Goal: Information Seeking & Learning: Learn about a topic

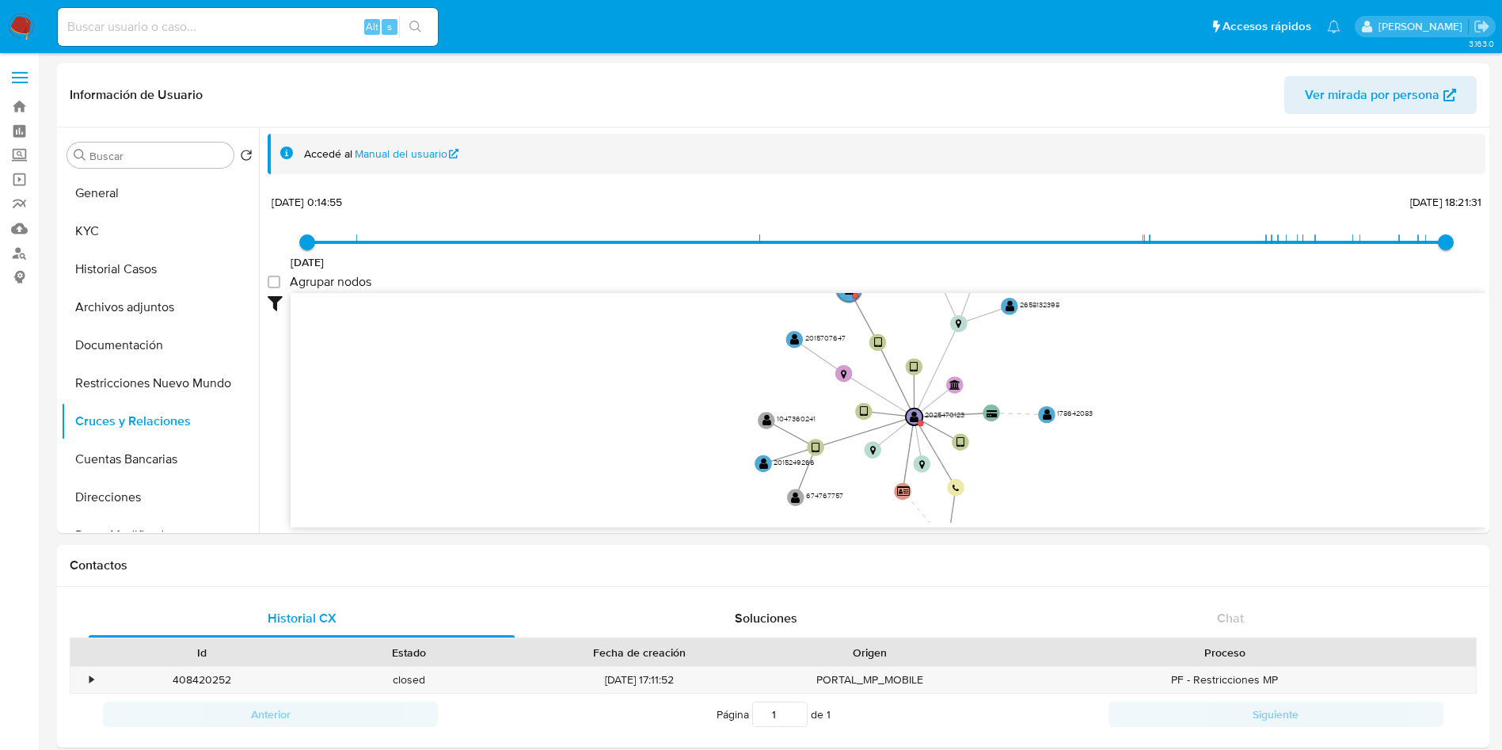
select select "10"
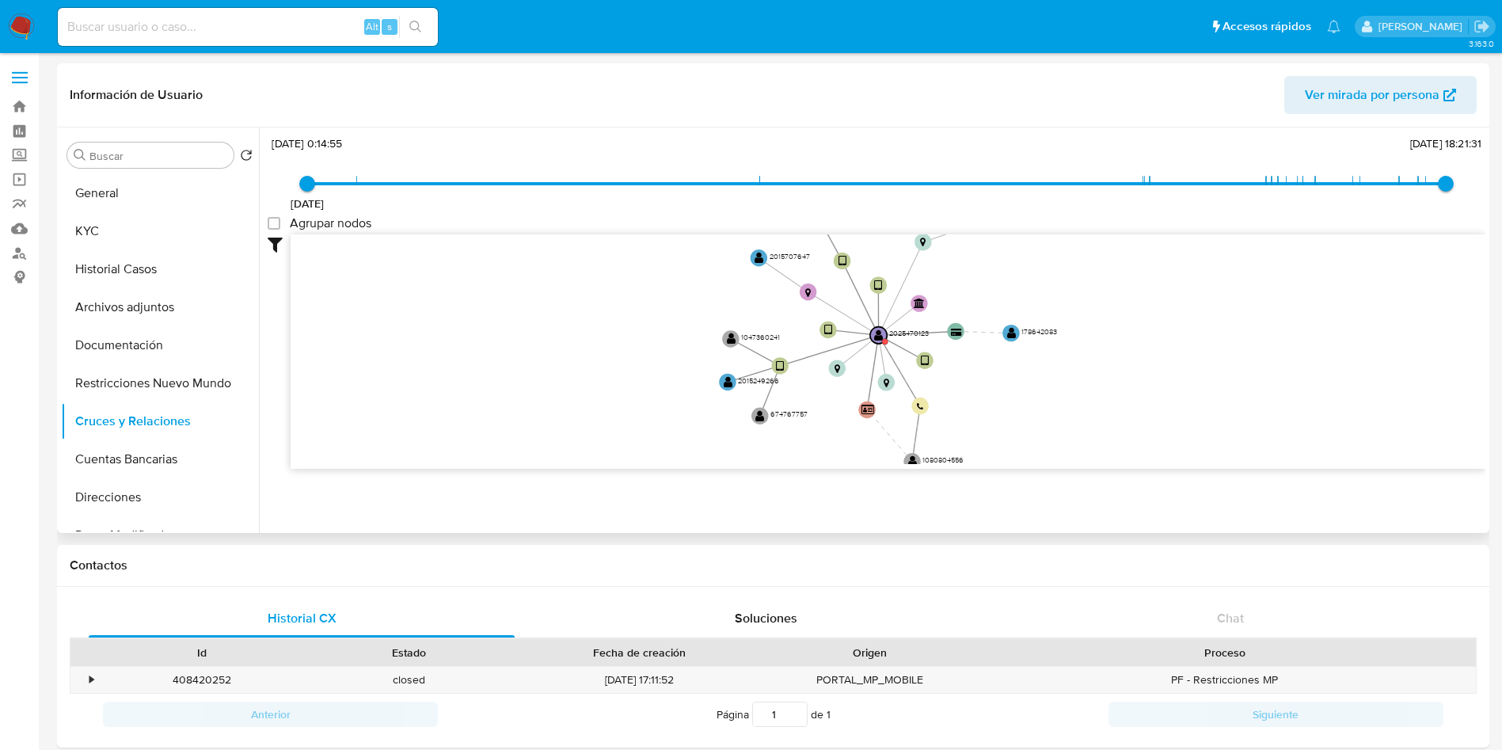
drag, startPoint x: 619, startPoint y: 320, endPoint x: 593, endPoint y: 289, distance: 40.5
click at [584, 295] on icon "user-2025470123  2025470123 device-603ad37408813b0018bcd4f8  device-67d44a6dd…" at bounding box center [888, 349] width 1195 height 230
click at [118, 260] on button "Historial Casos" at bounding box center [153, 269] width 185 height 38
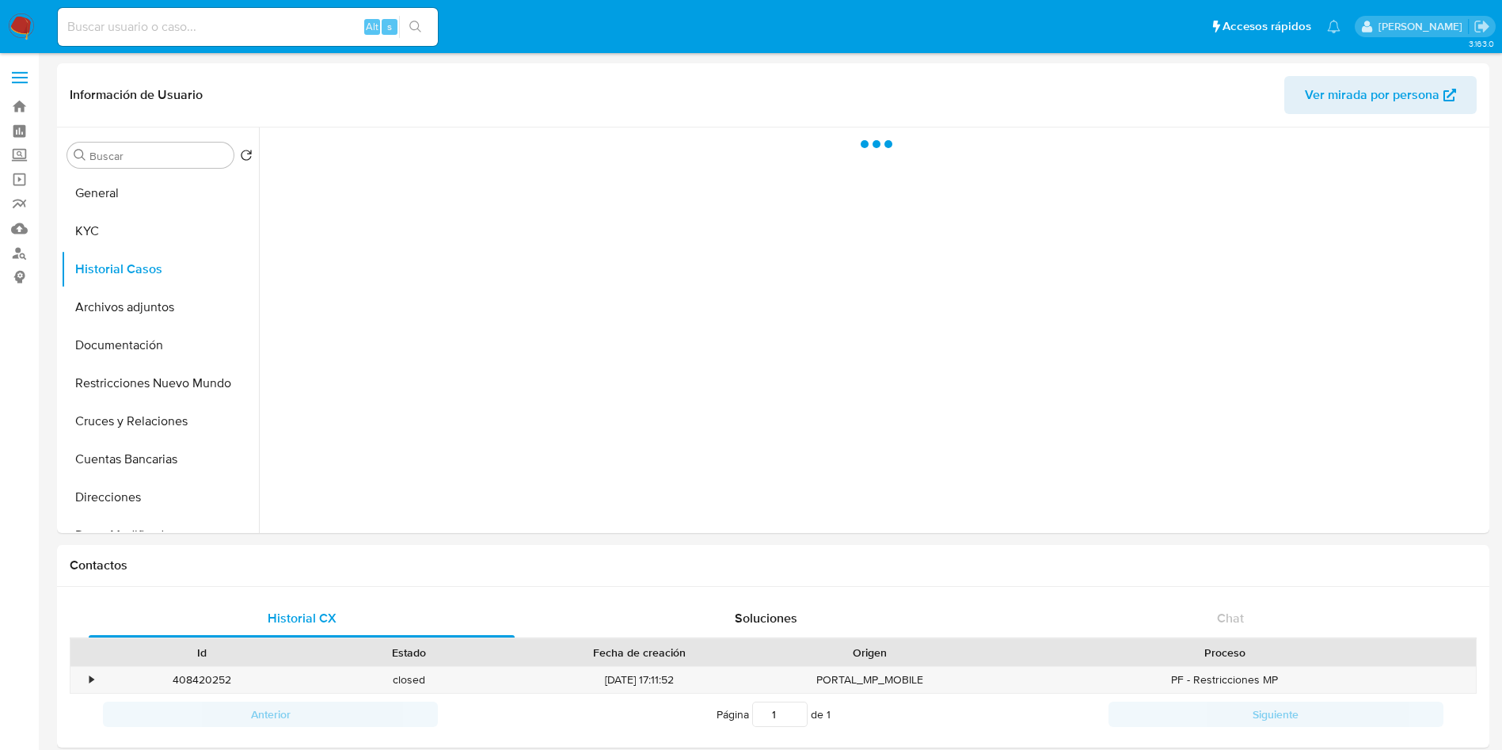
scroll to position [0, 0]
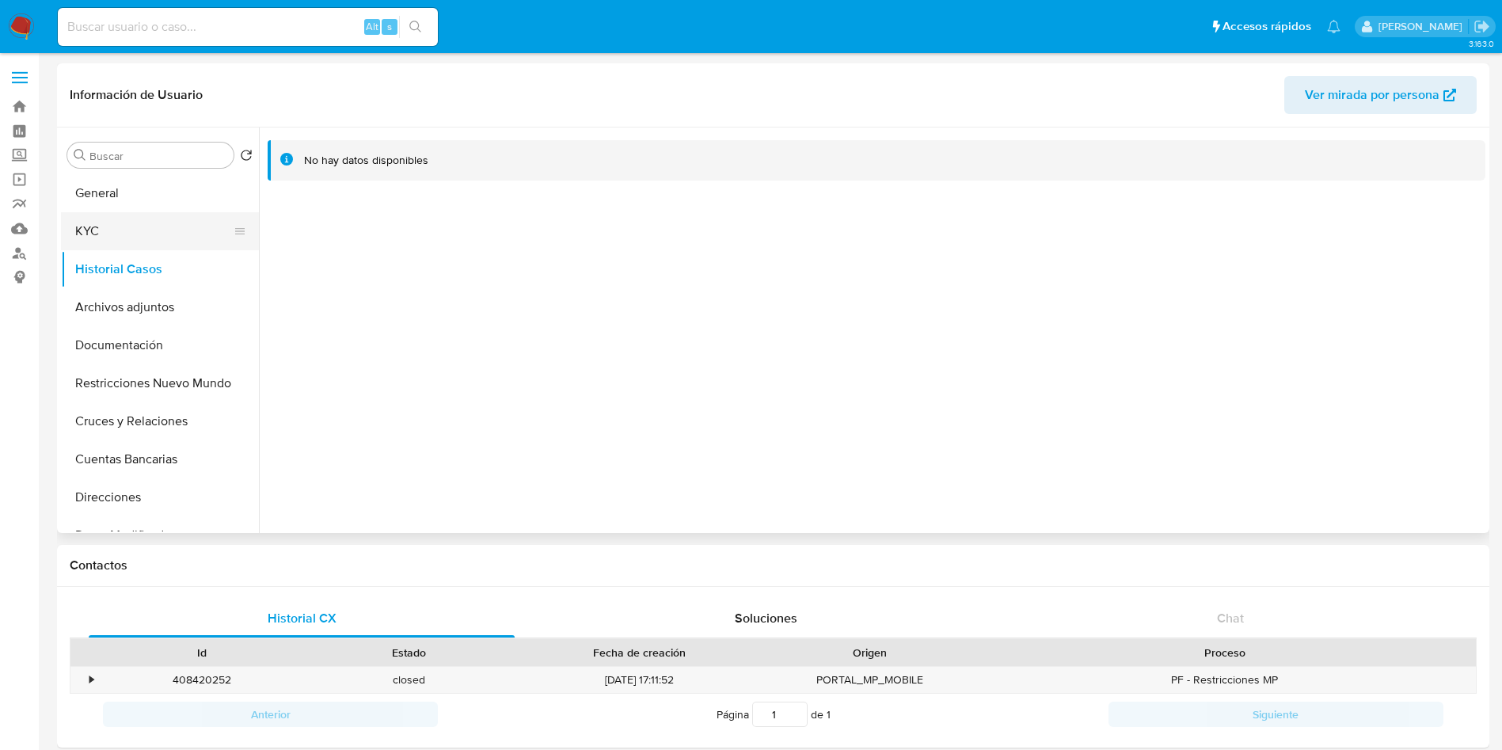
click at [74, 232] on button "KYC" at bounding box center [153, 231] width 185 height 38
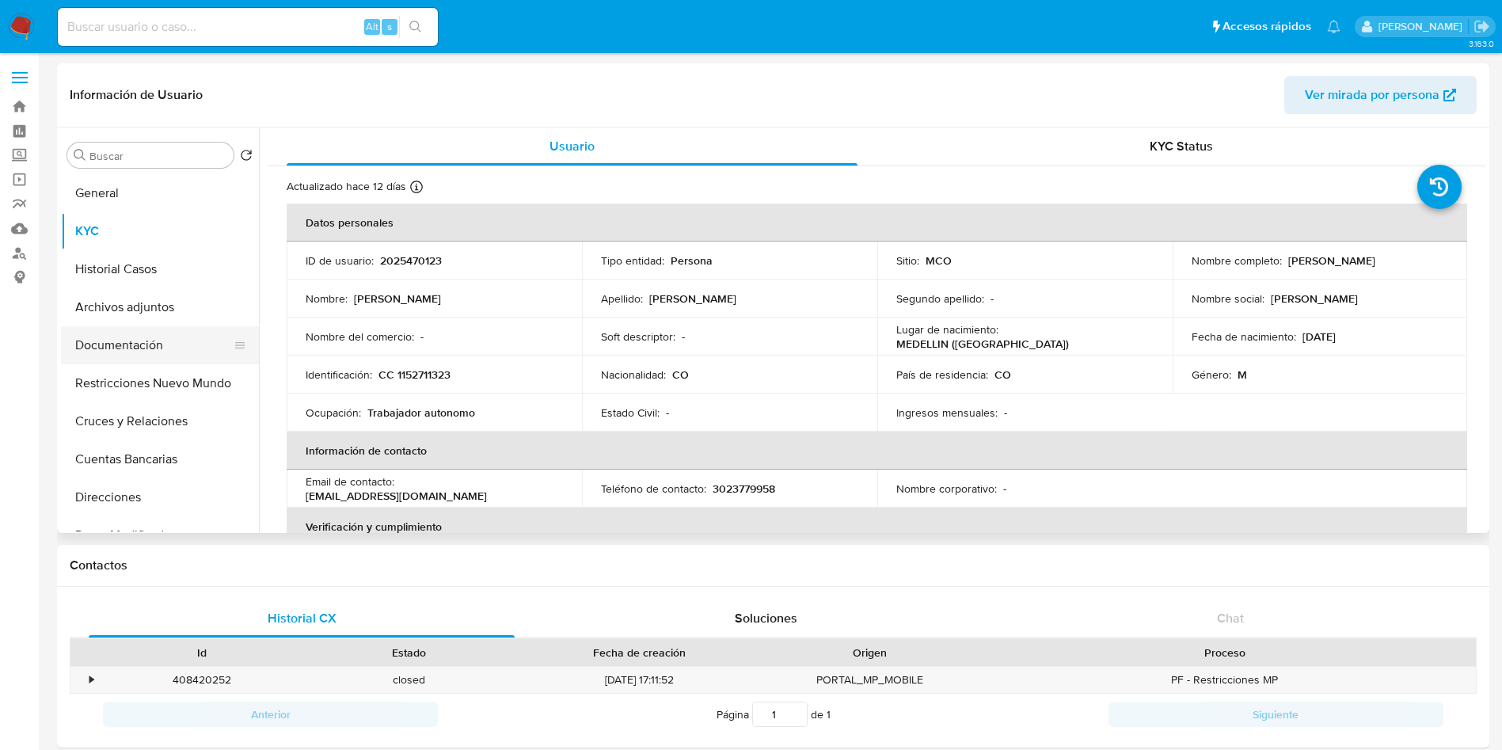
click at [135, 344] on button "Documentación" at bounding box center [153, 345] width 185 height 38
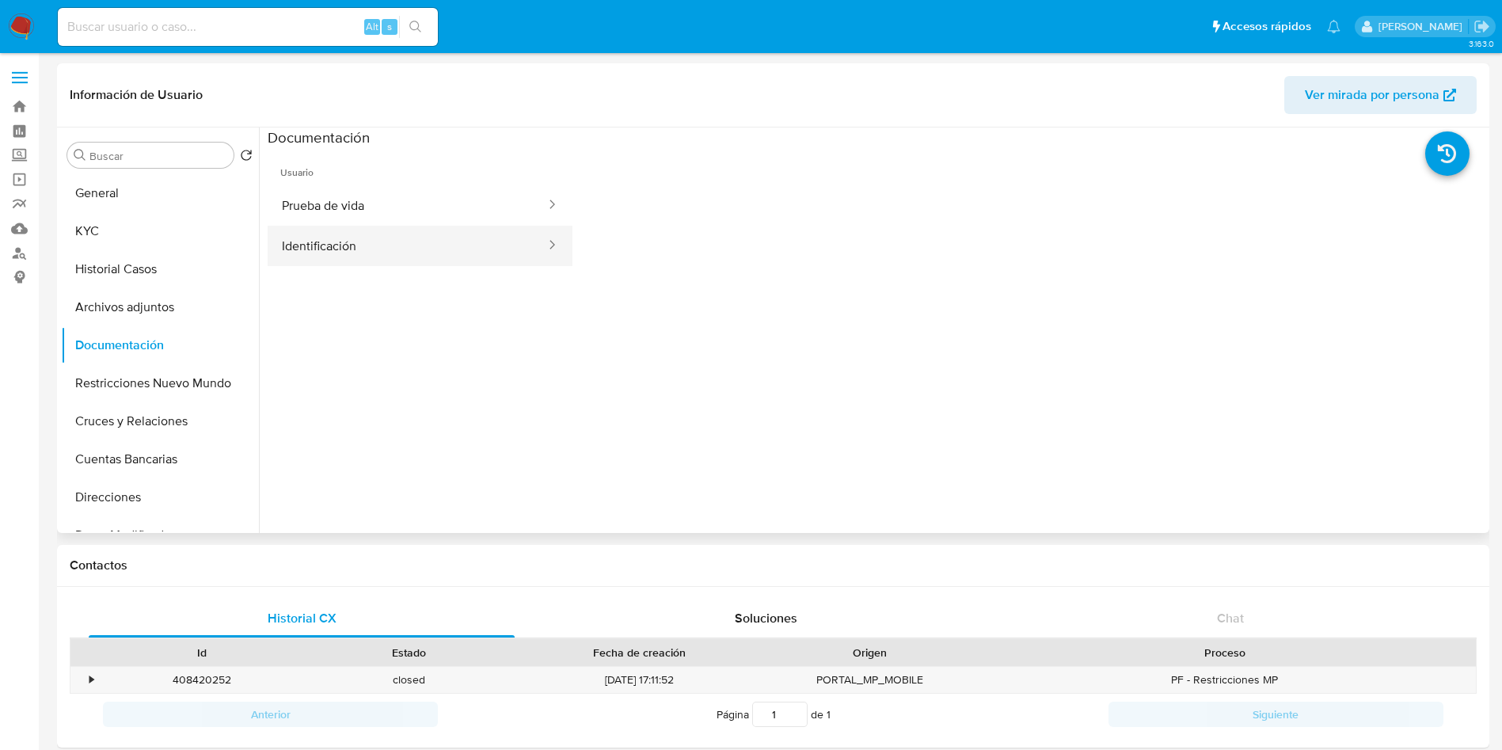
click at [364, 247] on button "Identificación" at bounding box center [408, 246] width 280 height 40
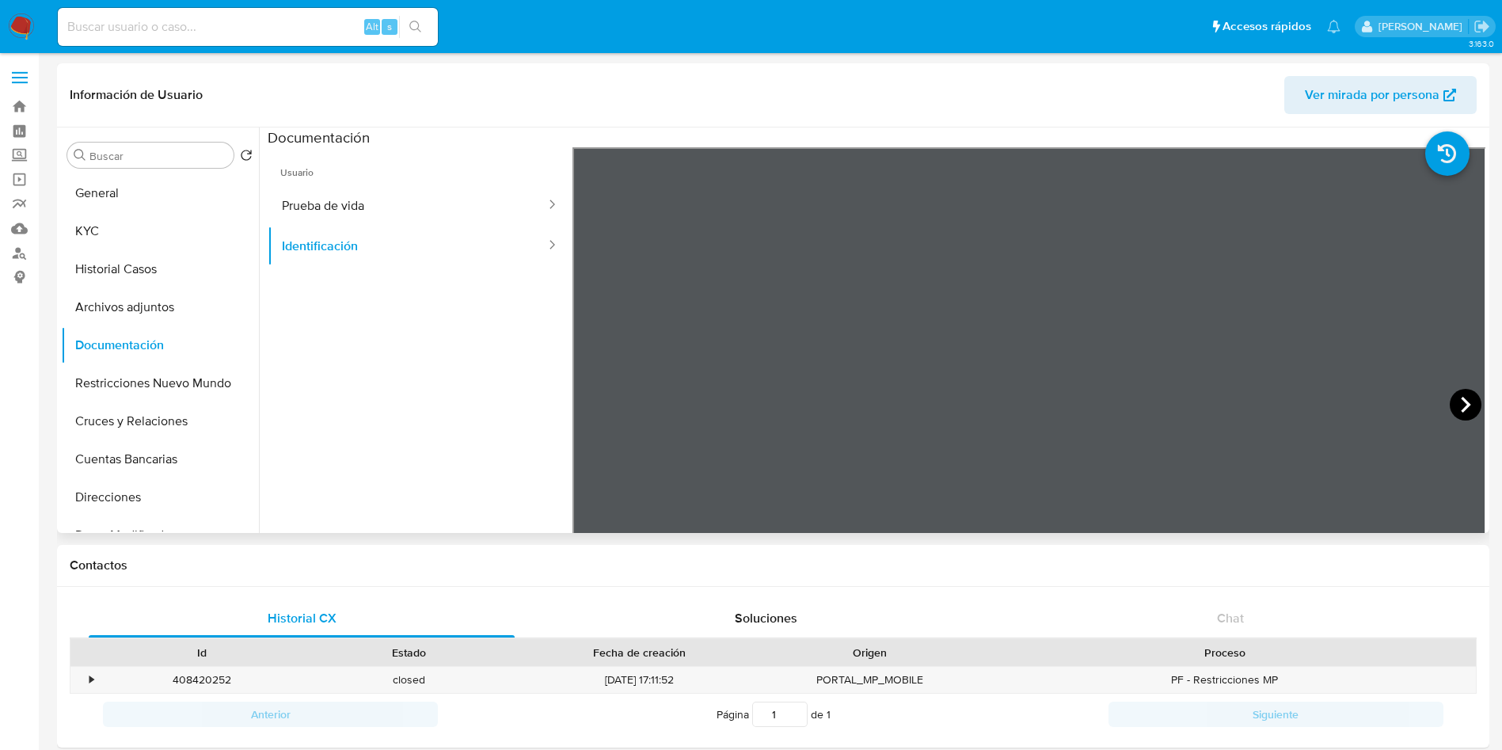
click at [1464, 399] on icon at bounding box center [1466, 405] width 32 height 32
click at [105, 233] on button "KYC" at bounding box center [153, 231] width 185 height 38
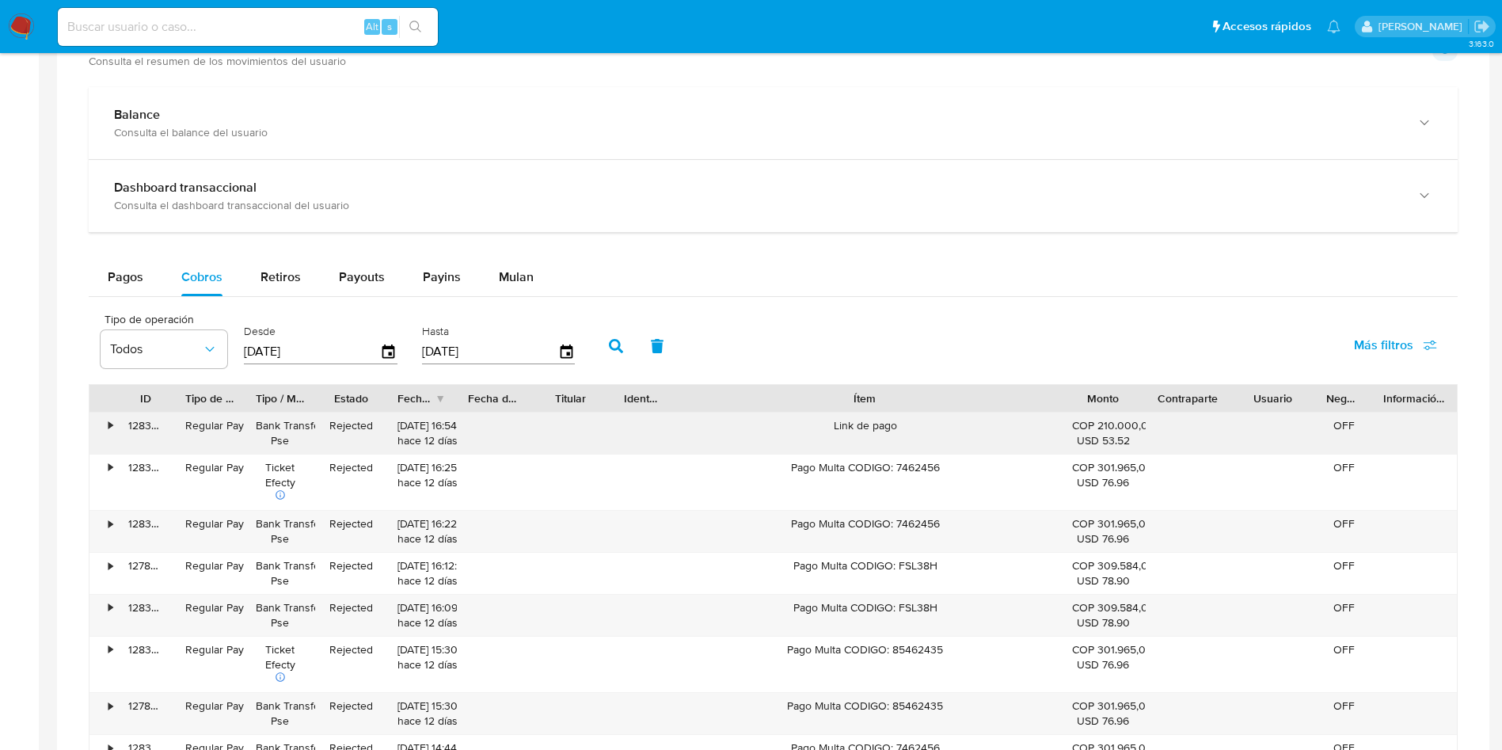
scroll to position [809, 0]
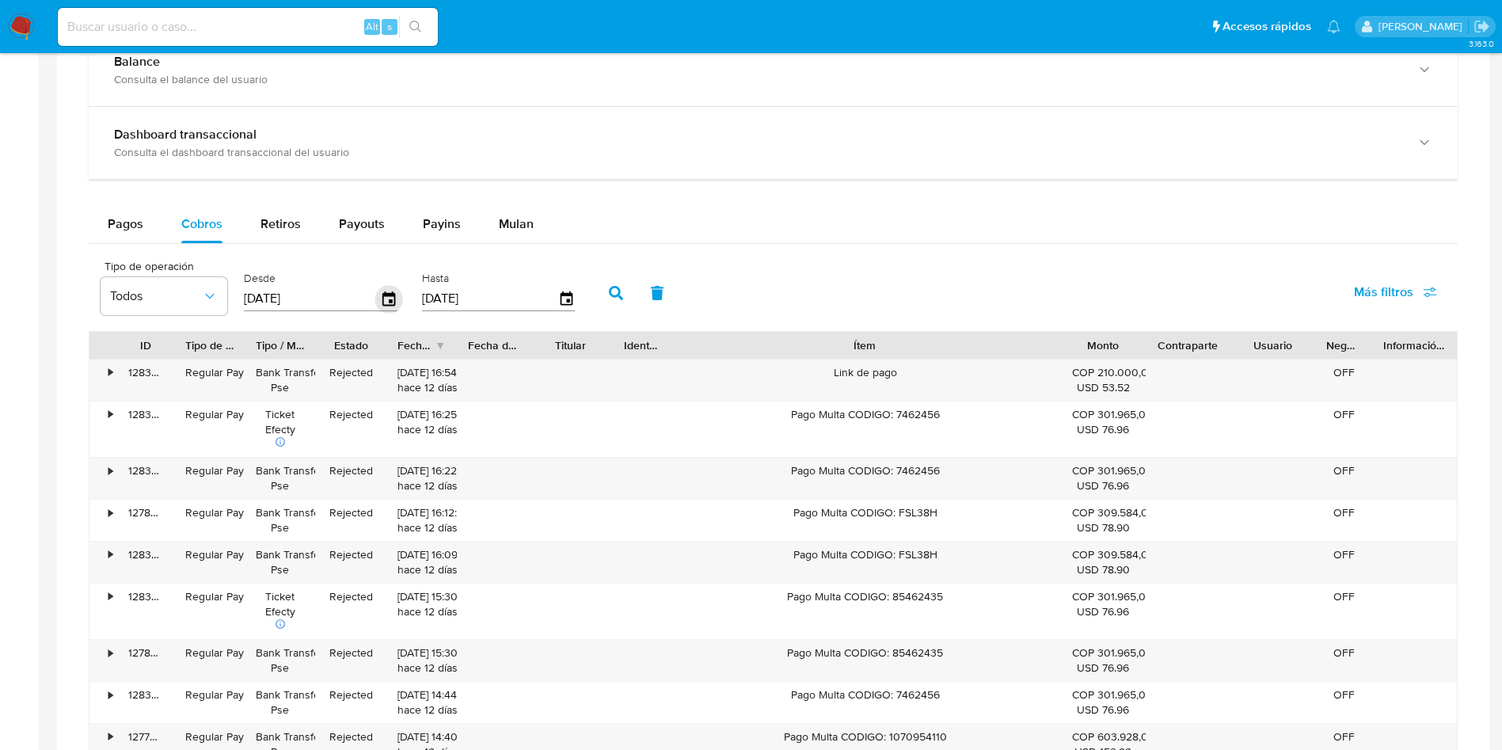
click at [394, 299] on icon "button" at bounding box center [389, 298] width 13 height 14
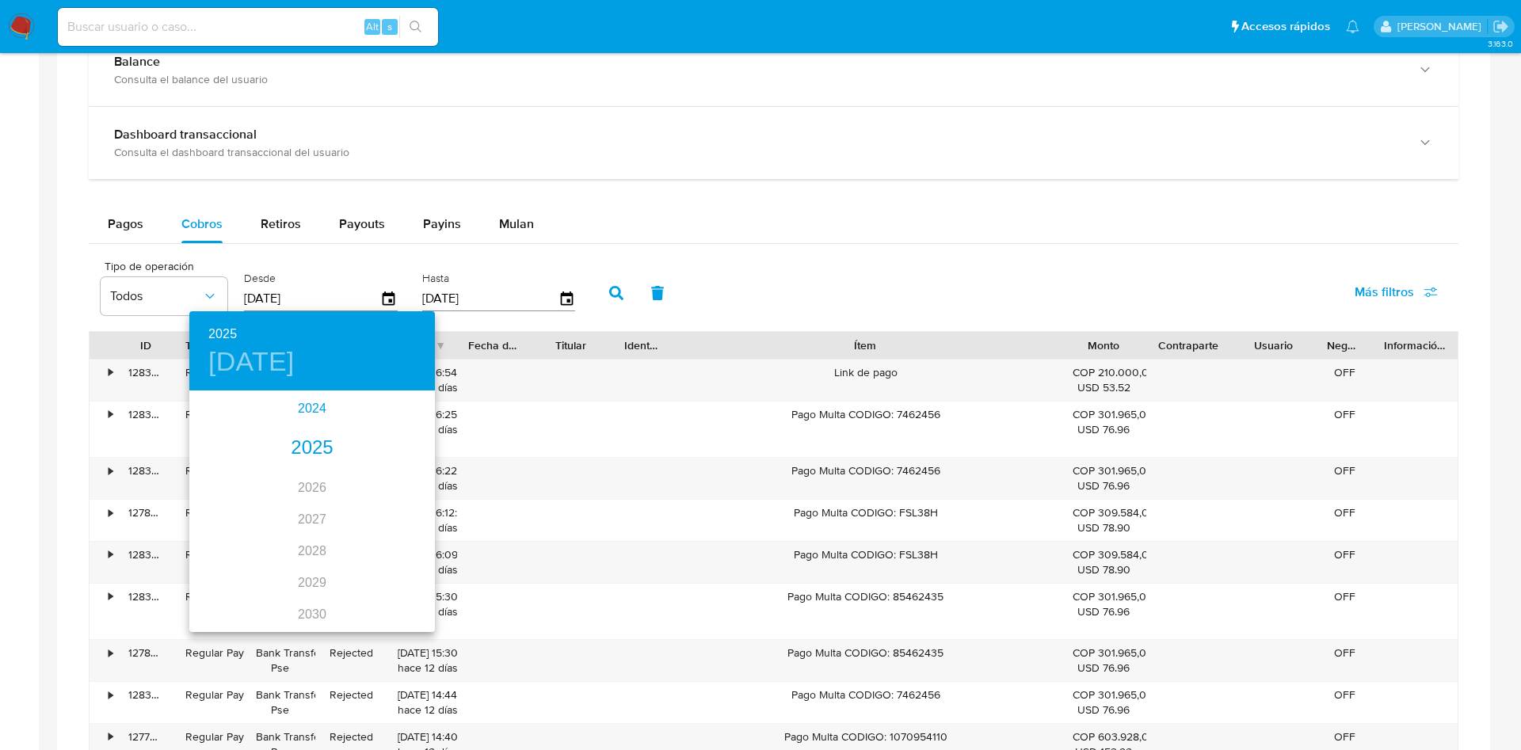
click at [280, 409] on div "2024" at bounding box center [312, 409] width 246 height 32
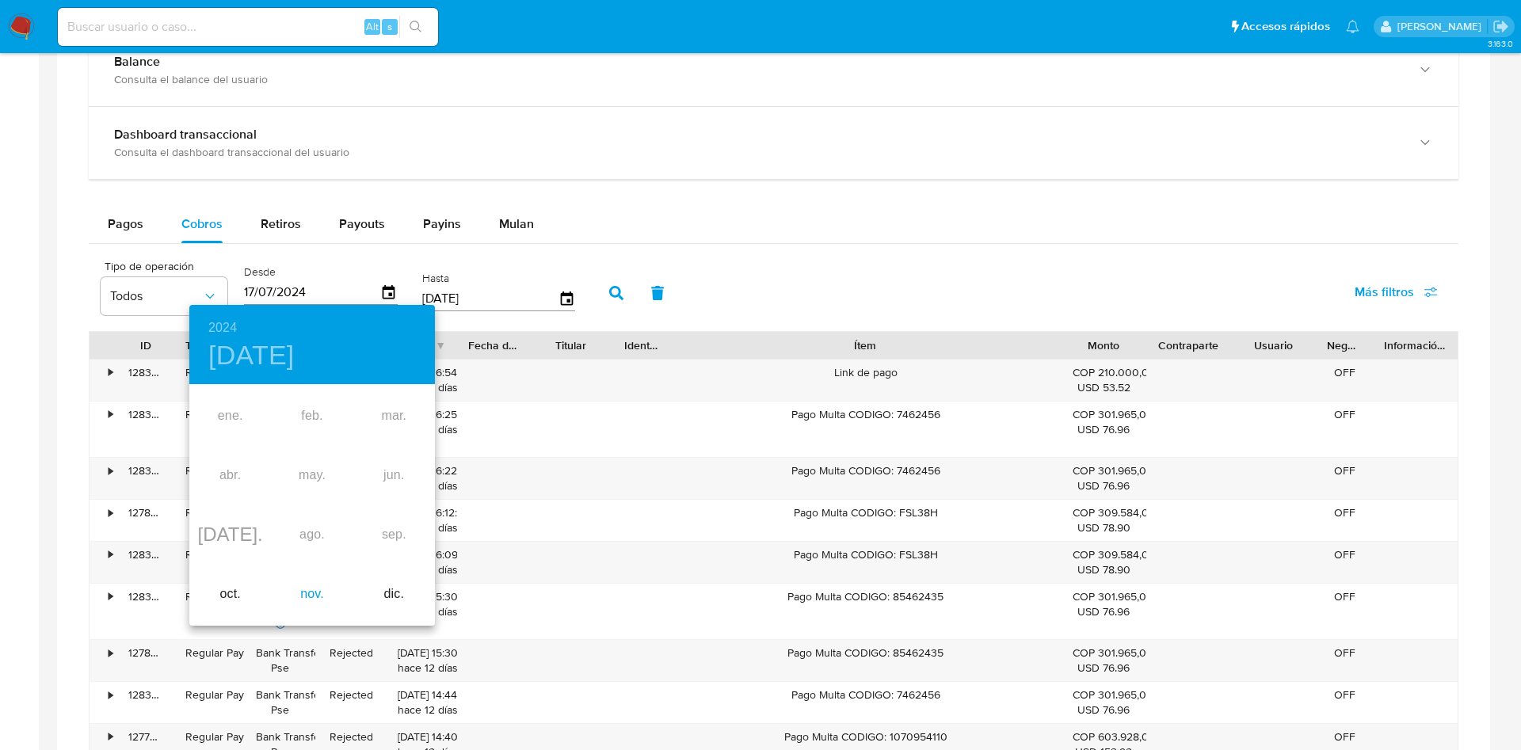
click at [303, 580] on div "nov." at bounding box center [312, 594] width 82 height 59
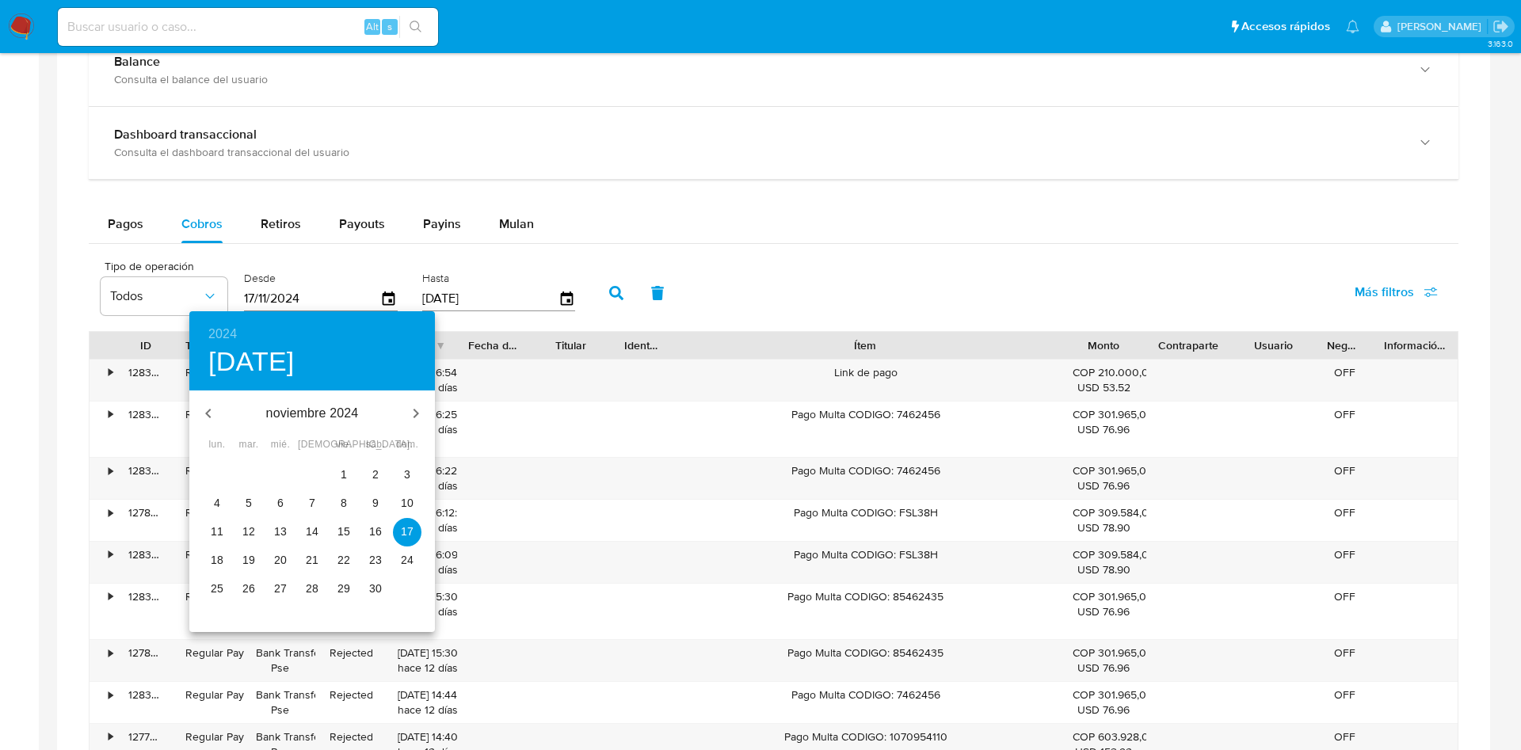
click at [313, 588] on p "28" at bounding box center [312, 589] width 13 height 16
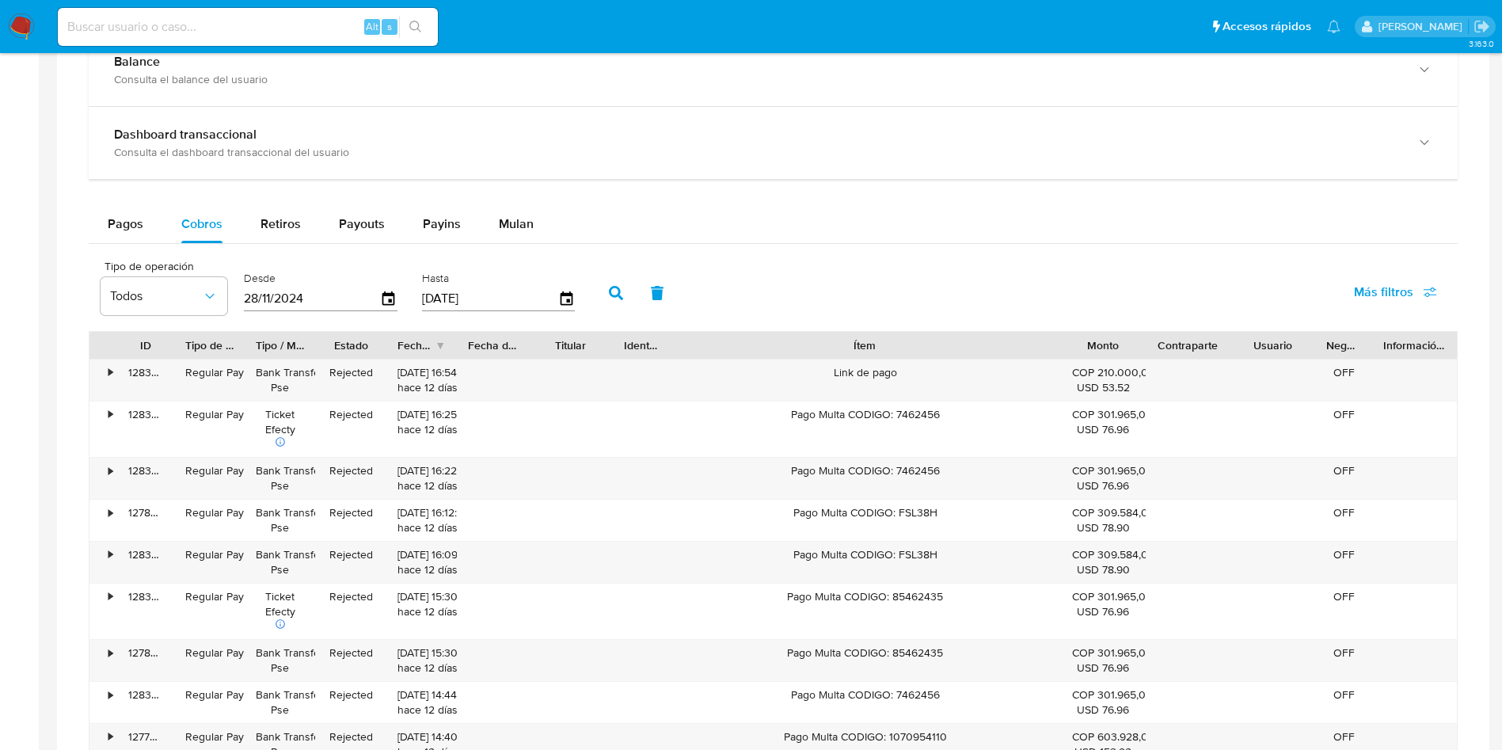
click at [611, 295] on icon "button" at bounding box center [616, 293] width 14 height 14
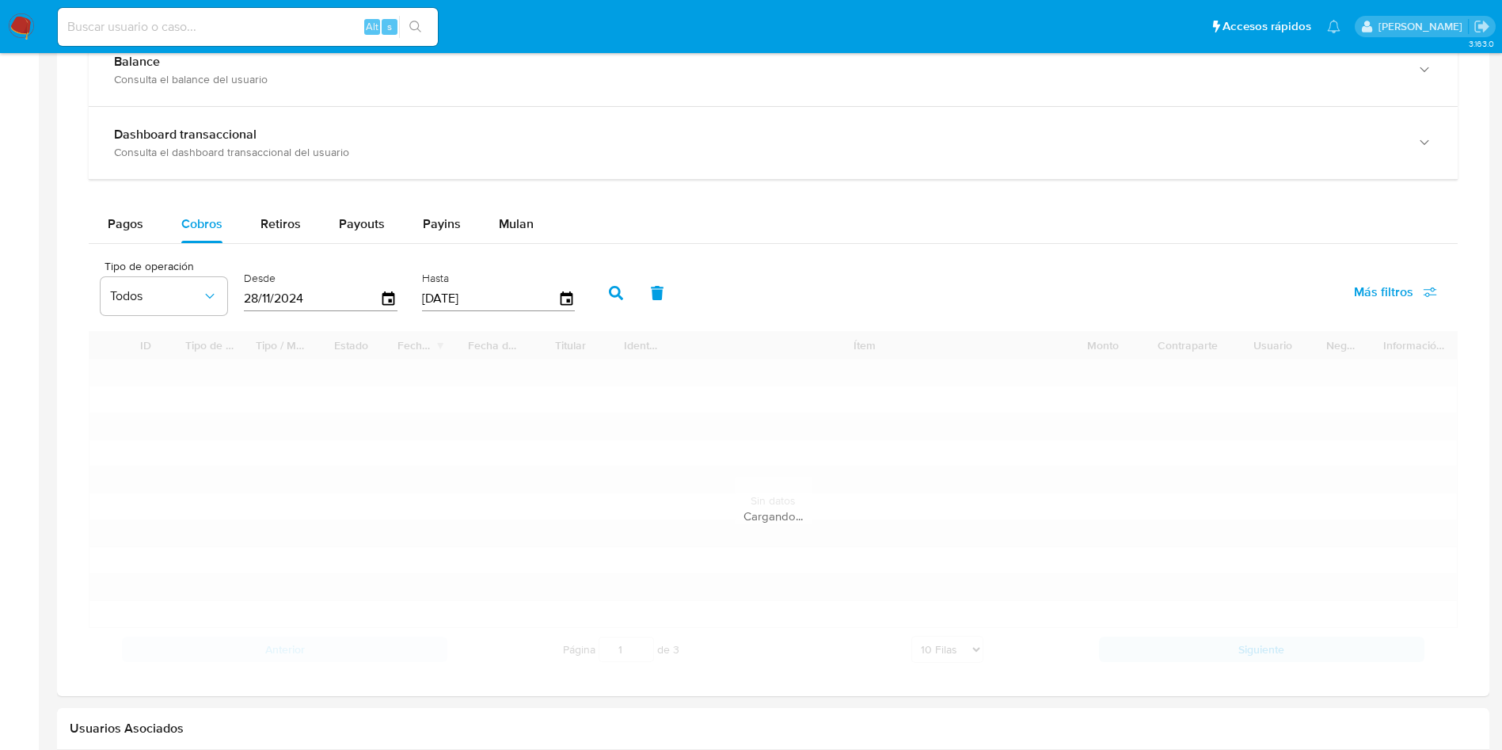
click at [832, 280] on div "Tipo de operación Todos Desde 17/07/2025 Hasta 14/10/2025 Más filtros" at bounding box center [773, 291] width 1369 height 79
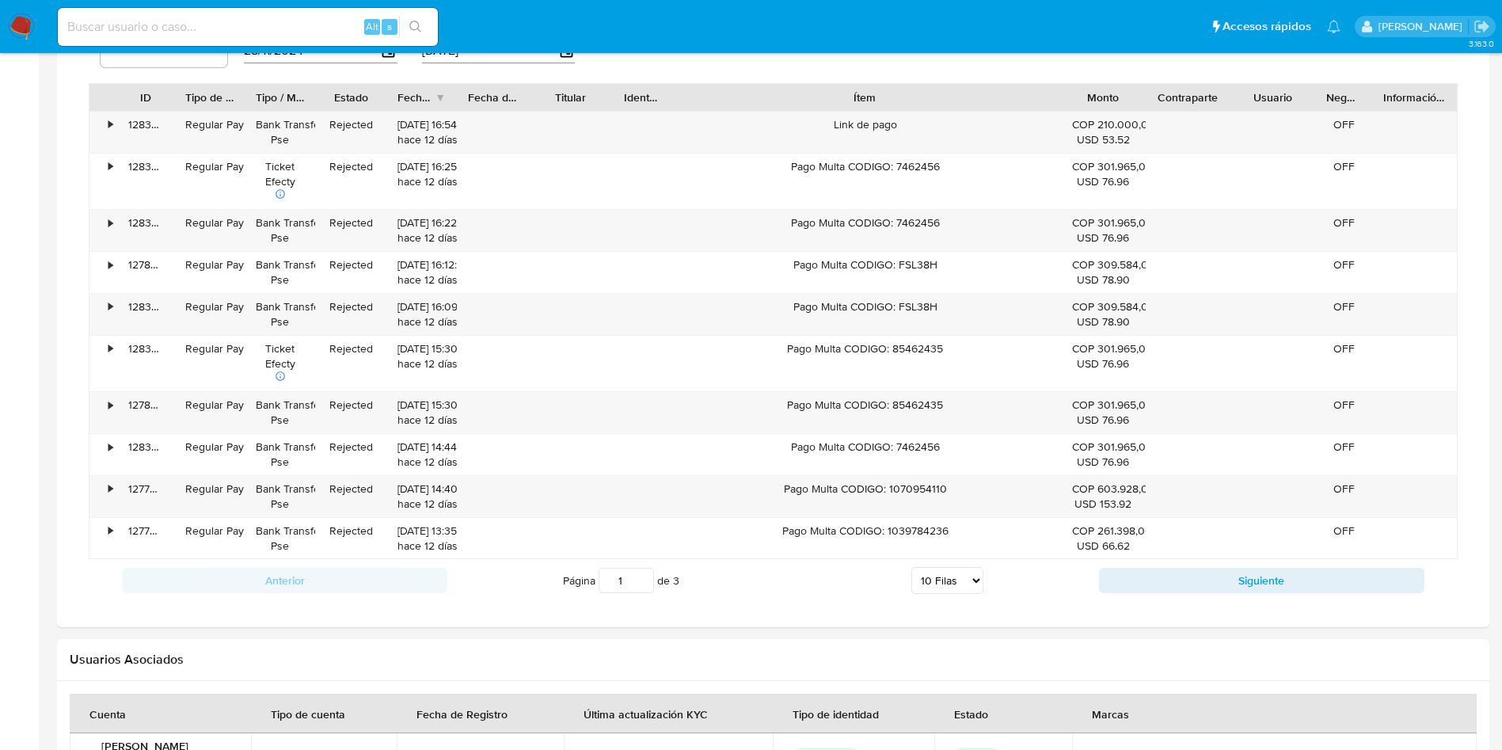
scroll to position [1047, 0]
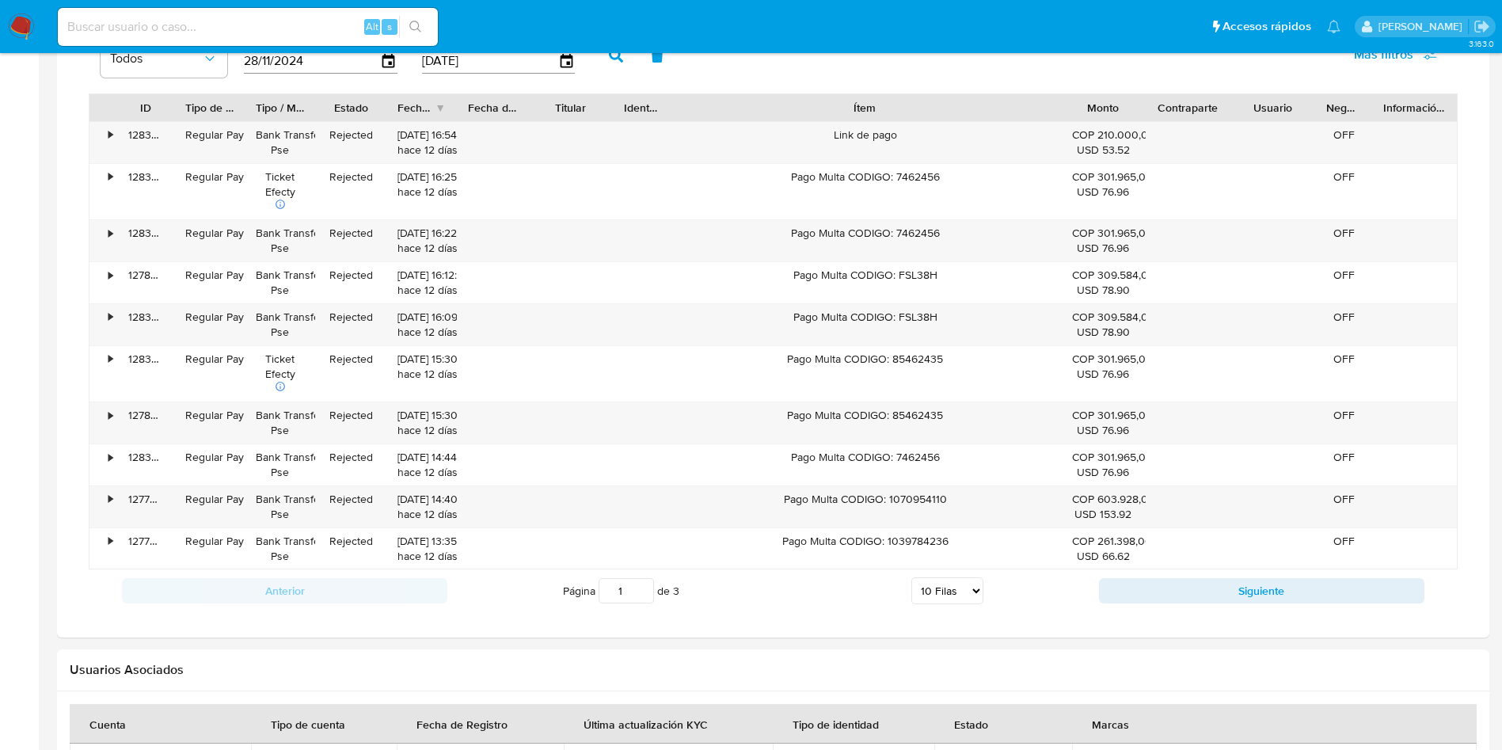
click at [1293, 589] on button "Siguiente" at bounding box center [1262, 590] width 326 height 25
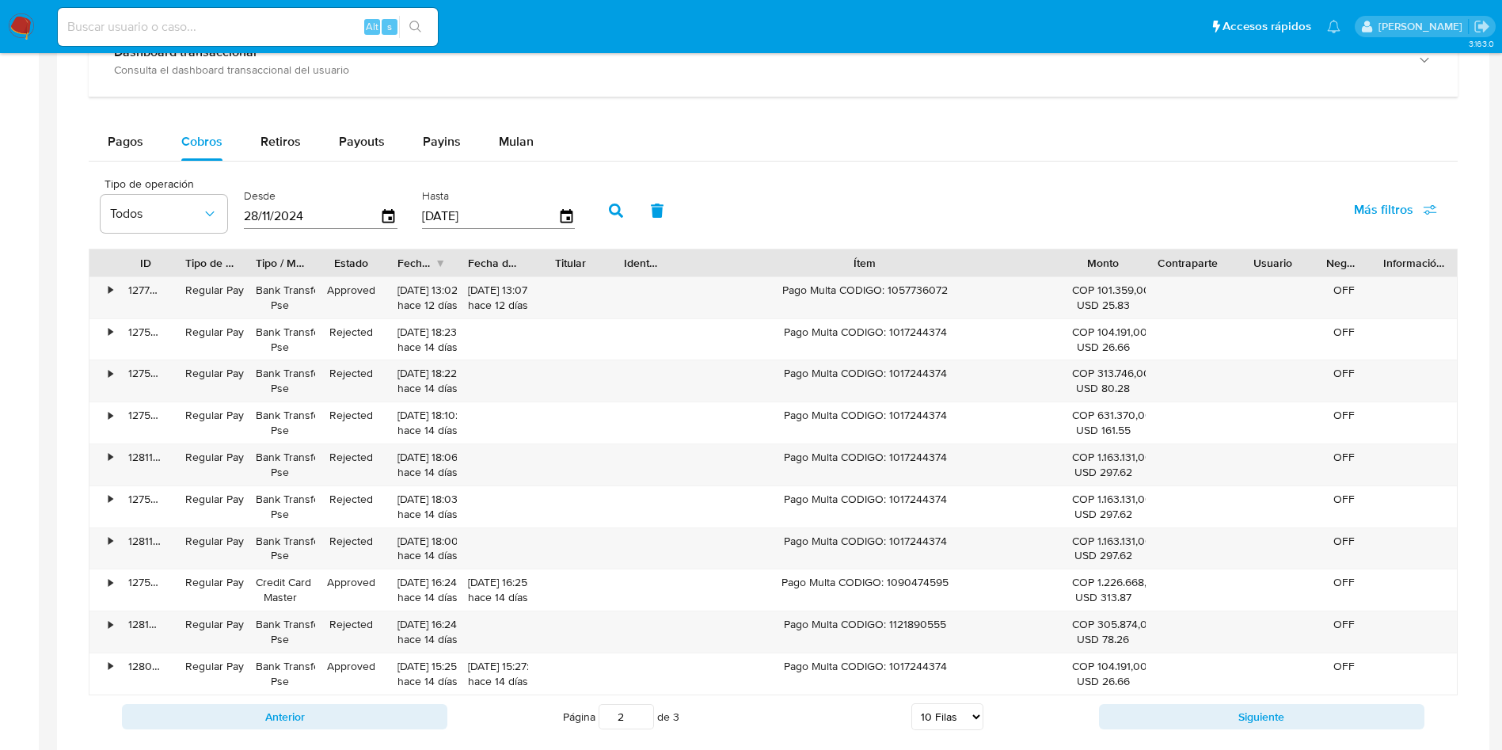
scroll to position [809, 0]
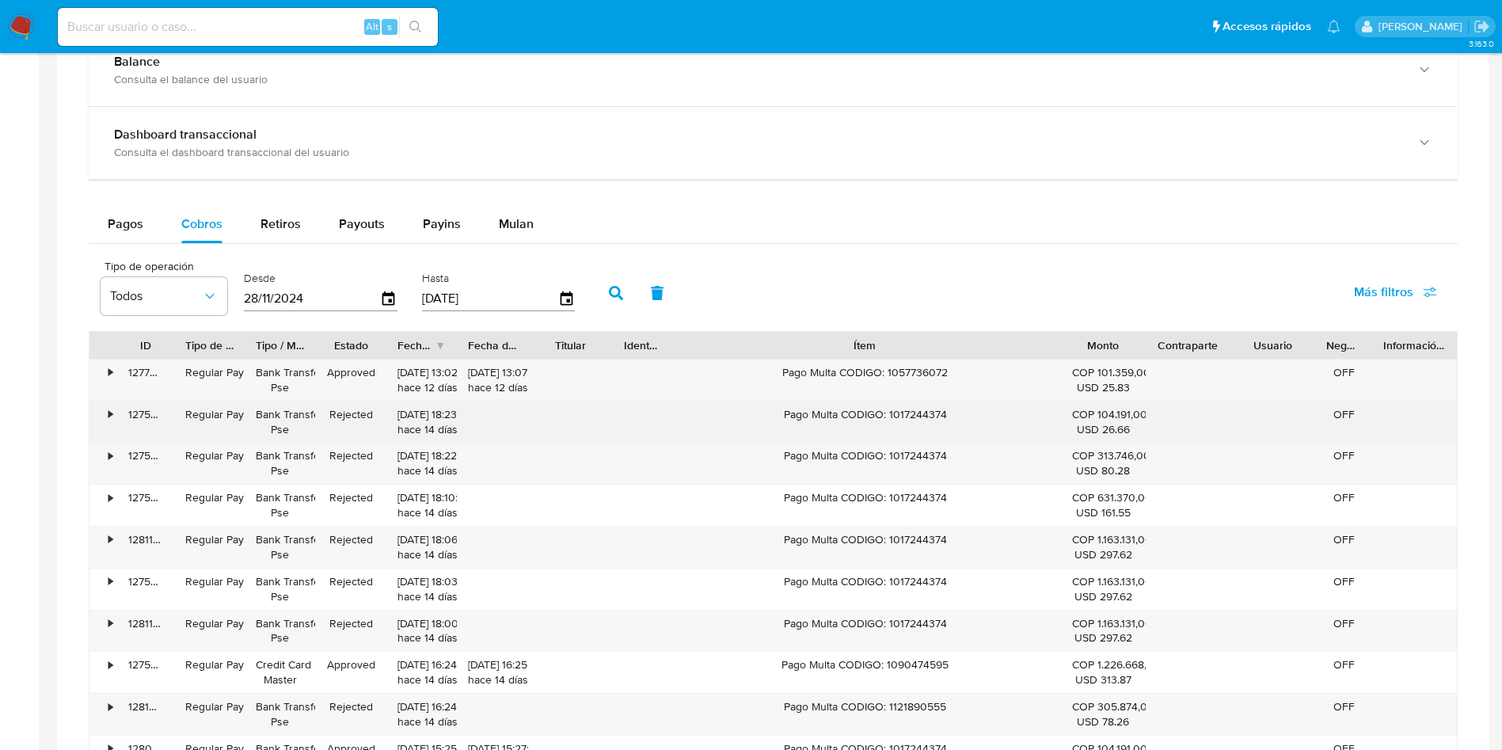
drag, startPoint x: 866, startPoint y: 418, endPoint x: 992, endPoint y: 421, distance: 126.0
click at [979, 421] on div "Pago Multa CODIGO: 1017244374" at bounding box center [865, 422] width 391 height 41
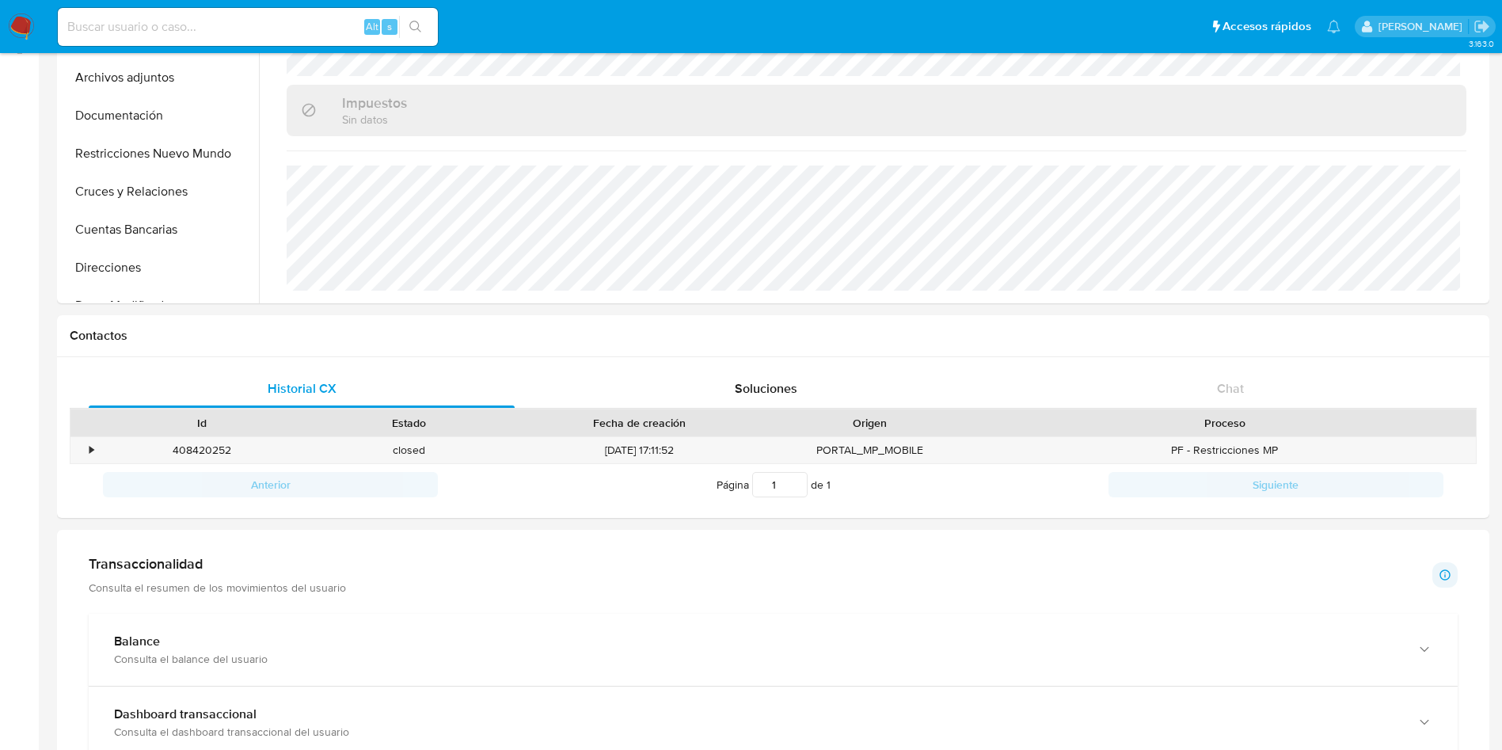
scroll to position [0, 0]
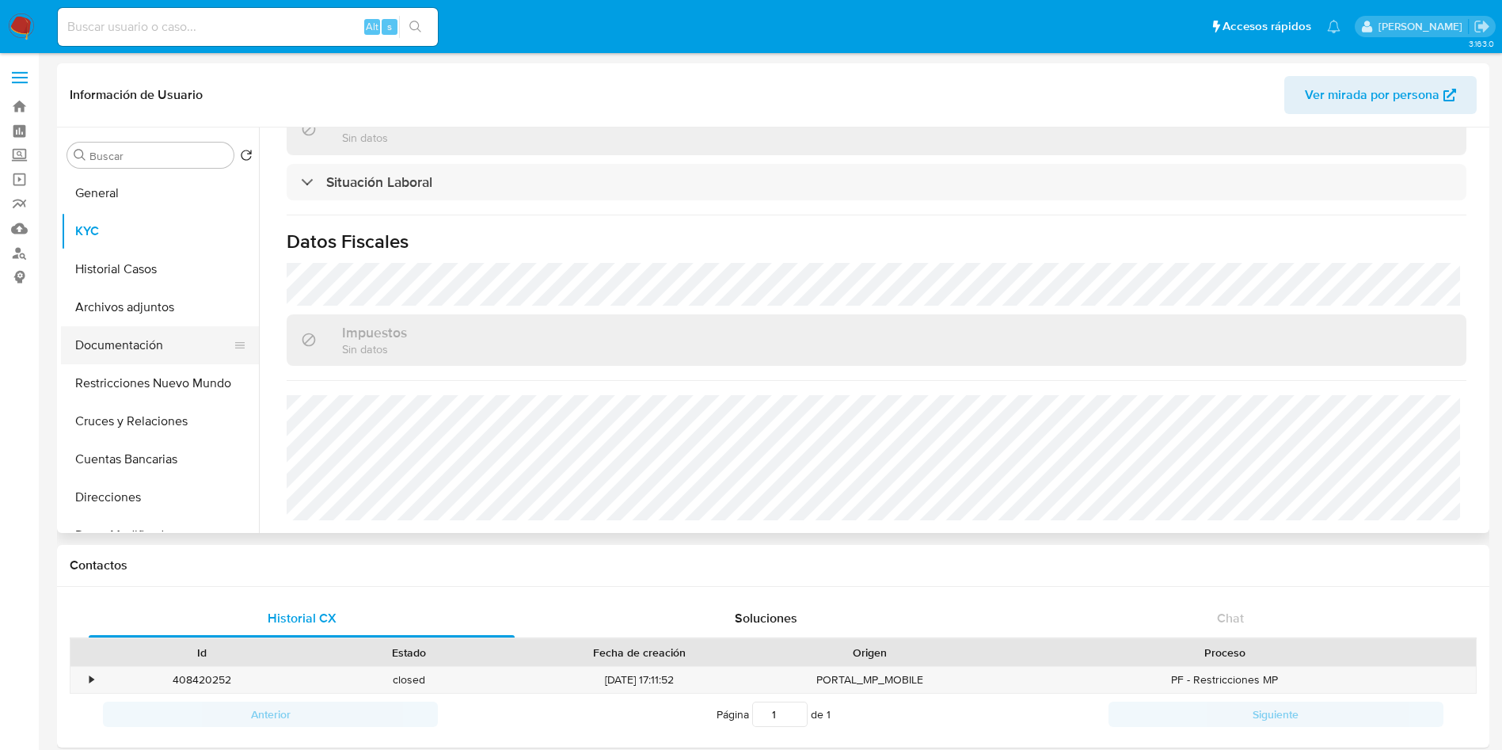
click at [130, 353] on button "Documentación" at bounding box center [153, 345] width 185 height 38
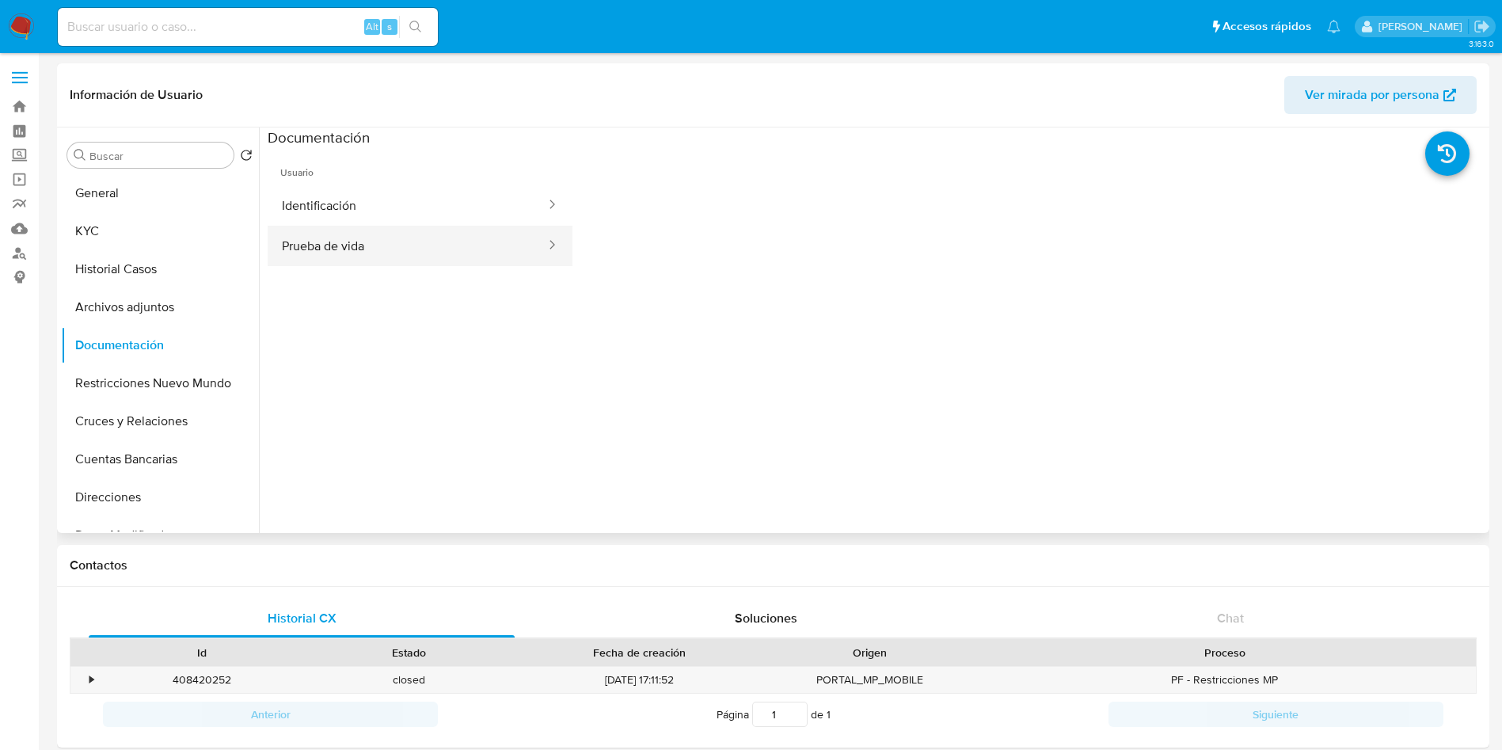
click at [329, 240] on button "Prueba de vida" at bounding box center [408, 246] width 280 height 40
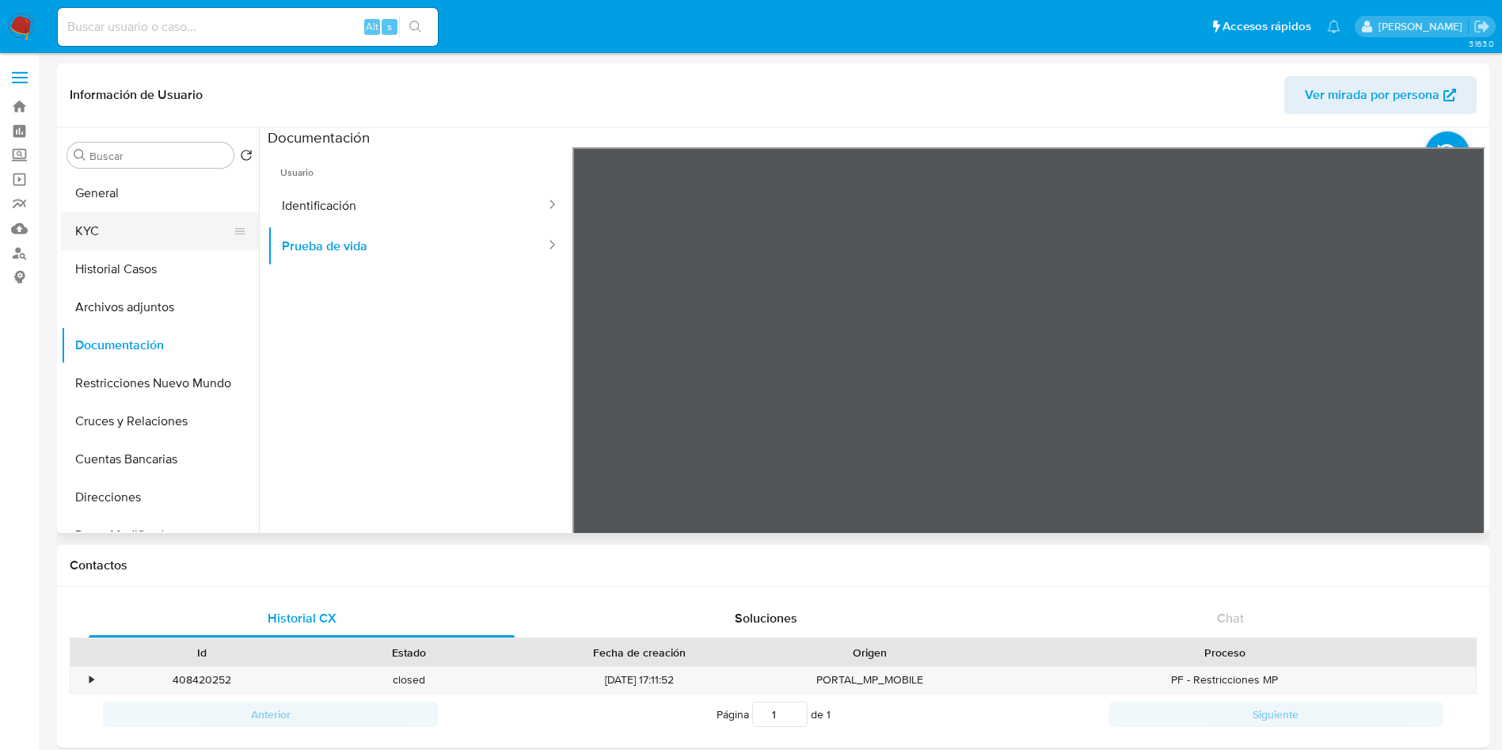
click at [109, 241] on button "KYC" at bounding box center [153, 231] width 185 height 38
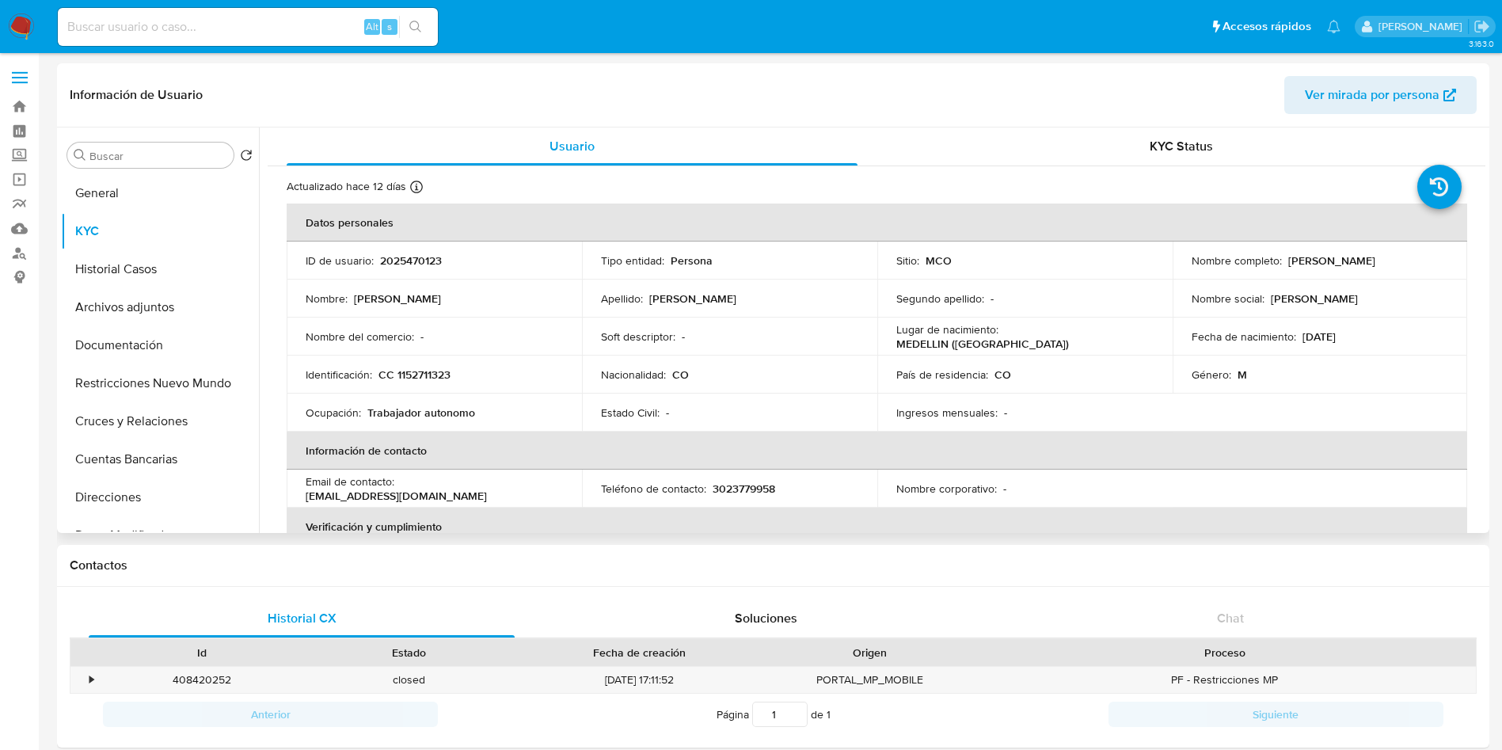
click at [413, 261] on p "2025470123" at bounding box center [411, 260] width 62 height 14
copy p "2025470123"
click at [430, 367] on p "CC 1152711323" at bounding box center [415, 374] width 72 height 14
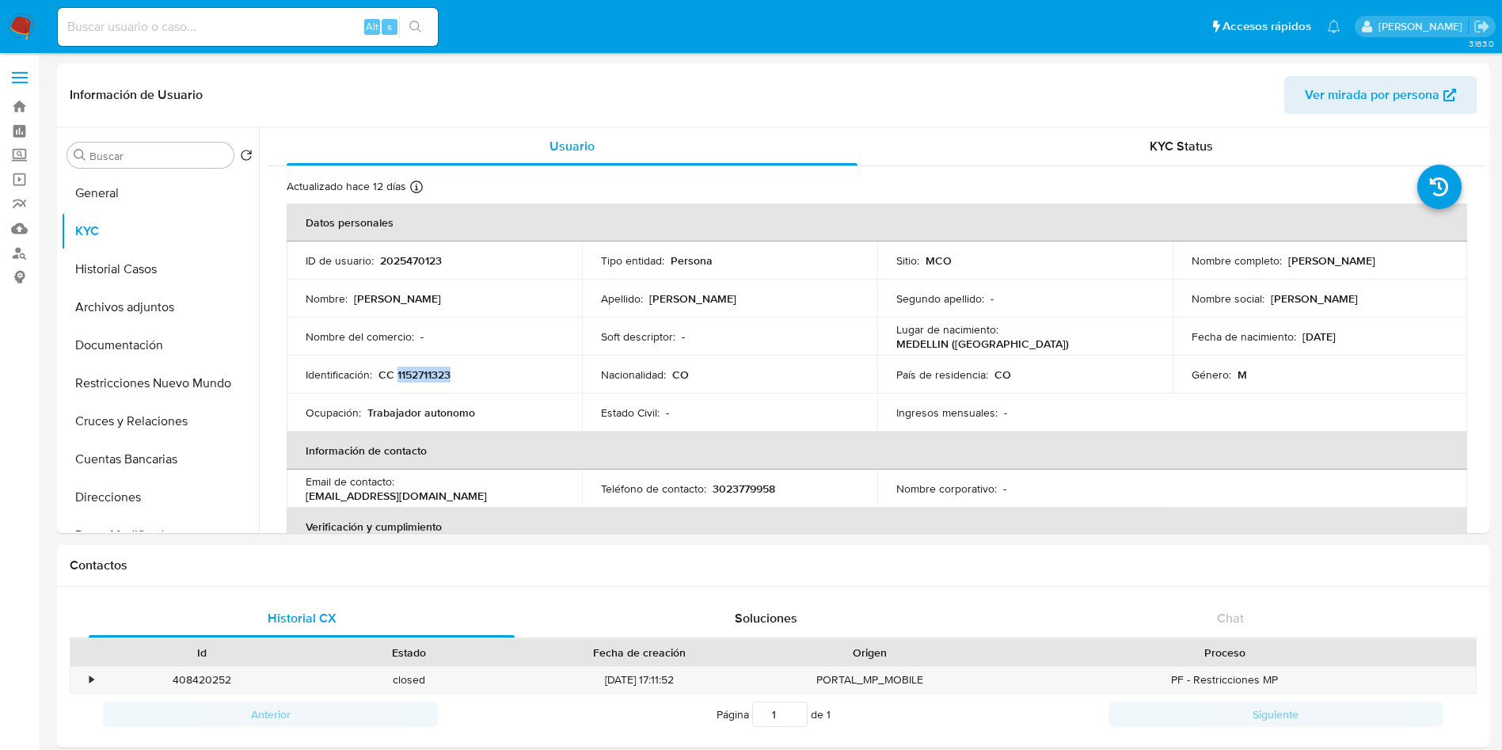
copy p "1152711323"
drag, startPoint x: 1434, startPoint y: 264, endPoint x: 1284, endPoint y: 260, distance: 149.7
click at [1284, 260] on div "Nombre completo : Richard David Morales Sierra" at bounding box center [1320, 260] width 257 height 14
copy p "Richard David Morales Sierra"
click at [130, 344] on button "Documentación" at bounding box center [153, 345] width 185 height 38
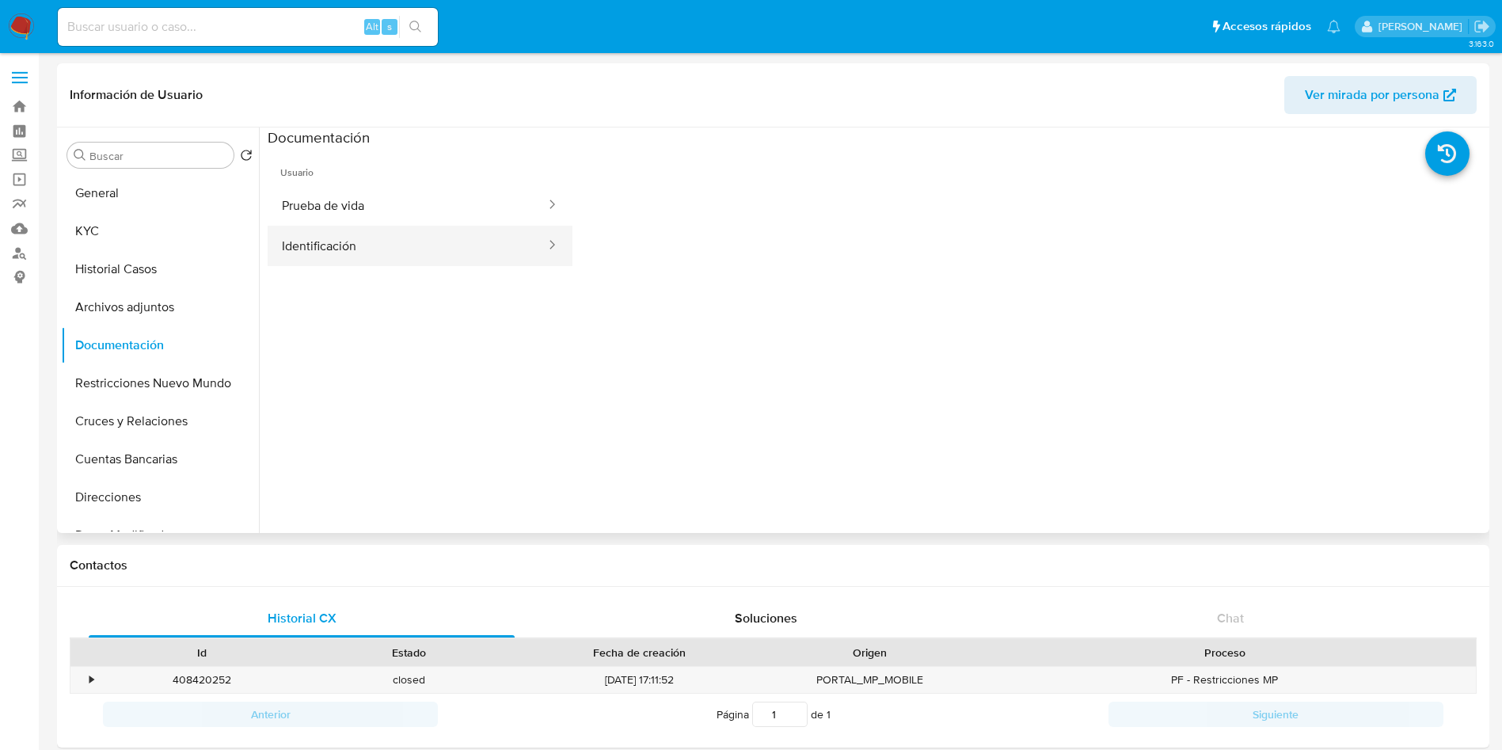
click at [329, 243] on button "Identificación" at bounding box center [408, 246] width 280 height 40
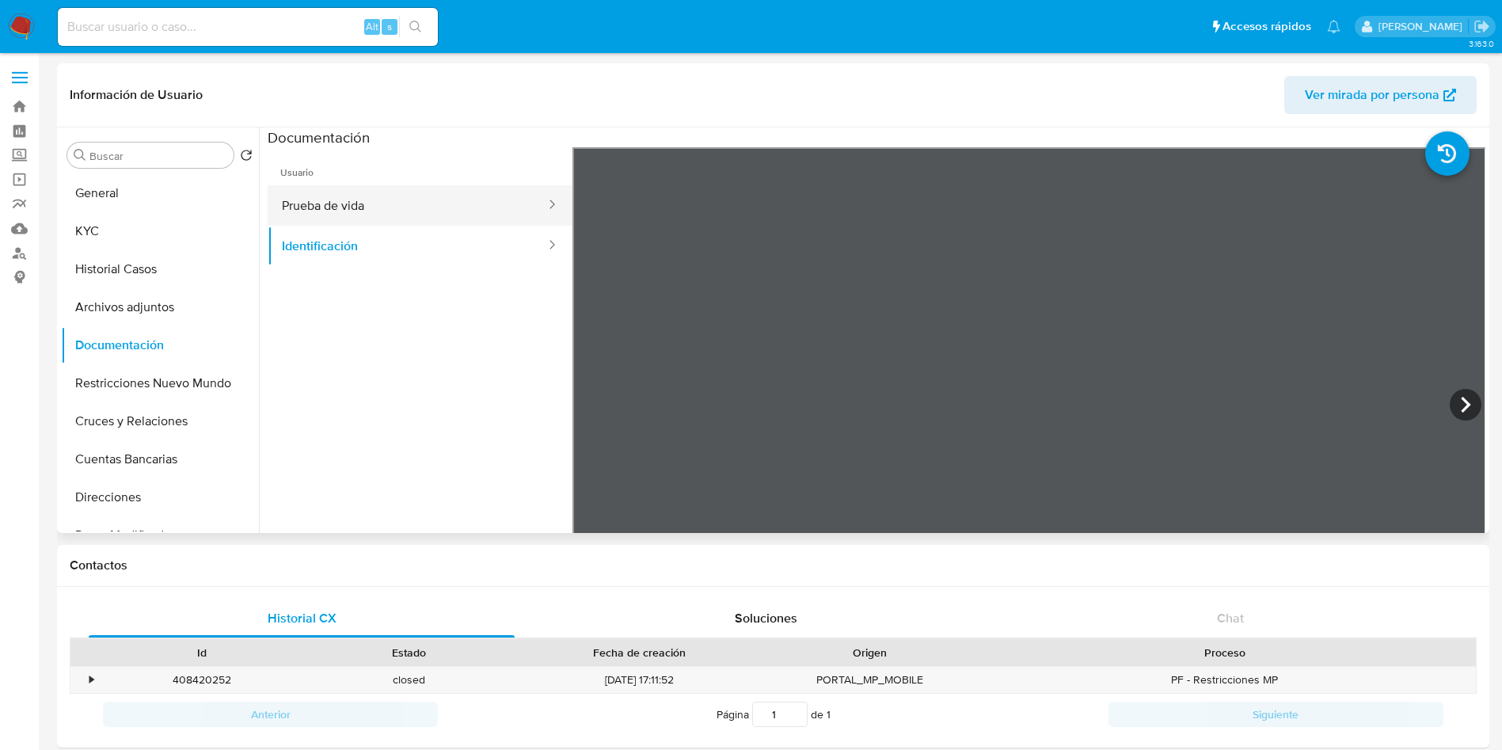
click at [337, 205] on button "Prueba de vida" at bounding box center [408, 205] width 280 height 40
click at [246, 80] on header "Información de Usuario Ver mirada por persona" at bounding box center [773, 95] width 1407 height 38
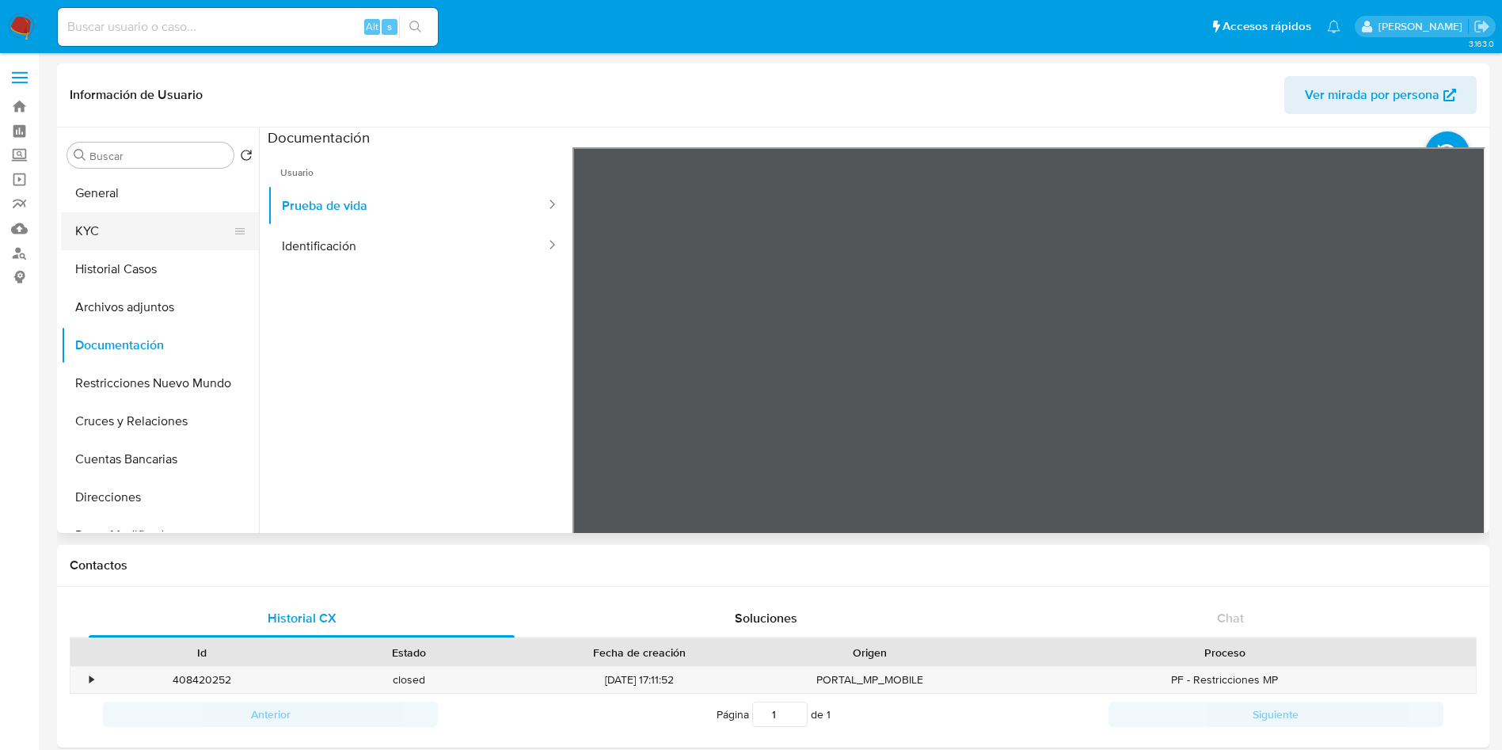
click at [127, 231] on button "KYC" at bounding box center [153, 231] width 185 height 38
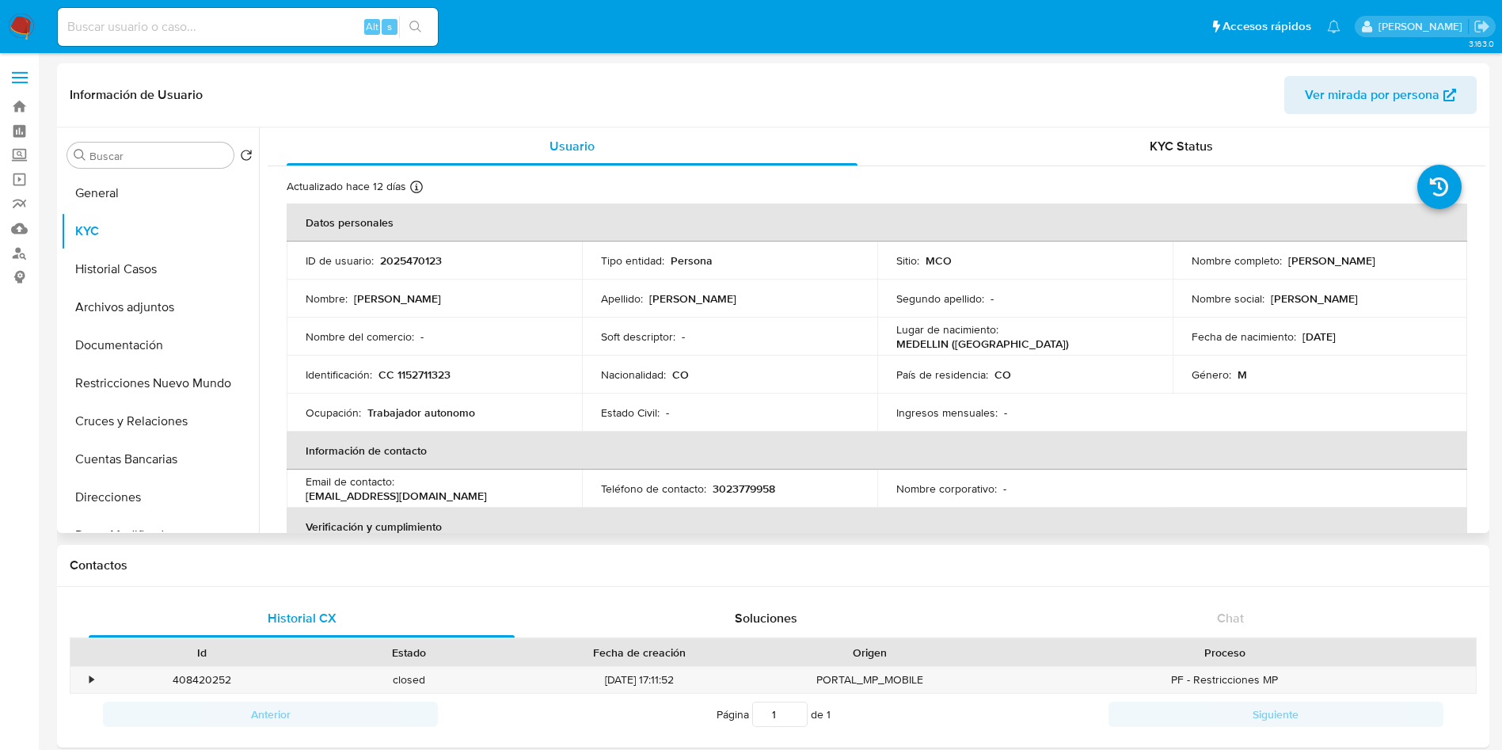
click at [418, 371] on p "CC 1152711323" at bounding box center [415, 374] width 72 height 14
copy p "1152711323"
drag, startPoint x: 1414, startPoint y: 264, endPoint x: 1285, endPoint y: 261, distance: 129.1
click at [1285, 261] on div "Nombre completo : Richard David Morales Sierra" at bounding box center [1320, 260] width 257 height 14
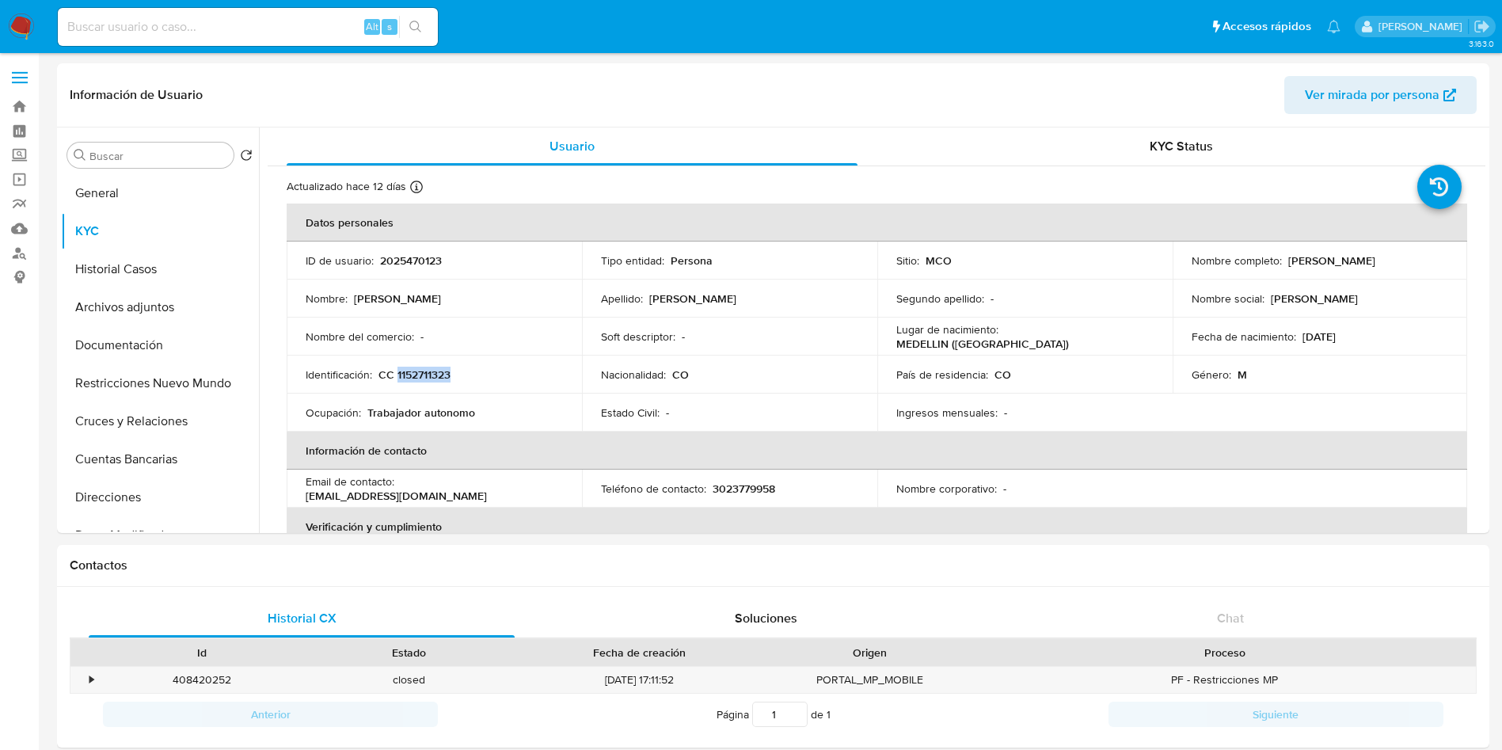
copy p "Richard David Morales Sierra"
click at [419, 257] on p "2025470123" at bounding box center [411, 260] width 62 height 14
copy p "2025470123"
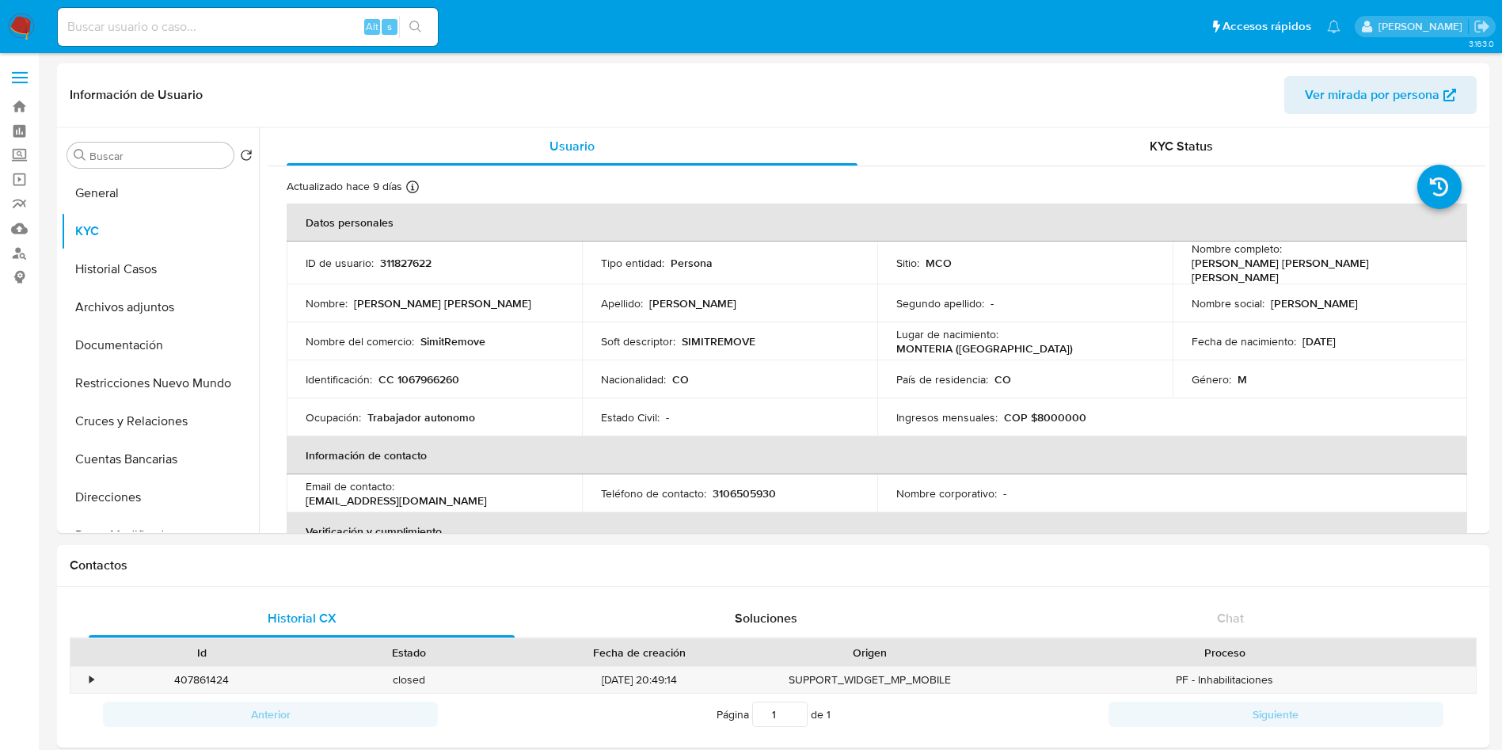
select select "10"
click at [159, 409] on button "Cruces y Relaciones" at bounding box center [153, 421] width 185 height 38
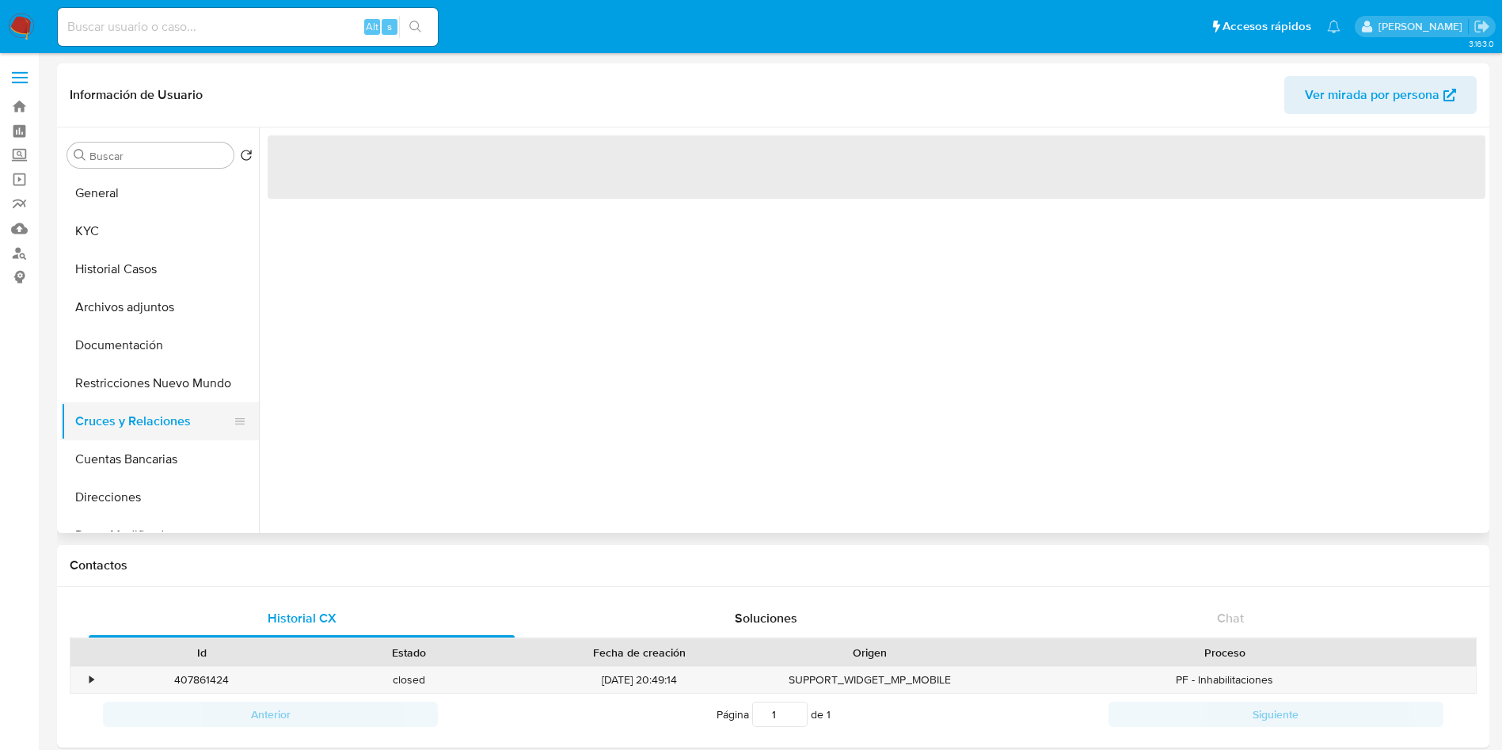
scroll to position [0, 0]
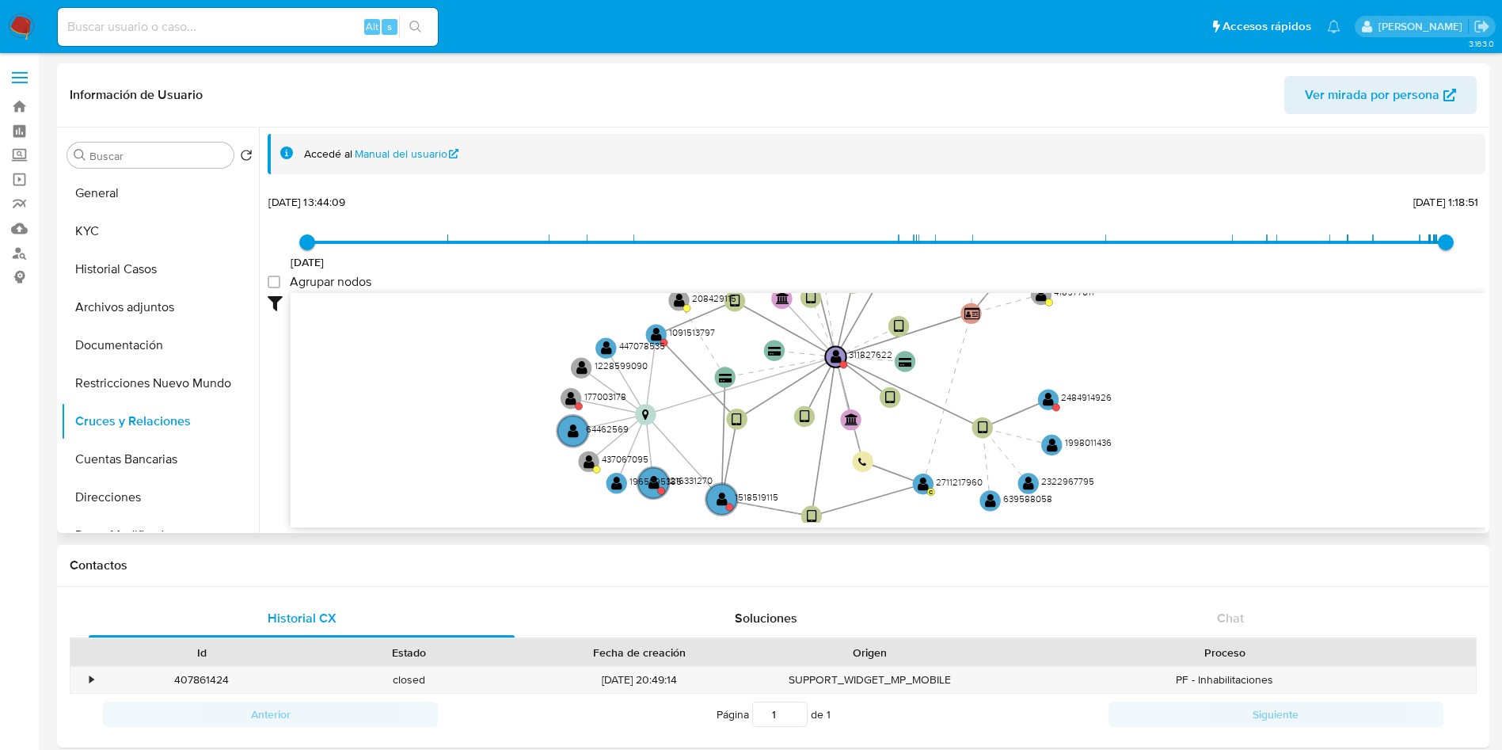
drag, startPoint x: 406, startPoint y: 367, endPoint x: 398, endPoint y: 353, distance: 15.2
click at [398, 353] on icon "device-65aa014d7f93fec71c5b6983  device-65a61aa86a7548d505ec14a0  device-6589…" at bounding box center [888, 408] width 1195 height 230
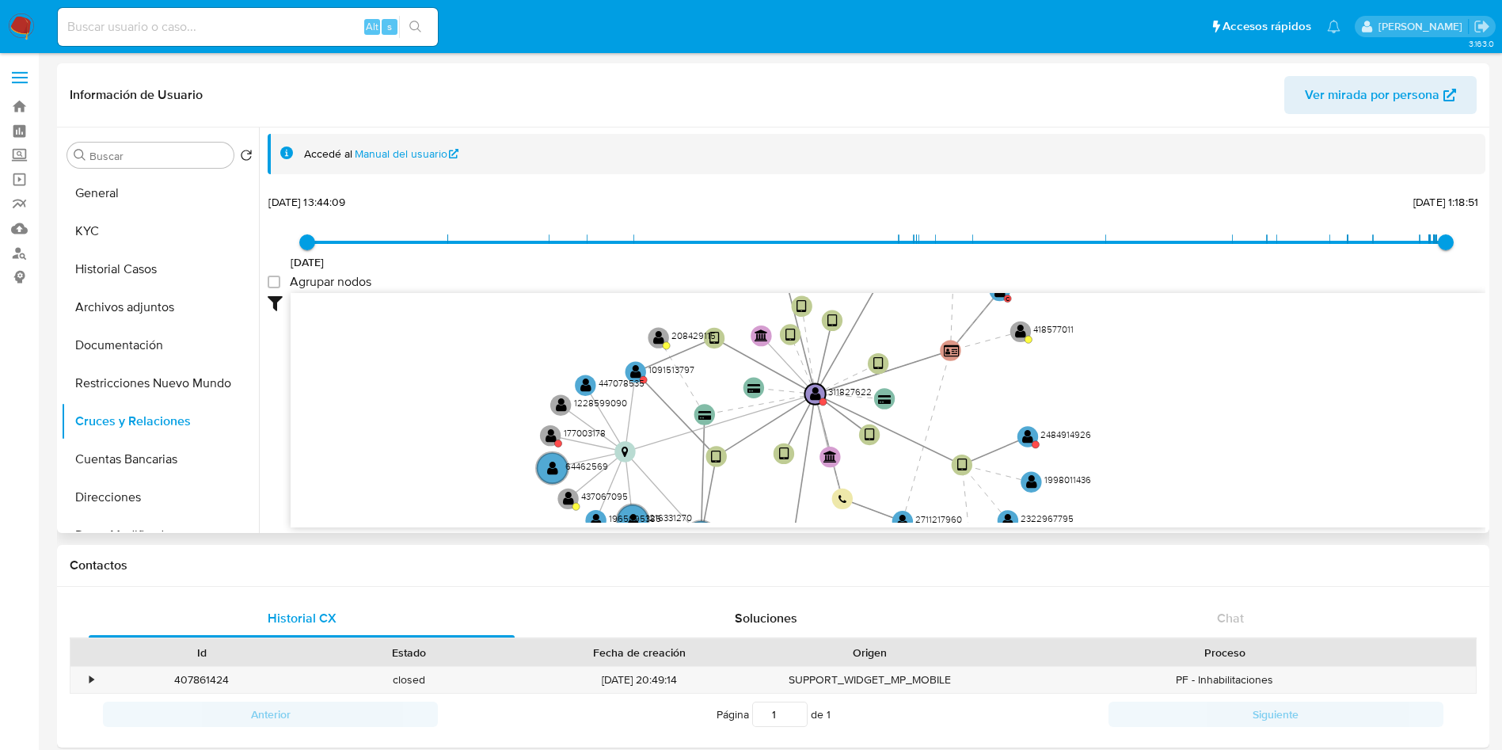
drag, startPoint x: 1303, startPoint y: 380, endPoint x: 1265, endPoint y: 421, distance: 56.0
click at [1285, 426] on icon "device-65aa014d7f93fec71c5b6983  device-65a61aa86a7548d505ec14a0  device-6589…" at bounding box center [888, 408] width 1195 height 230
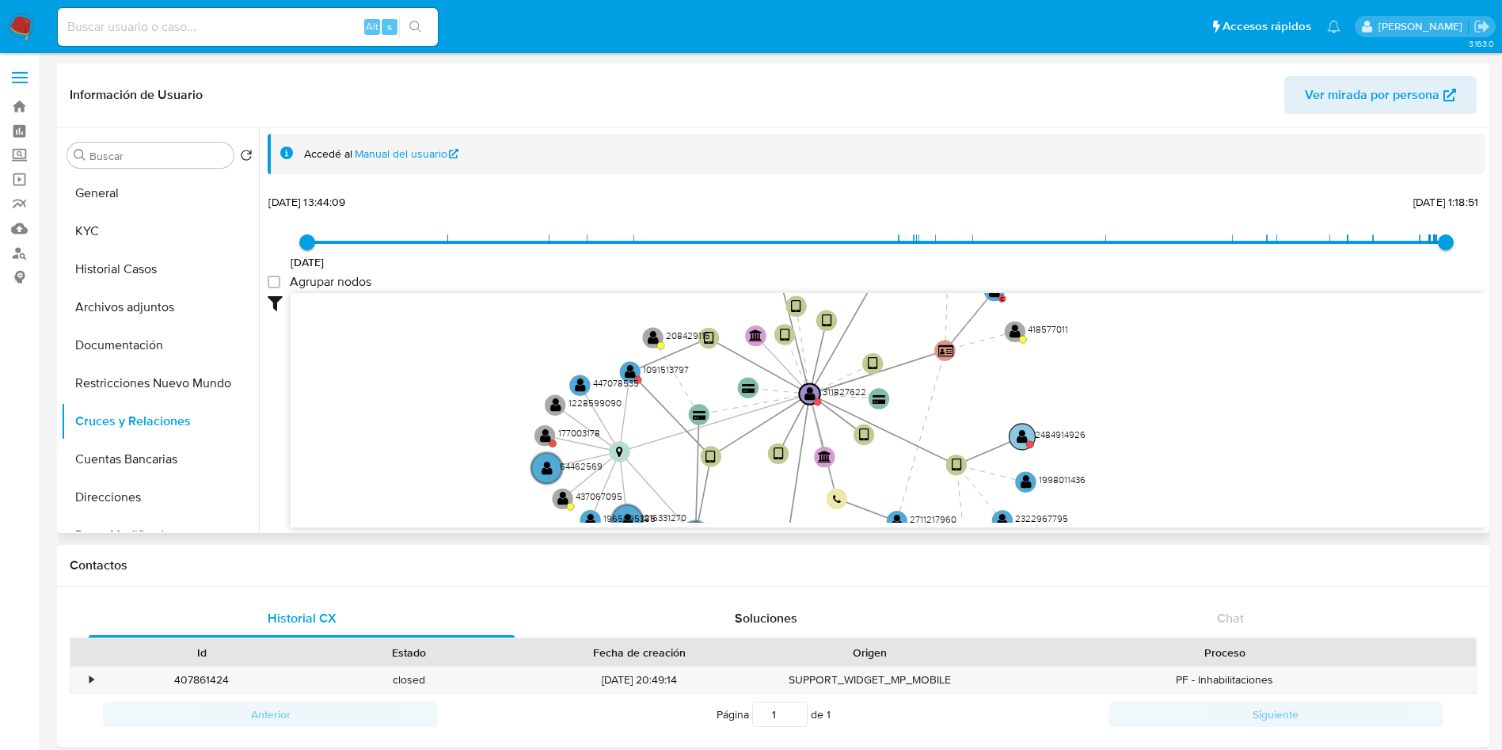
click at [1043, 436] on text "2484914926" at bounding box center [1060, 434] width 51 height 13
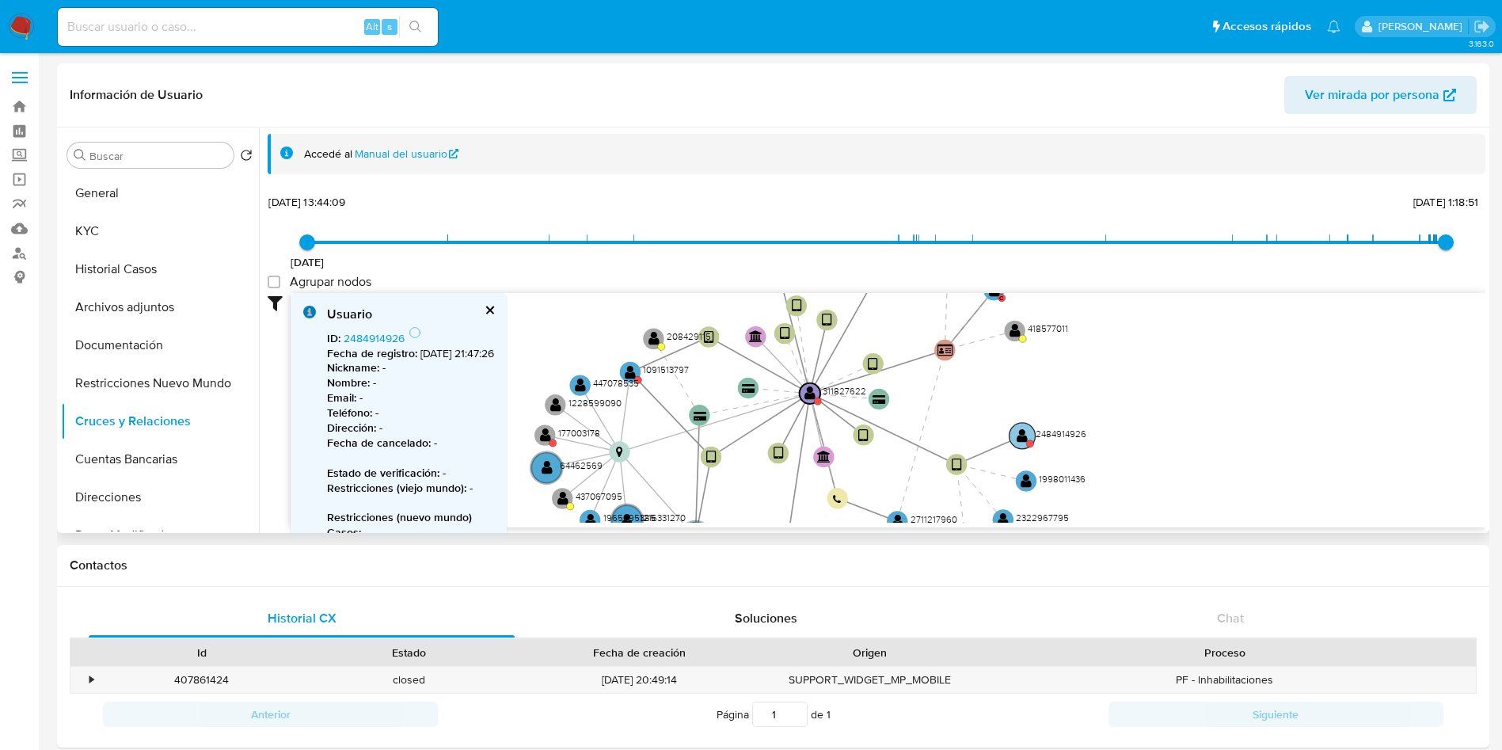
click at [1051, 436] on text "2484914926" at bounding box center [1061, 433] width 51 height 13
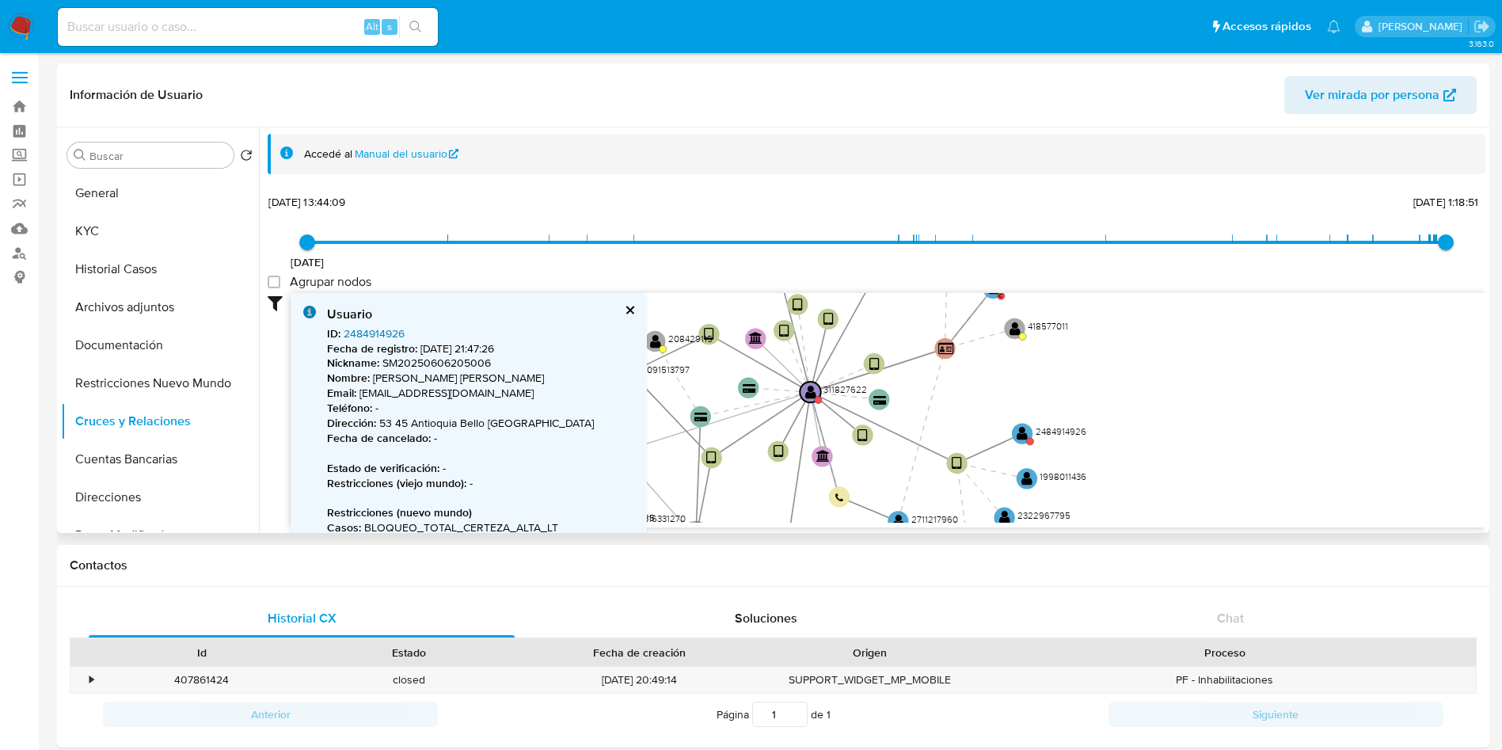
click at [360, 328] on link "2484914926" at bounding box center [374, 334] width 61 height 16
click at [634, 308] on button "cerrar" at bounding box center [629, 310] width 10 height 10
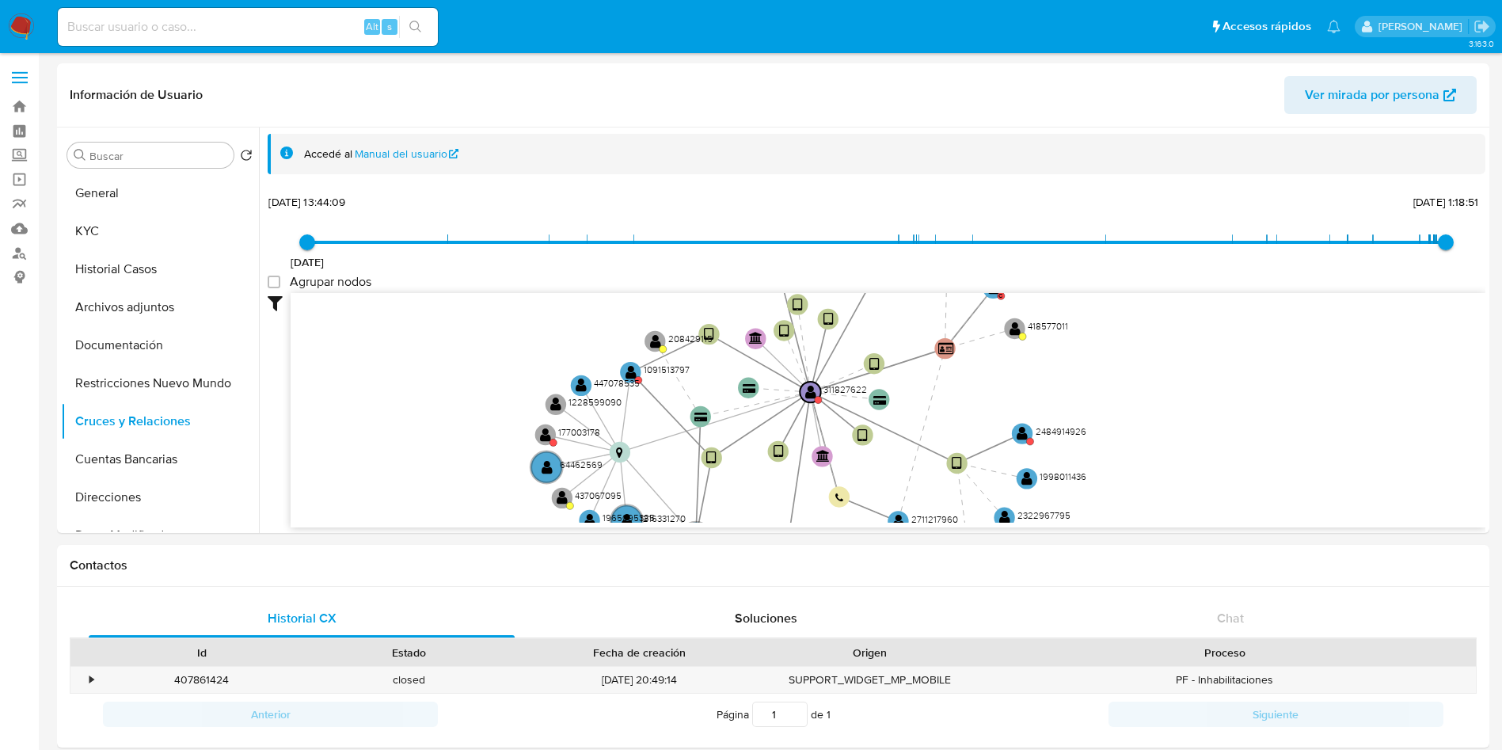
drag, startPoint x: 1333, startPoint y: 527, endPoint x: 1331, endPoint y: 478, distance: 49.2
click at [1331, 479] on div "Filtros Confianza alta Device Tarjeta Persona validada Teléfono validado Confia…" at bounding box center [877, 438] width 1218 height 291
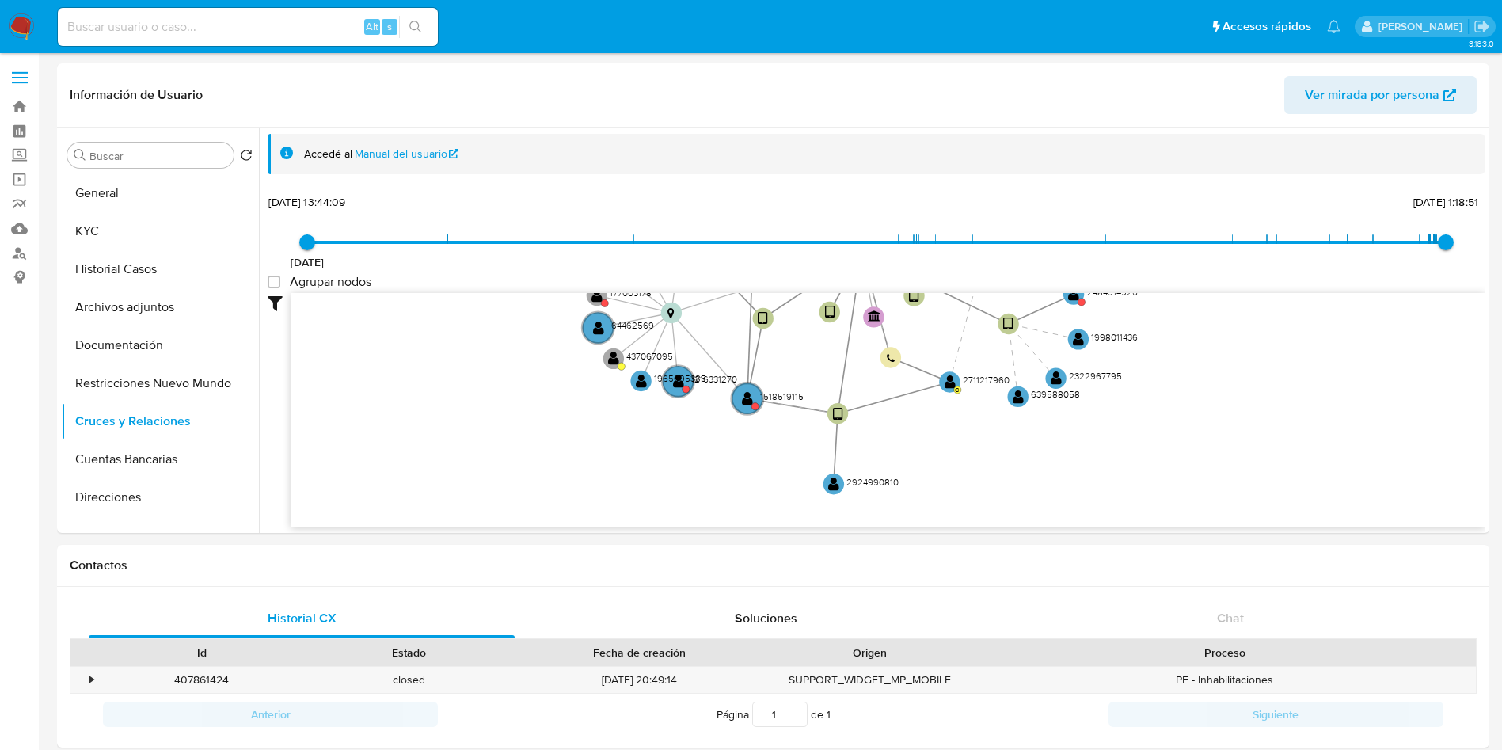
drag, startPoint x: 1232, startPoint y: 470, endPoint x: 1283, endPoint y: 331, distance: 148.6
click at [1283, 331] on icon "device-65aa014d7f93fec71c5b6983  device-65a61aa86a7548d505ec14a0  device-6589…" at bounding box center [888, 408] width 1195 height 230
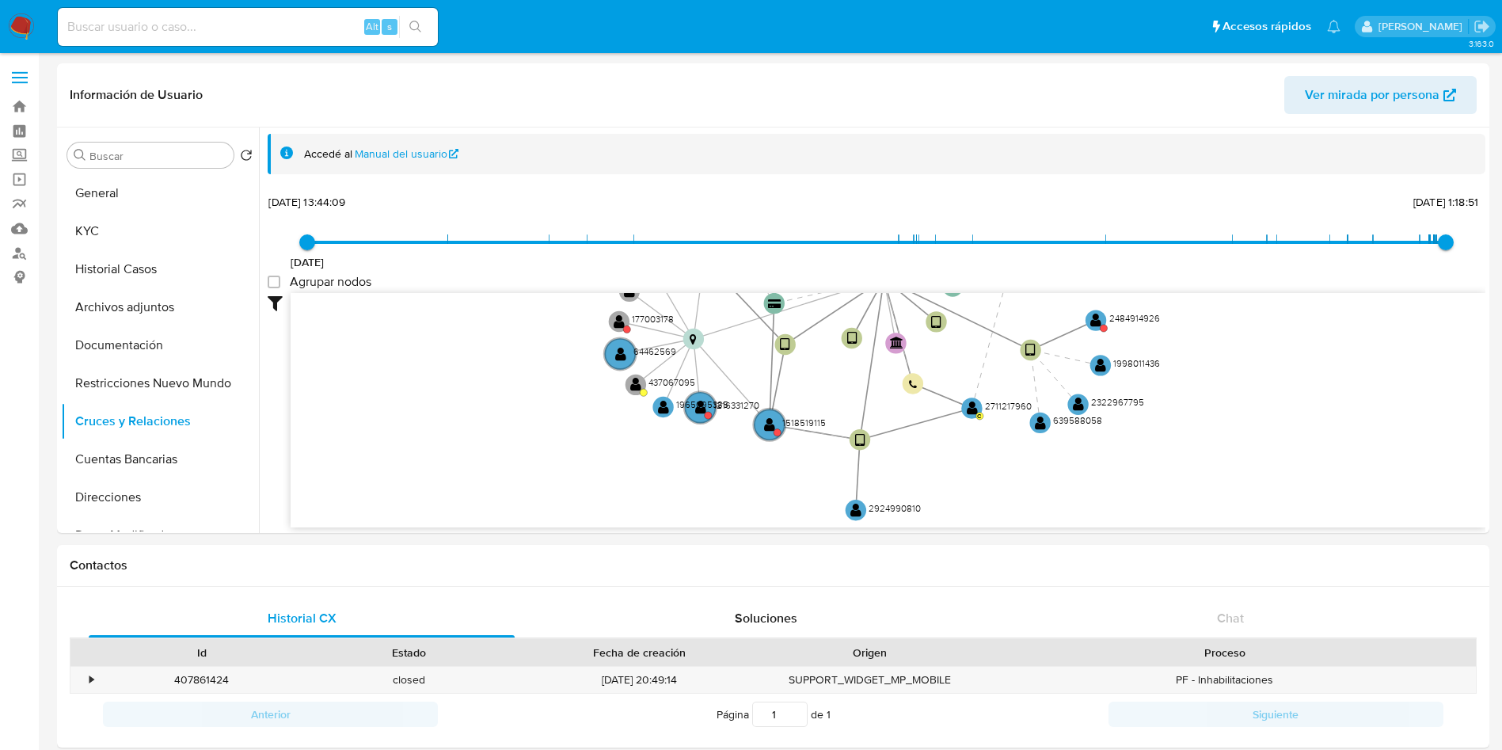
drag, startPoint x: 742, startPoint y: 481, endPoint x: 752, endPoint y: 490, distance: 14.0
click at [752, 490] on icon "device-65aa014d7f93fec71c5b6983  device-65a61aa86a7548d505ec14a0  device-6589…" at bounding box center [888, 408] width 1195 height 230
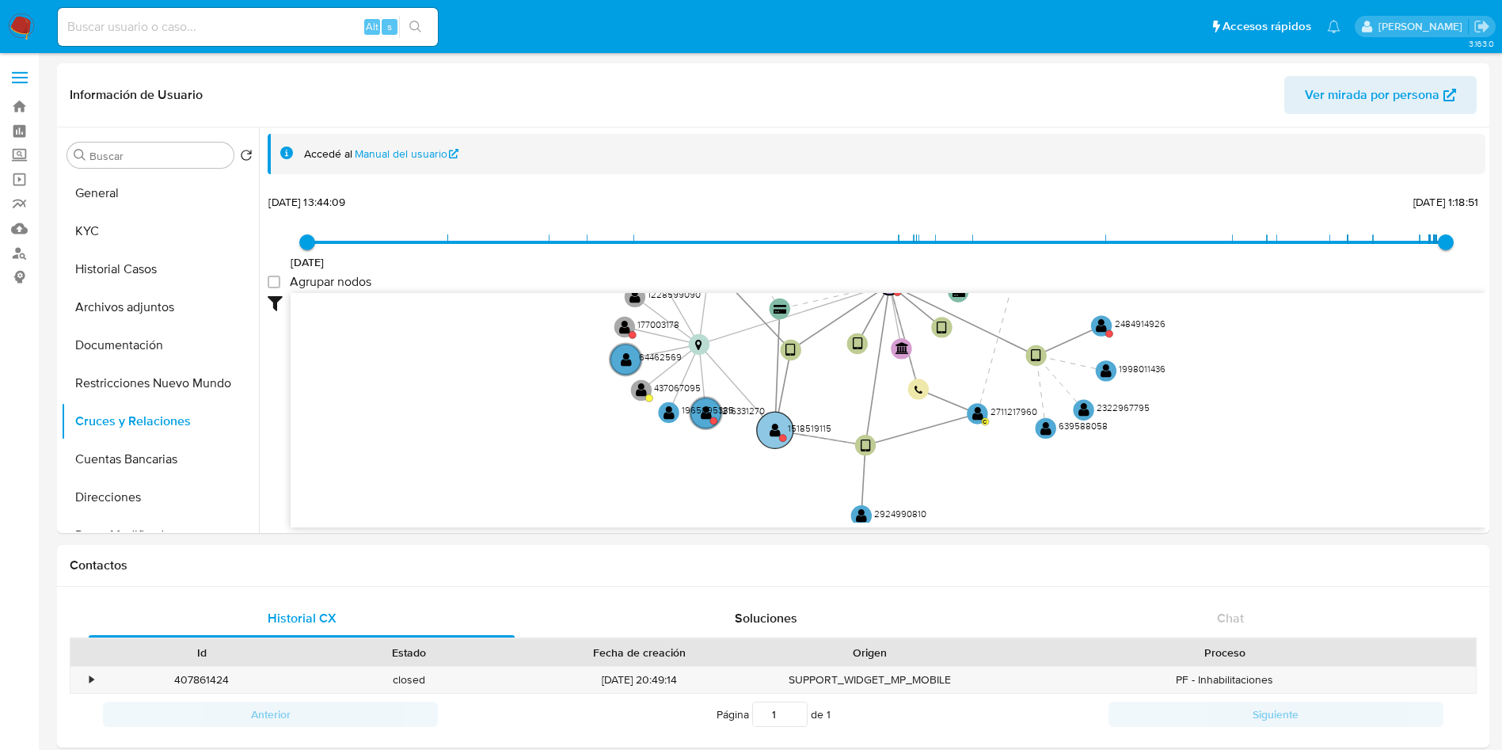
click at [765, 425] on circle at bounding box center [775, 430] width 36 height 36
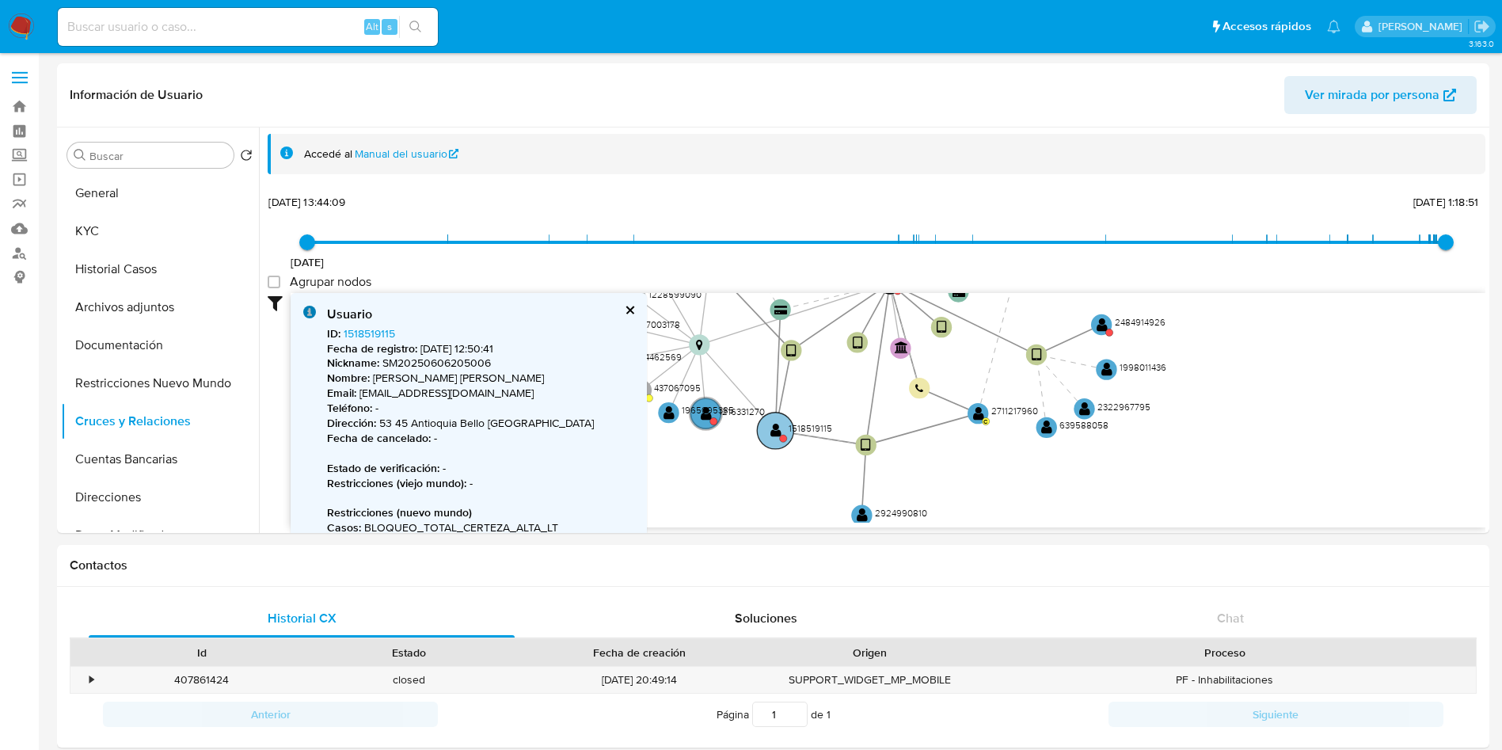
click at [772, 427] on text "" at bounding box center [776, 431] width 11 height 15
click at [628, 309] on button "cerrar" at bounding box center [629, 310] width 10 height 10
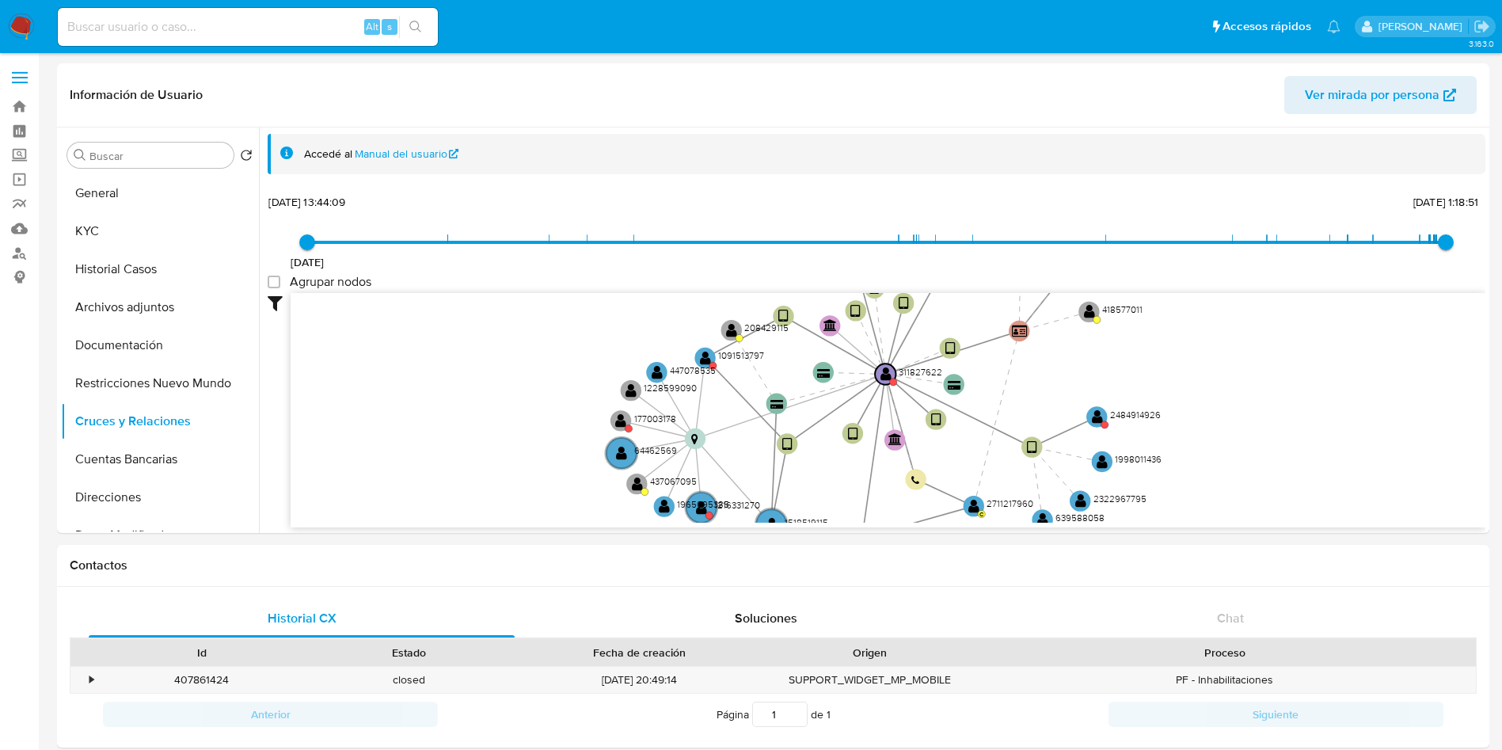
drag, startPoint x: 737, startPoint y: 367, endPoint x: 729, endPoint y: 474, distance: 106.4
click at [729, 474] on icon "device-65aa014d7f93fec71c5b6983  device-65a61aa86a7548d505ec14a0  device-6589…" at bounding box center [888, 408] width 1195 height 230
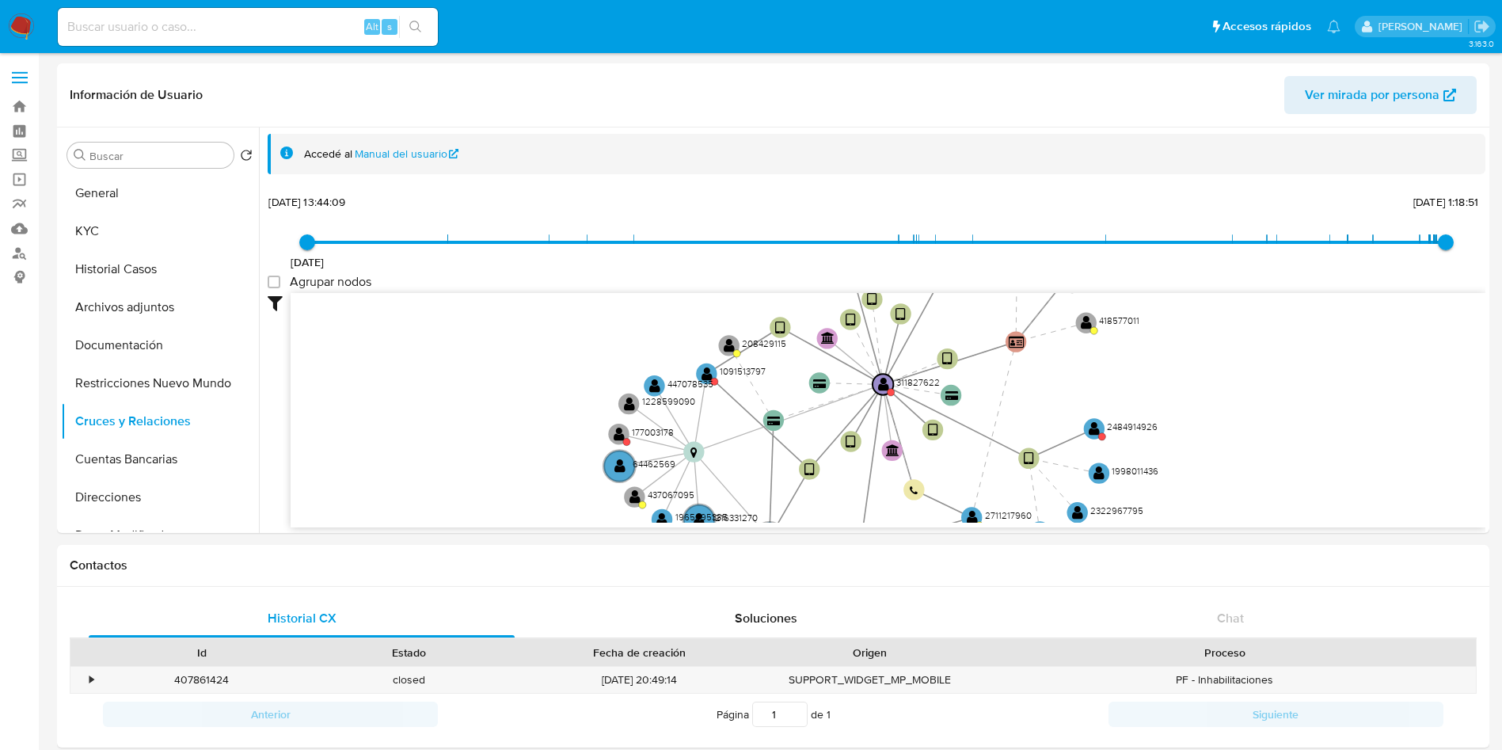
drag, startPoint x: 791, startPoint y: 467, endPoint x: 818, endPoint y: 480, distance: 29.8
click at [818, 480] on icon "device-65aa014d7f93fec71c5b6983  device-65a61aa86a7548d505ec14a0  device-6589…" at bounding box center [888, 408] width 1195 height 230
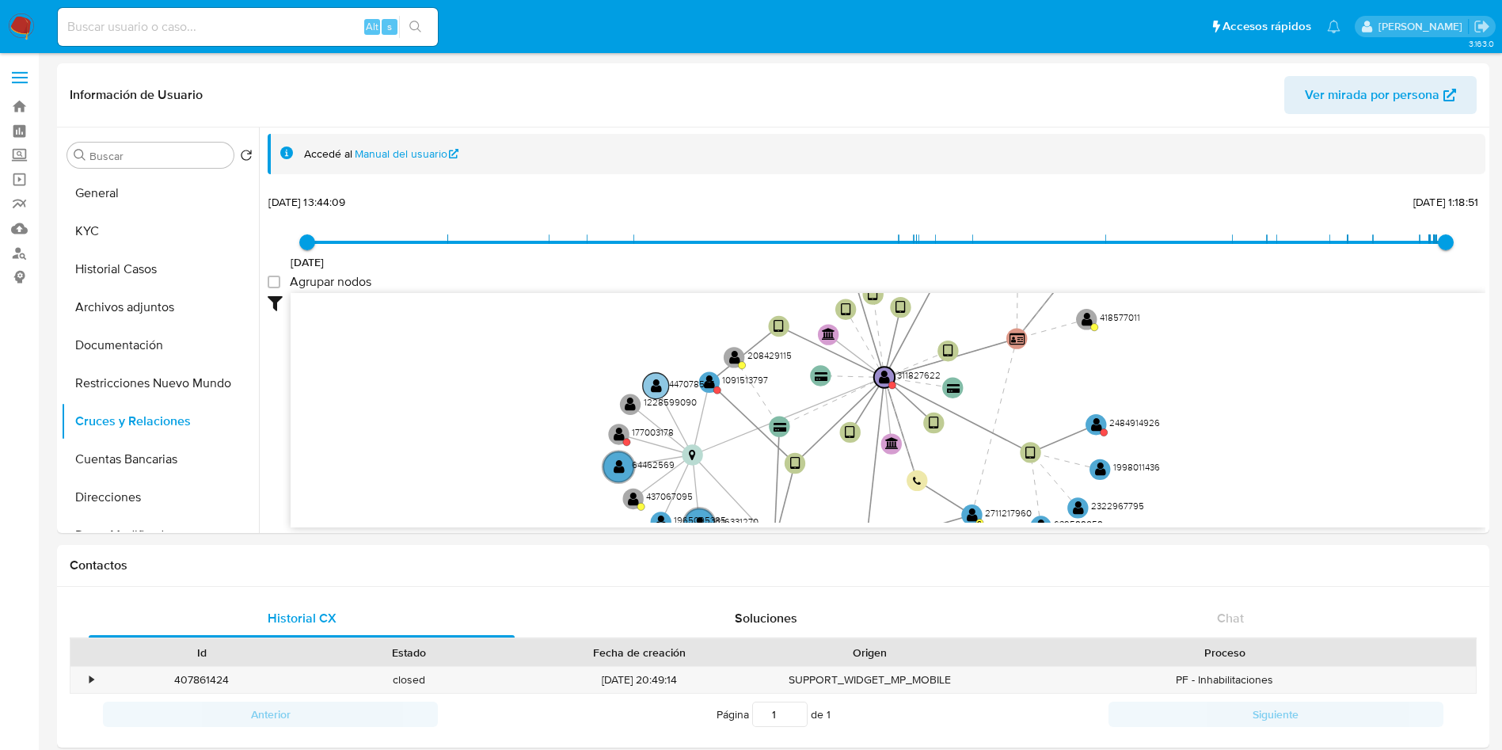
click at [709, 383] on text "447078535" at bounding box center [692, 383] width 46 height 13
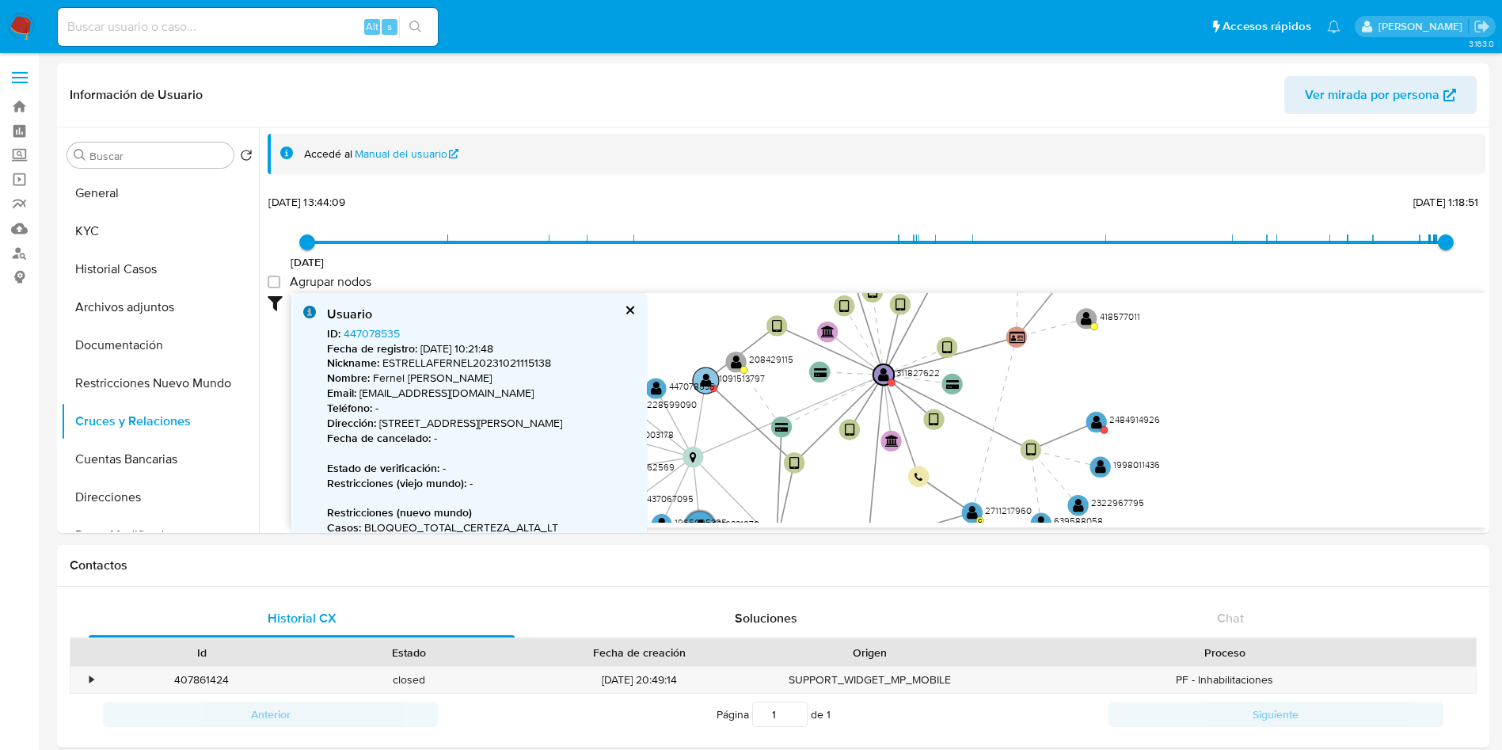
click at [714, 377] on circle at bounding box center [706, 380] width 26 height 26
click at [711, 375] on circle at bounding box center [704, 379] width 26 height 26
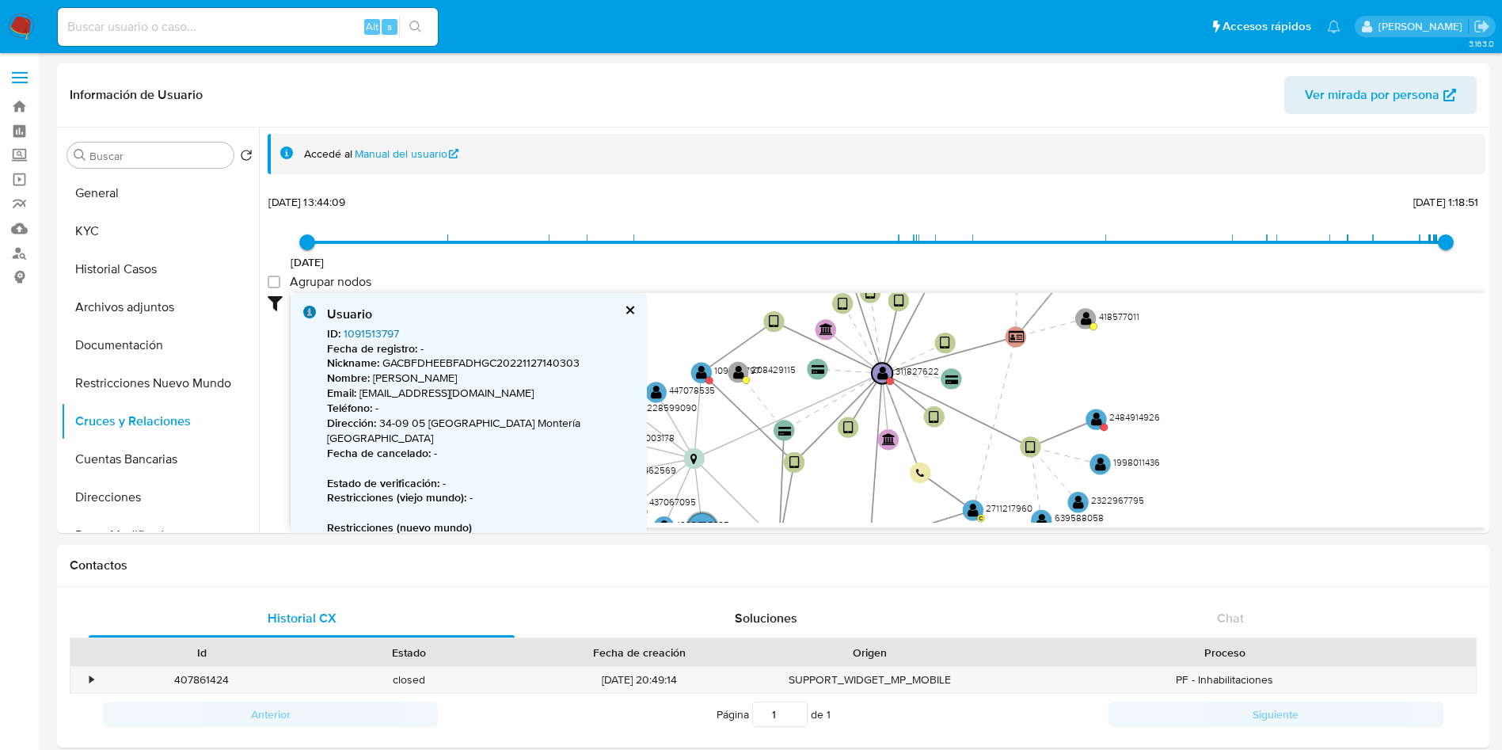
click at [359, 333] on link "1091513797" at bounding box center [371, 334] width 55 height 16
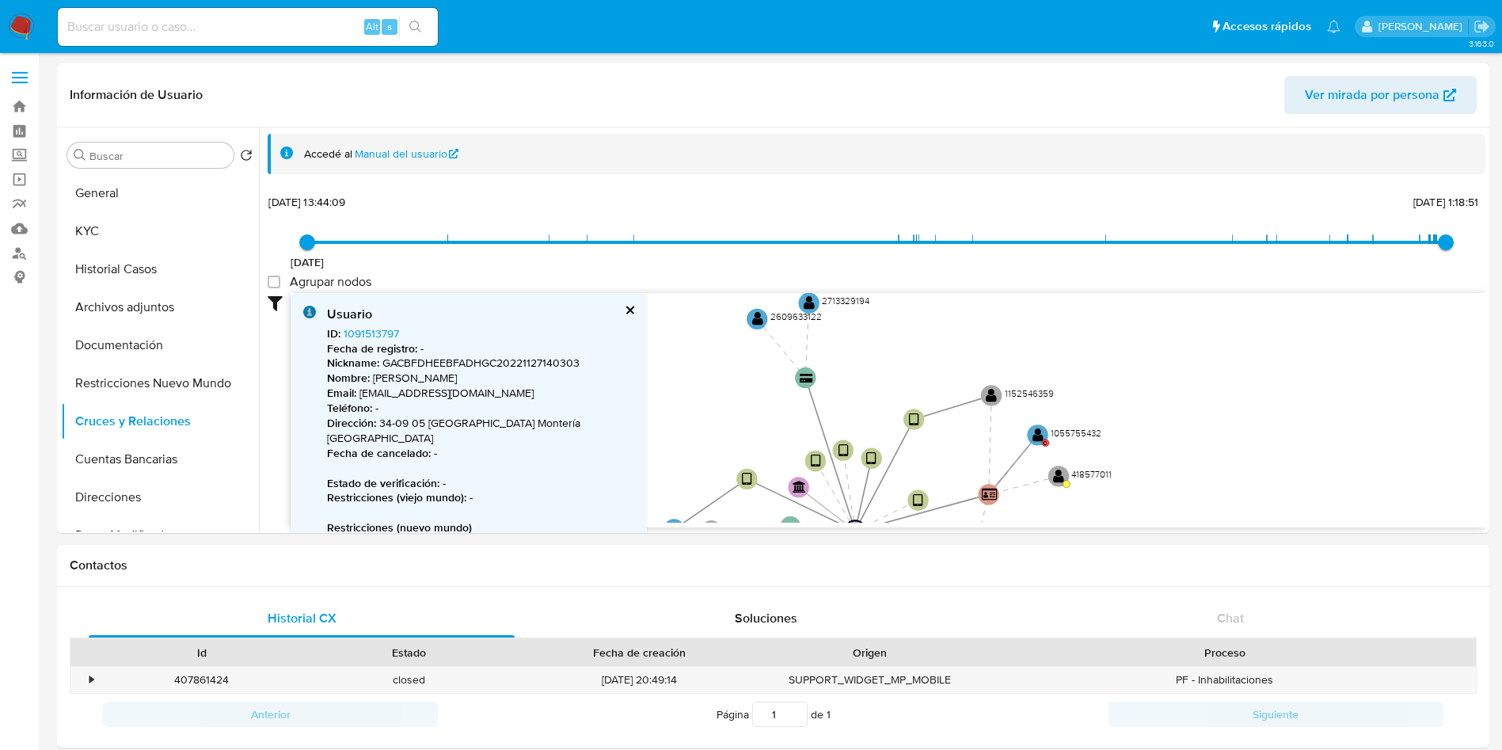
drag, startPoint x: 736, startPoint y: 323, endPoint x: 668, endPoint y: 429, distance: 125.7
click at [669, 429] on icon "device-65aa014d7f93fec71c5b6983  device-65a61aa86a7548d505ec14a0  device-6589…" at bounding box center [888, 408] width 1195 height 230
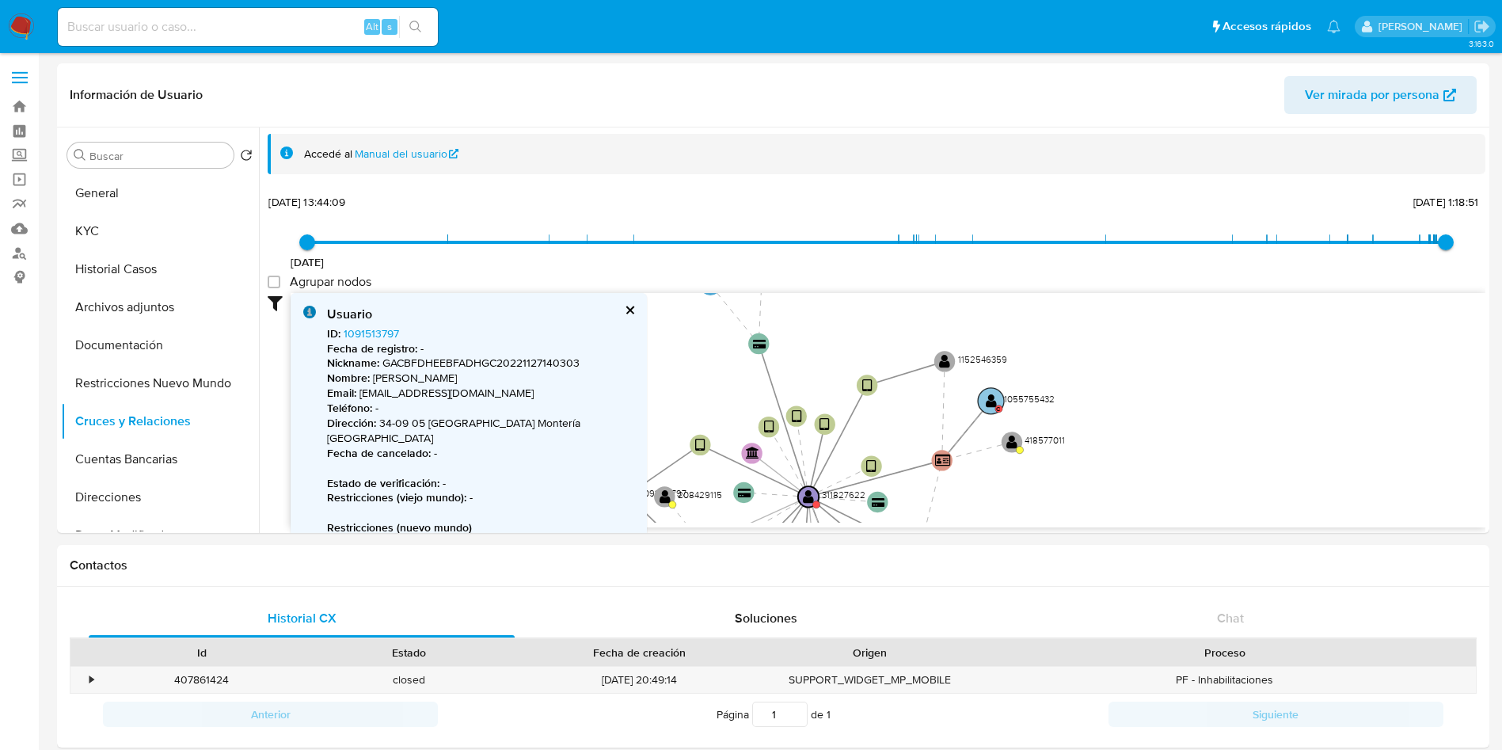
click at [993, 399] on text "" at bounding box center [991, 401] width 11 height 15
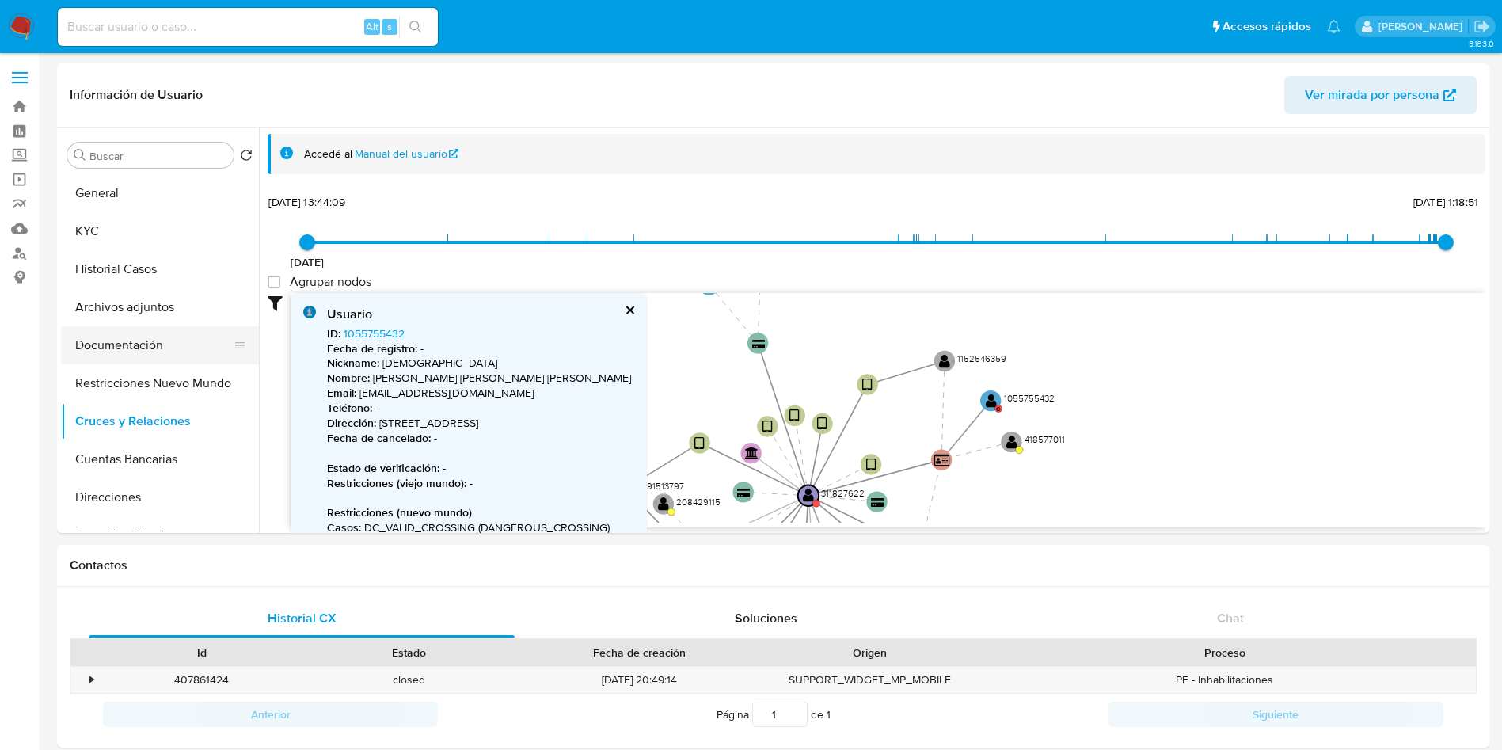
click at [121, 348] on button "Documentación" at bounding box center [153, 345] width 185 height 38
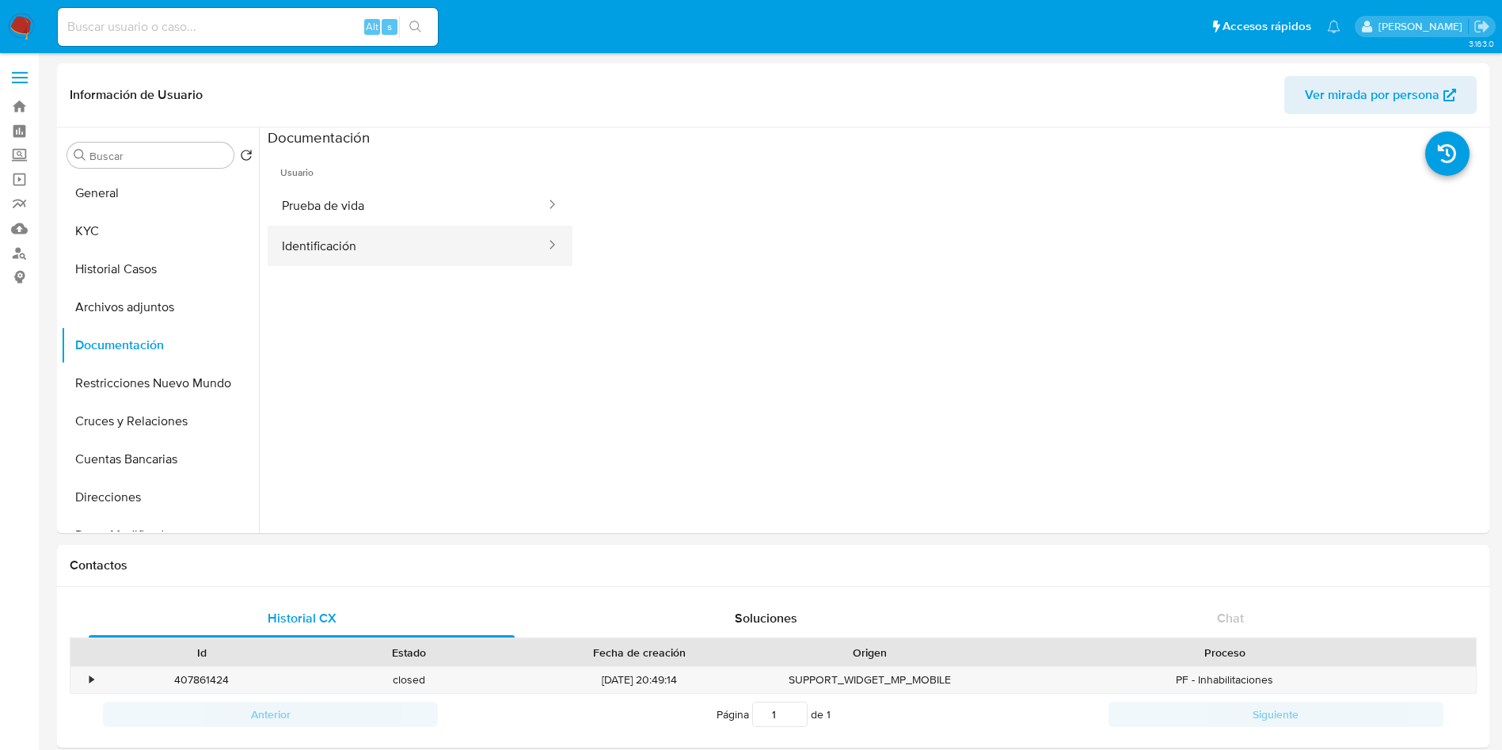
click at [358, 246] on button "Identificación" at bounding box center [408, 246] width 280 height 40
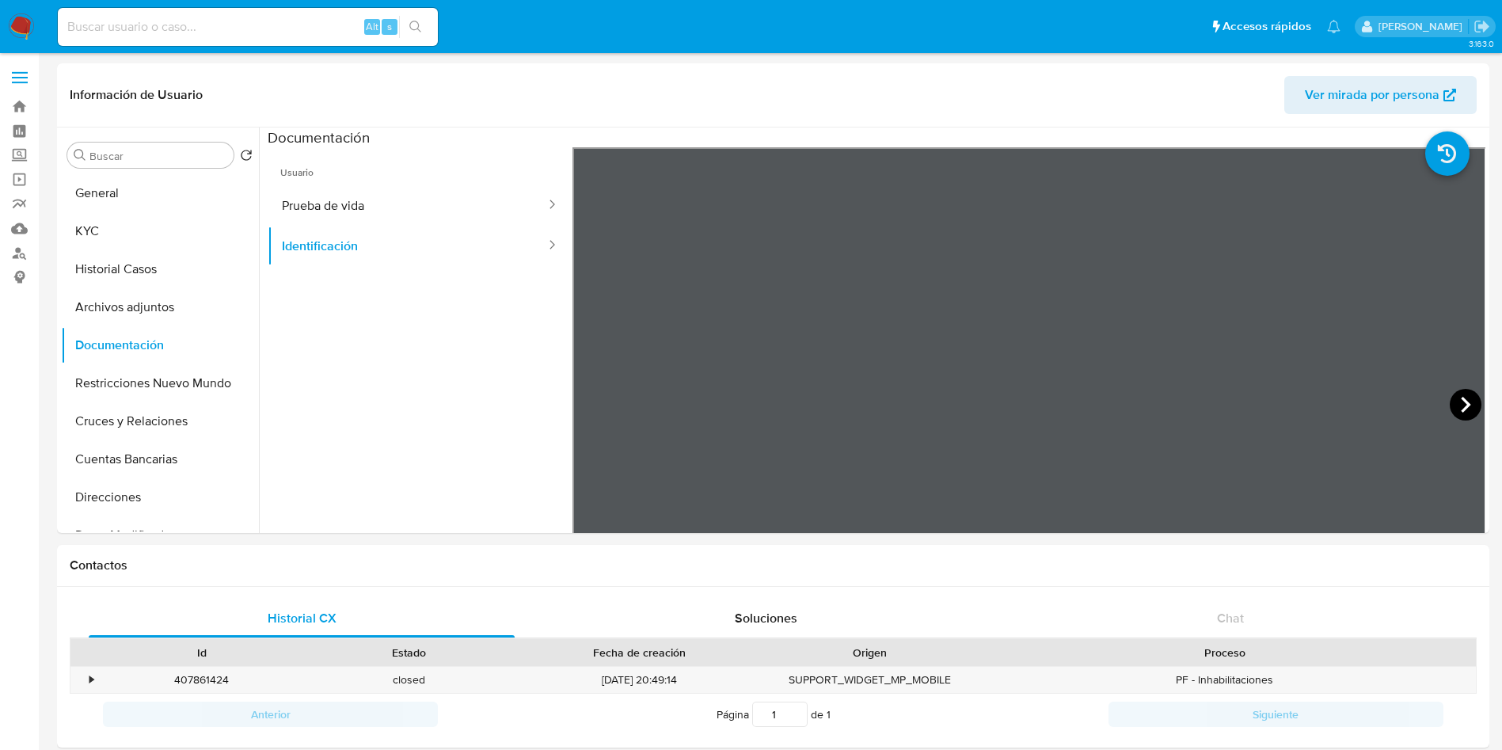
click at [1461, 407] on icon at bounding box center [1466, 405] width 10 height 16
click at [588, 399] on icon at bounding box center [593, 405] width 32 height 32
click at [121, 245] on button "KYC" at bounding box center [153, 231] width 185 height 38
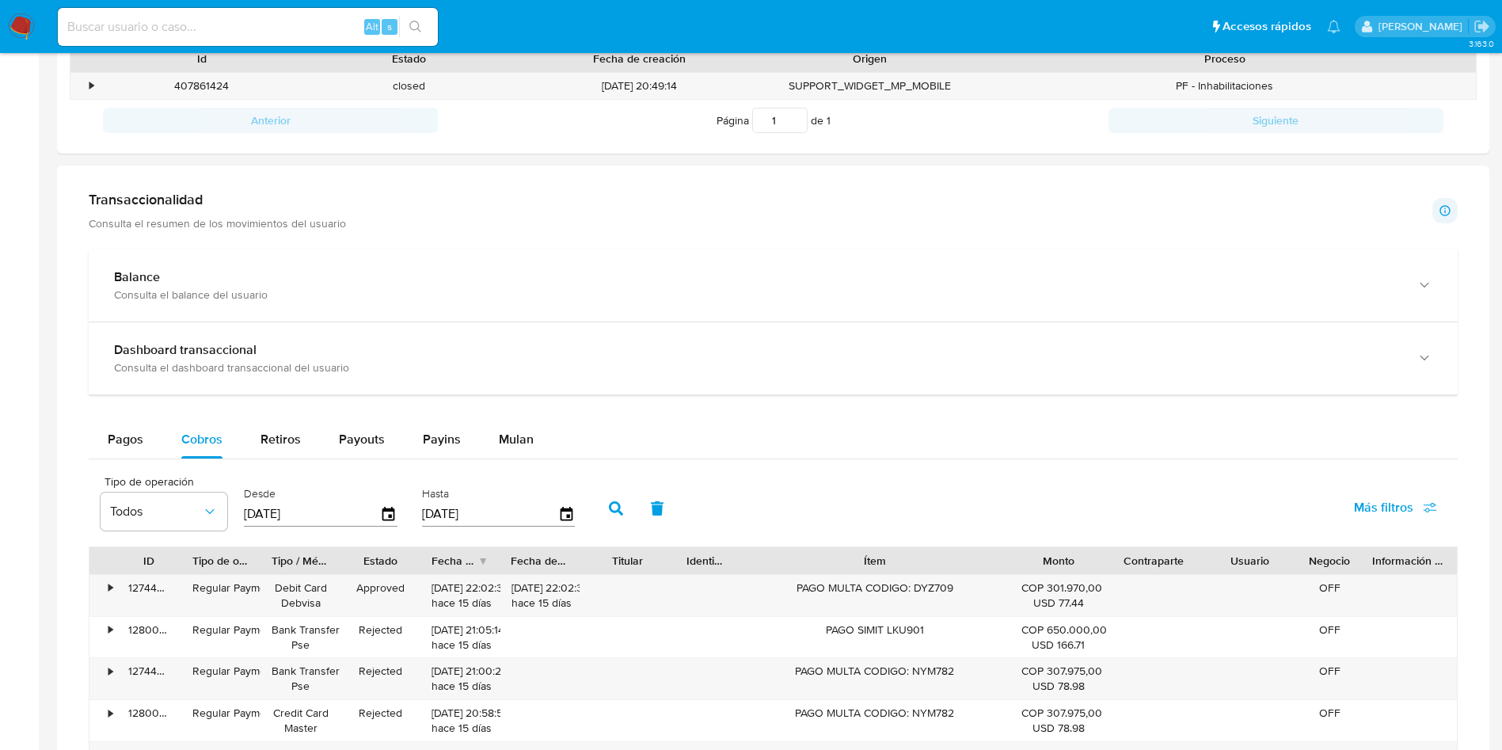
scroll to position [950, 0]
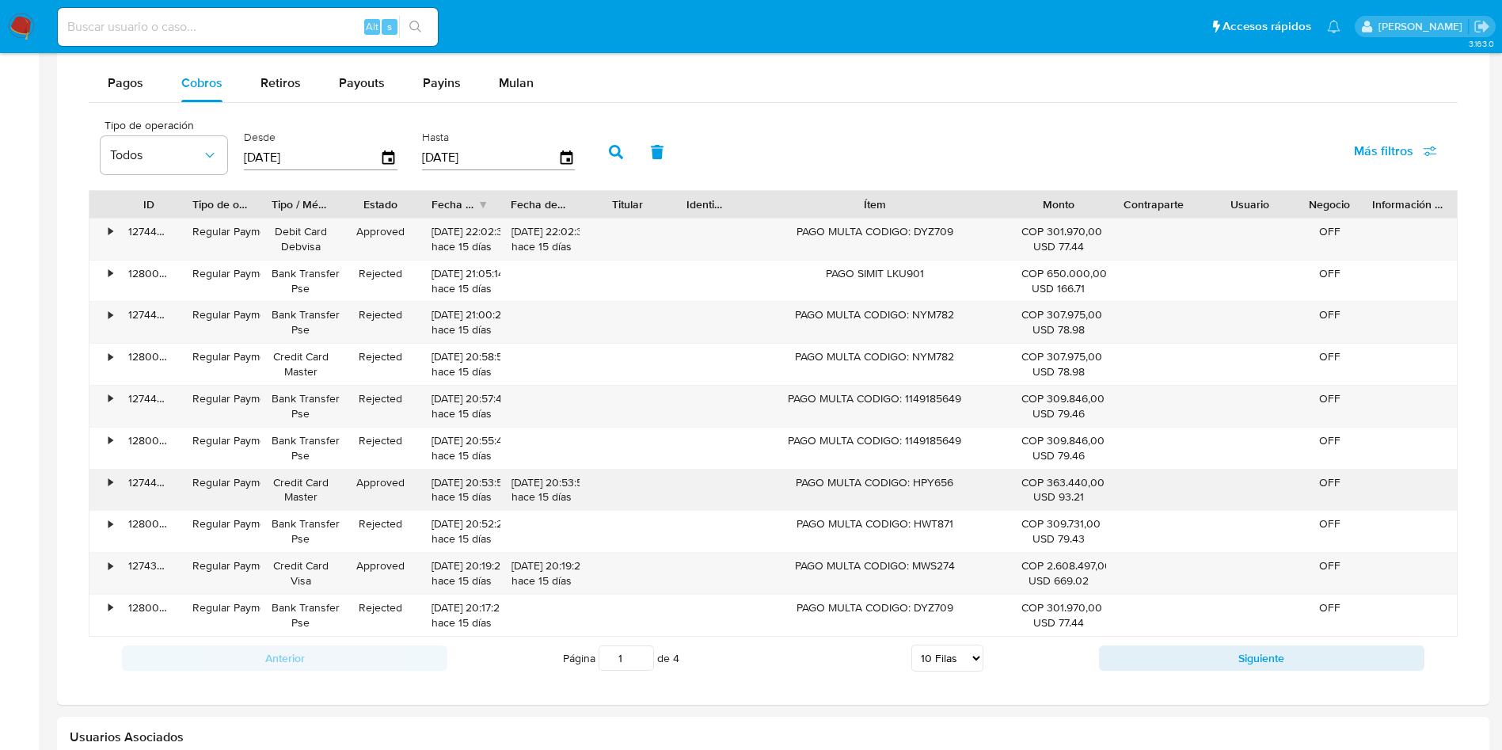
drag, startPoint x: 806, startPoint y: 496, endPoint x: 919, endPoint y: 493, distance: 112.5
click at [919, 493] on div "PAGO MULTA CODIGO: HPY656" at bounding box center [875, 490] width 272 height 41
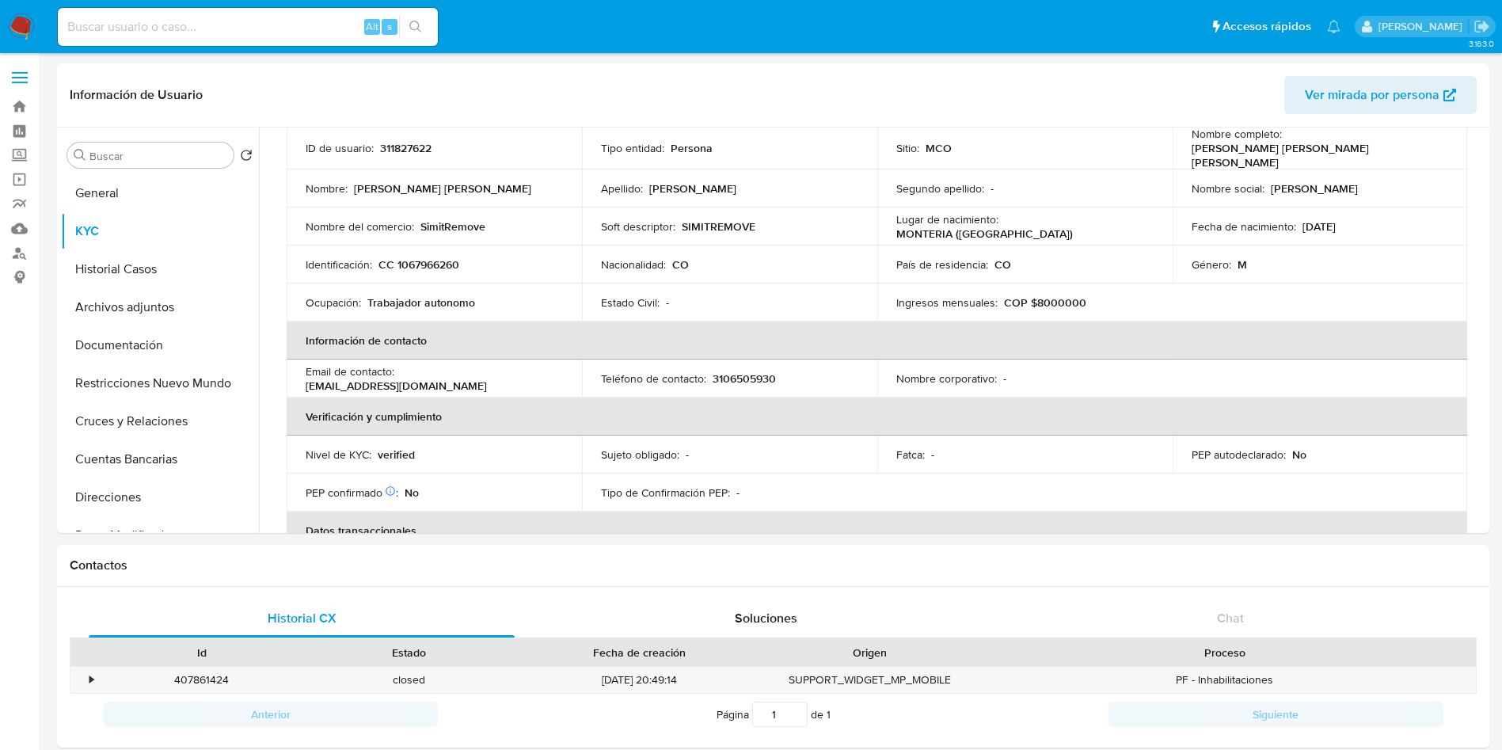
scroll to position [0, 0]
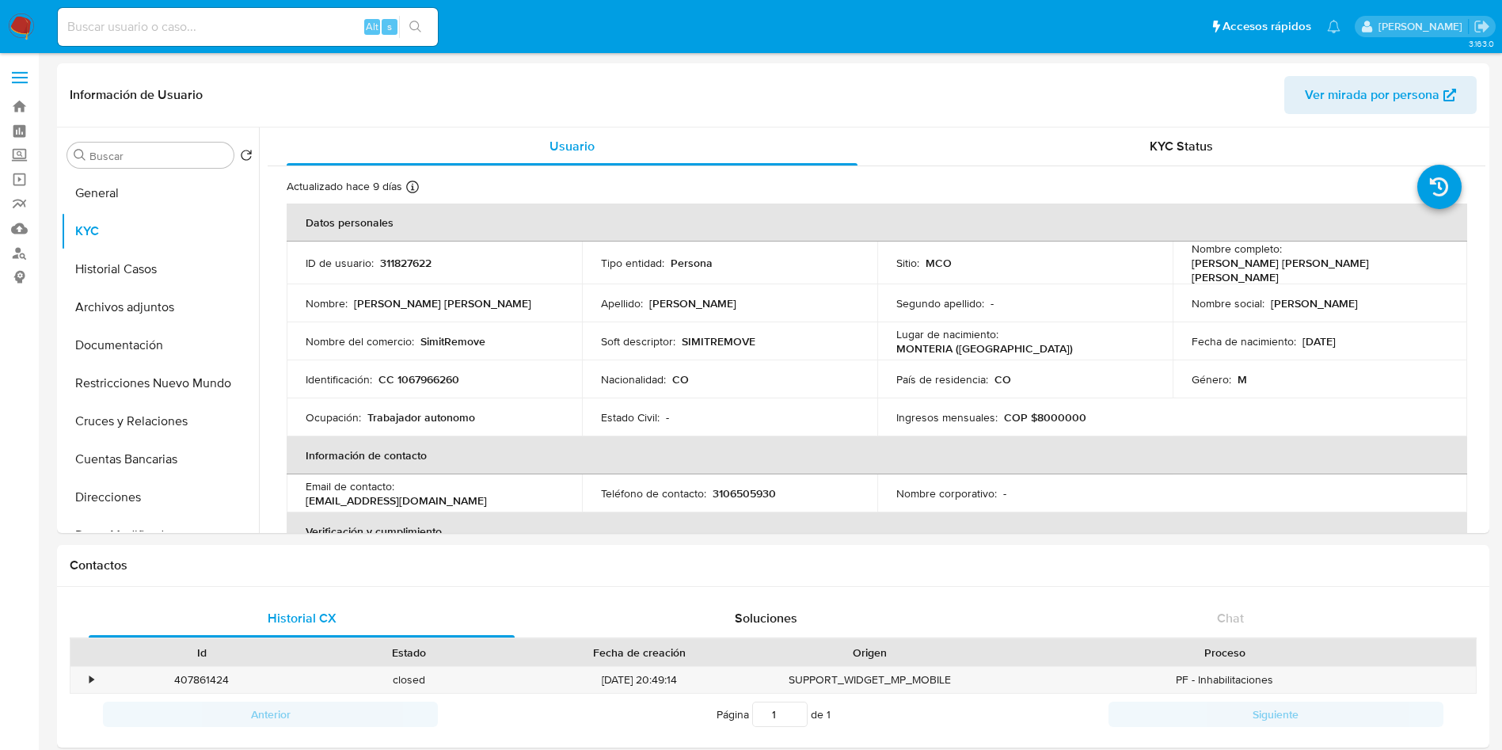
click at [446, 377] on p "CC 1067966260" at bounding box center [419, 379] width 81 height 14
copy p "1067966260"
drag, startPoint x: 1443, startPoint y: 267, endPoint x: 1281, endPoint y: 266, distance: 161.6
click at [1281, 266] on td "Nombre completo : Cristian Andrey Acosta Zappa" at bounding box center [1320, 263] width 295 height 43
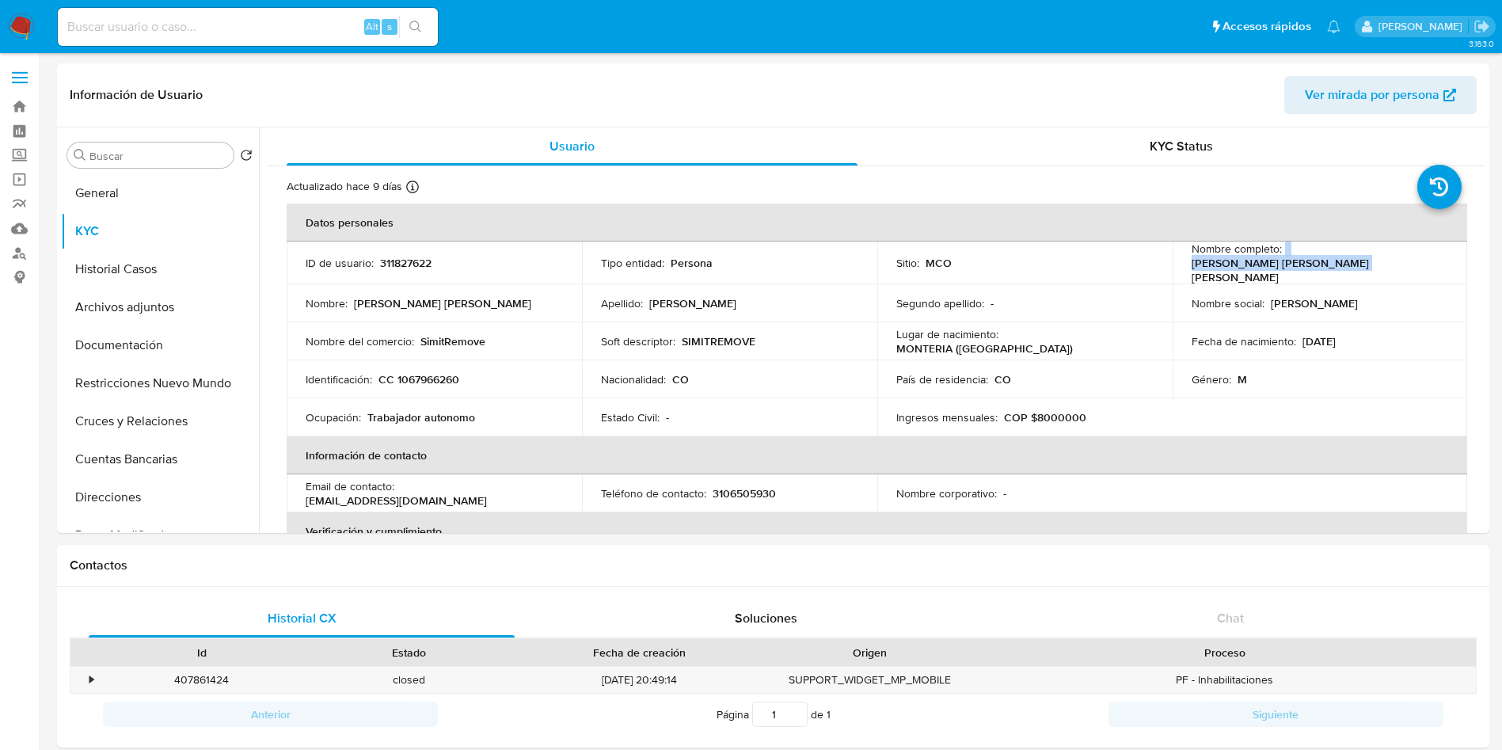
copy div "Cristian Andrey Acosta Zappa"
click at [134, 329] on button "Documentación" at bounding box center [153, 345] width 185 height 38
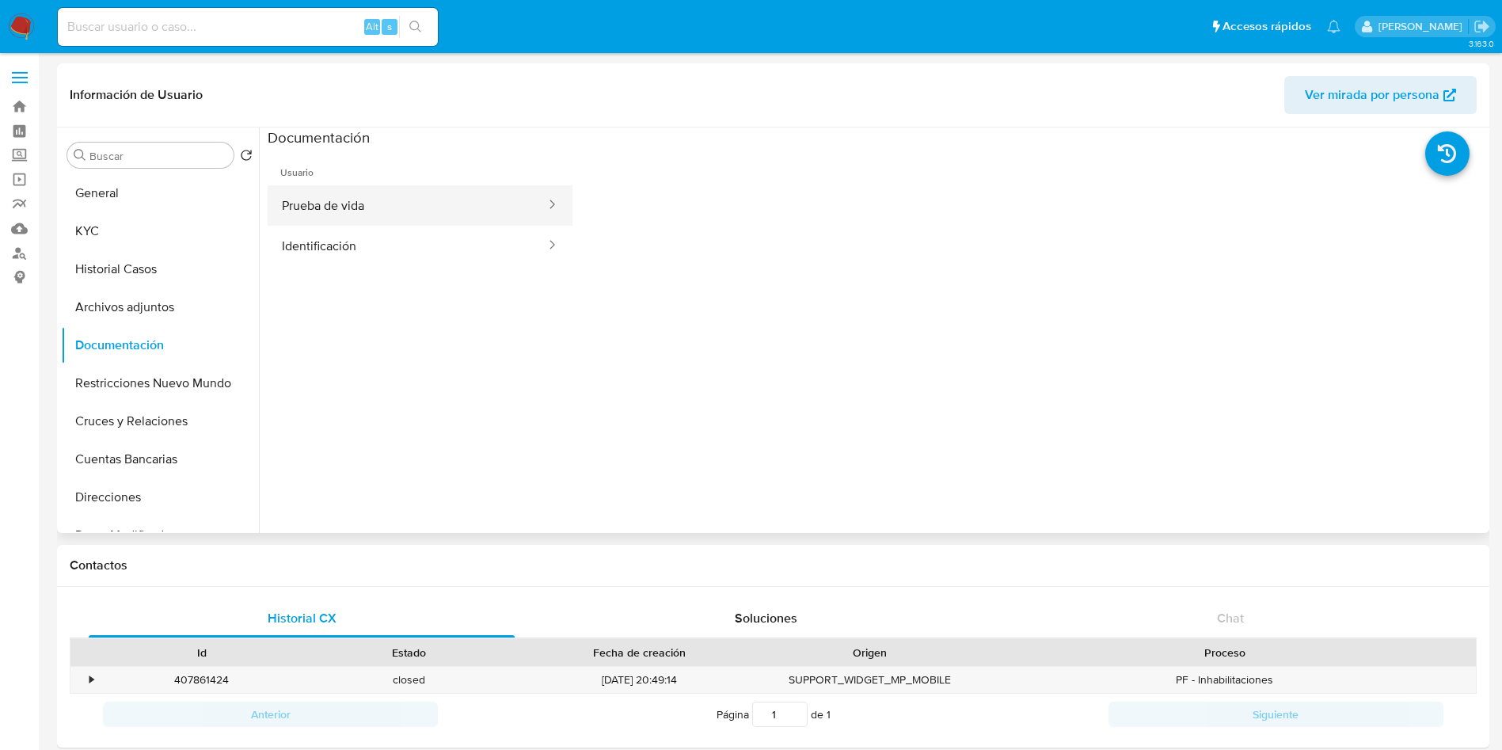
click at [359, 209] on button "Prueba de vida" at bounding box center [408, 205] width 280 height 40
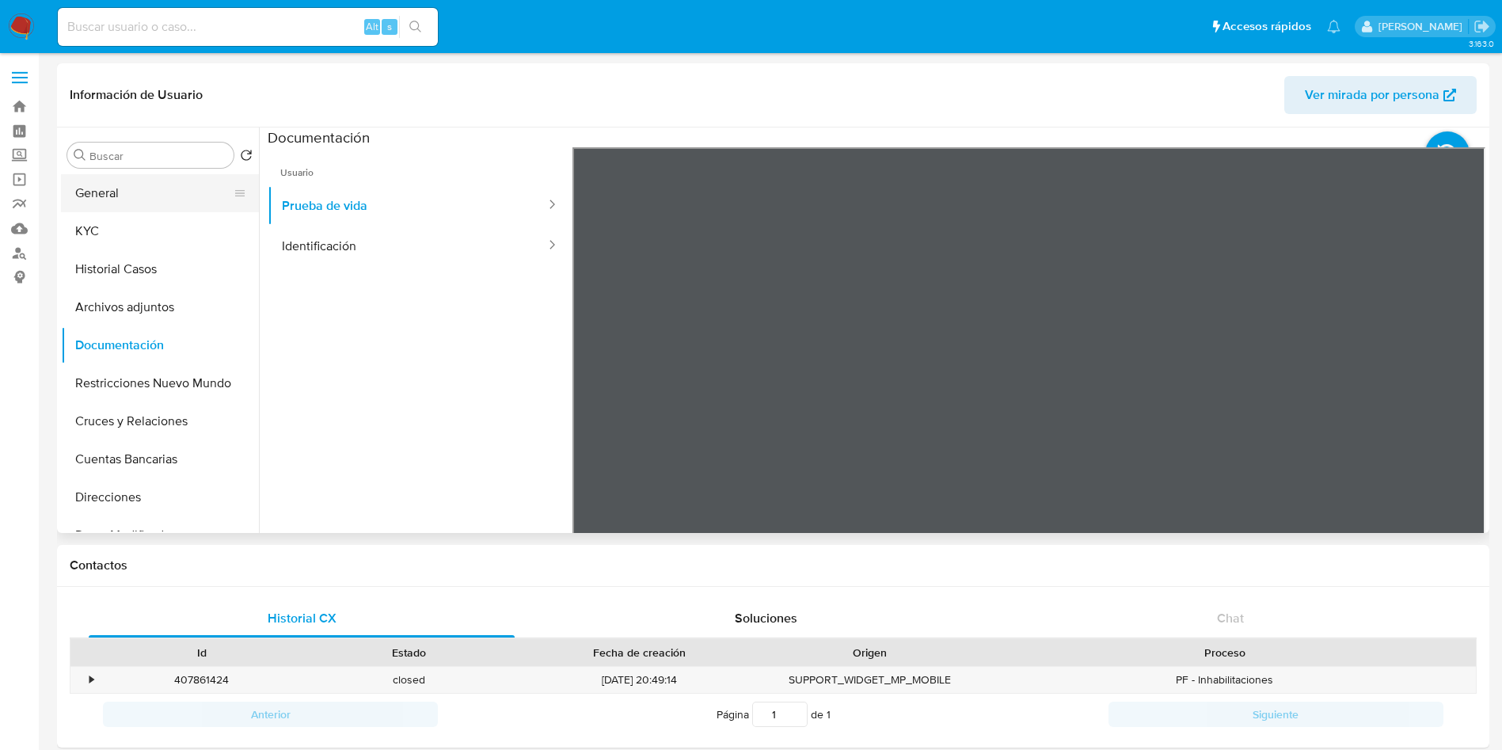
click at [109, 196] on button "General" at bounding box center [153, 193] width 185 height 38
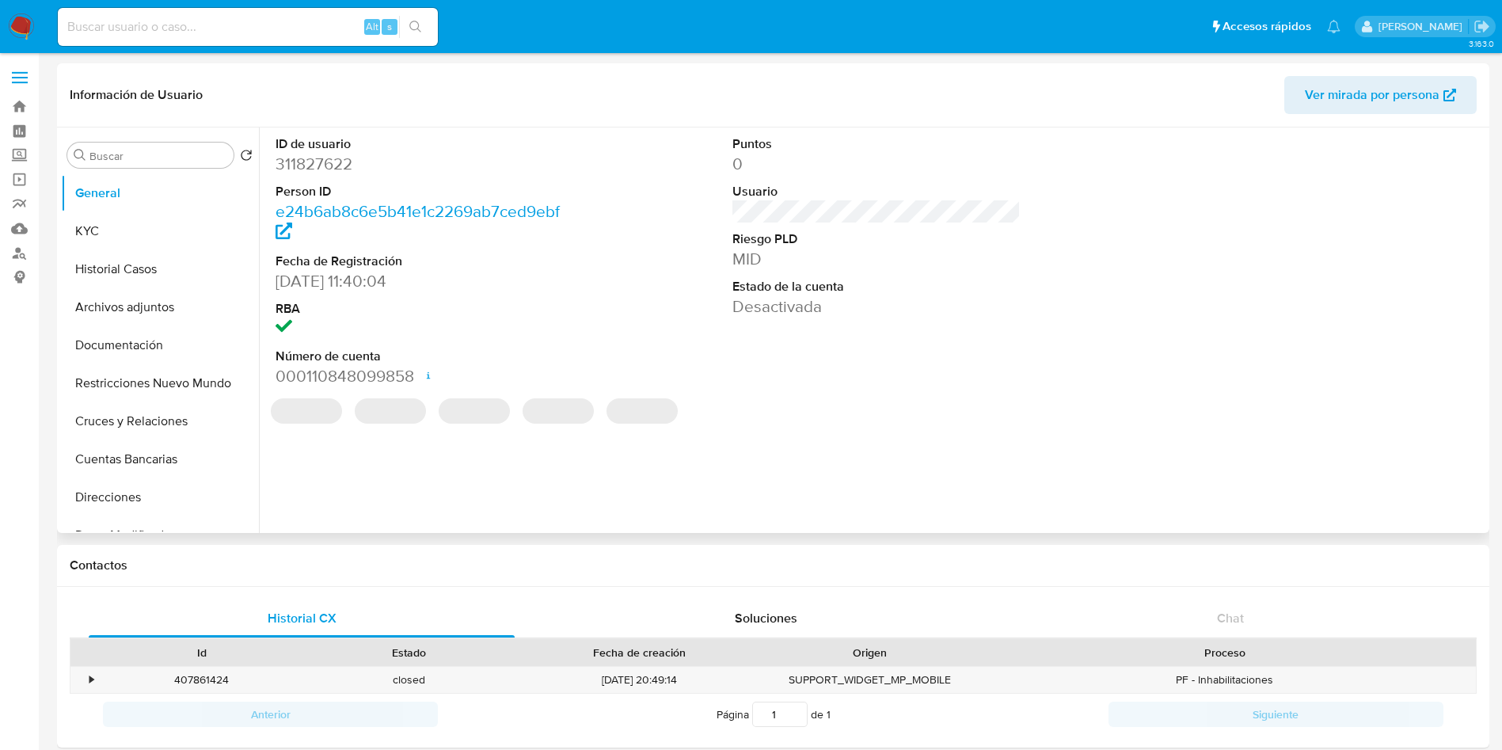
click at [319, 171] on dd "311827622" at bounding box center [420, 164] width 289 height 22
copy dd "311827622"
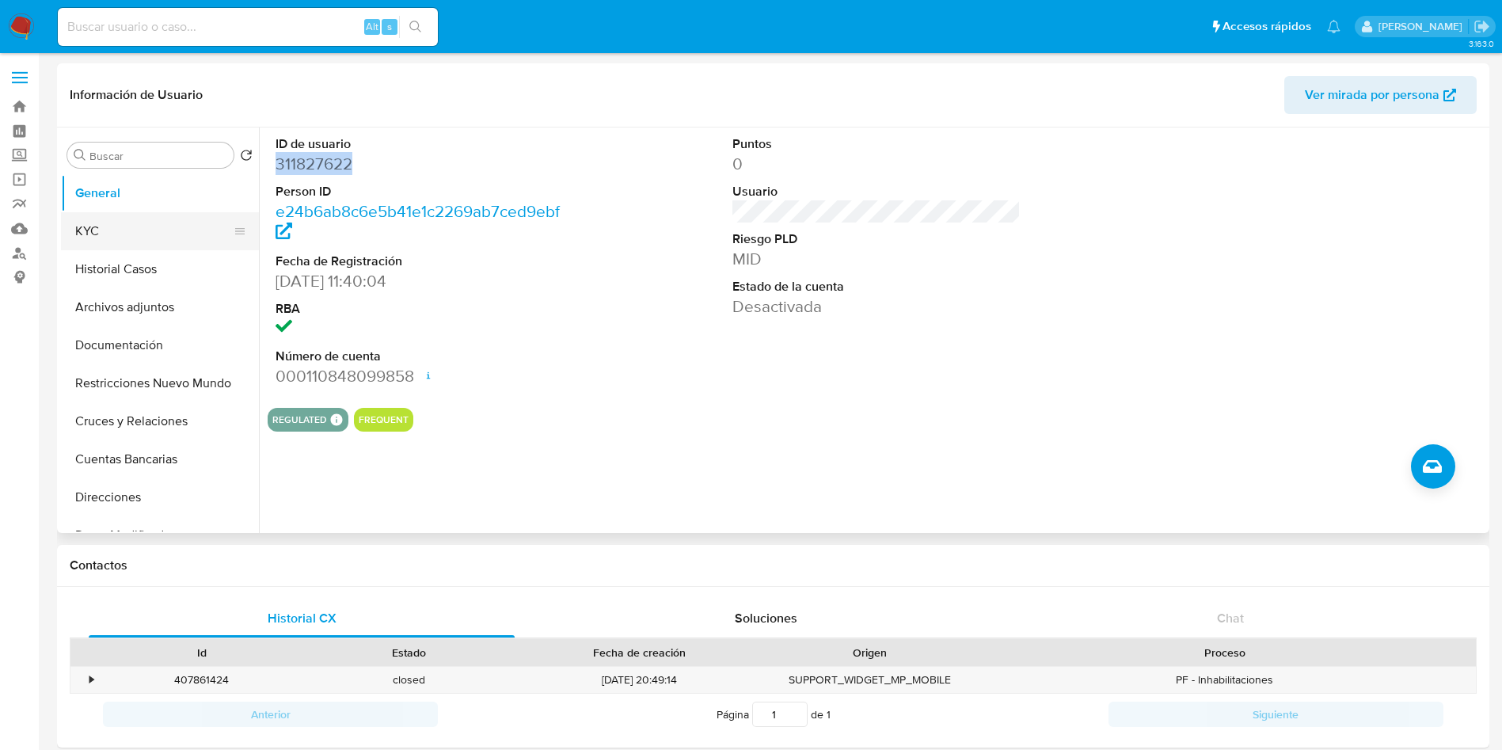
click at [156, 220] on button "KYC" at bounding box center [153, 231] width 185 height 38
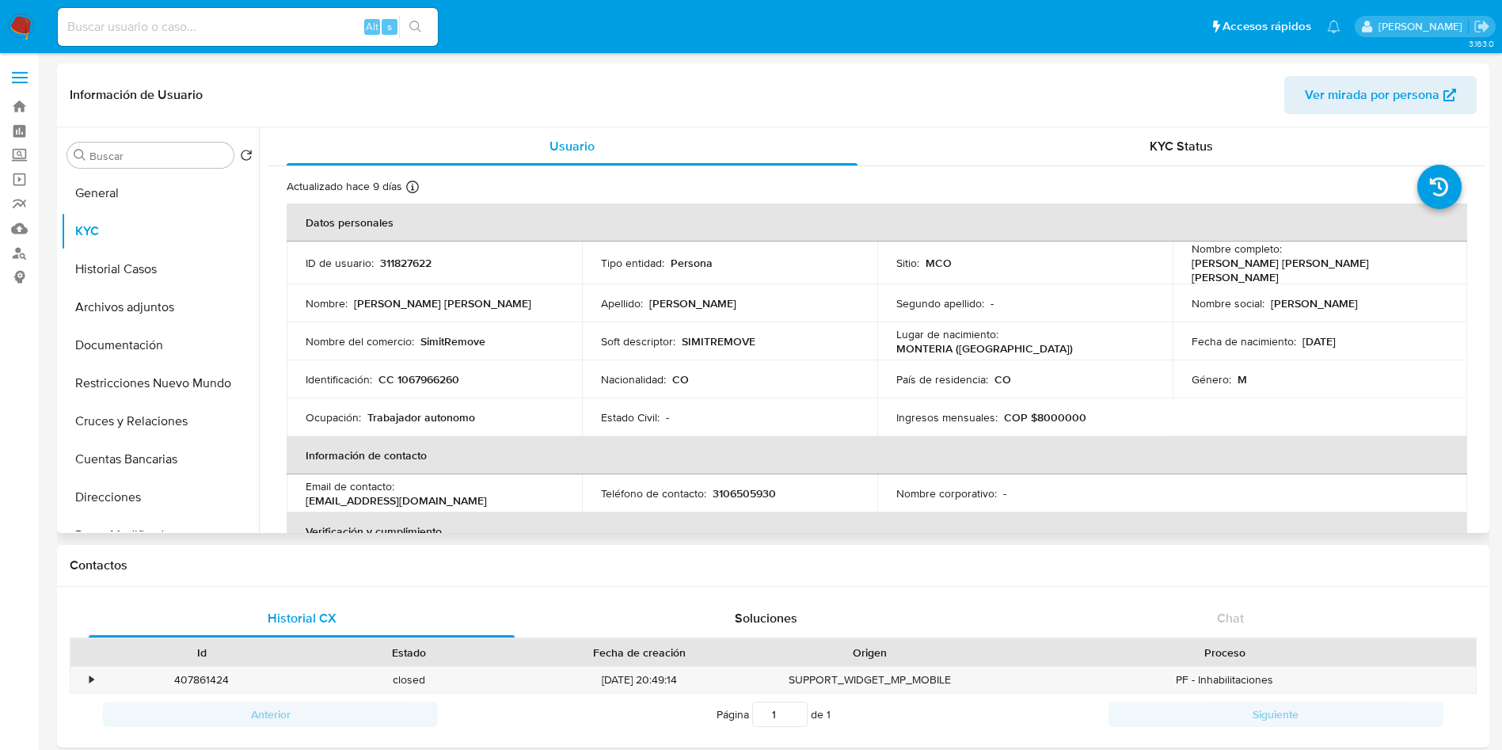
click at [425, 372] on p "CC 1067966260" at bounding box center [419, 379] width 81 height 14
copy p "1067966260"
click at [436, 372] on p "CC 1067966260" at bounding box center [419, 379] width 81 height 14
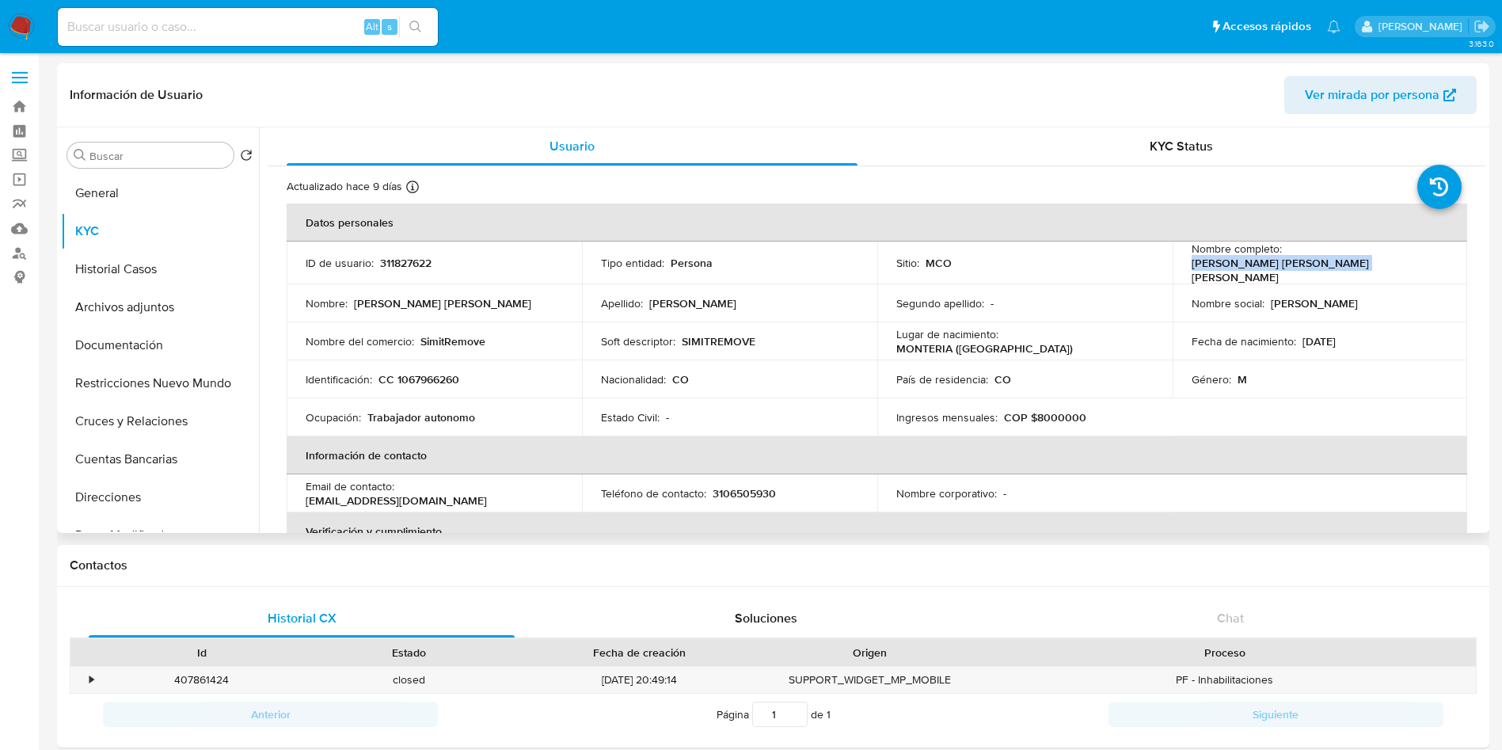
drag, startPoint x: 1453, startPoint y: 261, endPoint x: 1283, endPoint y: 261, distance: 169.5
click at [1283, 261] on td "Nombre completo : Cristian Andrey Acosta Zappa" at bounding box center [1320, 263] width 295 height 43
copy p "Cristian Andrey Acosta Zappa"
click at [409, 263] on p "311827622" at bounding box center [405, 263] width 51 height 14
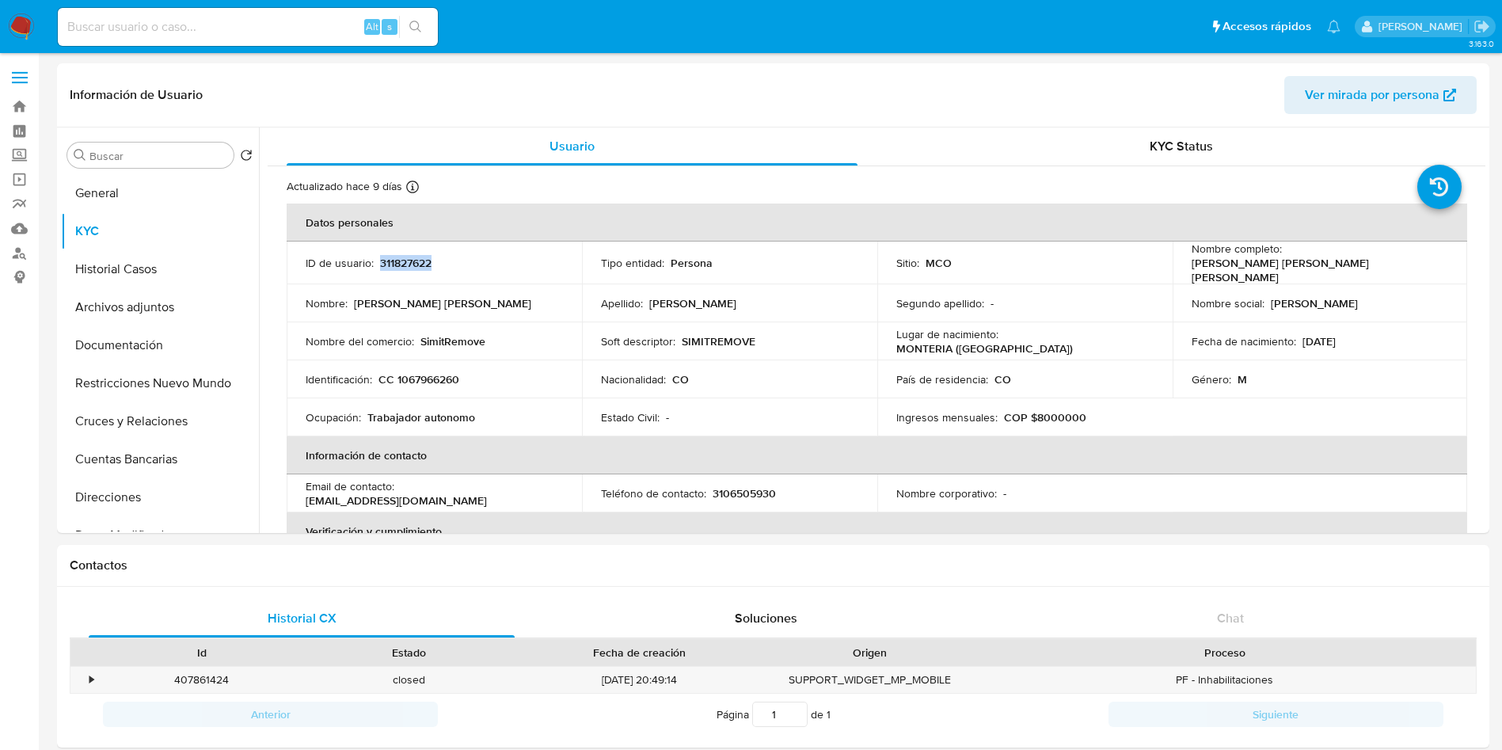
copy p "311827622"
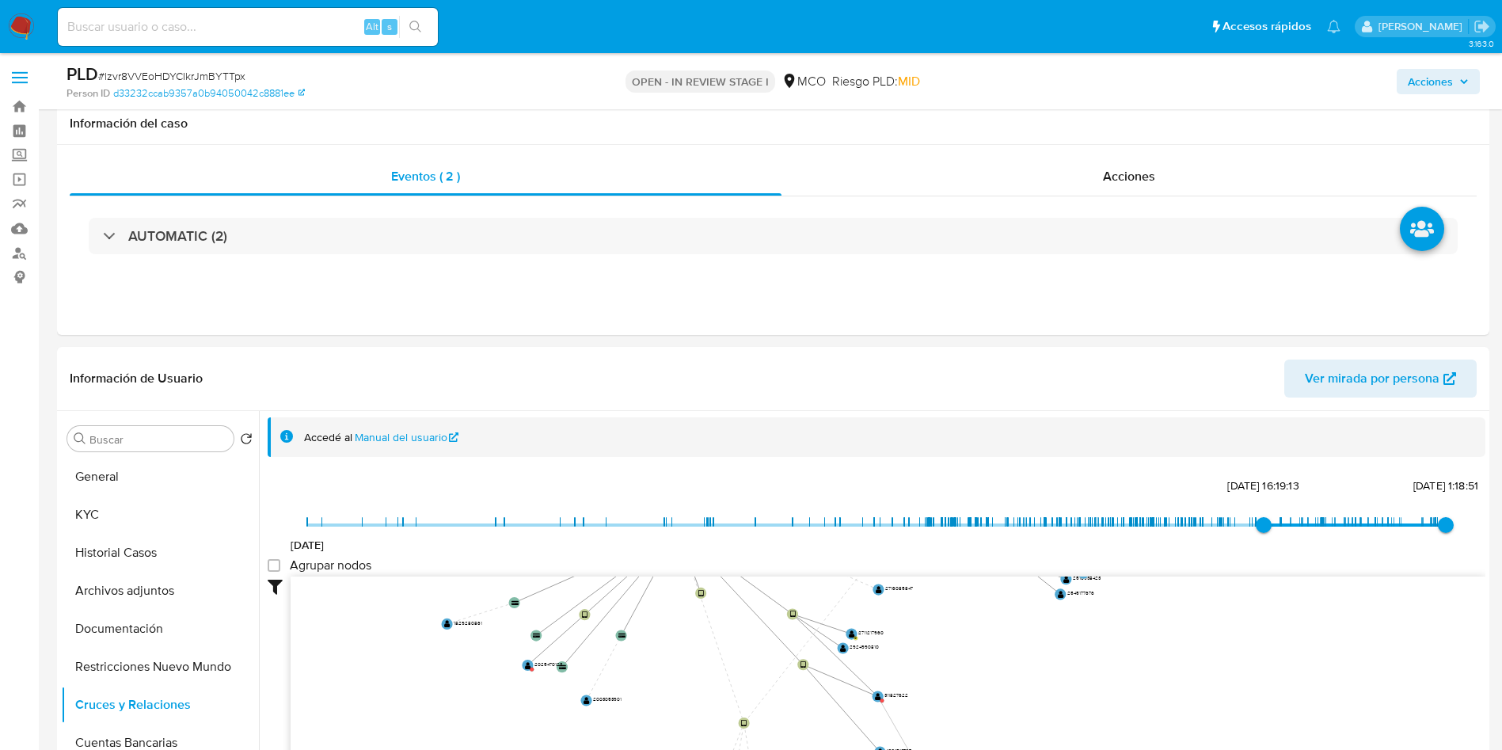
select select "10"
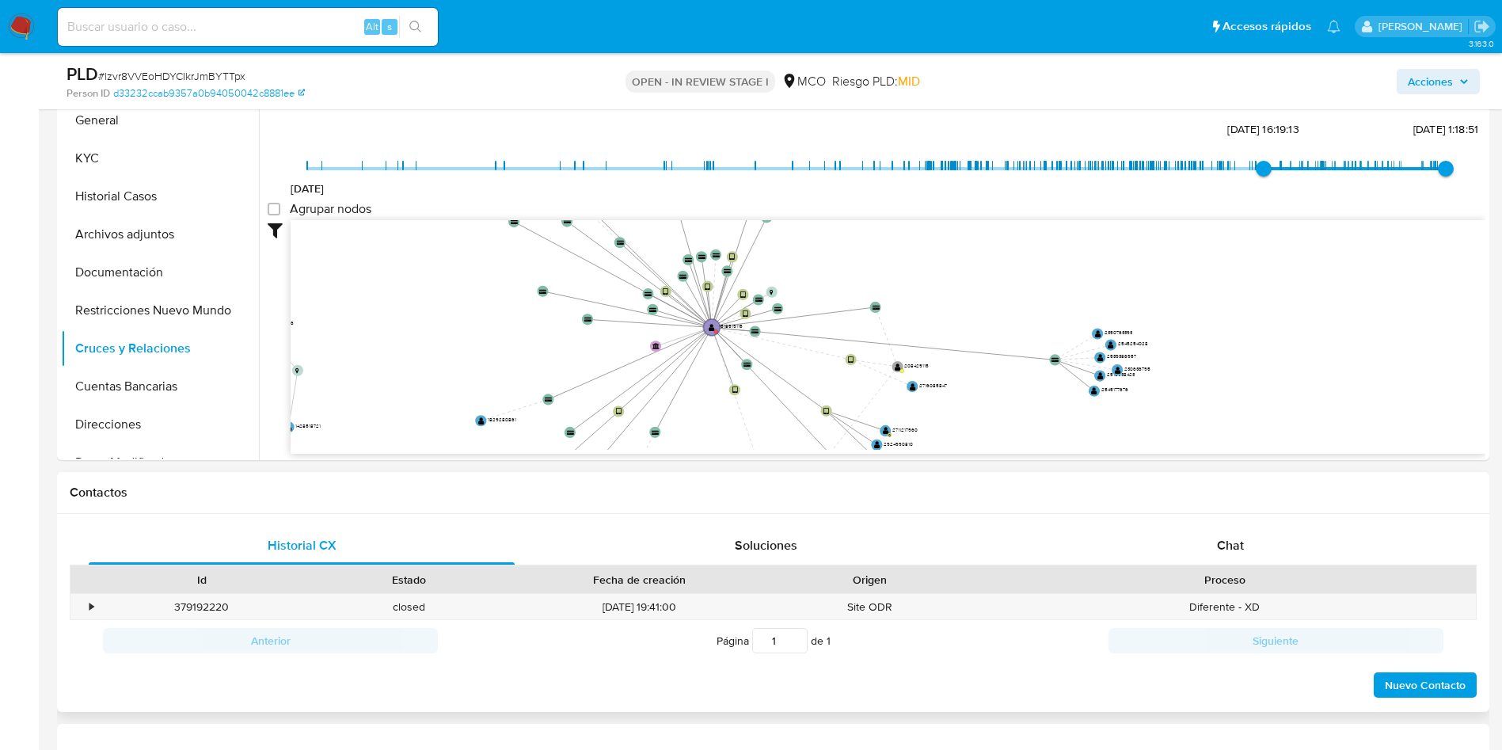
scroll to position [59, 0]
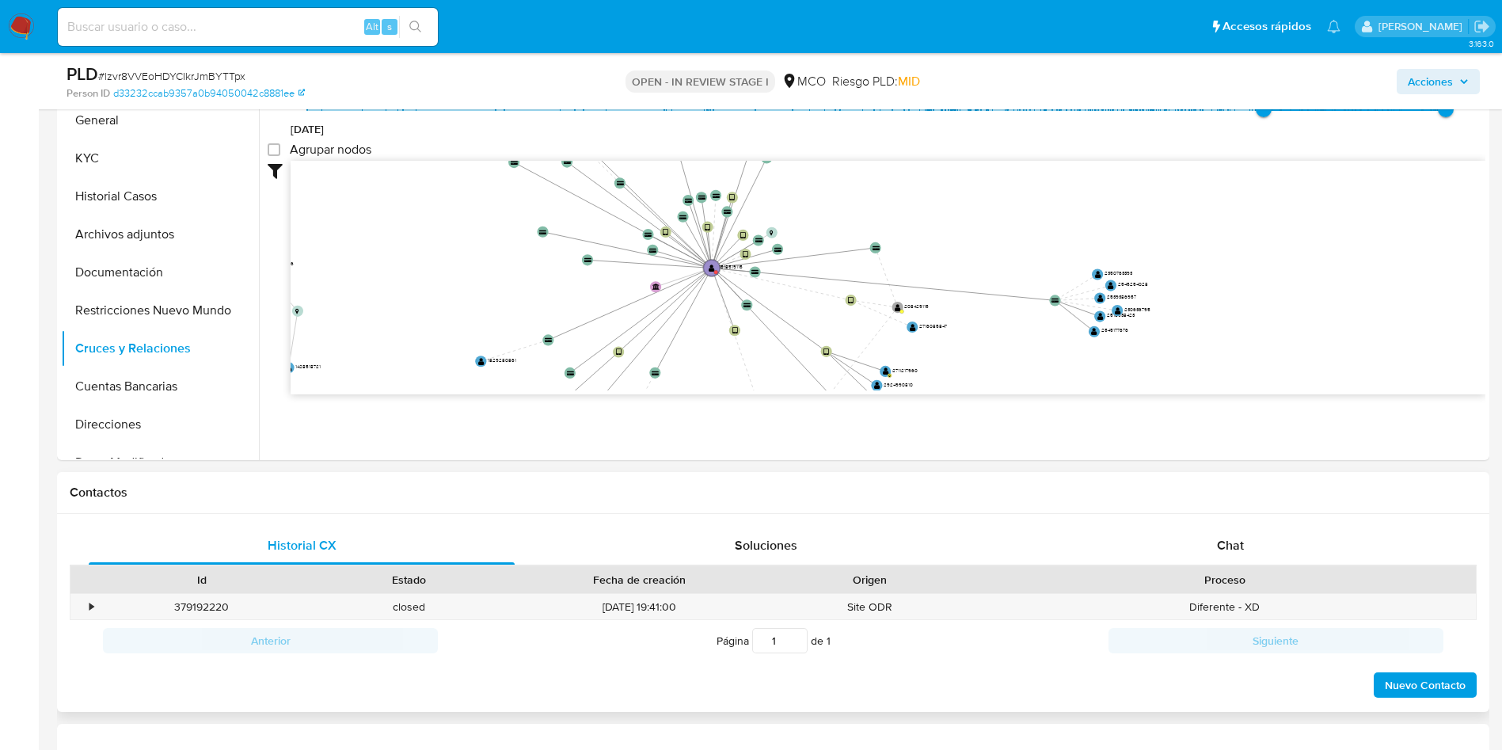
drag, startPoint x: 524, startPoint y: 359, endPoint x: 558, endPoint y: 486, distance: 131.4
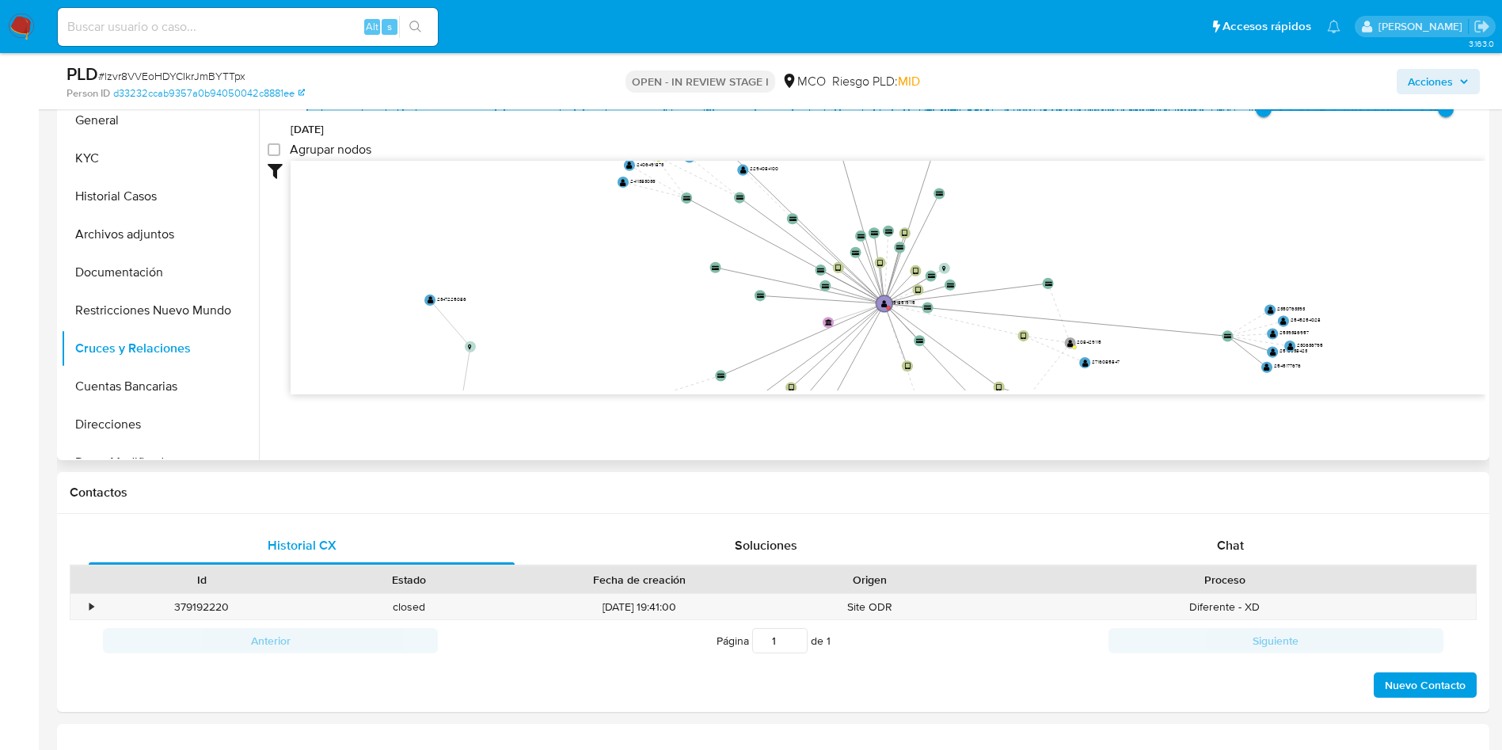
drag, startPoint x: 483, startPoint y: 282, endPoint x: 653, endPoint y: 287, distance: 170.4
click at [653, 287] on icon "device-666d61e8202eecf3f109ff01  device-65fd24bc80e3e1dada16470d  device-6883…" at bounding box center [888, 276] width 1195 height 230
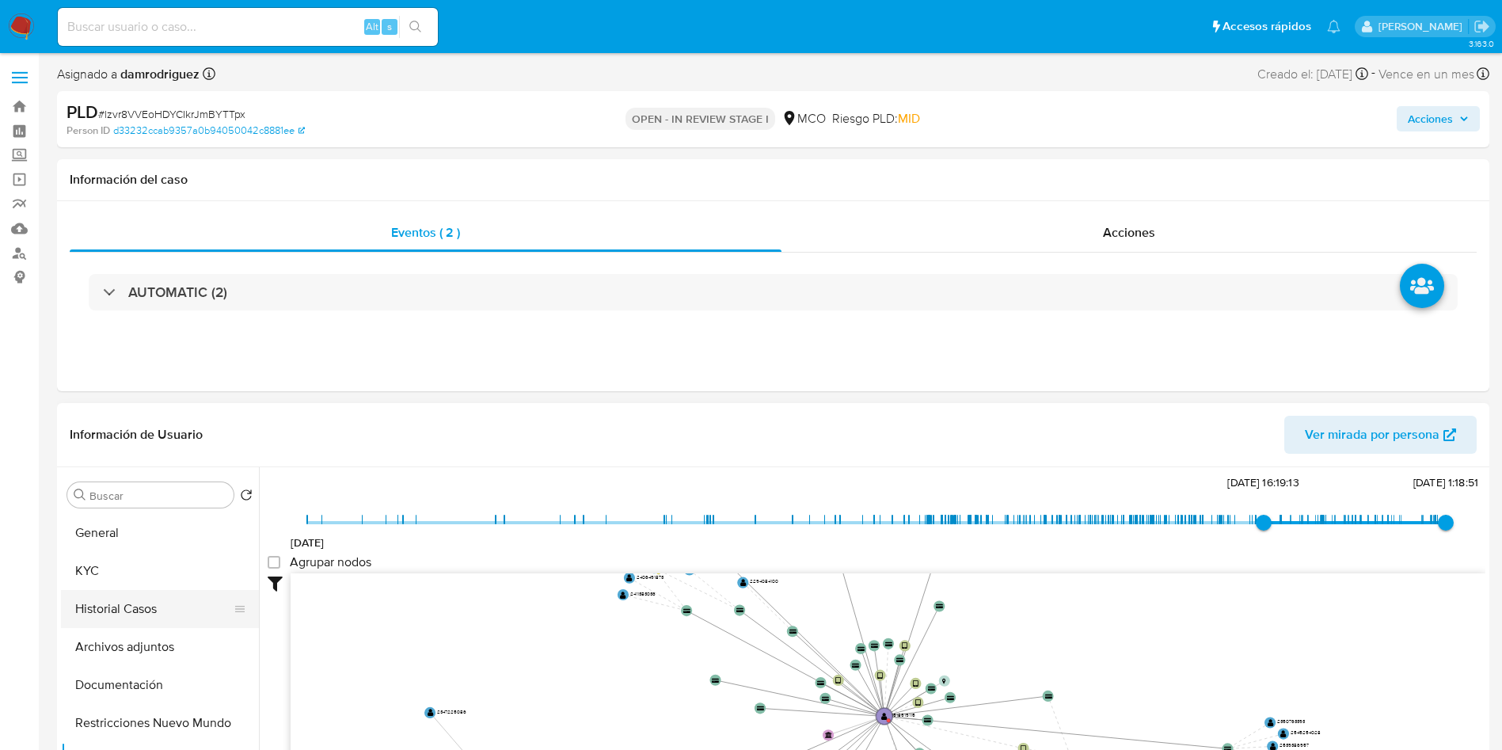
click at [135, 604] on button "Historial Casos" at bounding box center [153, 609] width 185 height 38
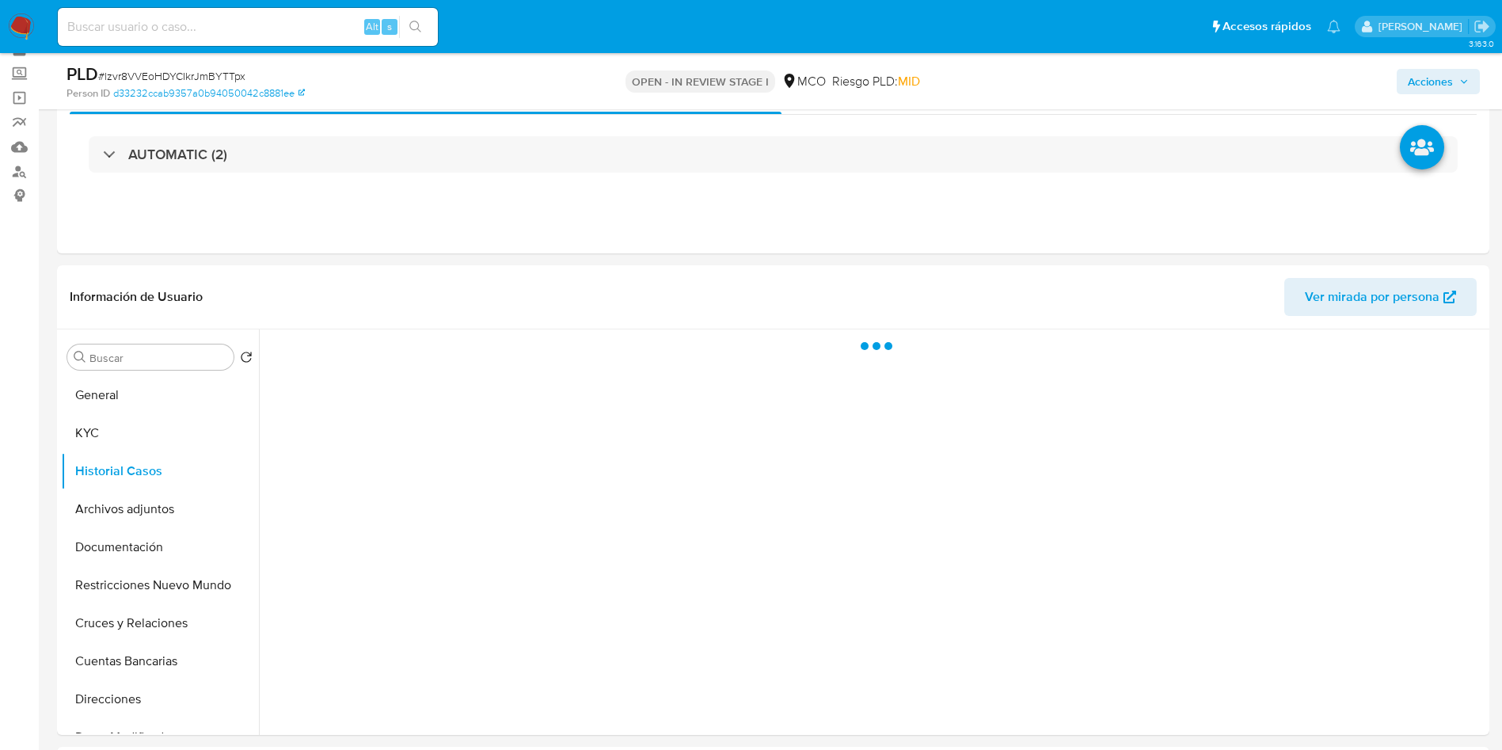
scroll to position [119, 0]
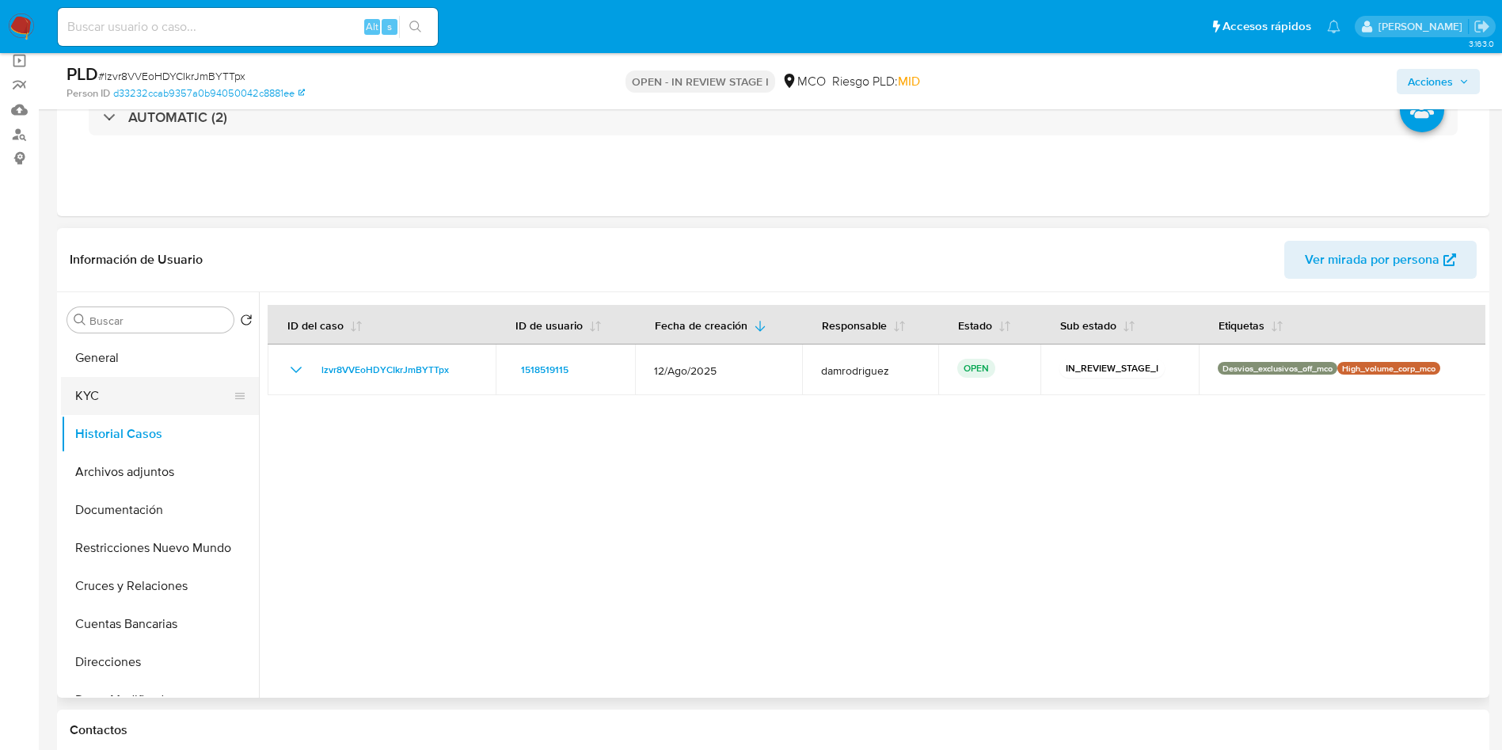
click at [113, 397] on button "KYC" at bounding box center [153, 396] width 185 height 38
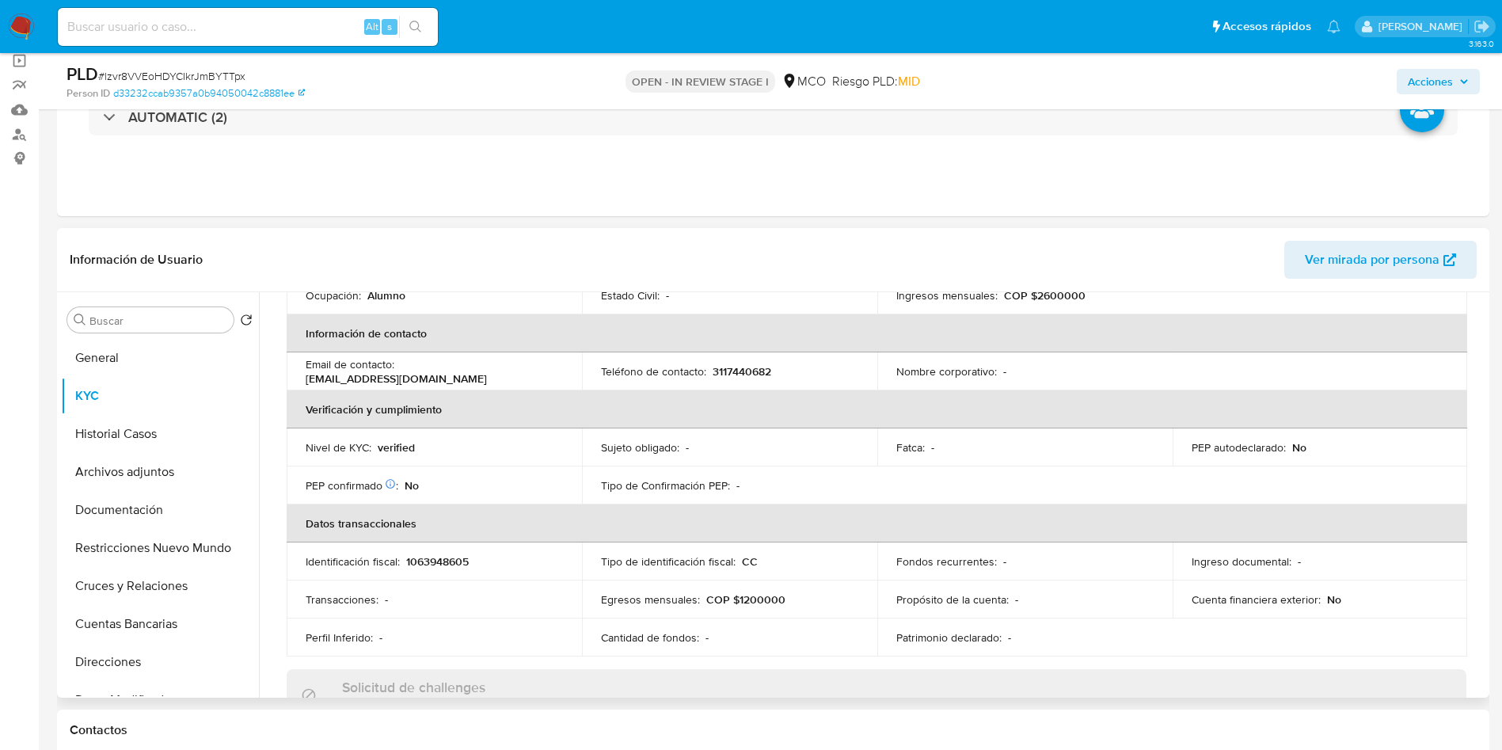
scroll to position [0, 0]
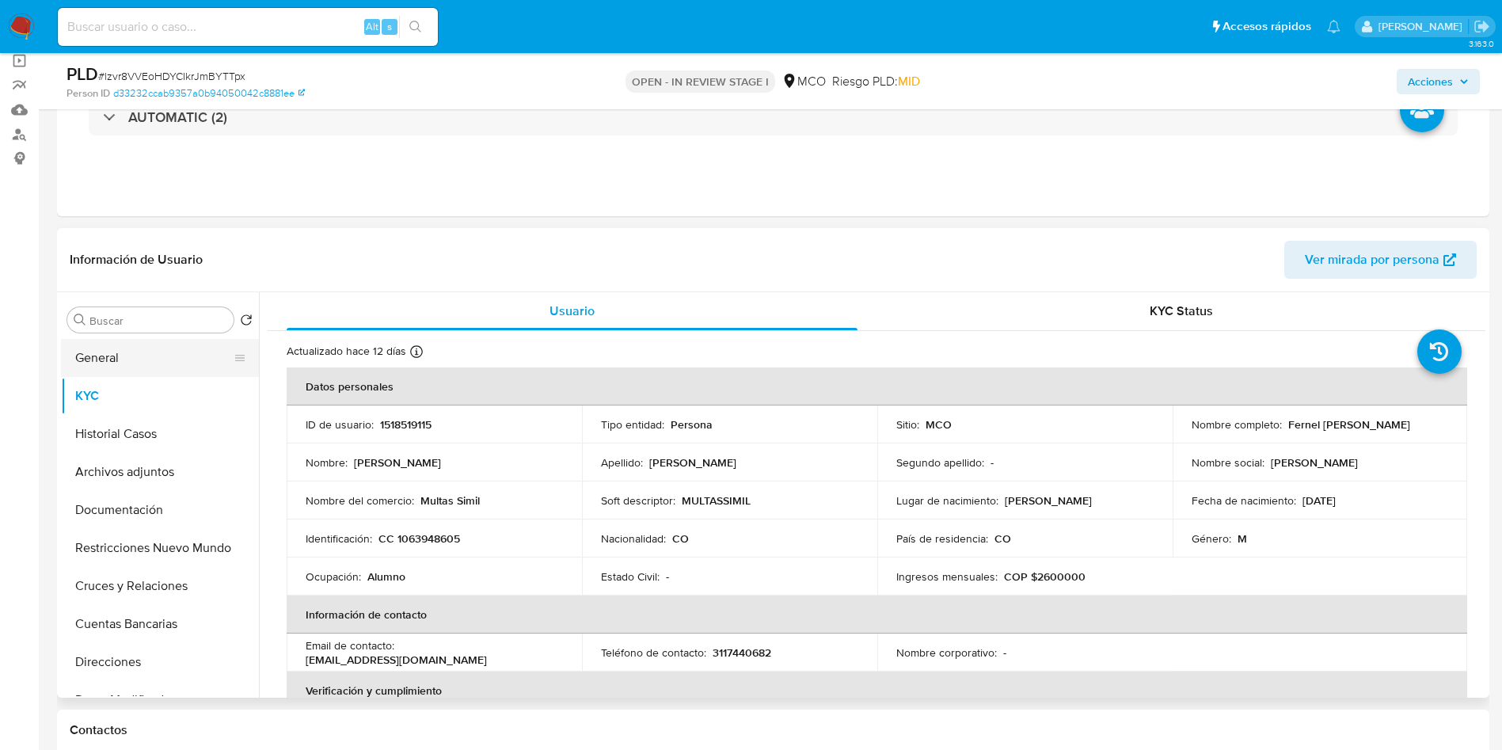
click at [102, 370] on button "General" at bounding box center [153, 358] width 185 height 38
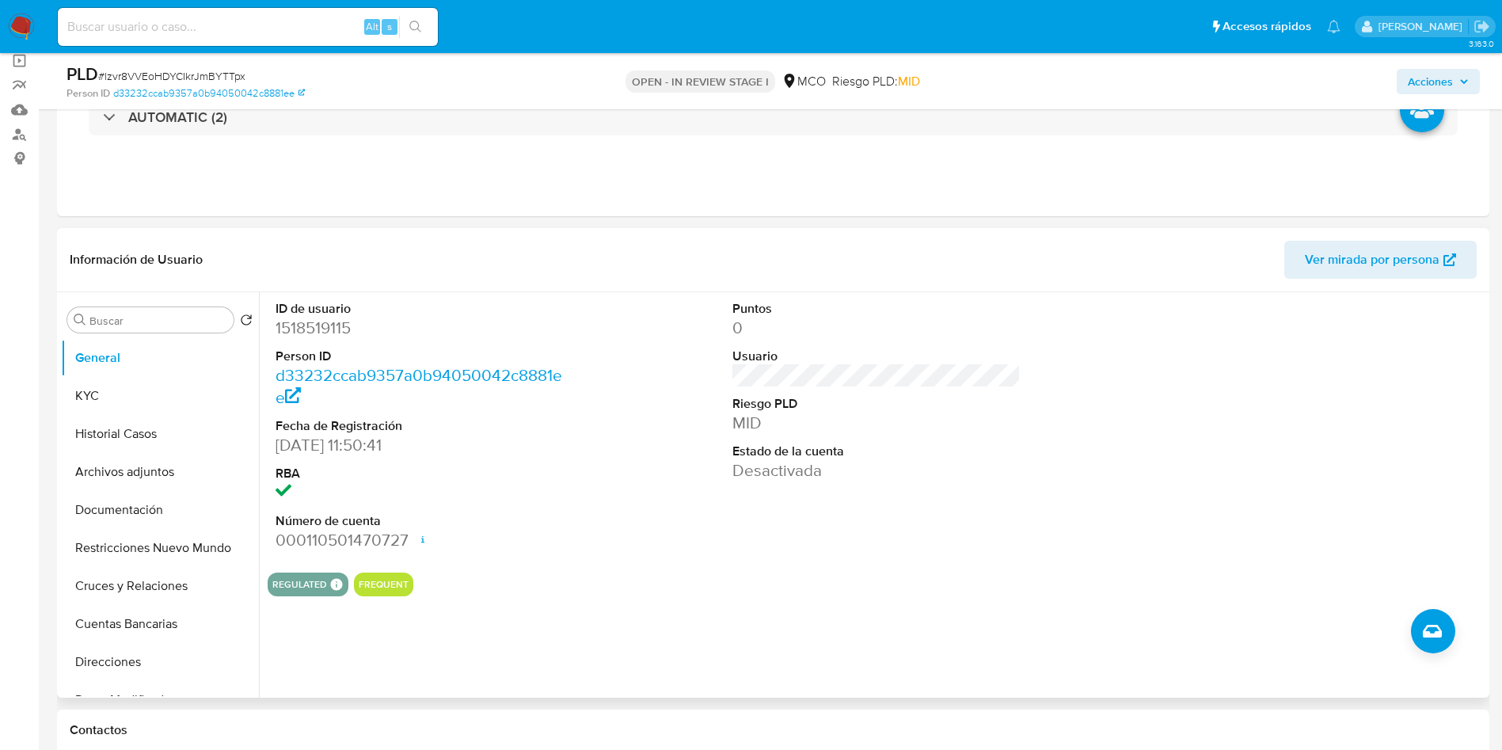
click at [650, 519] on div "ID de usuario 1518519115 Person ID d33232ccab9357a0b94050042c8881ee Fecha de Re…" at bounding box center [877, 426] width 1218 height 268
drag, startPoint x: 104, startPoint y: 396, endPoint x: 116, endPoint y: 388, distance: 14.9
click at [105, 396] on button "KYC" at bounding box center [153, 396] width 185 height 38
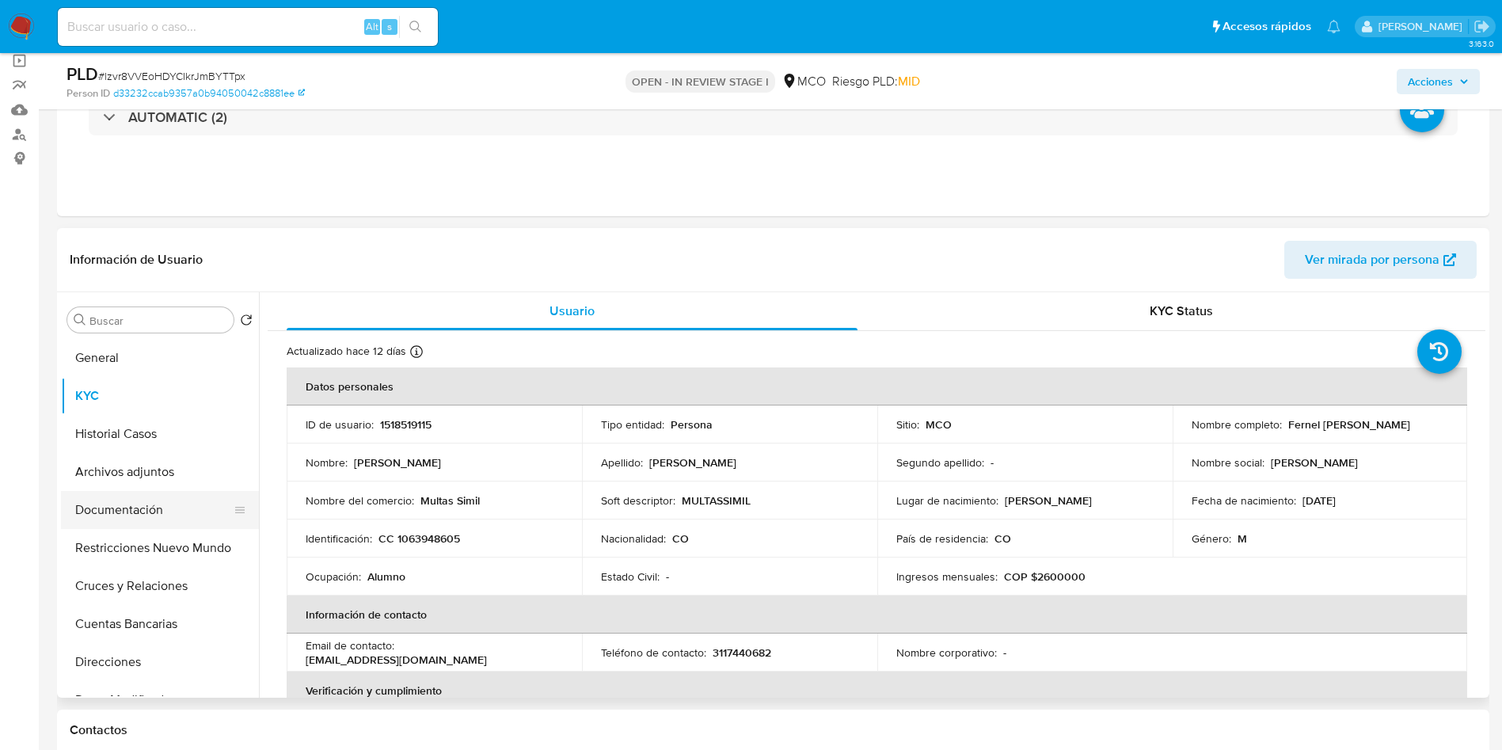
click at [110, 523] on button "Documentación" at bounding box center [153, 510] width 185 height 38
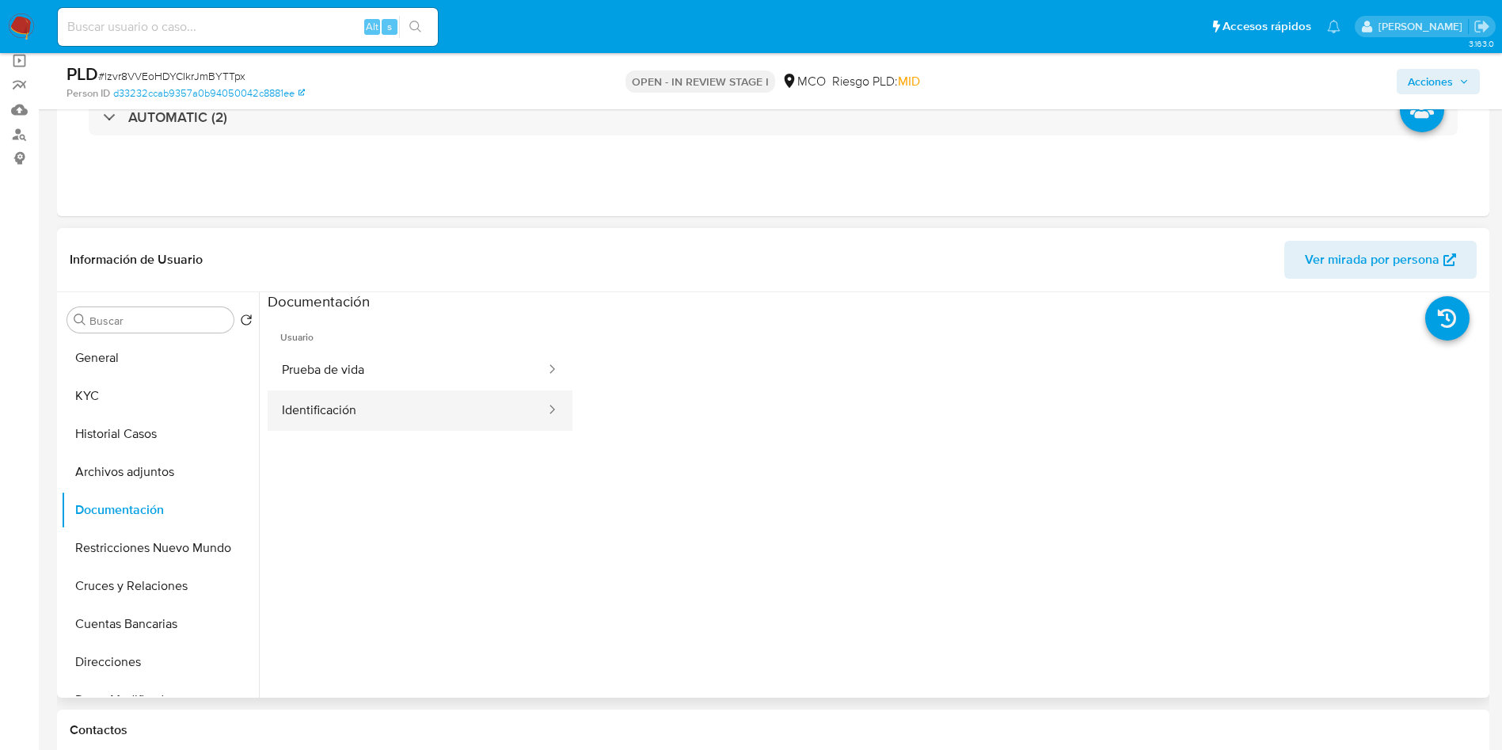
click at [342, 409] on button "Identificación" at bounding box center [408, 410] width 280 height 40
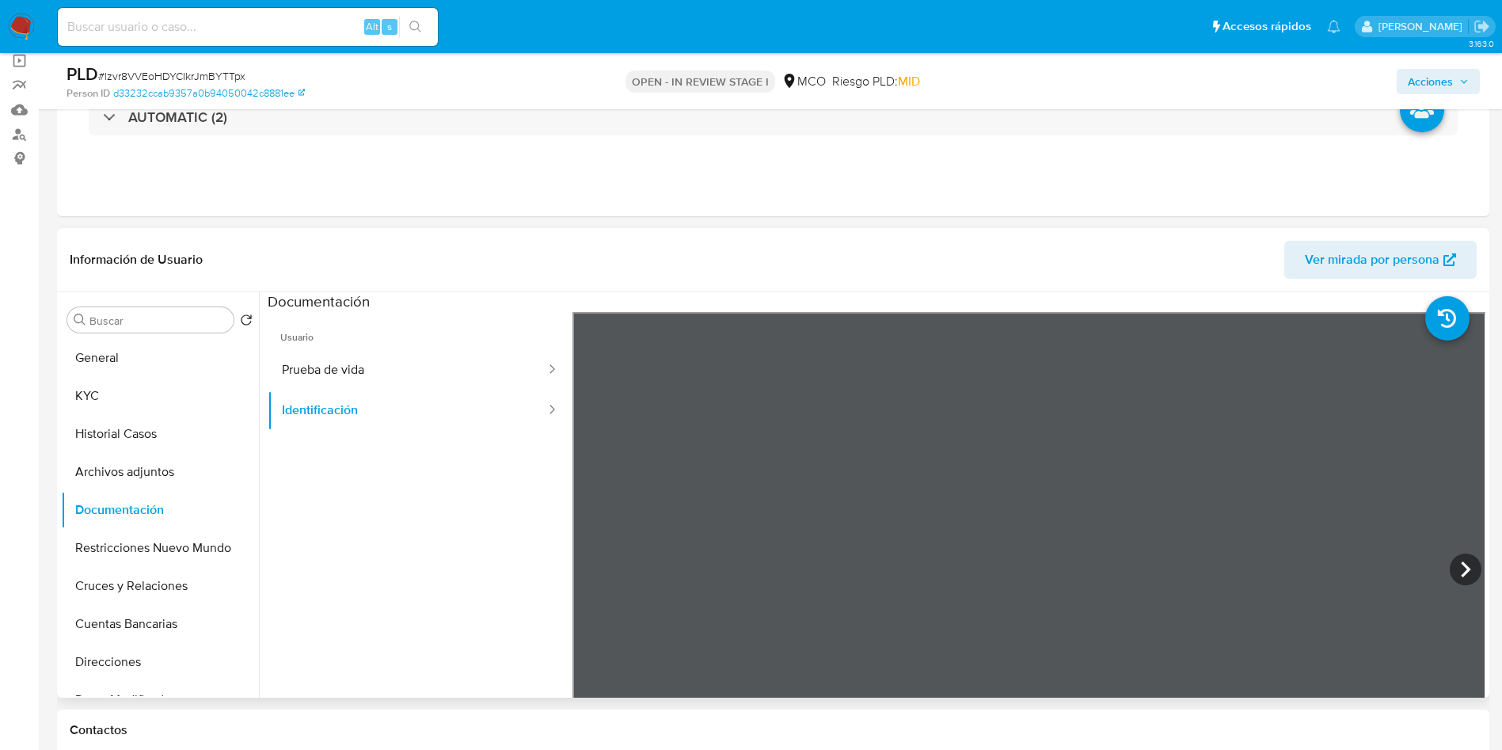
scroll to position [238, 0]
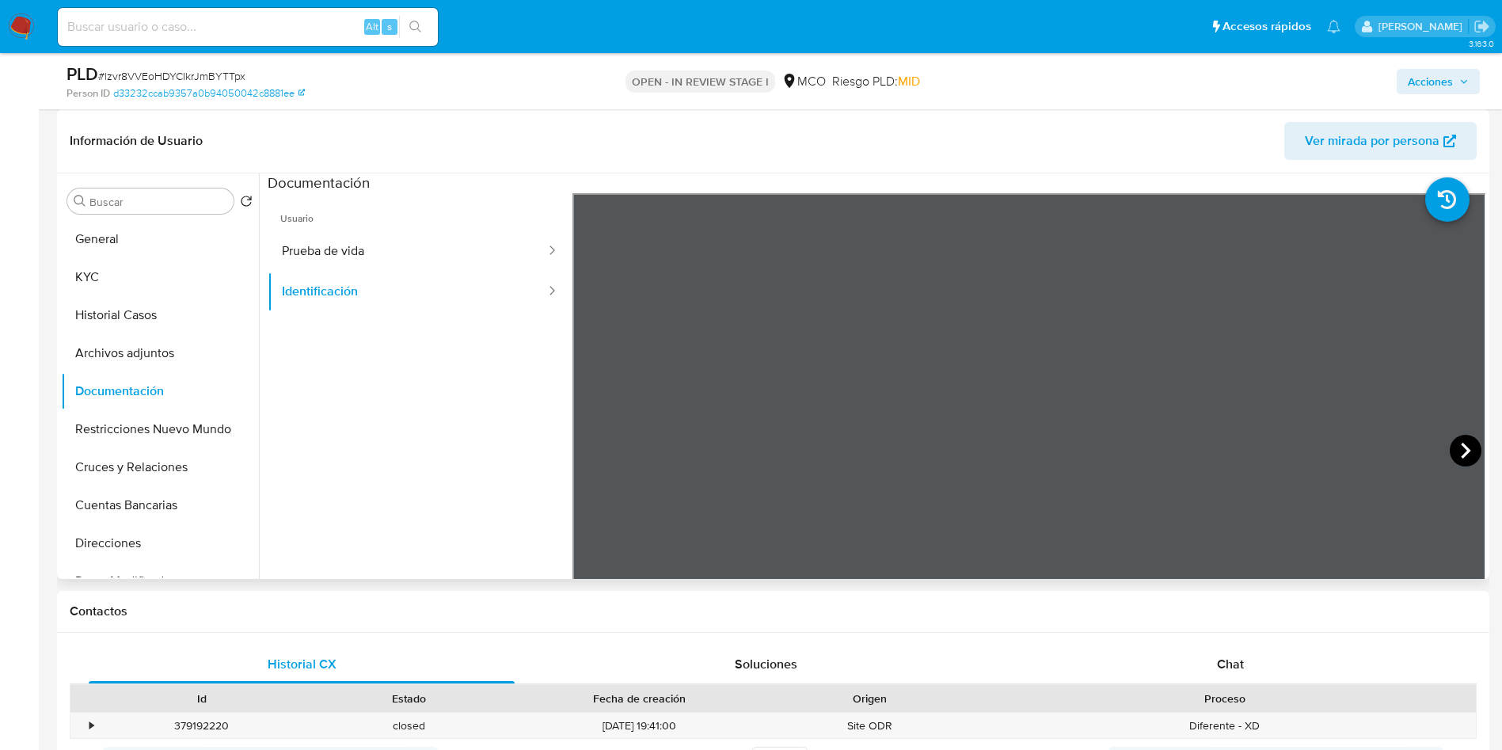
click at [1458, 449] on icon at bounding box center [1466, 451] width 32 height 32
click at [160, 242] on button "General" at bounding box center [153, 239] width 185 height 38
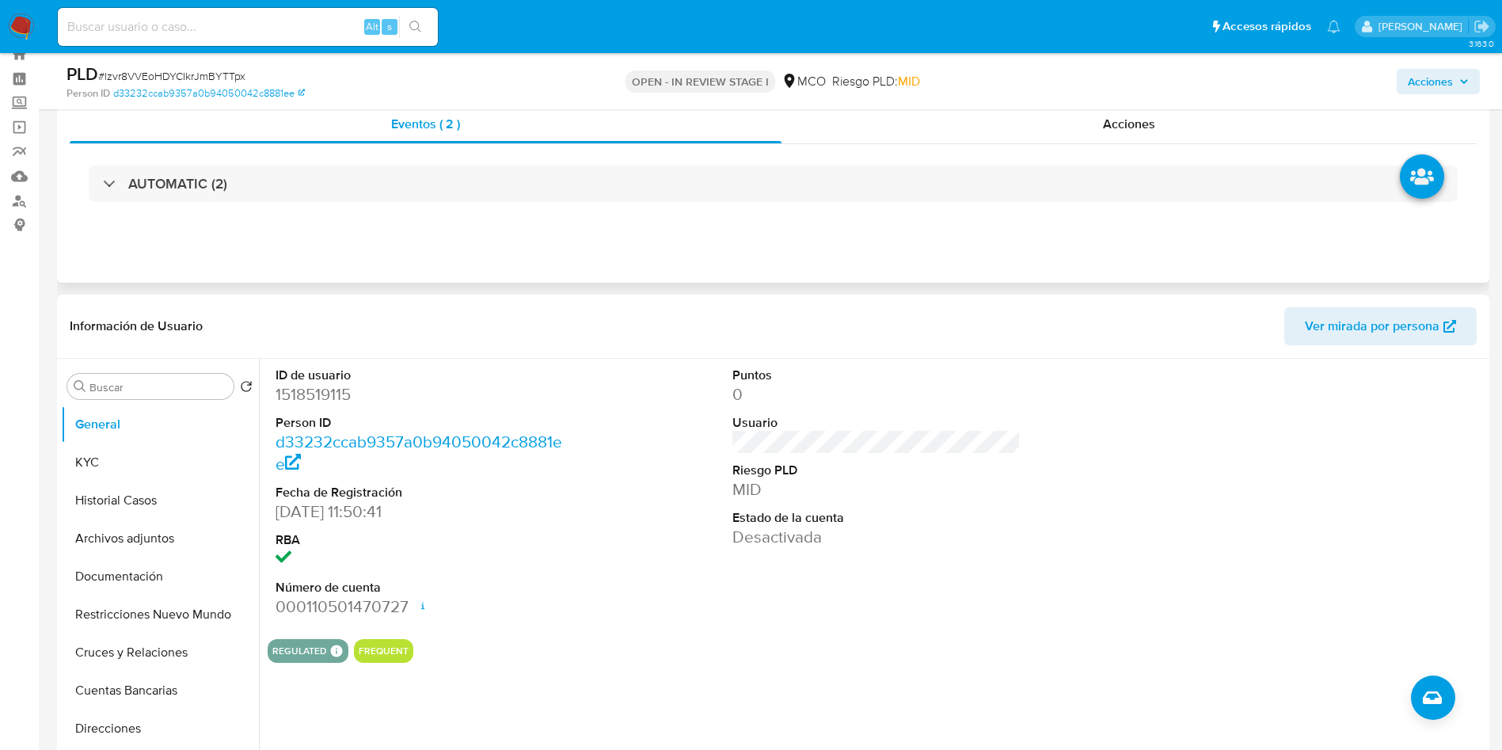
scroll to position [0, 0]
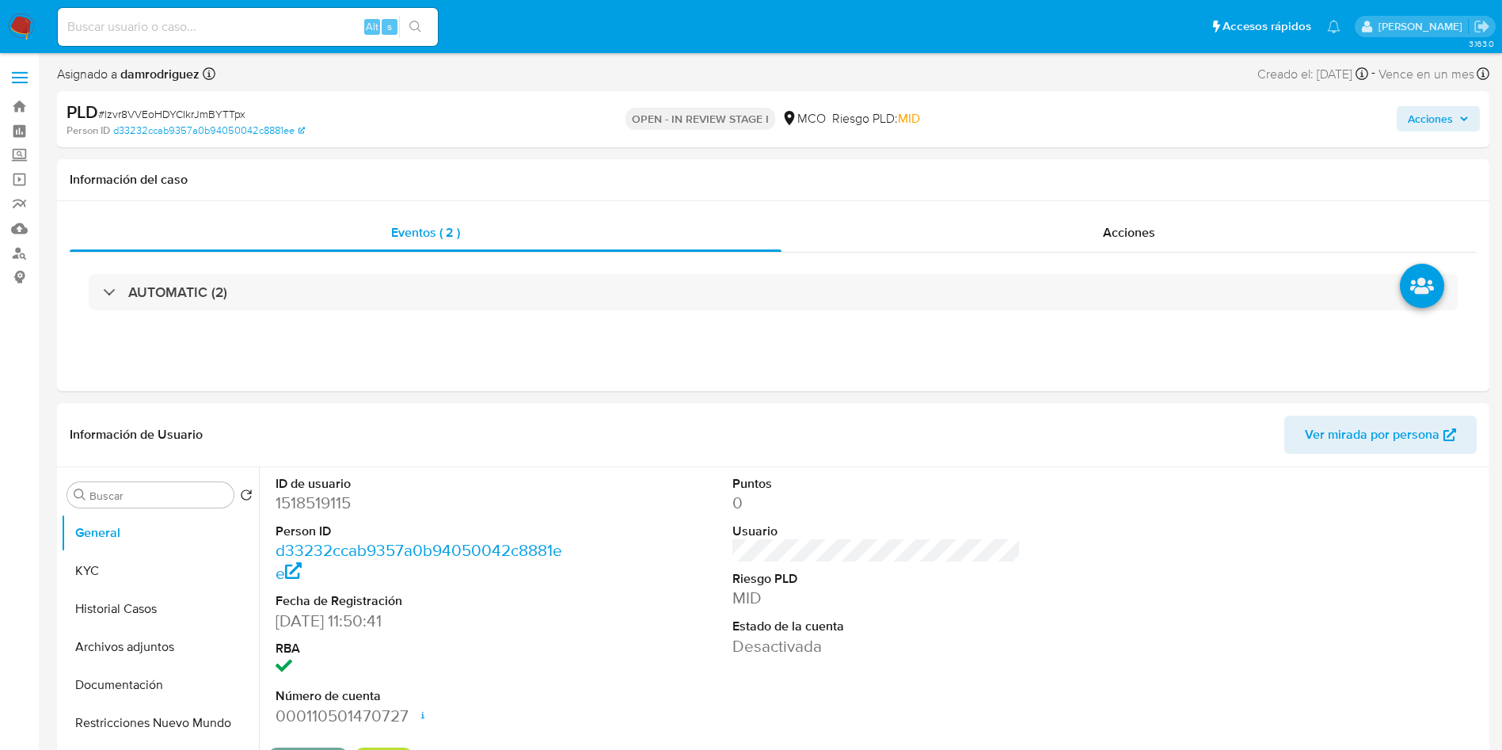
click at [339, 506] on dd "1518519115" at bounding box center [420, 503] width 289 height 22
copy dd "1518519115"
drag, startPoint x: 108, startPoint y: 597, endPoint x: 109, endPoint y: 585, distance: 11.9
click at [108, 597] on button "Historial Casos" at bounding box center [160, 609] width 198 height 38
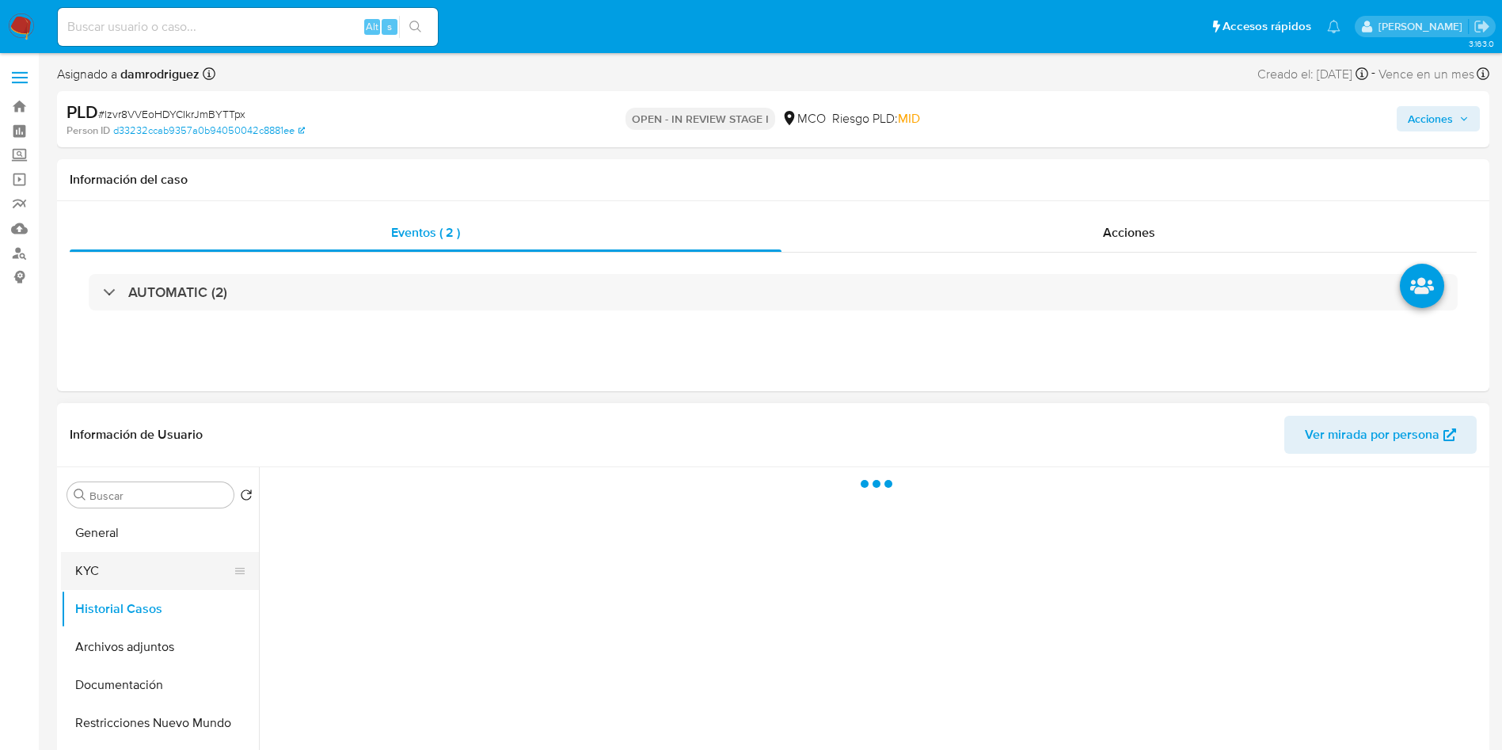
click at [112, 577] on button "KYC" at bounding box center [153, 571] width 185 height 38
click at [404, 479] on div at bounding box center [877, 666] width 1218 height 398
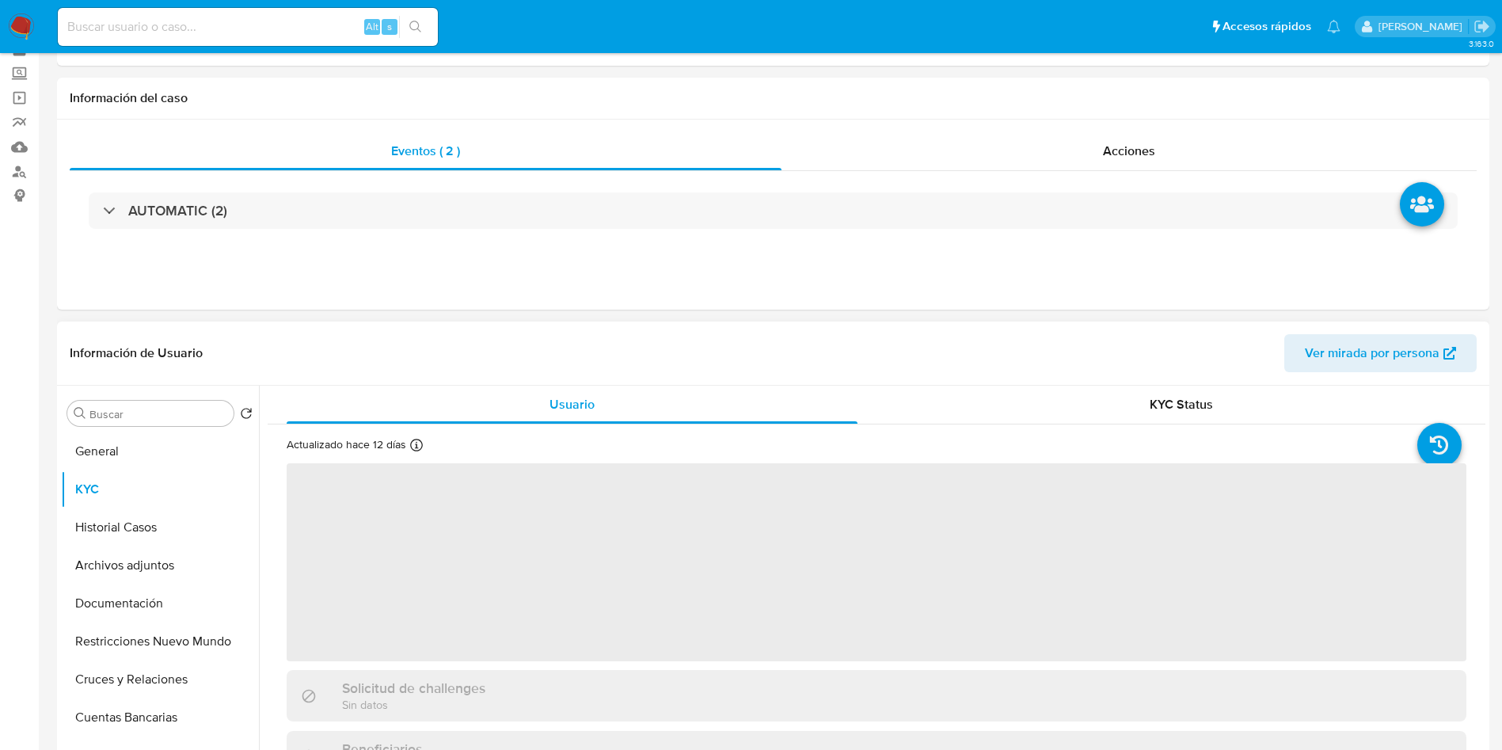
scroll to position [119, 0]
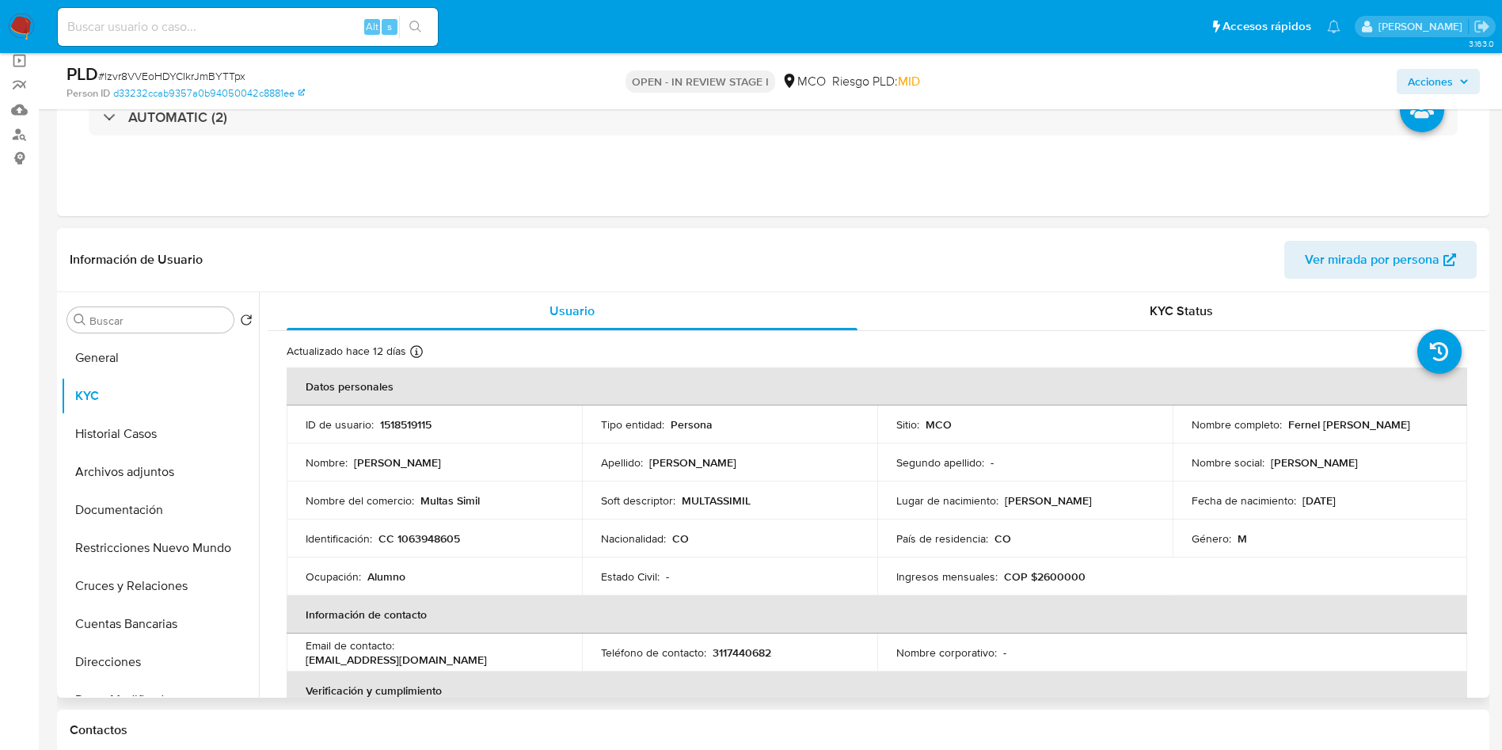
click at [424, 540] on p "CC 1063948605" at bounding box center [420, 538] width 82 height 14
copy p "1063948605"
drag, startPoint x: 1448, startPoint y: 425, endPoint x: 1283, endPoint y: 428, distance: 164.8
click at [1283, 428] on td "Nombre completo : Fernel Antonio Estrella Vides" at bounding box center [1320, 425] width 295 height 38
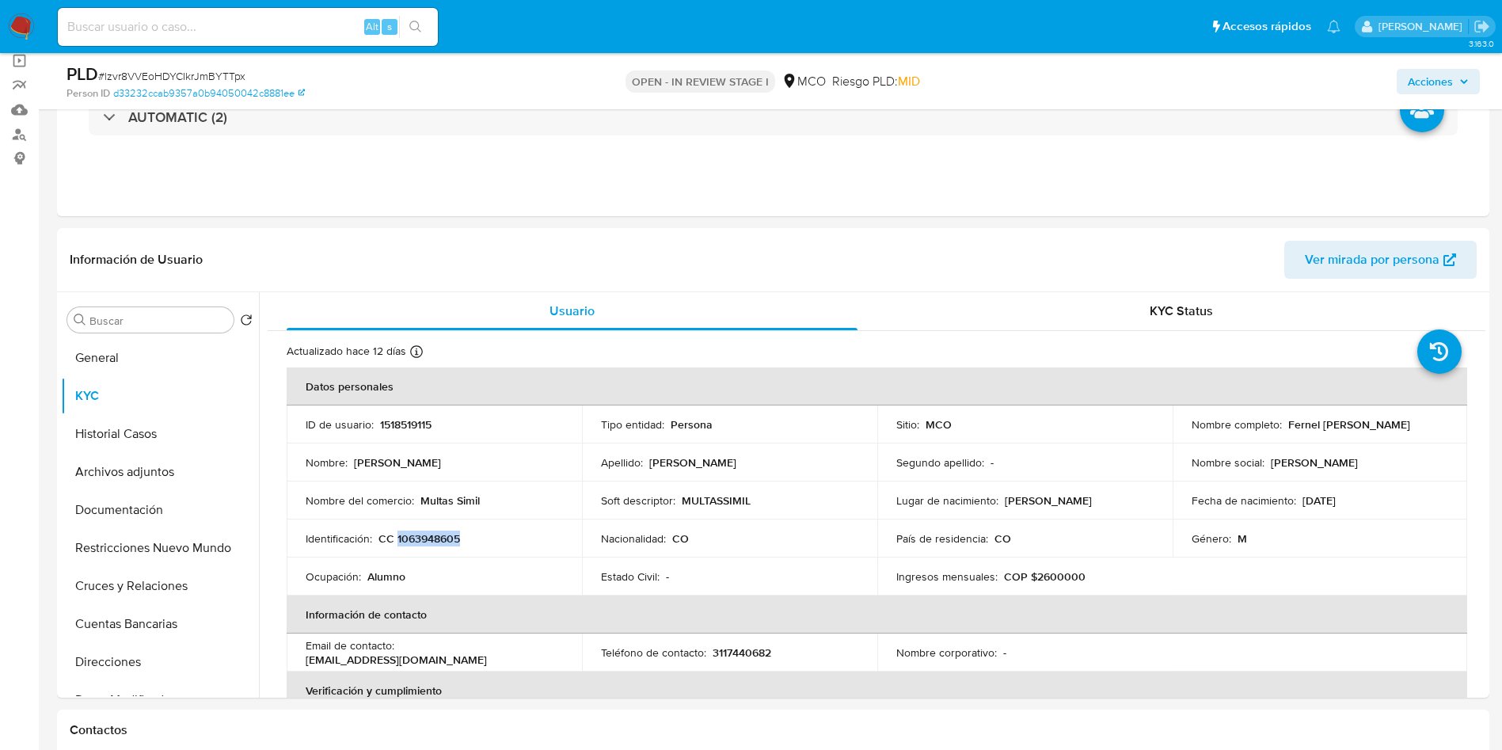
copy p "Fernel Antonio Estrella Vides"
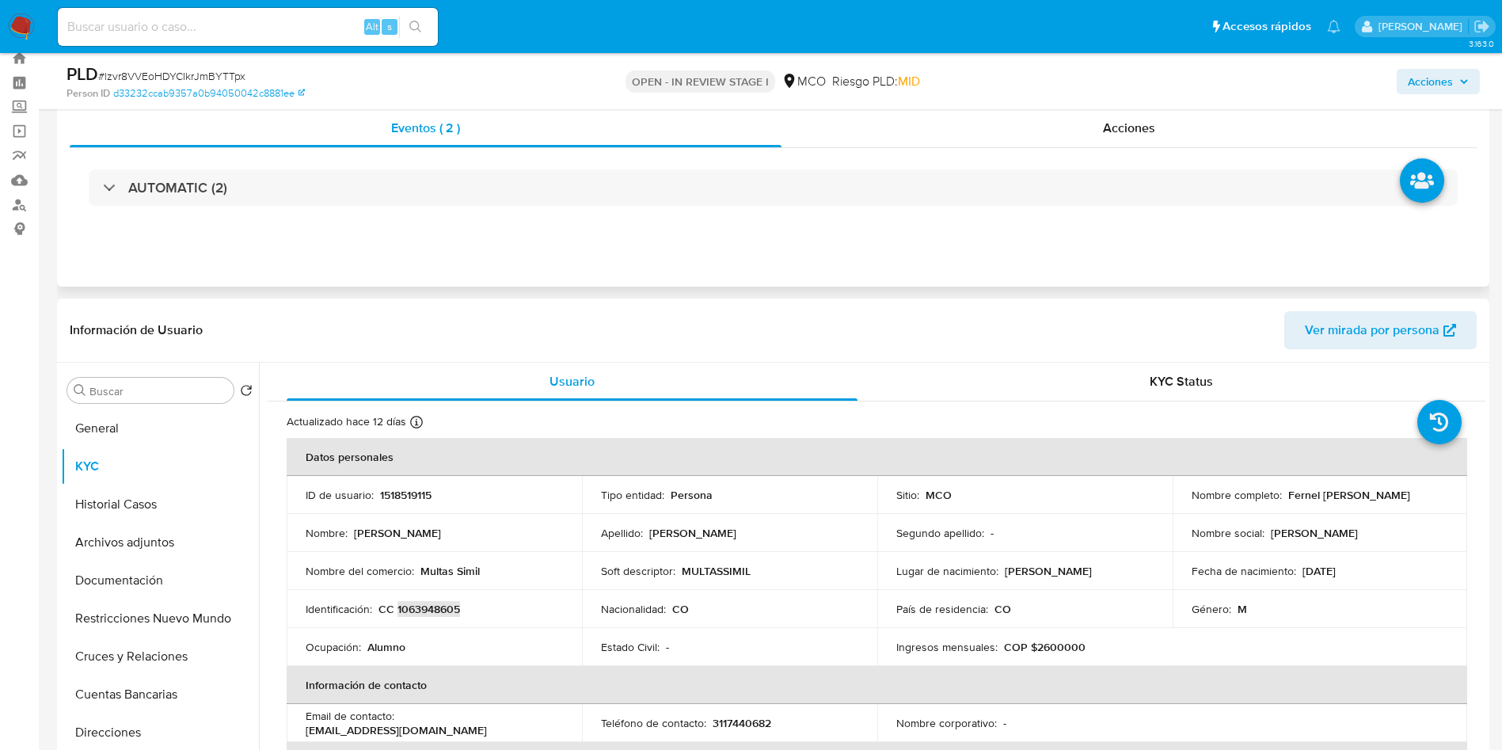
scroll to position [0, 0]
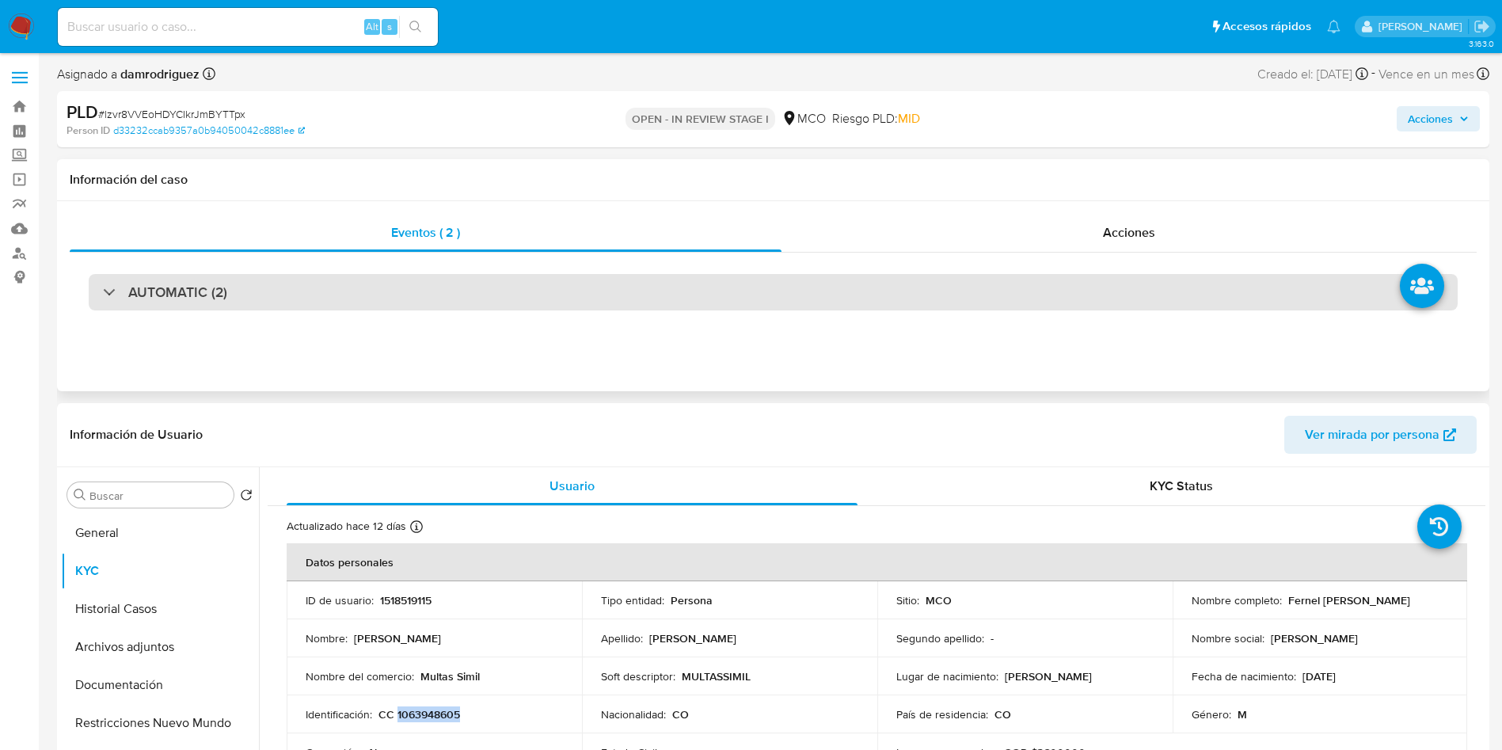
click at [287, 276] on div "AUTOMATIC (2)" at bounding box center [773, 292] width 1369 height 36
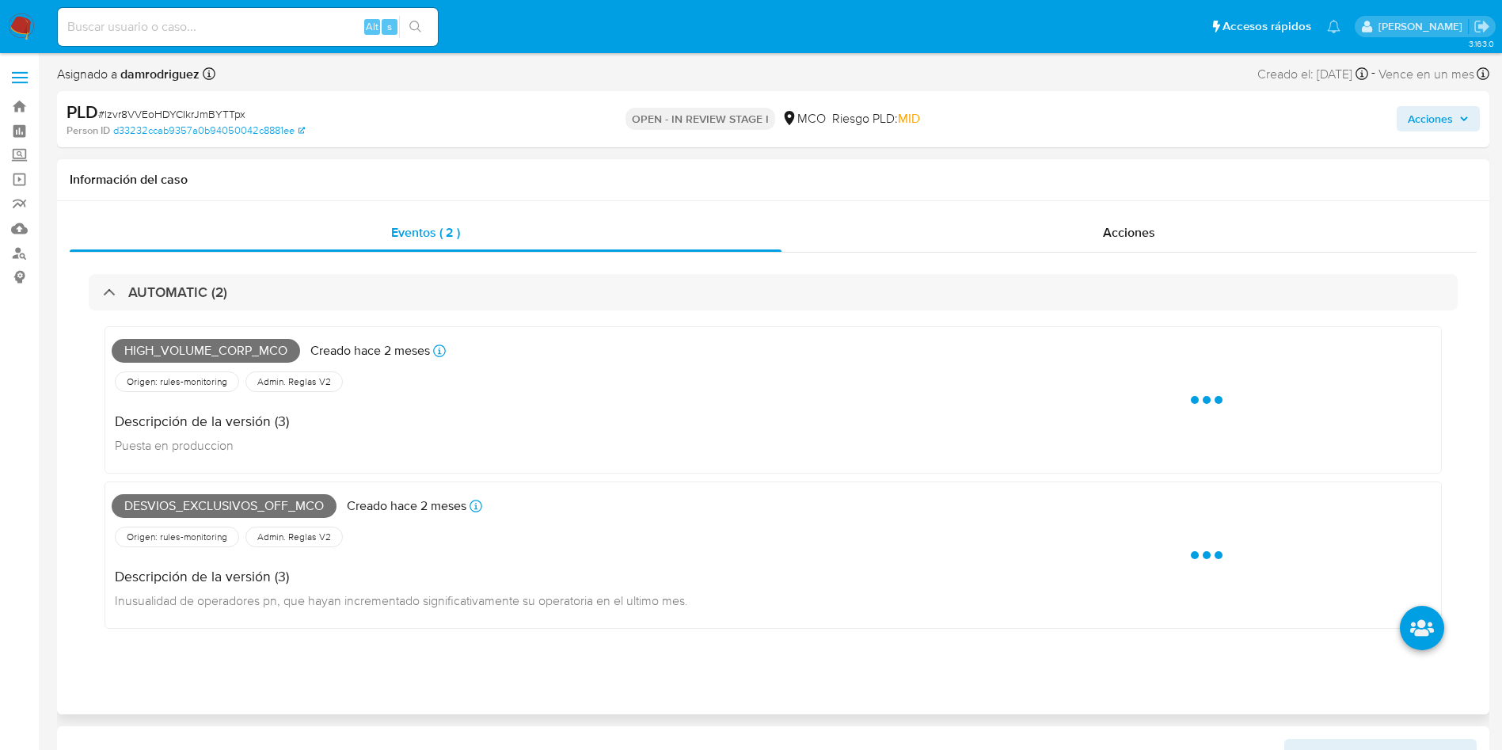
click at [230, 351] on span "High_volume_corp_mco" at bounding box center [206, 351] width 189 height 24
copy span "High_volume_corp_mco"
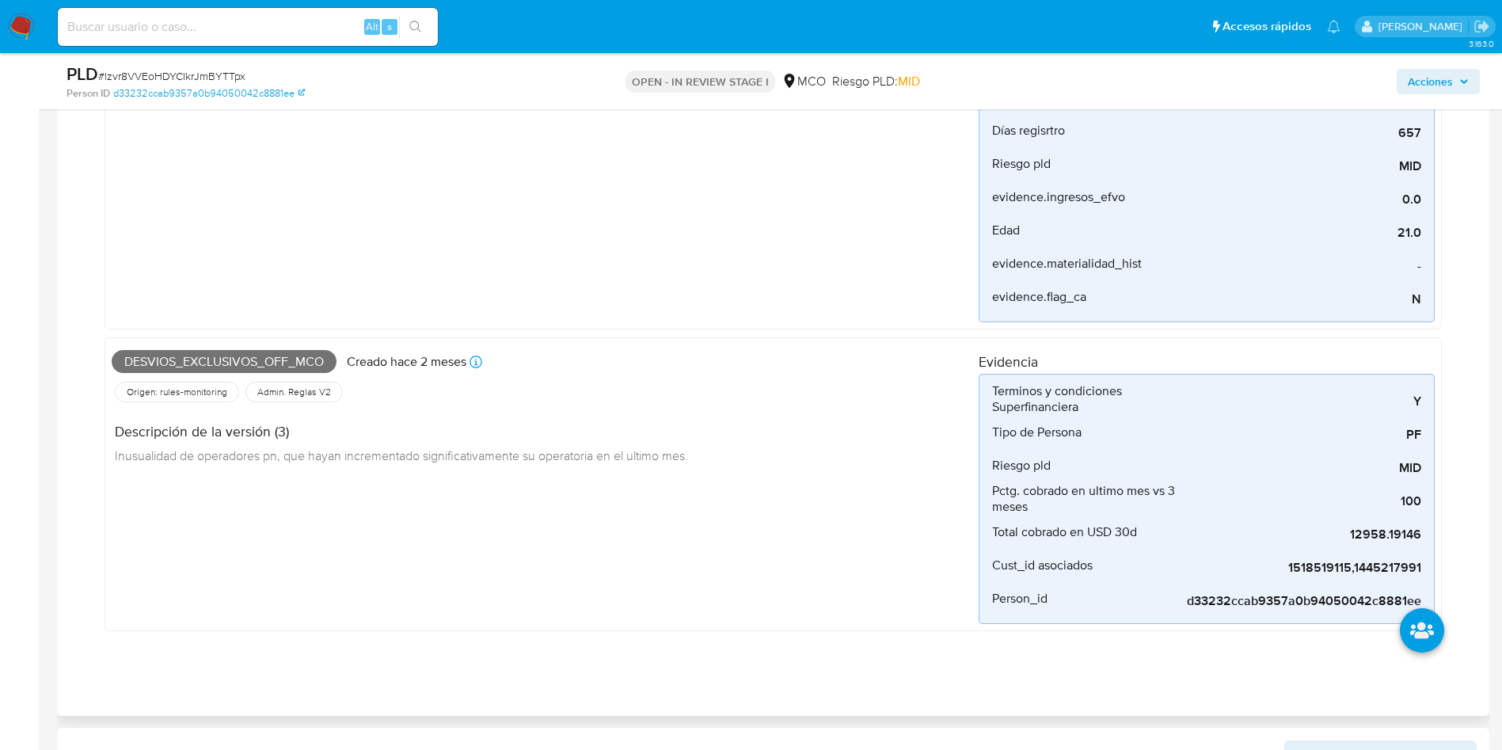
scroll to position [475, 0]
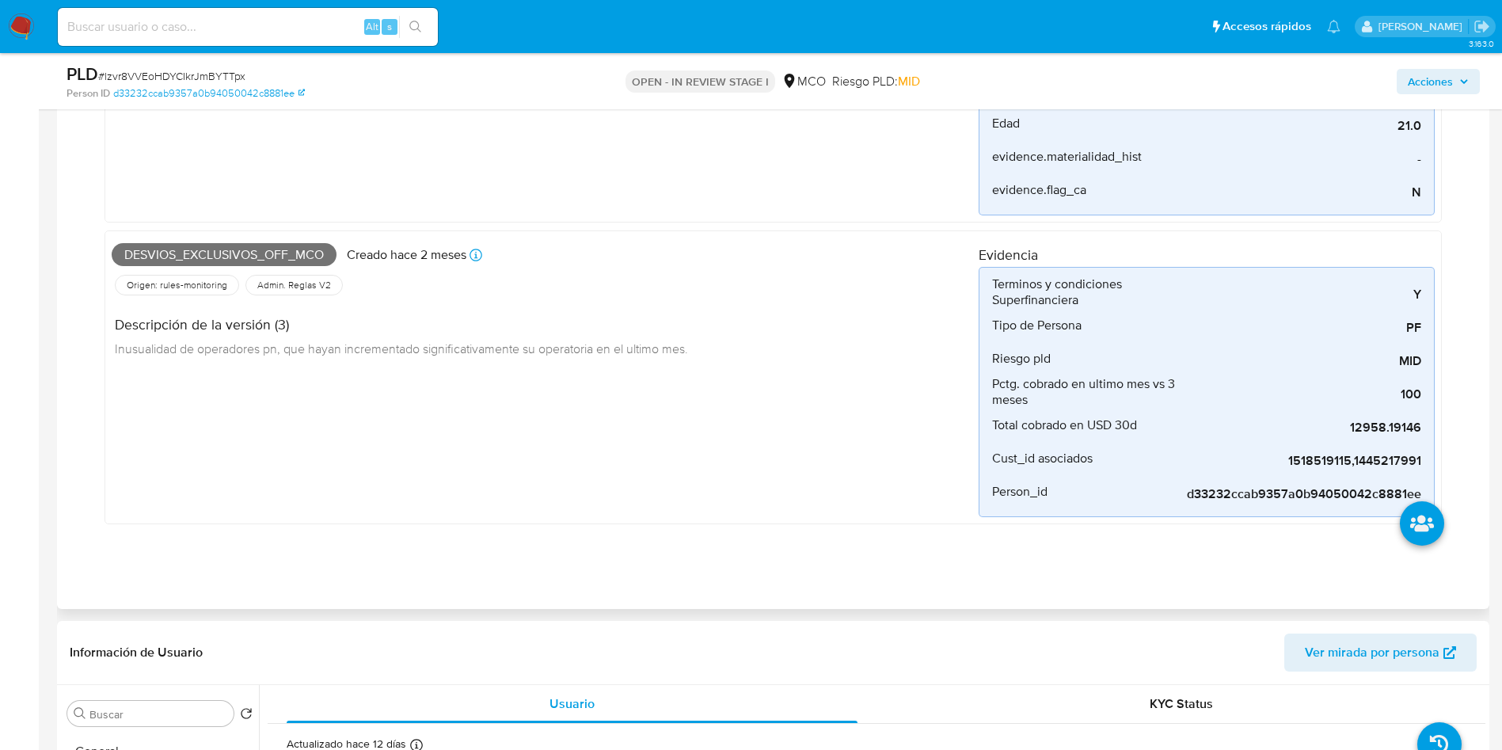
click at [221, 251] on span "Desvios_exclusivos_off_mco" at bounding box center [224, 255] width 225 height 24
copy span "Desvios_exclusivos_off_mco"
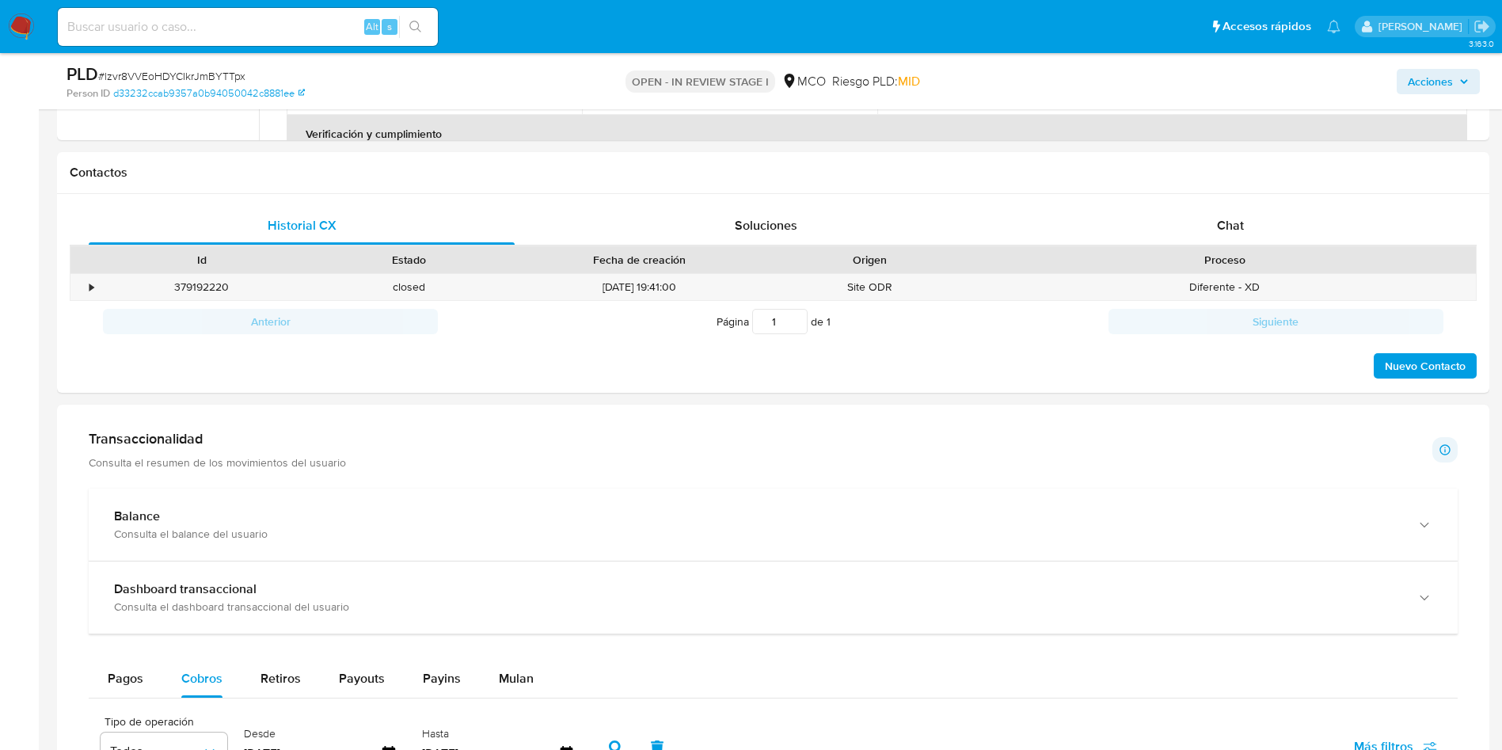
scroll to position [950, 0]
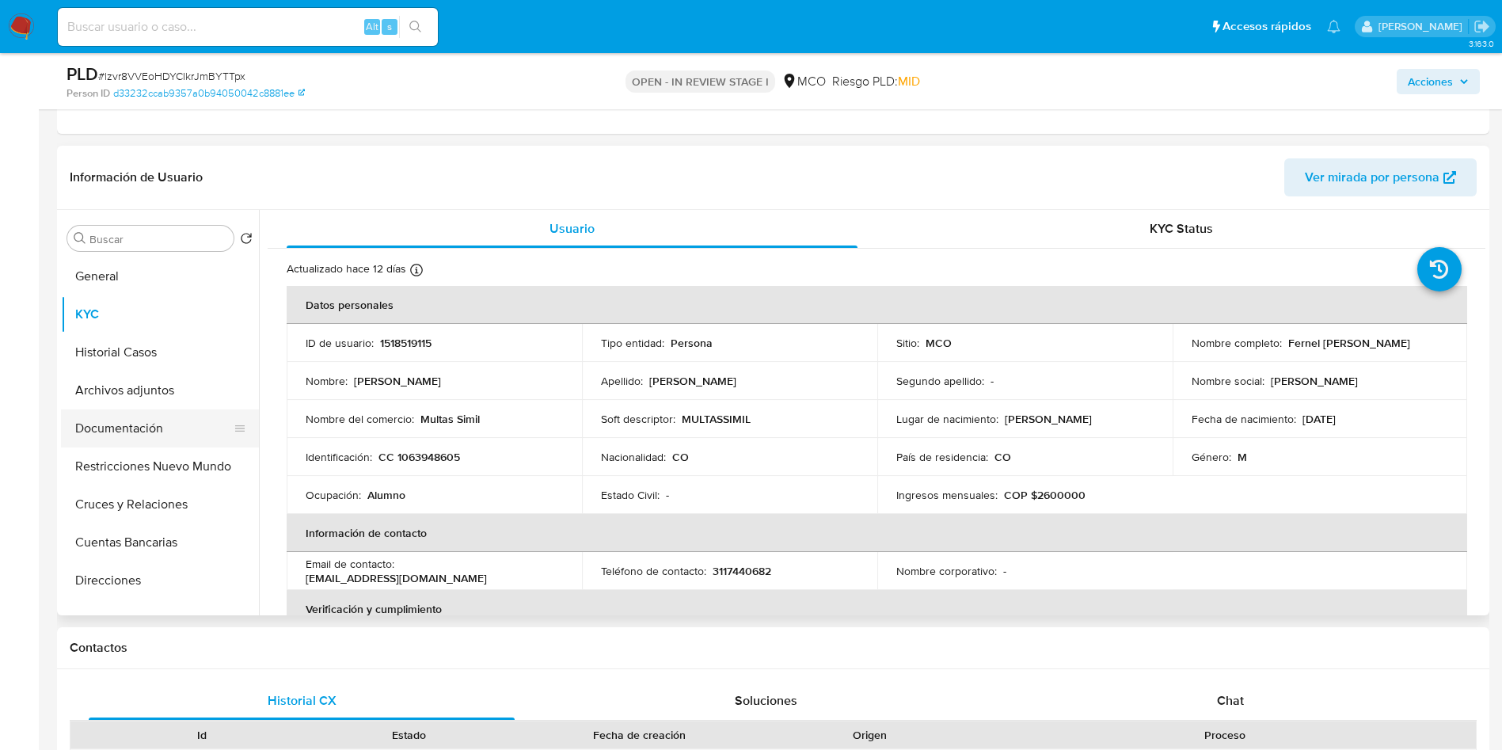
click at [169, 427] on button "Documentación" at bounding box center [153, 428] width 185 height 38
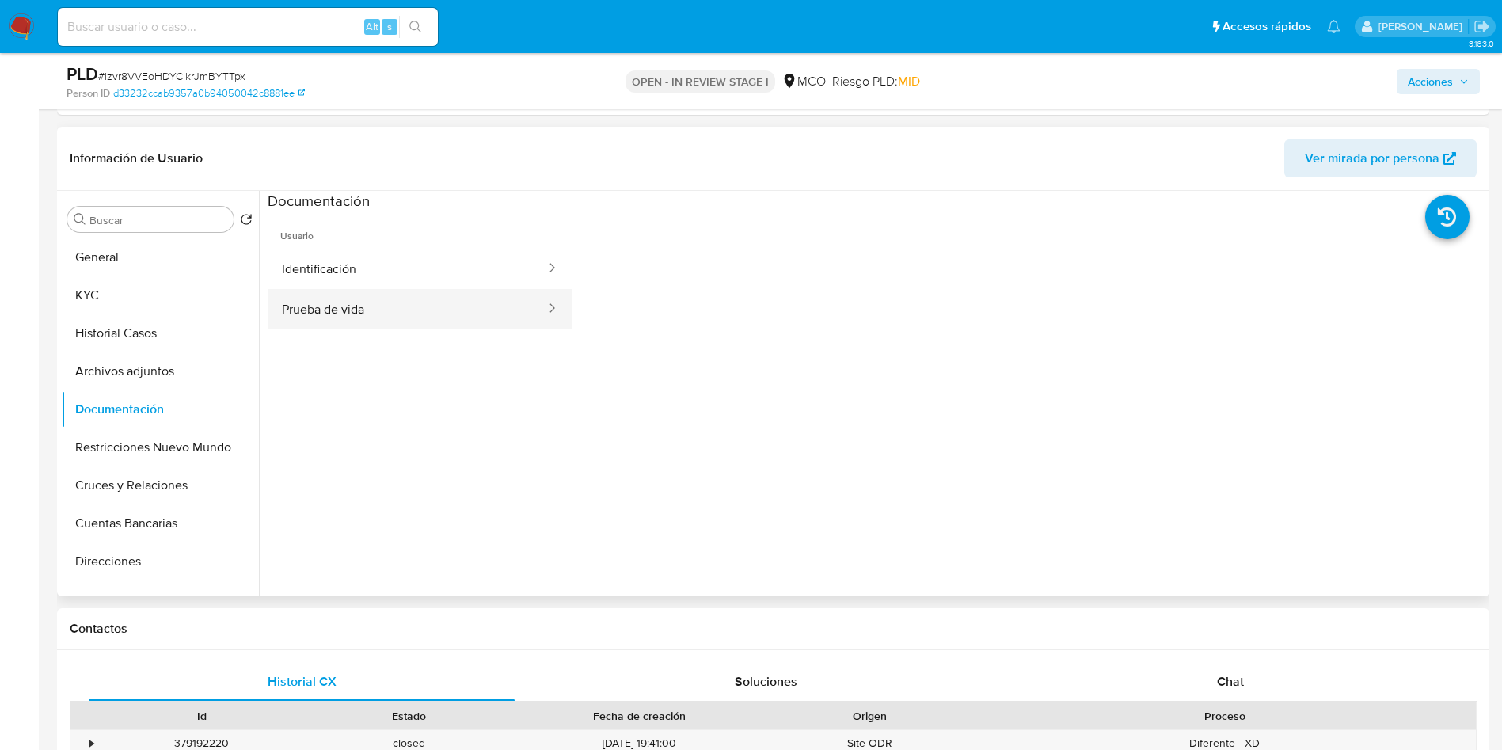
click at [337, 304] on button "Prueba de vida" at bounding box center [408, 309] width 280 height 40
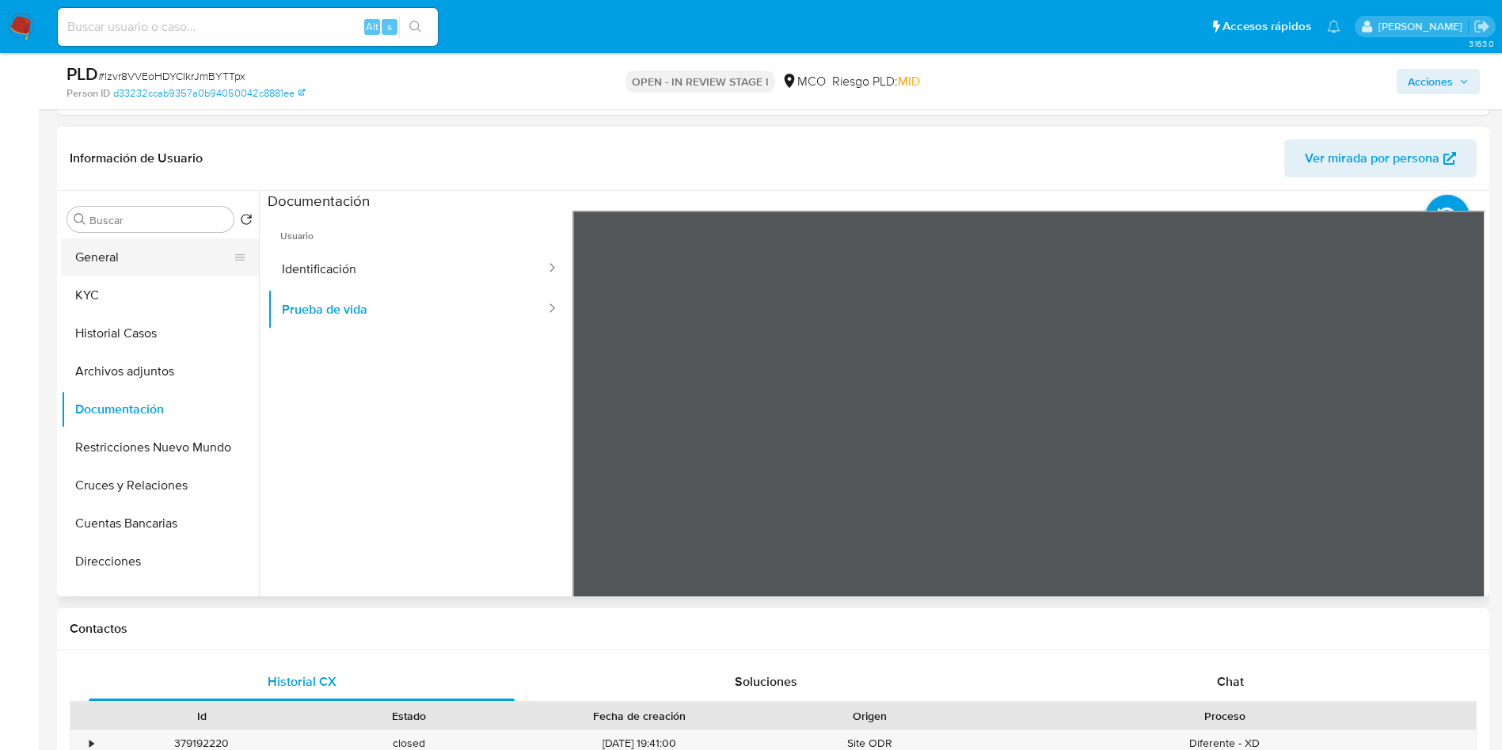
click at [145, 249] on button "General" at bounding box center [153, 257] width 185 height 38
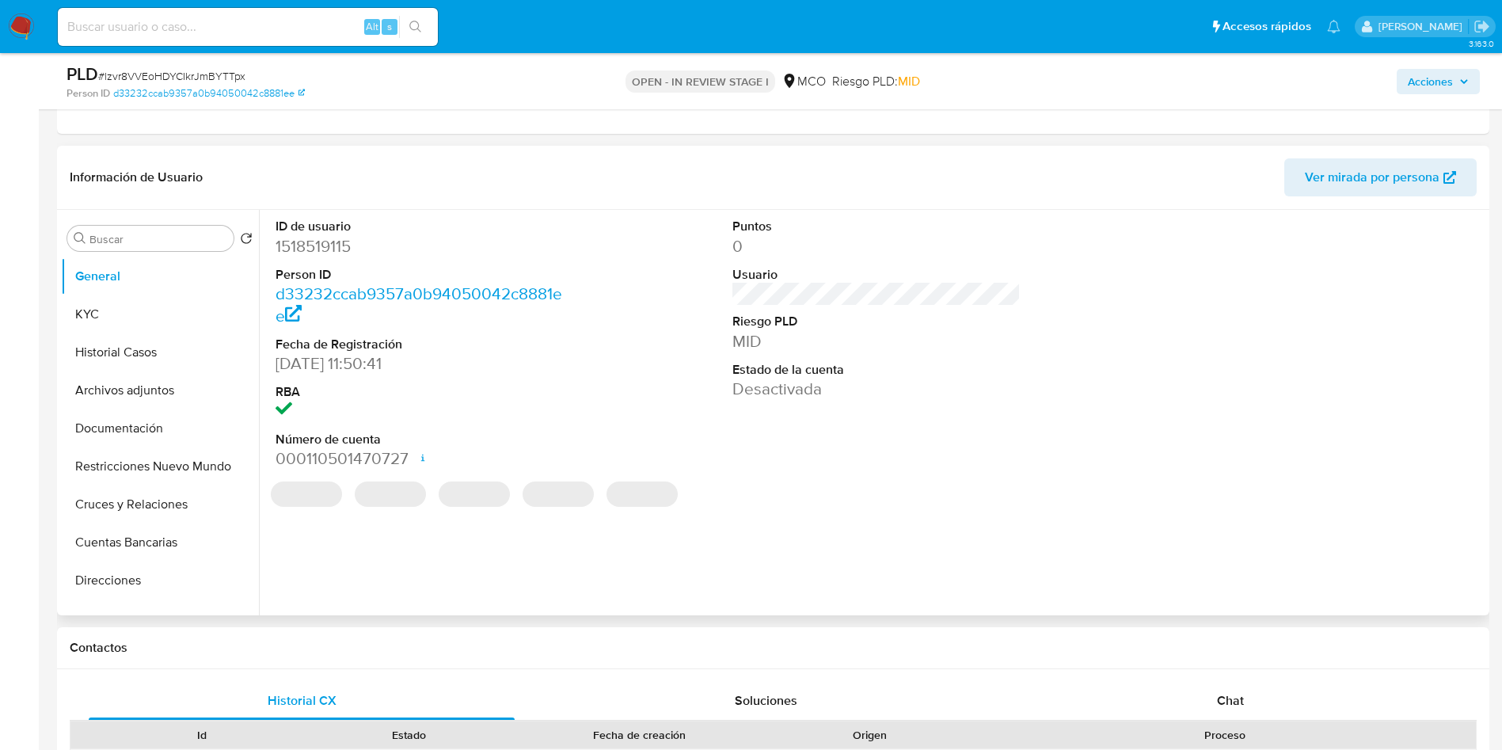
click at [329, 248] on dd "1518519115" at bounding box center [420, 246] width 289 height 22
copy dd "1518519115"
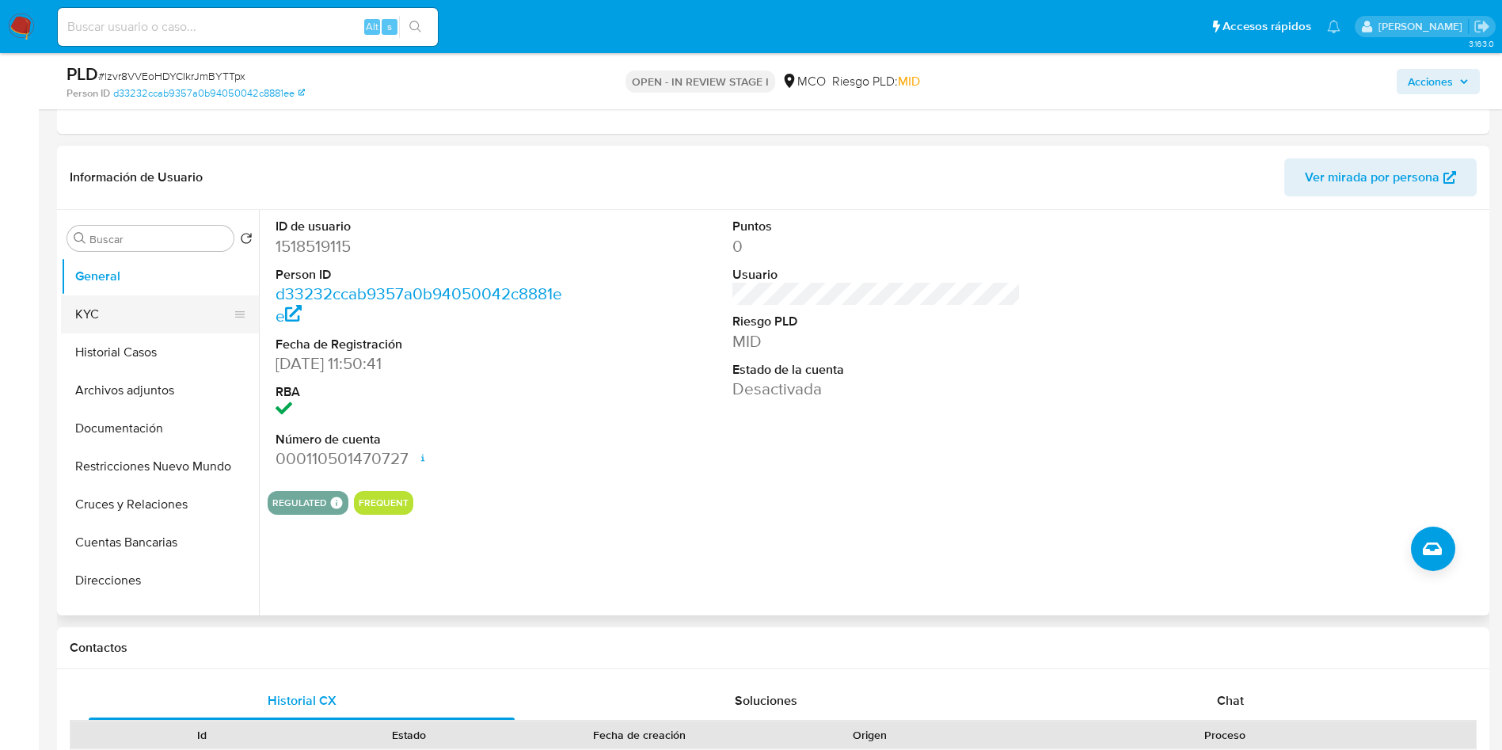
drag, startPoint x: 48, startPoint y: 306, endPoint x: 97, endPoint y: 308, distance: 48.4
click at [50, 306] on main "3.163.0 Asignado a damrodriguez Asignado el: 09/10/2025 11:34:55 Creado el: 12/…" at bounding box center [751, 753] width 1502 height 3406
click at [103, 310] on button "KYC" at bounding box center [153, 314] width 185 height 38
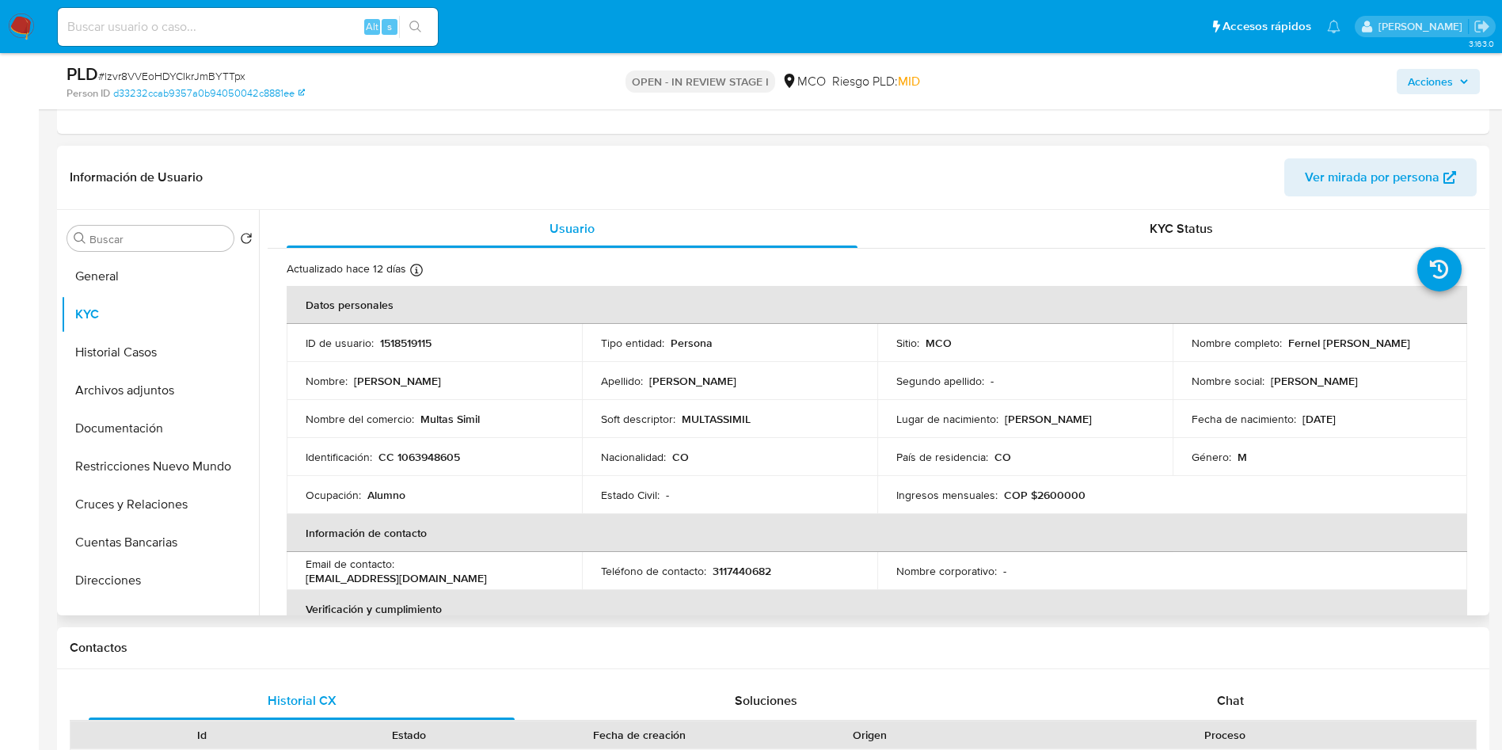
click at [420, 450] on p "CC 1063948605" at bounding box center [420, 457] width 82 height 14
copy p "1063948605"
drag, startPoint x: 1283, startPoint y: 344, endPoint x: 1472, endPoint y: 345, distance: 188.5
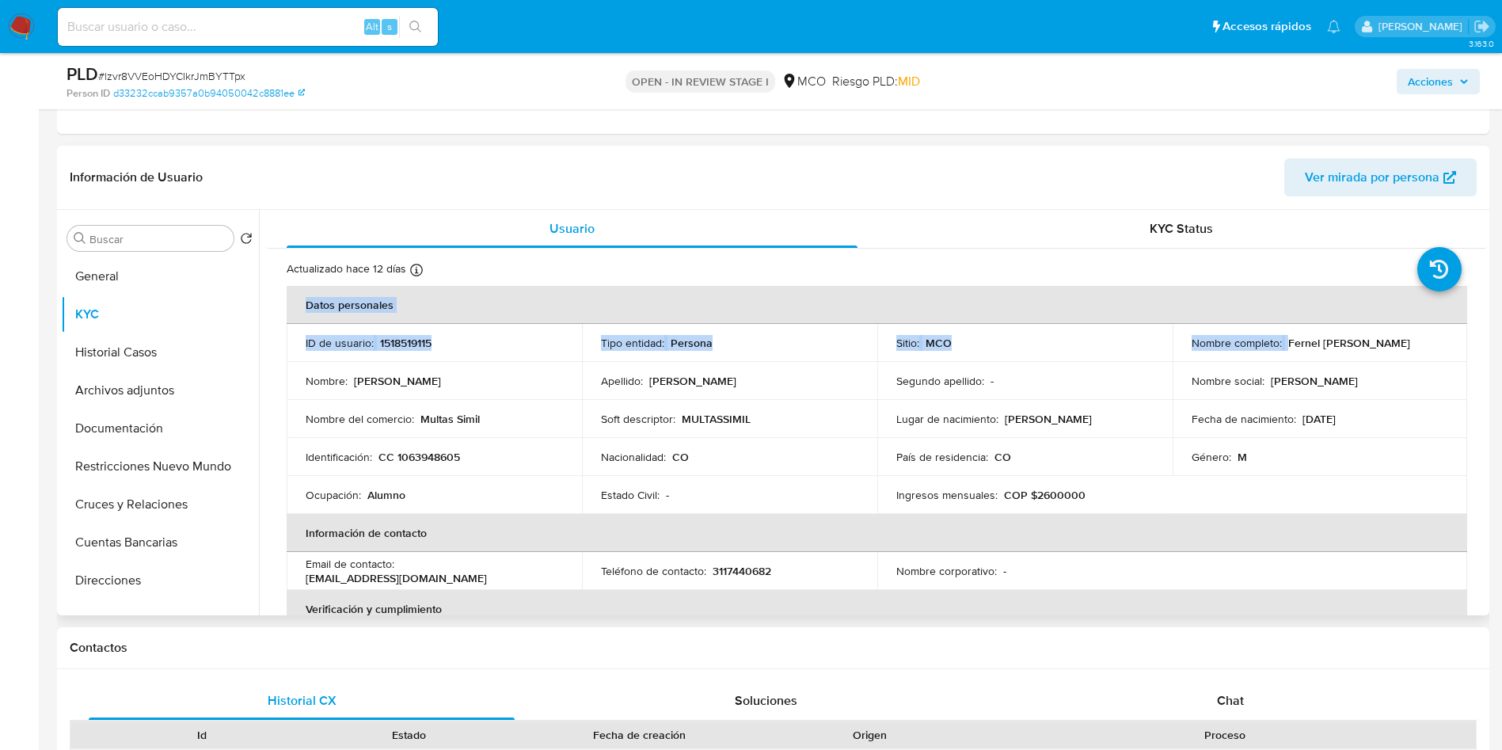
click at [1434, 341] on div "Nombre completo : Fernel Antonio Estrella Vides" at bounding box center [1320, 343] width 257 height 14
drag, startPoint x: 1435, startPoint y: 343, endPoint x: 1285, endPoint y: 342, distance: 149.7
click at [1285, 342] on div "Nombre completo : Fernel Antonio Estrella Vides" at bounding box center [1320, 343] width 257 height 14
copy p "Fernel Antonio Estrella Vides"
click at [413, 341] on p "1518519115" at bounding box center [405, 343] width 51 height 14
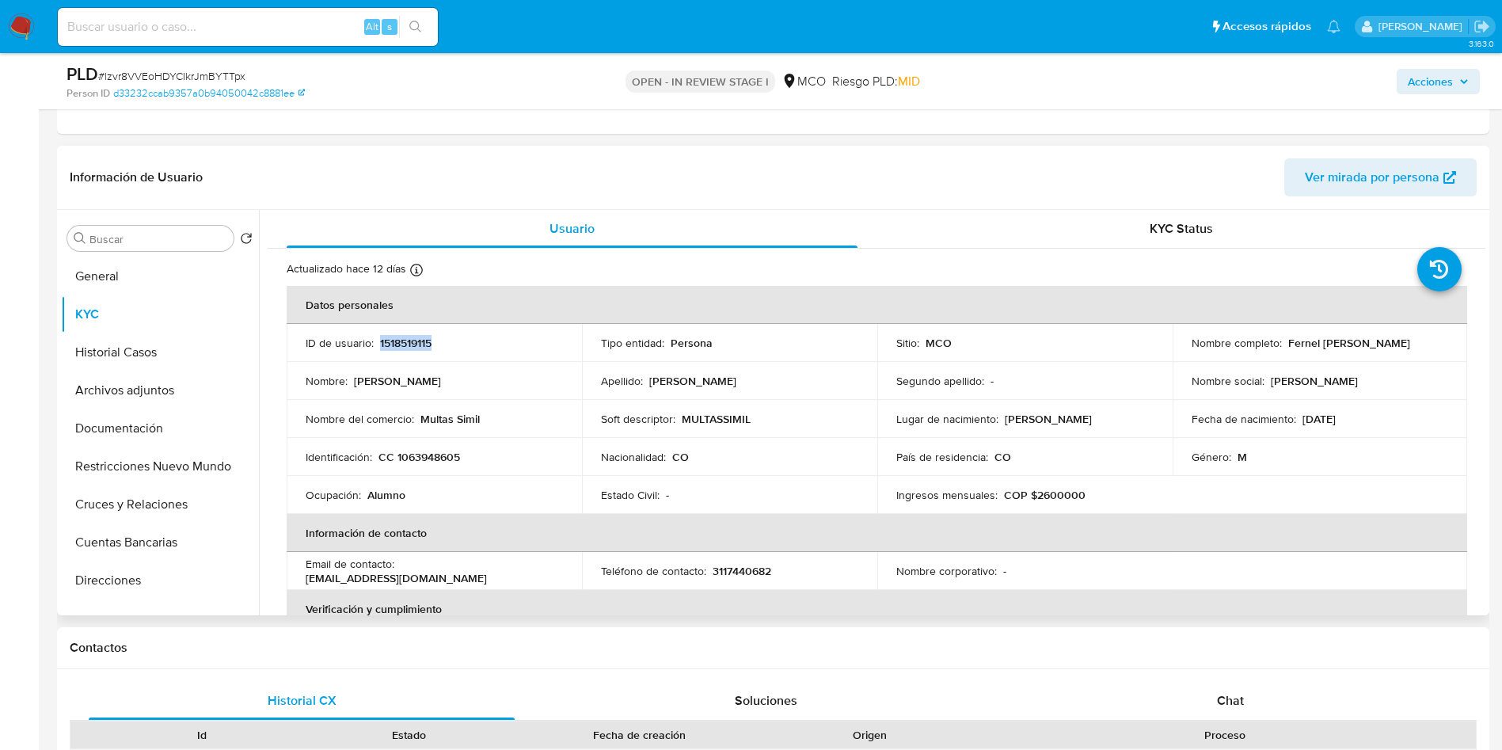
click at [413, 341] on p "1518519115" at bounding box center [405, 343] width 51 height 14
copy p "1518519115"
click at [410, 341] on p "1518519115" at bounding box center [405, 343] width 51 height 14
click at [409, 341] on p "1518519115" at bounding box center [405, 343] width 51 height 14
click at [398, 346] on p "1518519115" at bounding box center [405, 343] width 51 height 14
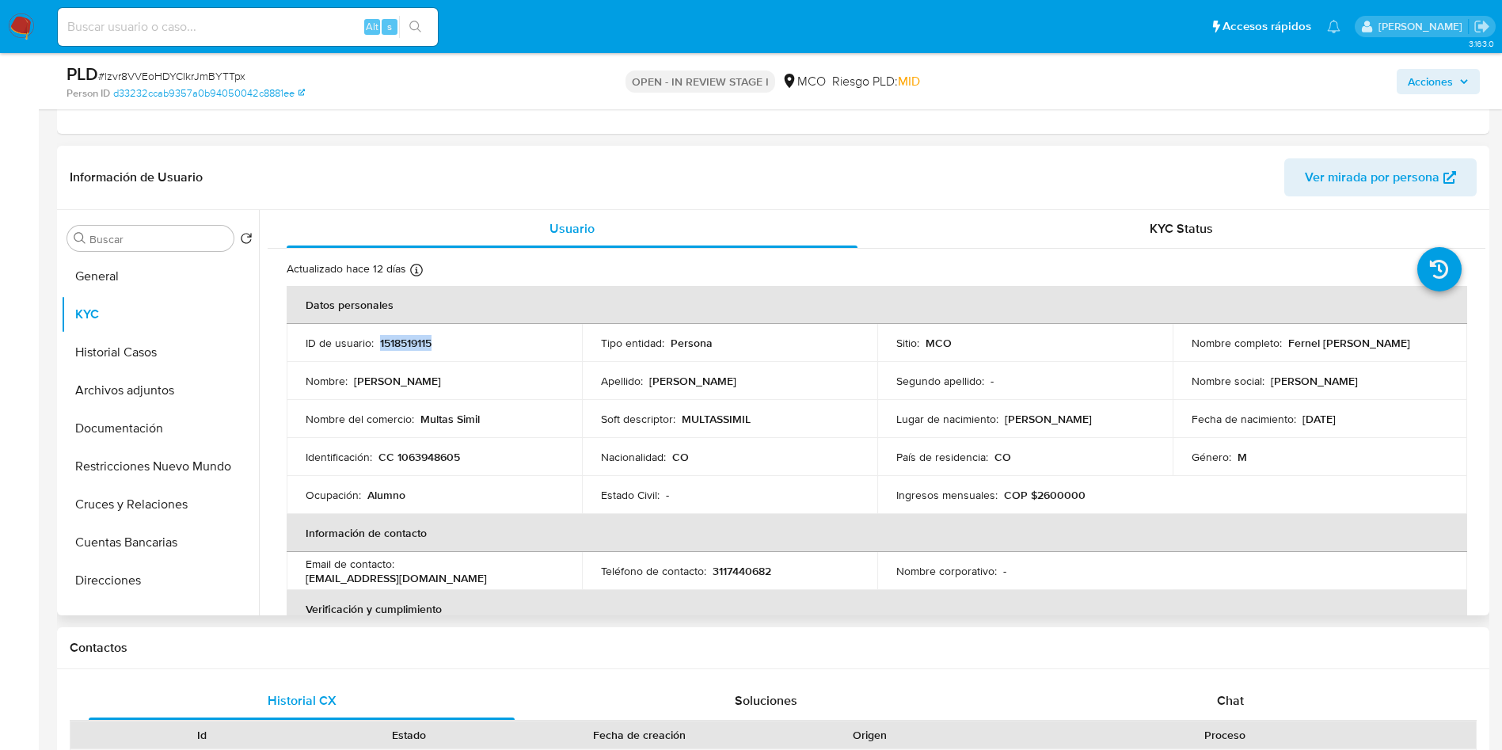
click at [398, 346] on p "1518519115" at bounding box center [405, 343] width 51 height 14
click at [120, 288] on button "General" at bounding box center [153, 276] width 185 height 38
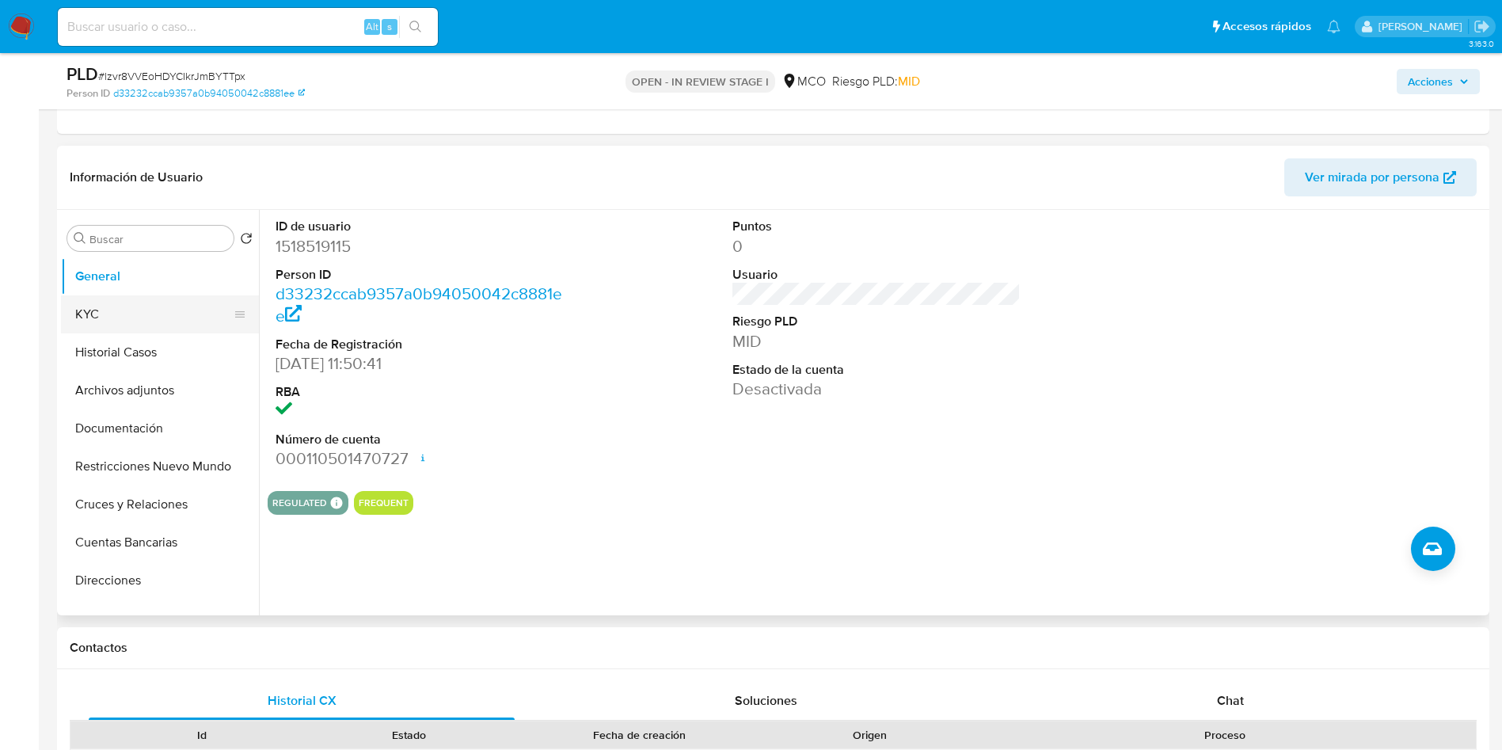
click at [182, 304] on button "KYC" at bounding box center [153, 314] width 185 height 38
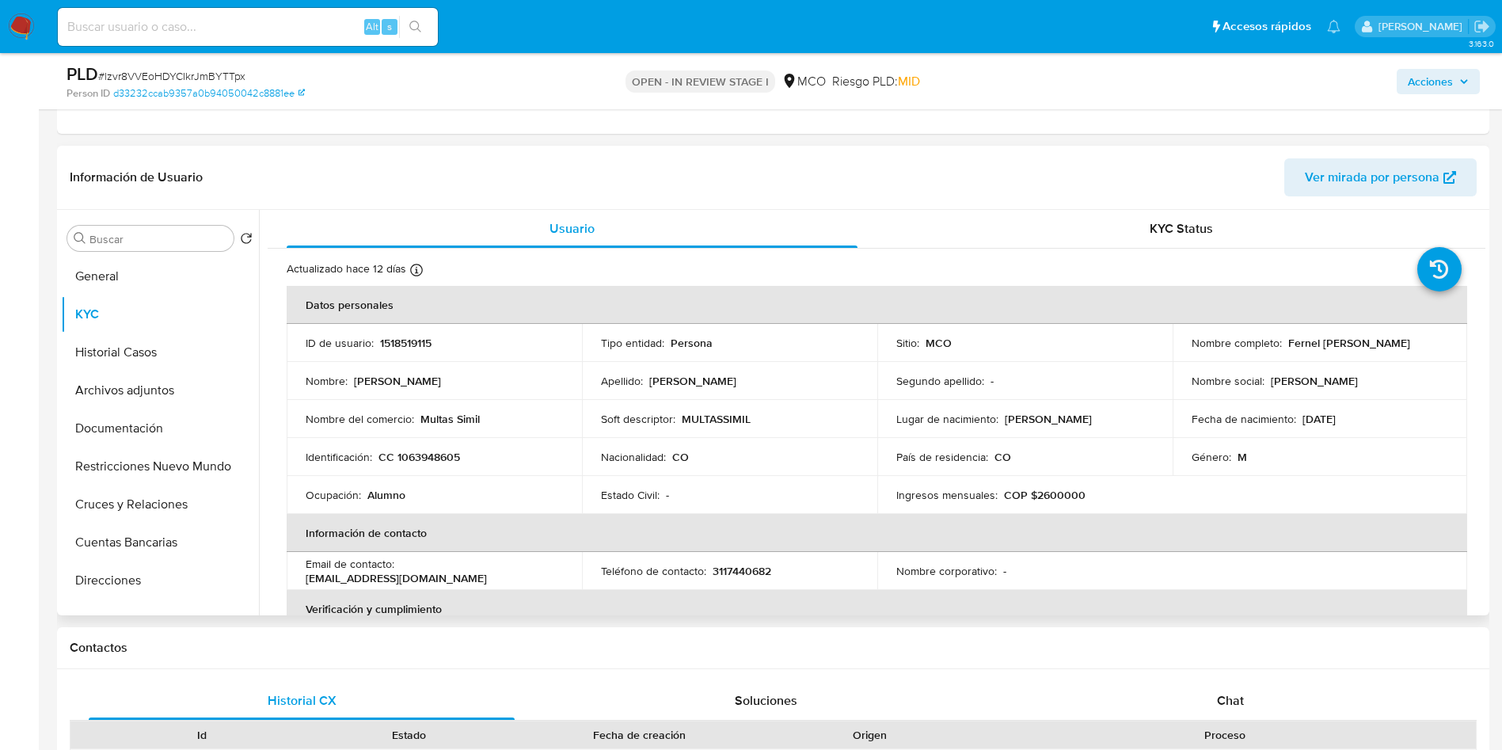
drag, startPoint x: 1443, startPoint y: 348, endPoint x: 1284, endPoint y: 348, distance: 159.2
click at [1284, 348] on td "Nombre completo : Fernel Antonio Estrella Vides" at bounding box center [1320, 343] width 295 height 38
copy p "Fernel Antonio Estrella Vides"
click at [418, 459] on p "CC 1063948605" at bounding box center [420, 457] width 82 height 14
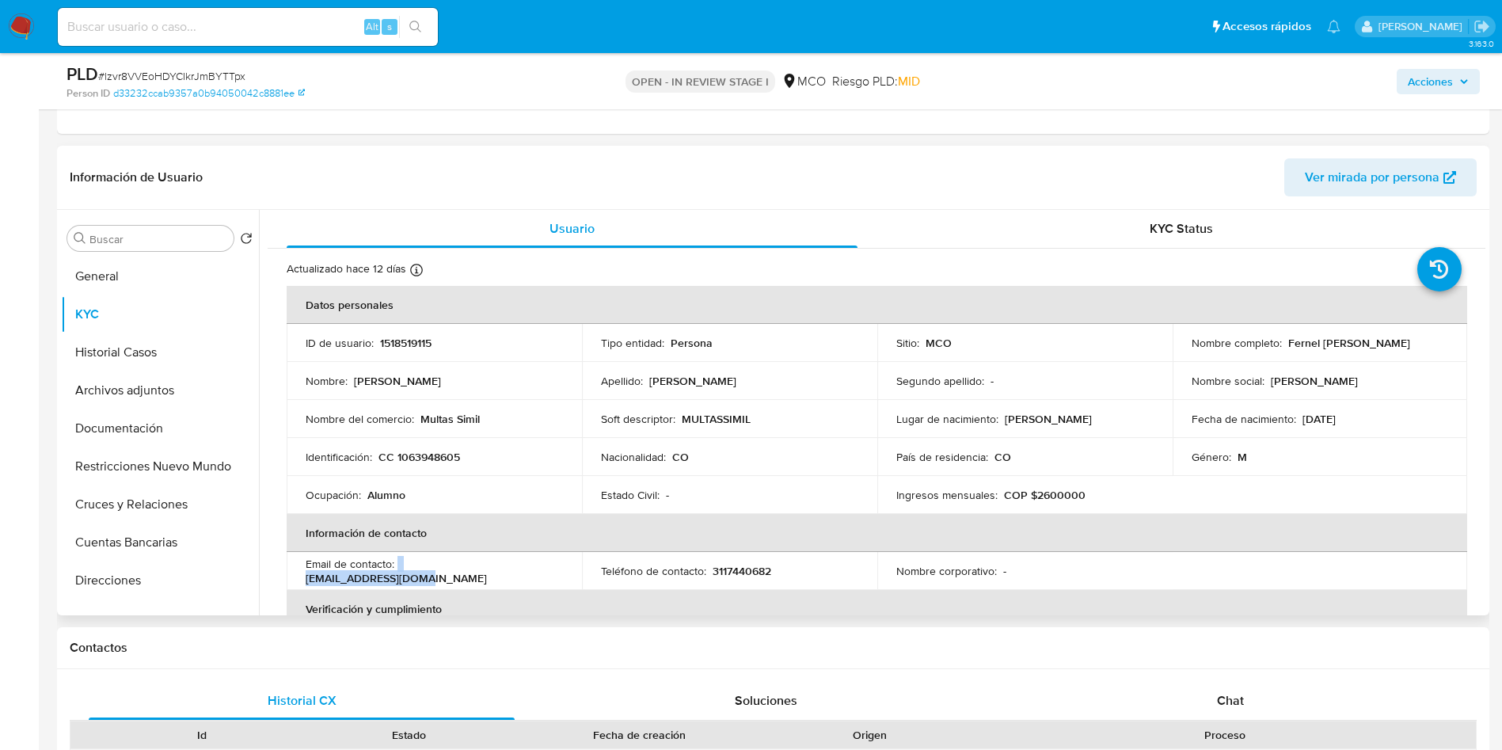
drag, startPoint x: 520, startPoint y: 569, endPoint x: 398, endPoint y: 578, distance: 122.3
click at [398, 578] on div "Email de contacto : fernstar80@gmail.com" at bounding box center [434, 571] width 257 height 29
drag, startPoint x: 492, startPoint y: 421, endPoint x: 420, endPoint y: 419, distance: 72.1
click at [420, 419] on div "Nombre del comercio : Multas Simil" at bounding box center [434, 419] width 257 height 14
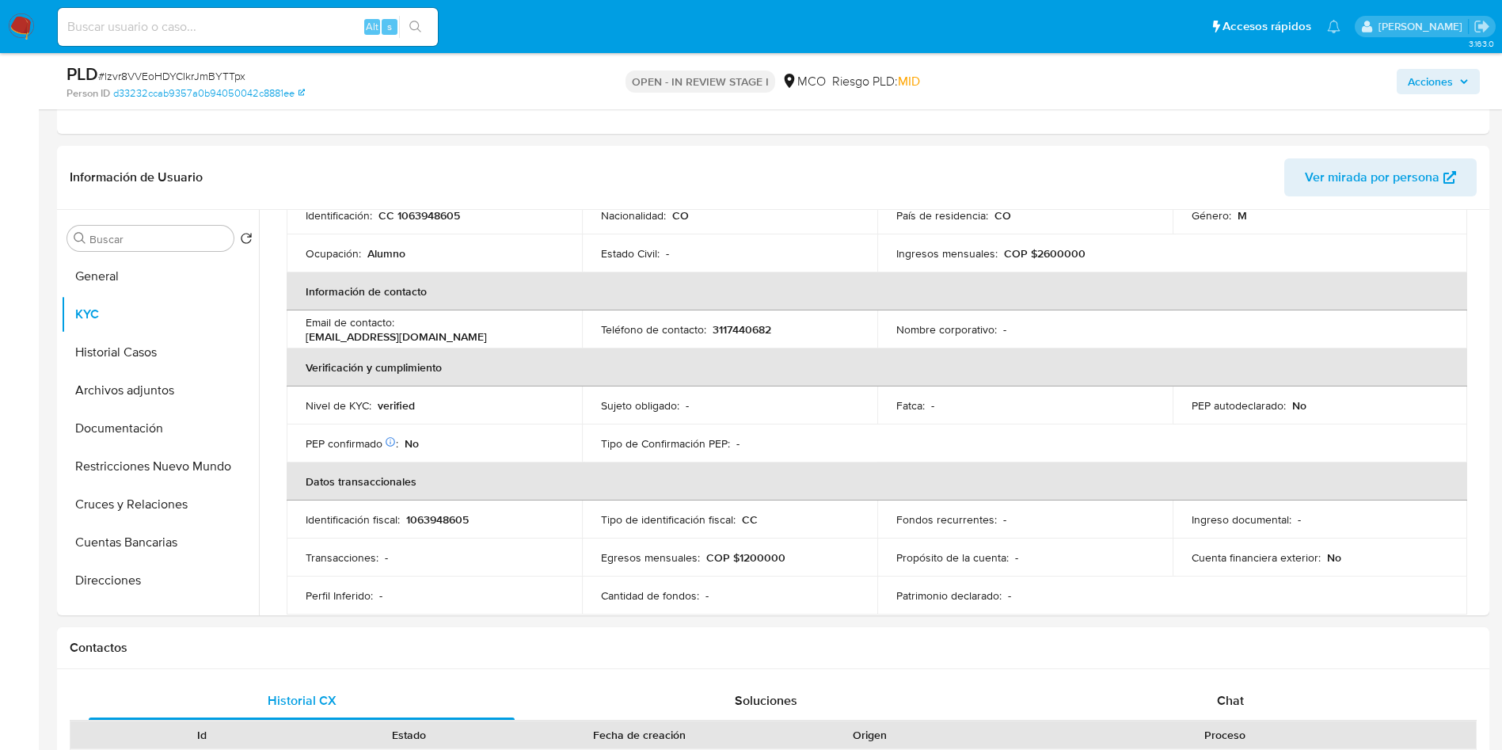
scroll to position [238, 0]
drag, startPoint x: 1086, startPoint y: 259, endPoint x: 1027, endPoint y: 260, distance: 58.6
click at [1027, 260] on div "Ingresos mensuales : COP $2600000" at bounding box center [1025, 257] width 257 height 14
drag, startPoint x: 755, startPoint y: 561, endPoint x: 734, endPoint y: 564, distance: 20.8
click at [734, 564] on div "Egresos mensuales : COP $1200000" at bounding box center [729, 561] width 257 height 14
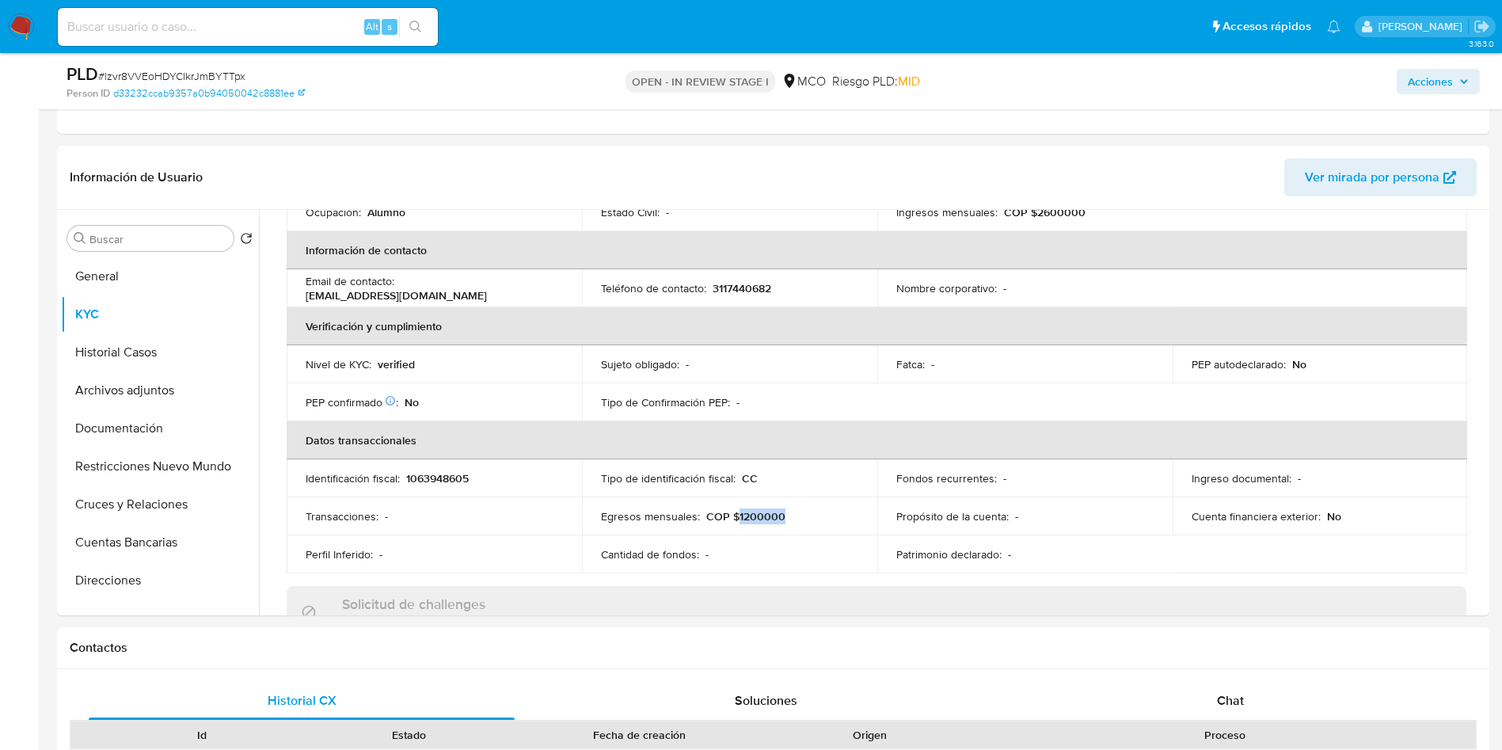
scroll to position [0, 0]
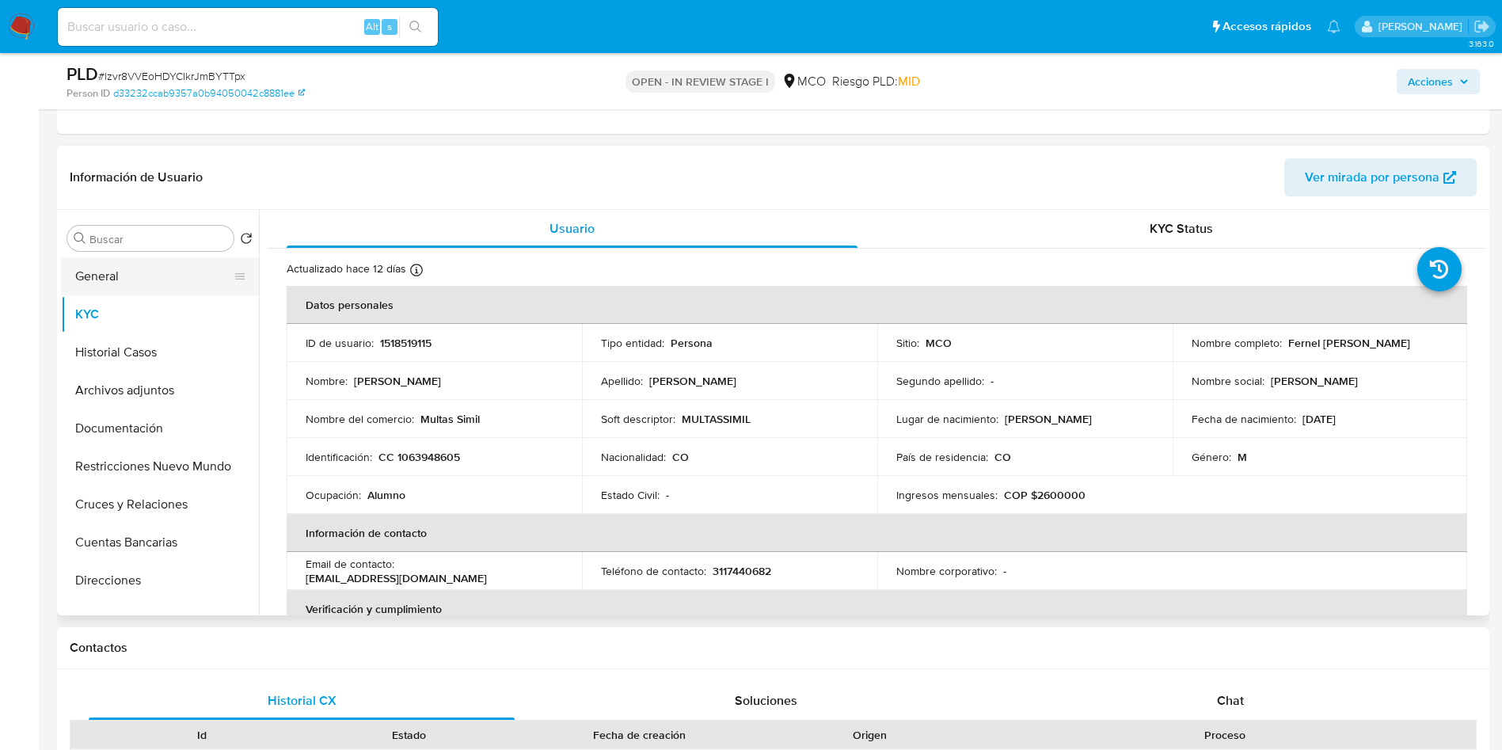
click at [116, 276] on button "General" at bounding box center [153, 276] width 185 height 38
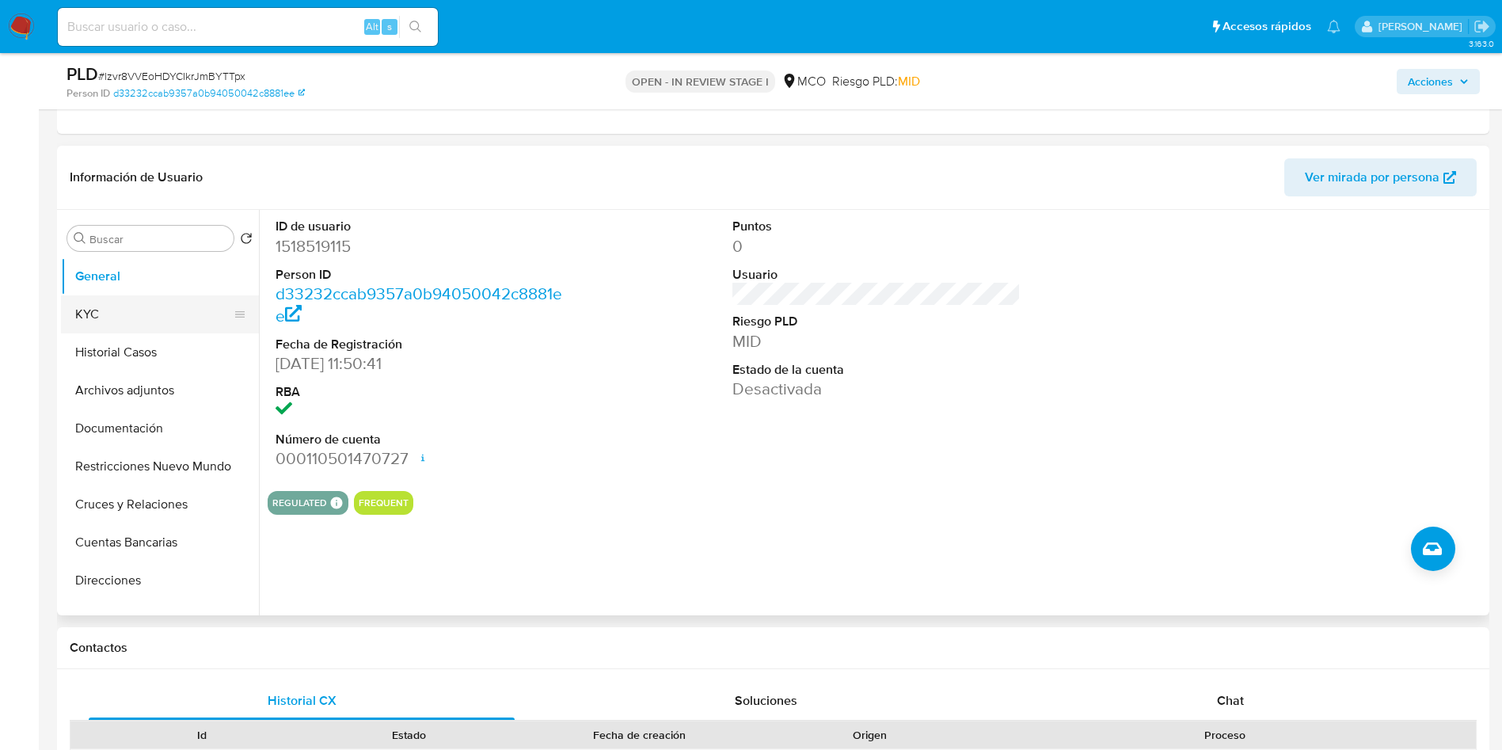
click at [88, 324] on button "KYC" at bounding box center [153, 314] width 185 height 38
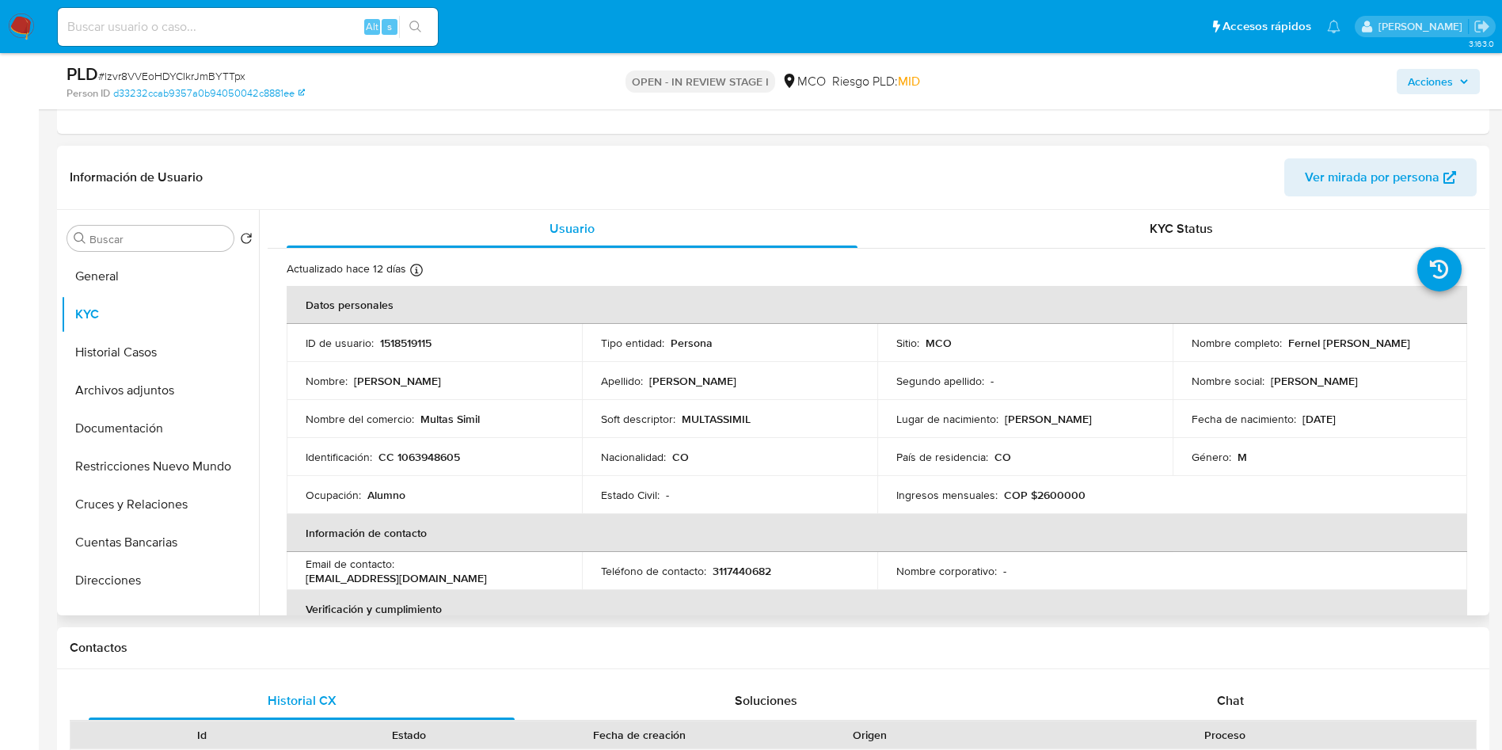
drag, startPoint x: 1434, startPoint y: 337, endPoint x: 1284, endPoint y: 350, distance: 150.2
click at [1284, 350] on div "Nombre completo : Fernel Antonio Estrella Vides" at bounding box center [1320, 343] width 257 height 14
click at [432, 455] on p "CC 1063948605" at bounding box center [420, 457] width 82 height 14
drag, startPoint x: 515, startPoint y: 571, endPoint x: 401, endPoint y: 575, distance: 114.1
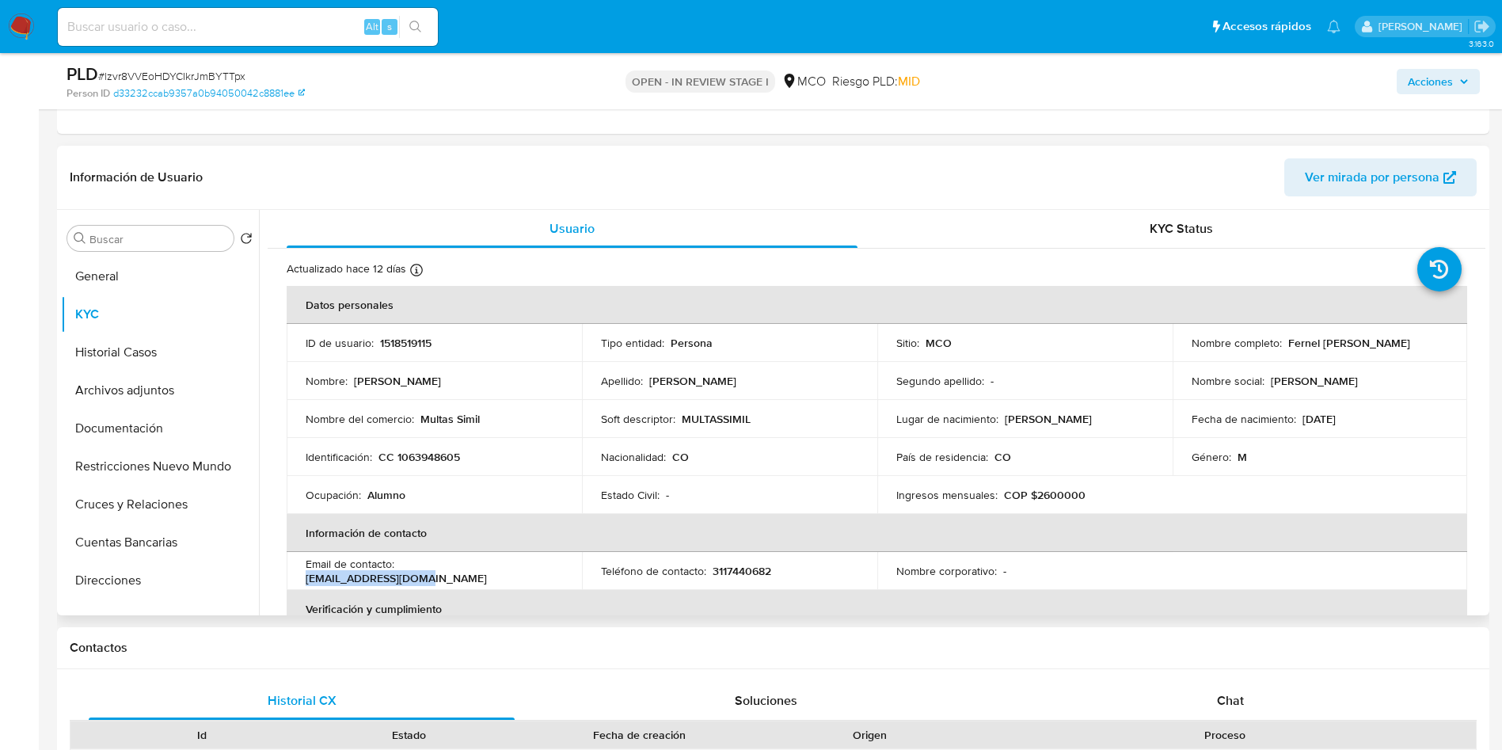
click at [401, 575] on div "Email de contacto : fernstar80@gmail.com" at bounding box center [434, 571] width 257 height 29
click at [524, 573] on div "Email de contacto : fernstar80@gmail.com" at bounding box center [434, 571] width 257 height 29
click at [458, 478] on td "Ocupación : Alumno" at bounding box center [434, 495] width 295 height 38
drag, startPoint x: 112, startPoint y: 360, endPoint x: 115, endPoint y: 346, distance: 13.8
click at [112, 360] on button "Historial Casos" at bounding box center [153, 352] width 185 height 38
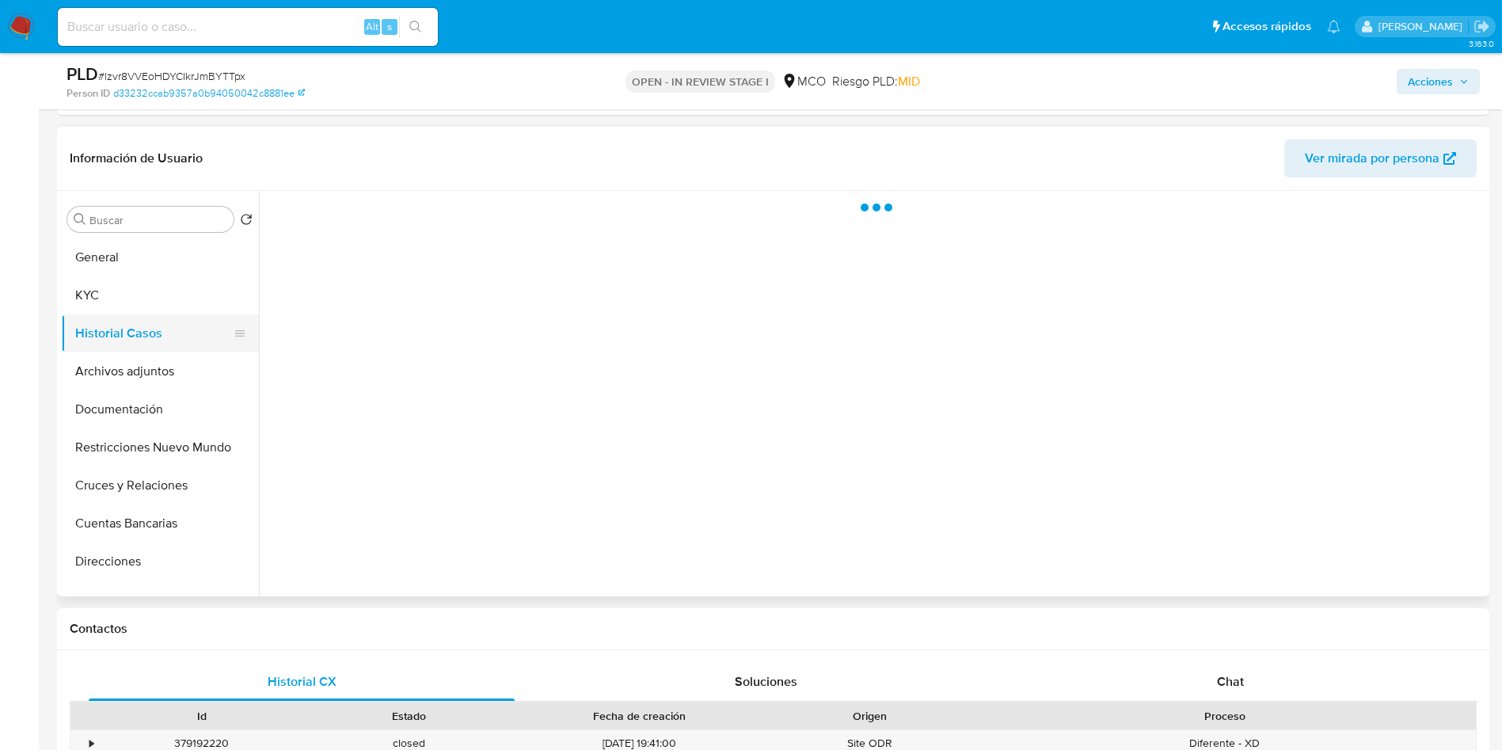
click at [112, 317] on button "Historial Casos" at bounding box center [153, 333] width 185 height 38
click at [112, 299] on button "KYC" at bounding box center [153, 295] width 185 height 38
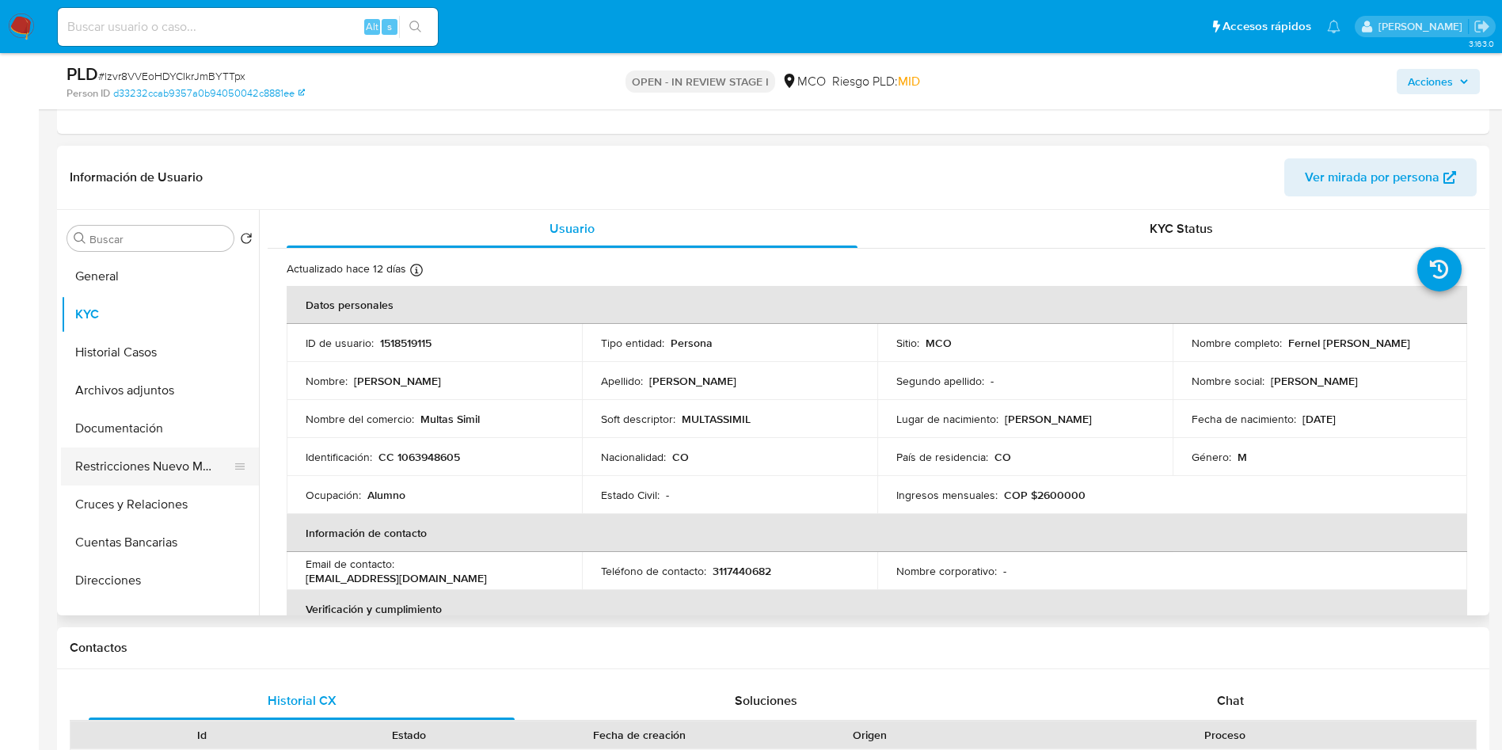
click at [134, 482] on button "Restricciones Nuevo Mundo" at bounding box center [153, 466] width 185 height 38
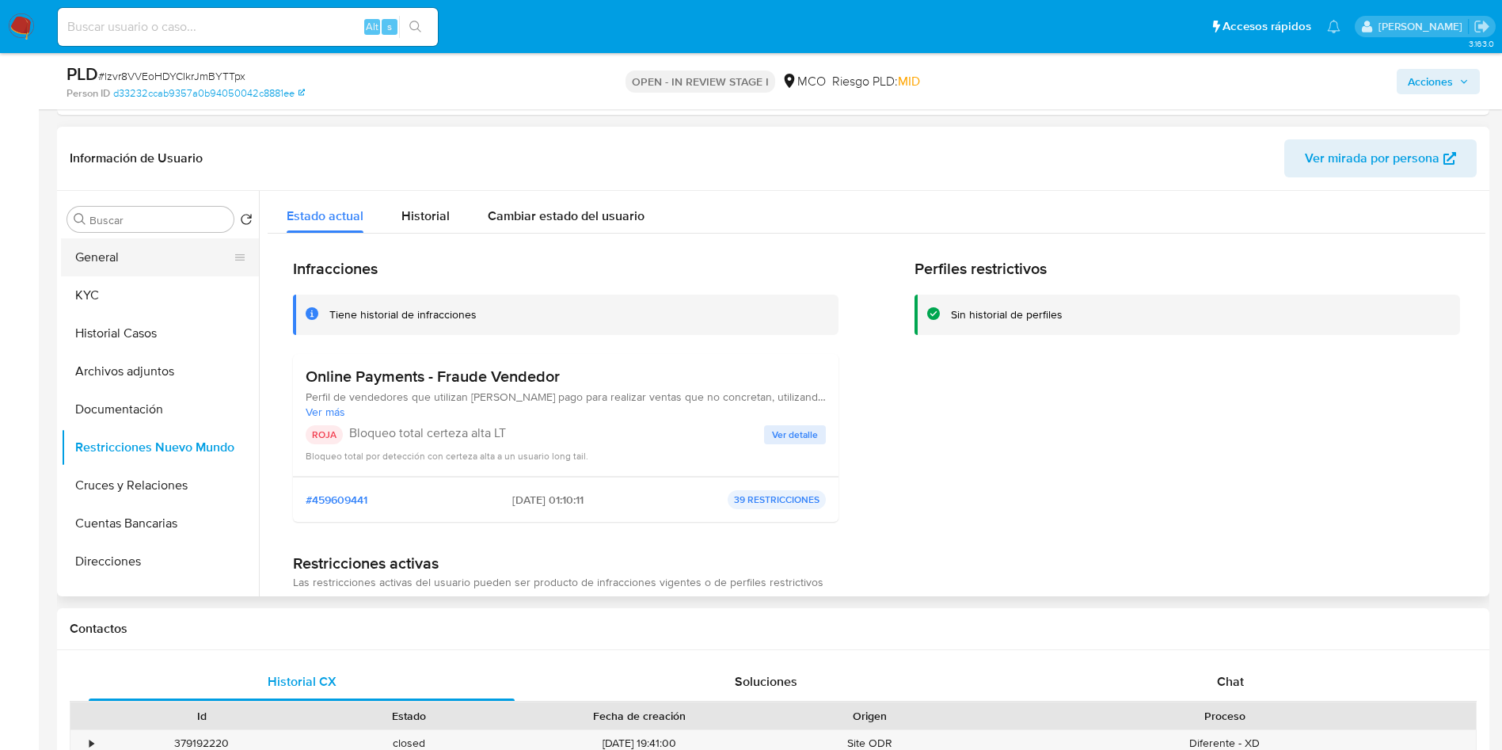
click at [121, 255] on button "General" at bounding box center [153, 257] width 185 height 38
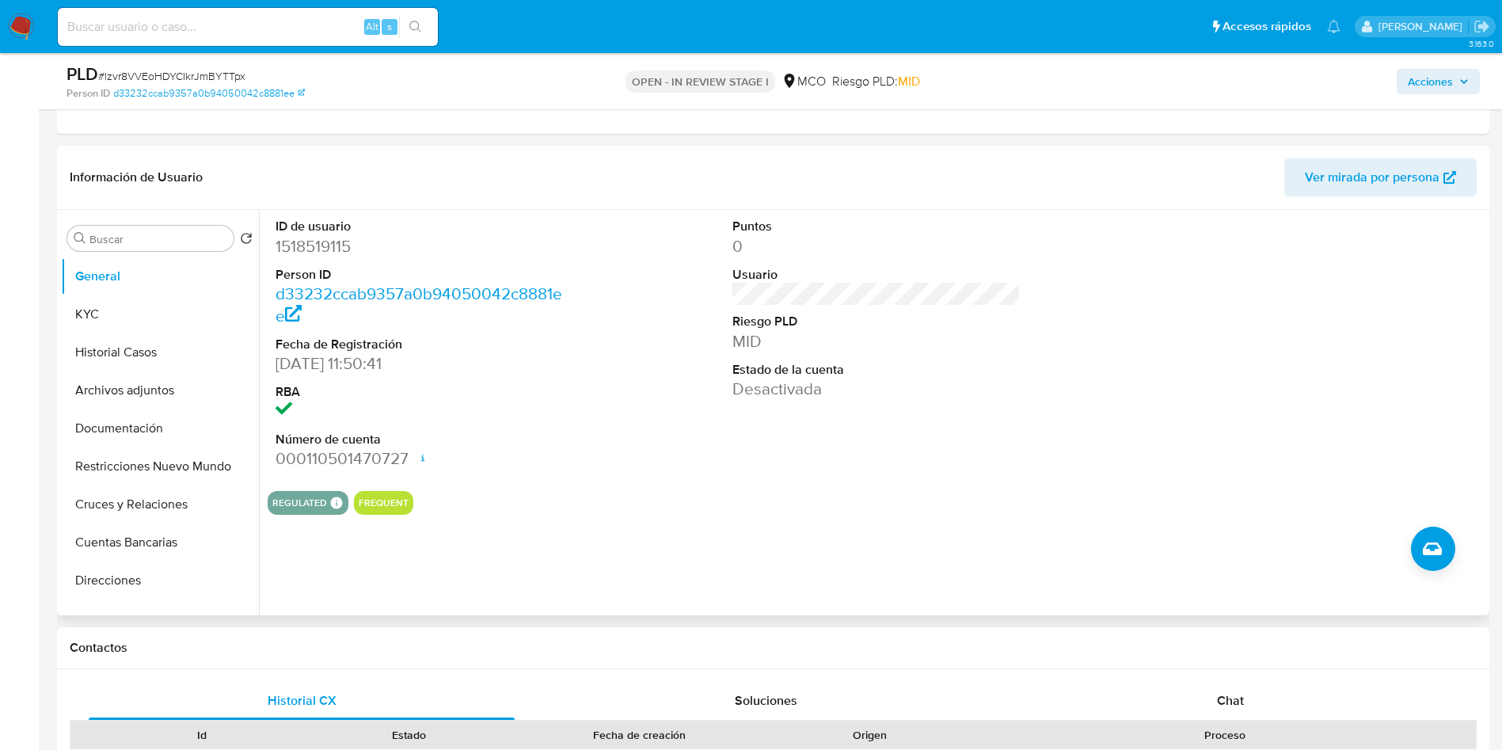
click at [318, 242] on dd "1518519115" at bounding box center [420, 246] width 289 height 22
click at [137, 555] on button "Cuentas Bancarias" at bounding box center [160, 543] width 198 height 38
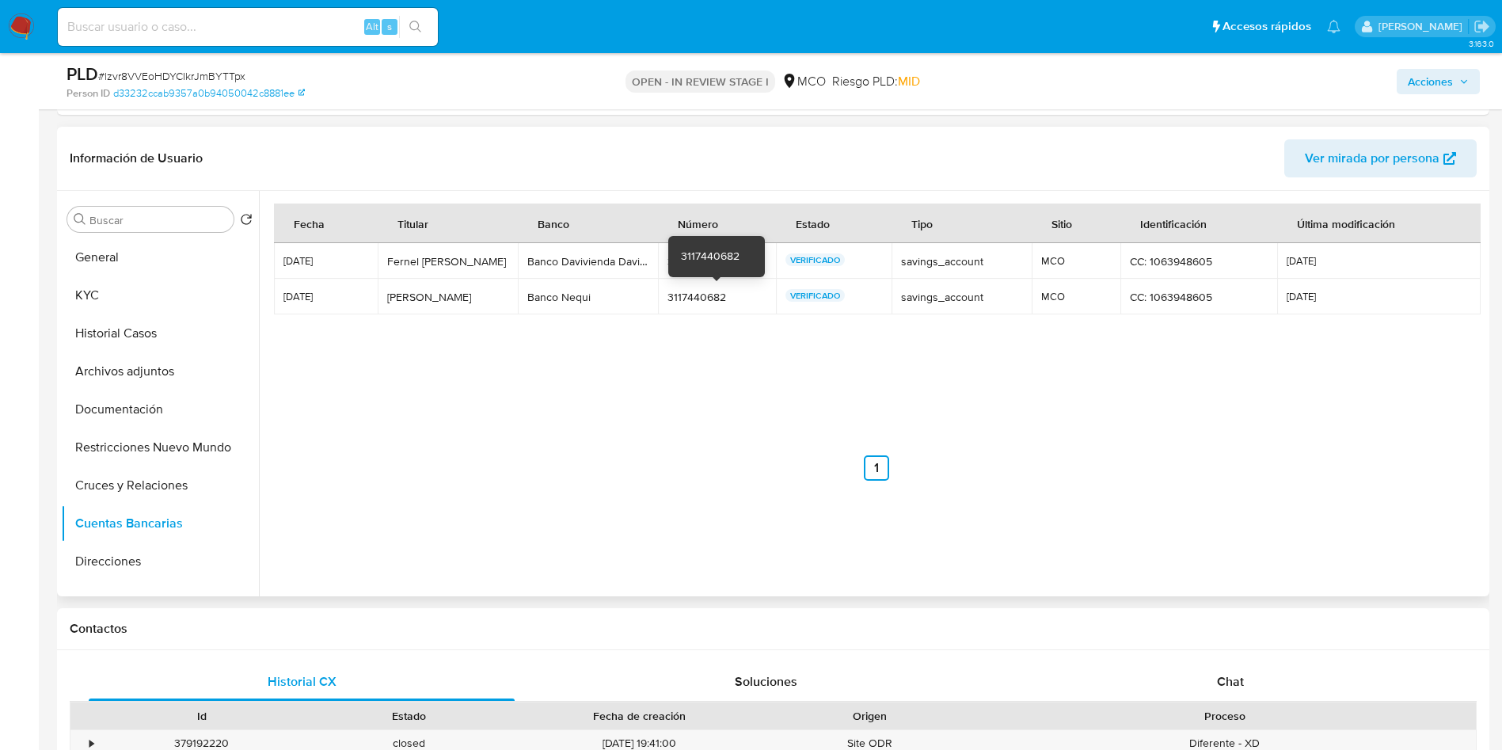
click at [710, 301] on div "3117440682" at bounding box center [717, 297] width 99 height 14
click at [162, 282] on button "KYC" at bounding box center [153, 295] width 185 height 38
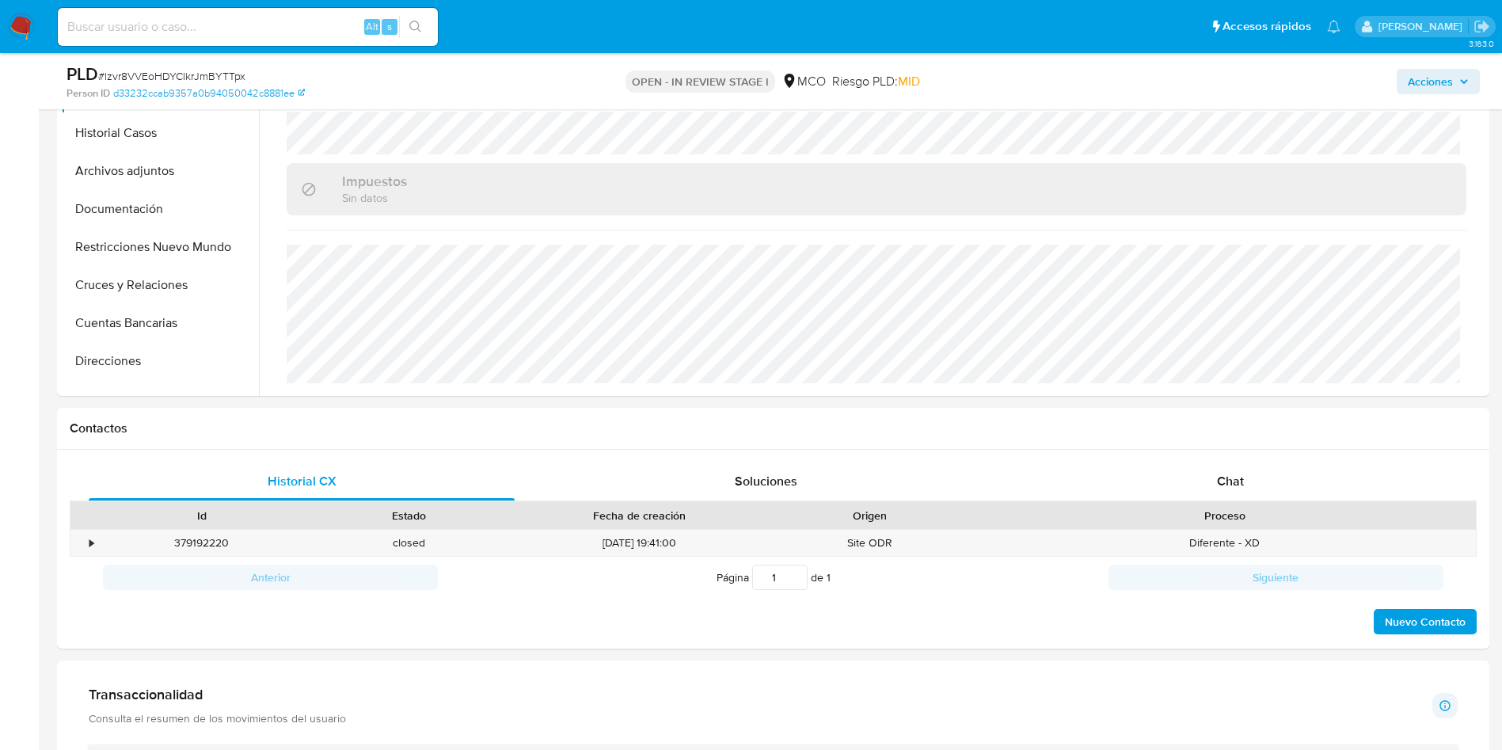
scroll to position [1426, 0]
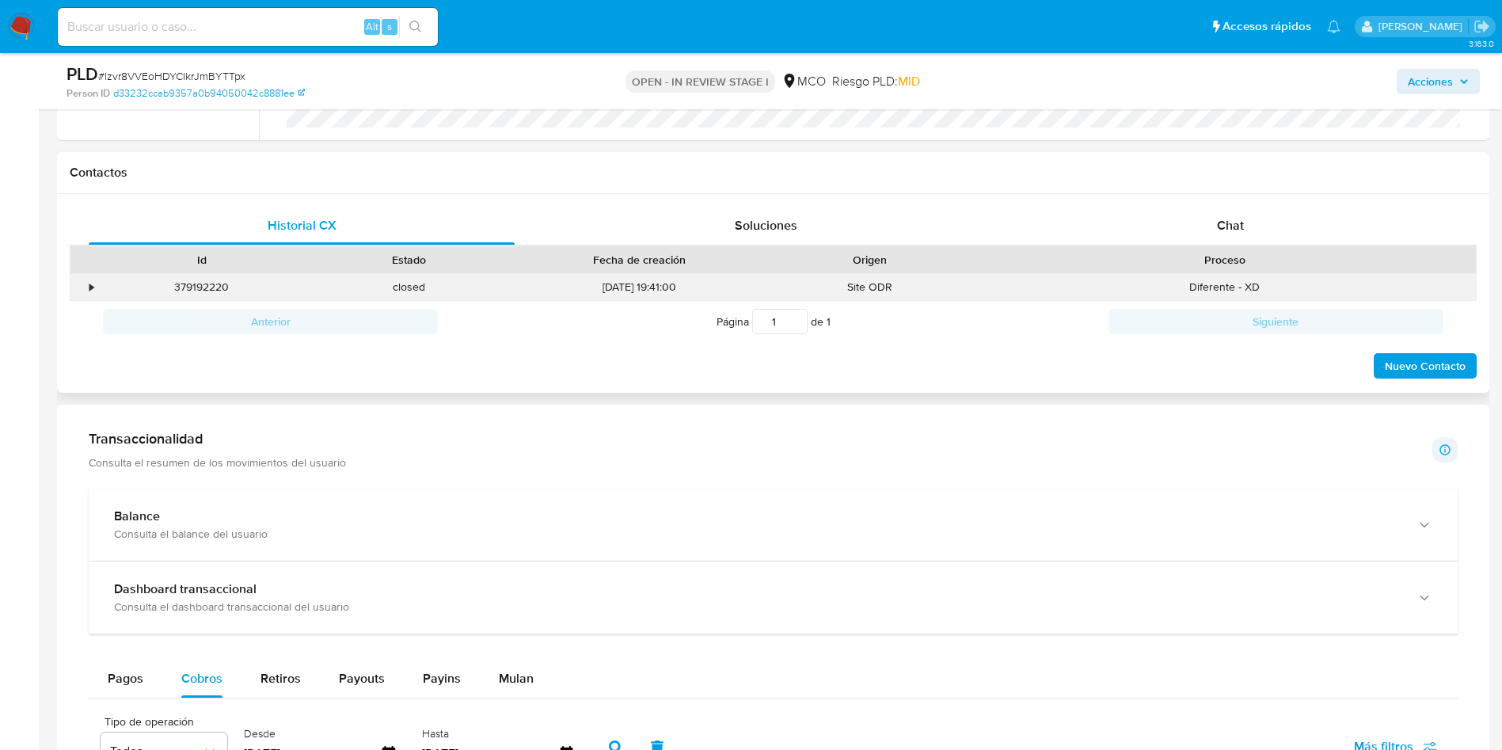
click at [97, 283] on div "•" at bounding box center [84, 287] width 28 height 26
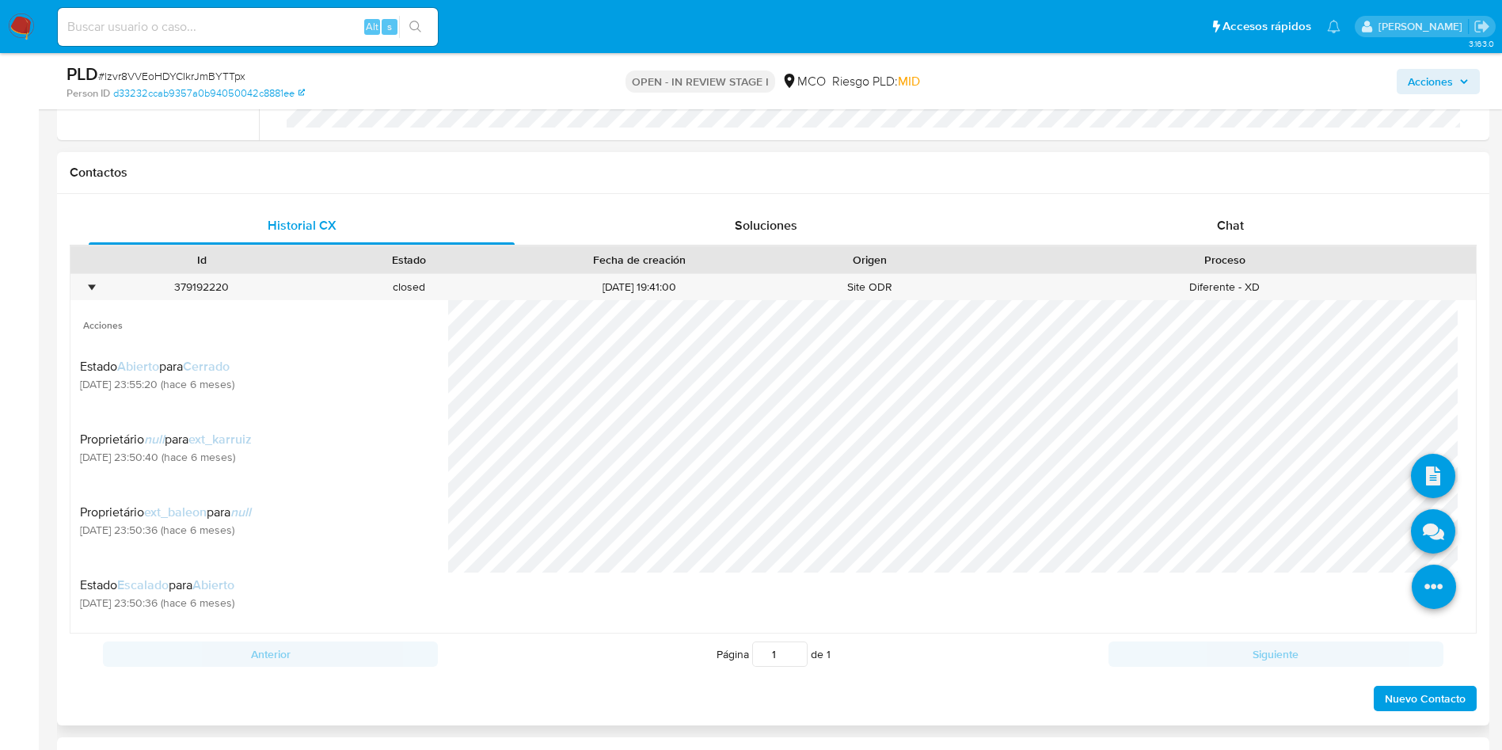
scroll to position [28, 0]
click at [1417, 533] on icon at bounding box center [1433, 531] width 44 height 44
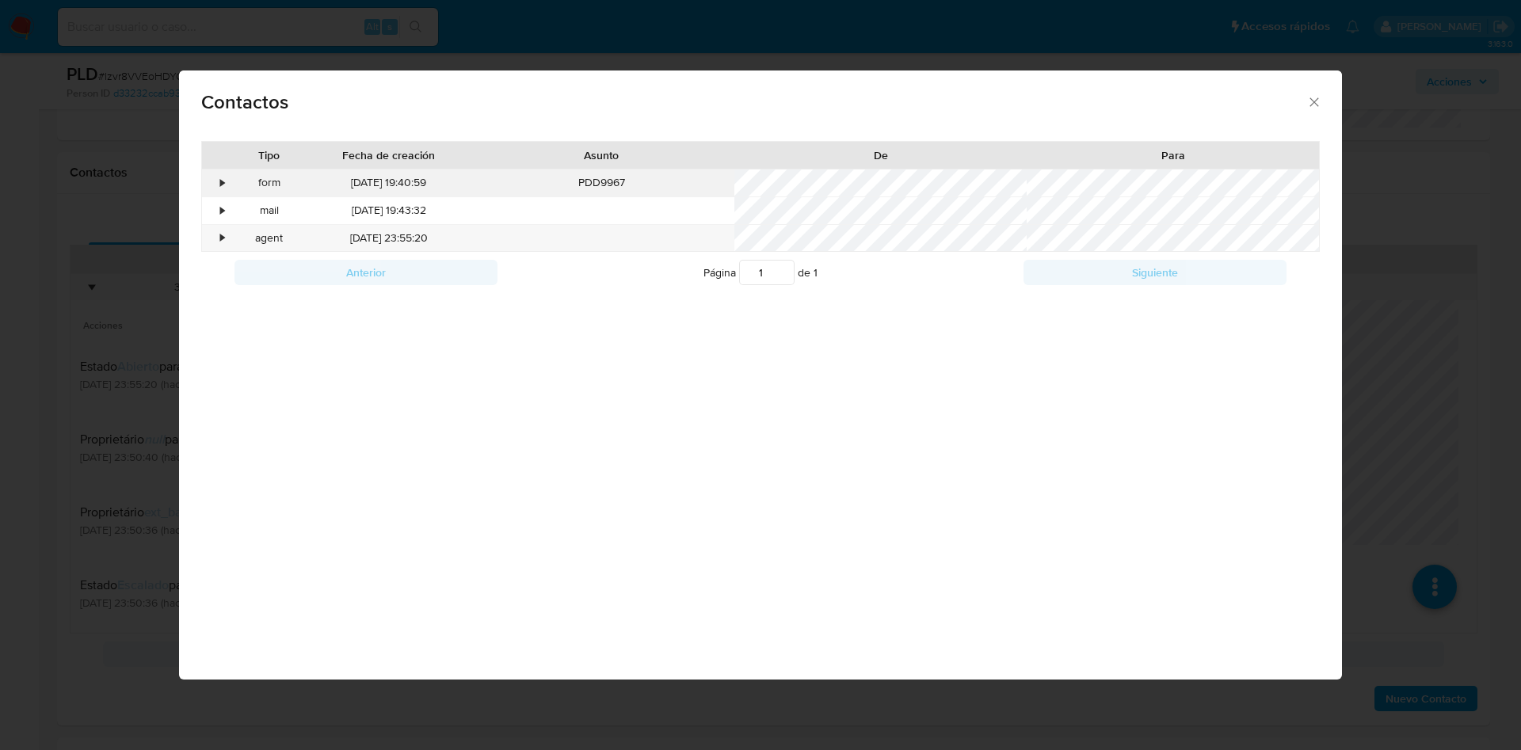
click at [211, 185] on div "•" at bounding box center [216, 182] width 28 height 27
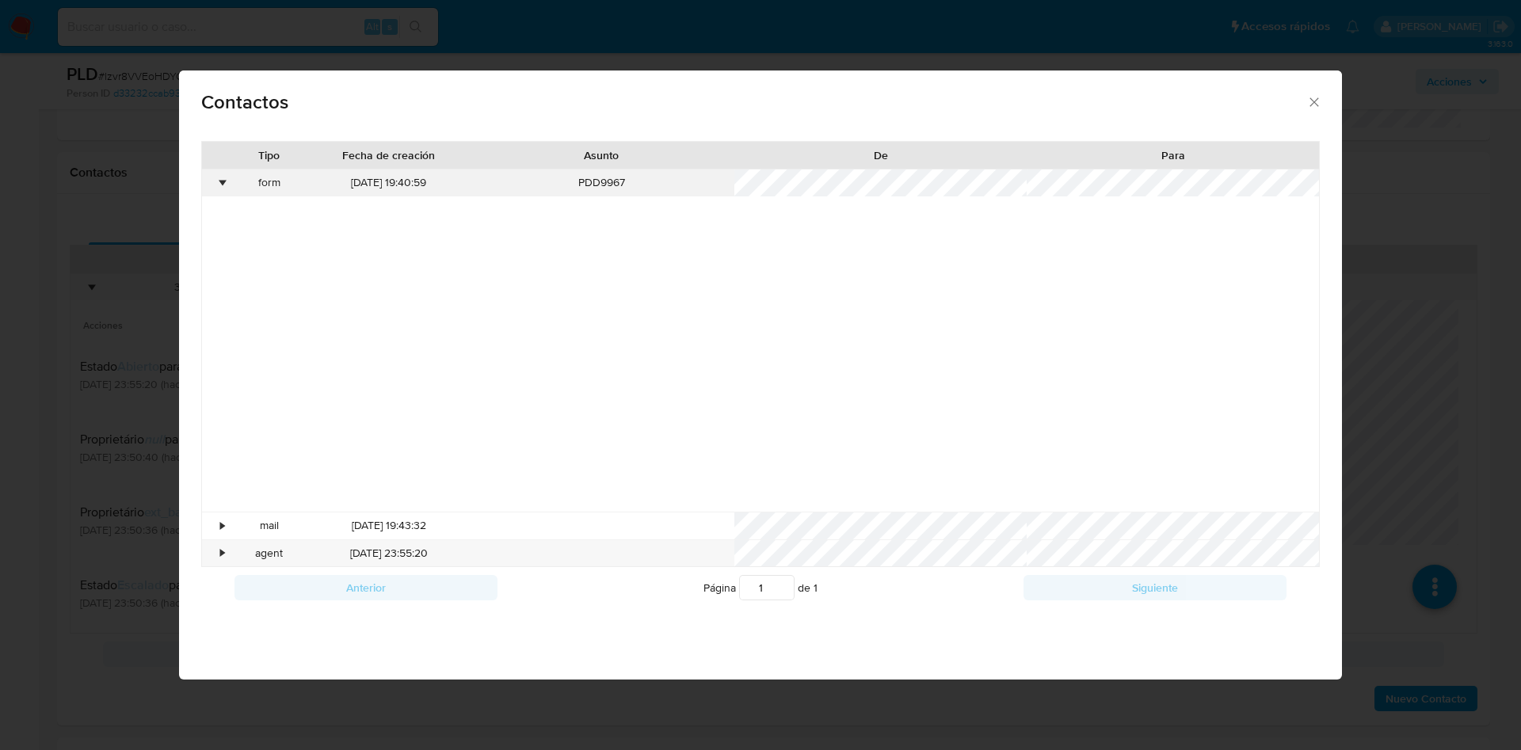
click at [218, 181] on div "•" at bounding box center [216, 182] width 28 height 27
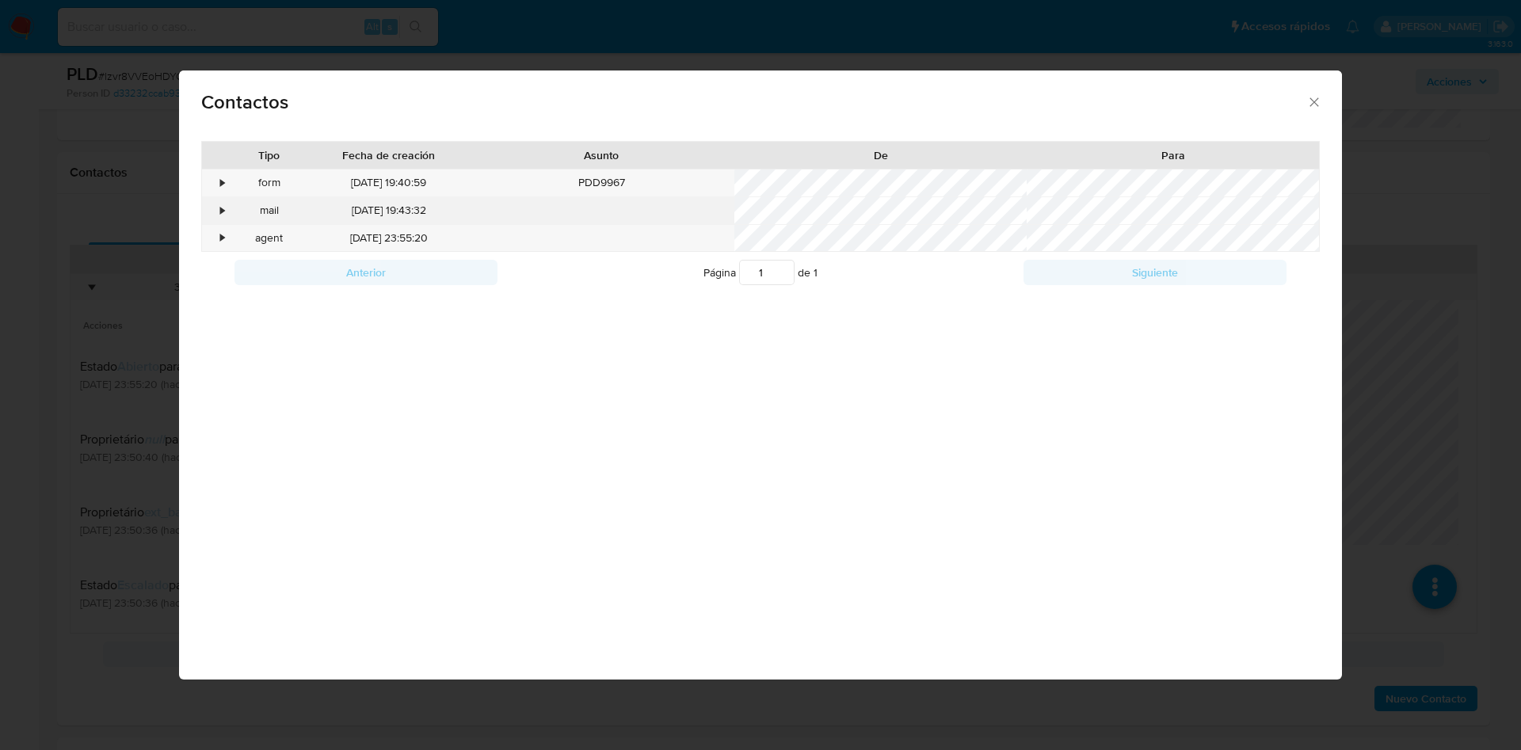
click at [218, 208] on div "•" at bounding box center [216, 210] width 28 height 27
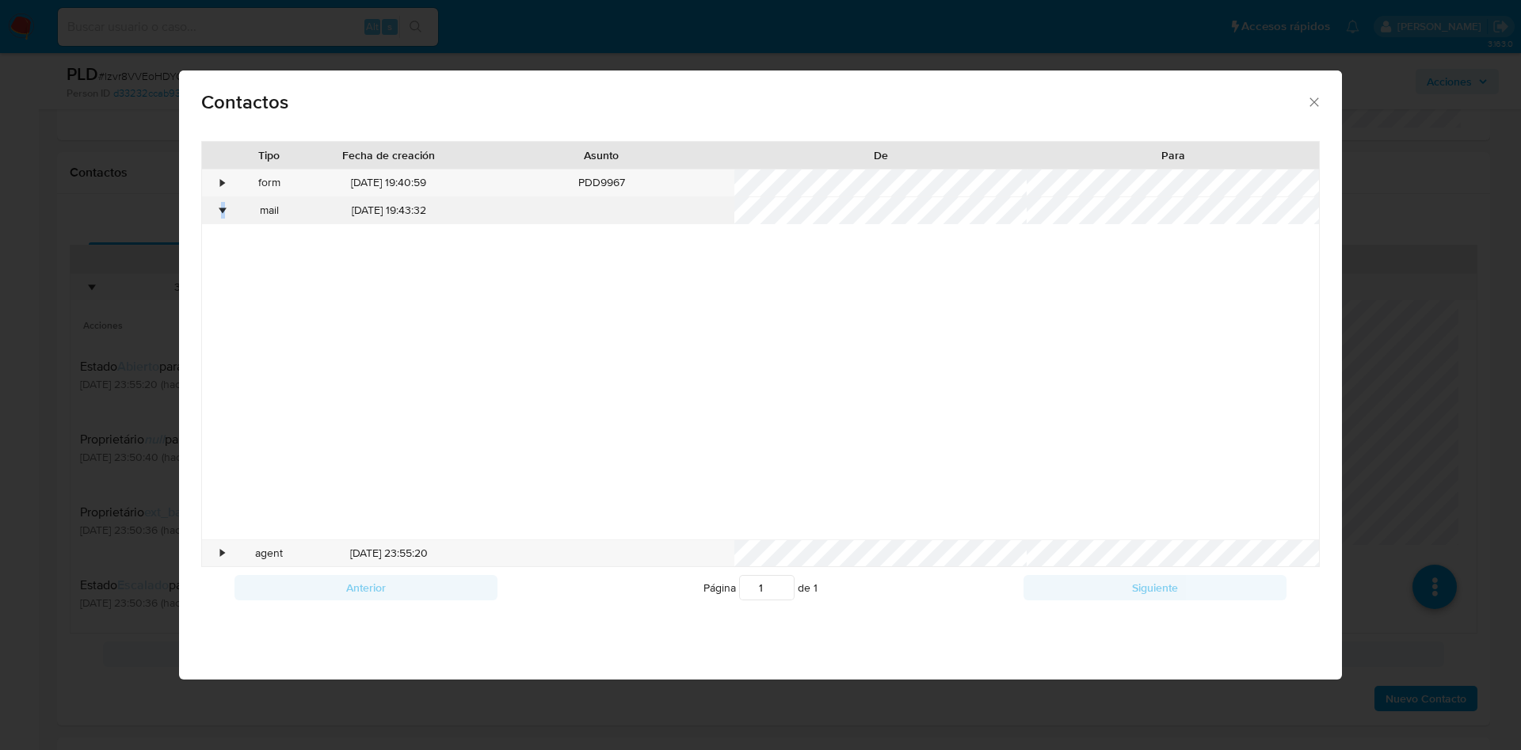
click at [218, 208] on div "•" at bounding box center [216, 210] width 28 height 27
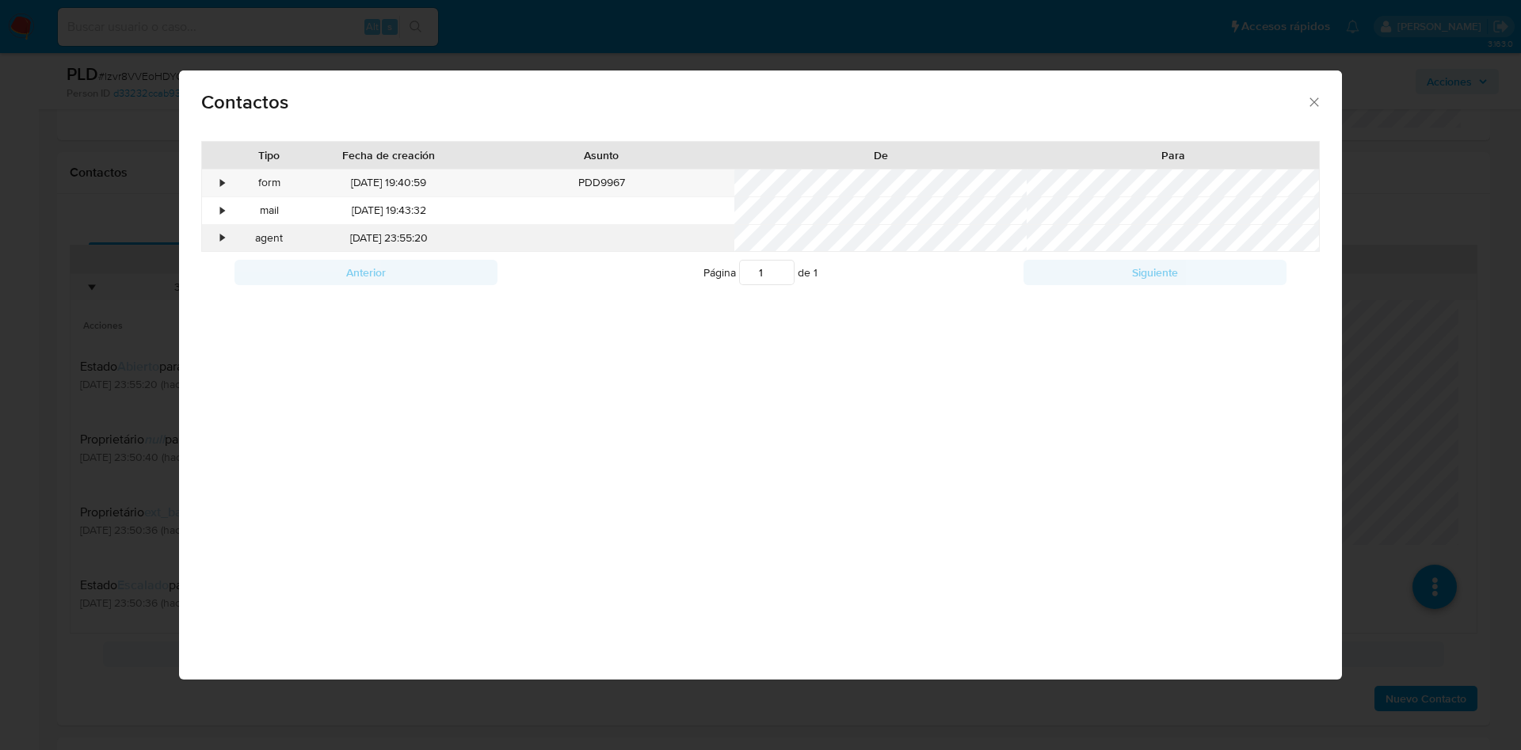
click at [221, 227] on div "•" at bounding box center [216, 238] width 28 height 27
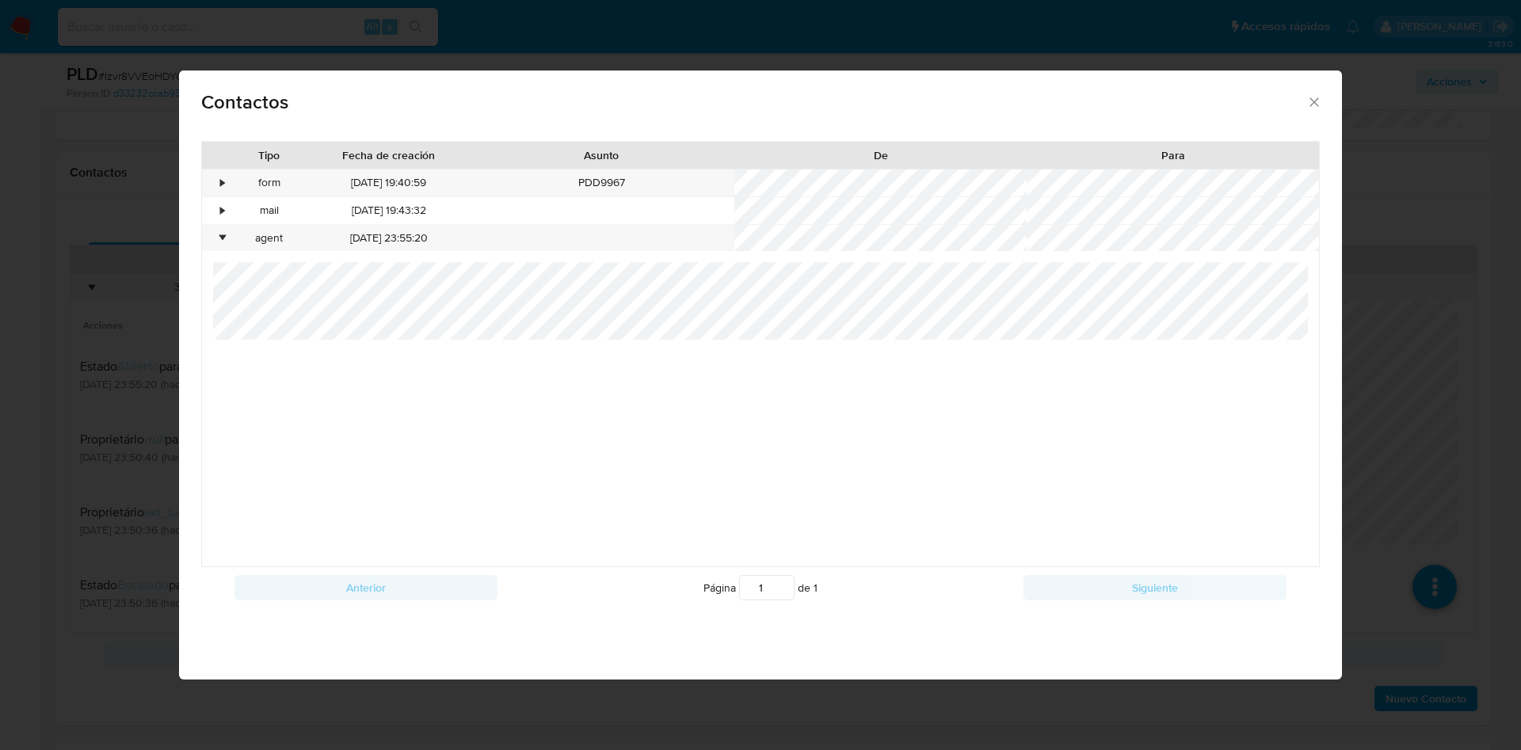
click at [614, 390] on div at bounding box center [760, 414] width 1095 height 304
click at [221, 236] on div "•" at bounding box center [223, 238] width 4 height 16
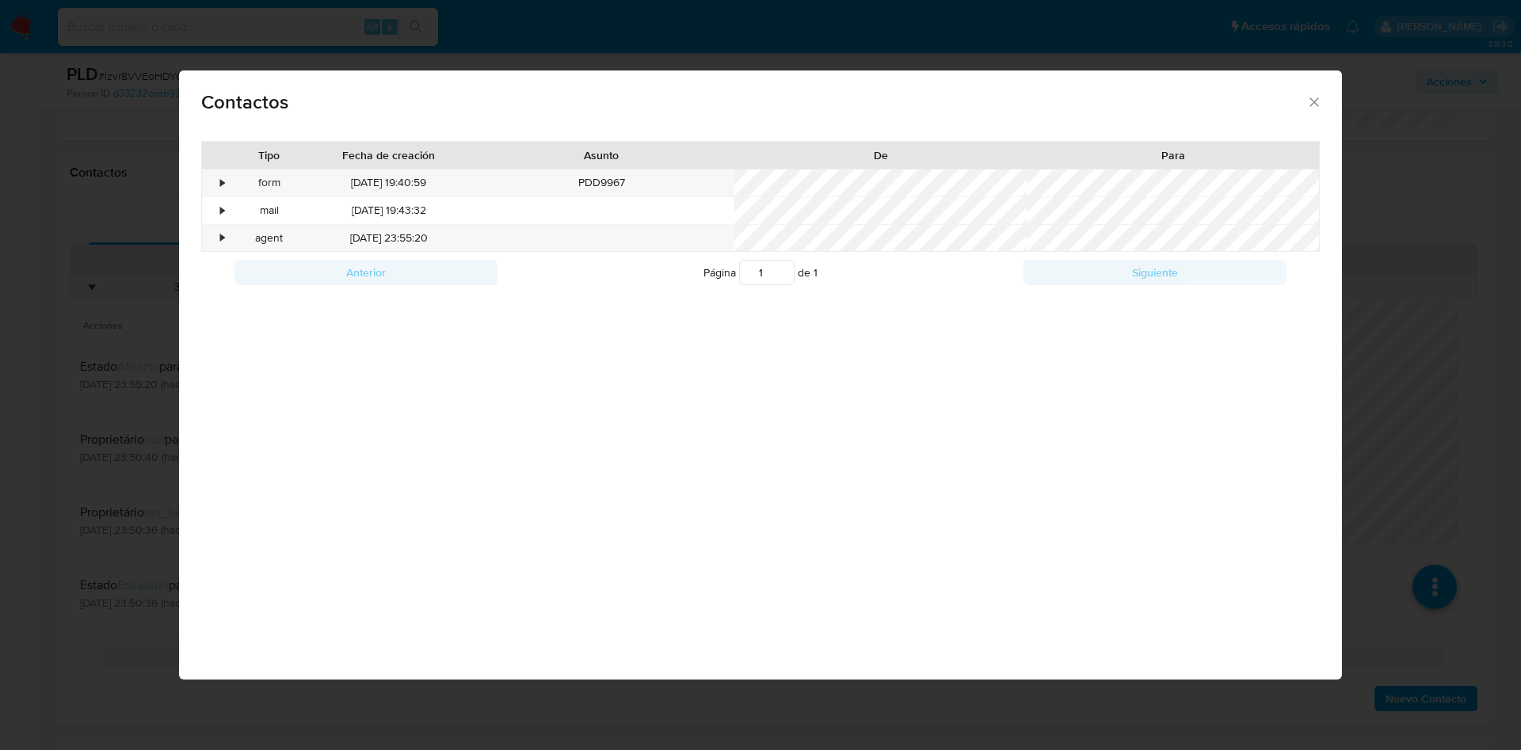
click at [0, 337] on div "Contactos Tipo Fecha de creación Asunto De Para • form 09/04/2025 19:40:59 PDD9…" at bounding box center [760, 375] width 1521 height 750
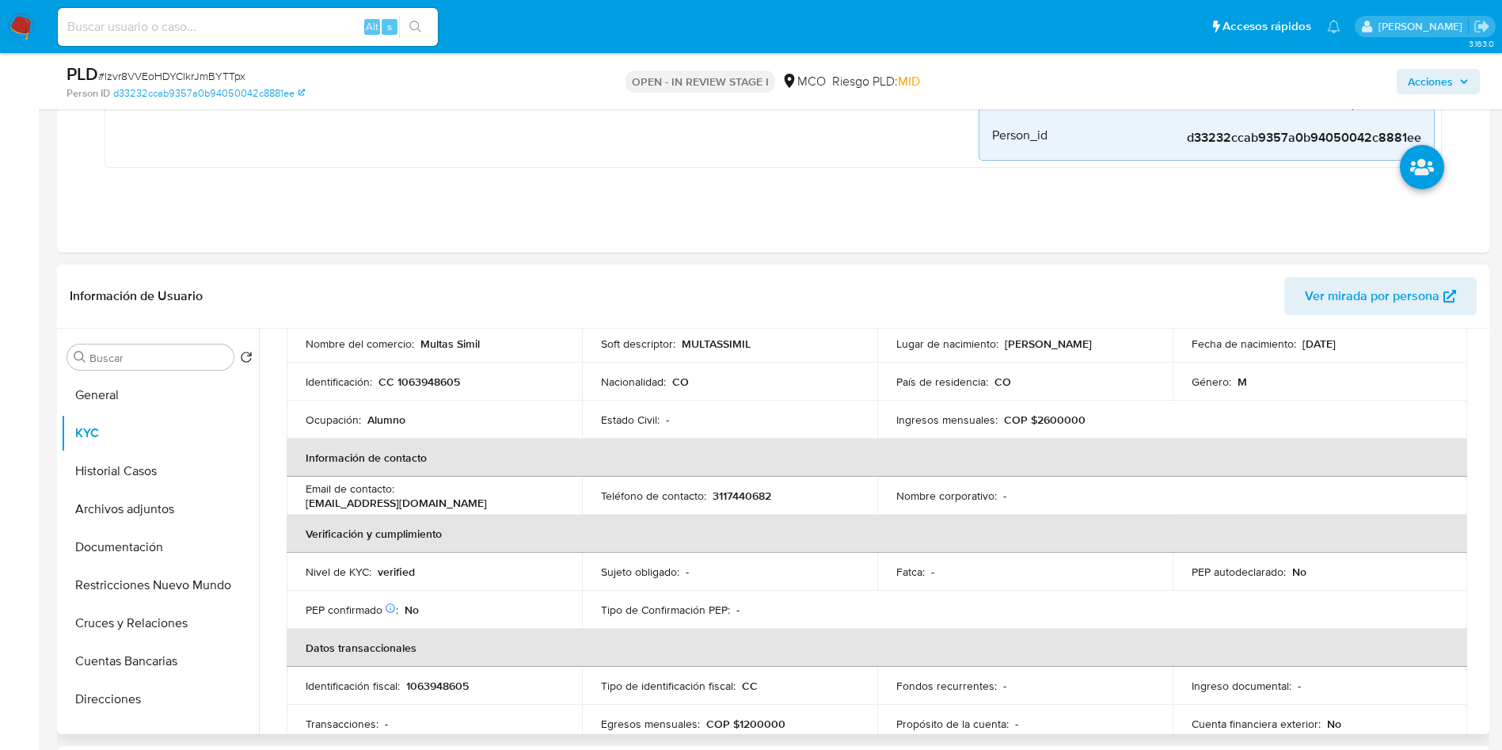
scroll to position [0, 0]
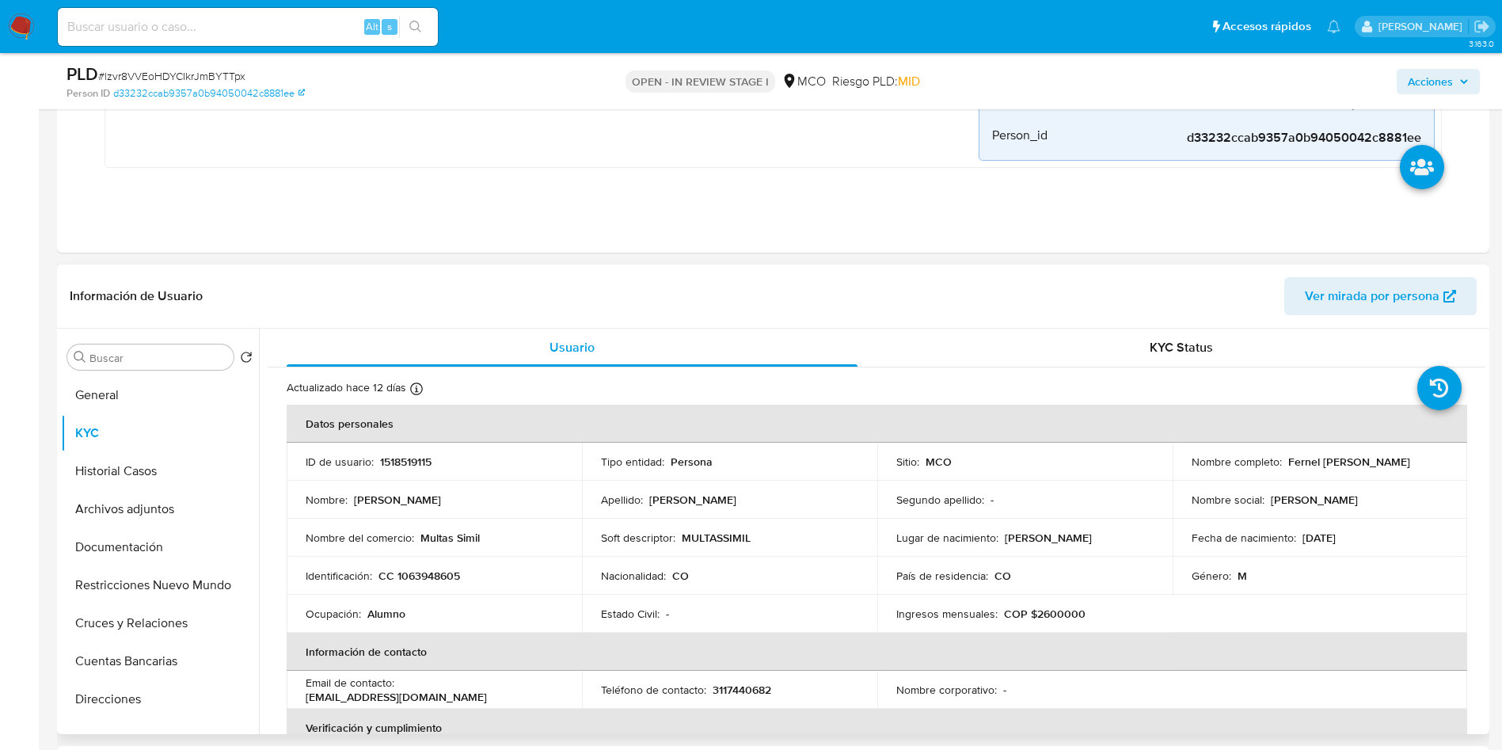
drag, startPoint x: 1283, startPoint y: 459, endPoint x: 1428, endPoint y: 460, distance: 144.9
click at [1428, 460] on div "Nombre completo : Fernel Antonio Estrella Vides" at bounding box center [1320, 462] width 257 height 14
click at [146, 525] on button "Archivos adjuntos" at bounding box center [153, 509] width 185 height 38
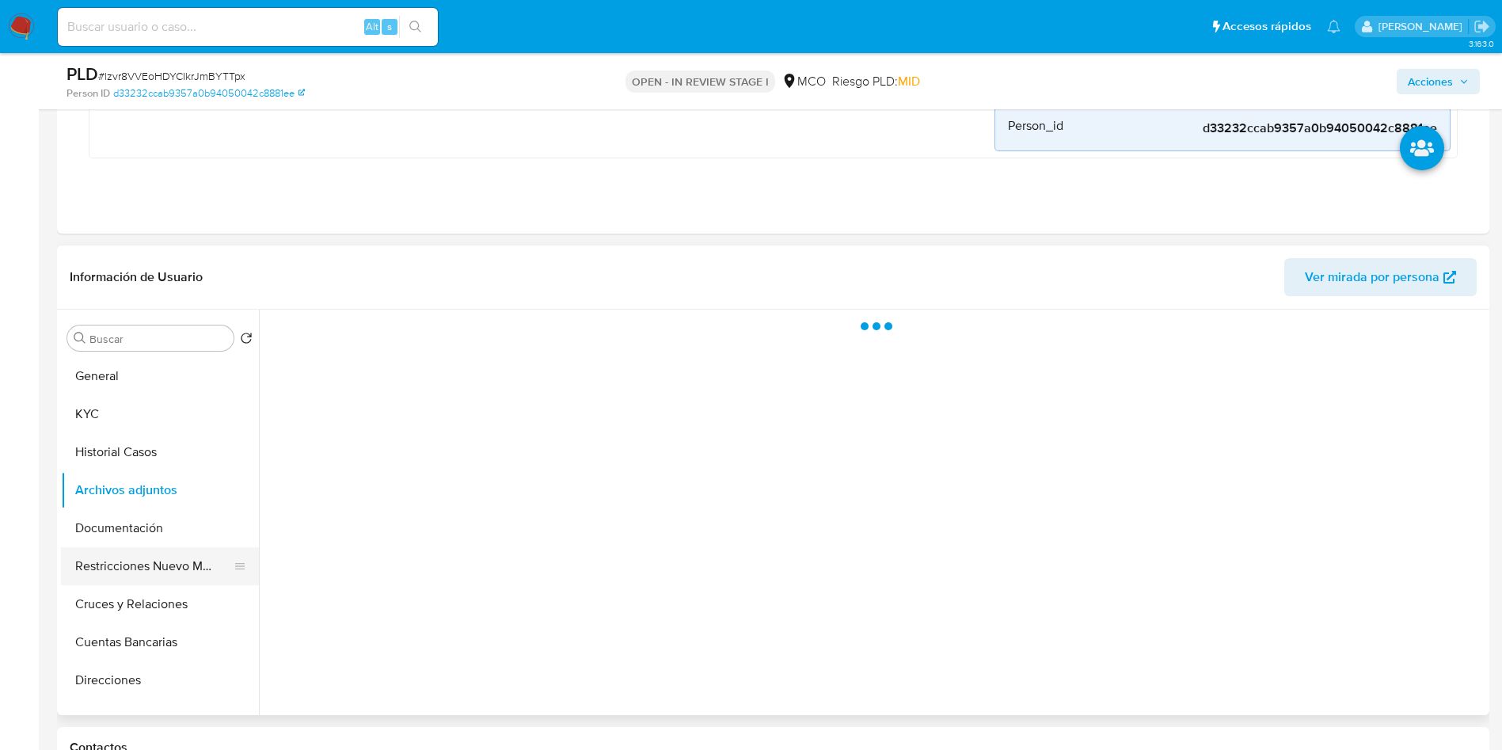
click at [146, 549] on button "Restricciones Nuevo Mundo" at bounding box center [153, 566] width 185 height 38
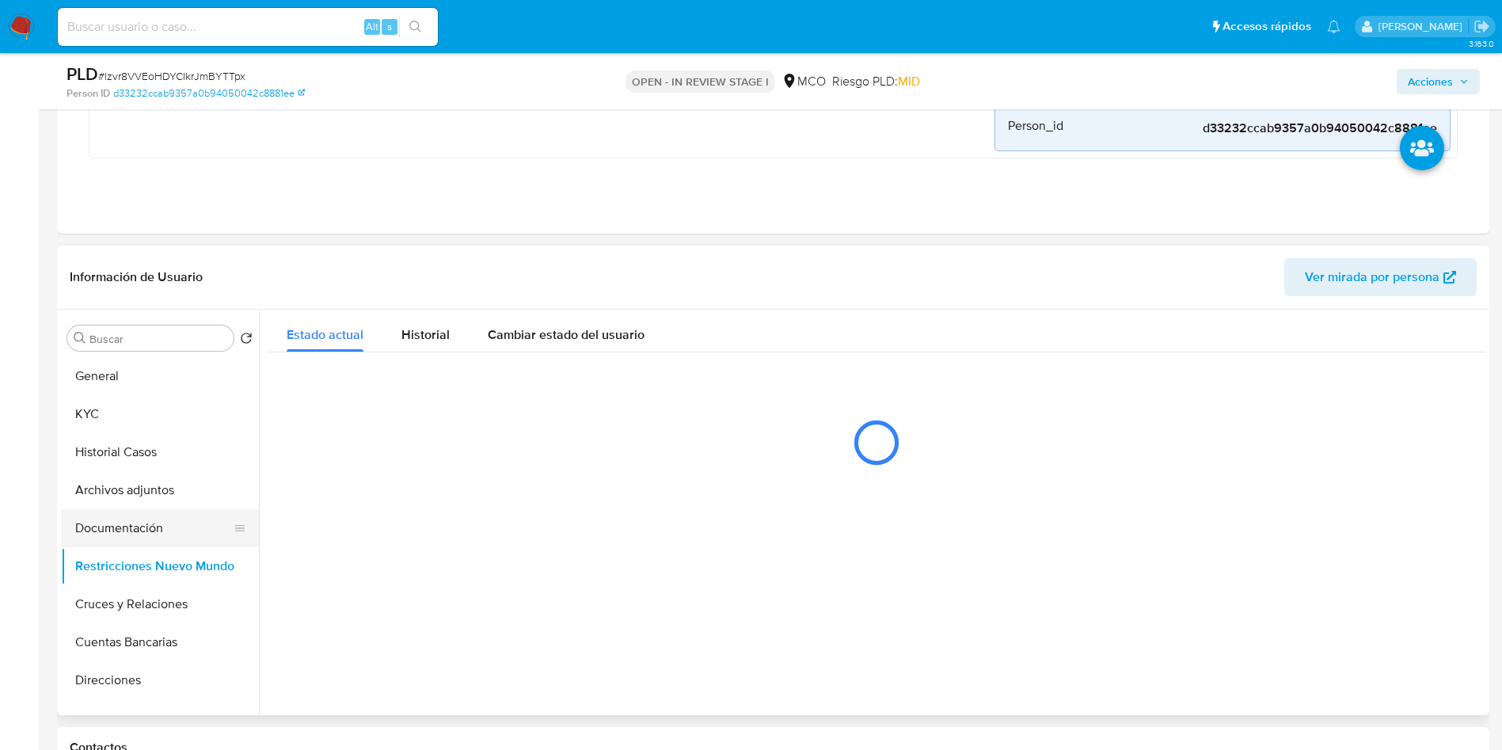
click at [150, 529] on button "Documentación" at bounding box center [153, 528] width 185 height 38
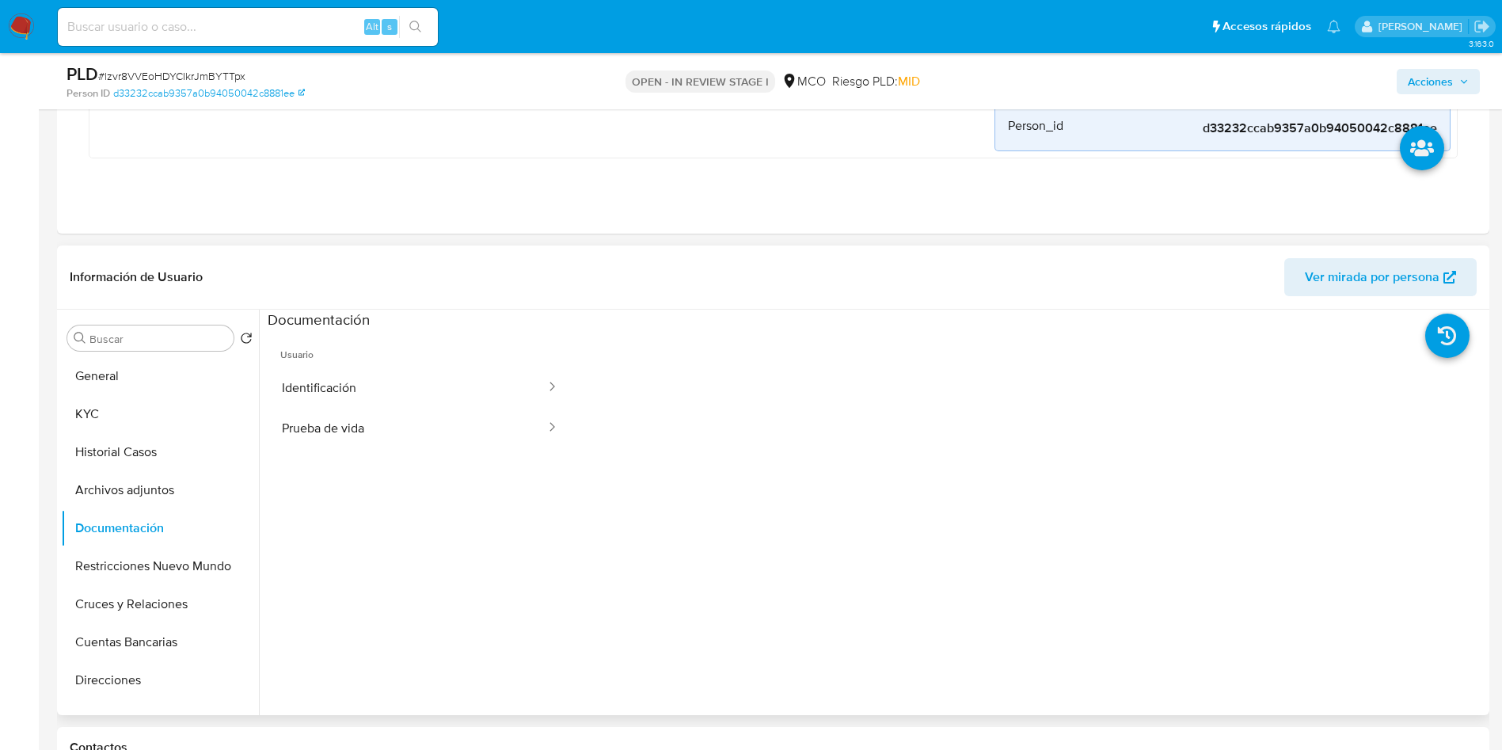
click at [282, 275] on header "Información de Usuario Ver mirada por persona" at bounding box center [773, 277] width 1407 height 38
click at [320, 402] on button "Identificación" at bounding box center [408, 387] width 280 height 40
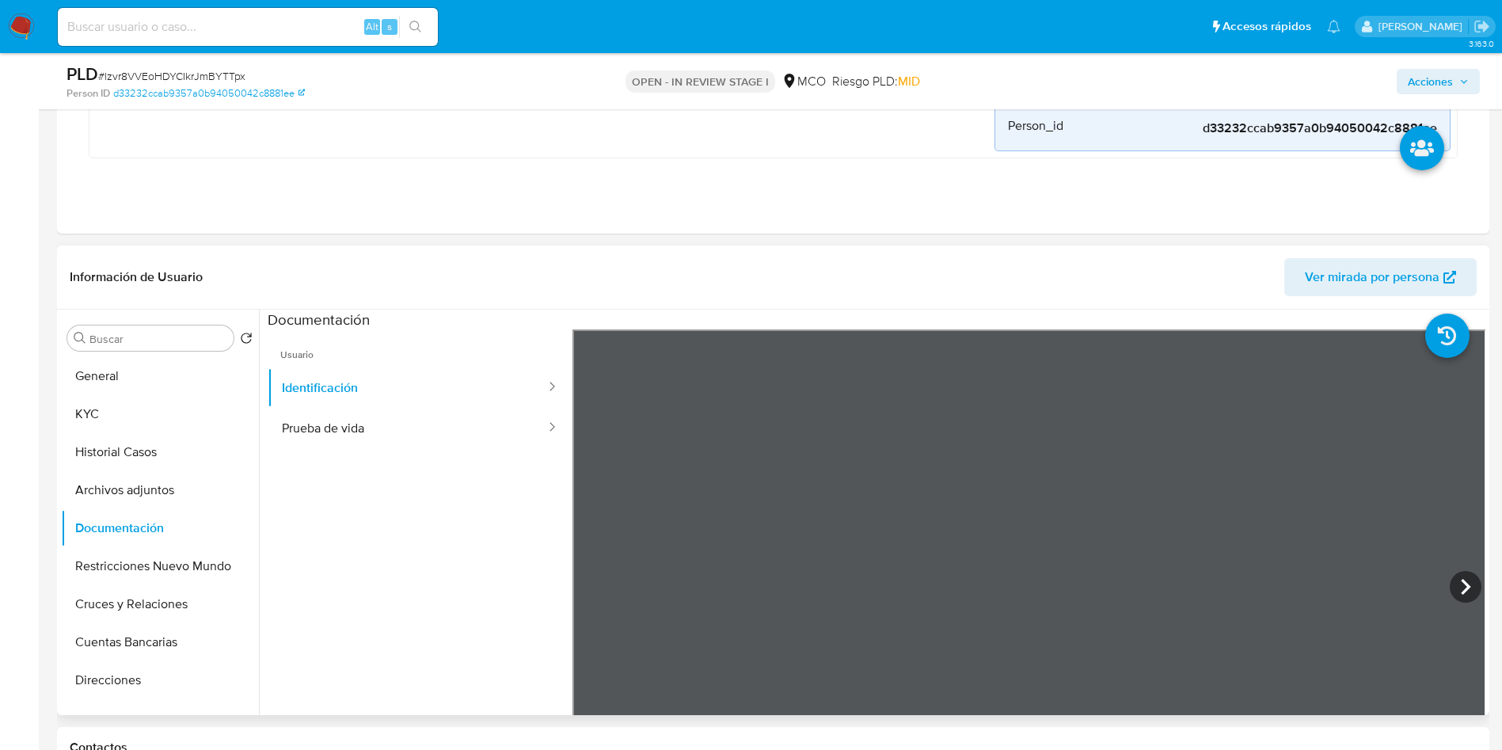
click at [413, 297] on div "Información de Usuario Ver mirada por persona" at bounding box center [773, 278] width 1433 height 64
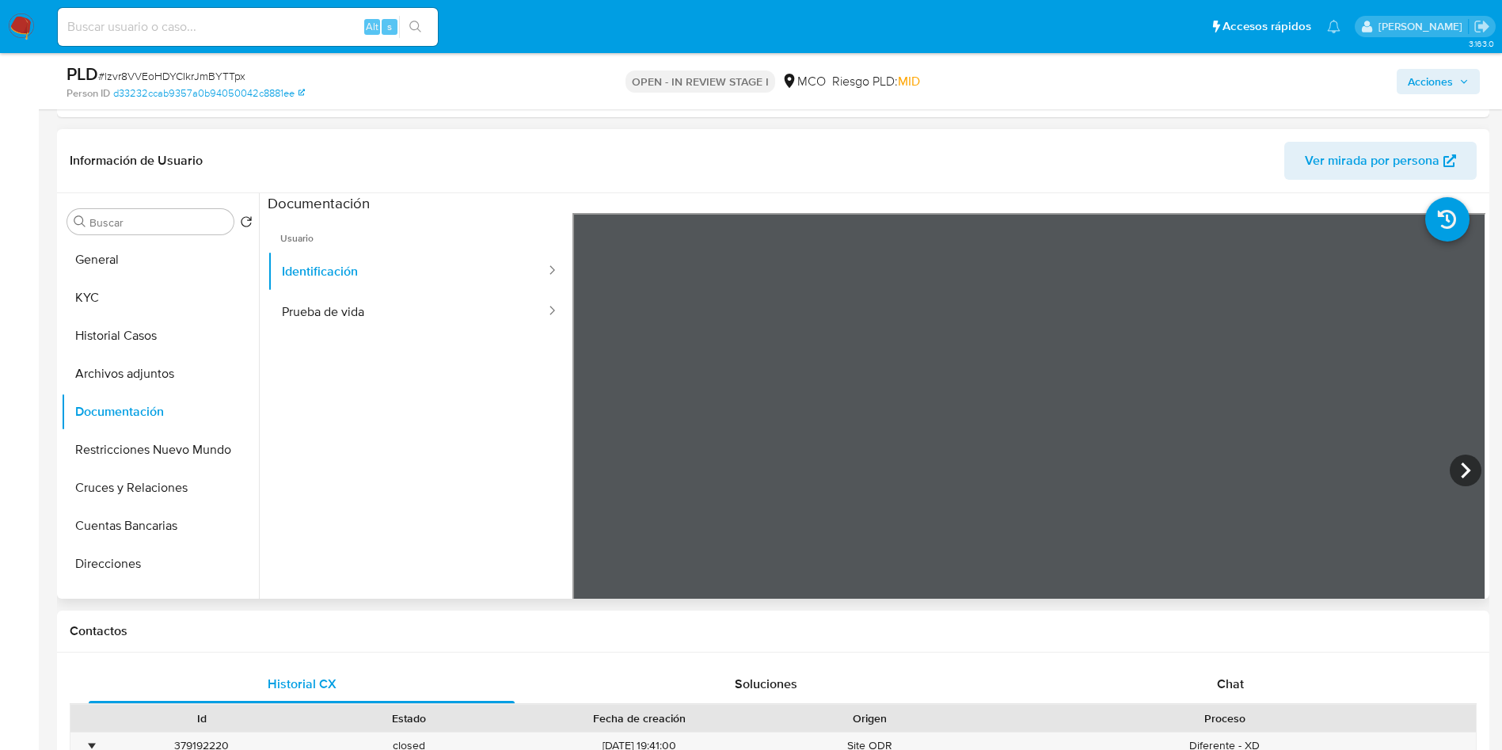
scroll to position [1069, 0]
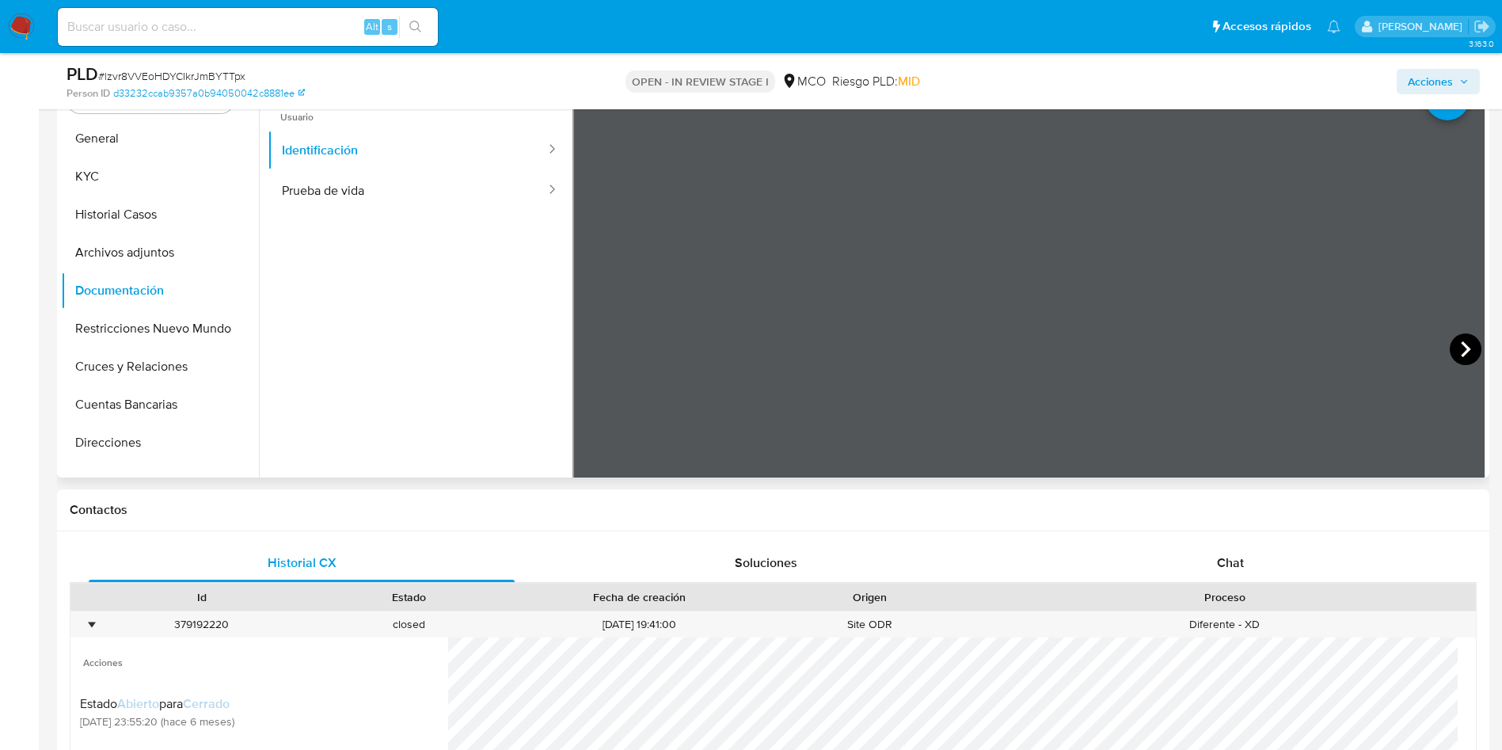
click at [1461, 354] on icon at bounding box center [1466, 349] width 10 height 16
click at [122, 189] on button "KYC" at bounding box center [153, 177] width 185 height 38
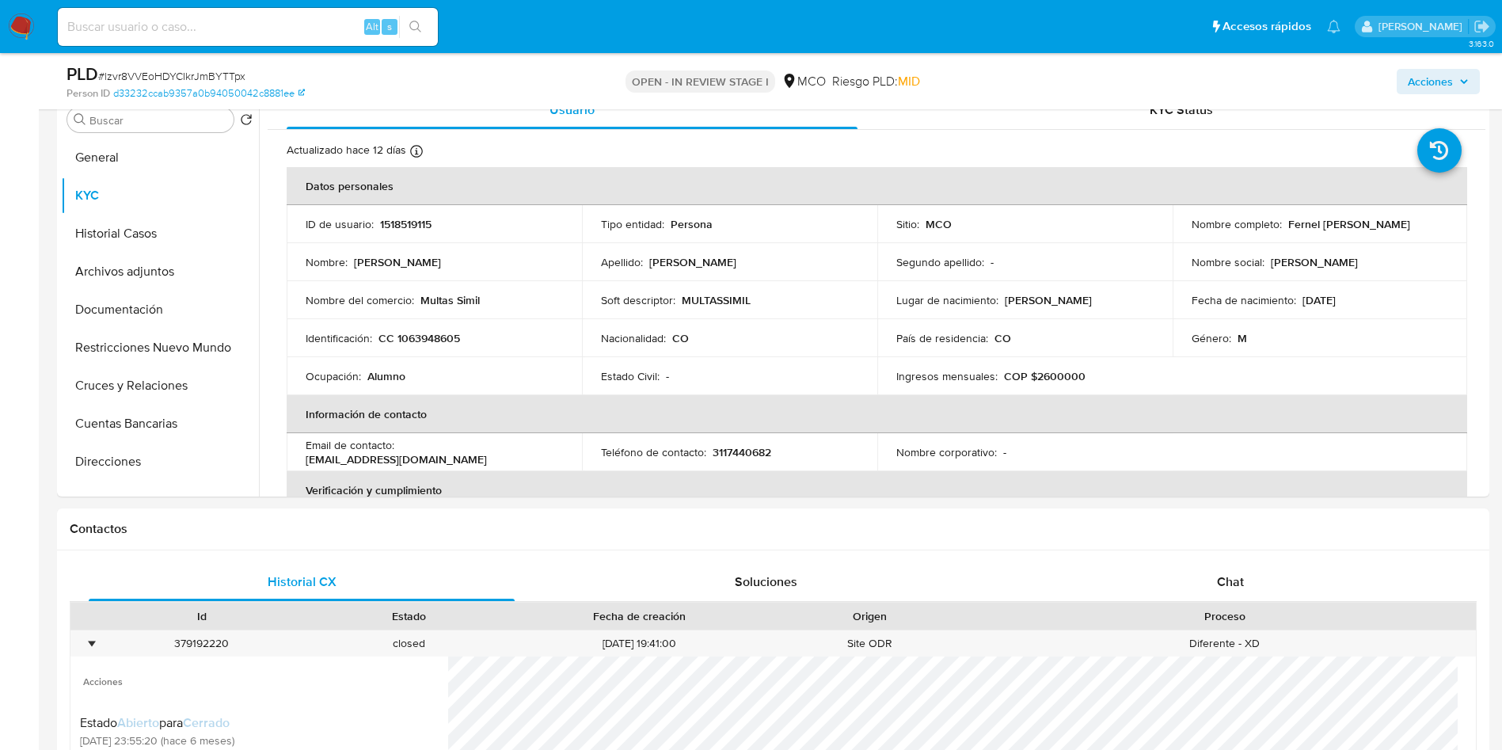
click at [430, 339] on p "CC 1063948605" at bounding box center [420, 338] width 82 height 14
click at [404, 341] on p "CC 1063948605" at bounding box center [420, 338] width 82 height 14
click at [438, 337] on p "CC 1063948605" at bounding box center [420, 338] width 82 height 14
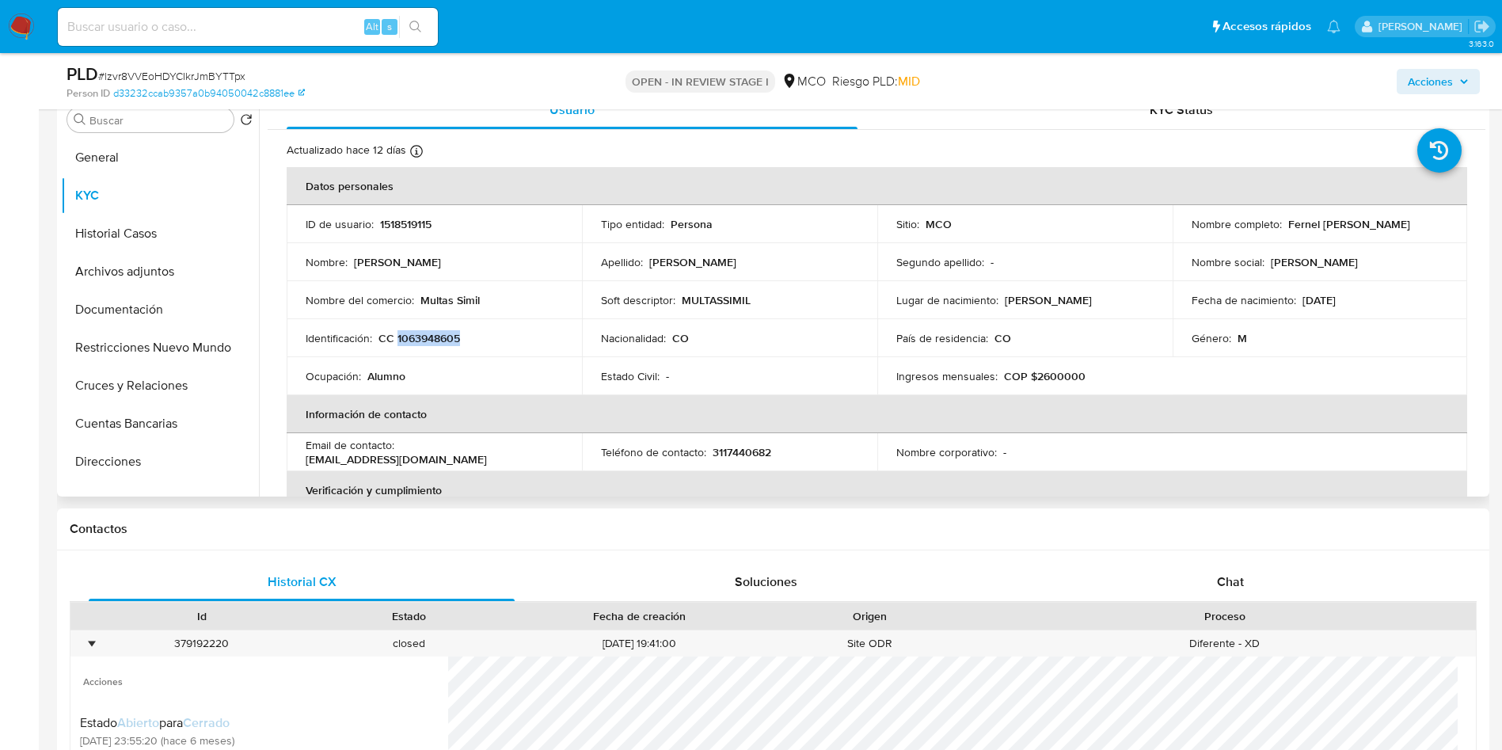
click at [438, 337] on p "CC 1063948605" at bounding box center [420, 338] width 82 height 14
drag, startPoint x: 1433, startPoint y: 227, endPoint x: 1281, endPoint y: 226, distance: 151.3
click at [1281, 226] on div "Nombre completo : Fernel Antonio Estrella Vides" at bounding box center [1320, 224] width 257 height 14
click at [437, 336] on p "CC 1063948605" at bounding box center [420, 338] width 82 height 14
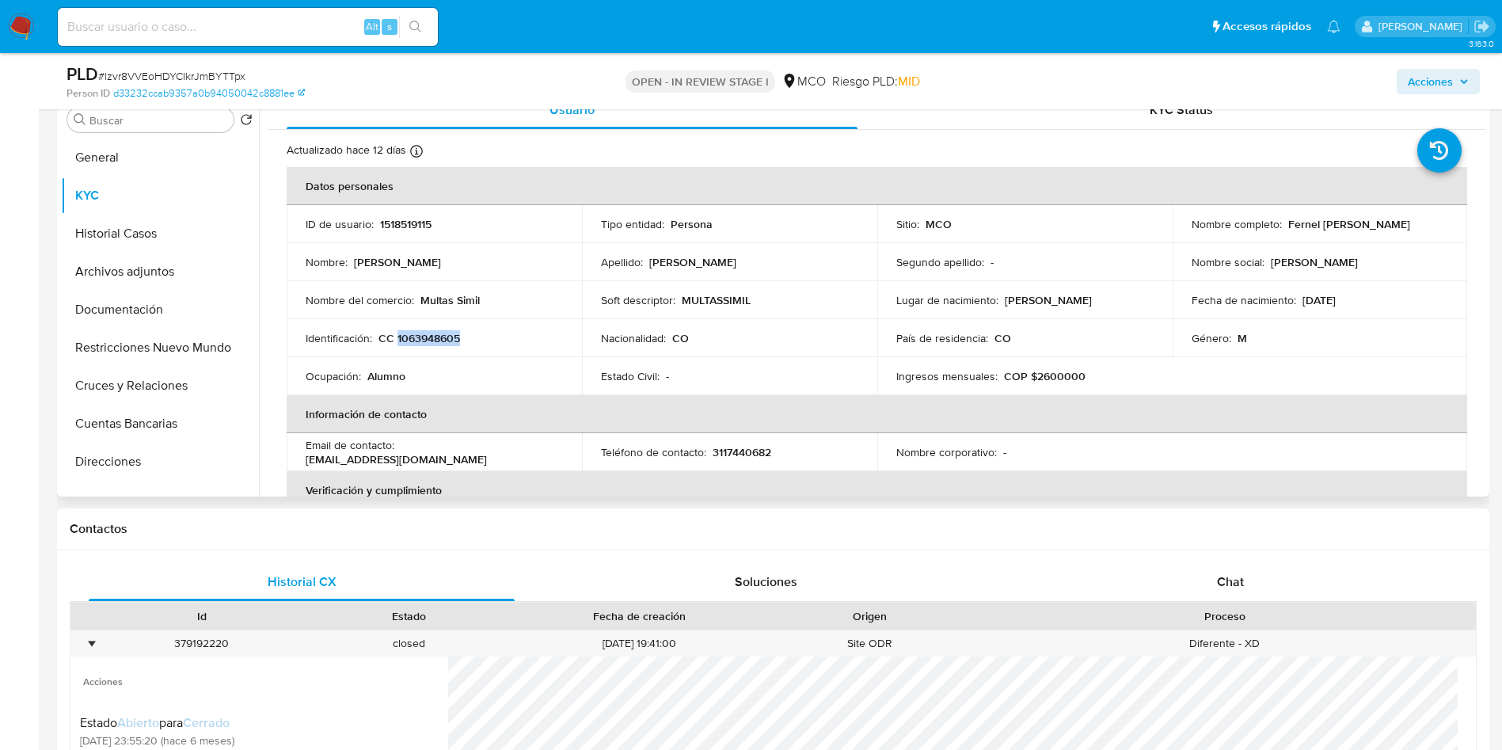
drag, startPoint x: 1435, startPoint y: 227, endPoint x: 1283, endPoint y: 227, distance: 152.1
click at [1283, 227] on div "Nombre completo : Fernel Antonio Estrella Vides" at bounding box center [1320, 224] width 257 height 14
click at [444, 333] on p "CC 1063948605" at bounding box center [420, 338] width 82 height 14
click at [434, 345] on p "CC 1063948605" at bounding box center [420, 338] width 82 height 14
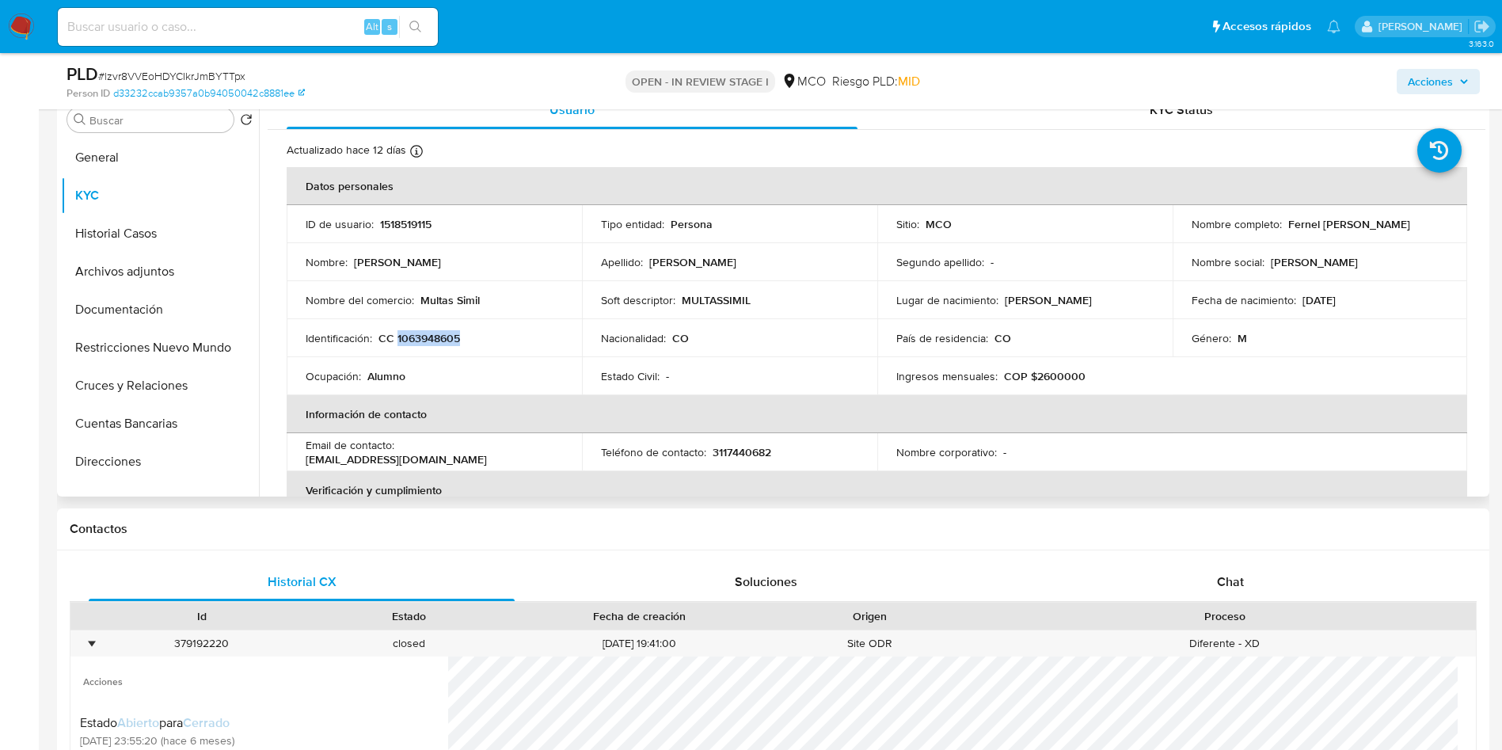
click at [434, 345] on p "CC 1063948605" at bounding box center [420, 338] width 82 height 14
drag, startPoint x: 1421, startPoint y: 224, endPoint x: 1324, endPoint y: 223, distance: 96.6
click at [1289, 227] on p "Fernel Antonio Estrella Vides" at bounding box center [1350, 224] width 122 height 14
click at [1452, 223] on td "Nombre completo : Fernel Antonio Estrella Vides" at bounding box center [1320, 224] width 295 height 38
drag, startPoint x: 1457, startPoint y: 222, endPoint x: 1285, endPoint y: 229, distance: 172.8
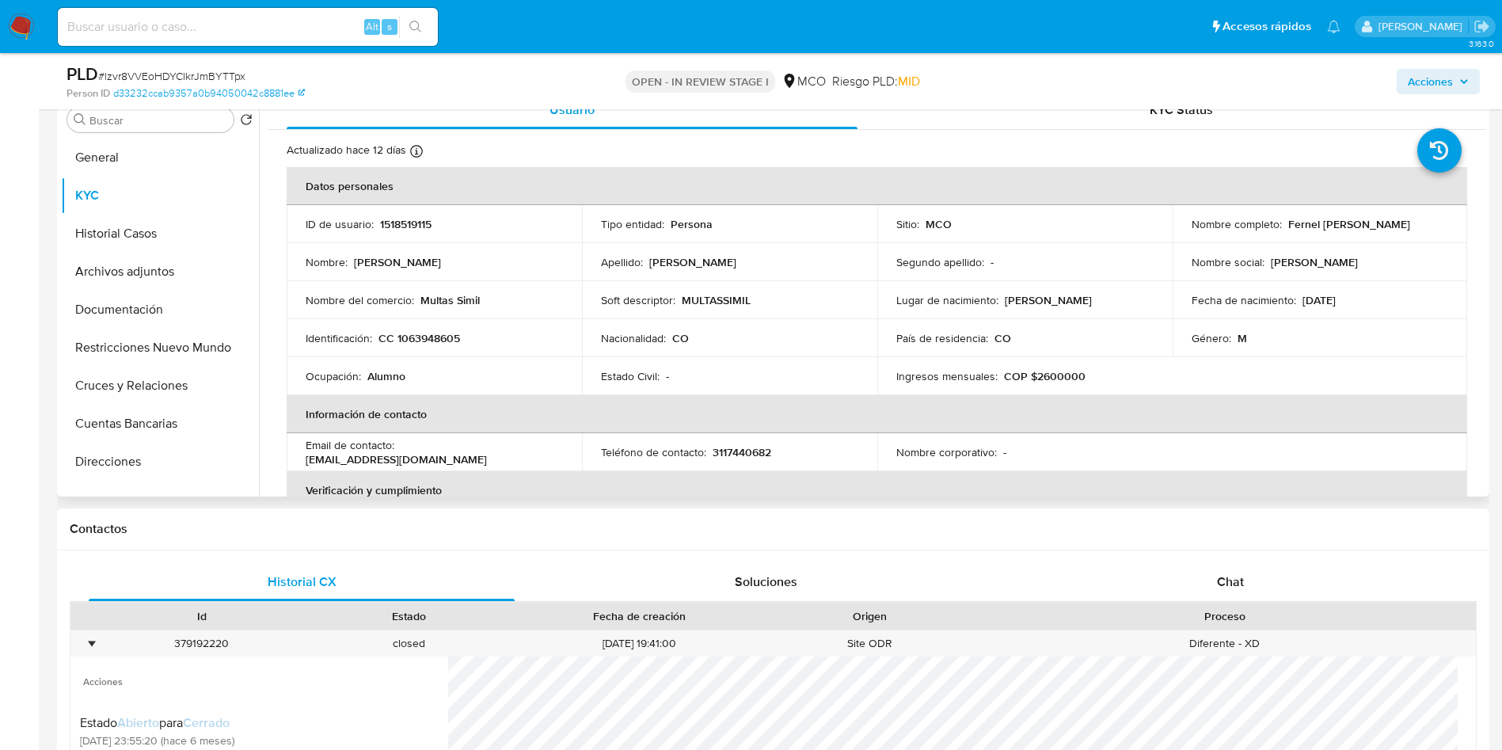
click at [1285, 229] on td "Nombre completo : Fernel Antonio Estrella Vides" at bounding box center [1320, 224] width 295 height 38
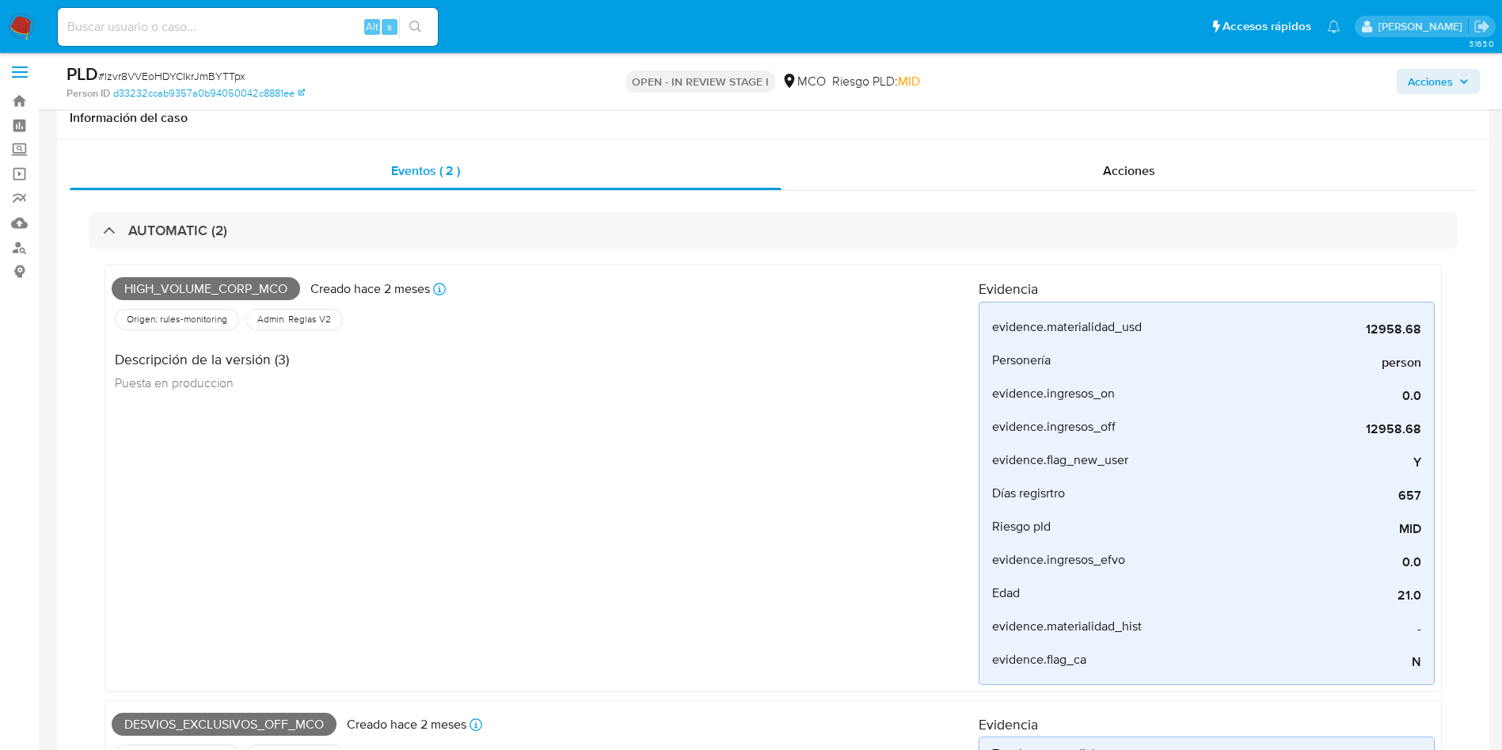
scroll to position [0, 0]
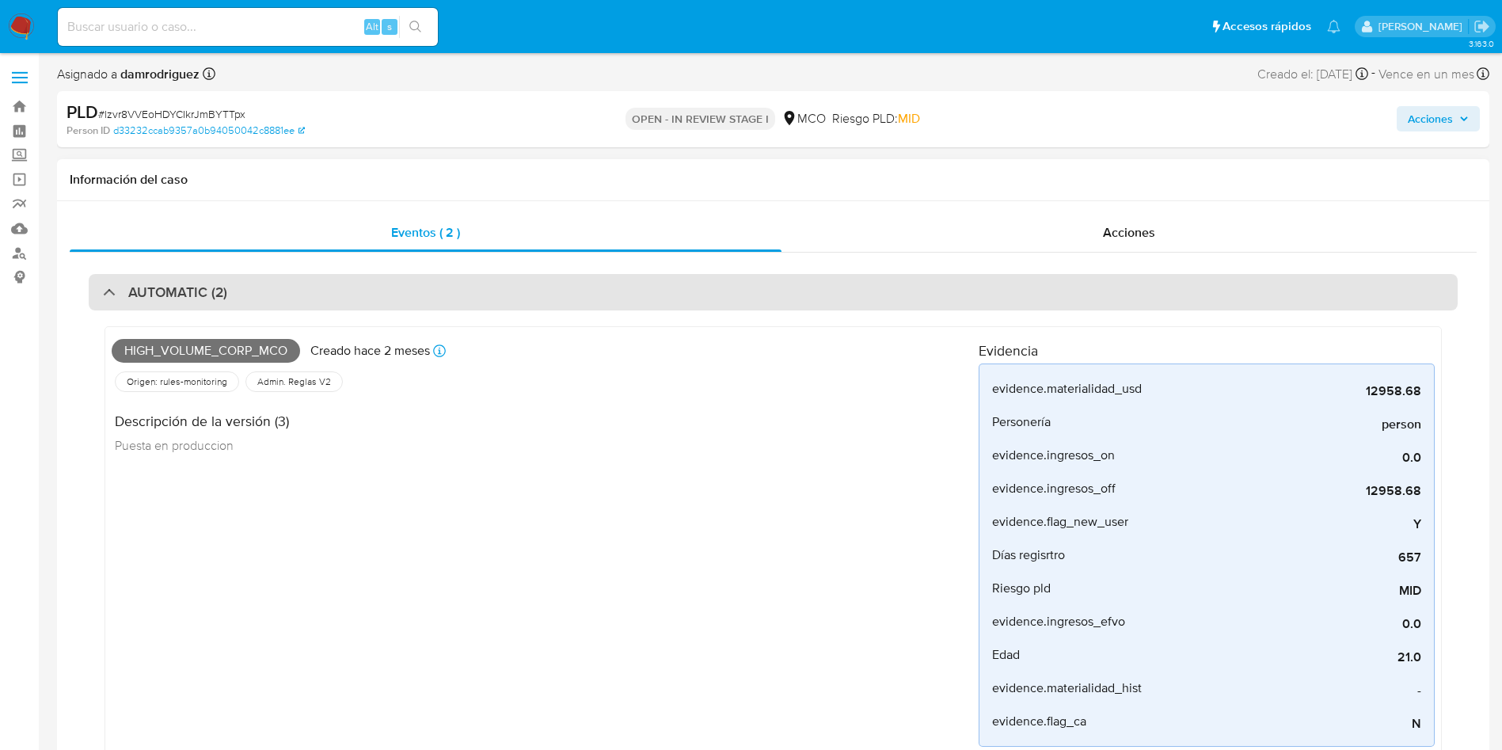
click at [268, 306] on div "AUTOMATIC (2)" at bounding box center [773, 292] width 1369 height 36
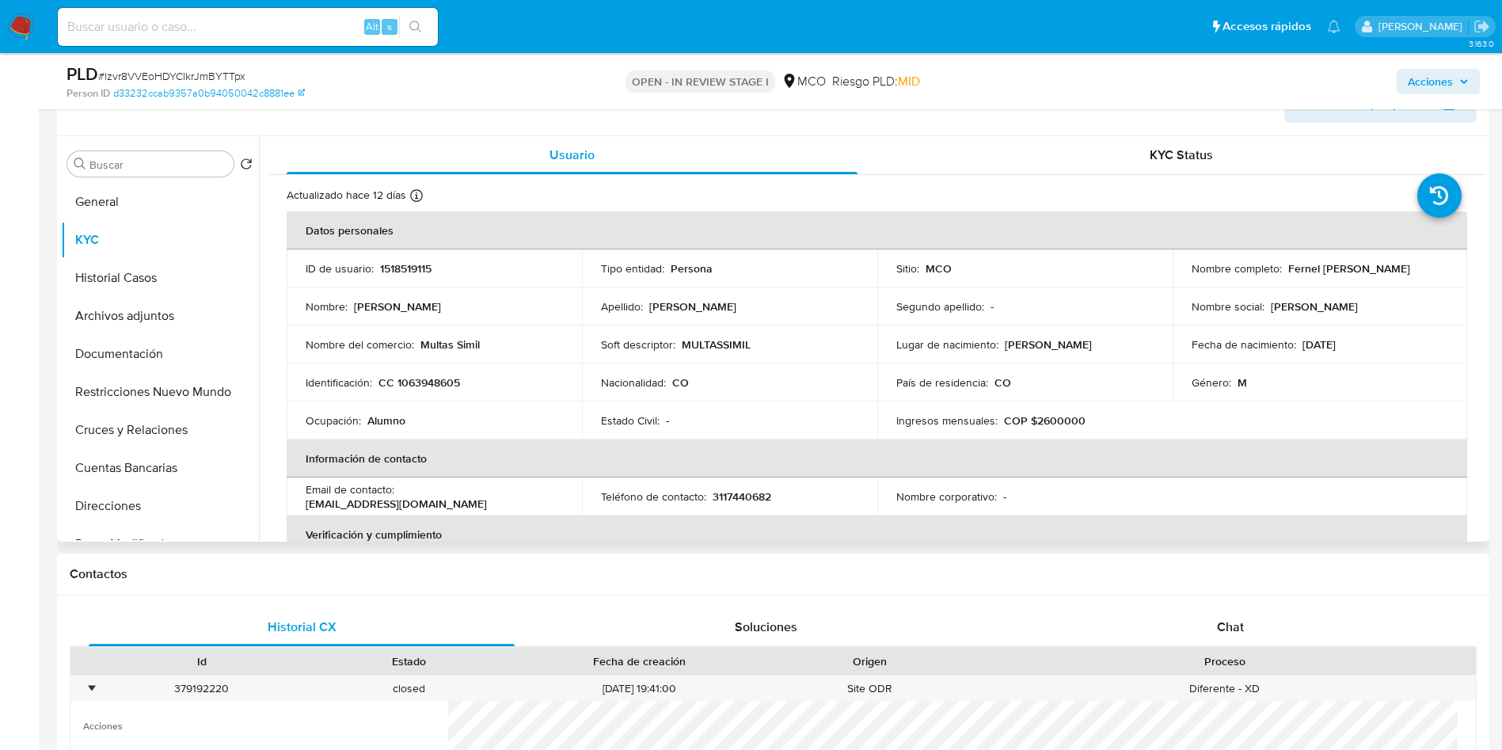
scroll to position [238, 0]
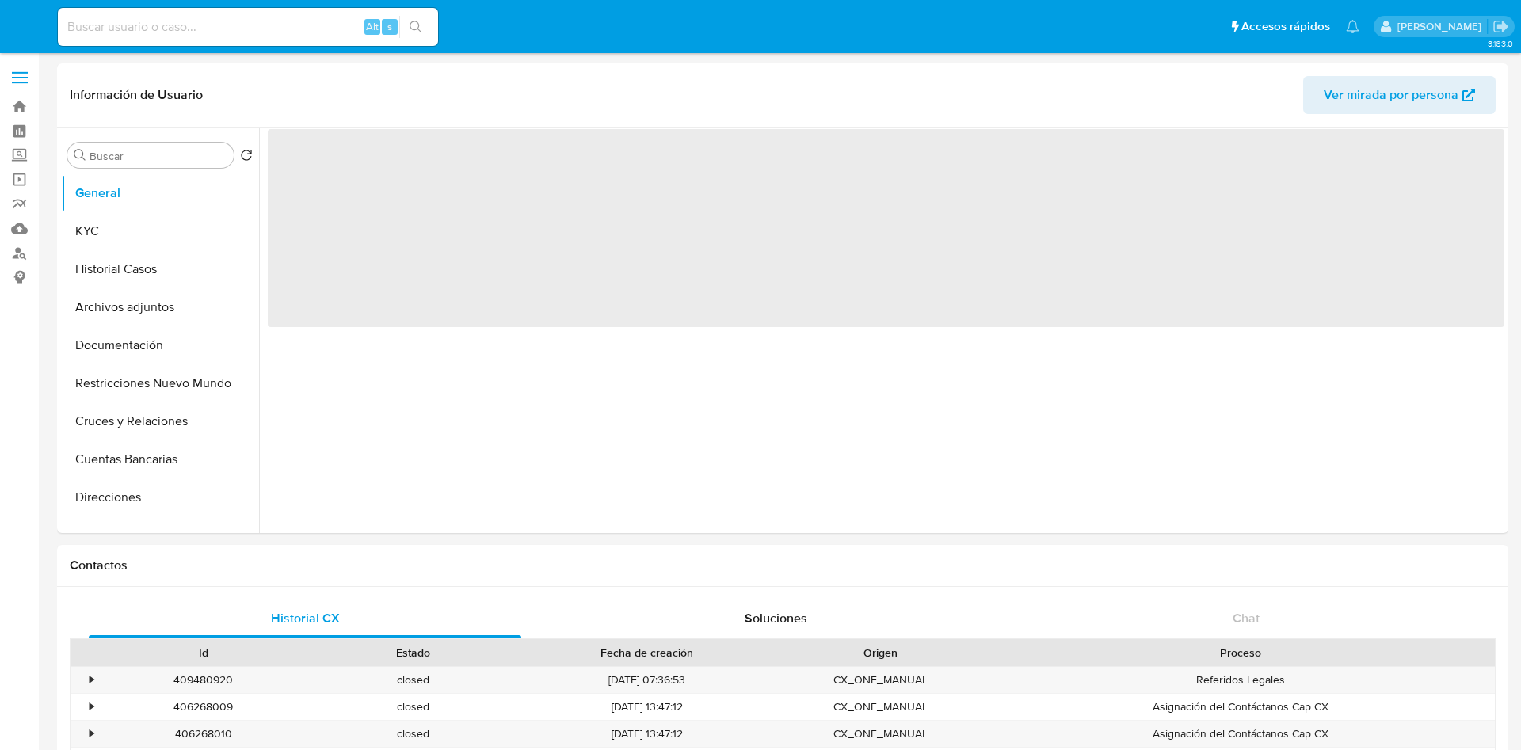
select select "10"
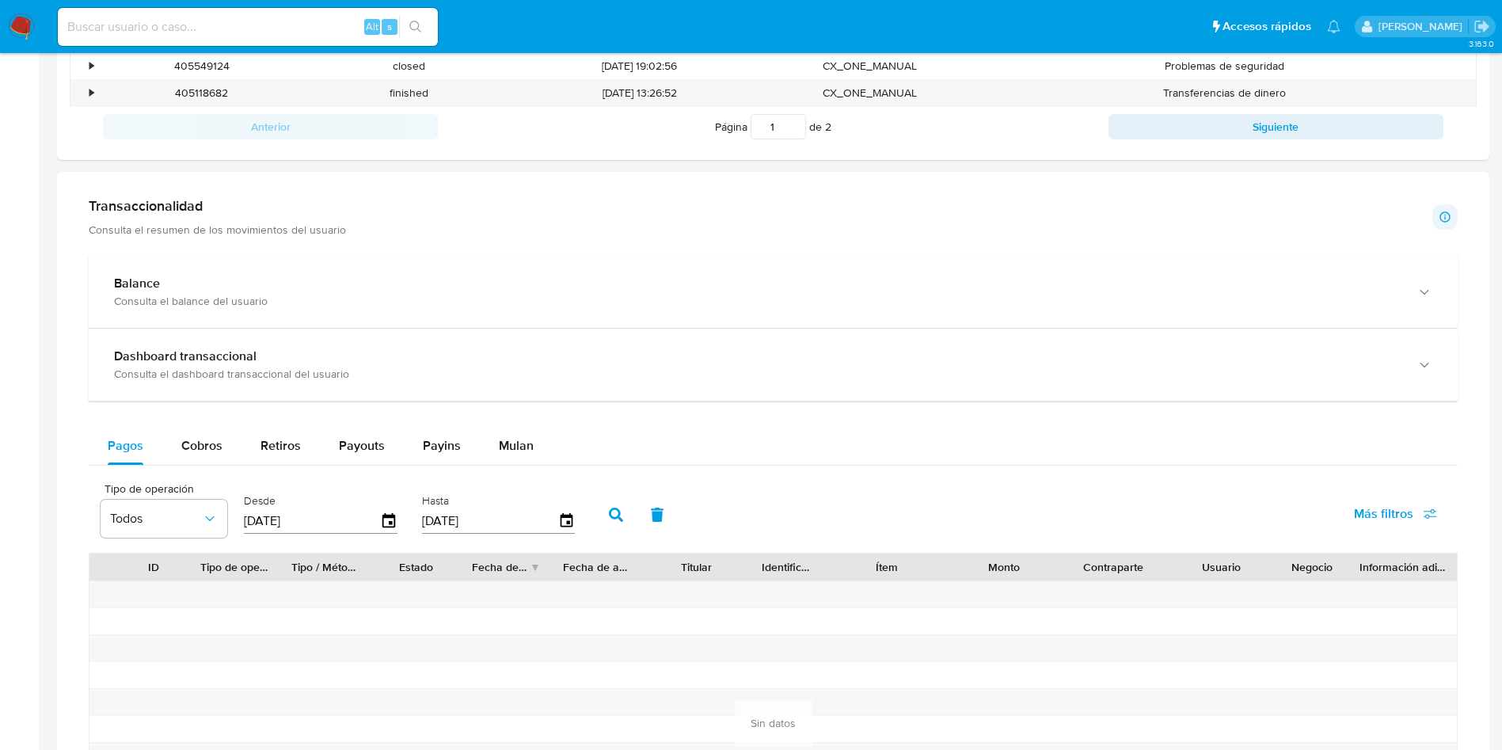
scroll to position [832, 0]
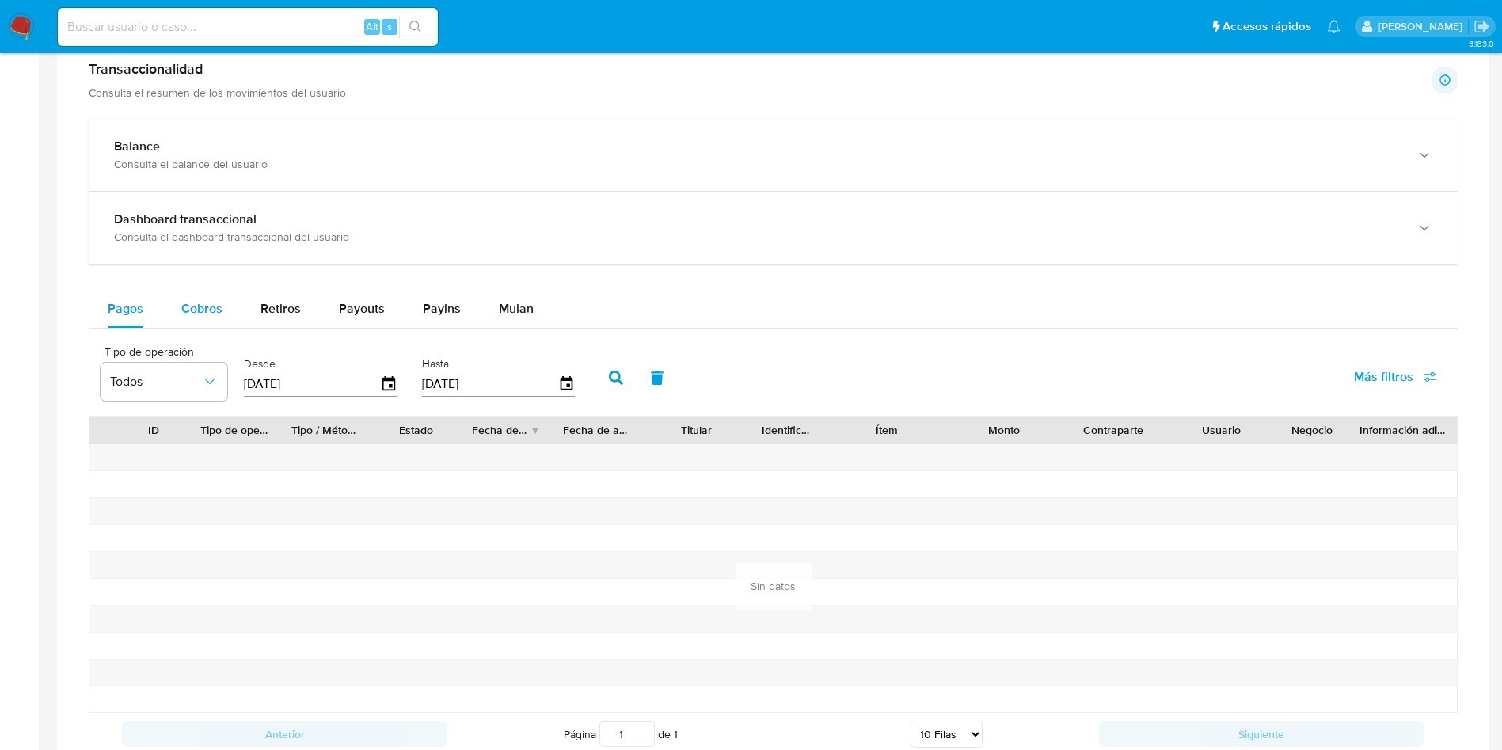
click at [181, 296] on div "Cobros" at bounding box center [201, 309] width 41 height 38
select select "10"
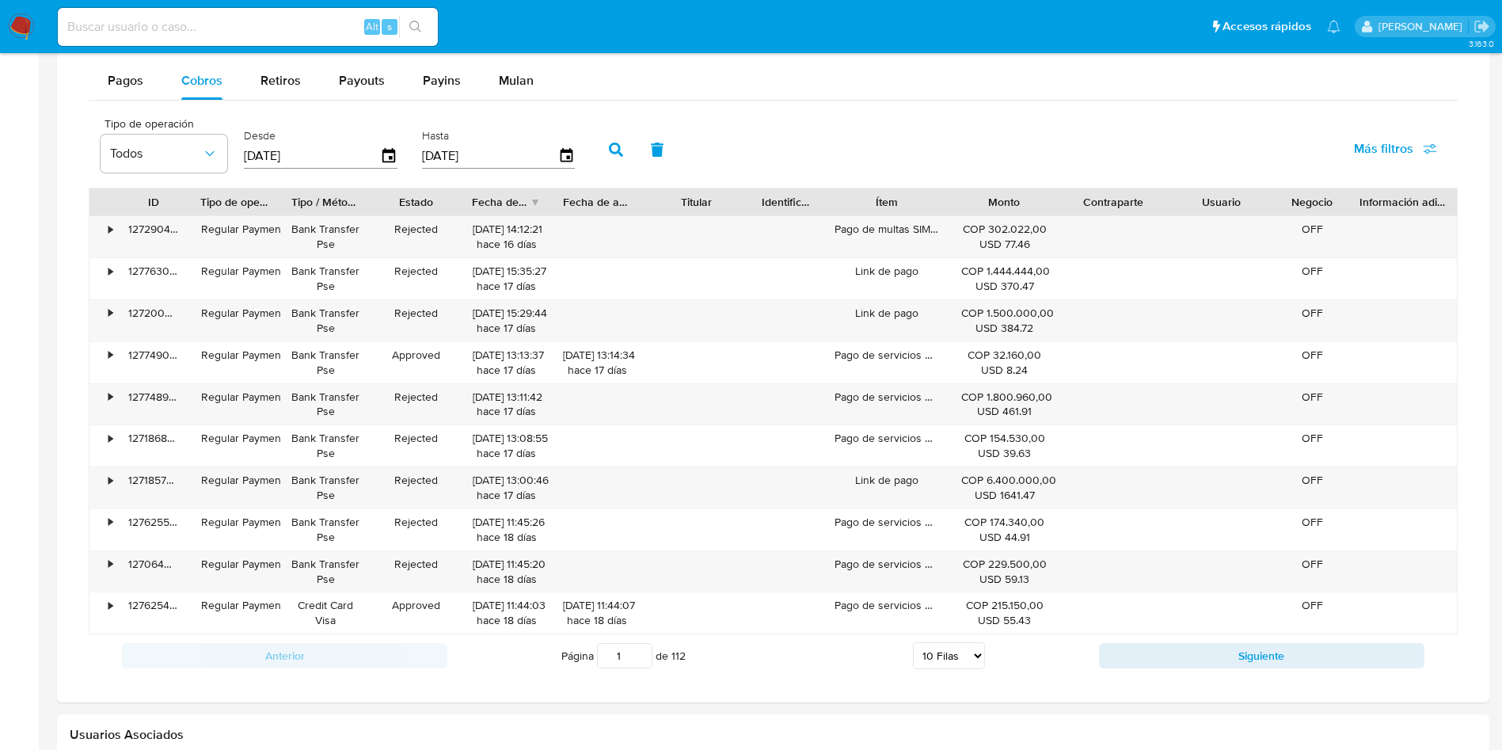
scroll to position [1069, 0]
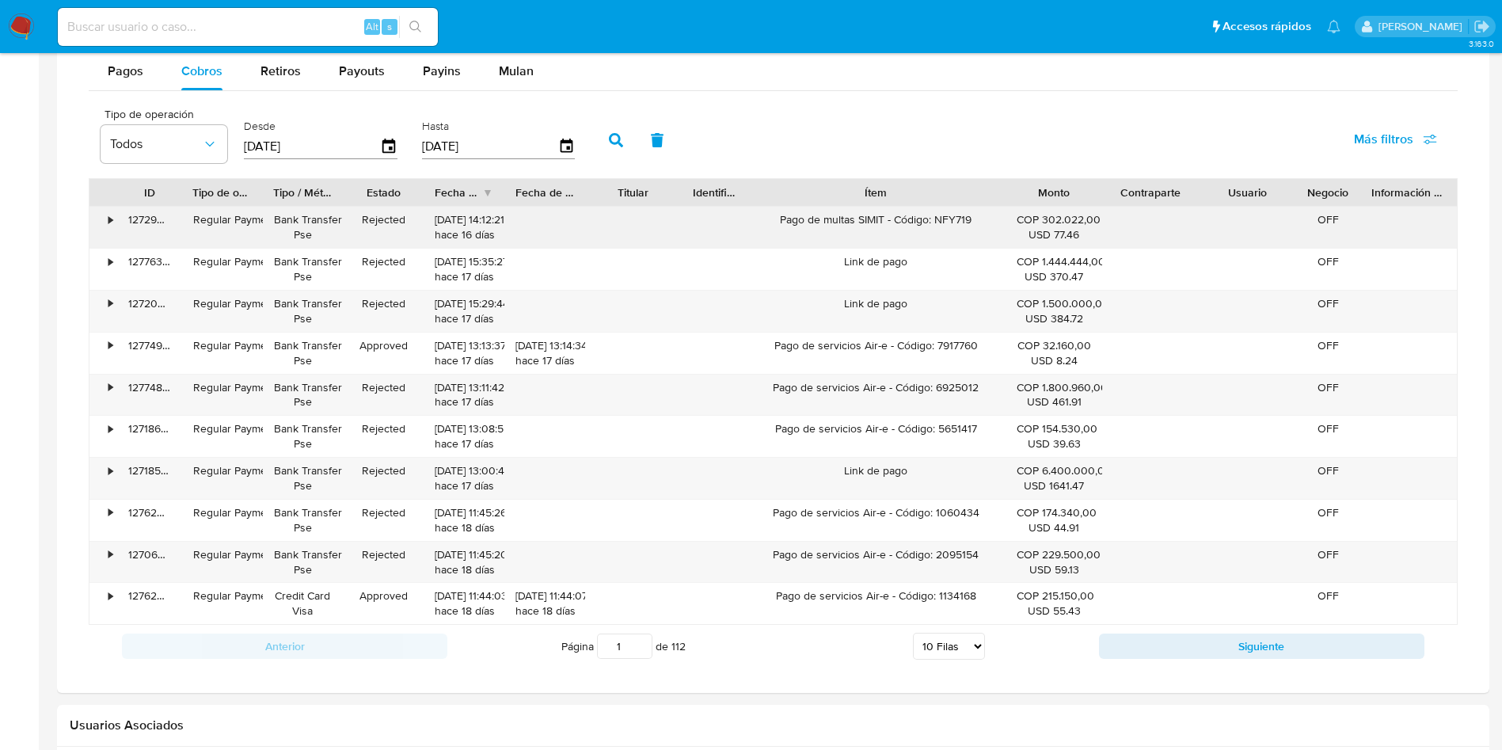
drag, startPoint x: 959, startPoint y: 190, endPoint x: 1091, endPoint y: 209, distance: 132.8
click at [1091, 209] on div "ID Tipo de operación Tipo / Método Estado Fecha de creación Fecha de aprobación…" at bounding box center [773, 401] width 1369 height 447
click at [380, 135] on icon "button" at bounding box center [389, 147] width 28 height 28
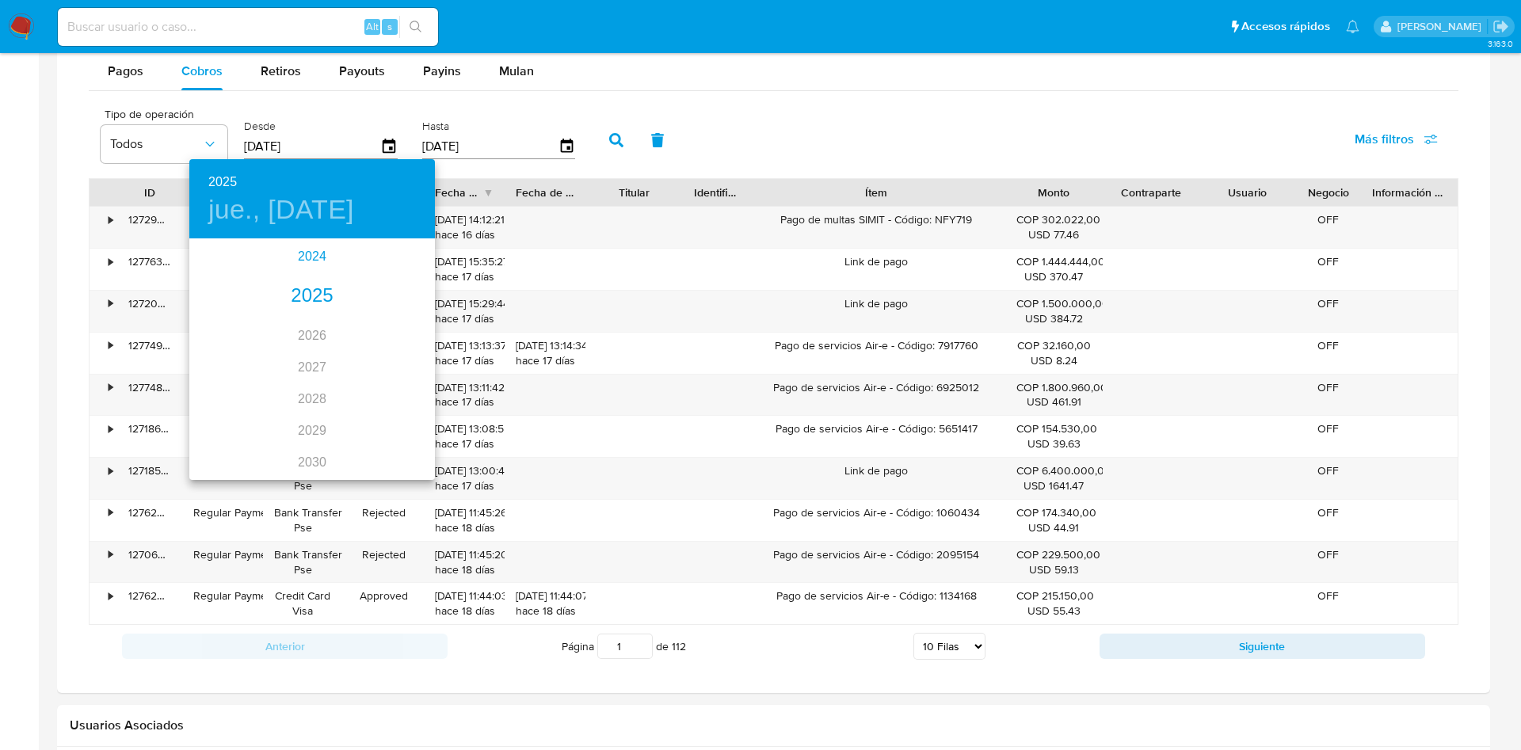
click at [286, 256] on div "2024" at bounding box center [312, 257] width 246 height 32
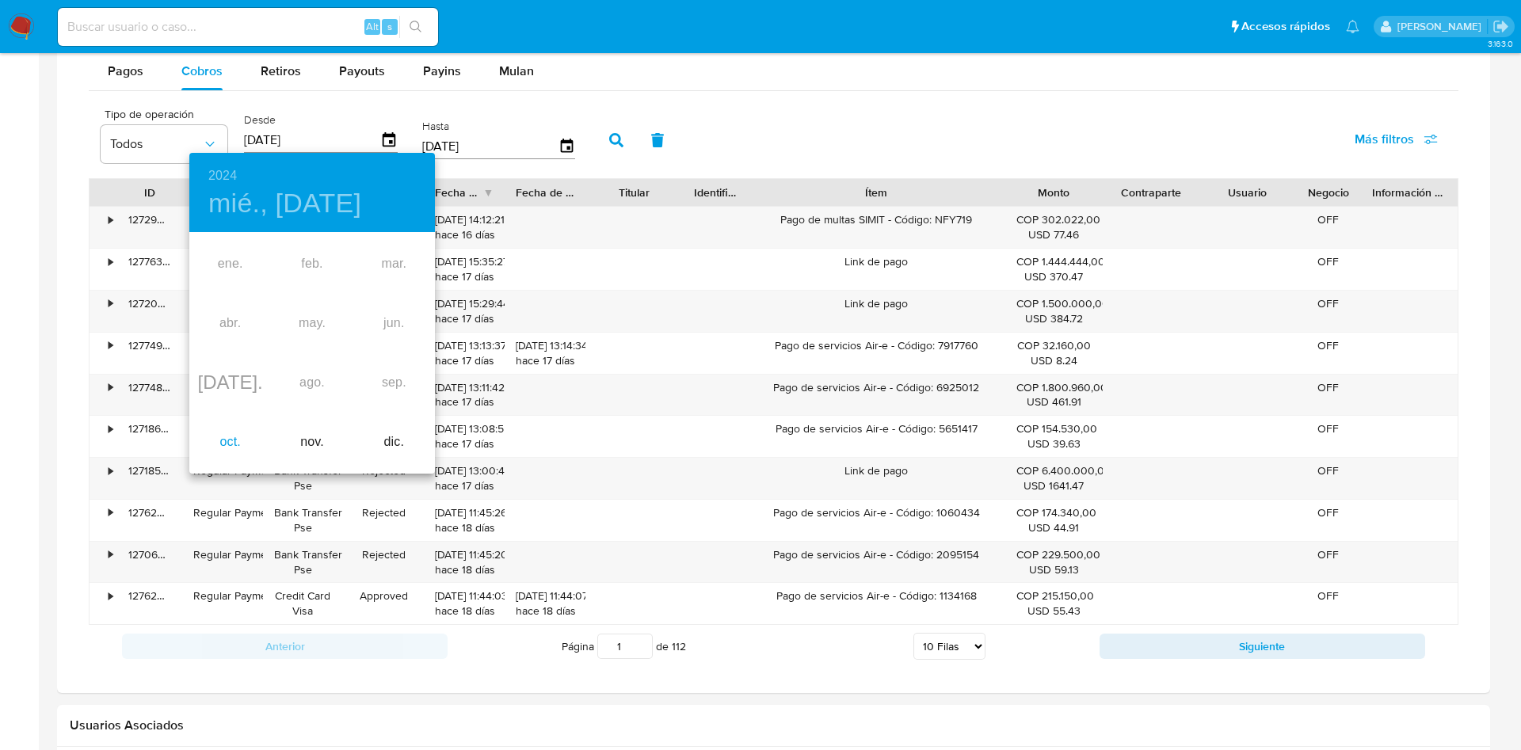
click at [249, 446] on div "oct." at bounding box center [230, 442] width 82 height 59
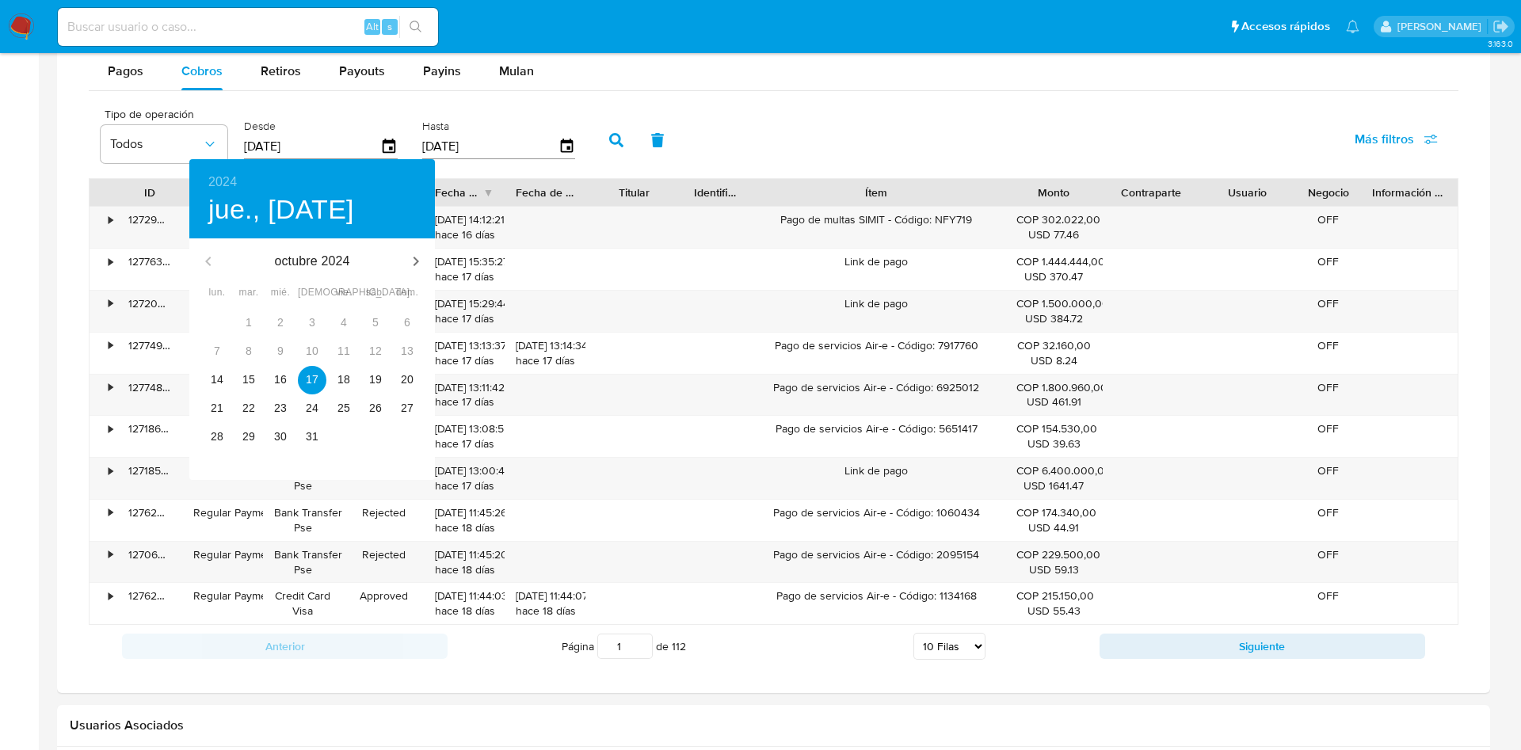
click at [308, 451] on div "30 1 2 3 4 5 6 7 8 9 10 11 12 13 14 15 16 17 18 19 20 21 22 23 24 25 26 27 28 2…" at bounding box center [312, 394] width 246 height 171
click at [308, 442] on p "31" at bounding box center [312, 436] width 13 height 16
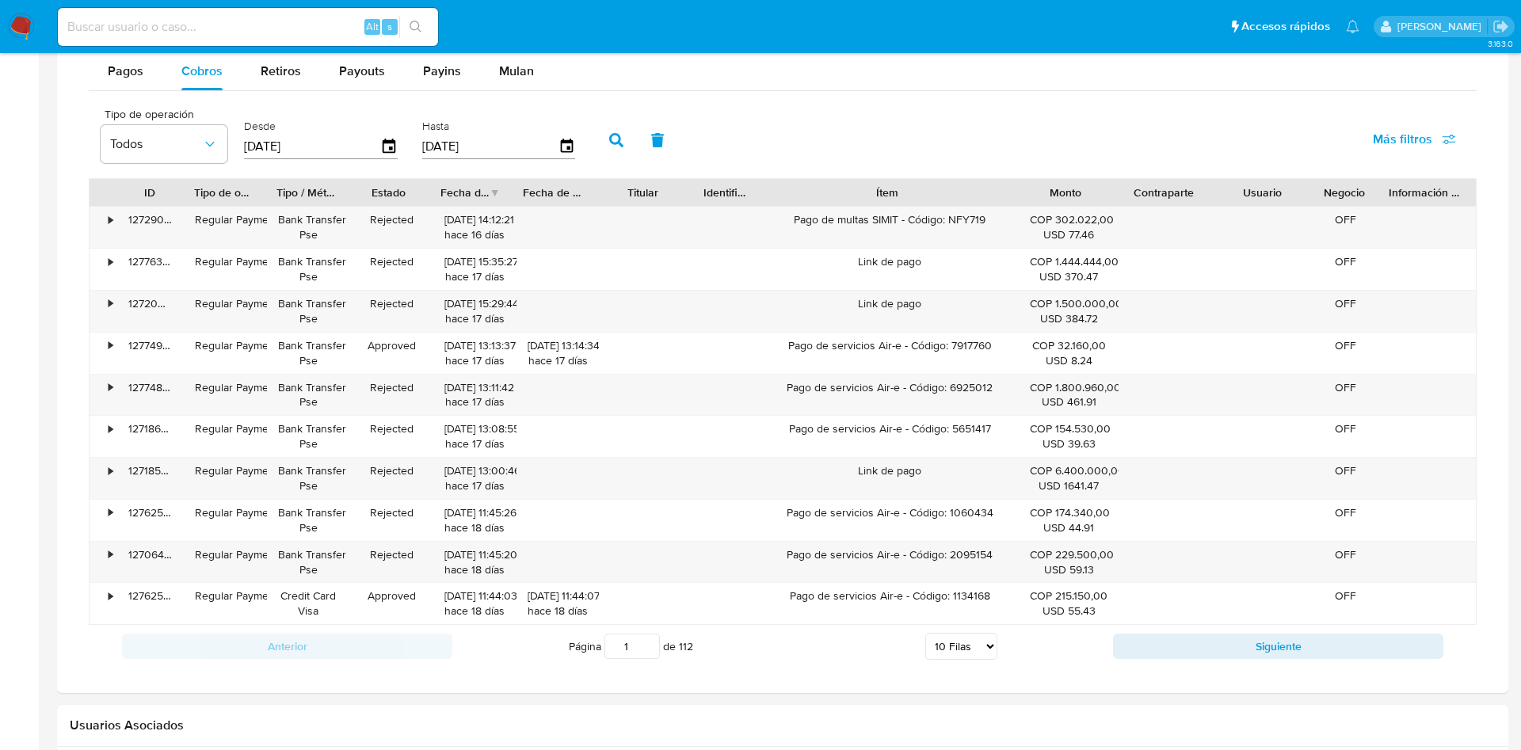
type input "[DATE]"
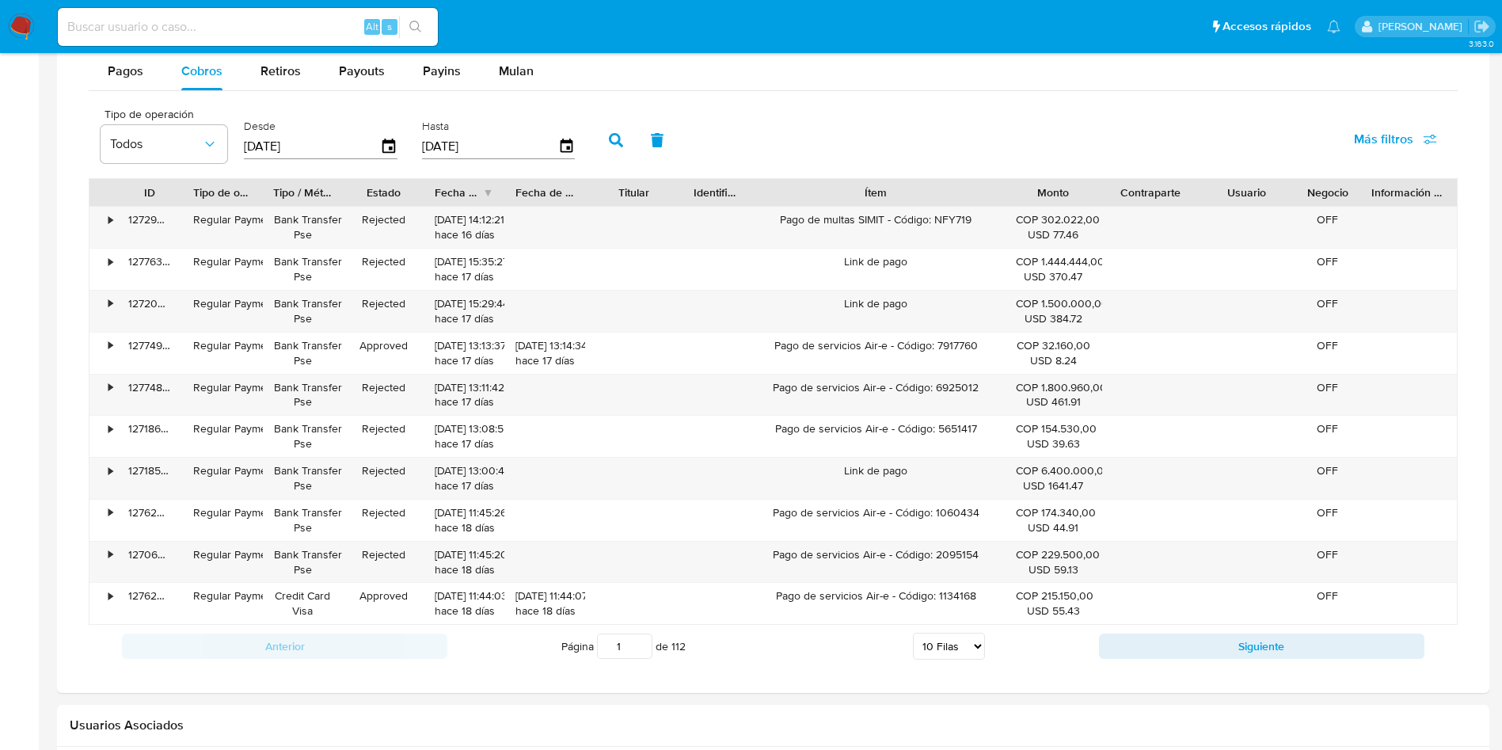
click at [615, 135] on icon "button" at bounding box center [616, 140] width 14 height 14
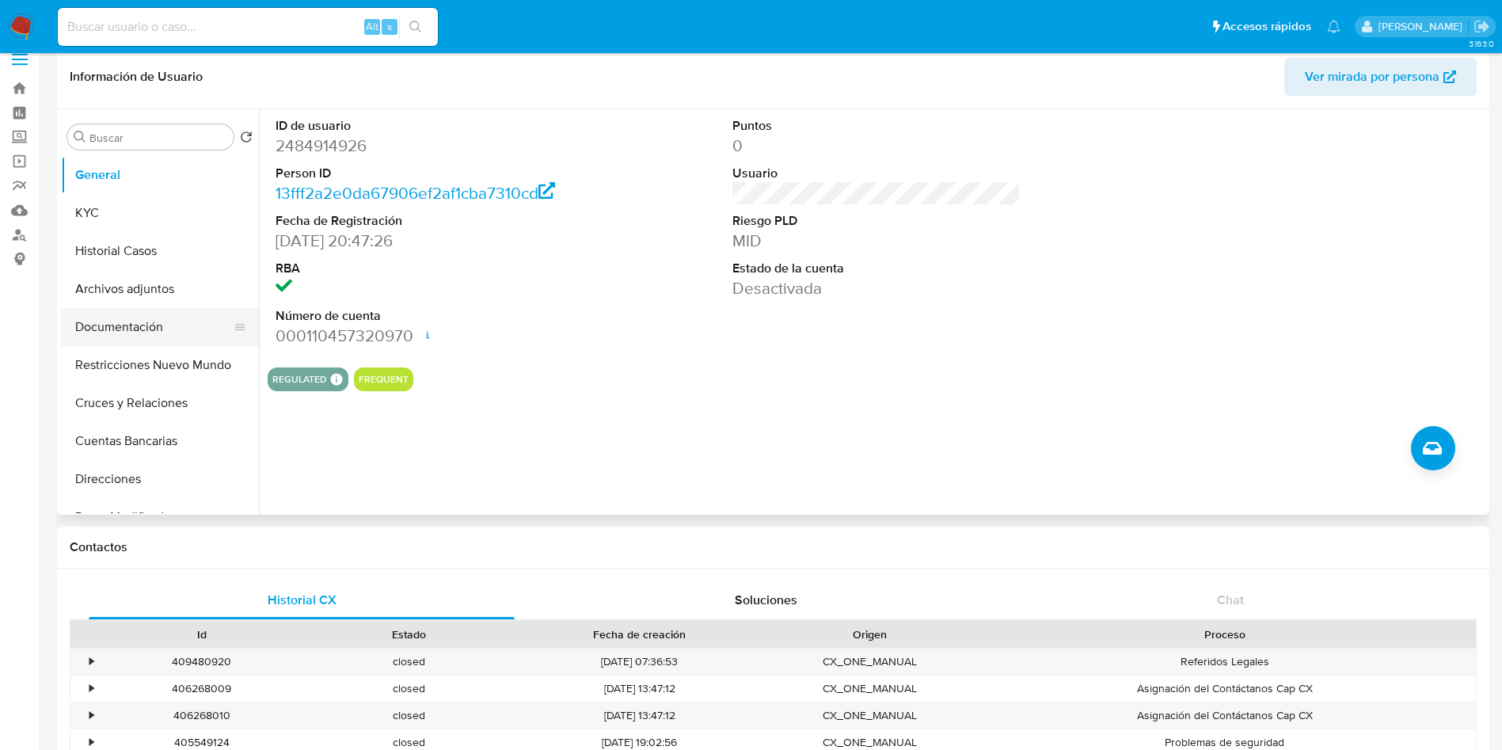
scroll to position [0, 0]
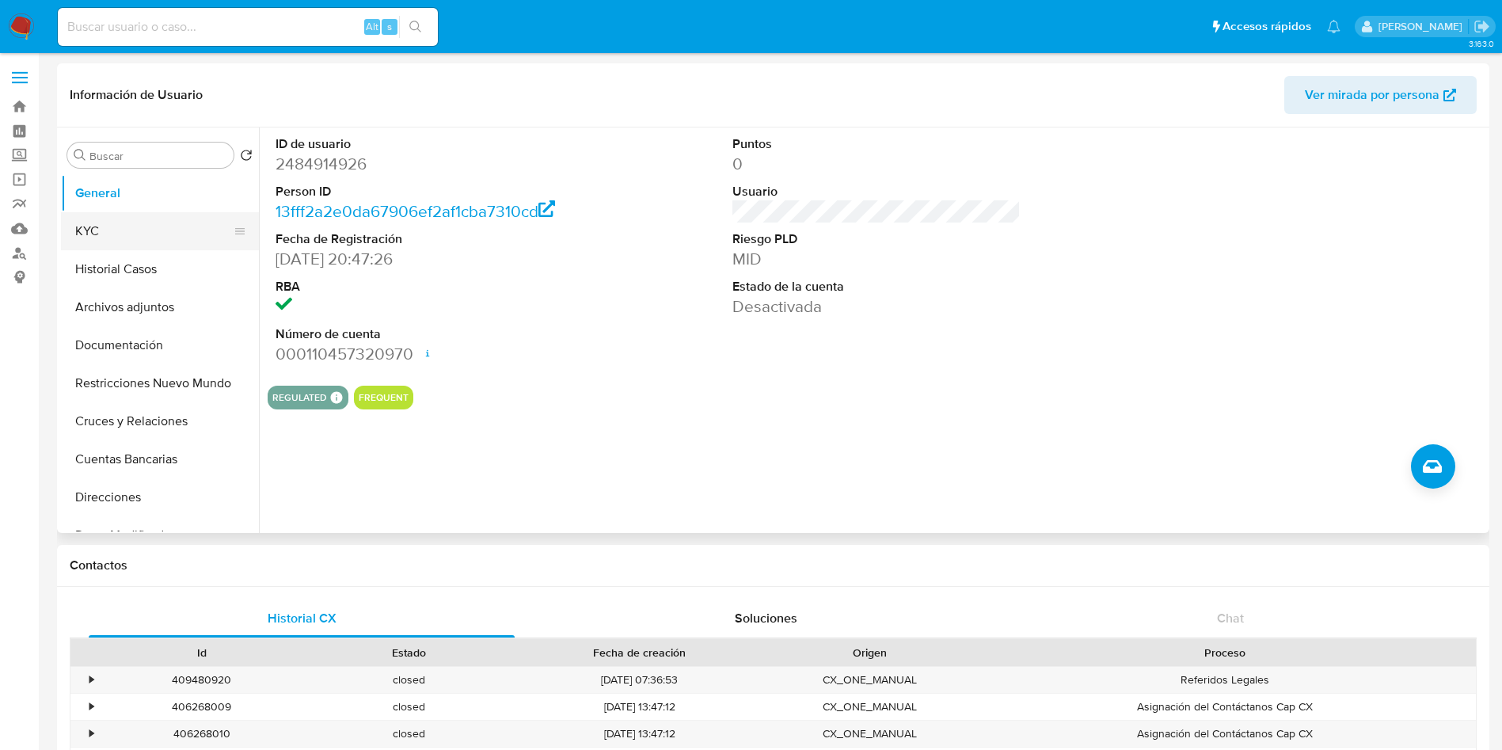
click at [151, 233] on button "KYC" at bounding box center [153, 231] width 185 height 38
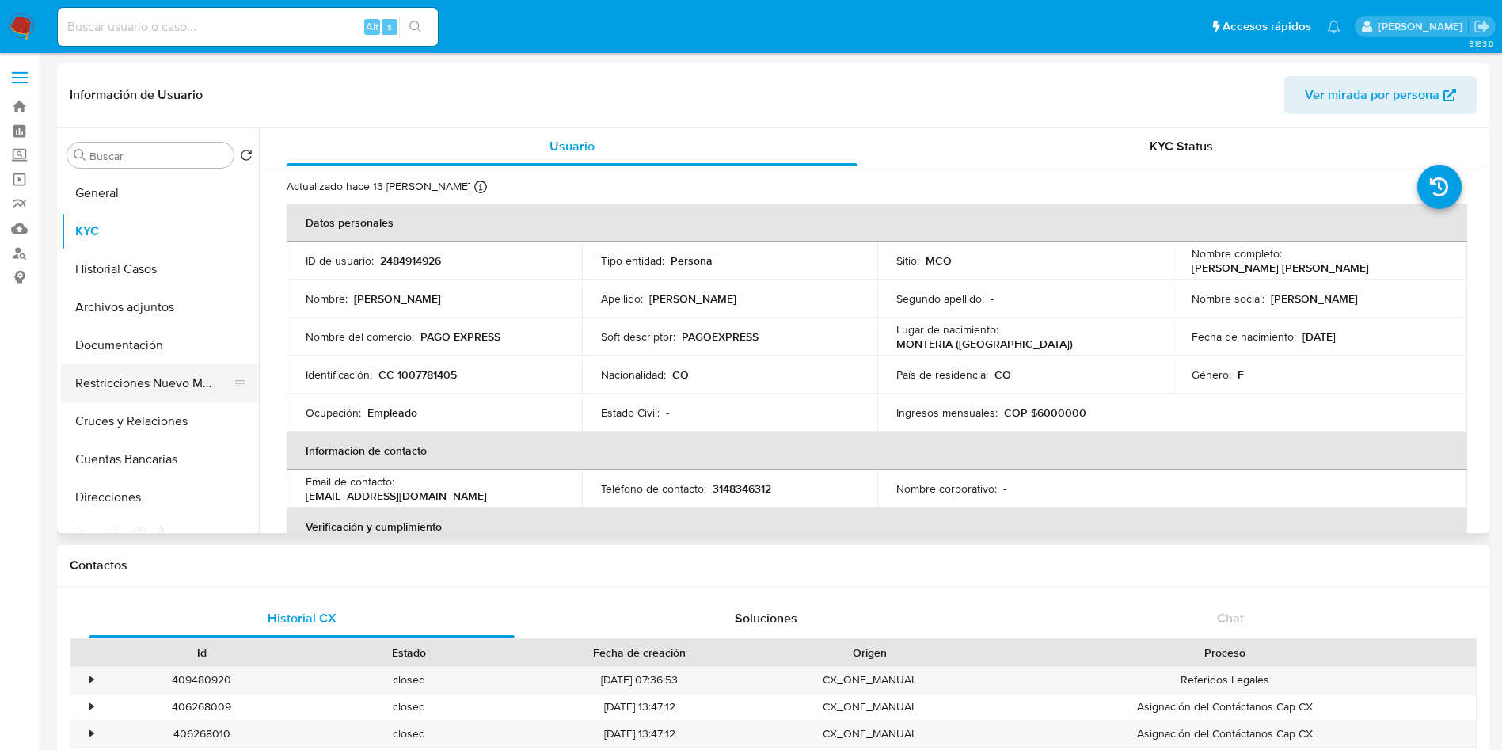
click at [162, 376] on button "Restricciones Nuevo Mundo" at bounding box center [153, 383] width 185 height 38
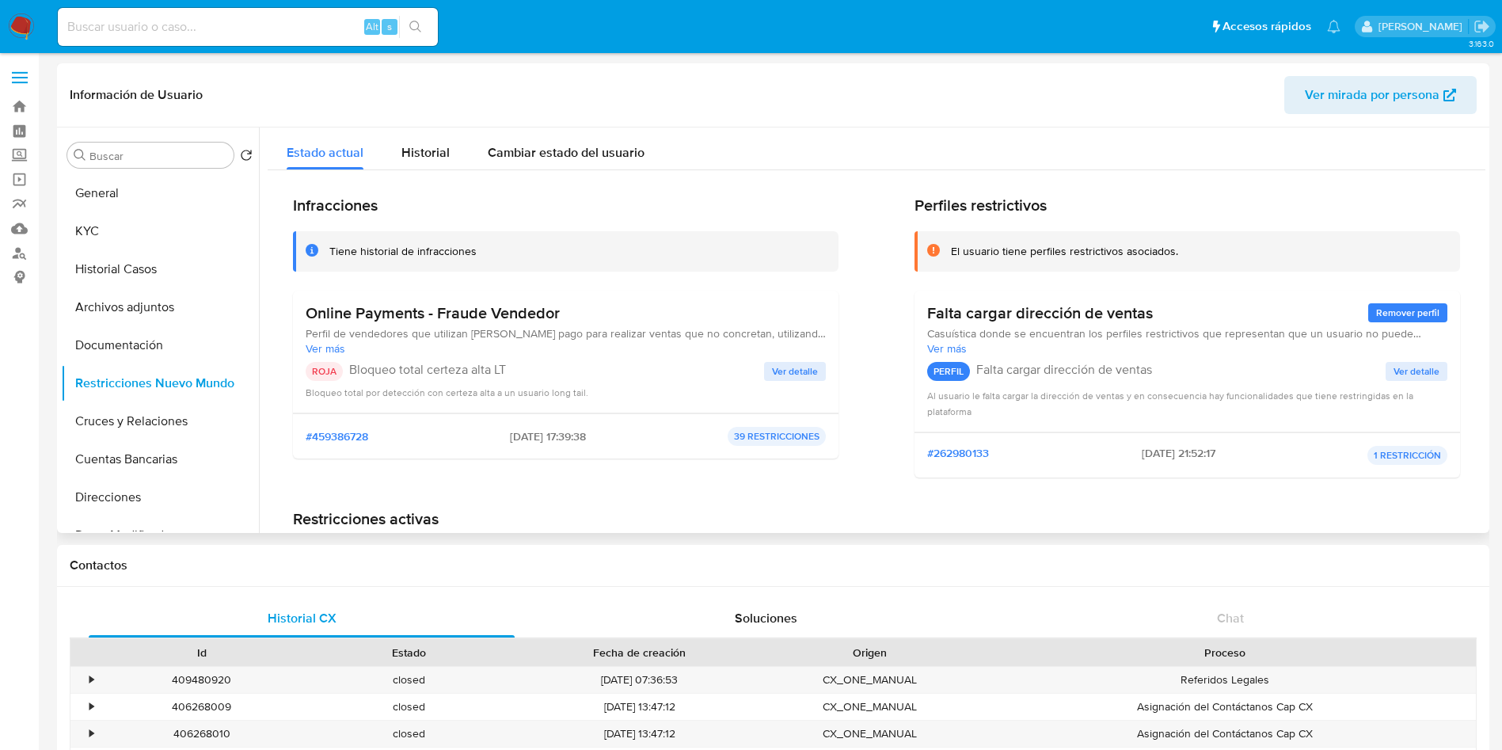
click at [782, 378] on span "Ver detalle" at bounding box center [795, 372] width 46 height 16
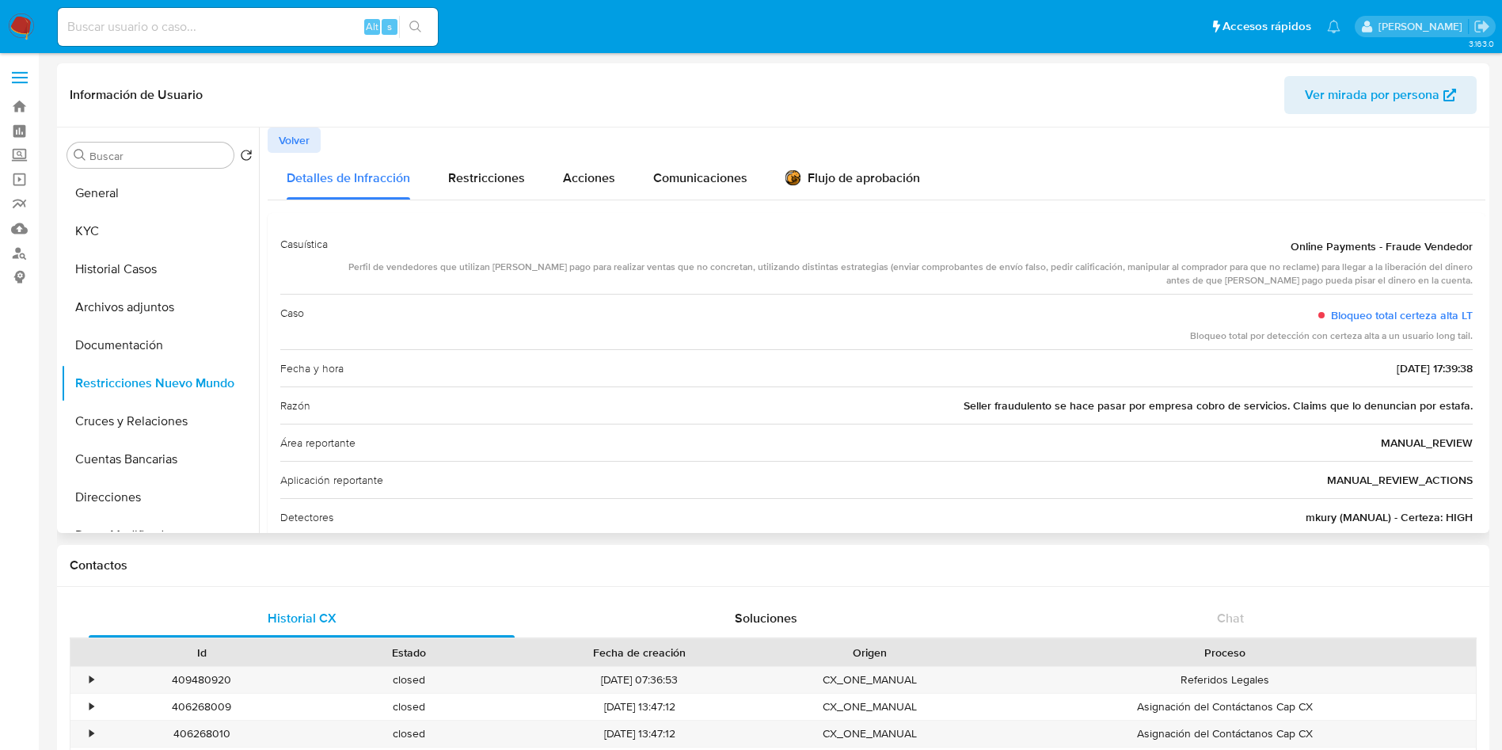
drag, startPoint x: 1079, startPoint y: 408, endPoint x: 1400, endPoint y: 406, distance: 320.8
click at [1400, 406] on span "Seller fraudulento se hace pasar por empresa cobro de servicios. Claims que lo …" at bounding box center [1218, 406] width 509 height 16
click at [1205, 411] on span "Seller fraudulento se hace pasar por empresa cobro de servicios. Claims que lo …" at bounding box center [1218, 406] width 509 height 16
click at [106, 177] on button "General" at bounding box center [153, 193] width 185 height 38
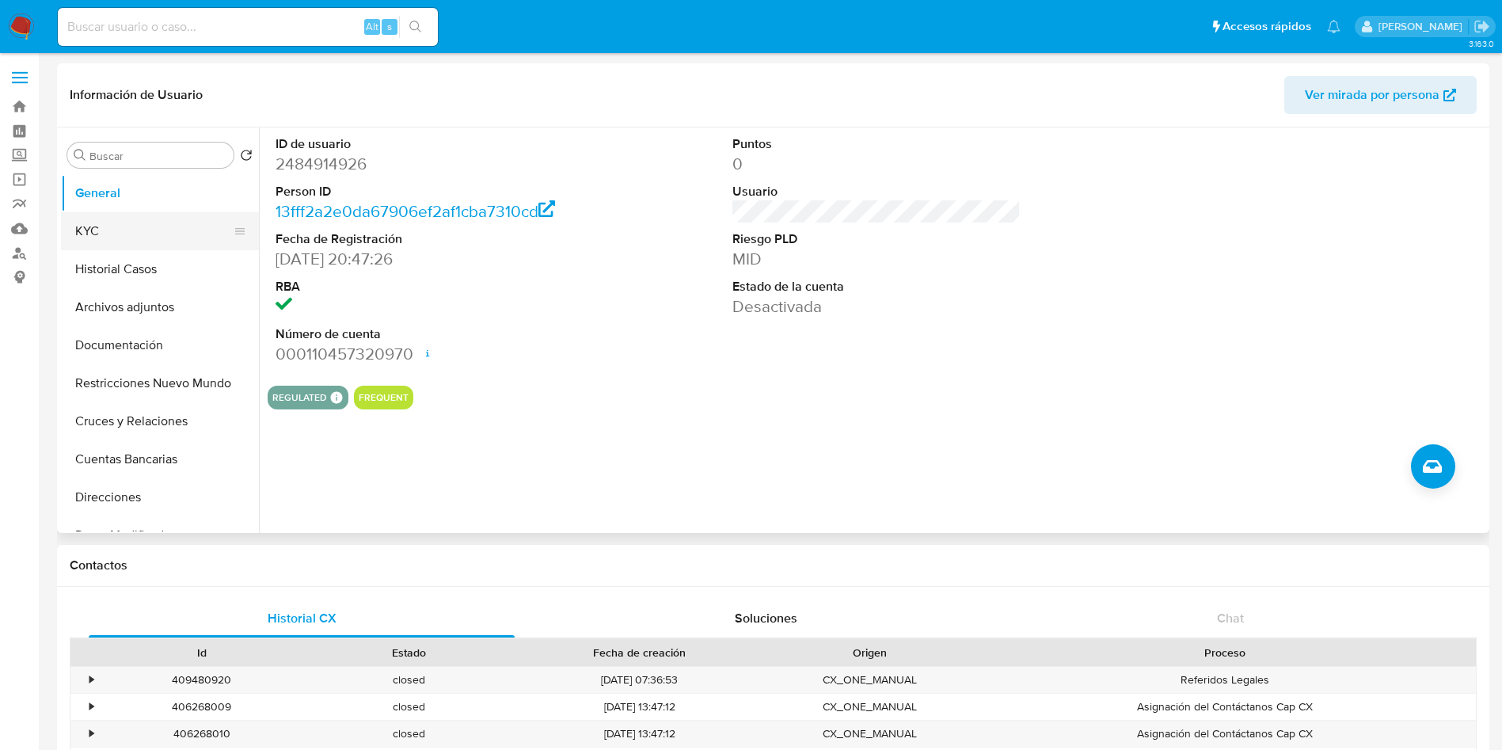
click at [87, 236] on button "KYC" at bounding box center [153, 231] width 185 height 38
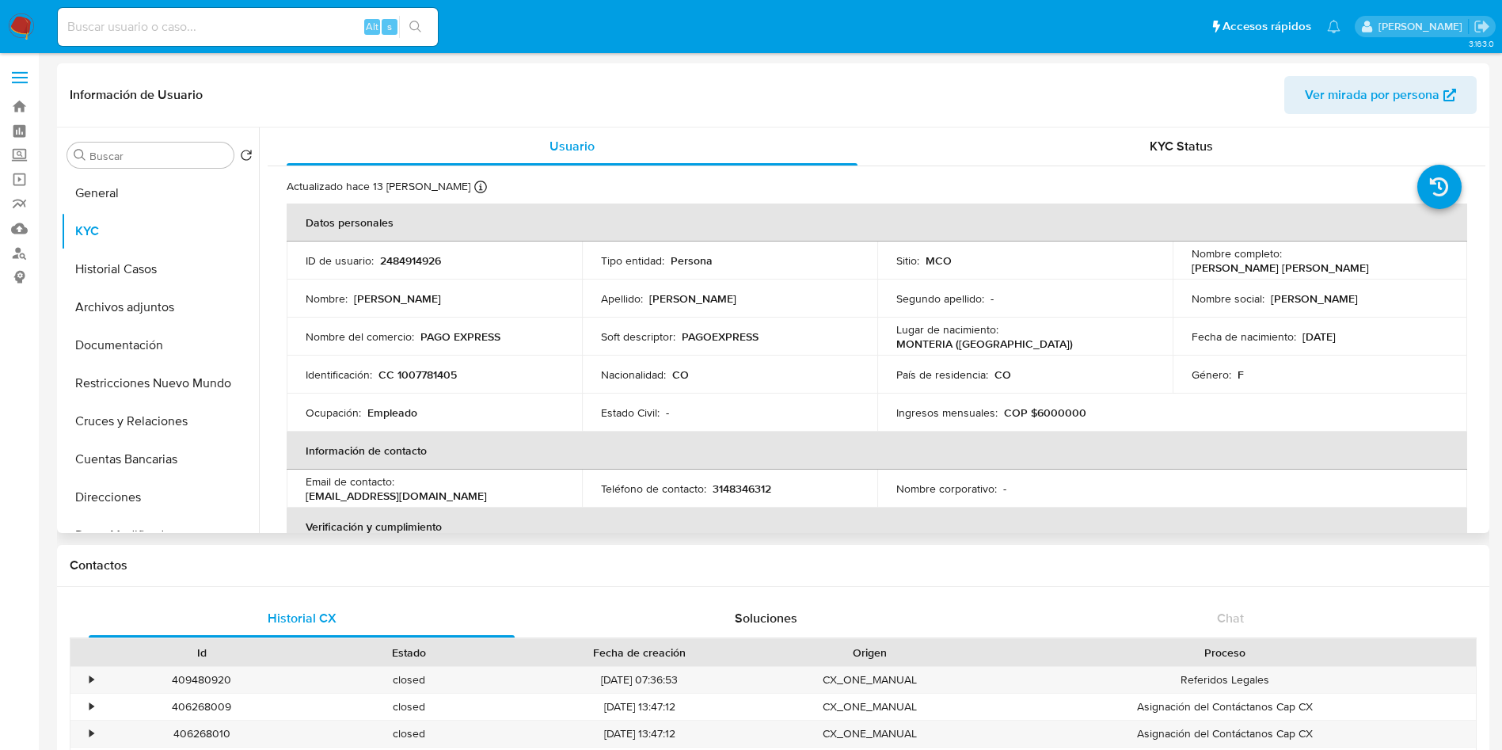
drag, startPoint x: 1361, startPoint y: 268, endPoint x: 1174, endPoint y: 268, distance: 187.7
click at [1174, 268] on td "Nombre completo : Maria Camila Salgado Velasquez" at bounding box center [1320, 261] width 295 height 38
copy p "Maria Camila Salgado Velasquez"
click at [139, 336] on button "Documentación" at bounding box center [153, 345] width 185 height 38
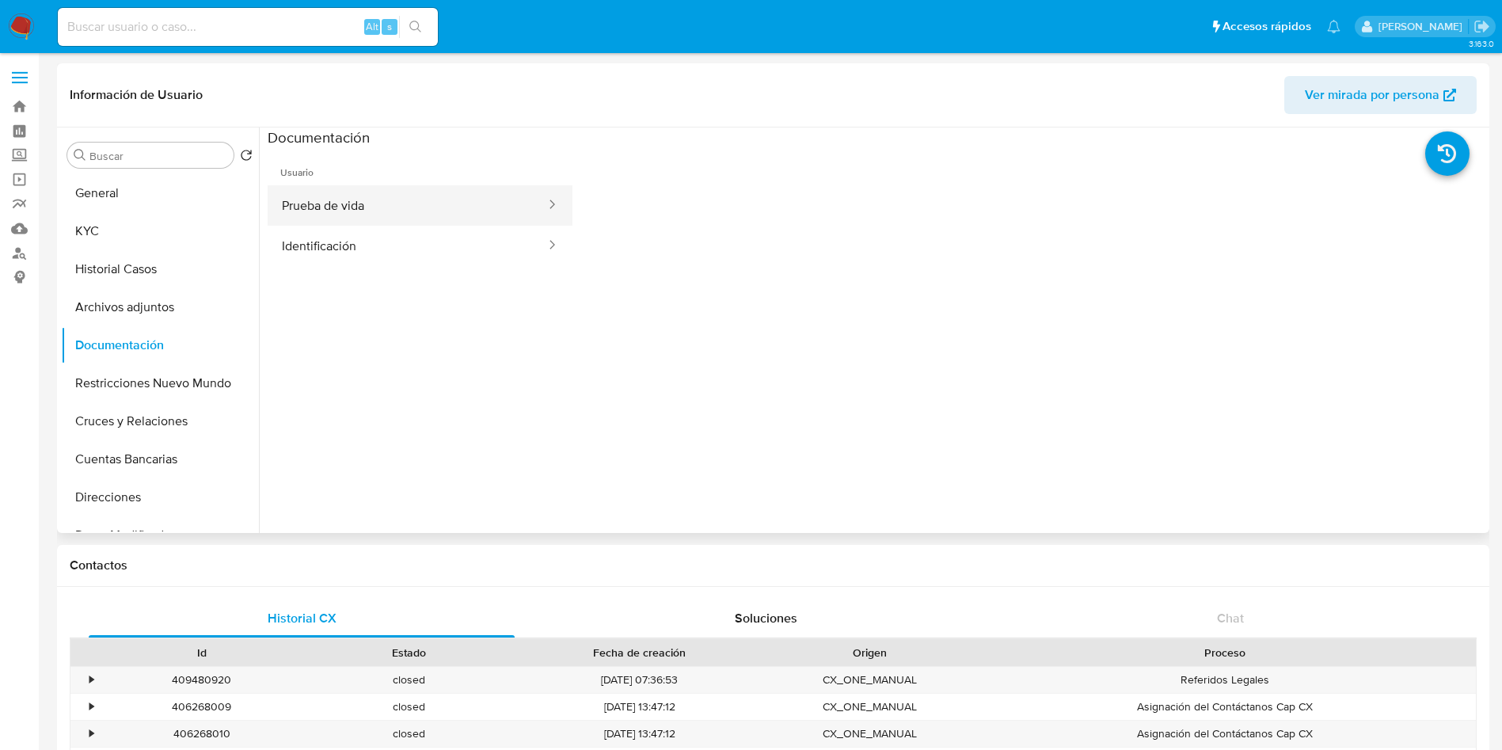
click at [338, 199] on button "Prueba de vida" at bounding box center [408, 205] width 280 height 40
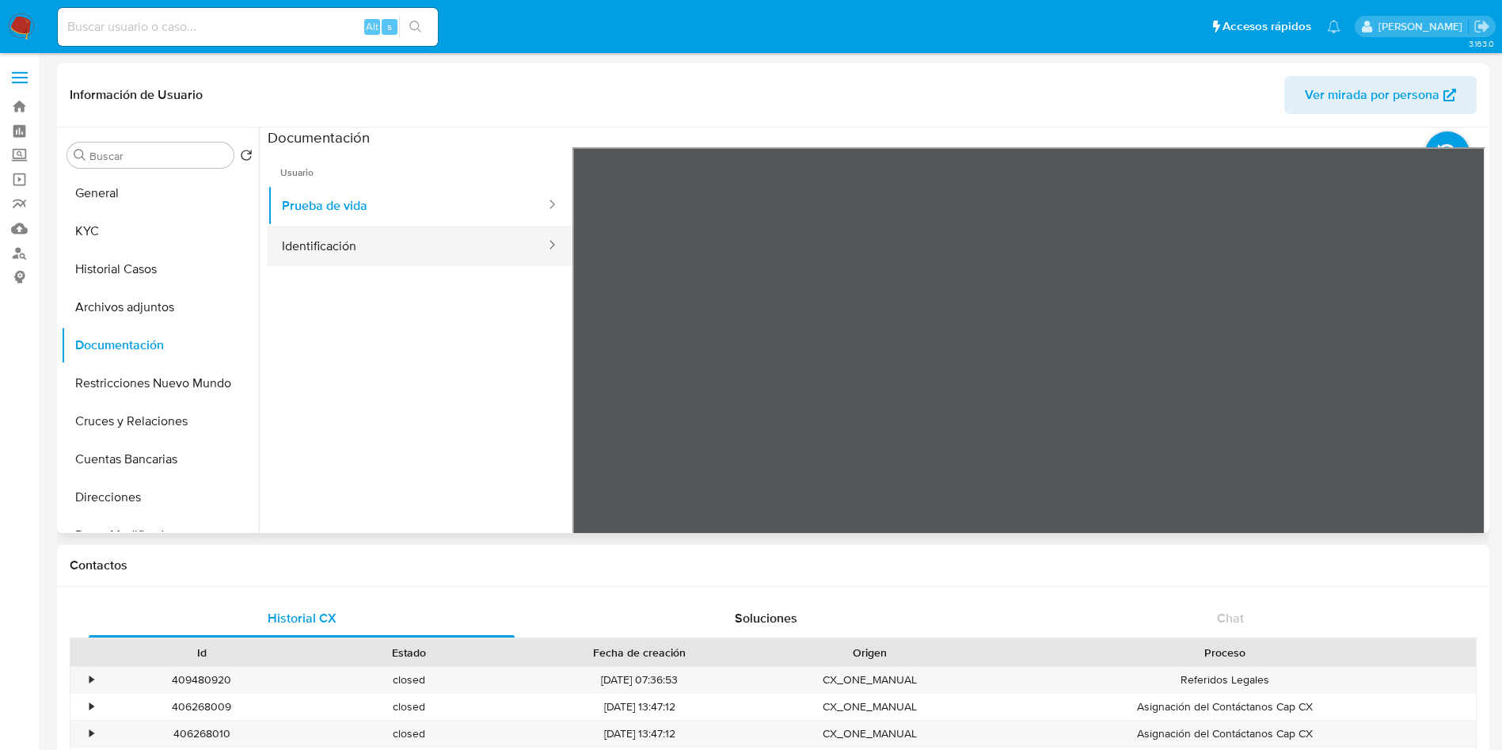
click at [341, 253] on button "Identificación" at bounding box center [408, 246] width 280 height 40
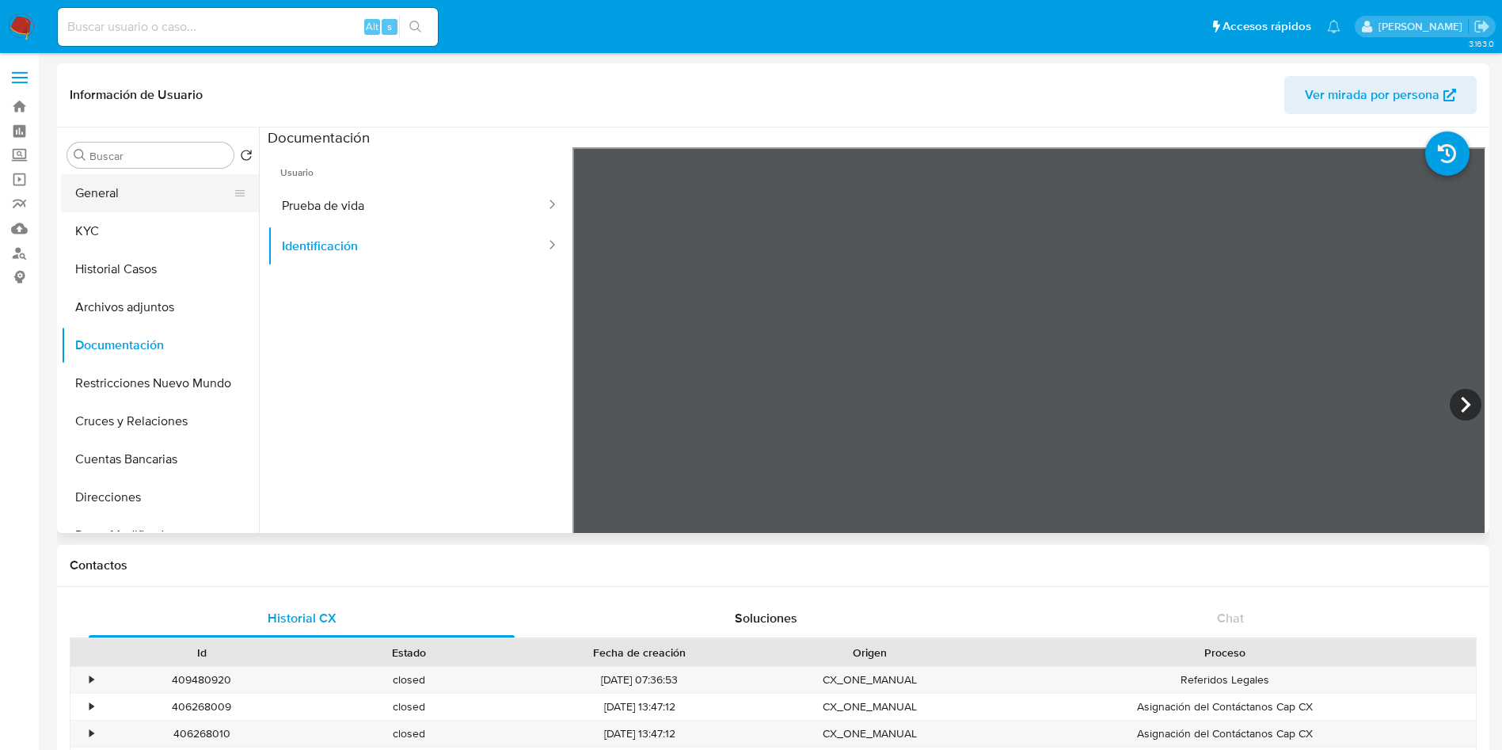
click at [101, 192] on button "General" at bounding box center [153, 193] width 185 height 38
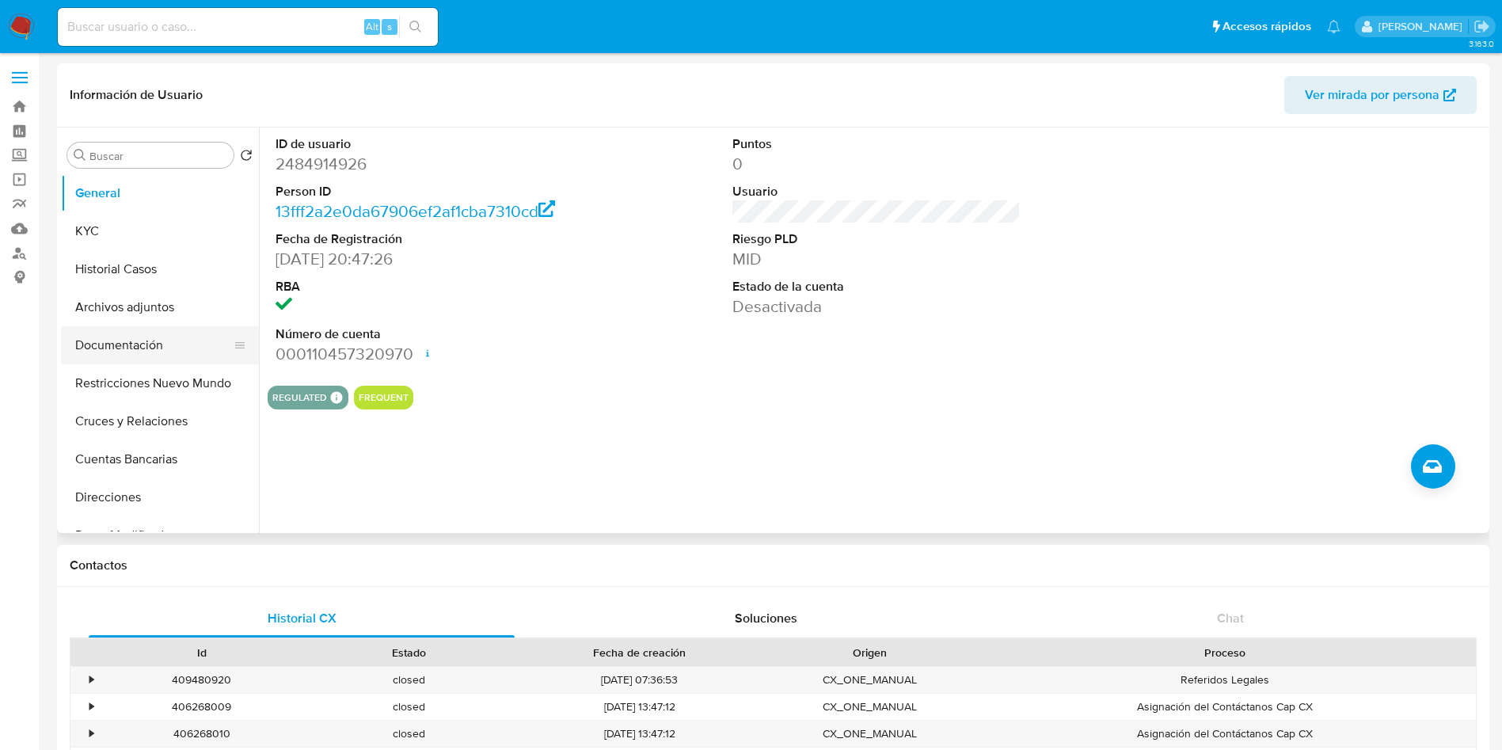
click at [136, 348] on button "Documentación" at bounding box center [153, 345] width 185 height 38
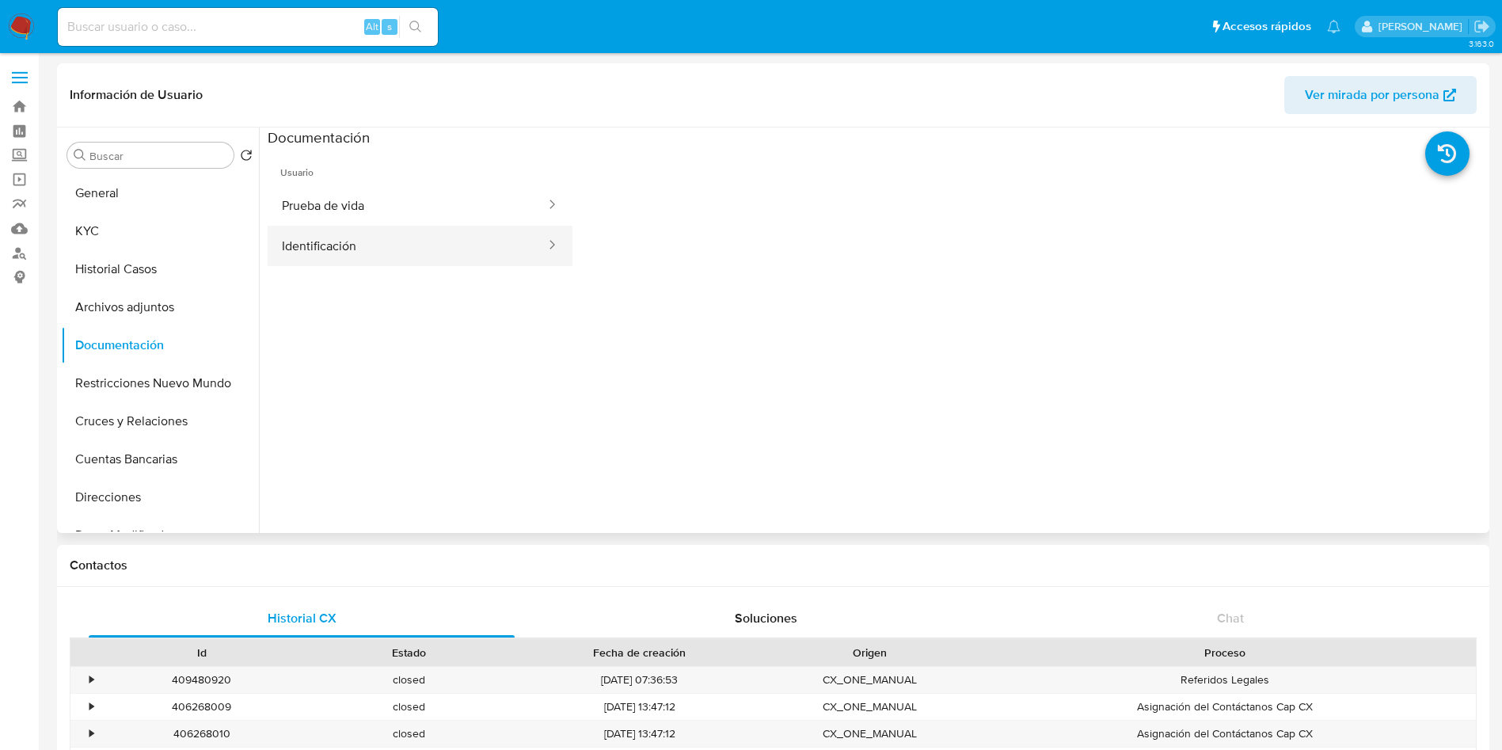
click at [392, 246] on button "Identificación" at bounding box center [408, 246] width 280 height 40
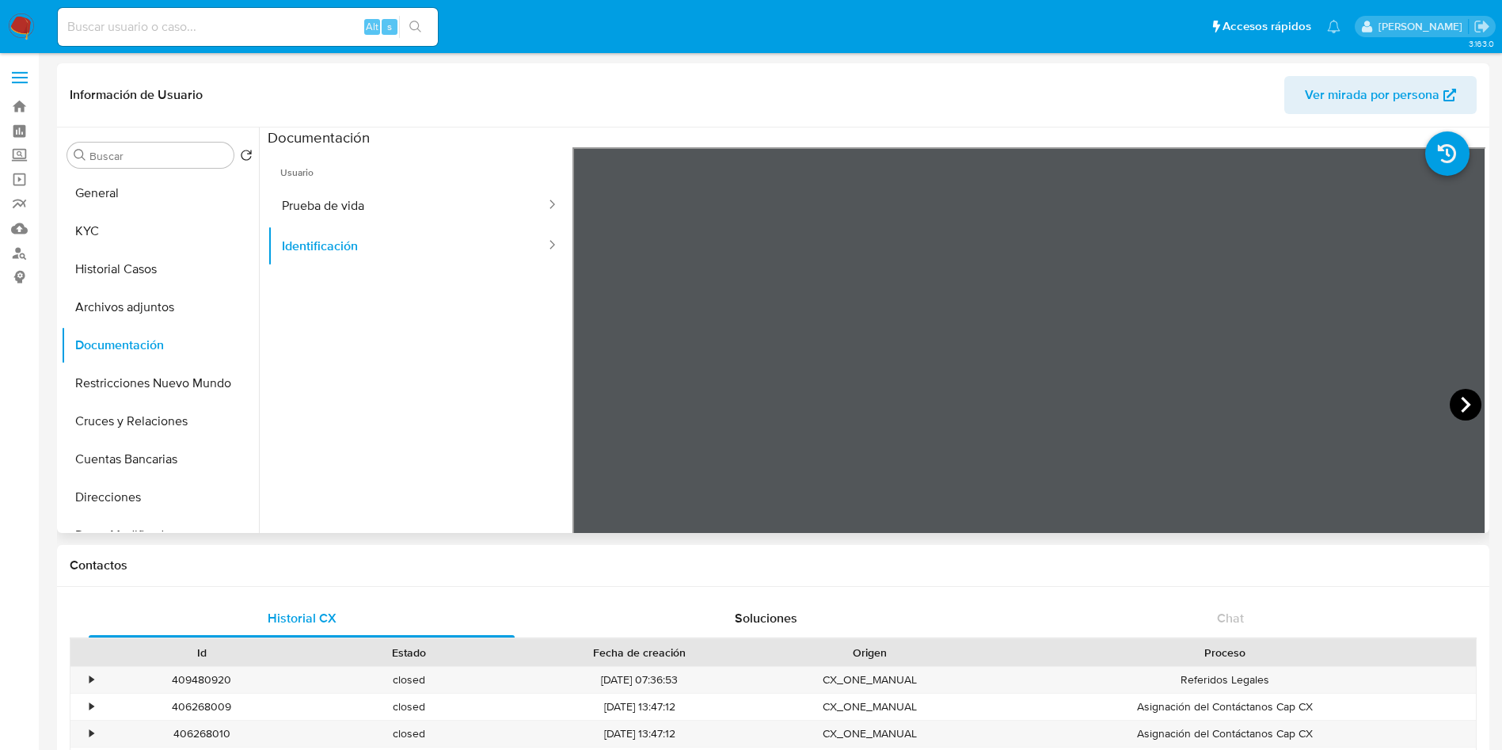
click at [1468, 399] on icon at bounding box center [1466, 405] width 32 height 32
click at [146, 229] on button "KYC" at bounding box center [153, 231] width 185 height 38
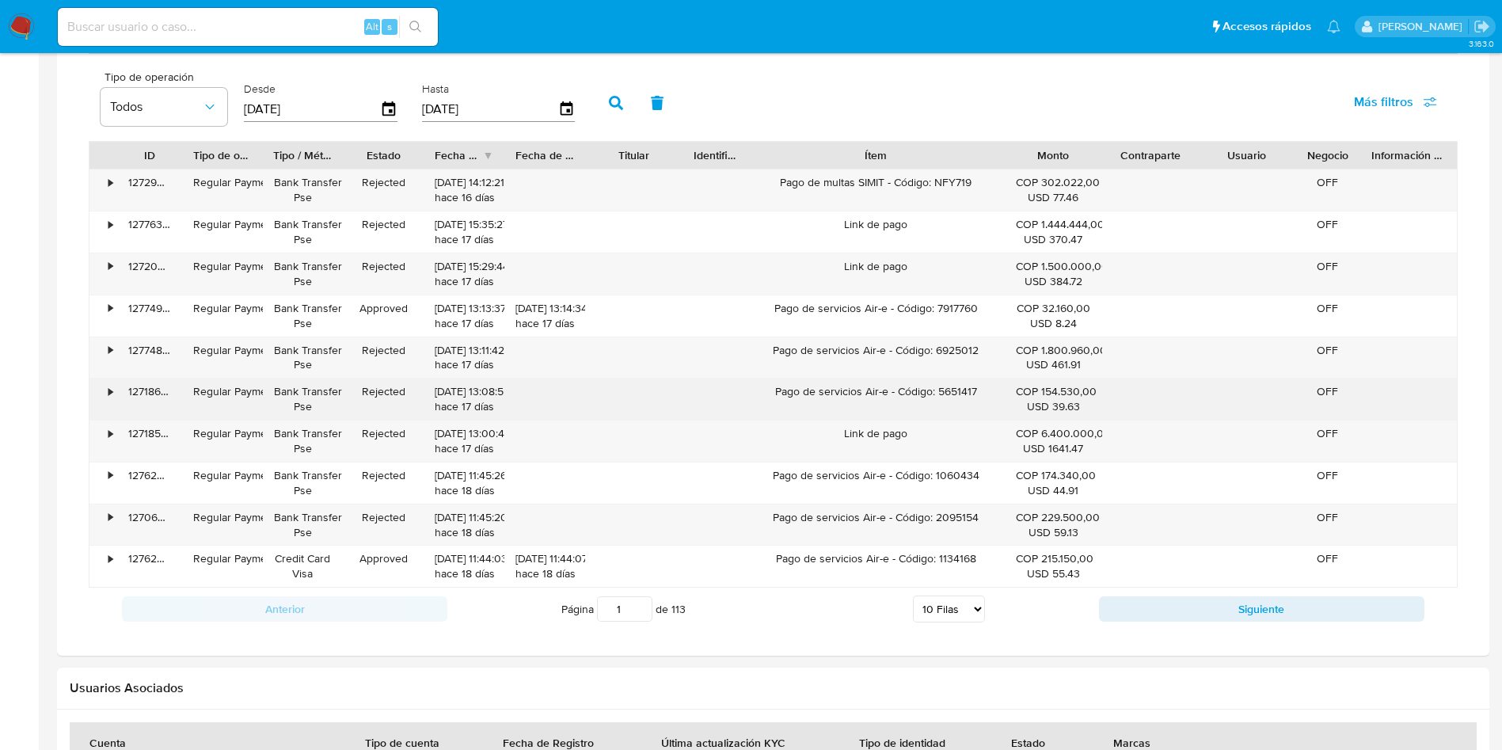
scroll to position [1069, 0]
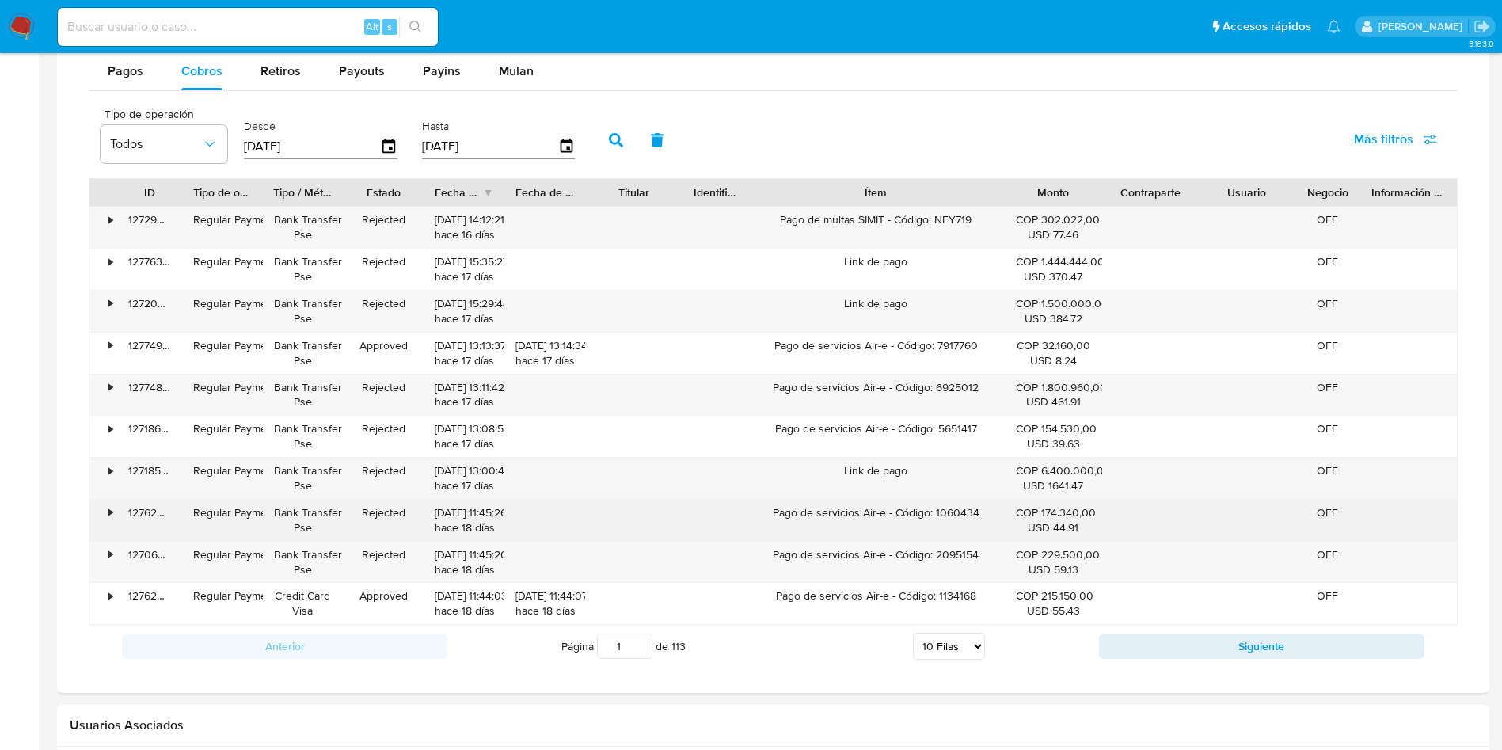
drag, startPoint x: 786, startPoint y: 516, endPoint x: 931, endPoint y: 520, distance: 145.8
click at [931, 520] on div "Pago de servicios Air-e - Código: 1060434" at bounding box center [876, 520] width 258 height 41
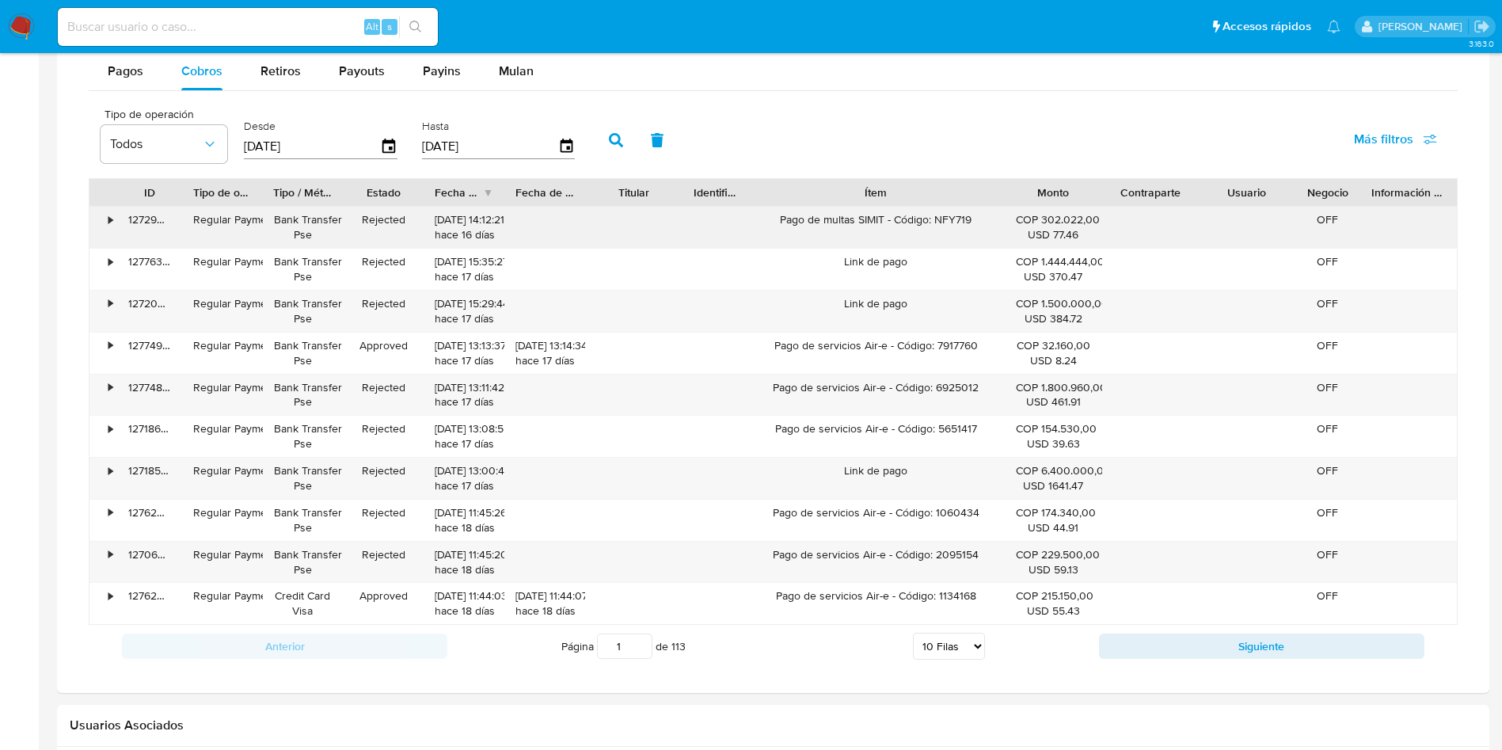
drag, startPoint x: 843, startPoint y: 222, endPoint x: 901, endPoint y: 227, distance: 58.8
click at [905, 219] on div "Pago de multas SIMIT - Código: NFY719" at bounding box center [876, 227] width 258 height 41
click at [874, 234] on div "Pago de multas SIMIT - Código: NFY719" at bounding box center [876, 227] width 258 height 41
click at [873, 218] on div "Pago de multas SIMIT - Código: NFY719" at bounding box center [876, 227] width 258 height 41
click at [870, 217] on div "Pago de multas SIMIT - Código: NFY719" at bounding box center [876, 227] width 258 height 41
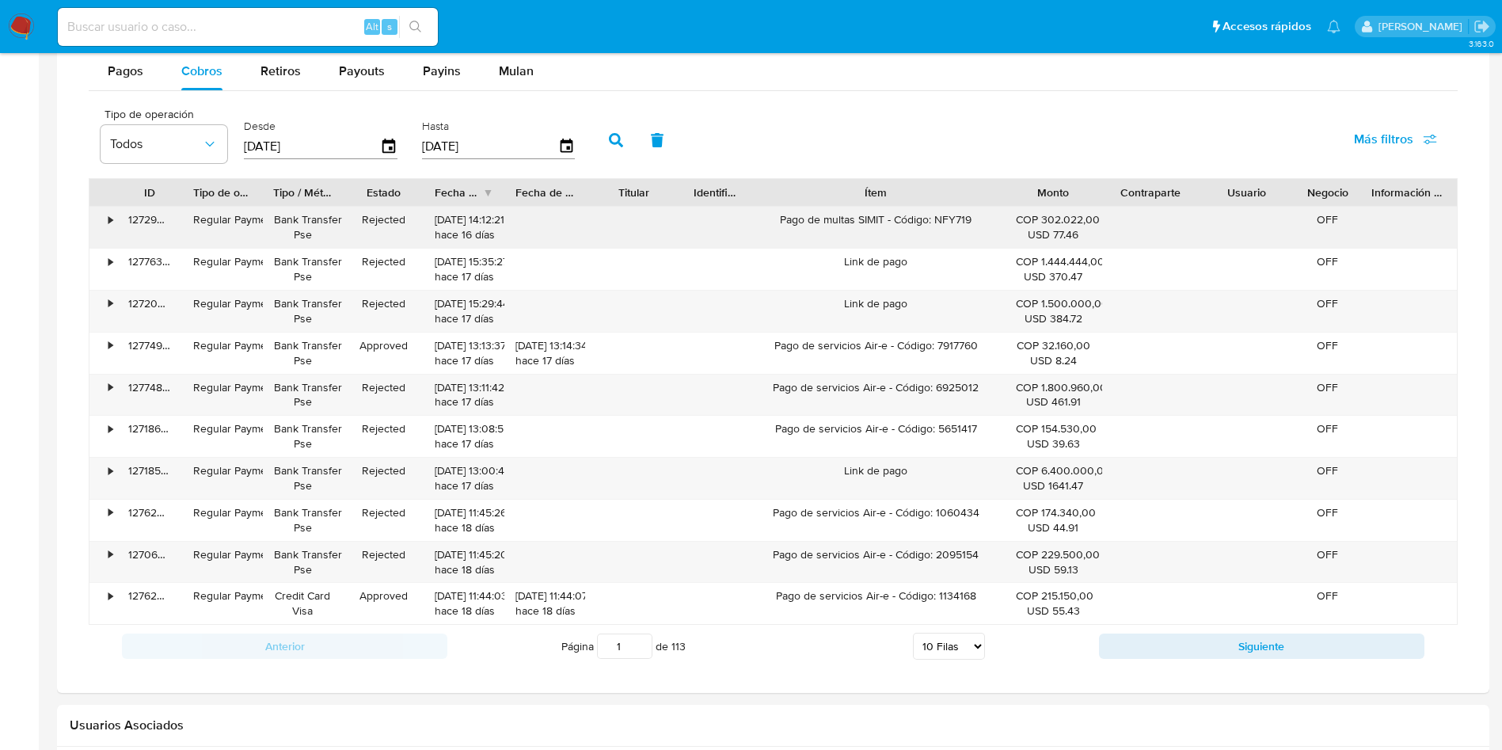
click at [855, 224] on div "Pago de multas SIMIT - Código: NFY719" at bounding box center [876, 227] width 258 height 41
click at [821, 232] on div "Pago de multas SIMIT - Código: NFY719" at bounding box center [876, 227] width 258 height 41
click at [821, 231] on div "Pago de multas SIMIT - Código: NFY719" at bounding box center [876, 227] width 258 height 41
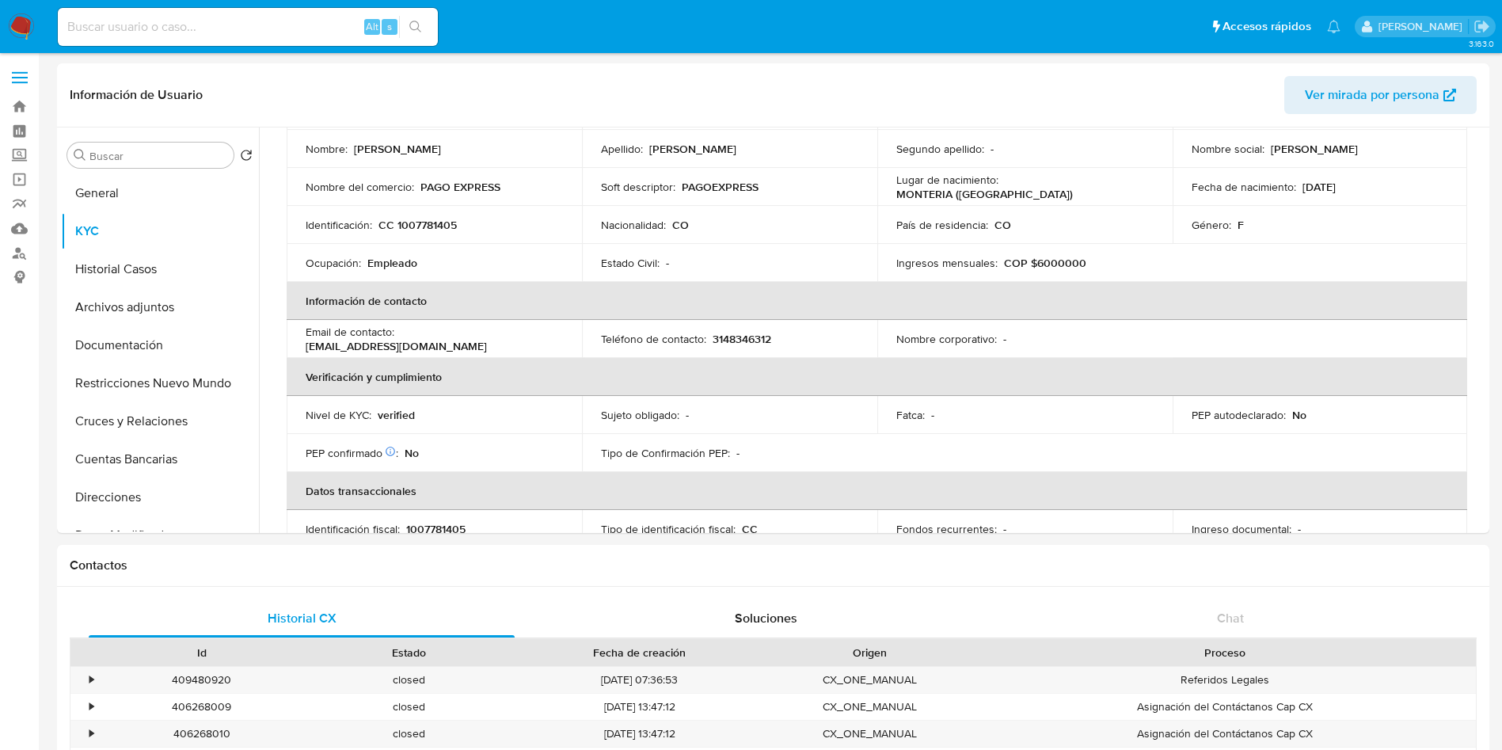
scroll to position [0, 0]
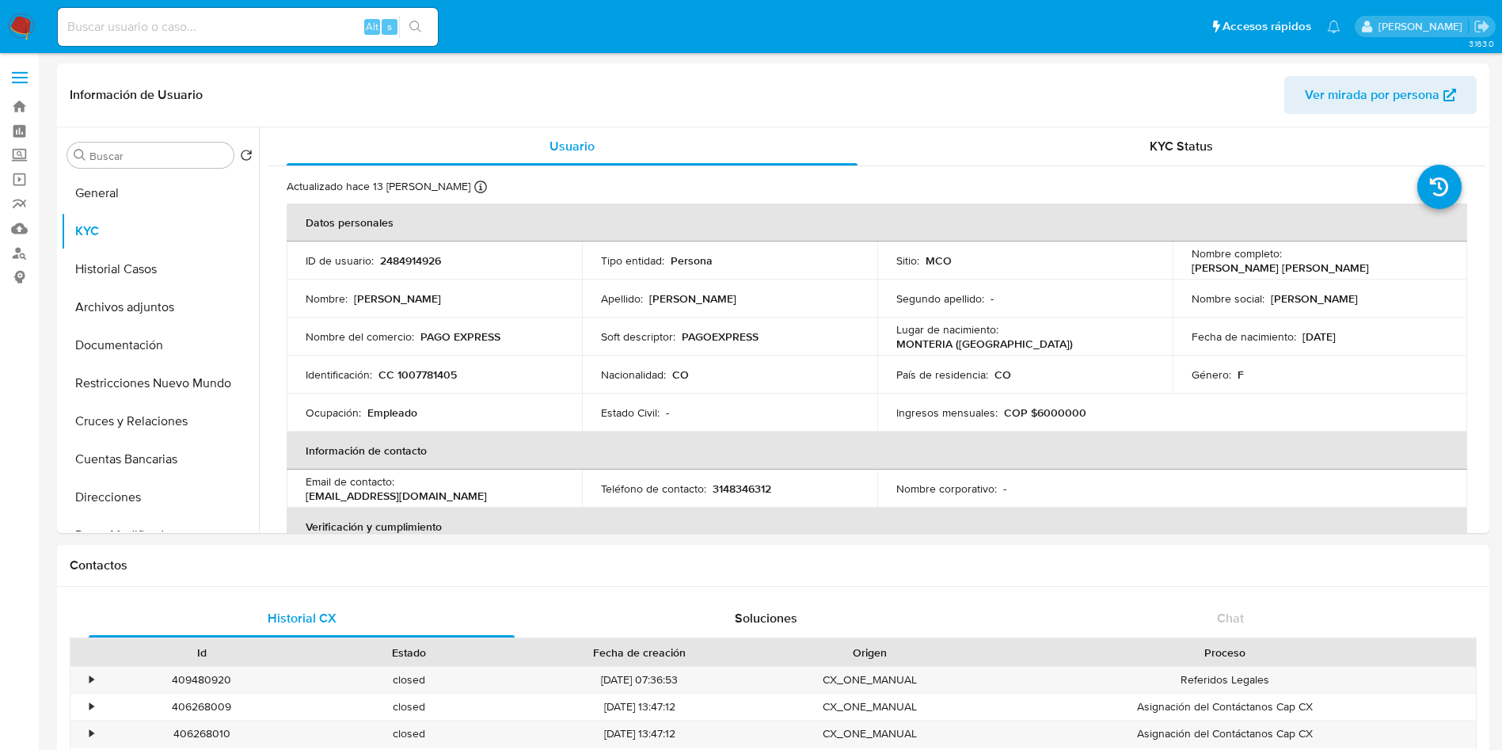
click at [439, 371] on p "CC 1007781405" at bounding box center [418, 374] width 78 height 14
click at [438, 371] on p "CC 1007781405" at bounding box center [418, 374] width 78 height 14
copy p "1007781405"
click at [434, 268] on td "ID de usuario : 2484914926" at bounding box center [434, 261] width 295 height 38
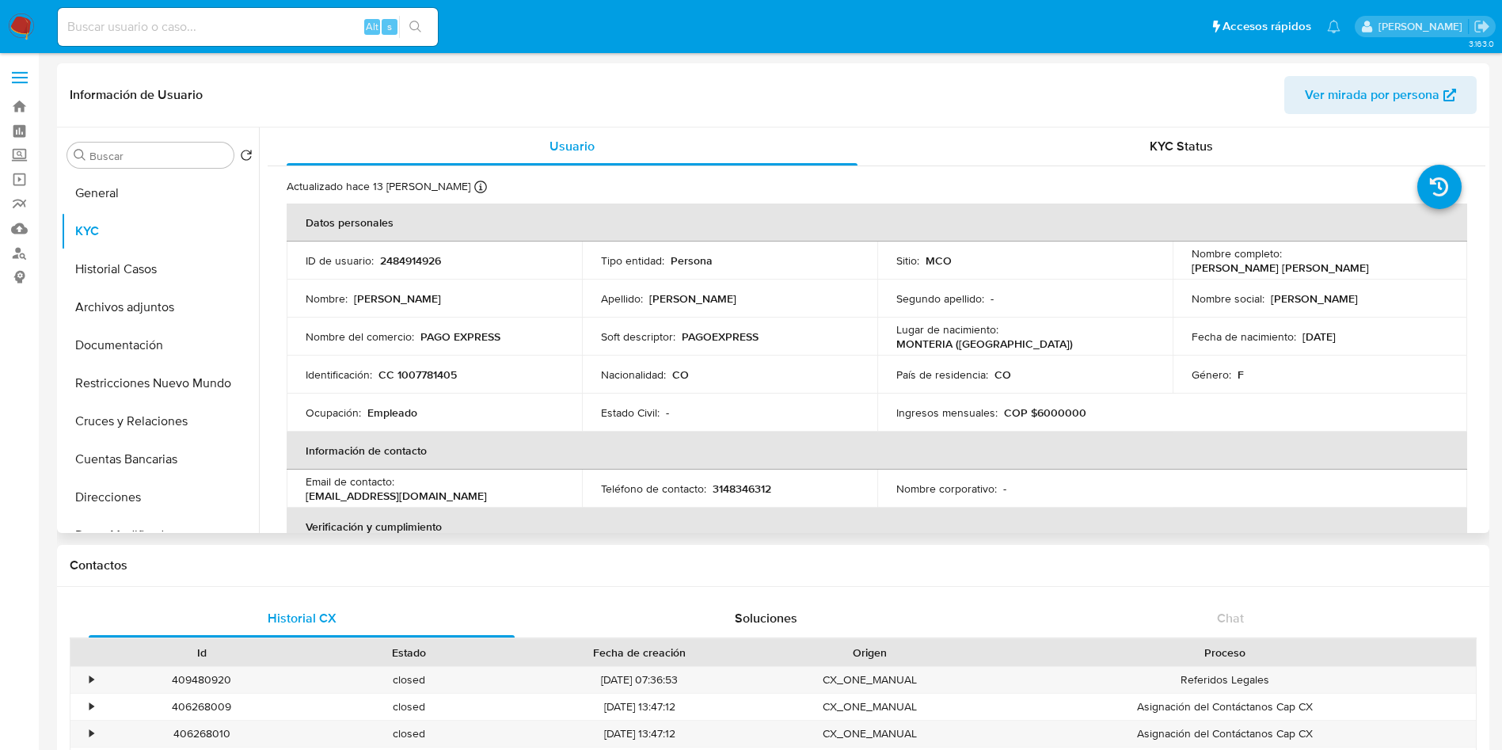
click at [414, 253] on p "2484914926" at bounding box center [410, 260] width 61 height 14
copy p "2484914926"
drag, startPoint x: 1361, startPoint y: 269, endPoint x: 1182, endPoint y: 271, distance: 179.0
click at [1182, 271] on td "Nombre completo : Maria Camila Salgado Velasquez" at bounding box center [1320, 261] width 295 height 38
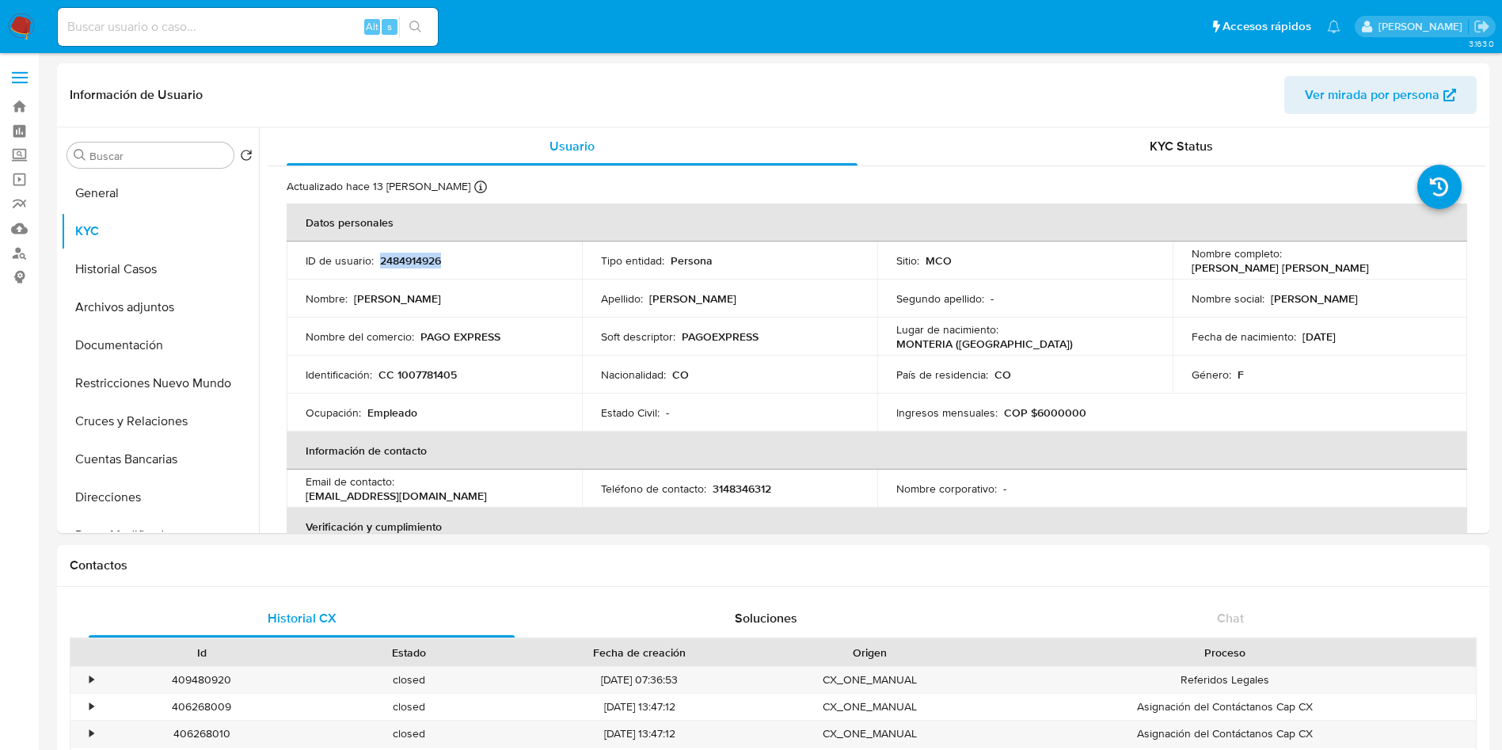
copy p "Maria Camila Salgado Velasquez"
click at [143, 348] on button "Documentación" at bounding box center [153, 345] width 185 height 38
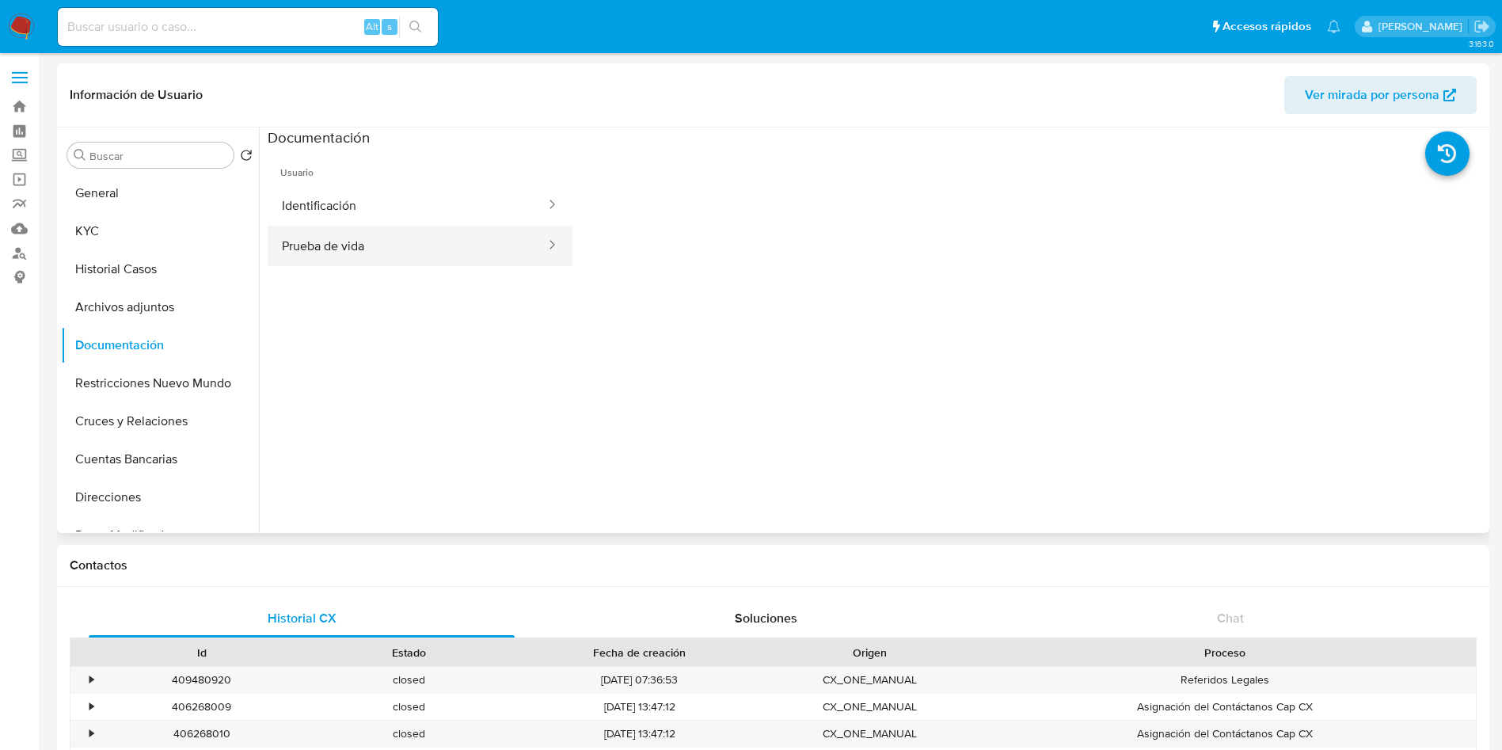
click at [311, 244] on button "Prueba de vida" at bounding box center [408, 246] width 280 height 40
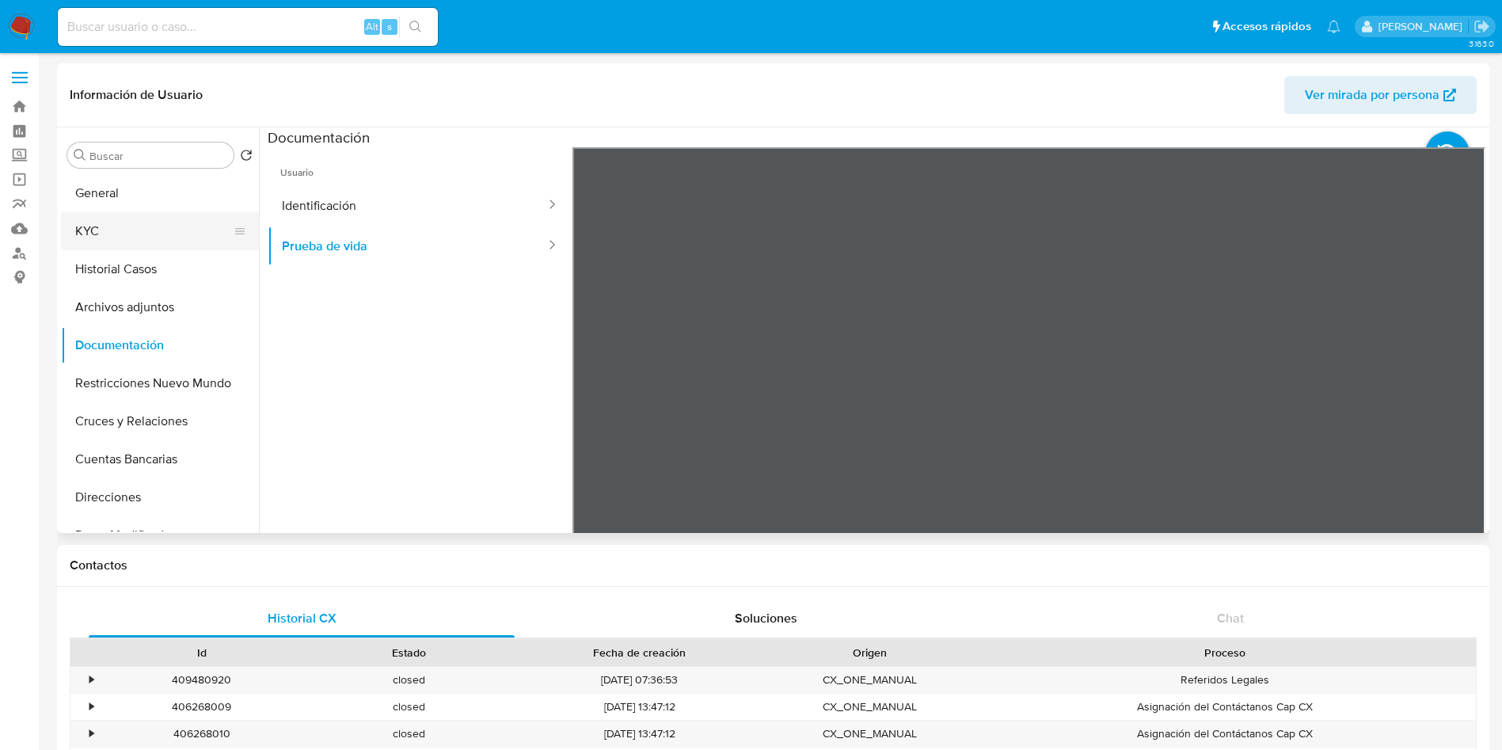
click at [124, 231] on button "KYC" at bounding box center [153, 231] width 185 height 38
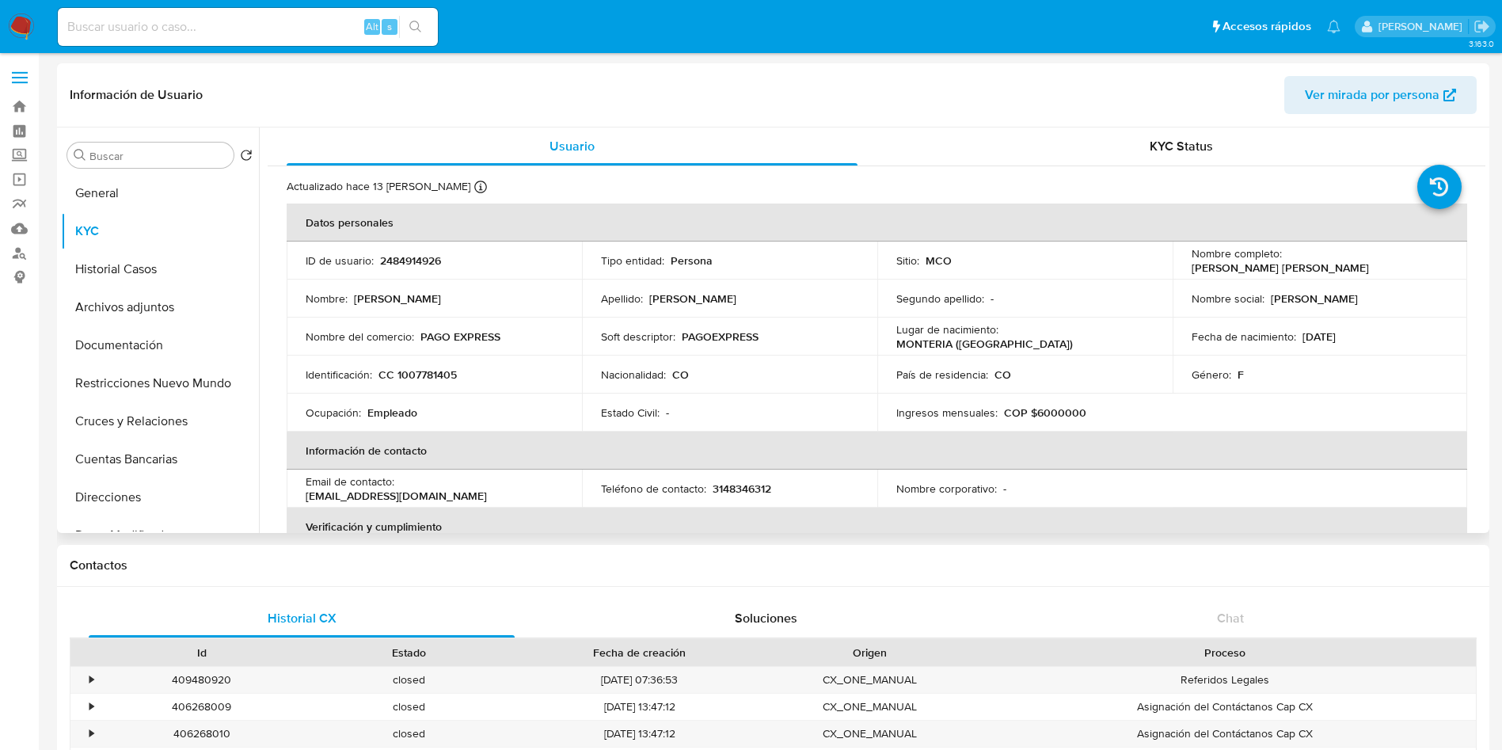
click at [438, 370] on p "CC 1007781405" at bounding box center [418, 374] width 78 height 14
copy p "1007781405"
drag, startPoint x: 1358, startPoint y: 267, endPoint x: 1183, endPoint y: 264, distance: 174.3
click at [1183, 264] on td "Nombre completo : Maria Camila Salgado Velasquez" at bounding box center [1320, 261] width 295 height 38
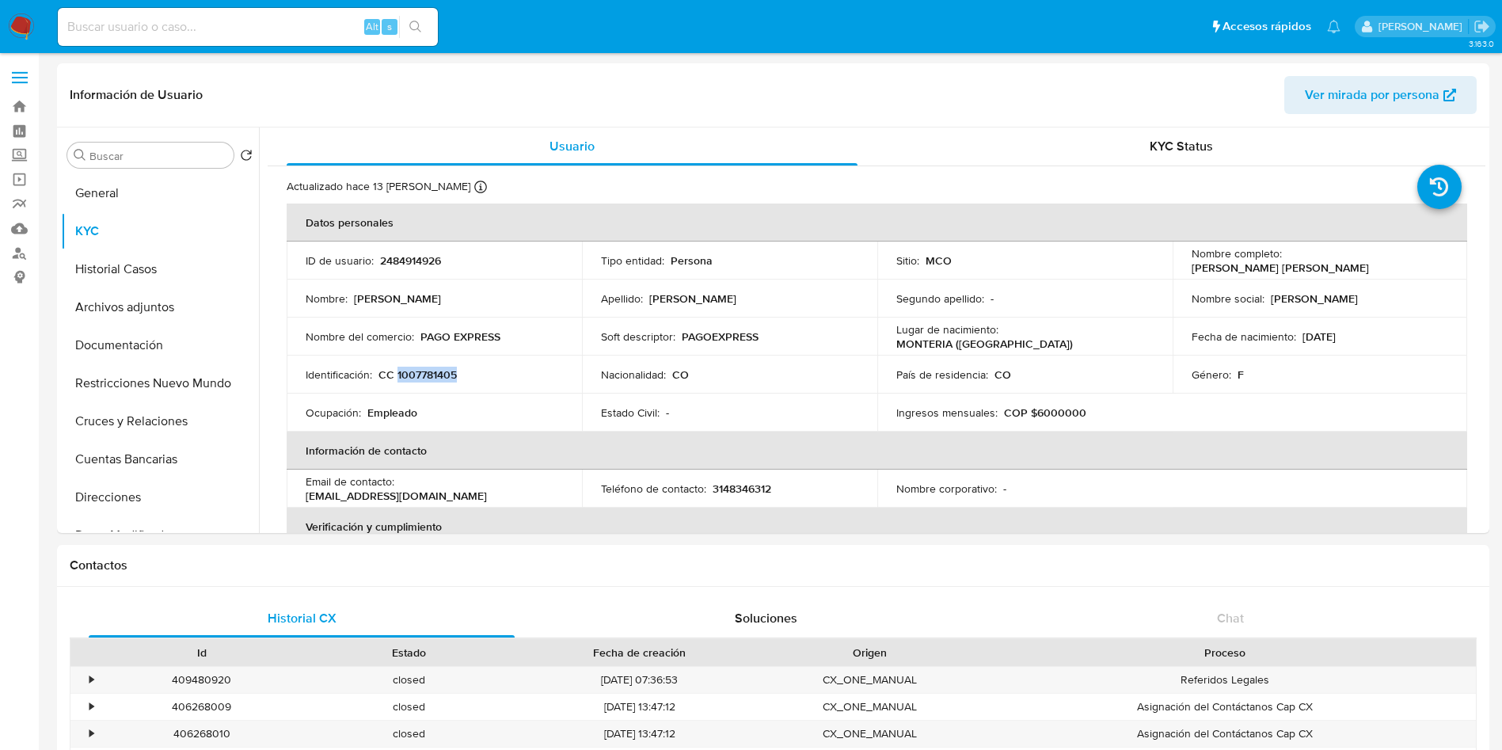
copy p "Maria Camila Salgado Velasquez"
click at [413, 265] on p "2484914926" at bounding box center [410, 260] width 61 height 14
copy p "2484914926"
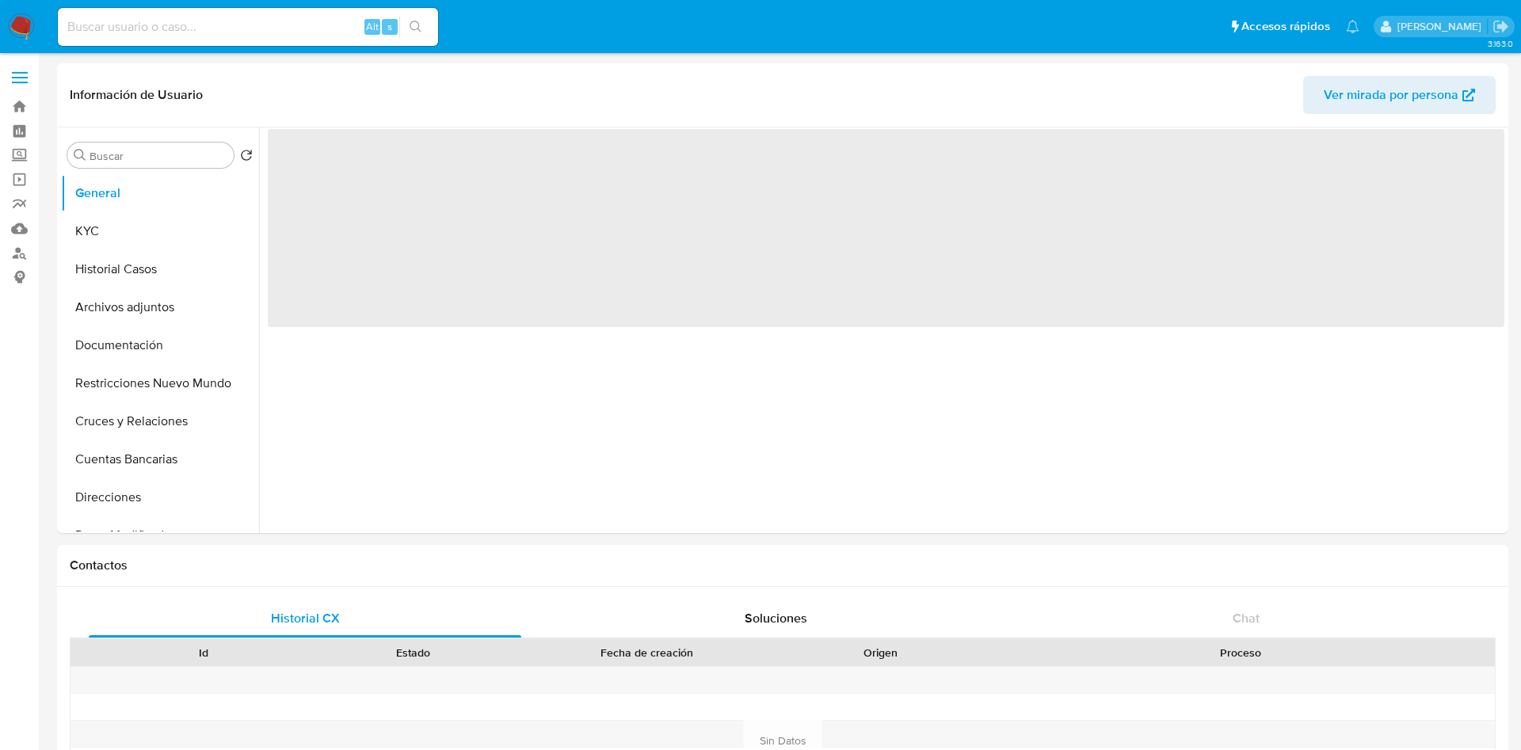
select select "10"
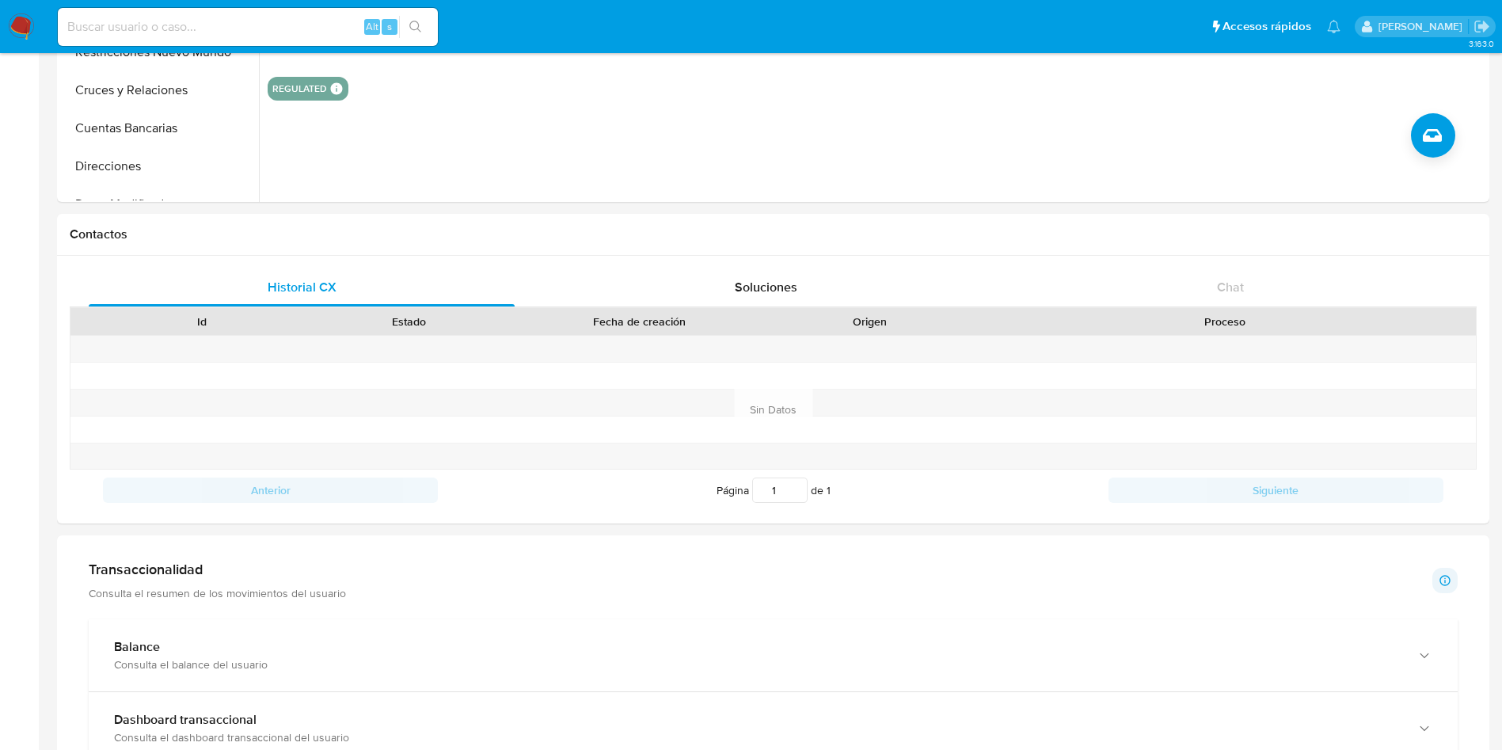
scroll to position [832, 0]
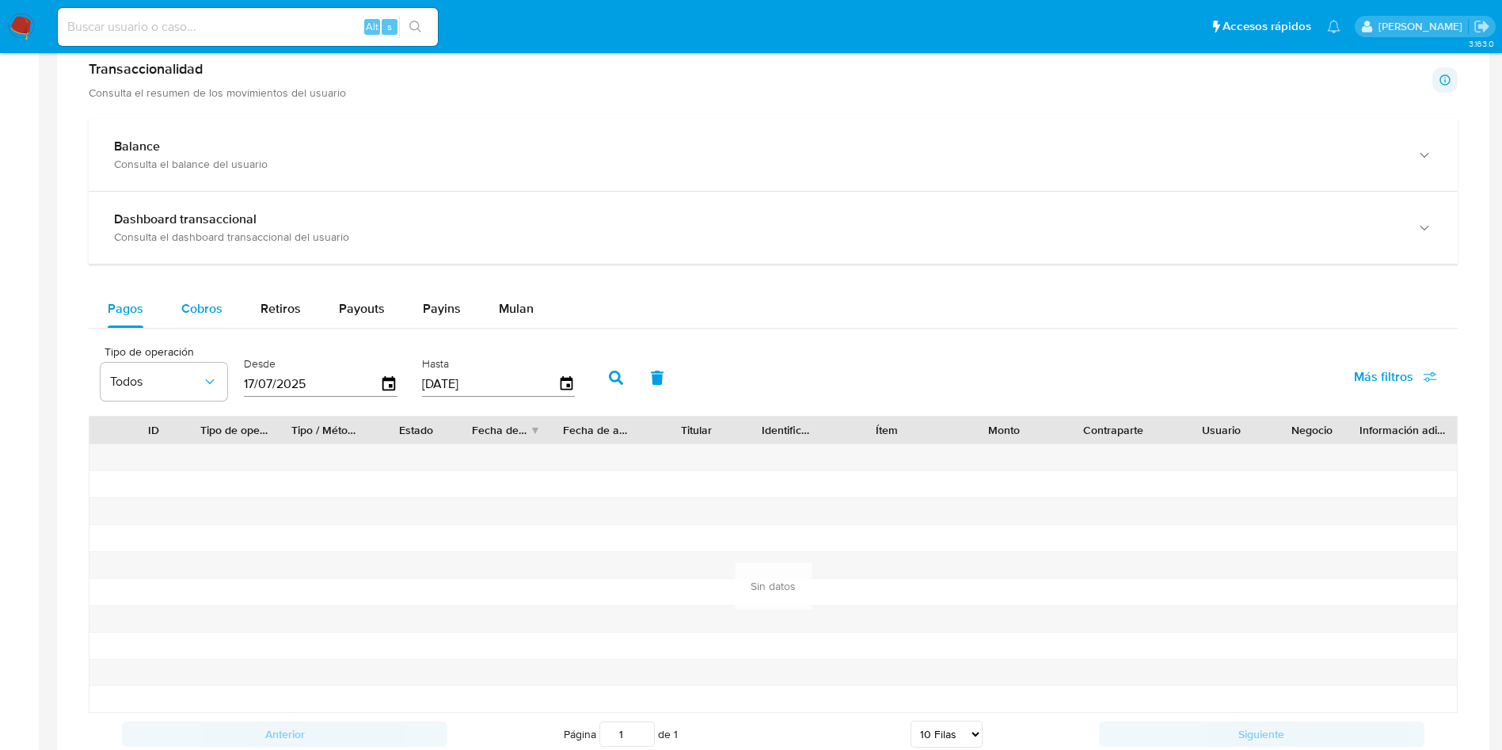
click at [171, 315] on button "Cobros" at bounding box center [201, 309] width 79 height 38
select select "10"
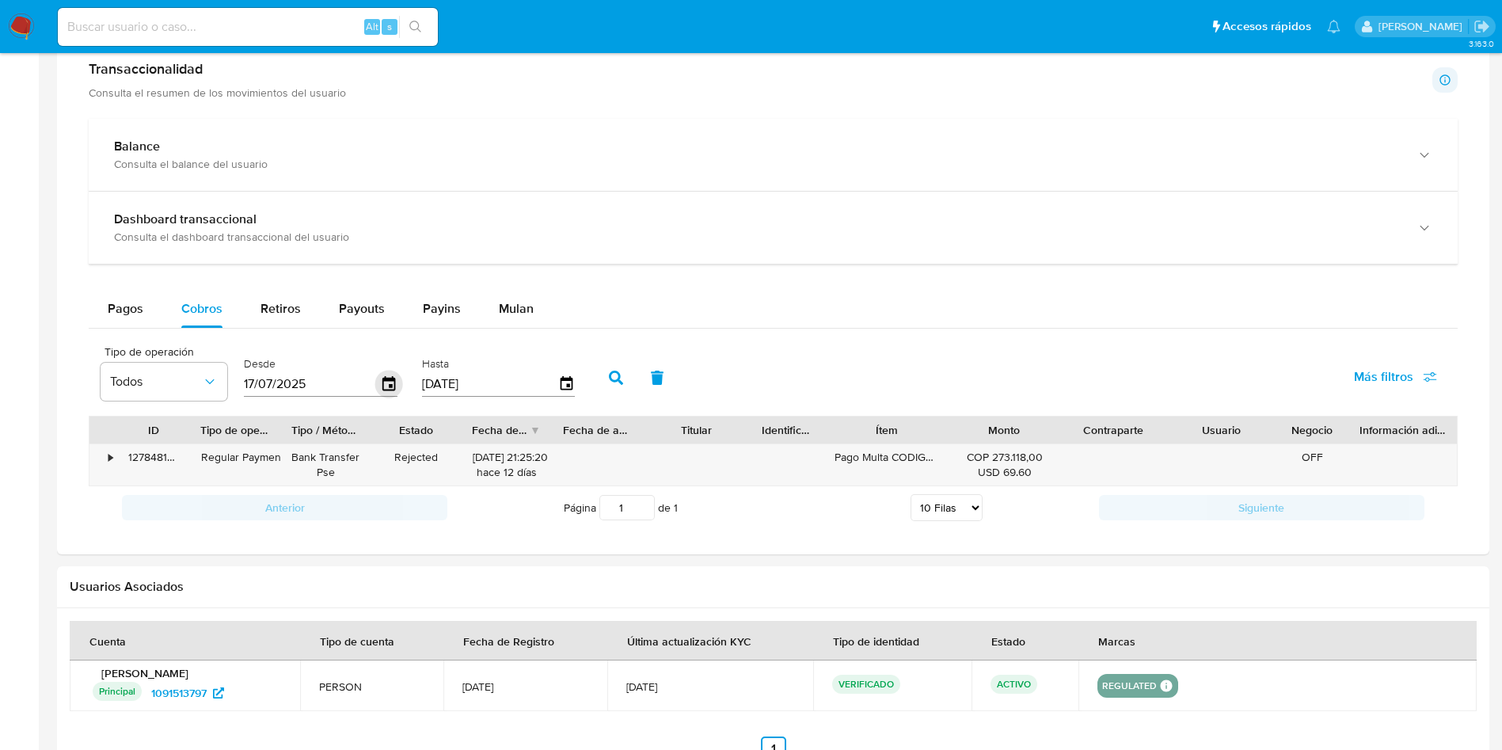
click at [391, 379] on icon "button" at bounding box center [389, 383] width 13 height 14
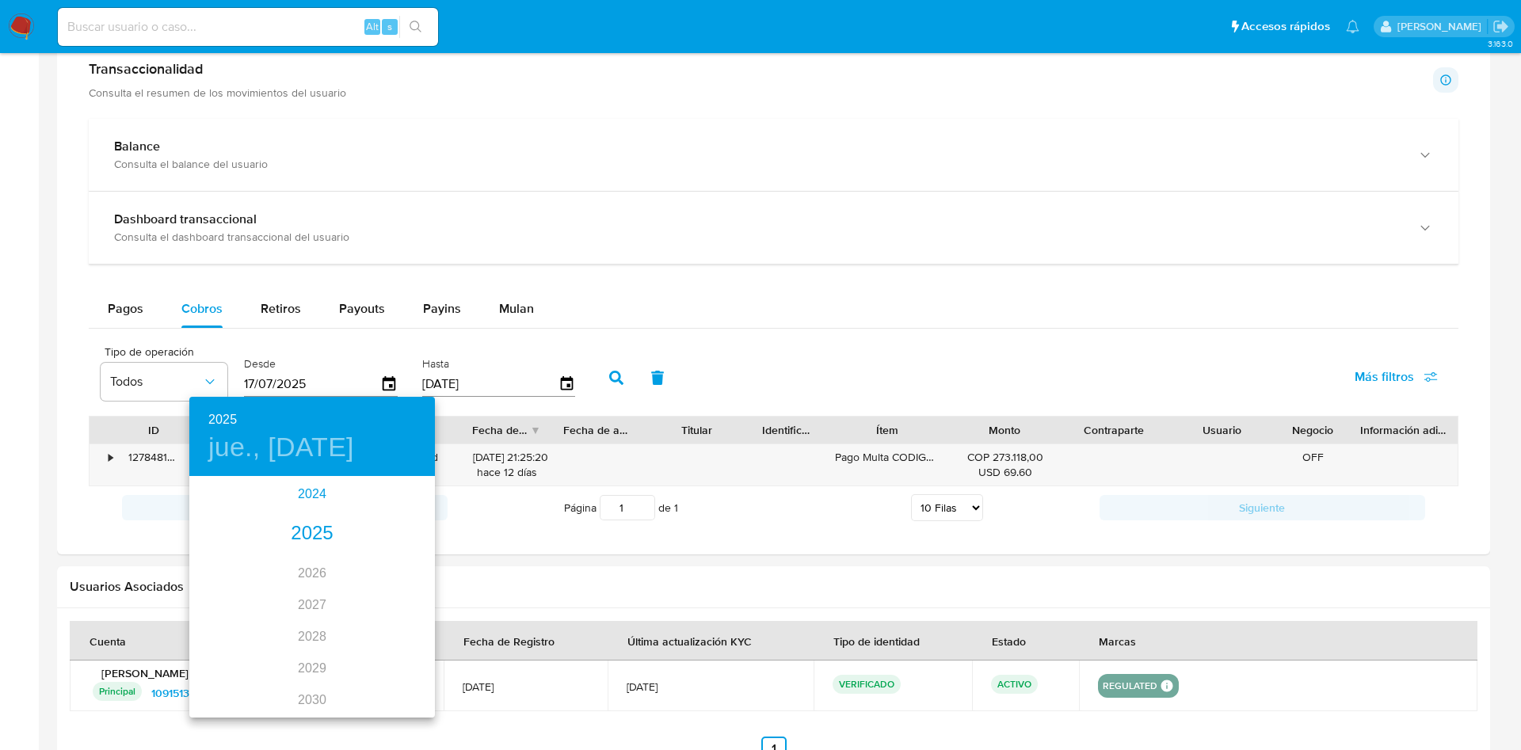
click at [303, 486] on div "2024" at bounding box center [312, 494] width 246 height 32
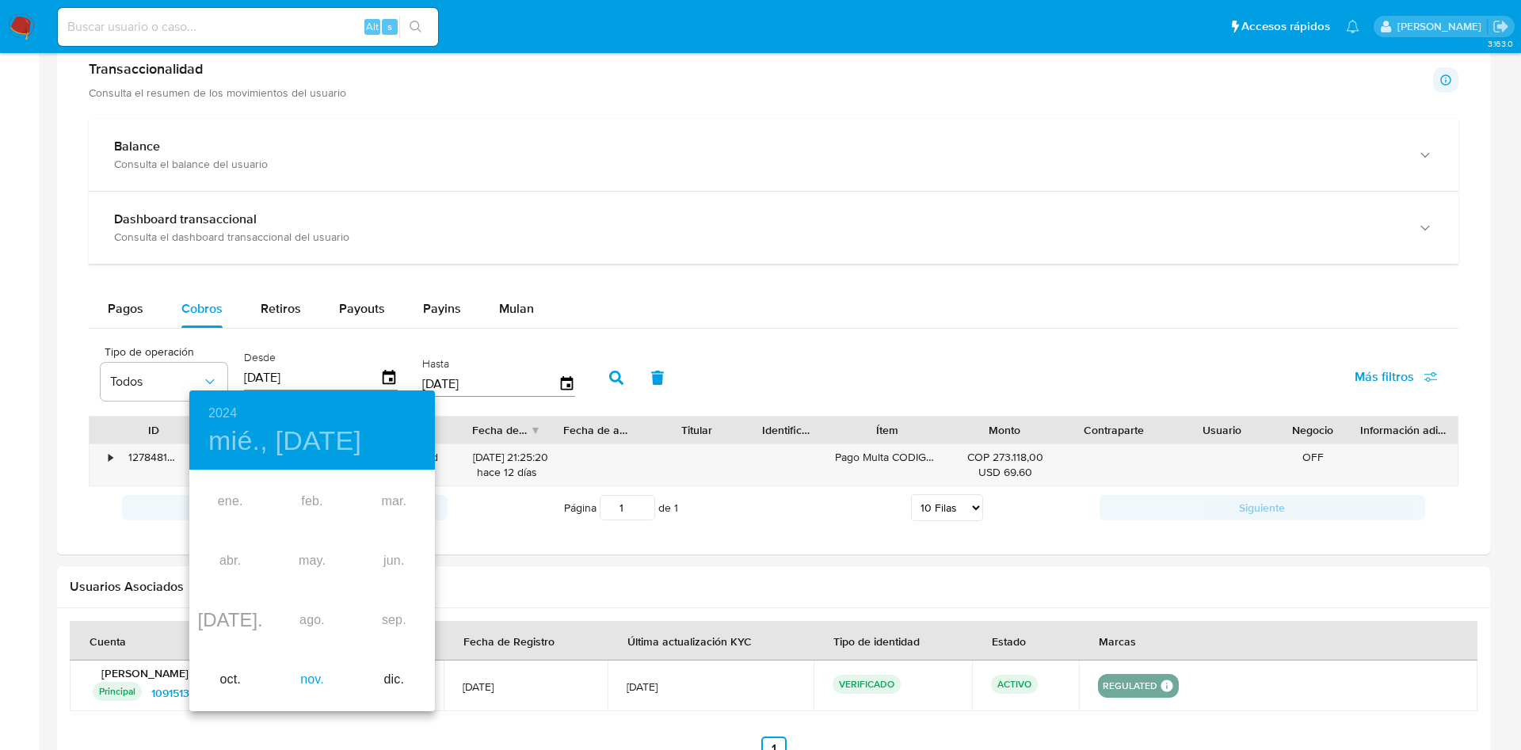
click at [307, 691] on div "nov." at bounding box center [312, 679] width 82 height 59
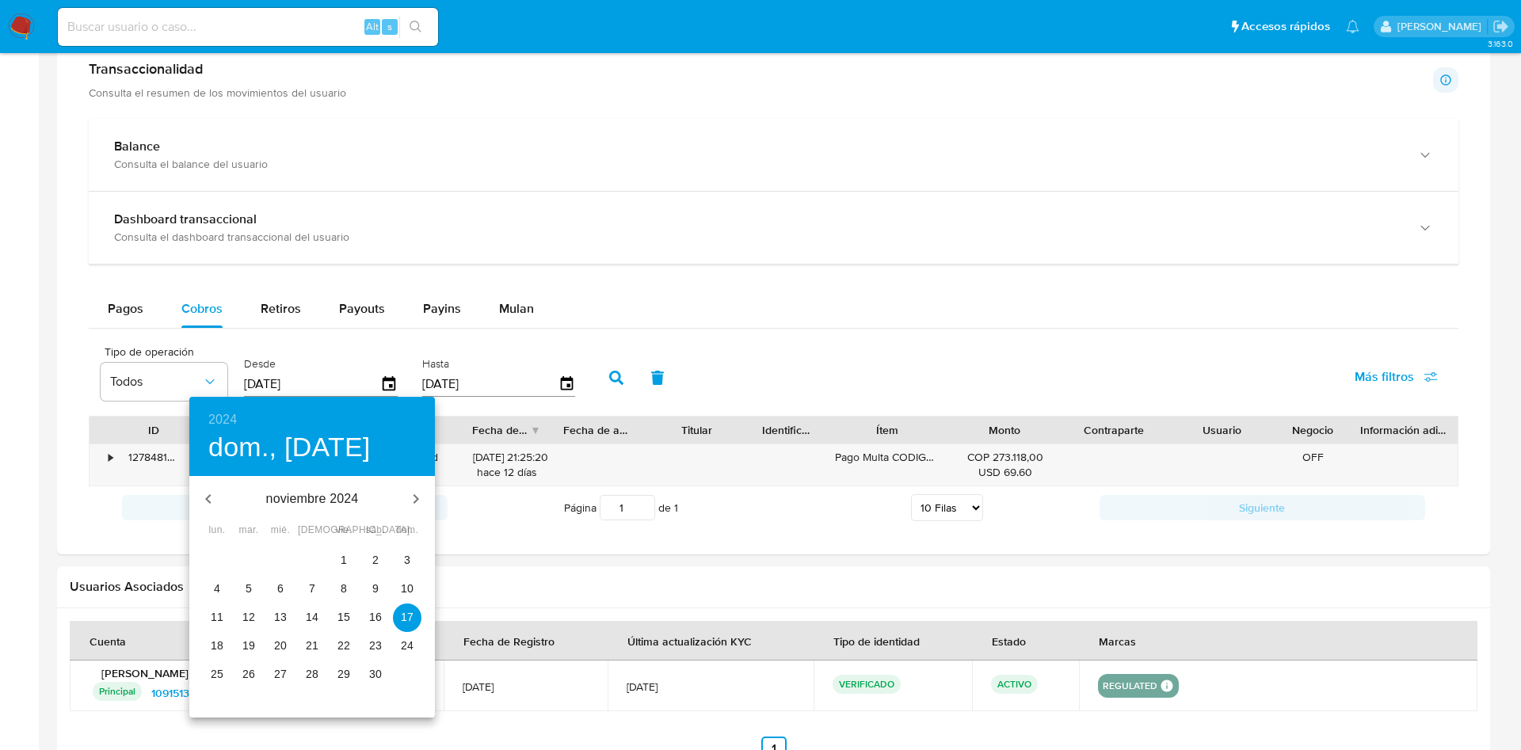
click at [318, 681] on p "28" at bounding box center [312, 674] width 13 height 16
type input "[DATE]"
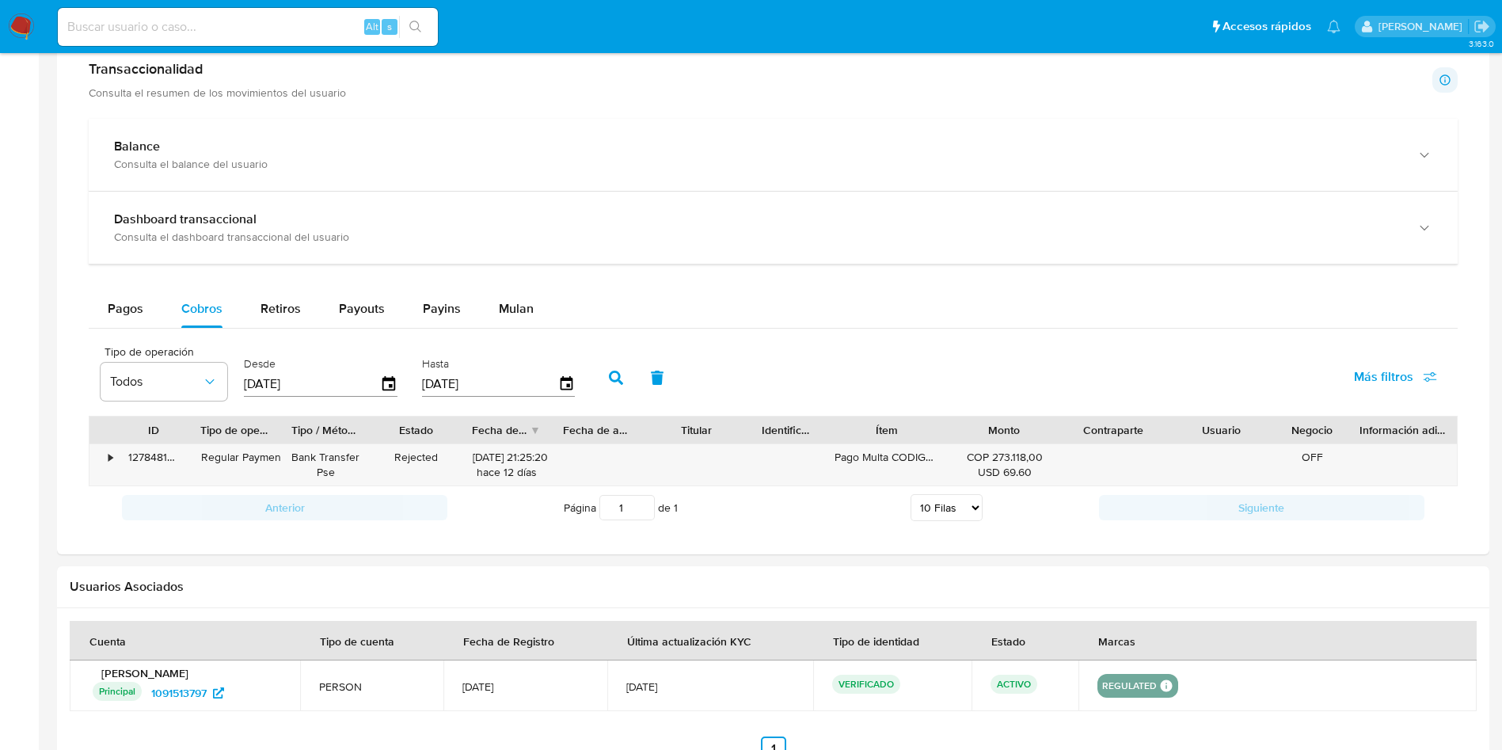
click at [611, 376] on icon "button" at bounding box center [616, 378] width 14 height 14
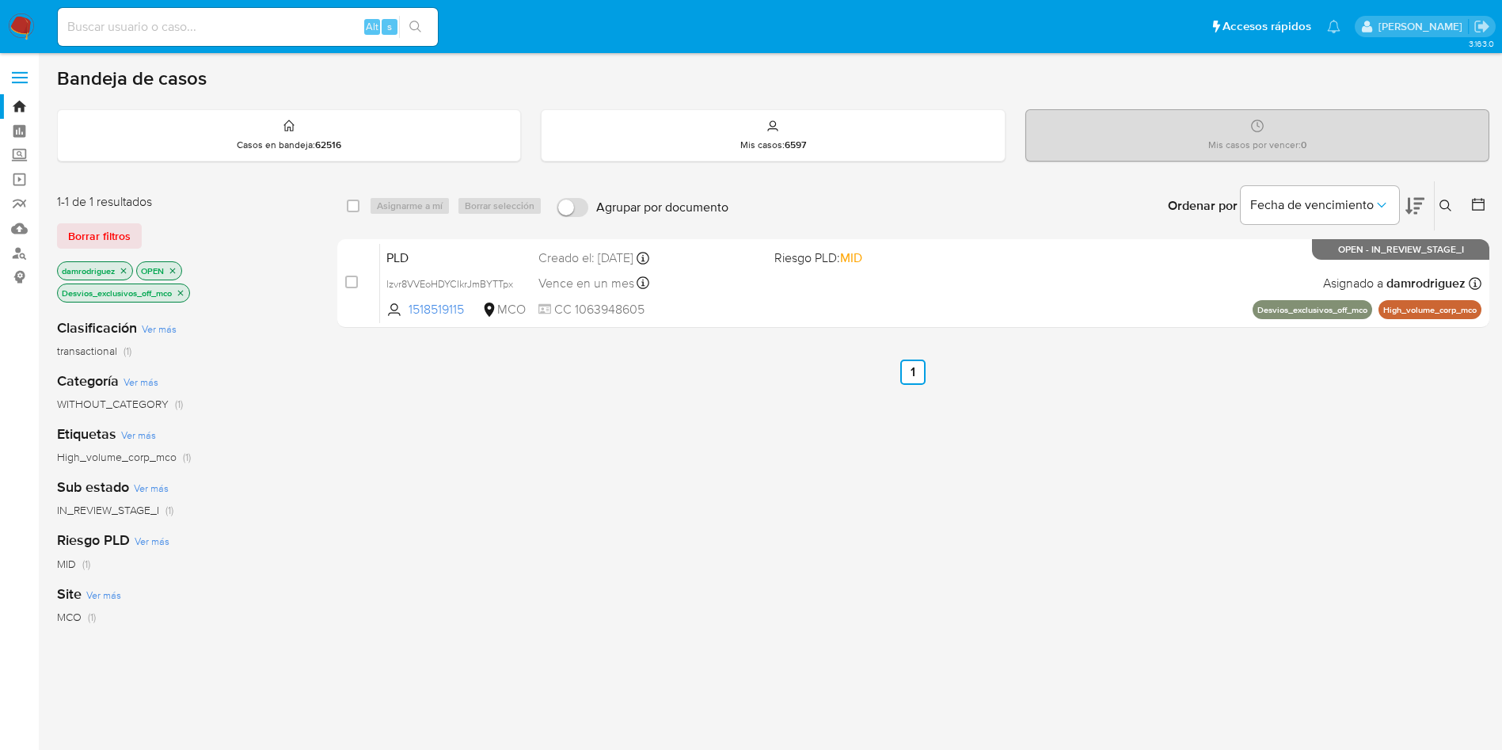
click at [474, 433] on div "select-all-cases-checkbox Asignarme a mí Borrar selección Agrupar por documento…" at bounding box center [913, 551] width 1152 height 740
click at [24, 223] on link "Mulan" at bounding box center [94, 228] width 189 height 25
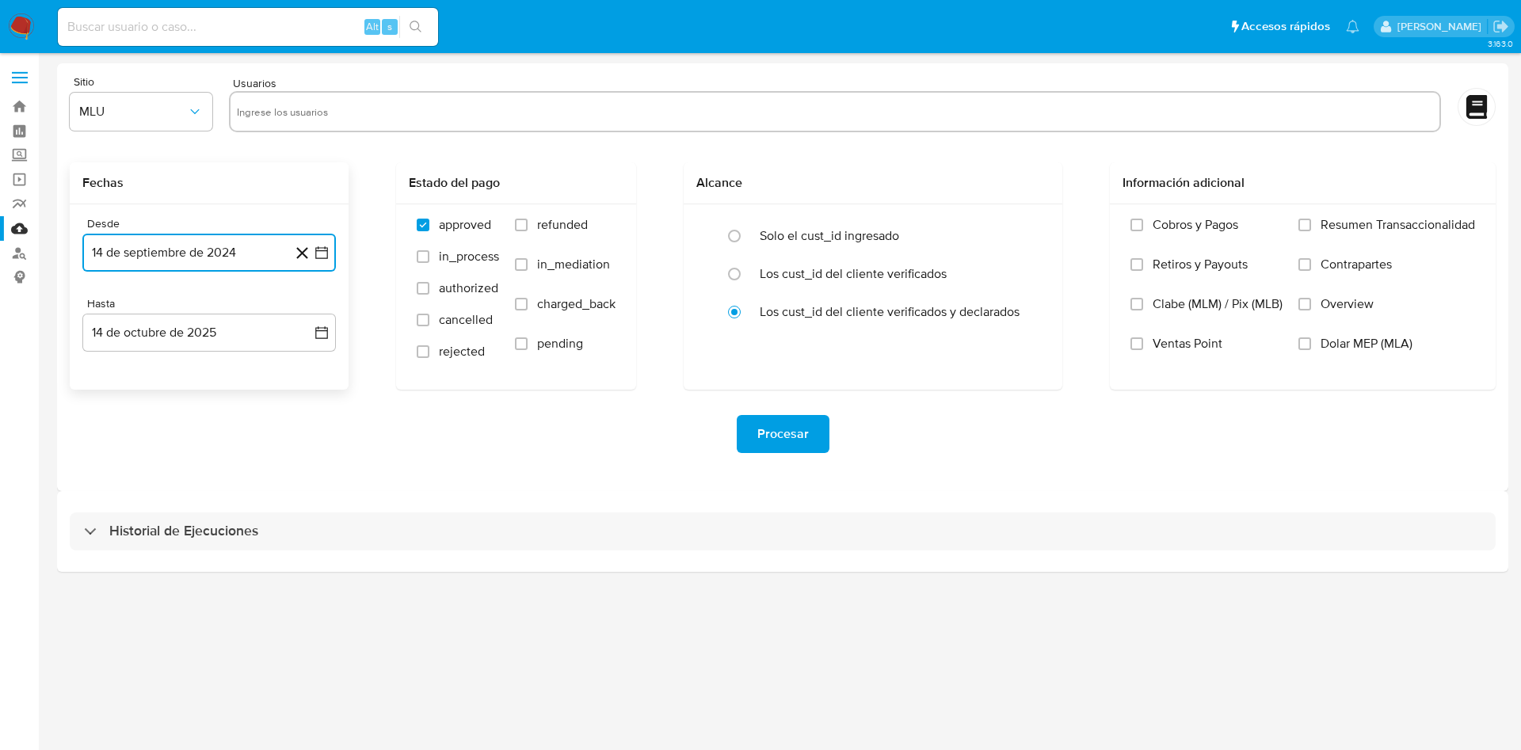
click at [195, 251] on button "14 de septiembre de 2024" at bounding box center [208, 253] width 253 height 38
click at [305, 310] on icon "Mes siguiente" at bounding box center [307, 309] width 19 height 19
click at [121, 428] on button "14" at bounding box center [113, 431] width 25 height 25
click at [549, 222] on span "refunded" at bounding box center [562, 225] width 51 height 16
click at [527, 222] on input "refunded" at bounding box center [521, 225] width 13 height 13
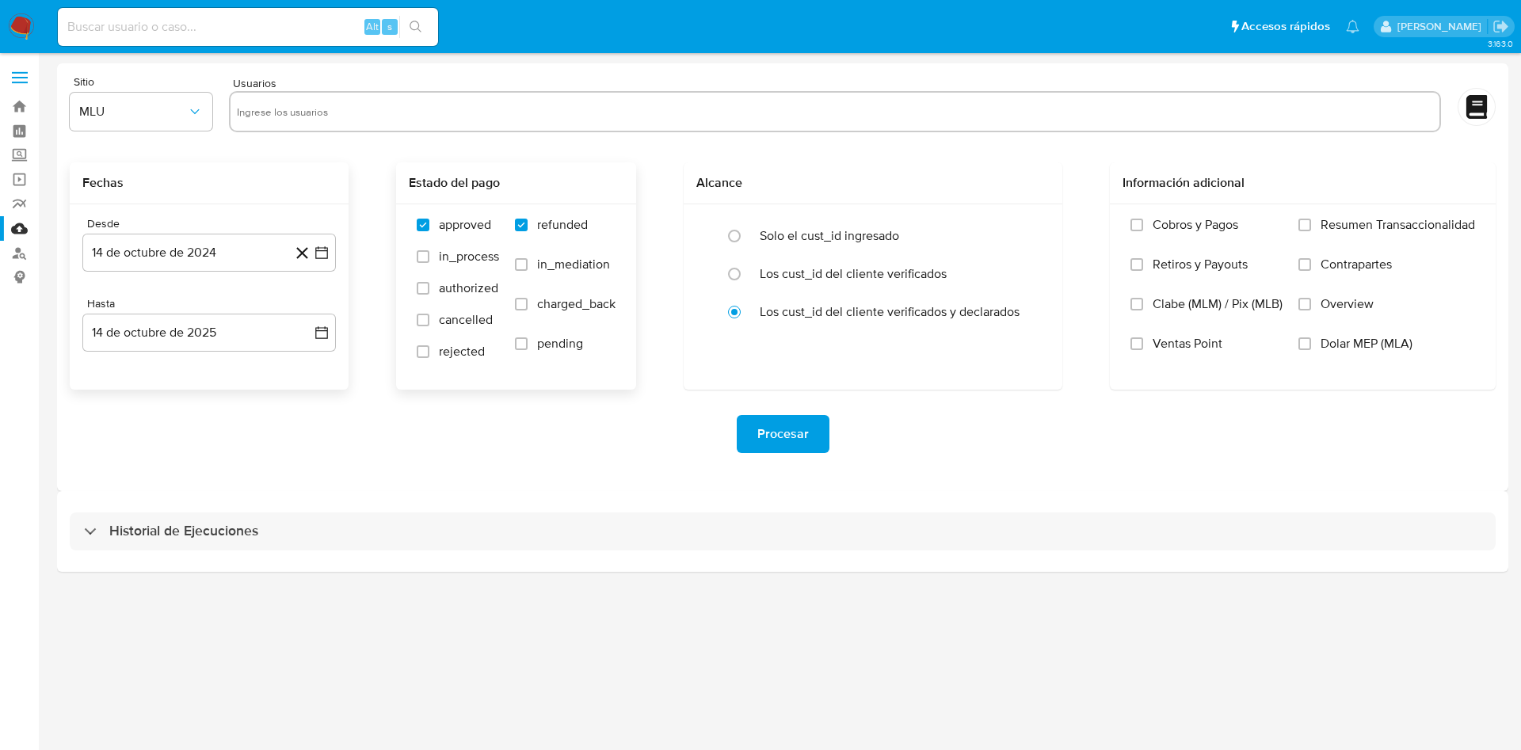
checkbox input "true"
click at [544, 300] on span "charged_back" at bounding box center [576, 304] width 78 height 16
click at [527, 300] on input "charged_back" at bounding box center [521, 304] width 13 height 13
checkbox input "true"
click at [447, 356] on span "rejected" at bounding box center [462, 352] width 46 height 16
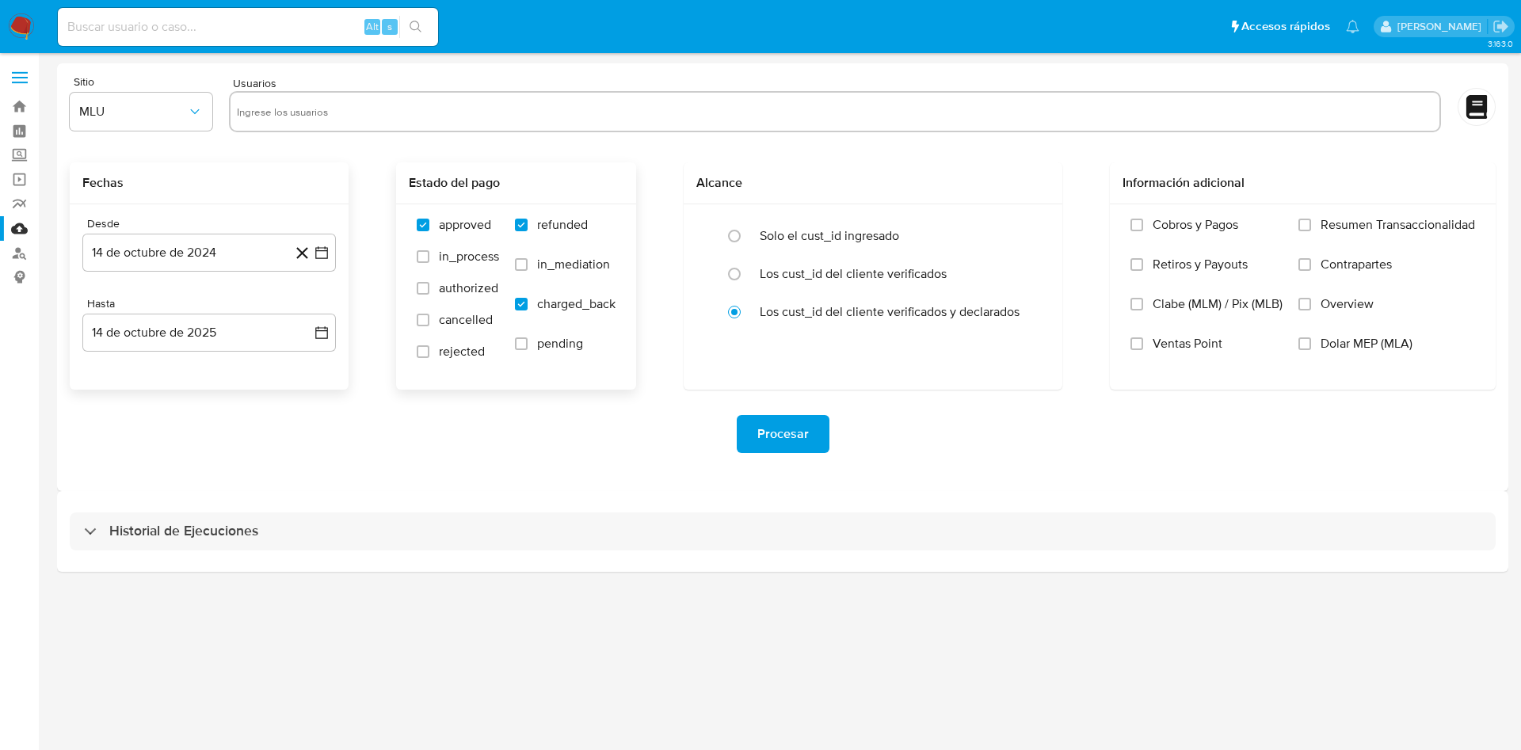
click at [429, 356] on input "rejected" at bounding box center [423, 351] width 13 height 13
checkbox input "true"
click at [109, 106] on span "MLU" at bounding box center [133, 112] width 108 height 16
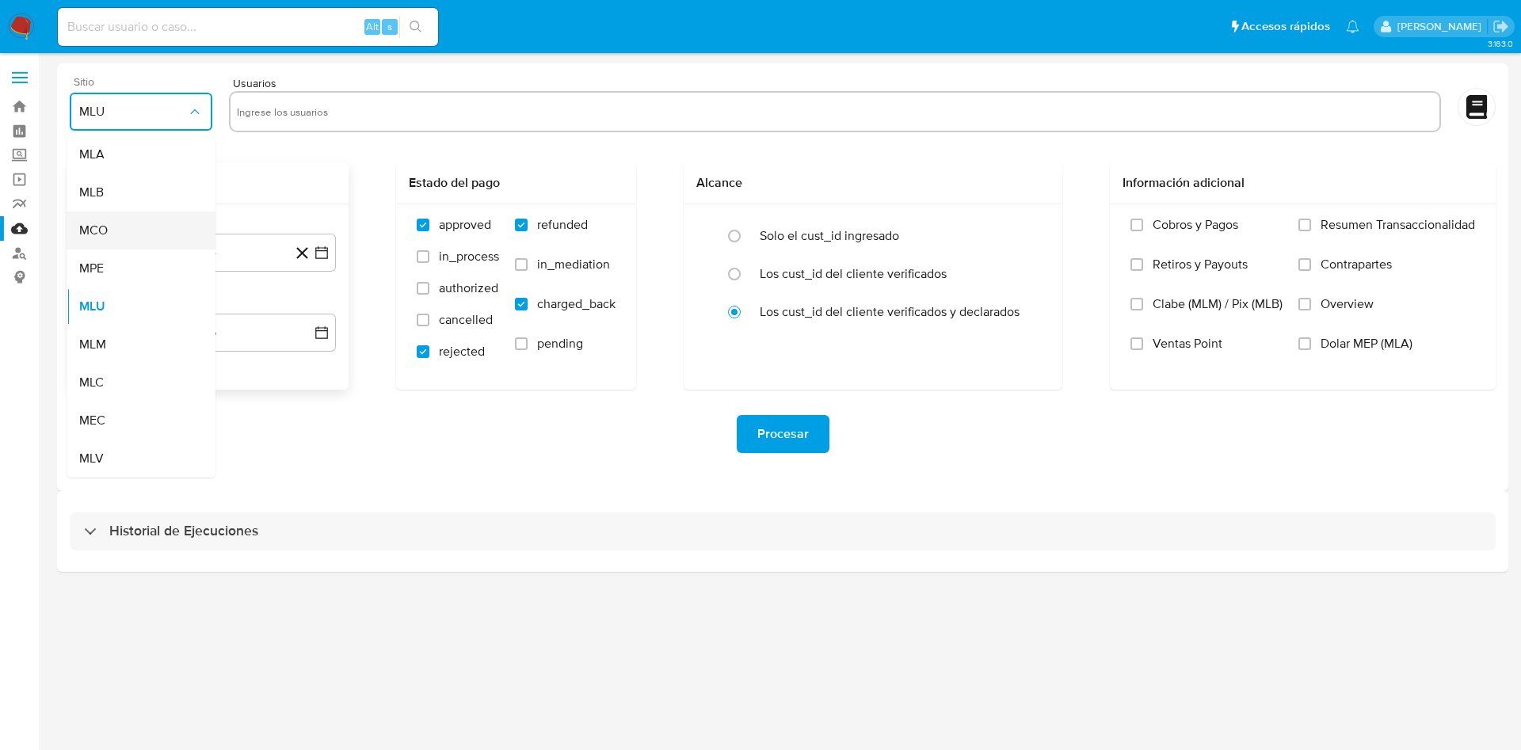
click at [115, 231] on div "MCO" at bounding box center [136, 230] width 114 height 38
click at [424, 112] on input "text" at bounding box center [835, 111] width 1196 height 25
type input "1518519115"
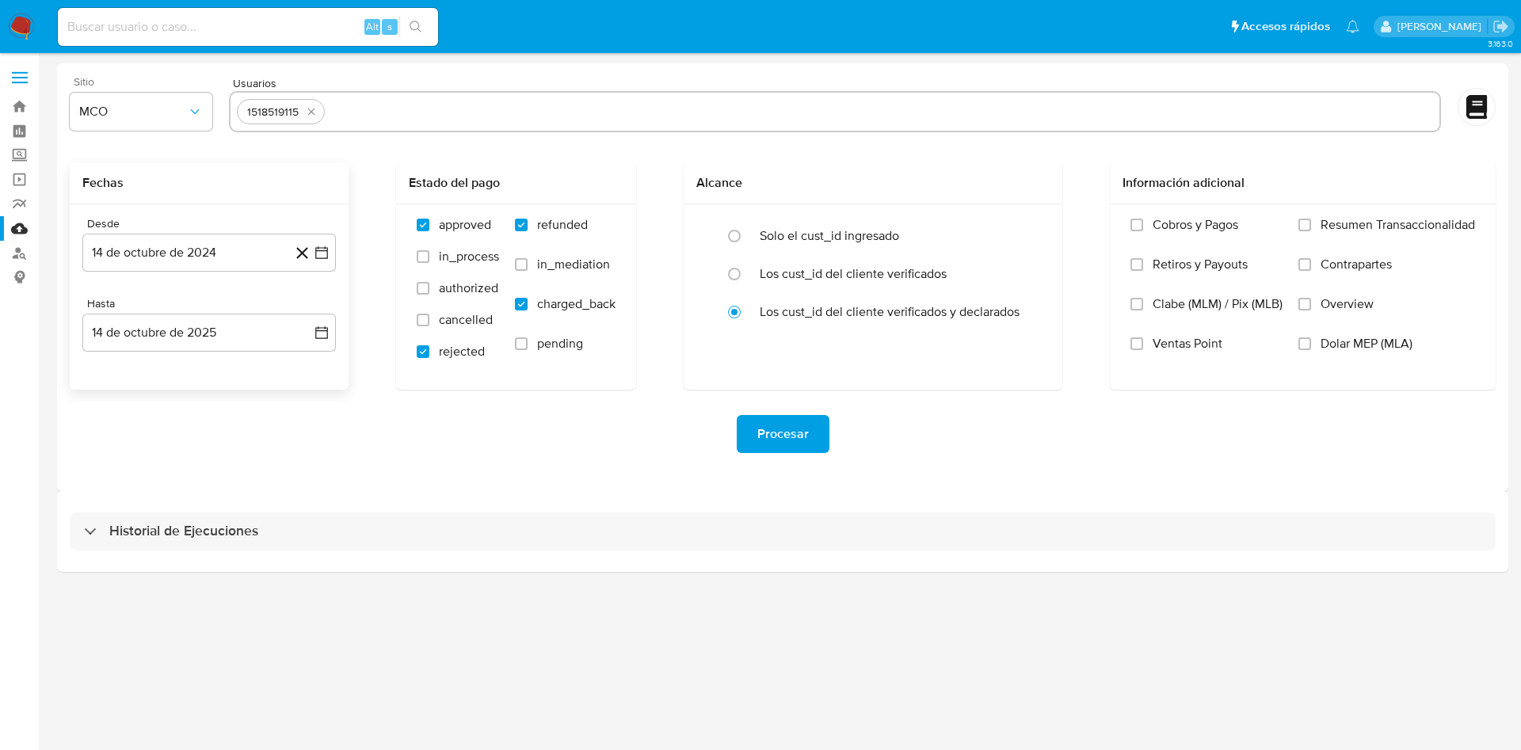
paste input "311827622"
type input "311827622"
paste input "2484914926"
type input "2484914926"
paste input "2025470123"
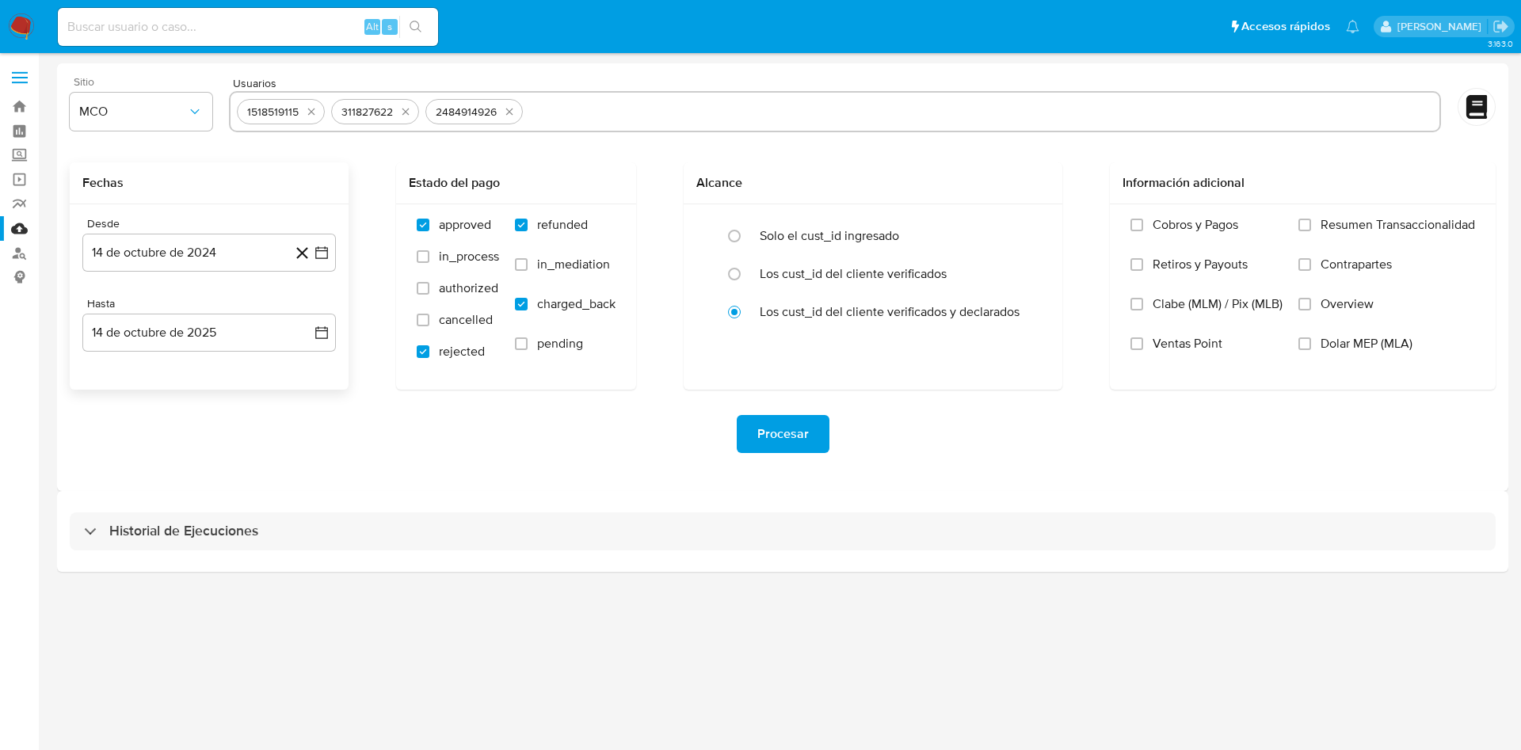
type input "2025470123"
click at [797, 435] on span "Procesar" at bounding box center [782, 434] width 51 height 35
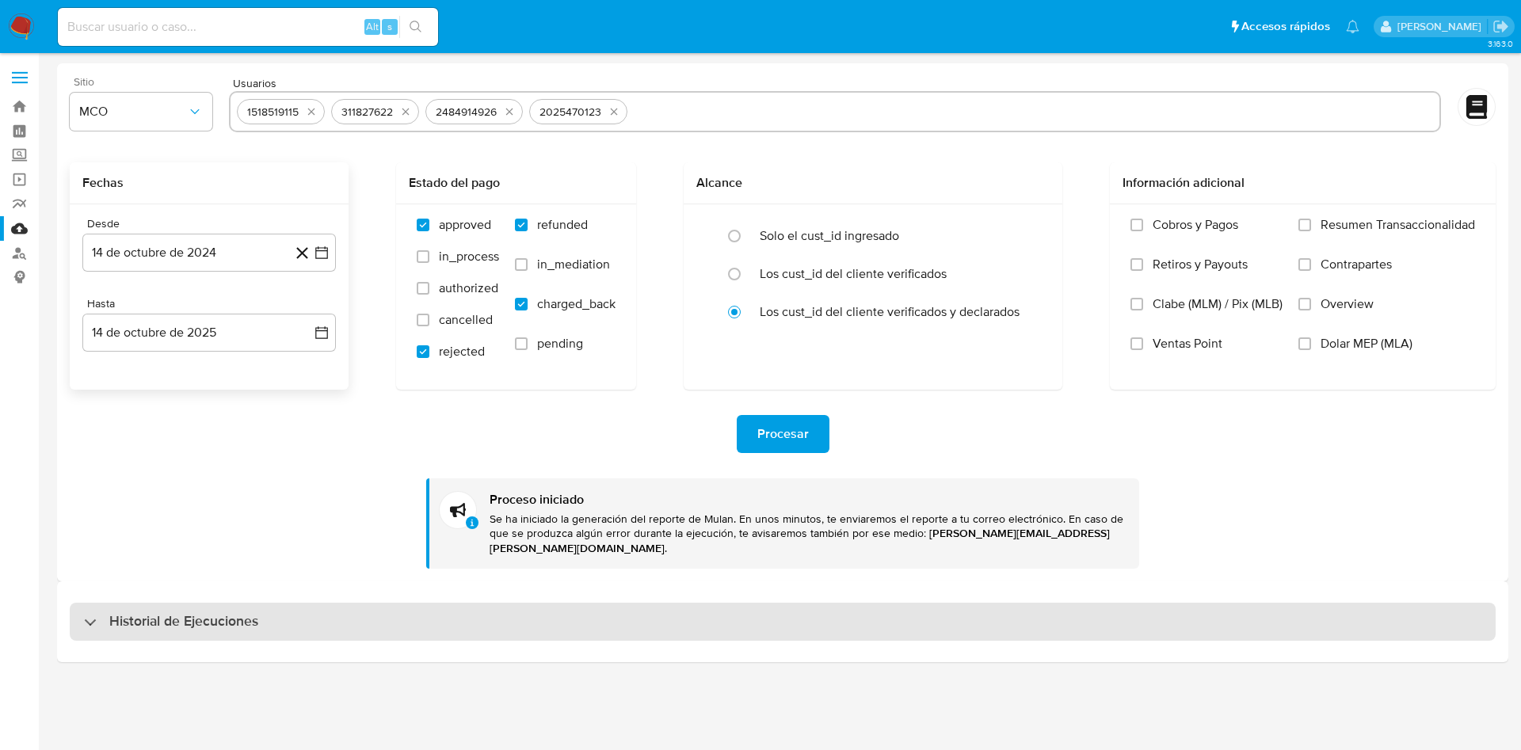
click at [306, 603] on div "Historial de Ejecuciones" at bounding box center [783, 622] width 1426 height 38
select select "10"
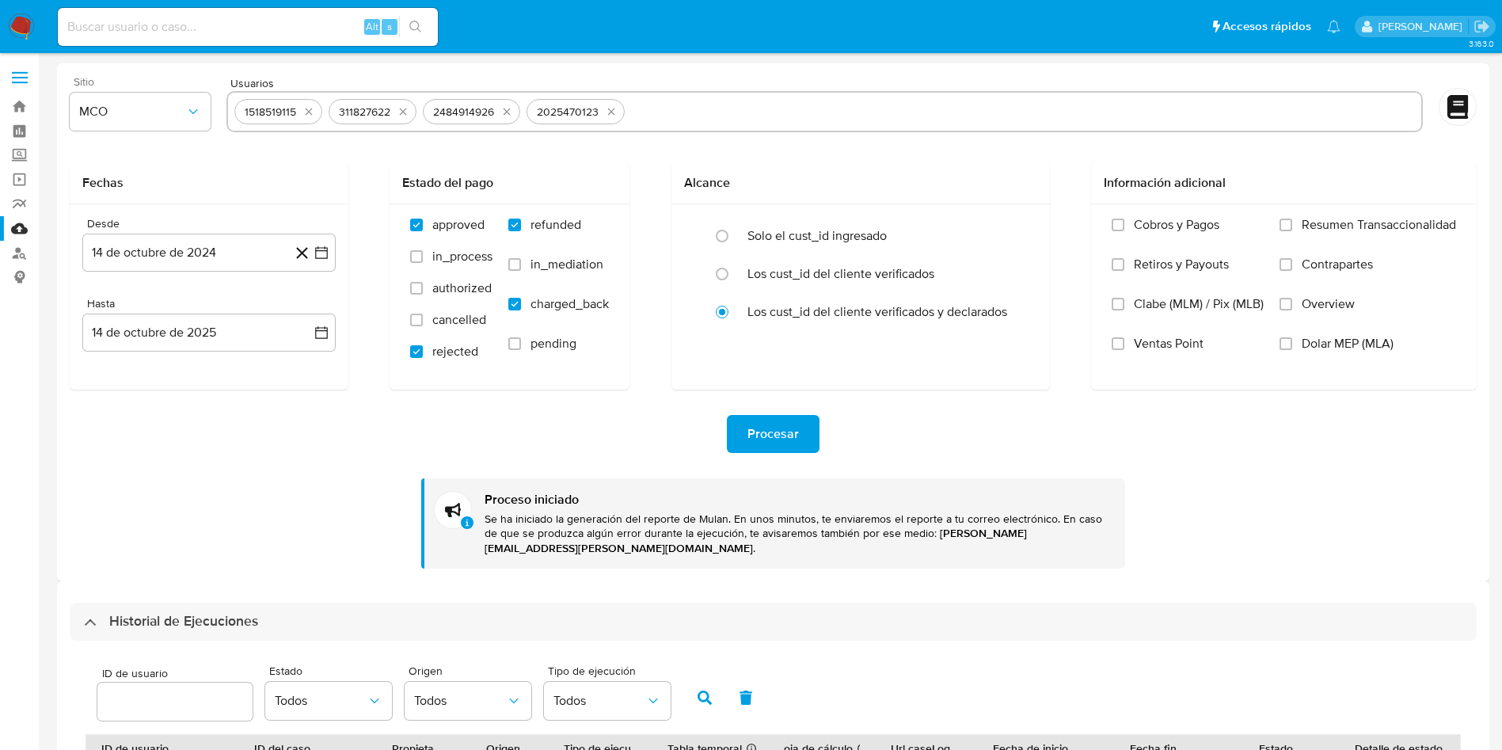
click at [193, 25] on input at bounding box center [248, 27] width 380 height 21
paste input "[EMAIL_ADDRESS][DOMAIN_NAME]"
type input "[EMAIL_ADDRESS][DOMAIN_NAME]"
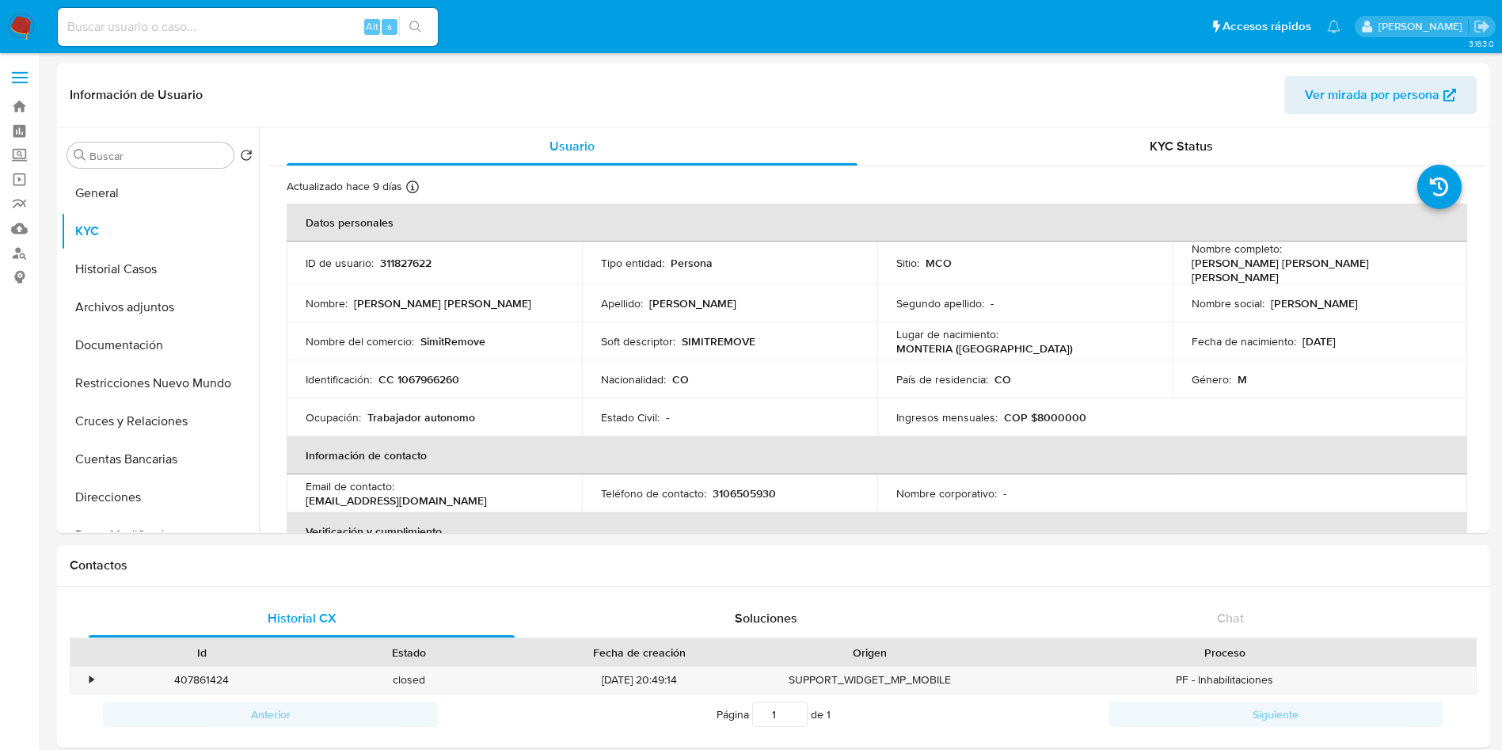
select select "10"
drag, startPoint x: 1438, startPoint y: 258, endPoint x: 1285, endPoint y: 259, distance: 153.7
click at [1285, 259] on div "Nombre completo : [PERSON_NAME] [PERSON_NAME] [PERSON_NAME]" at bounding box center [1320, 263] width 257 height 43
copy p "[PERSON_NAME] [PERSON_NAME] [PERSON_NAME]"
click at [430, 381] on p "CC 1067966260" at bounding box center [419, 379] width 81 height 14
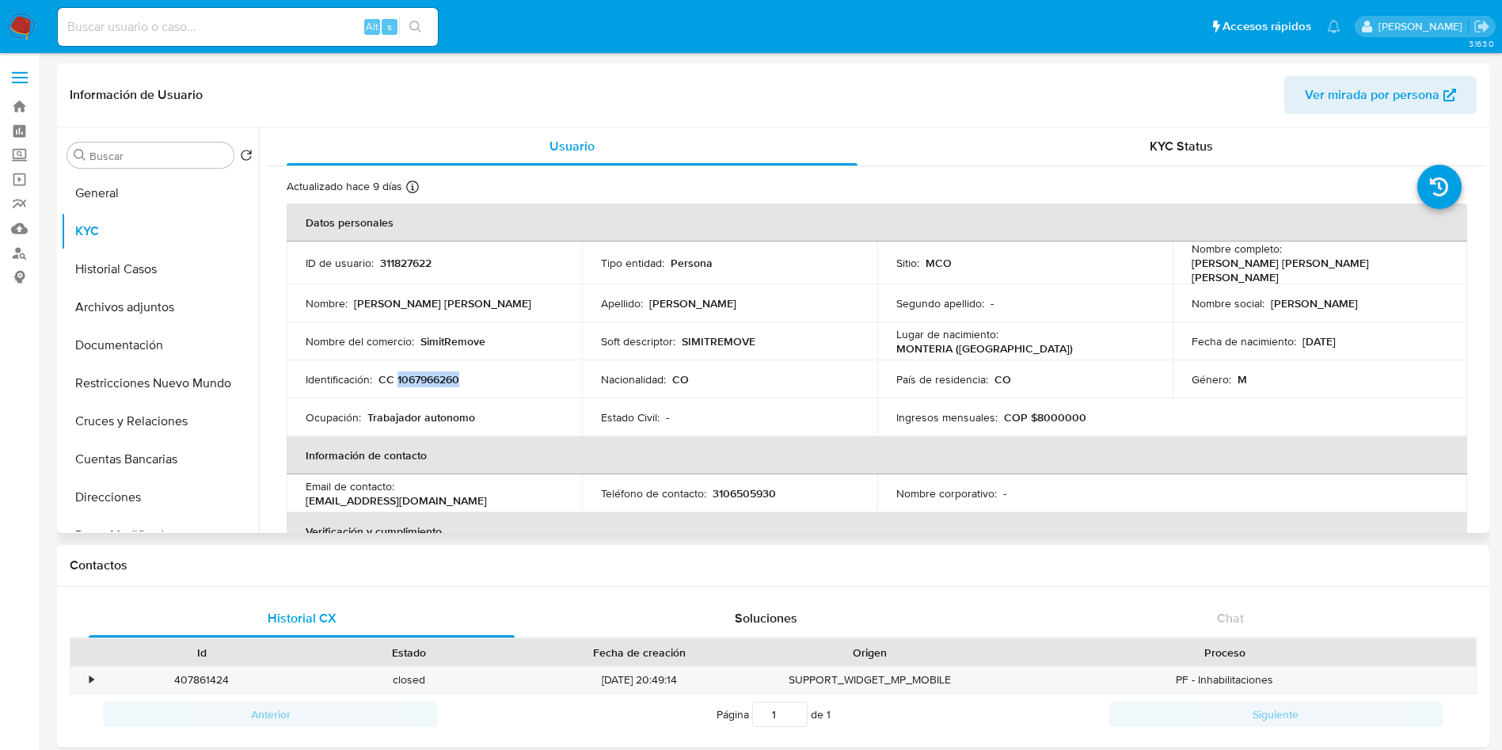
click at [430, 381] on p "CC 1067966260" at bounding box center [419, 379] width 81 height 14
copy p "1067966260"
drag, startPoint x: 116, startPoint y: 199, endPoint x: 136, endPoint y: 217, distance: 26.9
click at [117, 199] on button "General" at bounding box center [160, 193] width 198 height 38
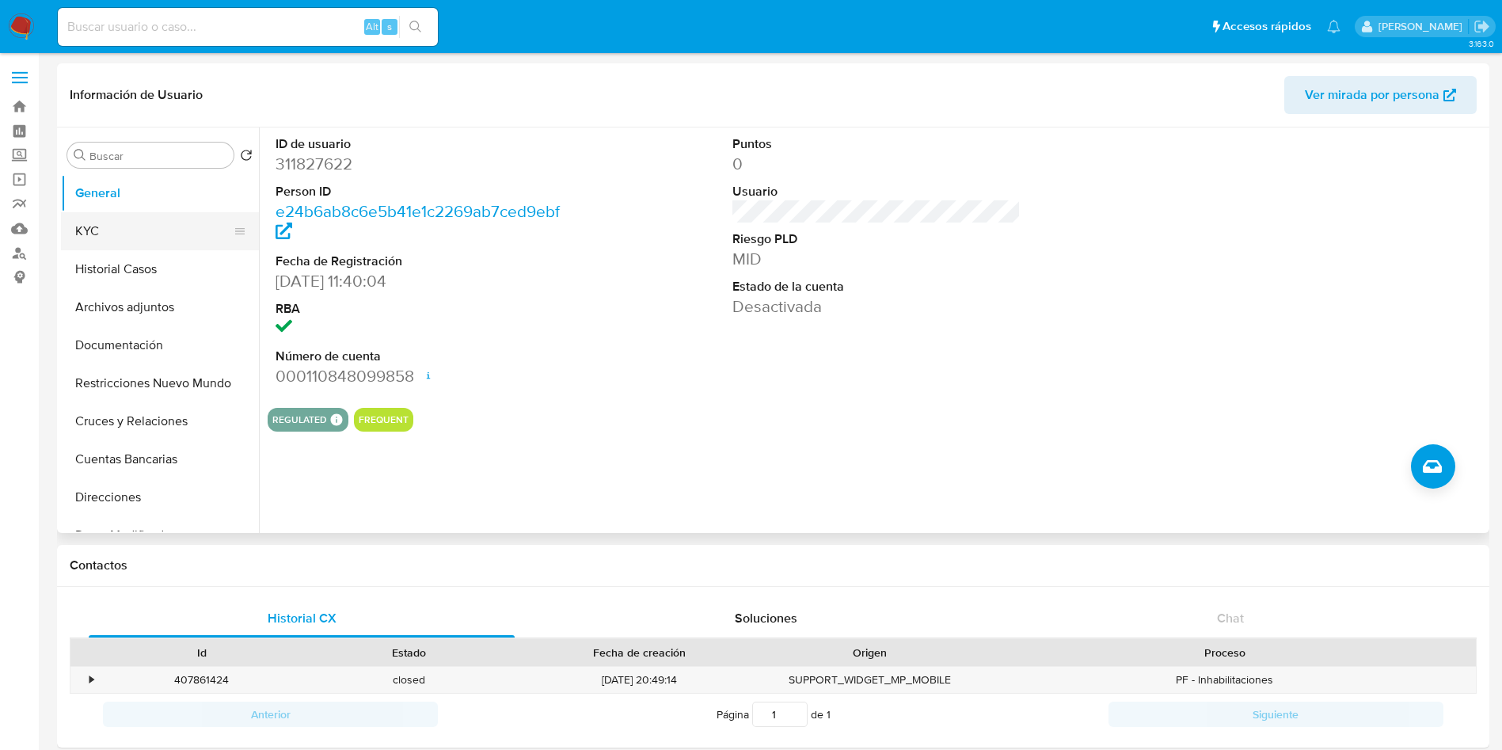
click at [93, 227] on button "KYC" at bounding box center [153, 231] width 185 height 38
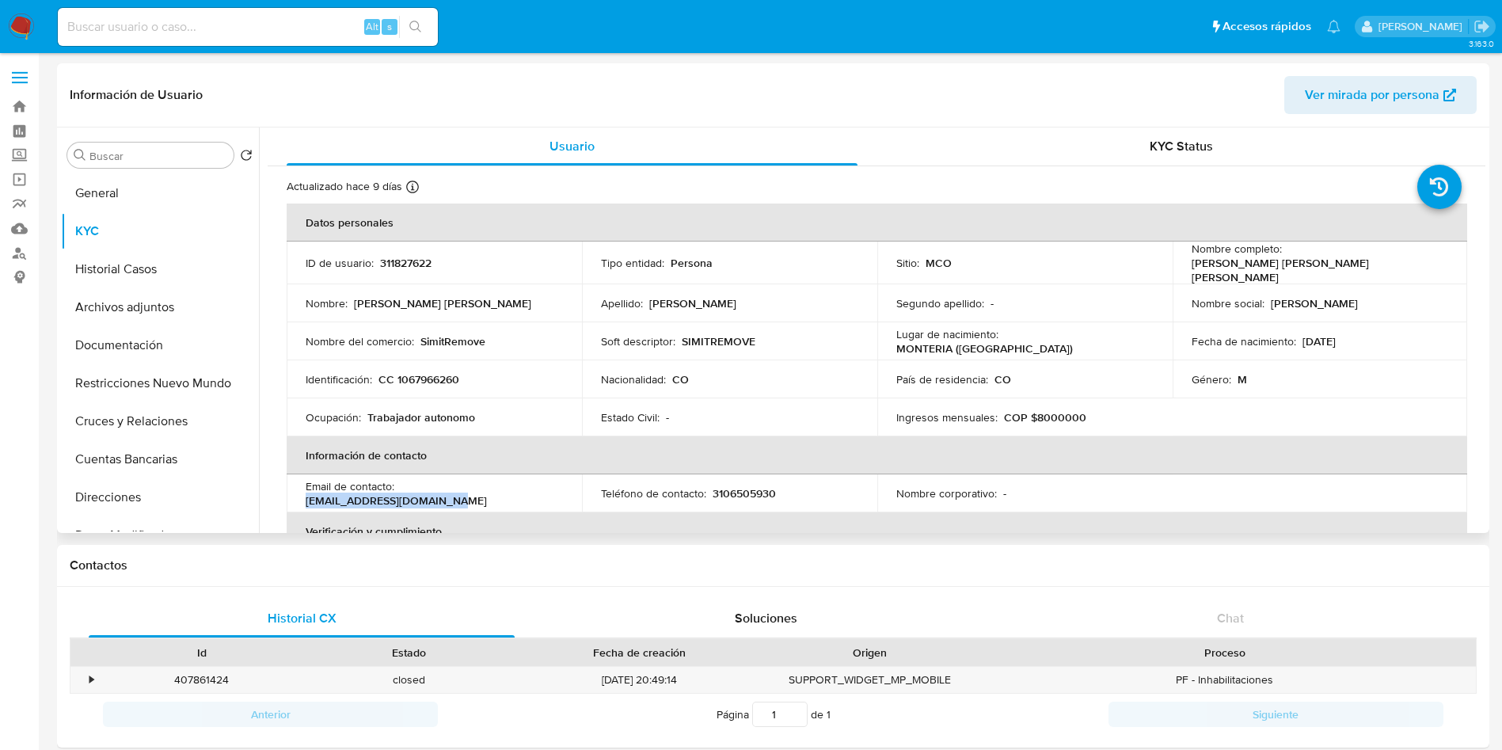
drag, startPoint x: 558, startPoint y: 490, endPoint x: 402, endPoint y: 489, distance: 155.2
click at [402, 489] on div "Email de contacto : [EMAIL_ADDRESS][DOMAIN_NAME]" at bounding box center [434, 493] width 257 height 29
copy p "[EMAIL_ADDRESS][DOMAIN_NAME]"
drag, startPoint x: 1083, startPoint y: 411, endPoint x: 1030, endPoint y: 413, distance: 53.9
click at [1030, 413] on div "Ingresos mensuales : COP $8000000" at bounding box center [1025, 417] width 257 height 14
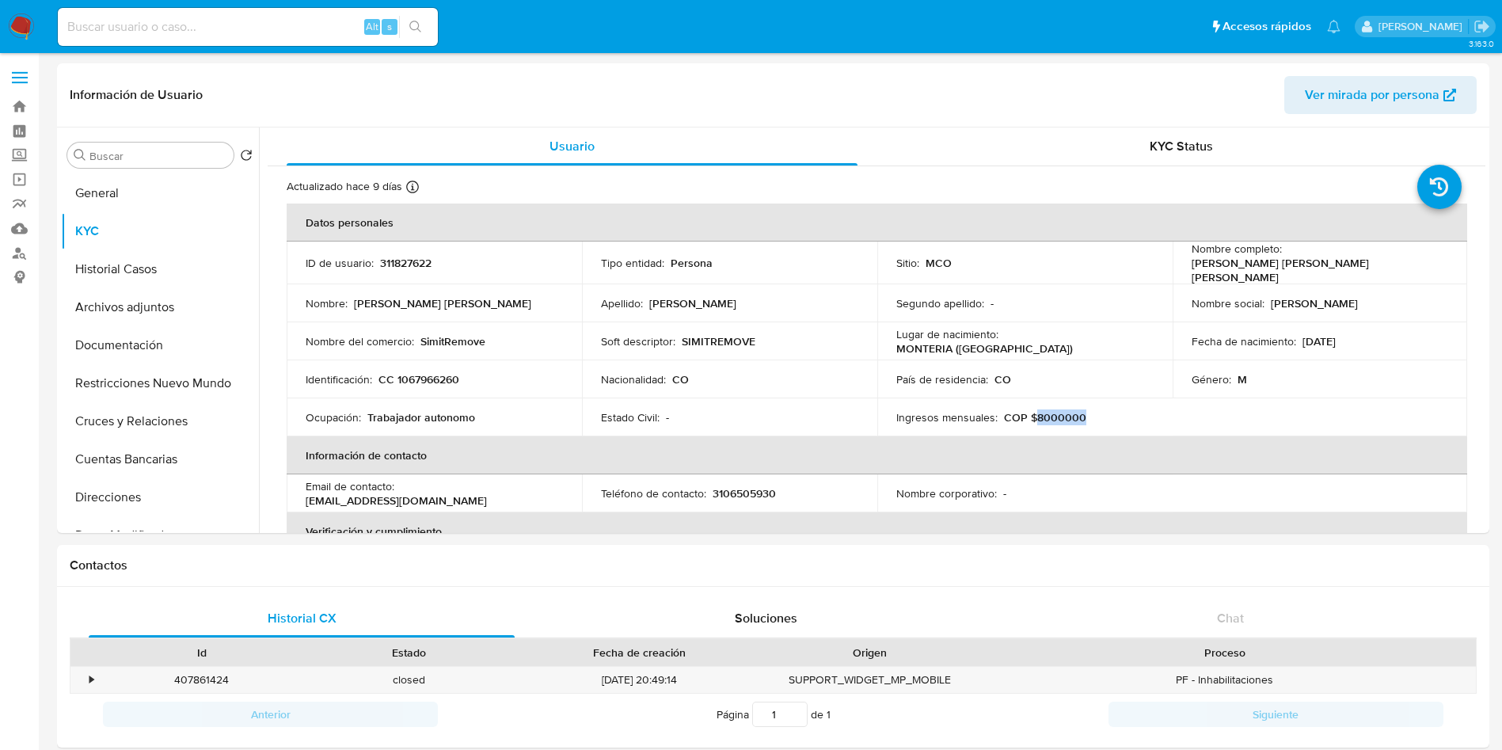
copy p "8000000"
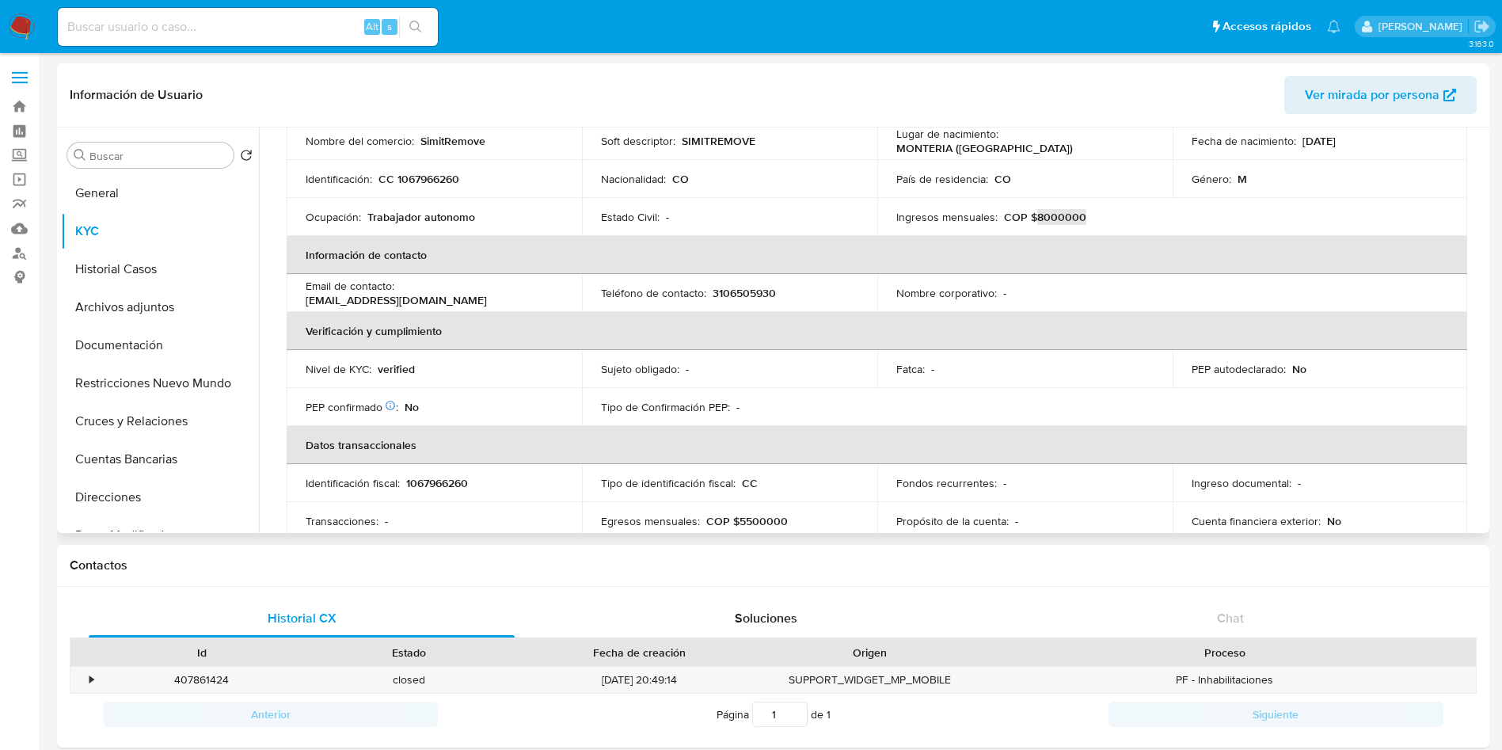
scroll to position [238, 0]
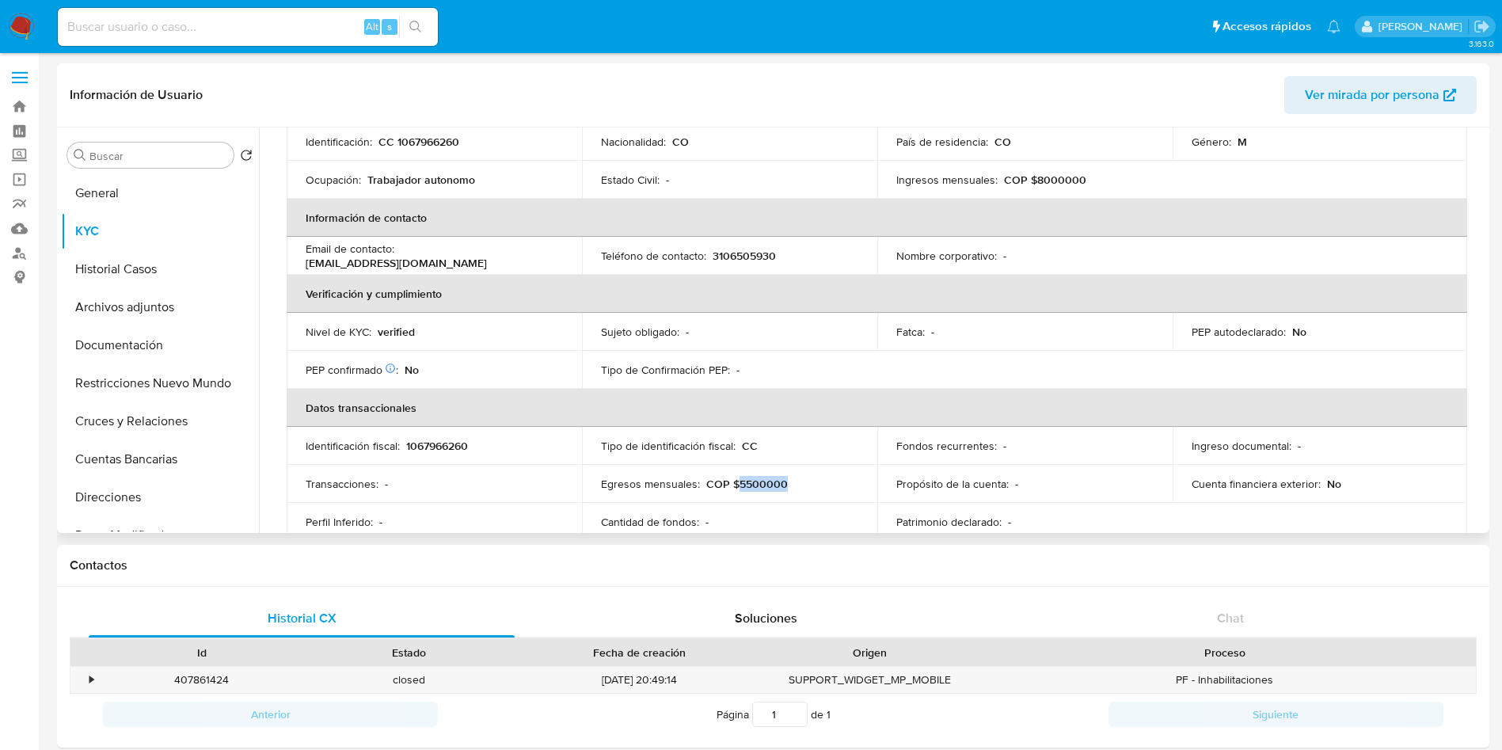
drag, startPoint x: 802, startPoint y: 480, endPoint x: 736, endPoint y: 479, distance: 66.5
click at [736, 479] on div "Egresos mensuales : COP $5500000" at bounding box center [729, 484] width 257 height 14
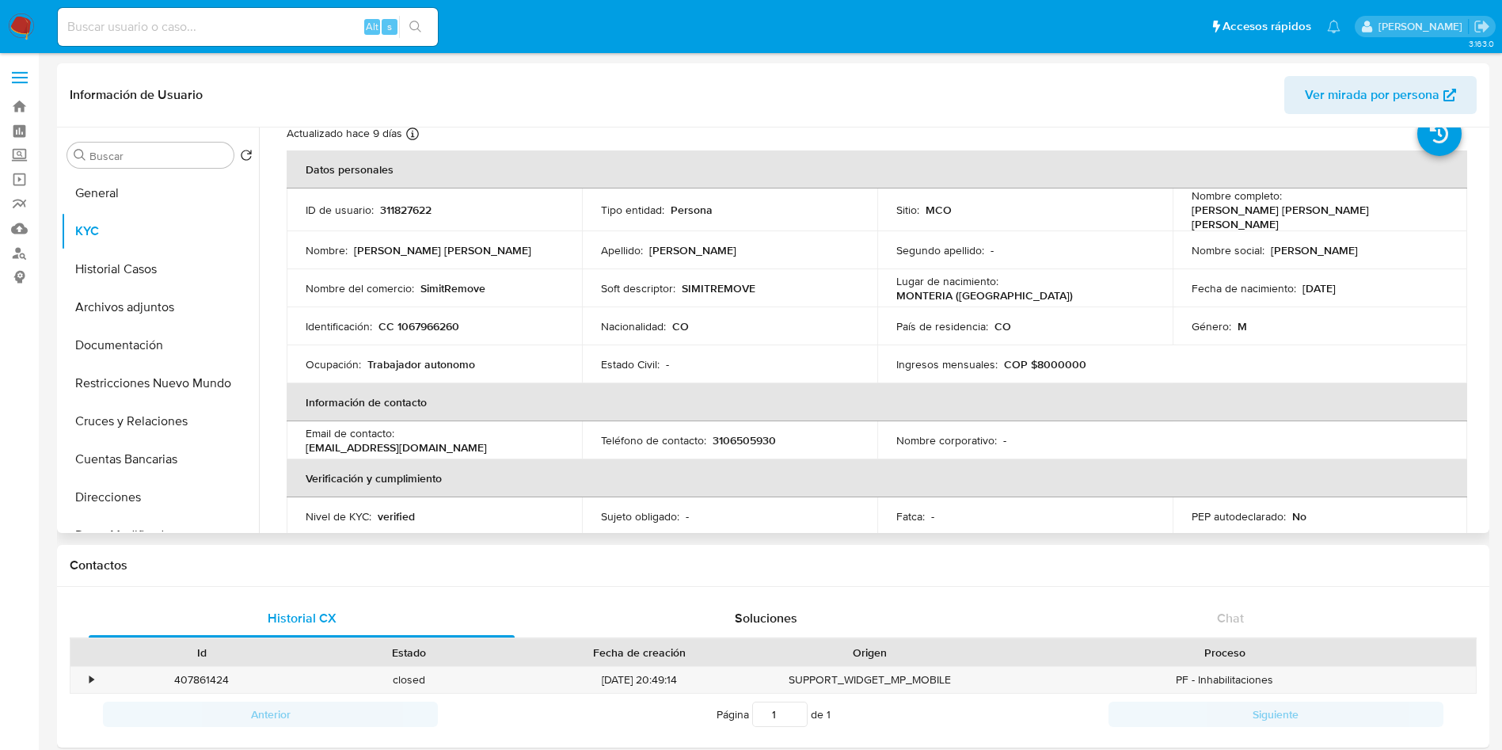
scroll to position [0, 0]
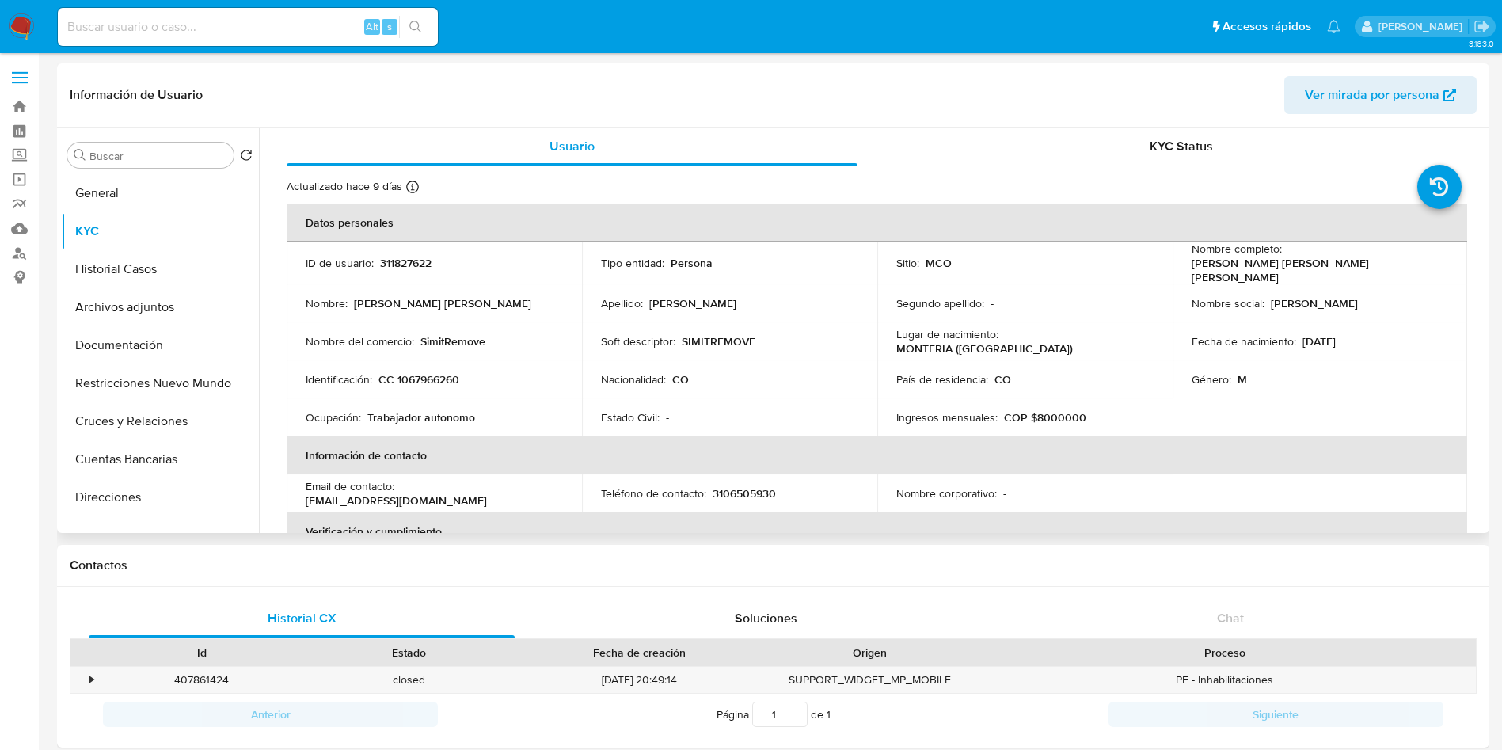
click at [402, 259] on p "311827622" at bounding box center [405, 263] width 51 height 14
copy p "311827622"
click at [422, 263] on p "311827622" at bounding box center [405, 263] width 51 height 14
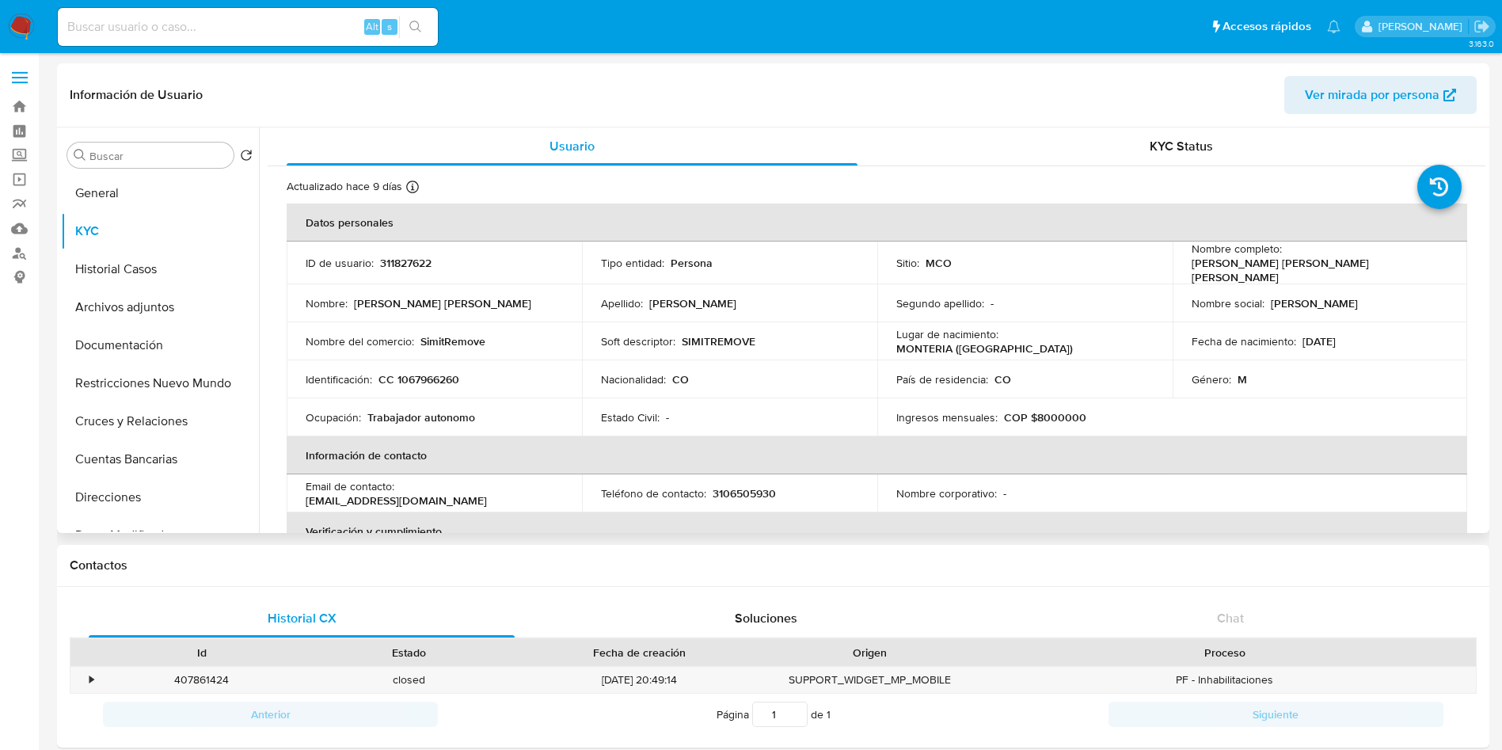
click at [471, 343] on p "SimitRemove" at bounding box center [453, 341] width 65 height 14
copy p "SimitRemove"
click at [427, 344] on p "SimitRemove" at bounding box center [453, 341] width 65 height 14
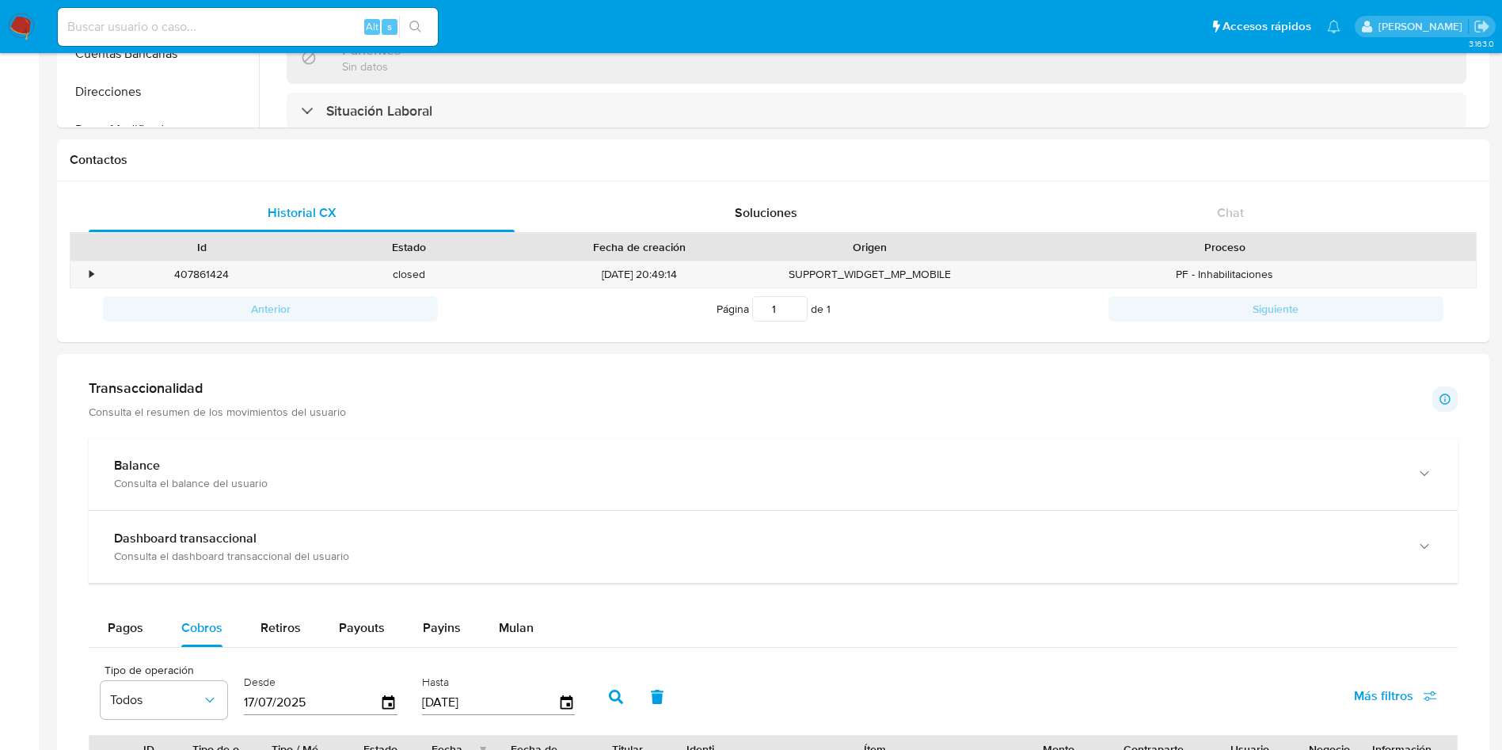
scroll to position [713, 0]
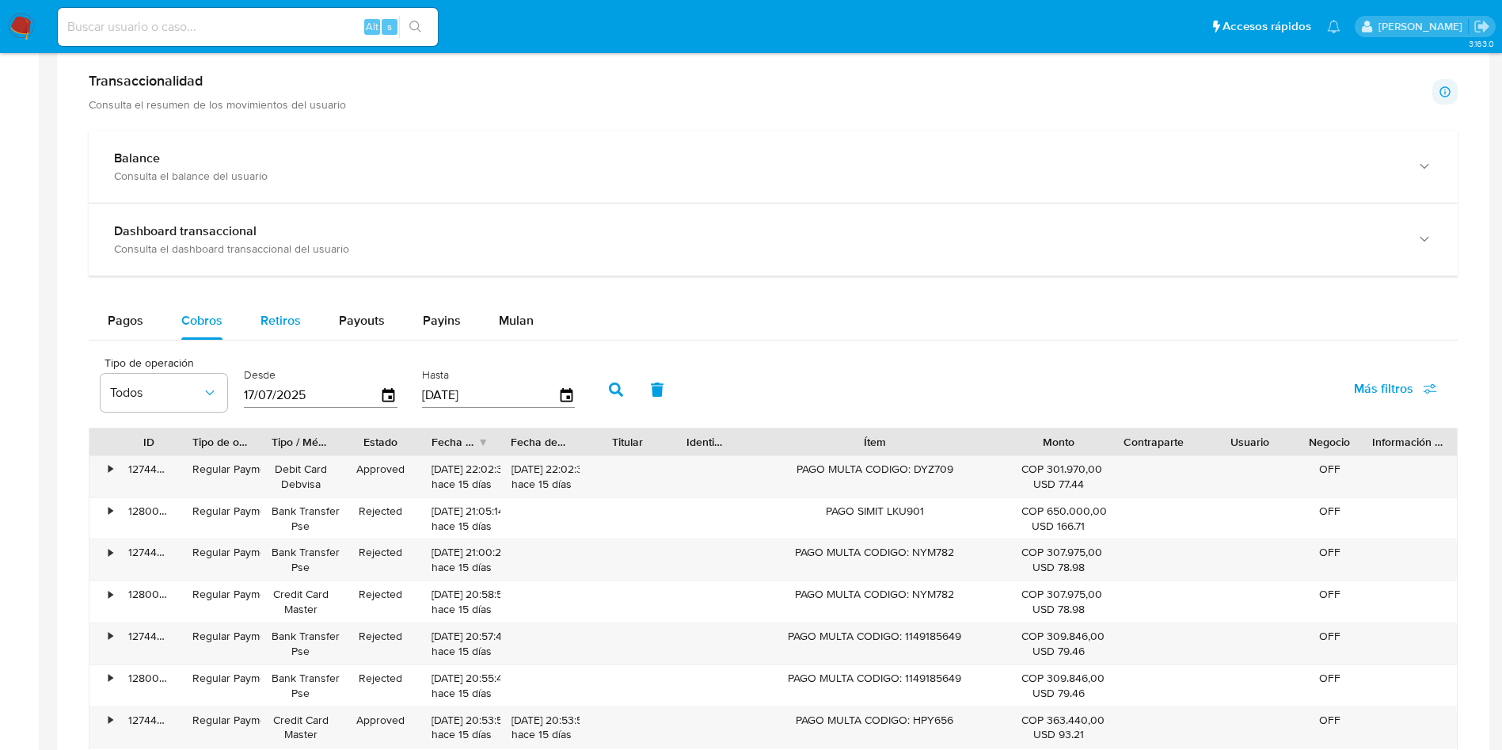
click at [290, 306] on div "Retiros" at bounding box center [281, 321] width 40 height 38
select select "10"
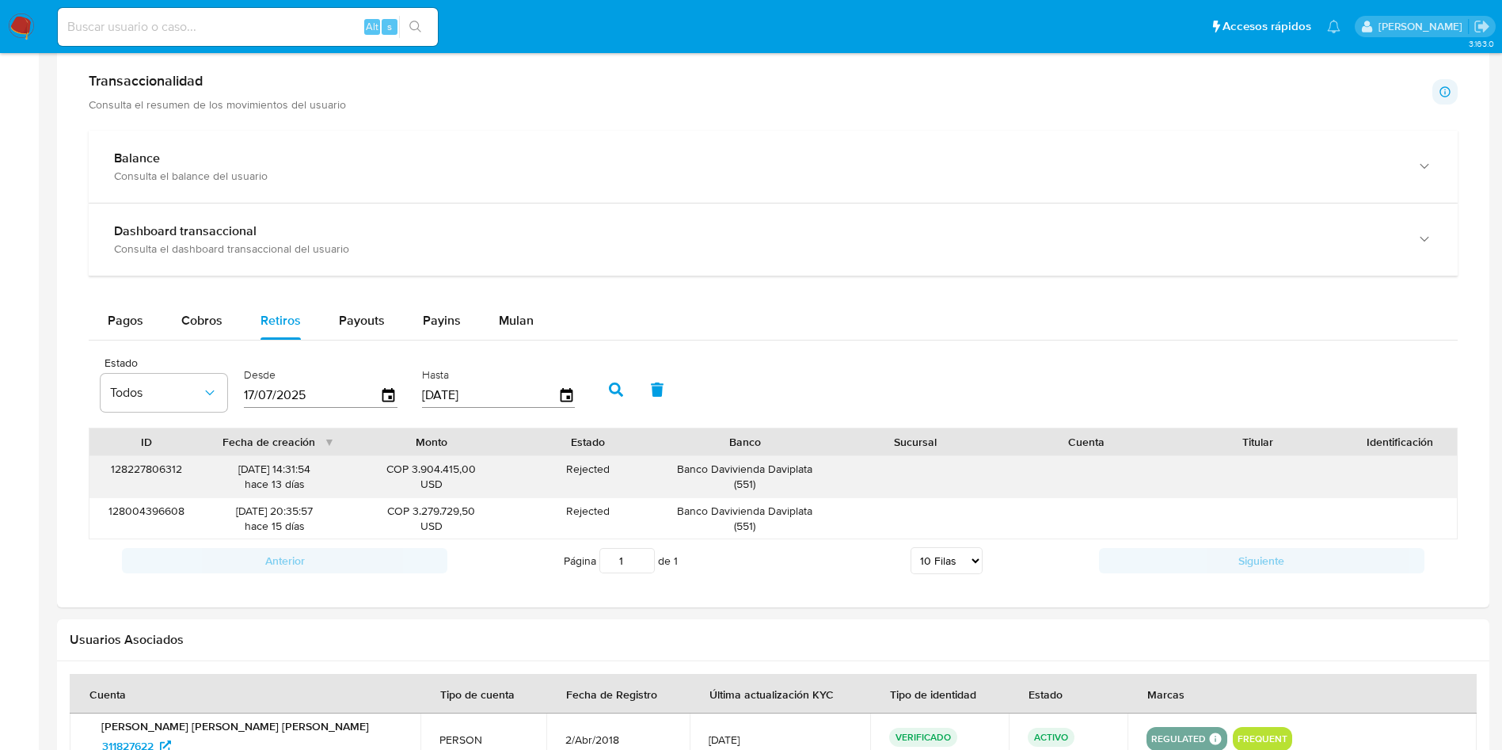
scroll to position [594, 0]
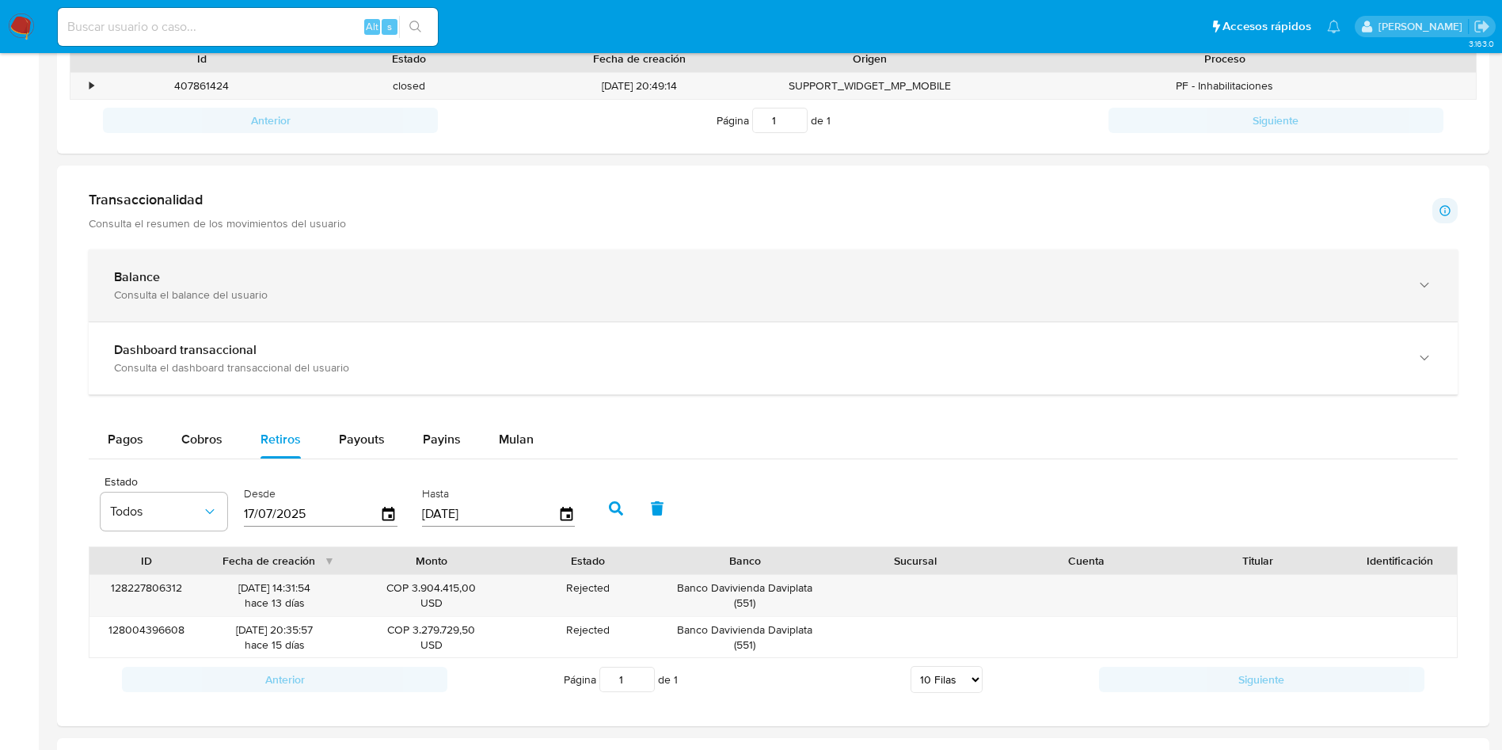
click at [193, 284] on div "Balance" at bounding box center [757, 277] width 1287 height 16
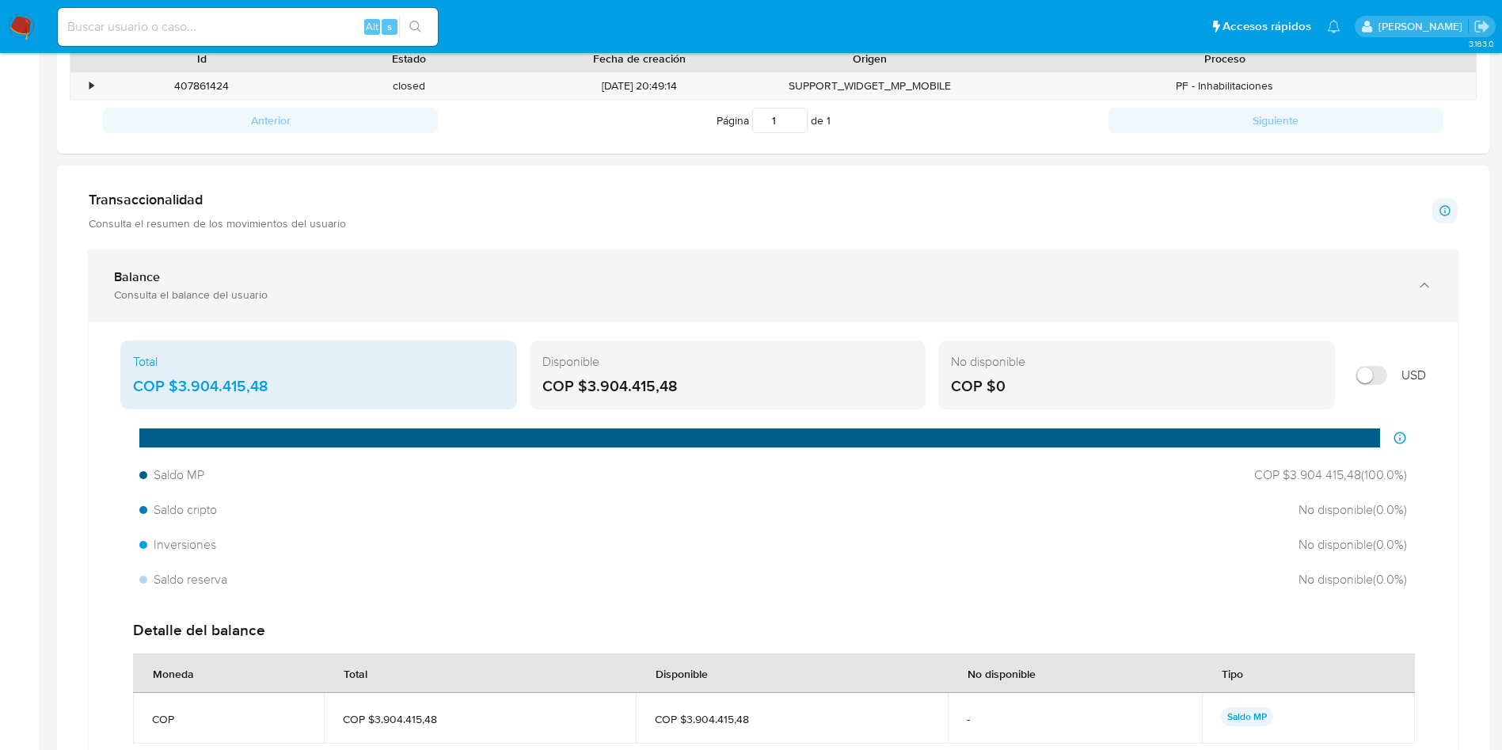
click at [221, 285] on div "Balance Consulta el balance del usuario" at bounding box center [757, 285] width 1287 height 32
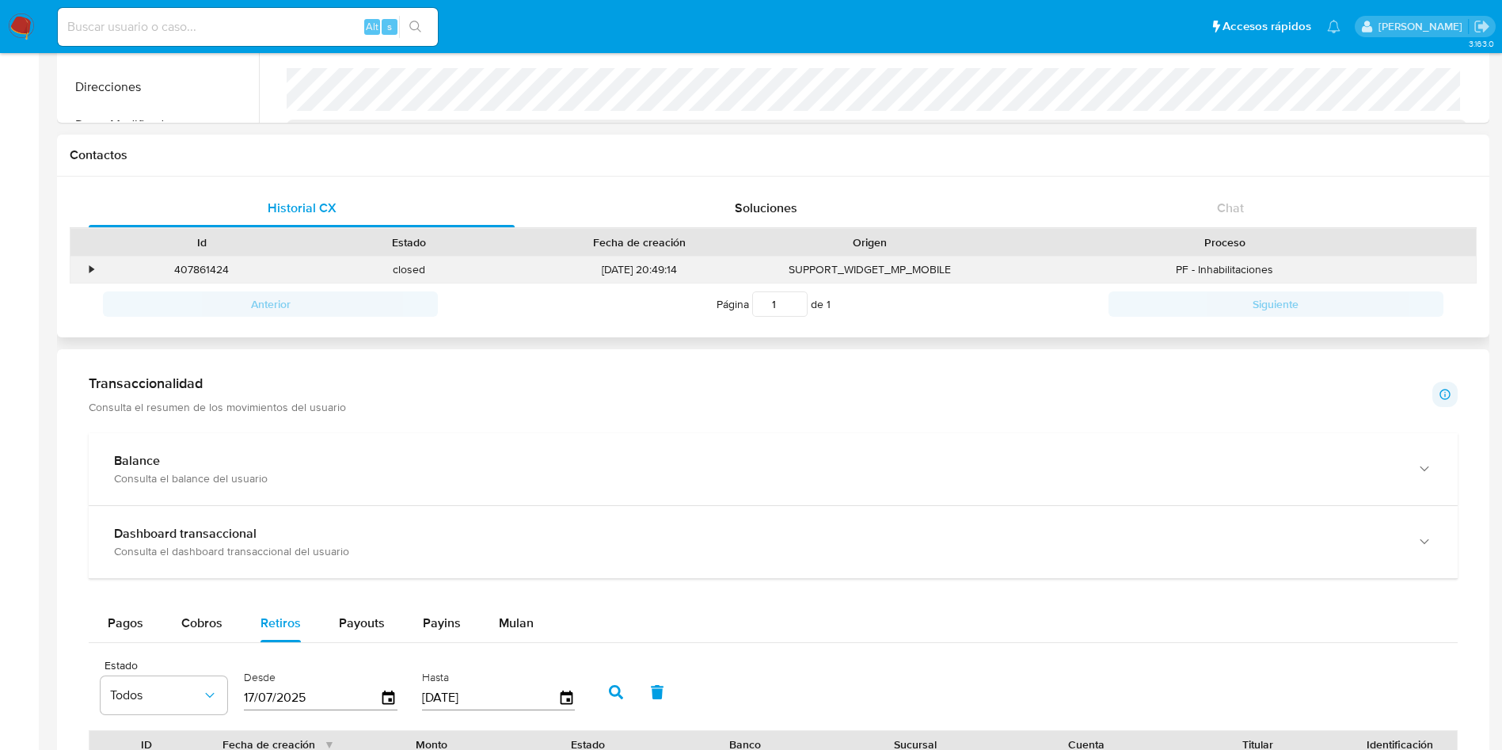
scroll to position [238, 0]
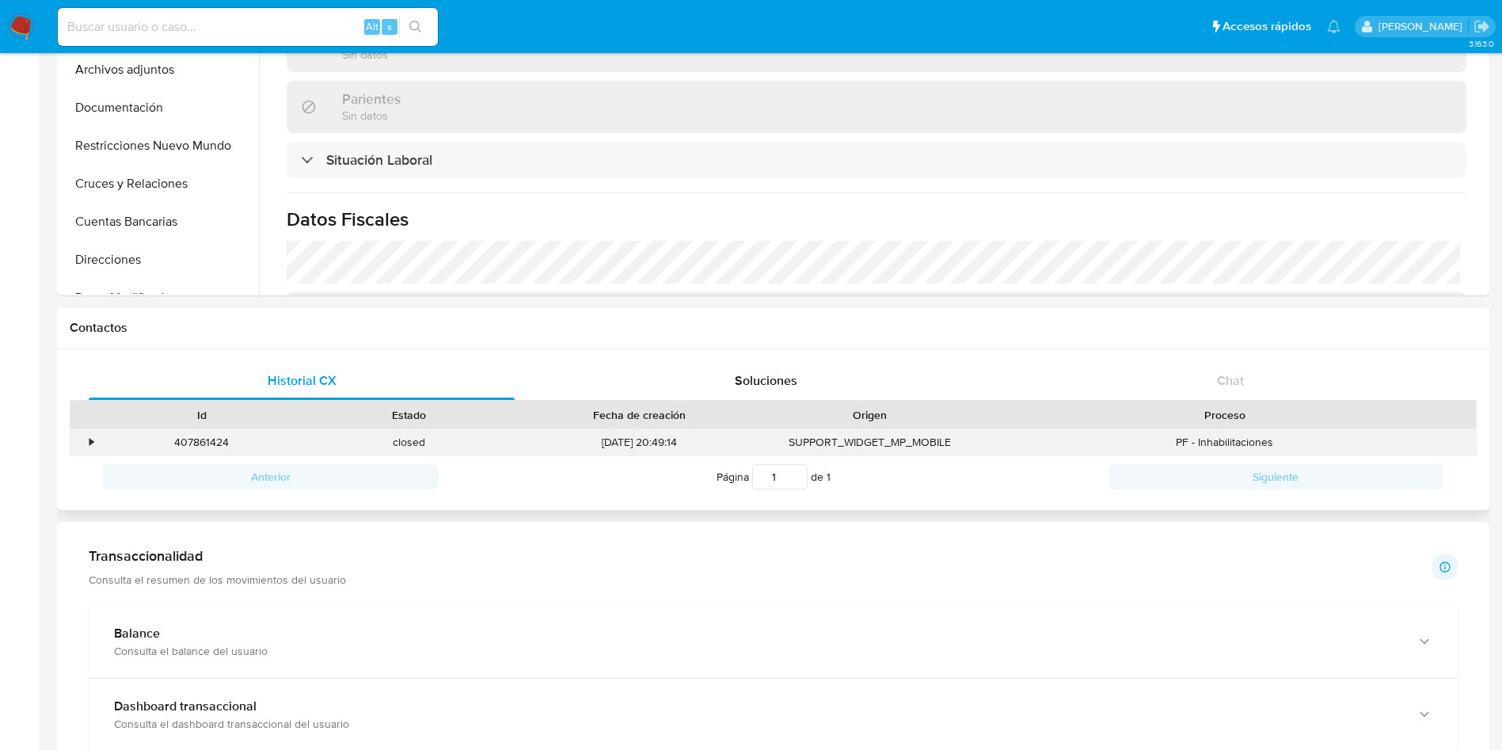
click at [98, 436] on div "407861424" at bounding box center [202, 442] width 208 height 26
click at [81, 447] on div "•" at bounding box center [84, 442] width 28 height 26
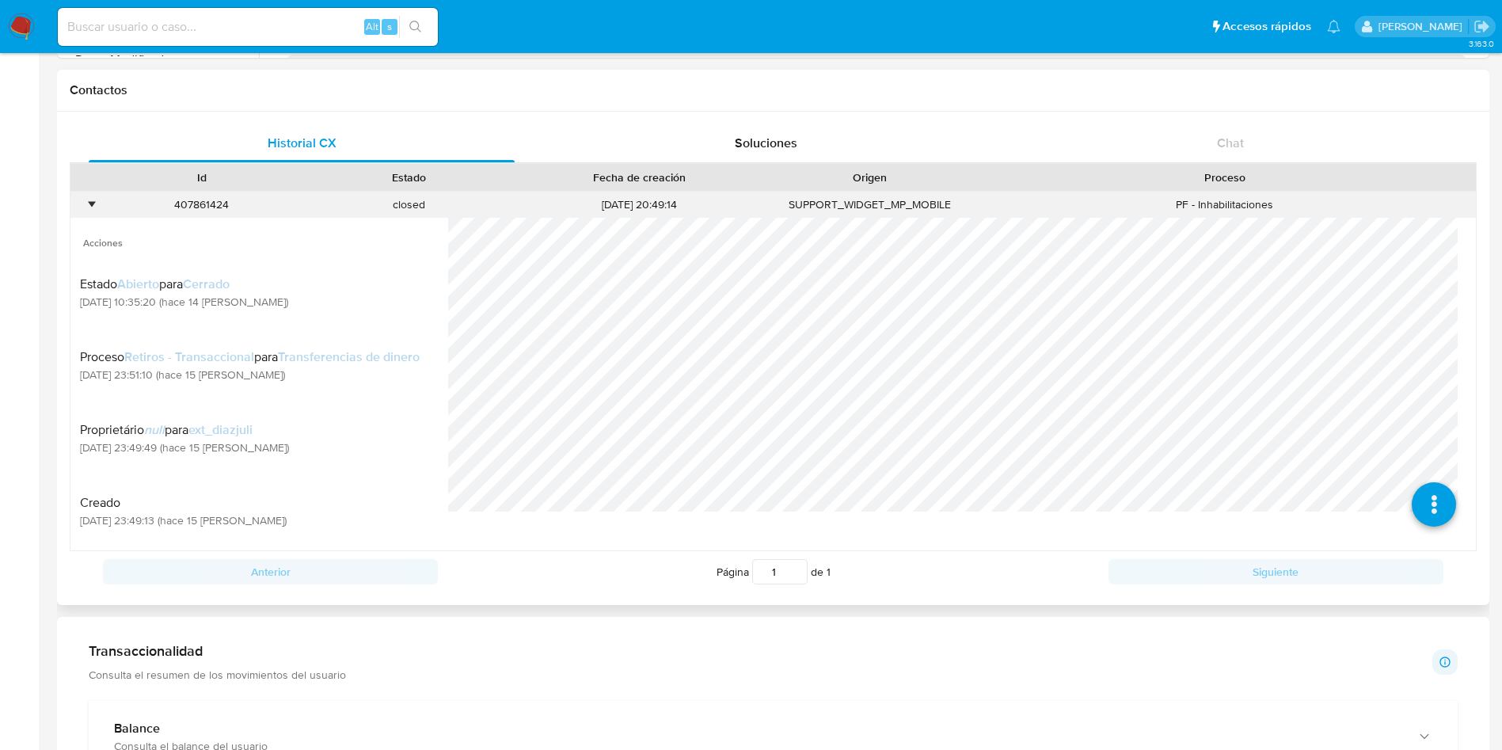
scroll to position [0, 0]
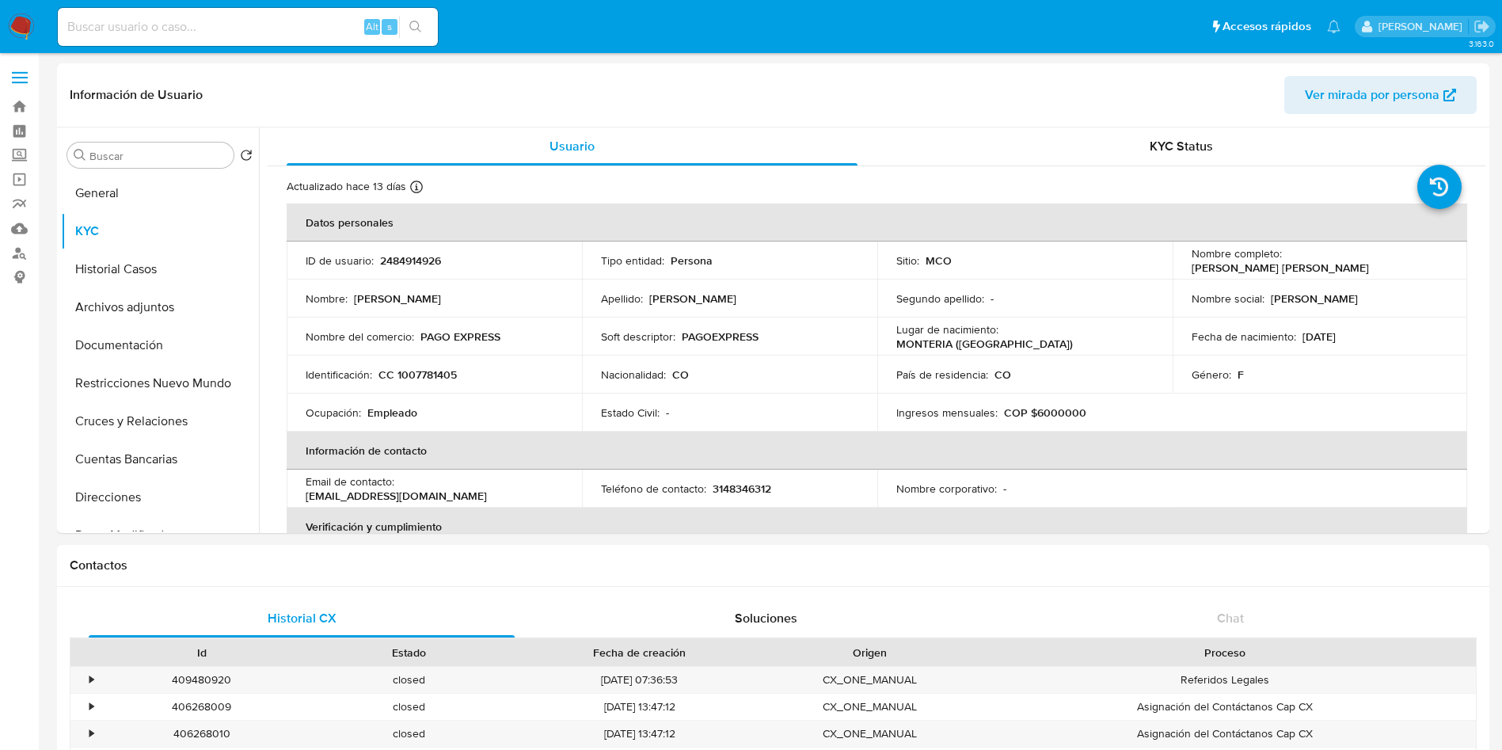
select select "10"
drag, startPoint x: 1357, startPoint y: 270, endPoint x: 1184, endPoint y: 269, distance: 172.7
click at [1184, 269] on td "Nombre completo : [PERSON_NAME] [PERSON_NAME]" at bounding box center [1320, 261] width 295 height 38
copy p "Maria Camila Salgado Velasquez"
click at [428, 372] on p "CC 1007781405" at bounding box center [418, 374] width 78 height 14
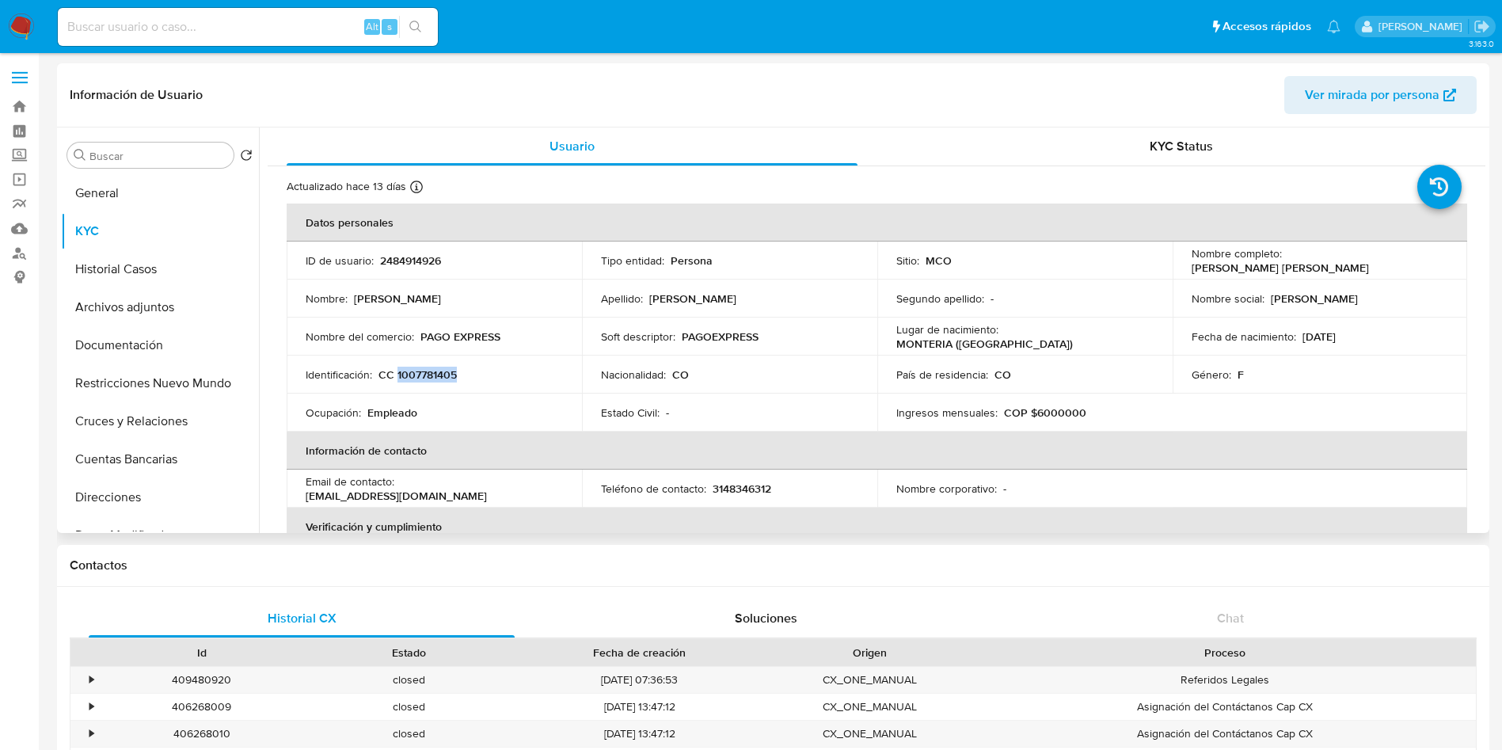
click at [428, 372] on p "CC 1007781405" at bounding box center [418, 374] width 78 height 14
copy p "1007781405"
click at [120, 207] on button "General" at bounding box center [153, 193] width 185 height 38
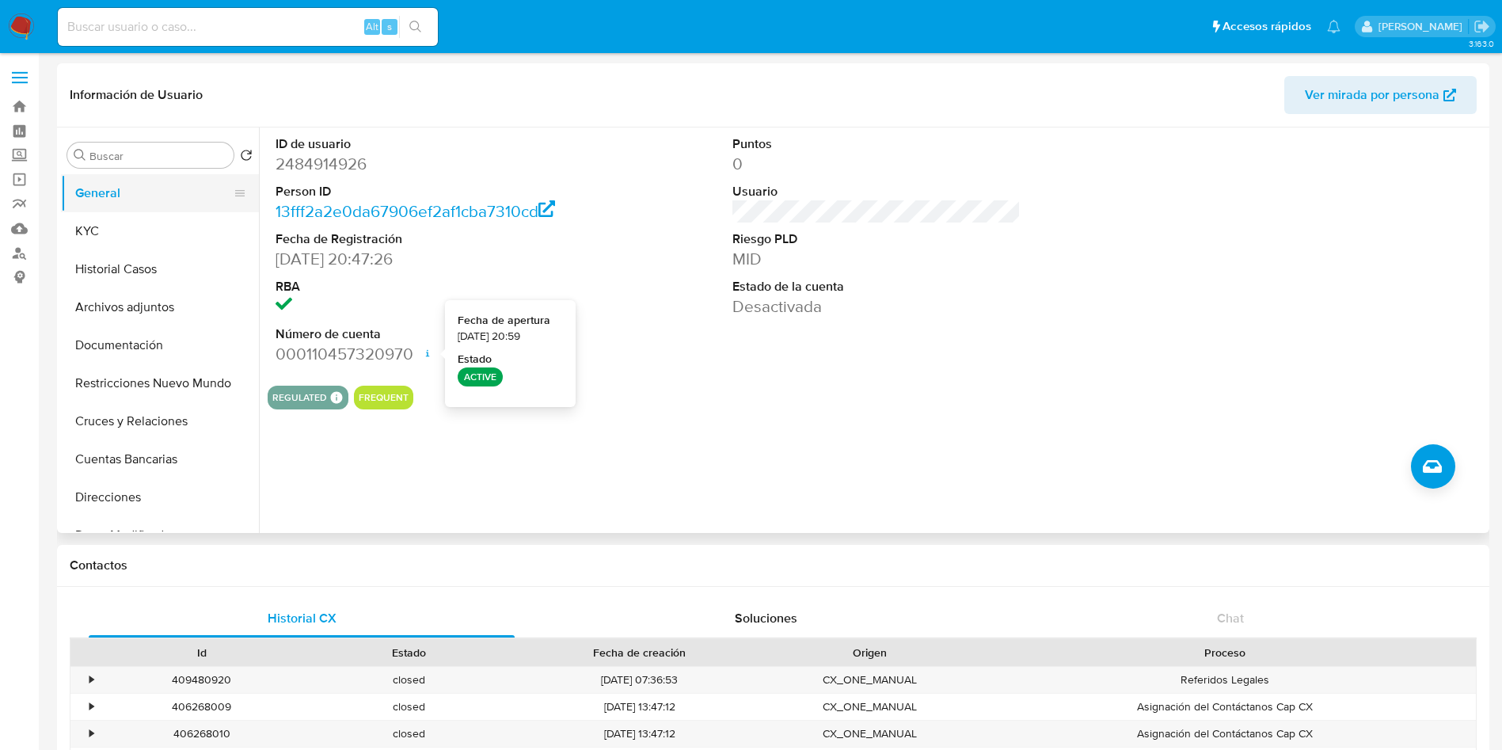
drag, startPoint x: 67, startPoint y: 189, endPoint x: 74, endPoint y: 203, distance: 16.3
click at [67, 190] on button "General" at bounding box center [153, 193] width 185 height 38
click at [100, 223] on button "KYC" at bounding box center [153, 231] width 185 height 38
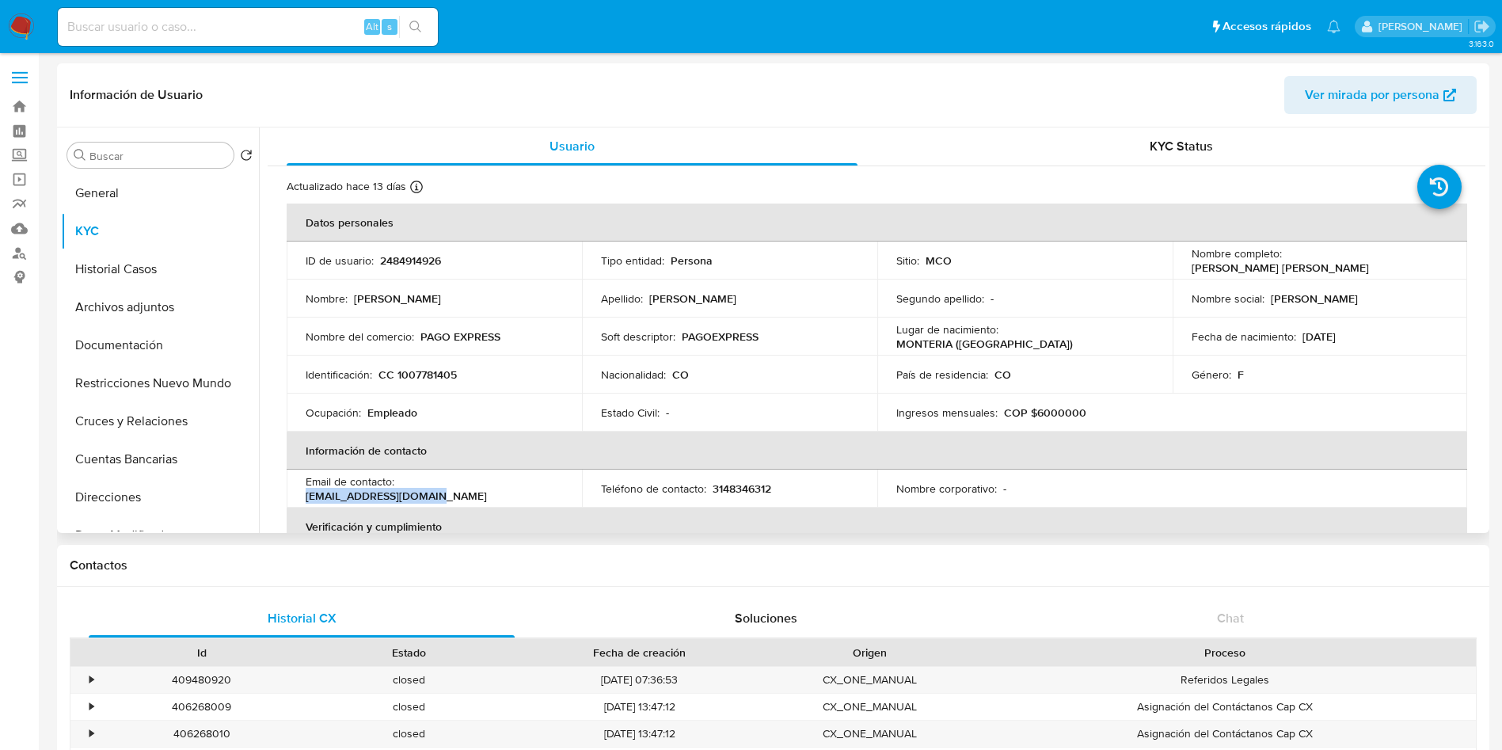
drag, startPoint x: 538, startPoint y: 488, endPoint x: 402, endPoint y: 494, distance: 136.4
click at [402, 494] on div "Email de contacto : ebonynixon77@gmail.com" at bounding box center [434, 488] width 257 height 29
copy p "ebonynixon77@gmail.com"
drag, startPoint x: 1092, startPoint y: 415, endPoint x: 1027, endPoint y: 415, distance: 64.9
click at [1027, 415] on div "Ingresos mensuales : COP $6000000" at bounding box center [1025, 413] width 257 height 14
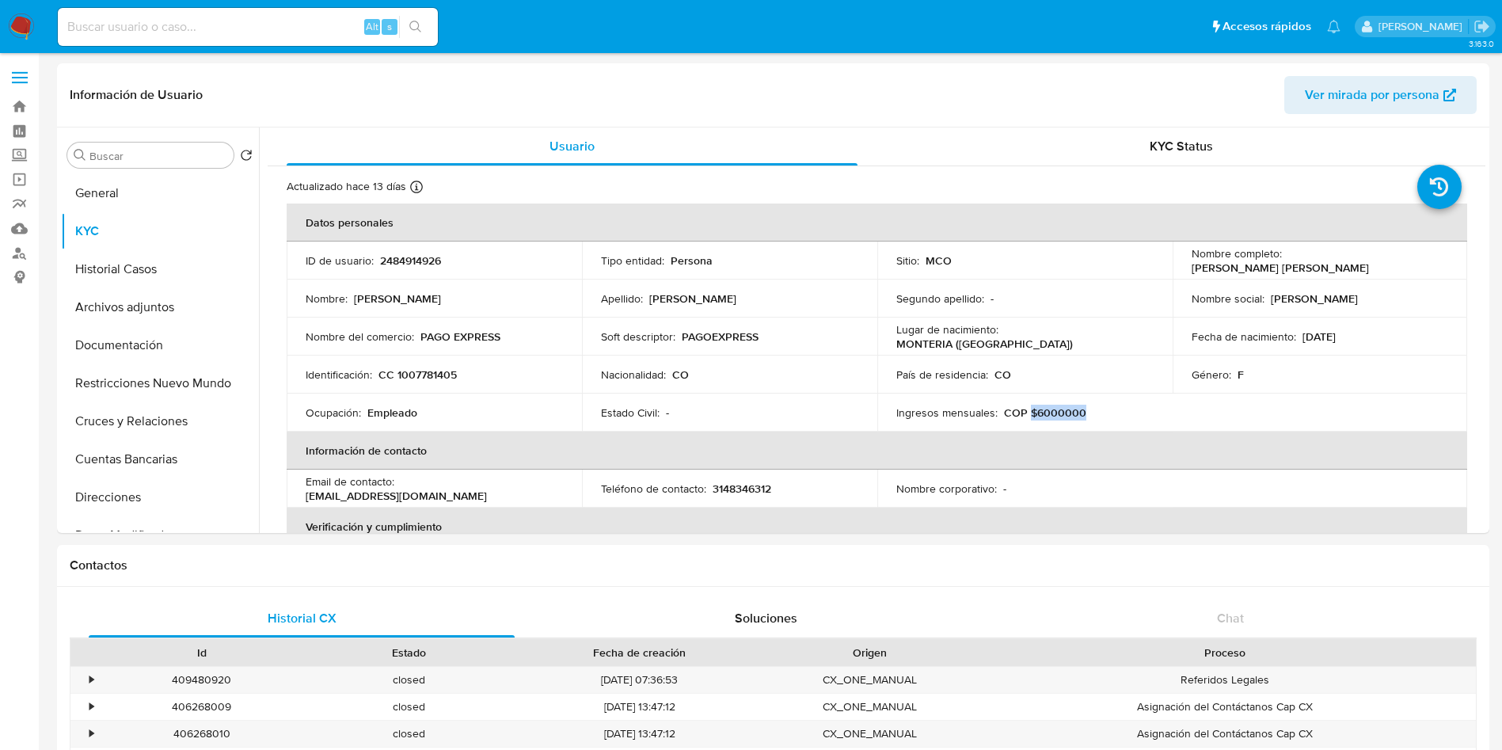
copy p "$6000000"
copy p "6000000"
drag, startPoint x: 512, startPoint y: 342, endPoint x: 421, endPoint y: 335, distance: 91.4
click at [421, 335] on div "Nombre del comercio : PAGO EXPRESS" at bounding box center [434, 336] width 257 height 14
copy p "PAGO EXPRESS"
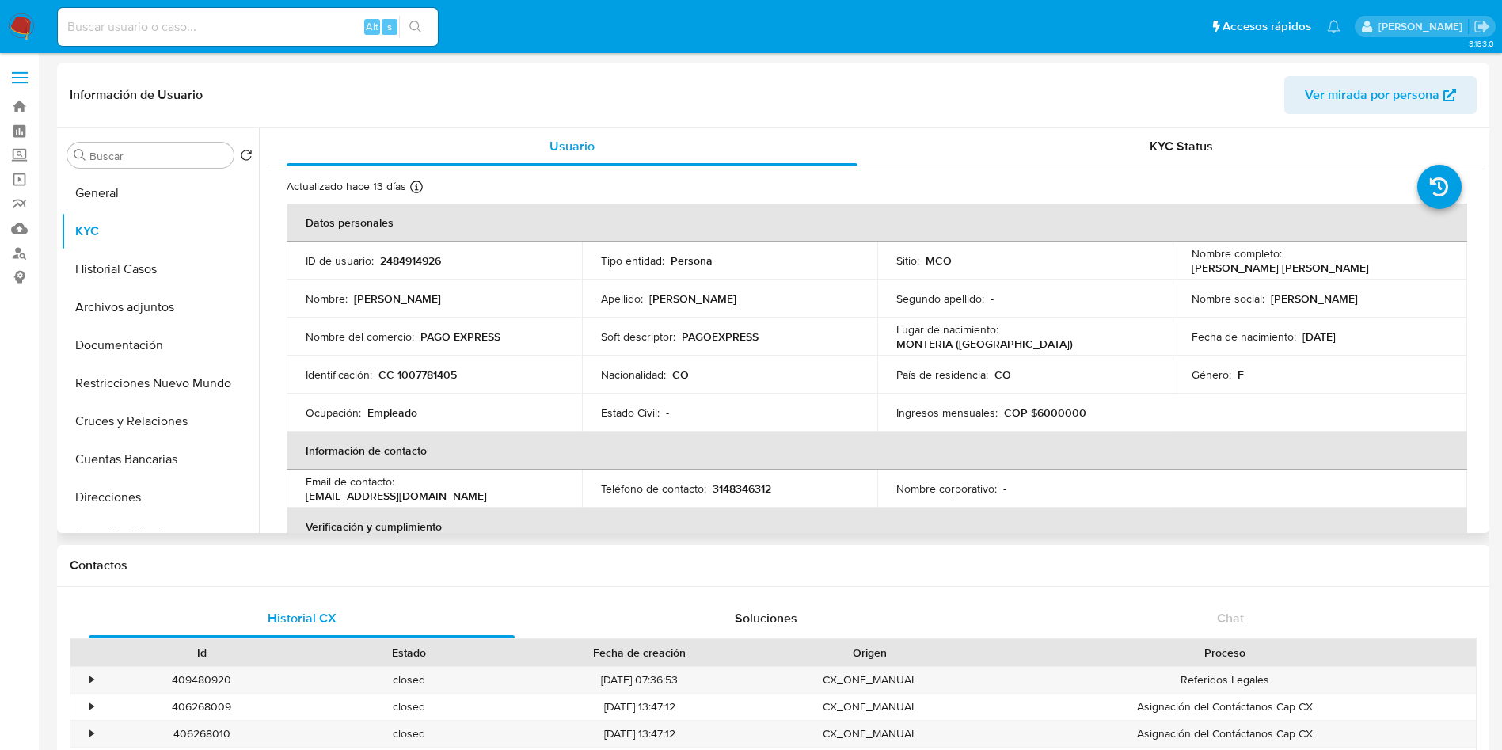
click at [415, 251] on td "ID de usuario : 2484914926" at bounding box center [434, 261] width 295 height 38
copy p "2484914926"
click at [400, 261] on p "2484914926" at bounding box center [410, 260] width 61 height 14
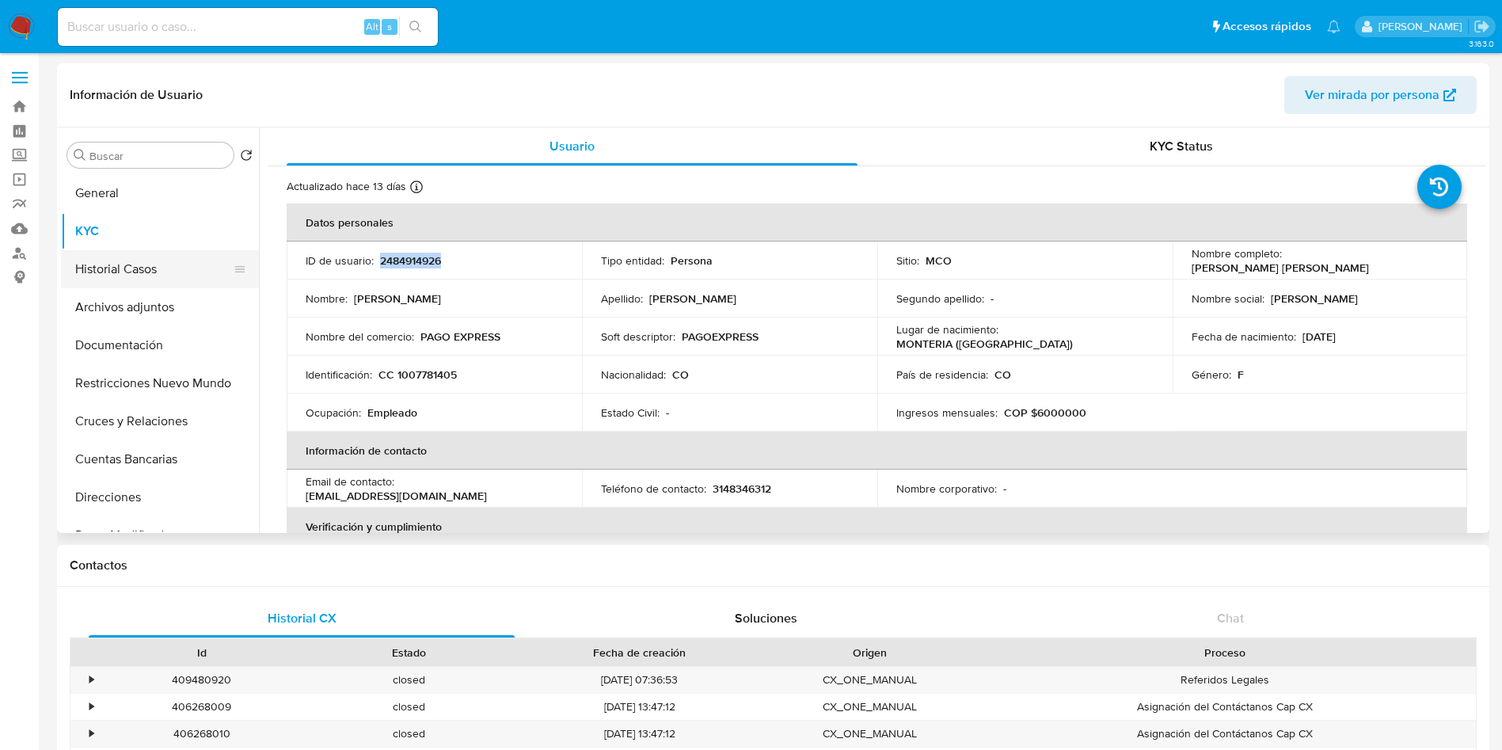
click at [130, 271] on button "Historial Casos" at bounding box center [153, 269] width 185 height 38
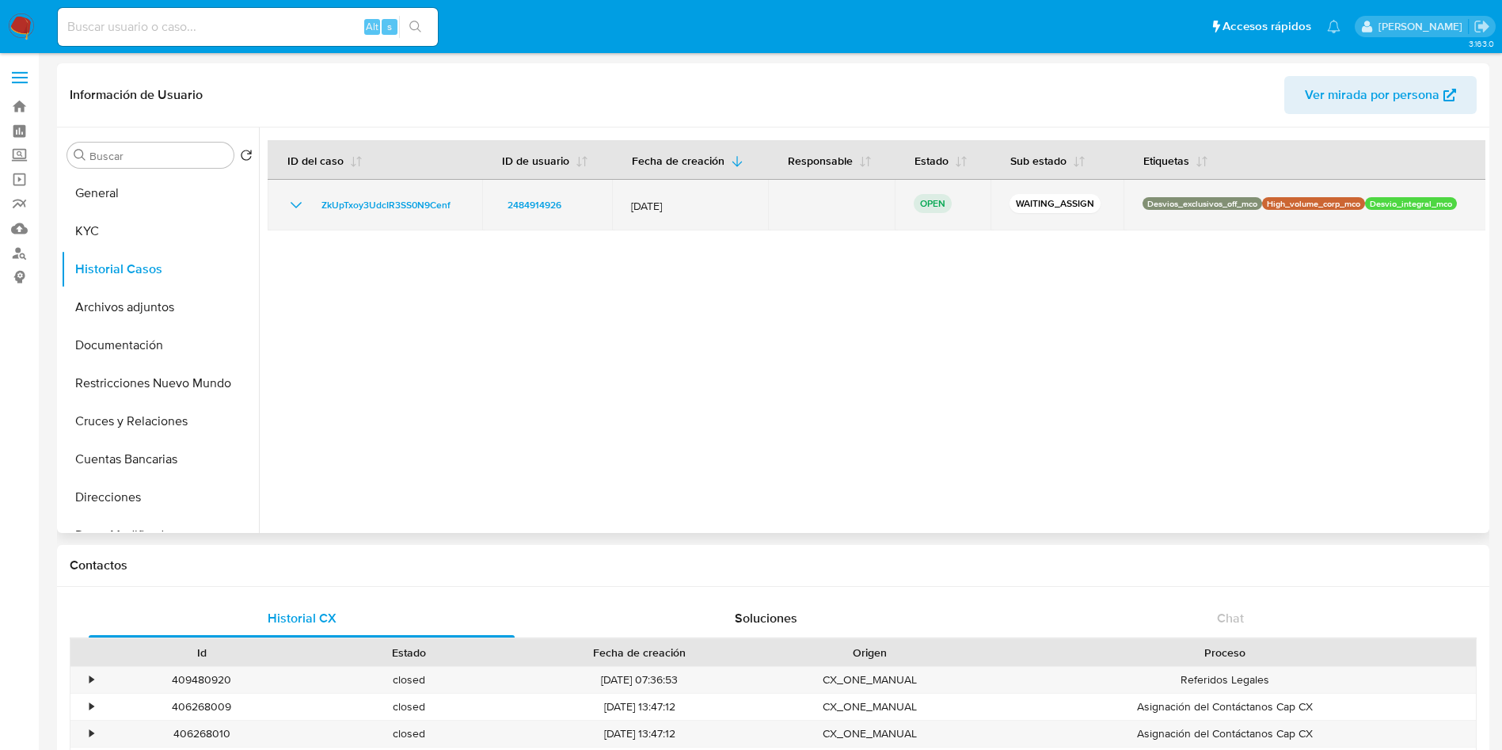
drag, startPoint x: 461, startPoint y: 200, endPoint x: 330, endPoint y: 216, distance: 131.7
click at [318, 211] on td "ZkUpTxoy3UdcIR3SS0N9Cenf" at bounding box center [375, 205] width 215 height 51
click at [397, 201] on span "ZkUpTxoy3UdcIR3SS0N9Cenf" at bounding box center [386, 205] width 129 height 19
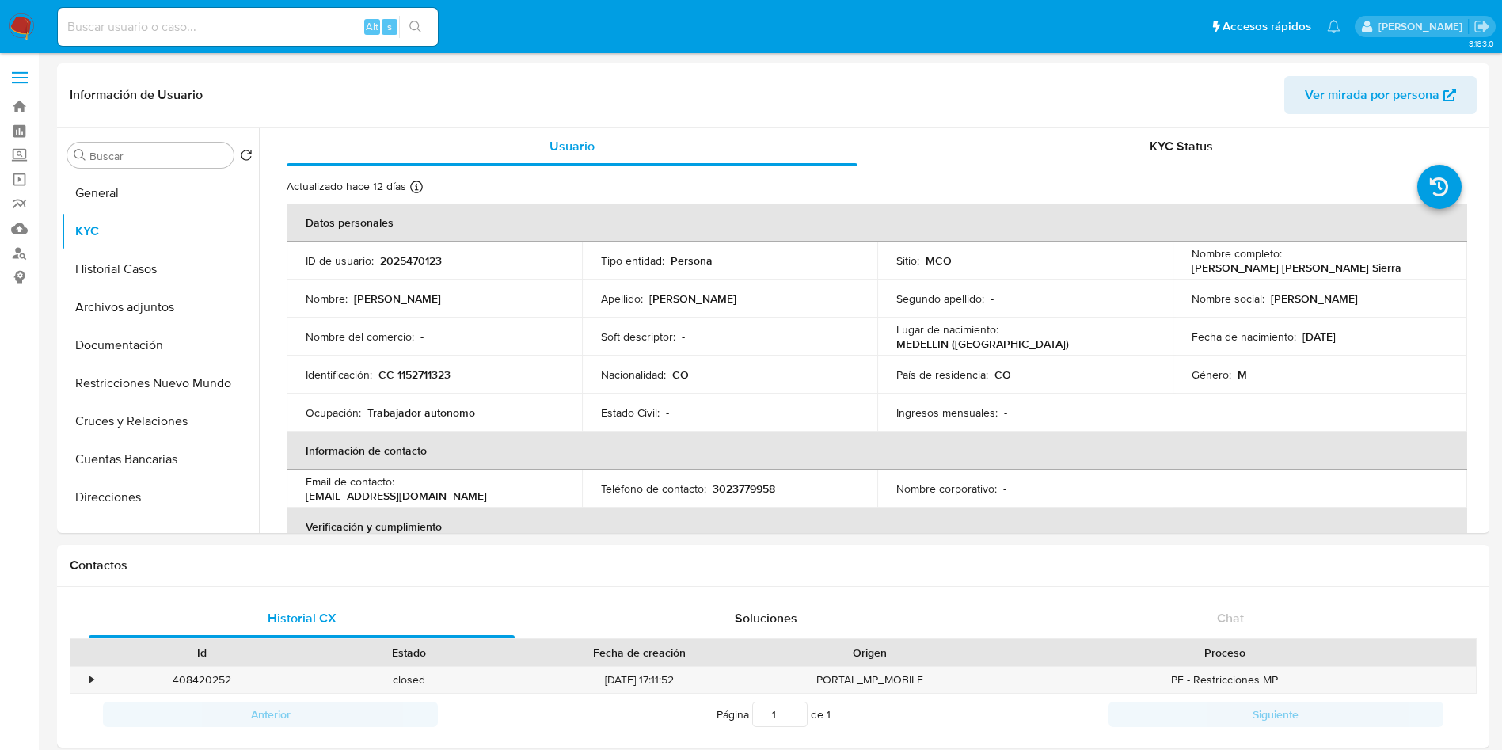
select select "10"
click at [144, 286] on button "Historial Casos" at bounding box center [153, 269] width 185 height 38
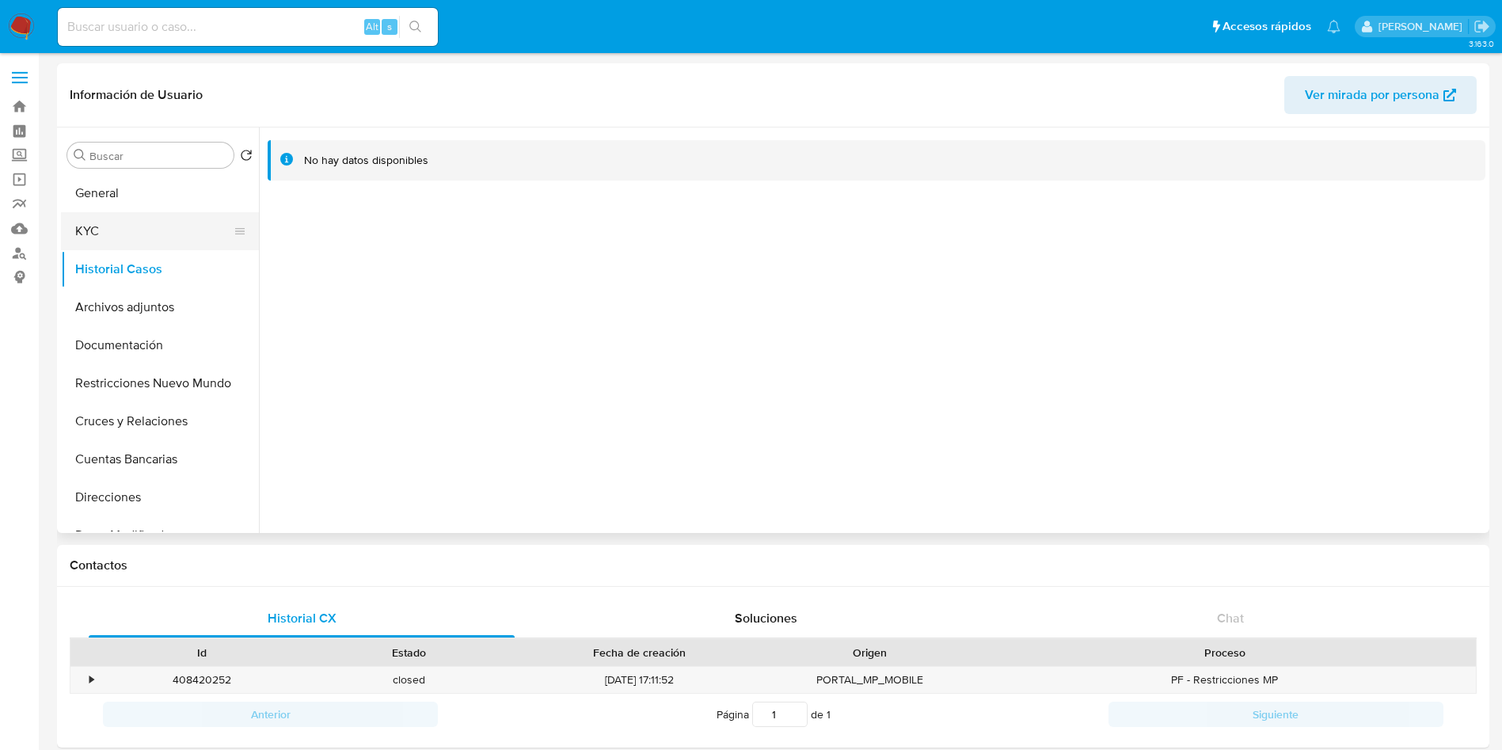
click at [112, 241] on button "KYC" at bounding box center [153, 231] width 185 height 38
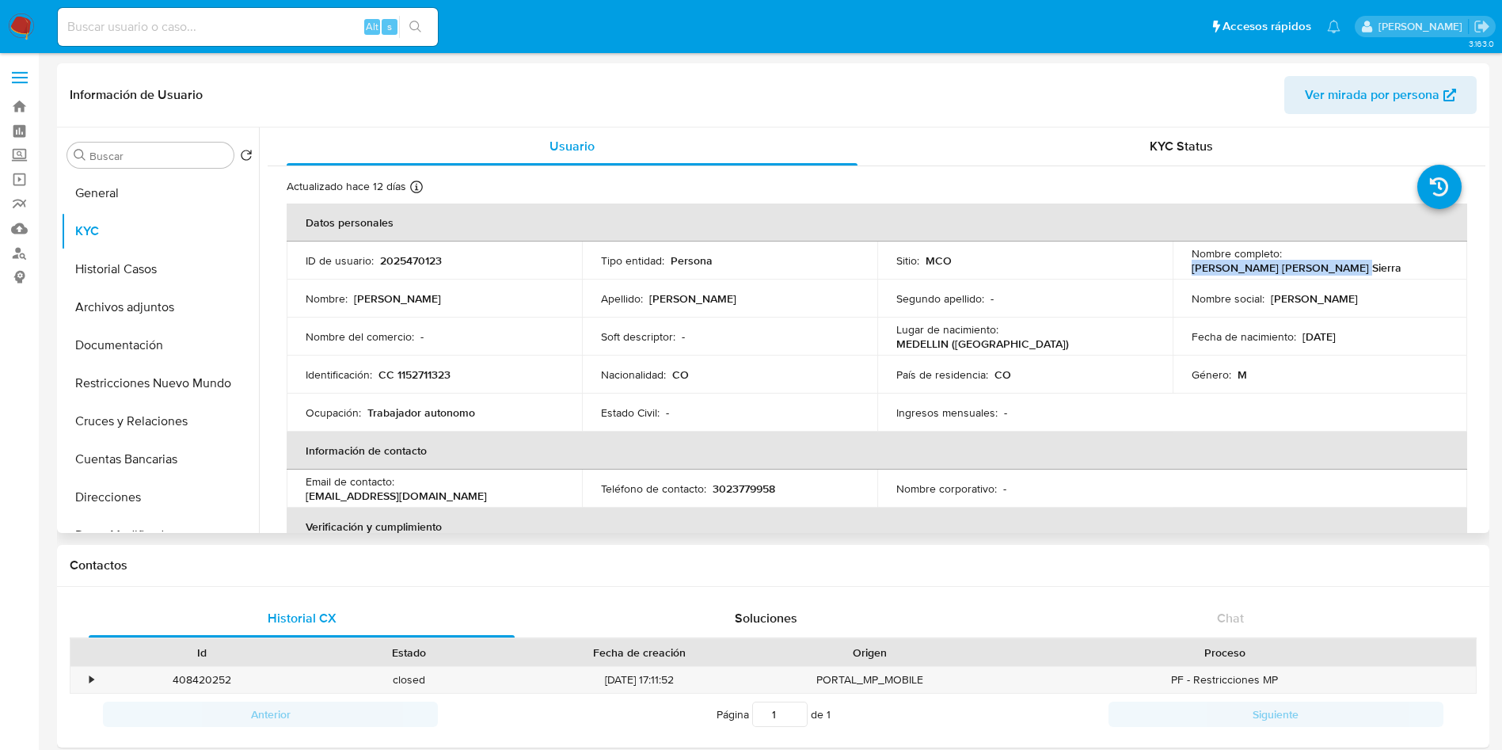
drag, startPoint x: 1428, startPoint y: 261, endPoint x: 1285, endPoint y: 260, distance: 143.4
click at [1285, 260] on div "Nombre completo : [PERSON_NAME] [PERSON_NAME] Sierra" at bounding box center [1320, 260] width 257 height 29
copy p "[PERSON_NAME] [PERSON_NAME] Sierra"
click at [421, 365] on td "Identificación : CC 1152711323" at bounding box center [434, 375] width 295 height 38
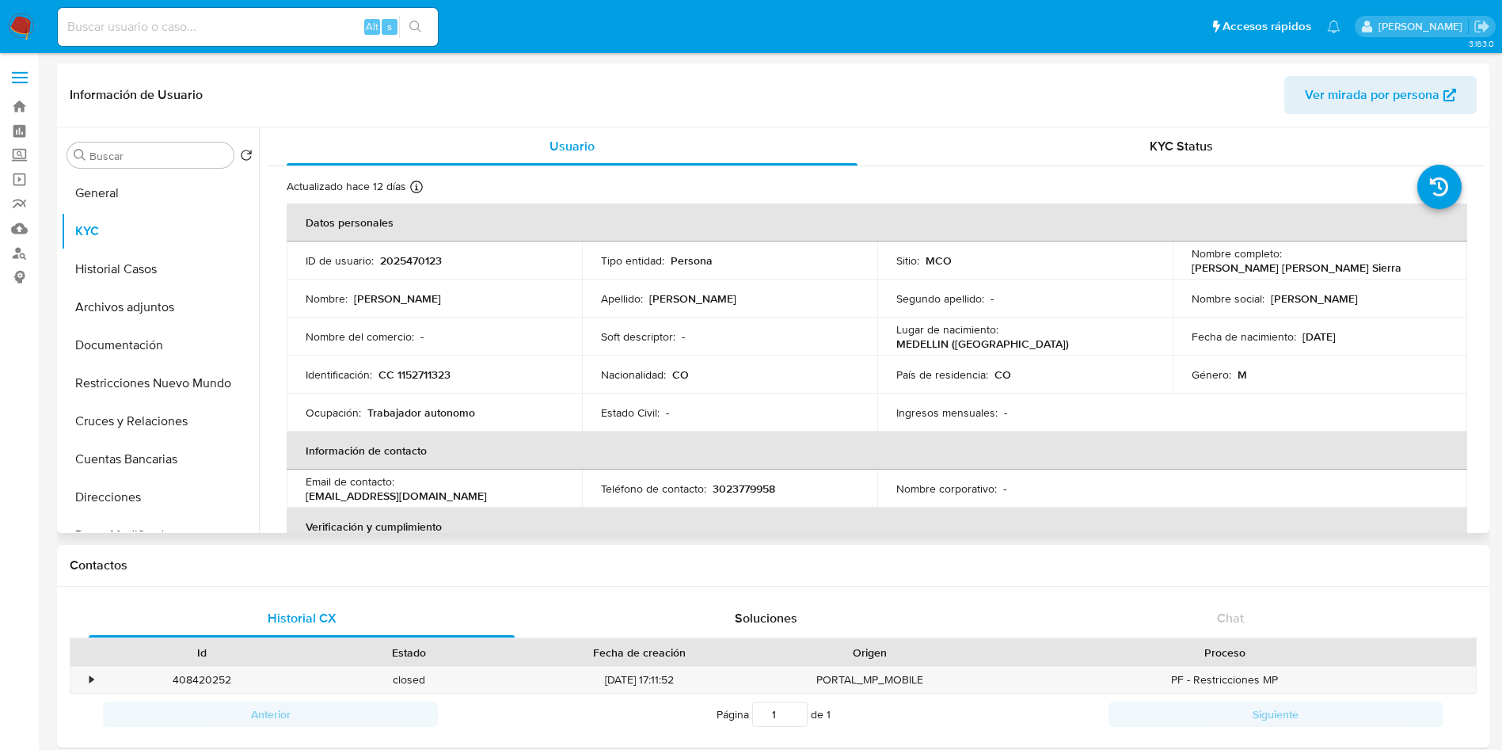
click at [417, 369] on p "CC 1152711323" at bounding box center [415, 374] width 72 height 14
copy p "1152711323"
click at [93, 179] on button "General" at bounding box center [153, 193] width 185 height 38
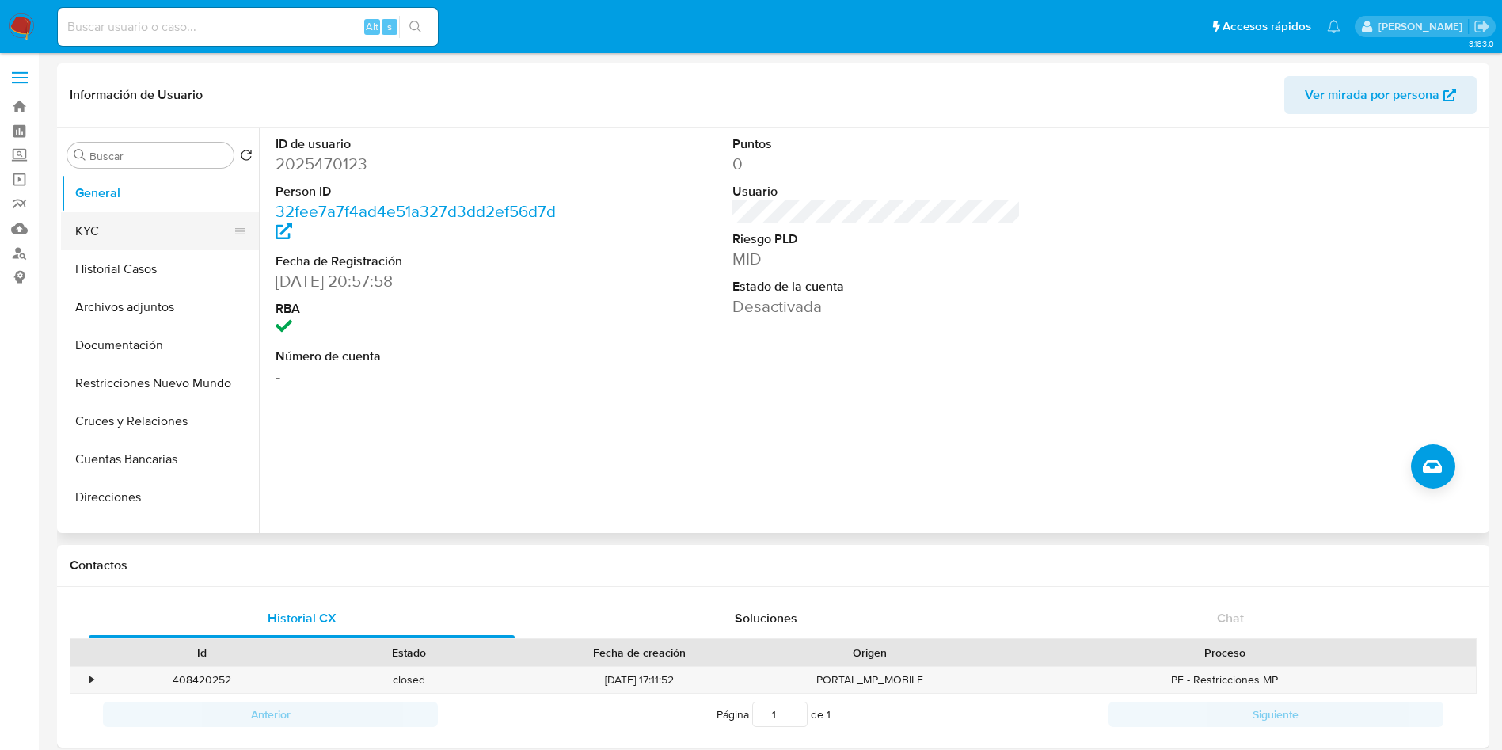
click at [116, 220] on button "KYC" at bounding box center [153, 231] width 185 height 38
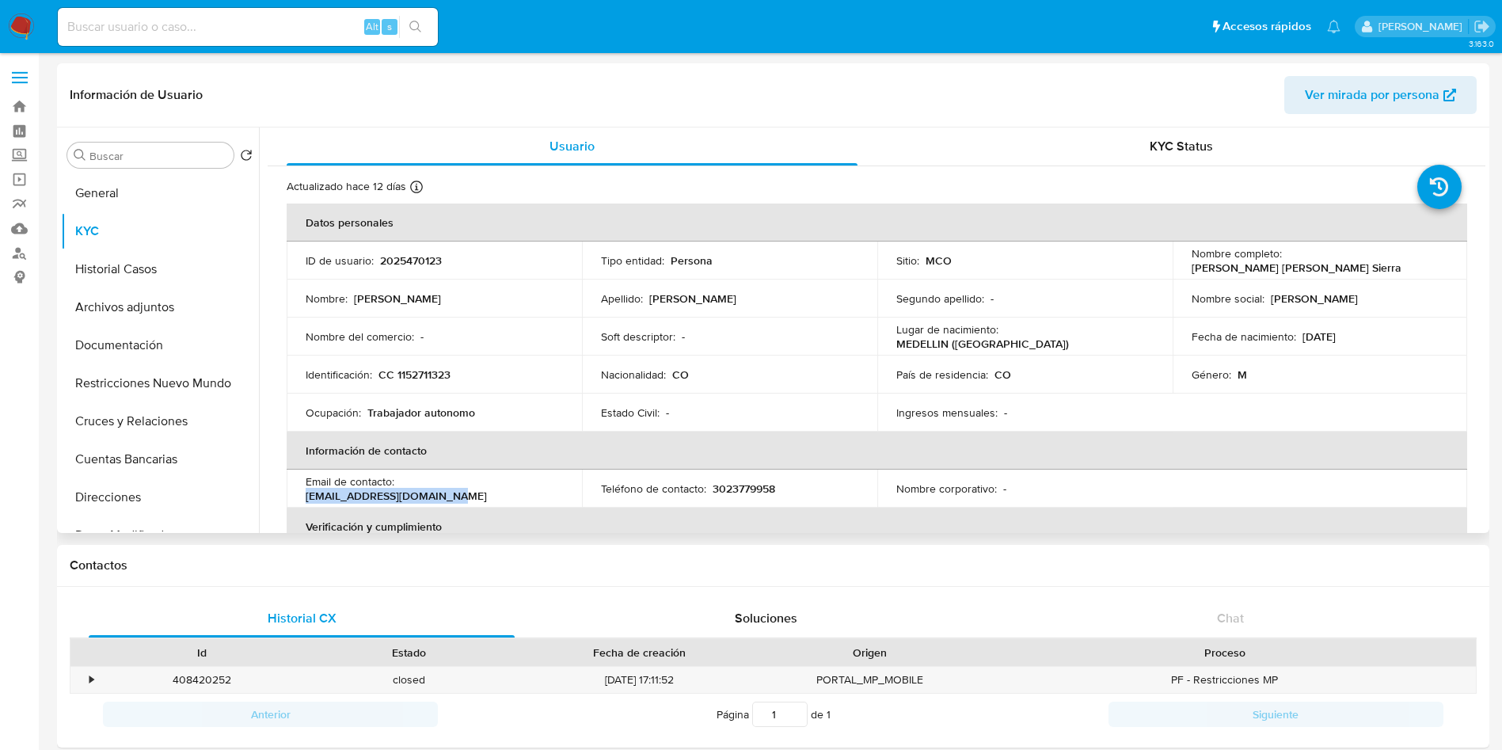
drag, startPoint x: 551, startPoint y: 490, endPoint x: 401, endPoint y: 493, distance: 150.5
click at [401, 493] on div "Email de contacto : [EMAIL_ADDRESS][DOMAIN_NAME]" at bounding box center [434, 488] width 257 height 29
copy p "[EMAIL_ADDRESS][DOMAIN_NAME]"
click at [139, 190] on button "General" at bounding box center [153, 193] width 185 height 38
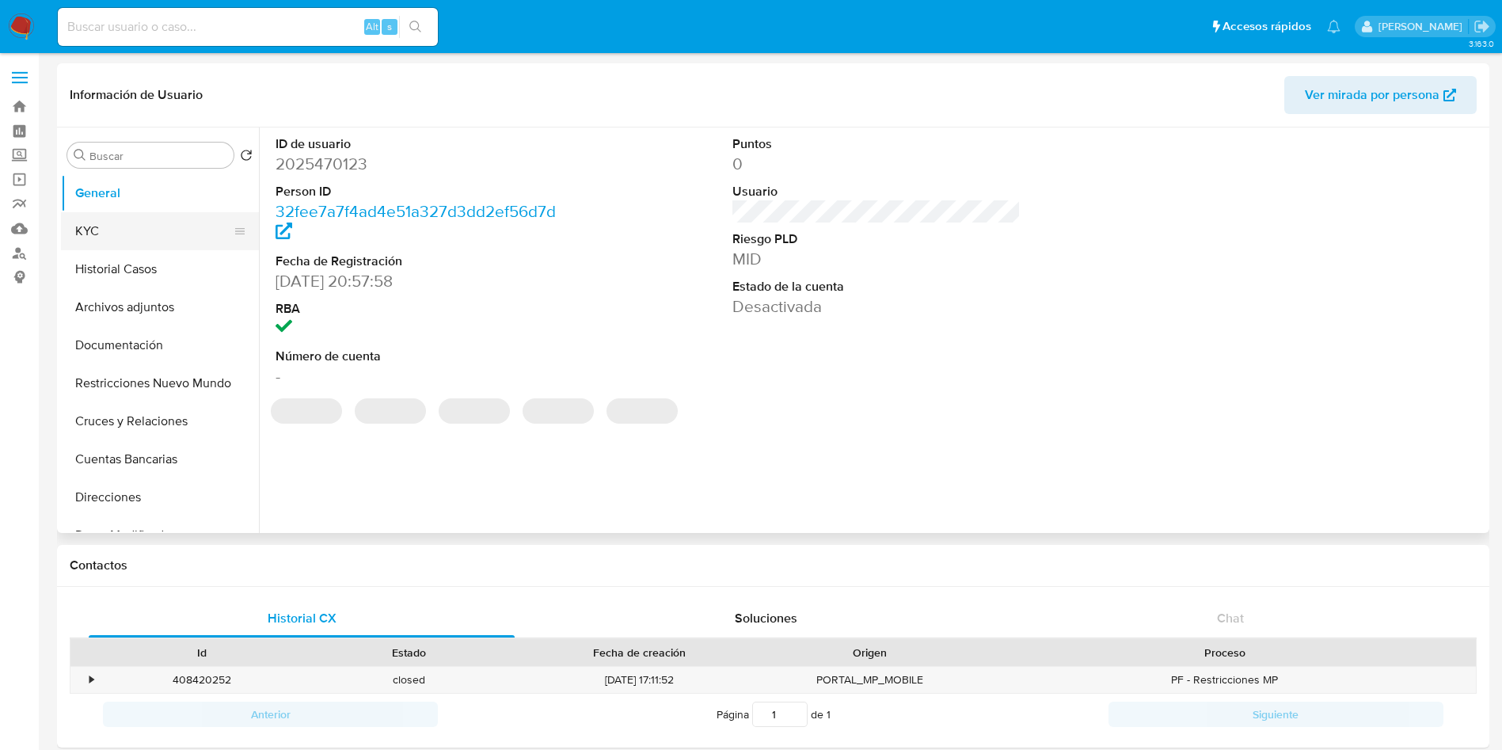
click at [97, 230] on button "KYC" at bounding box center [153, 231] width 185 height 38
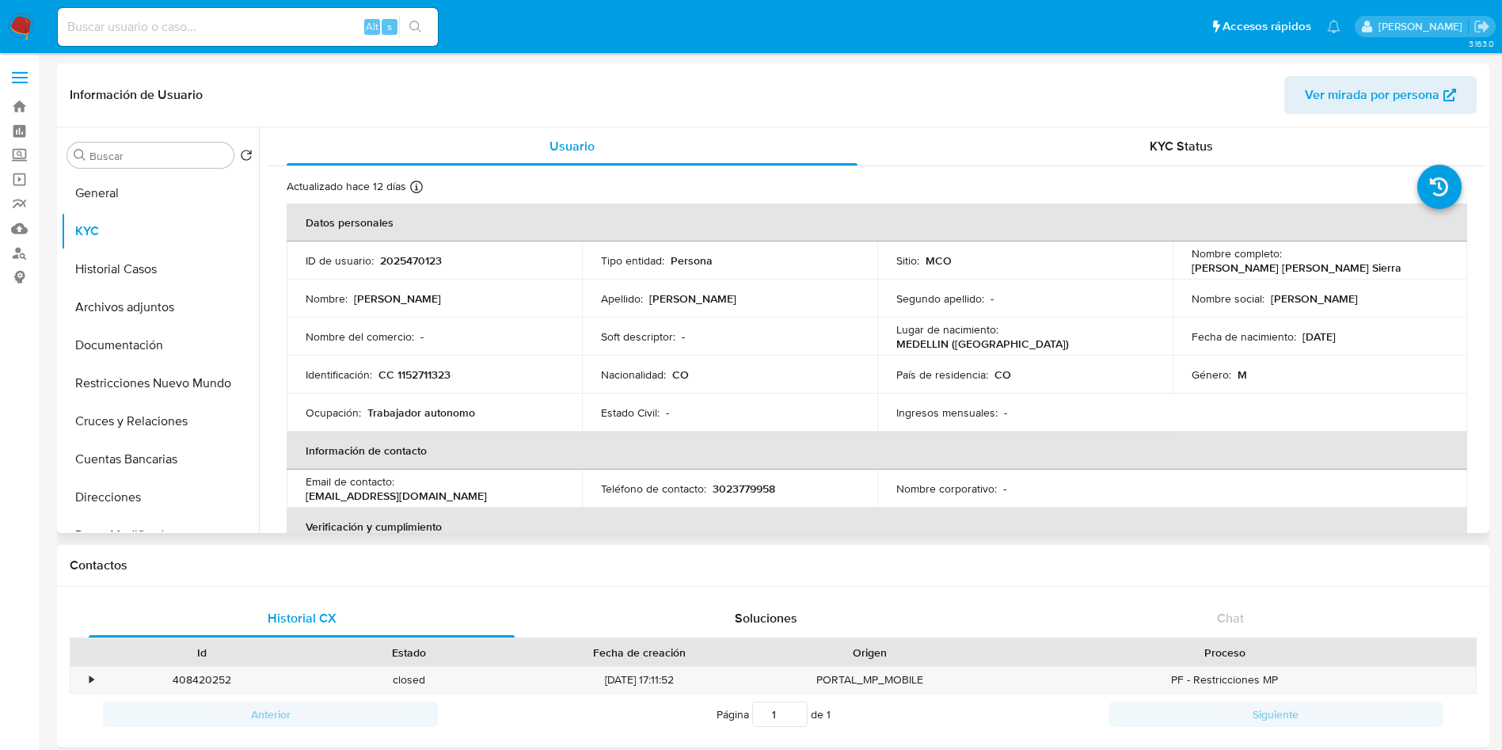
click at [415, 256] on p "2025470123" at bounding box center [411, 260] width 62 height 14
copy p "2025470123"
click at [150, 467] on button "Cuentas Bancarias" at bounding box center [153, 459] width 185 height 38
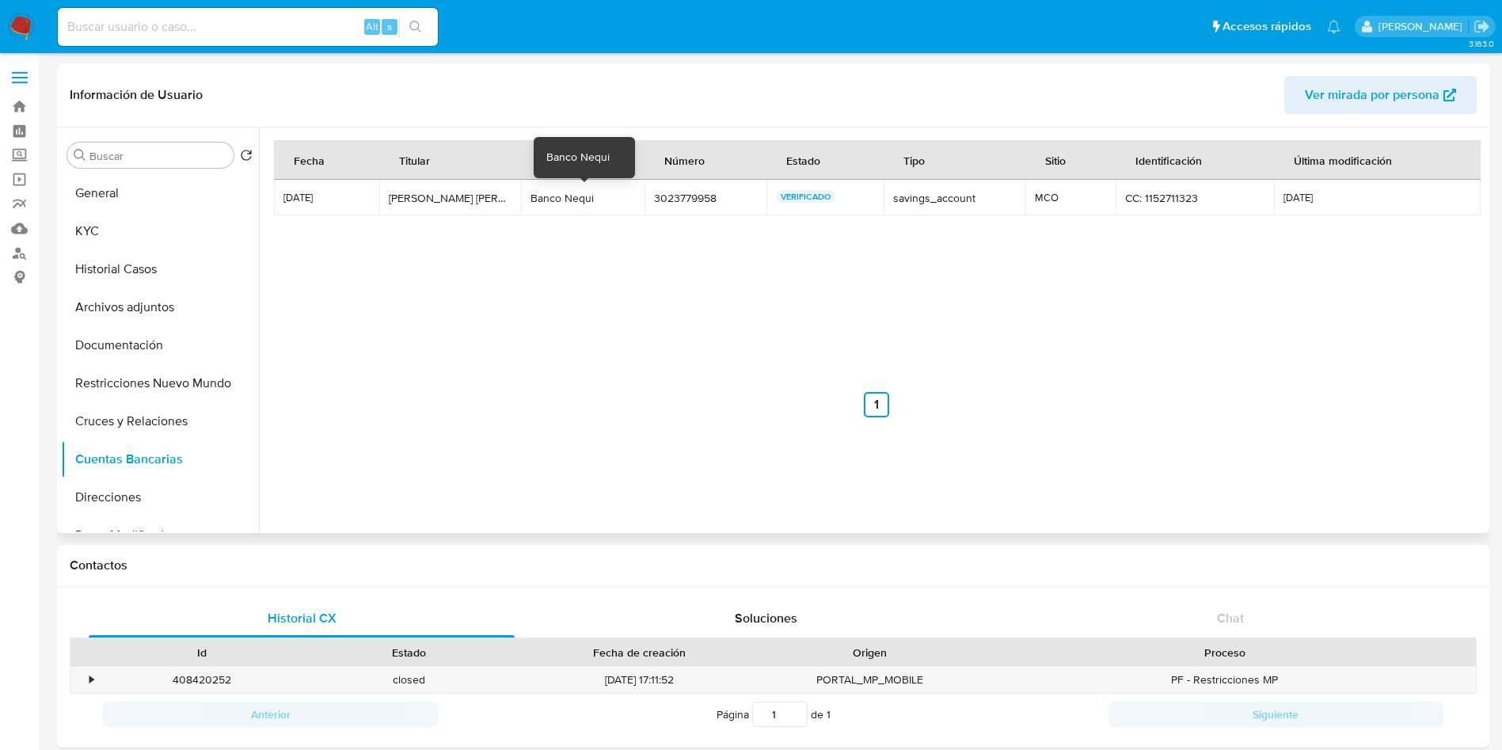
click at [549, 196] on div "Banco Nequi" at bounding box center [583, 198] width 104 height 14
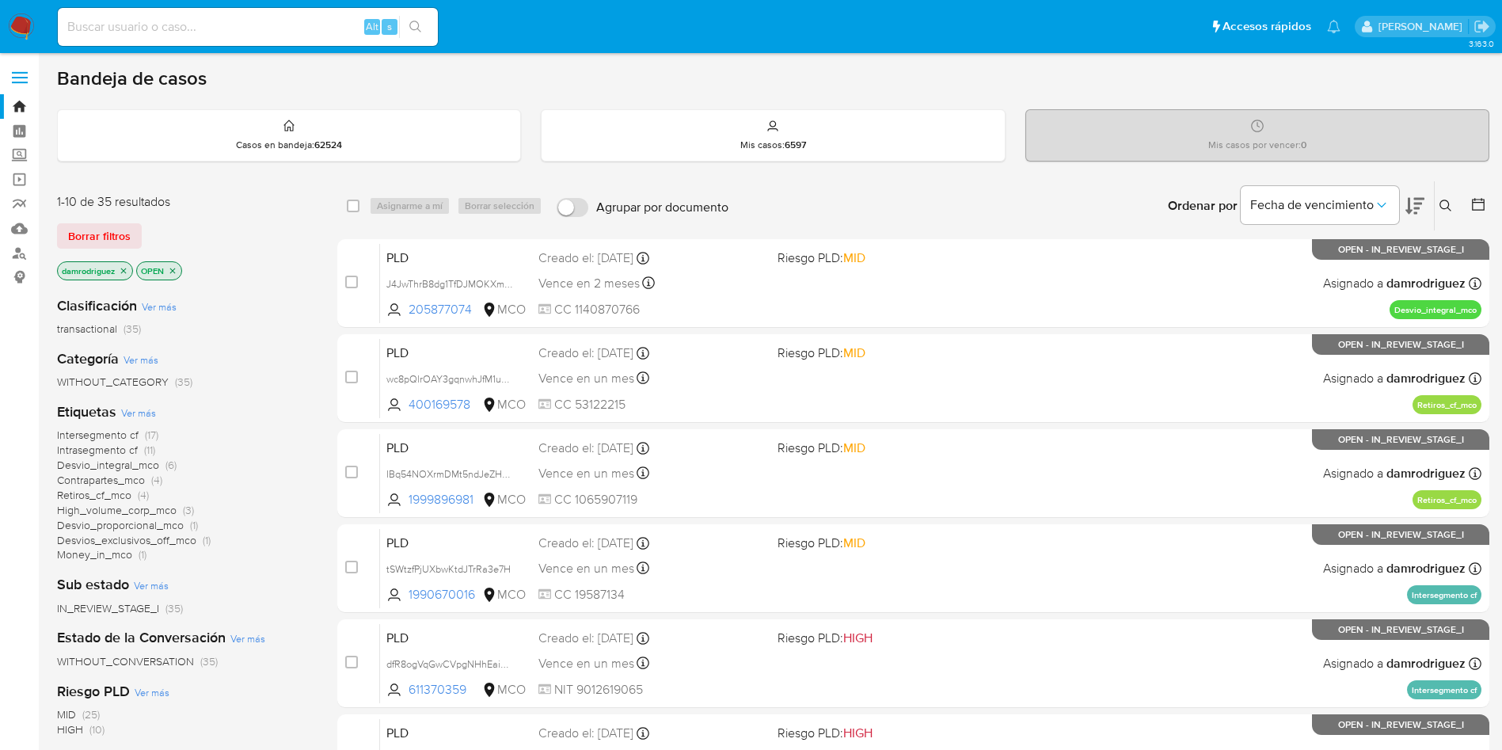
click at [125, 269] on icon "close-filter" at bounding box center [124, 271] width 6 height 6
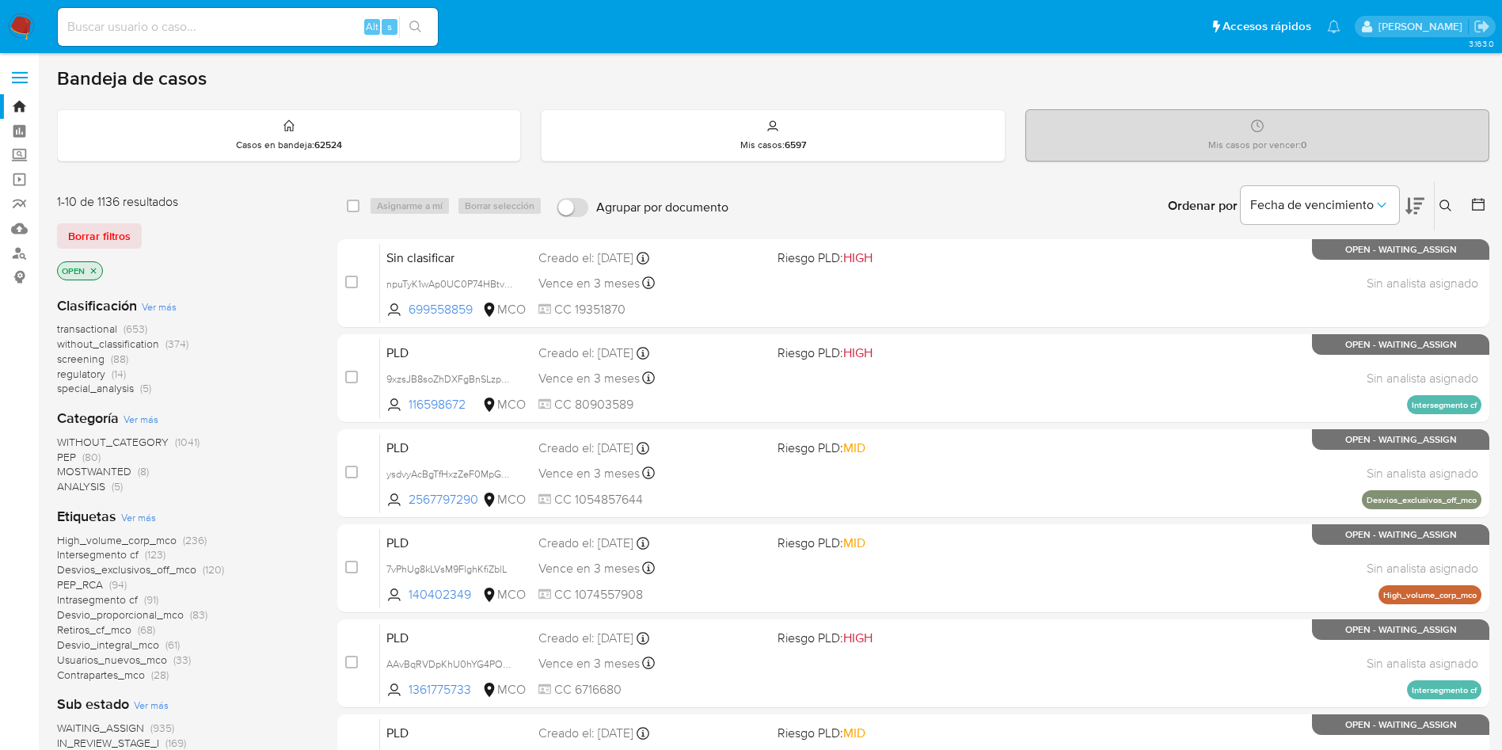
click at [1448, 209] on icon at bounding box center [1446, 206] width 13 height 13
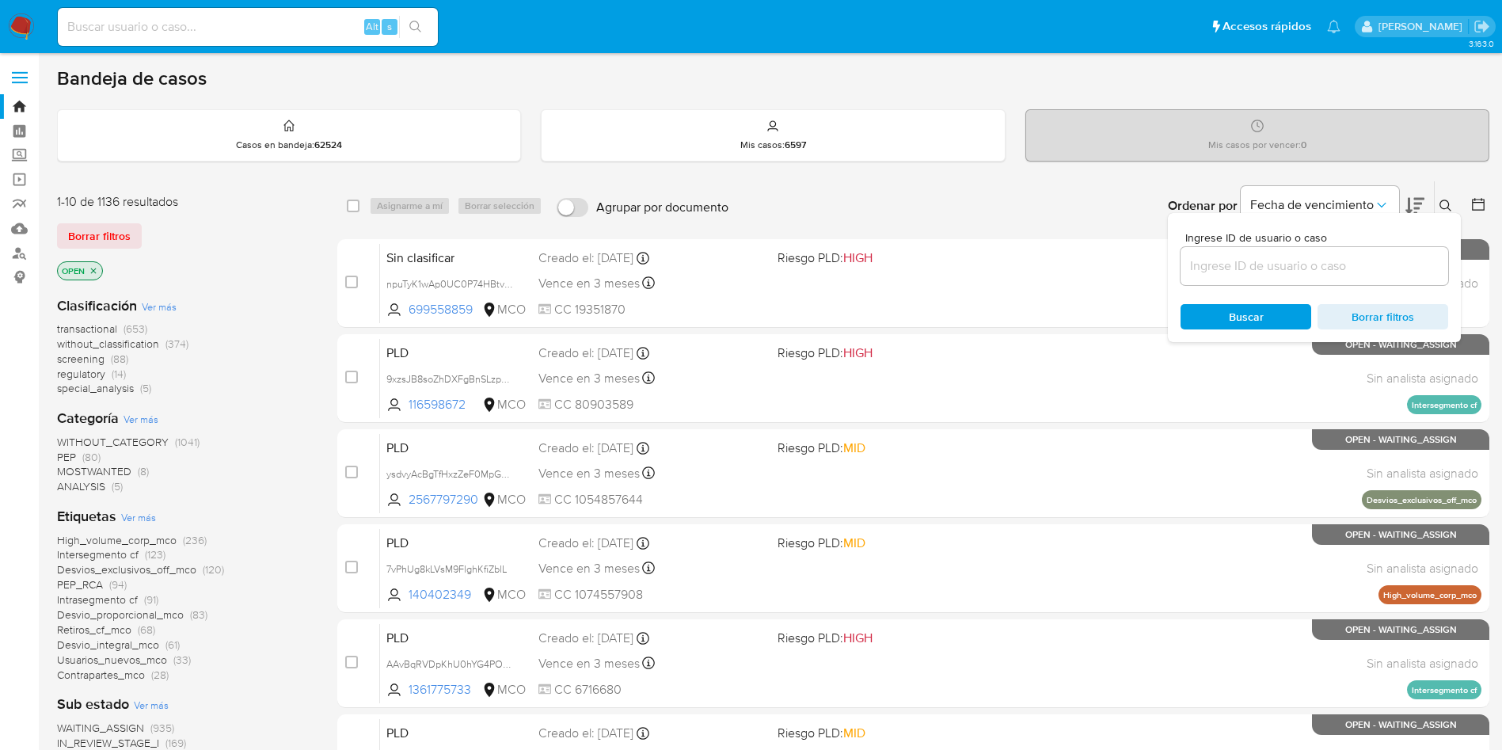
click at [1266, 262] on input at bounding box center [1315, 266] width 268 height 21
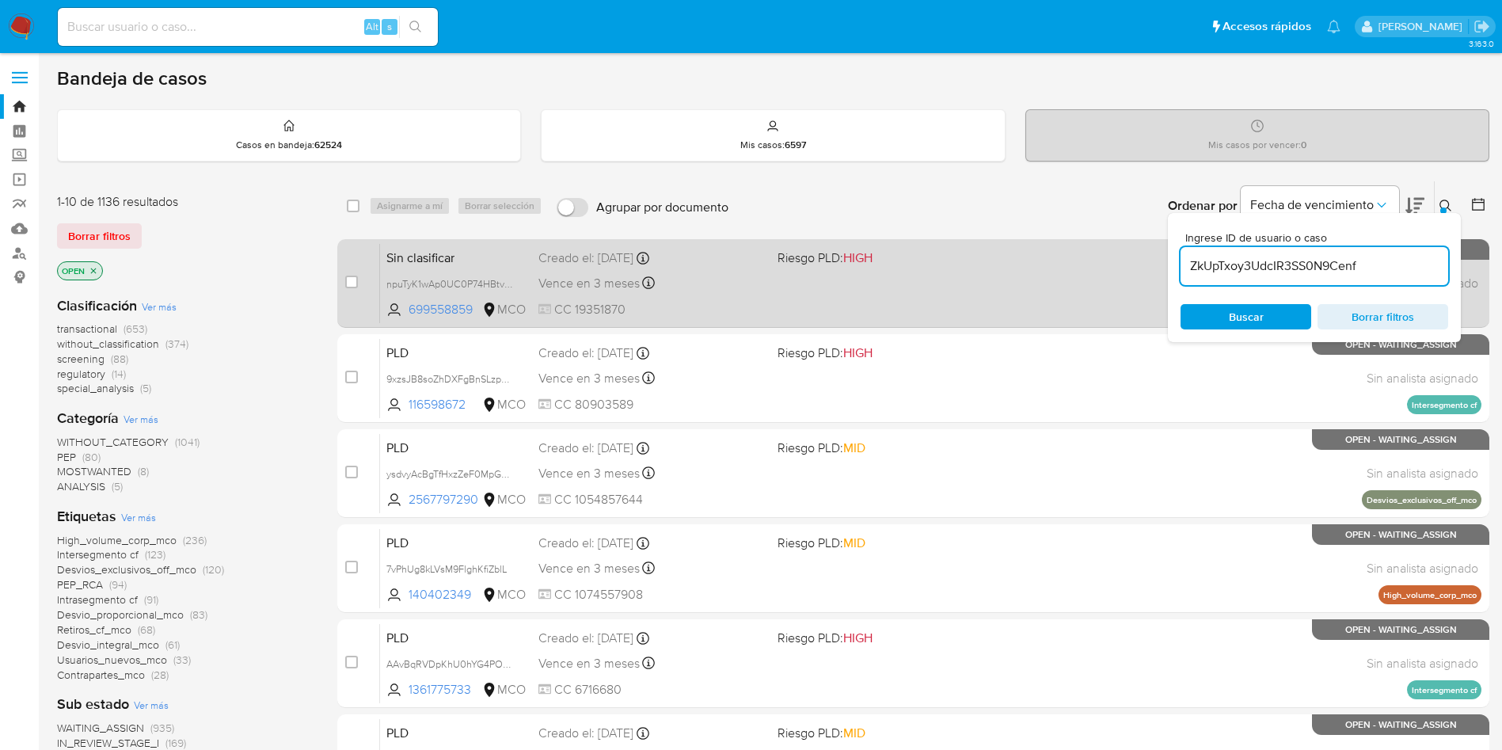
type input "ZkUpTxoy3UdcIR3SS0N9Cenf"
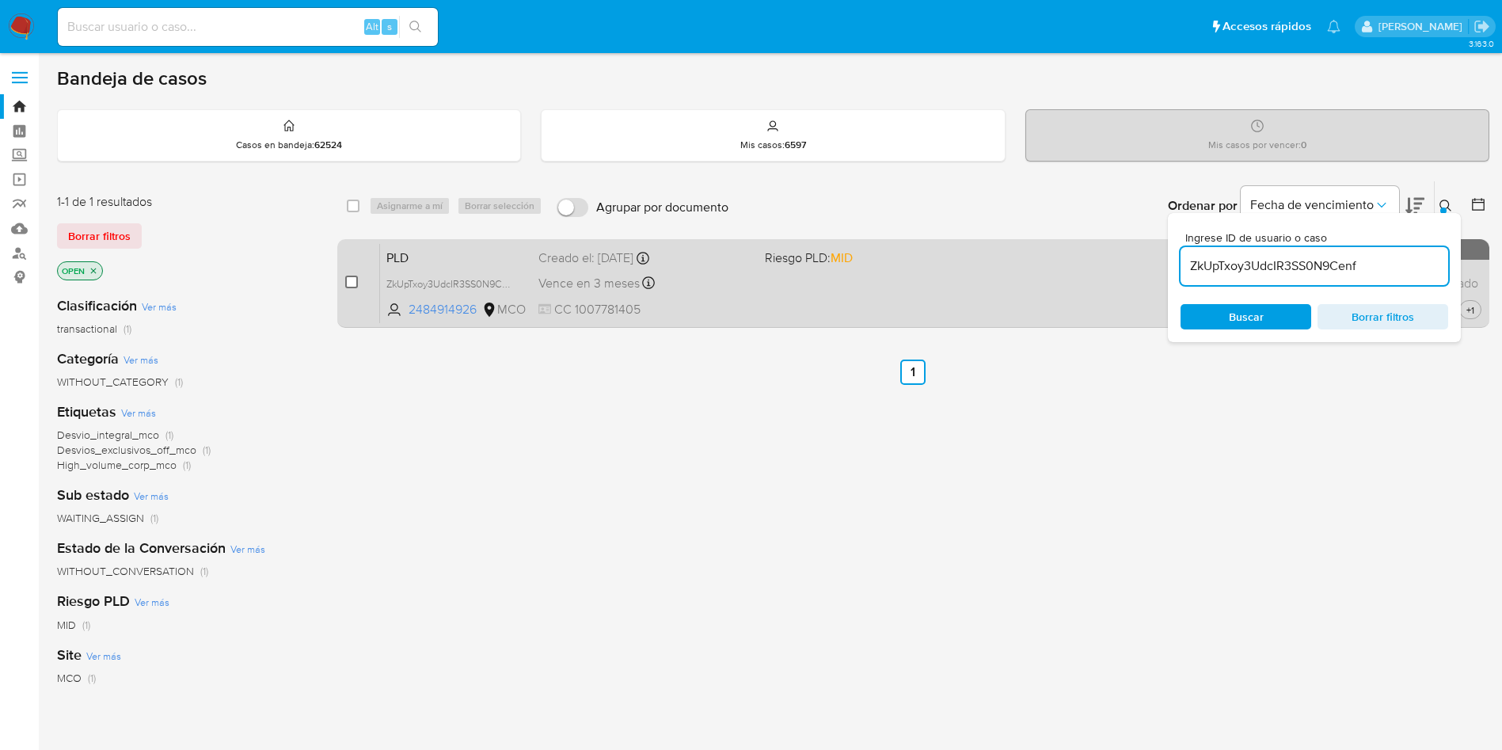
click at [349, 284] on input "checkbox" at bounding box center [351, 282] width 13 height 13
checkbox input "true"
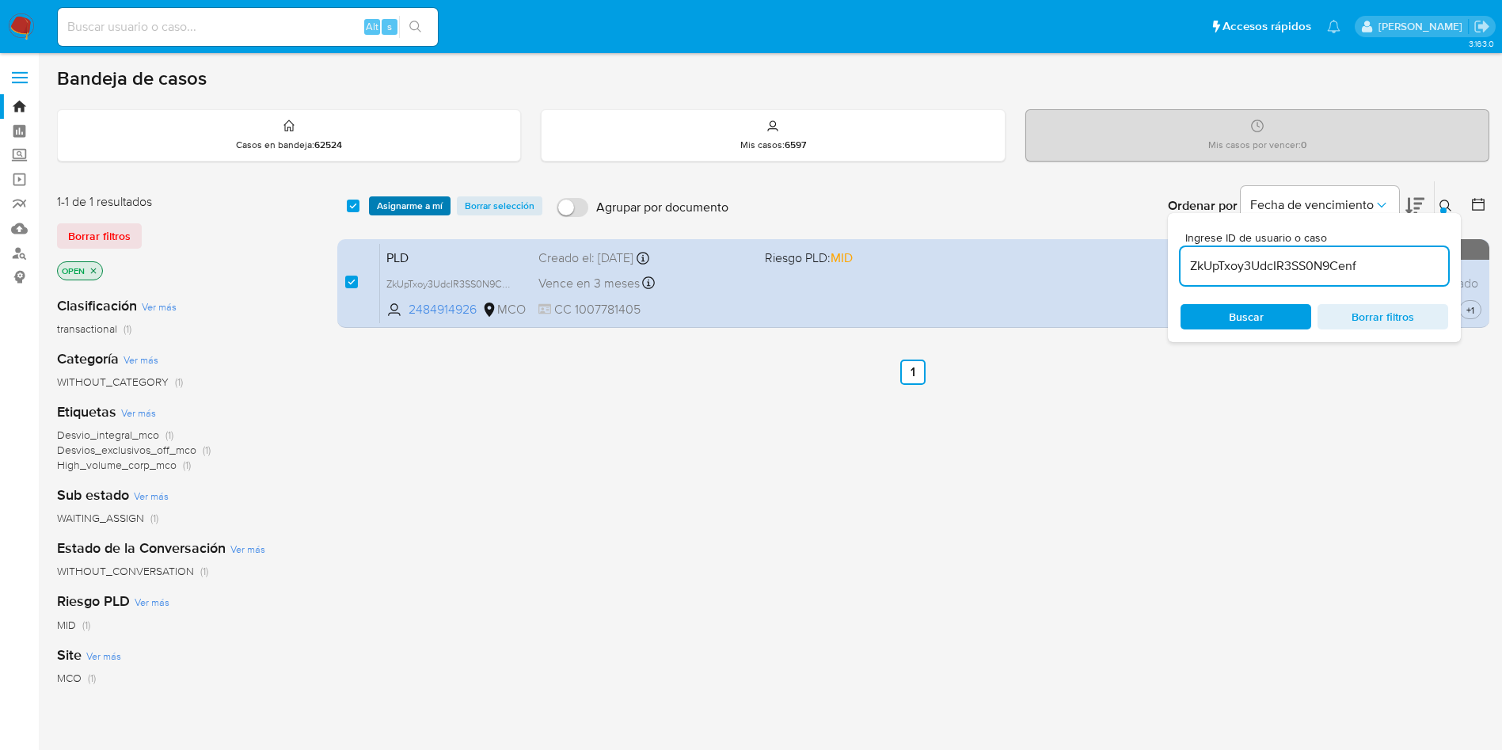
click at [397, 204] on span "Asignarme a mí" at bounding box center [410, 206] width 66 height 16
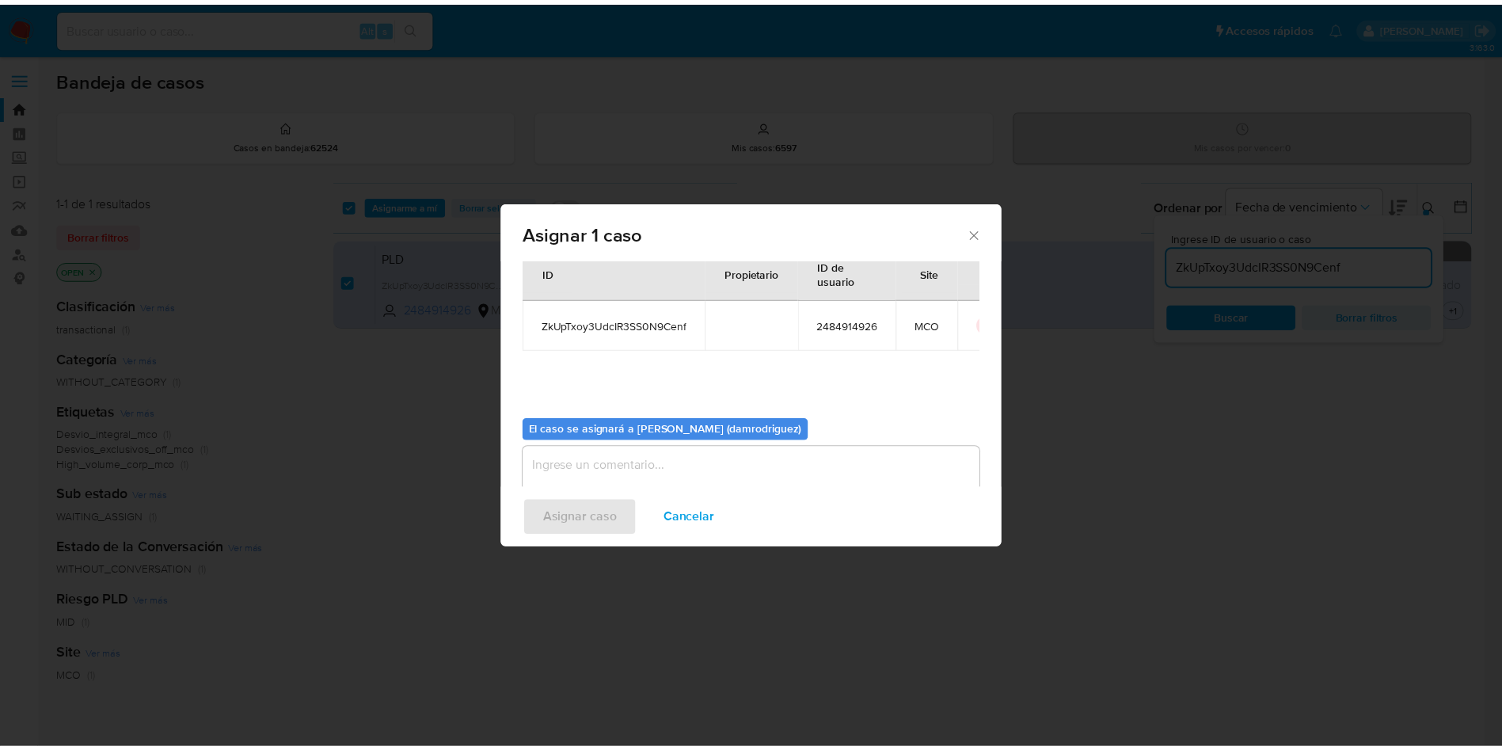
scroll to position [82, 0]
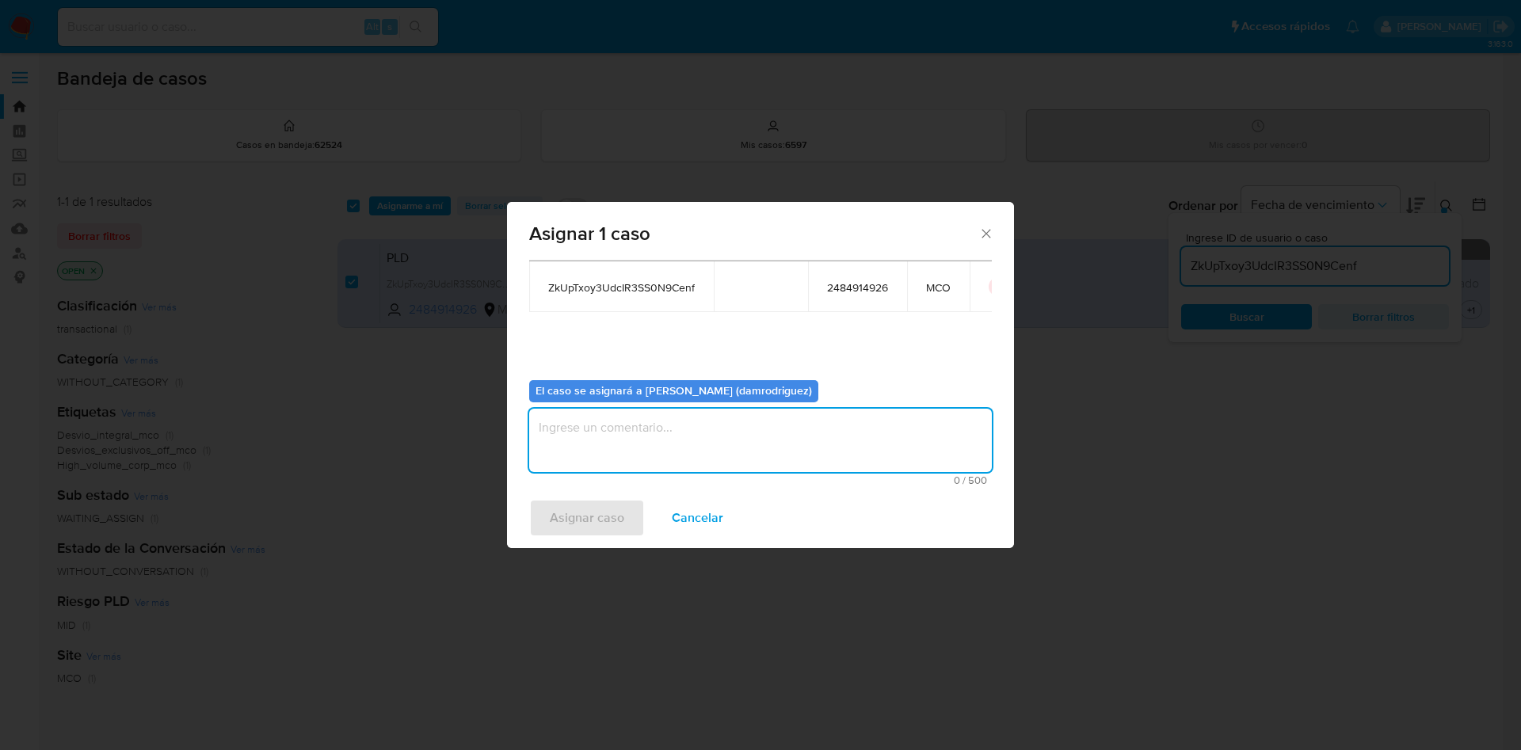
click at [608, 459] on textarea "assign-modal" at bounding box center [760, 440] width 463 height 63
type textarea "asignacion"
click at [558, 522] on span "Asignar caso" at bounding box center [587, 518] width 74 height 35
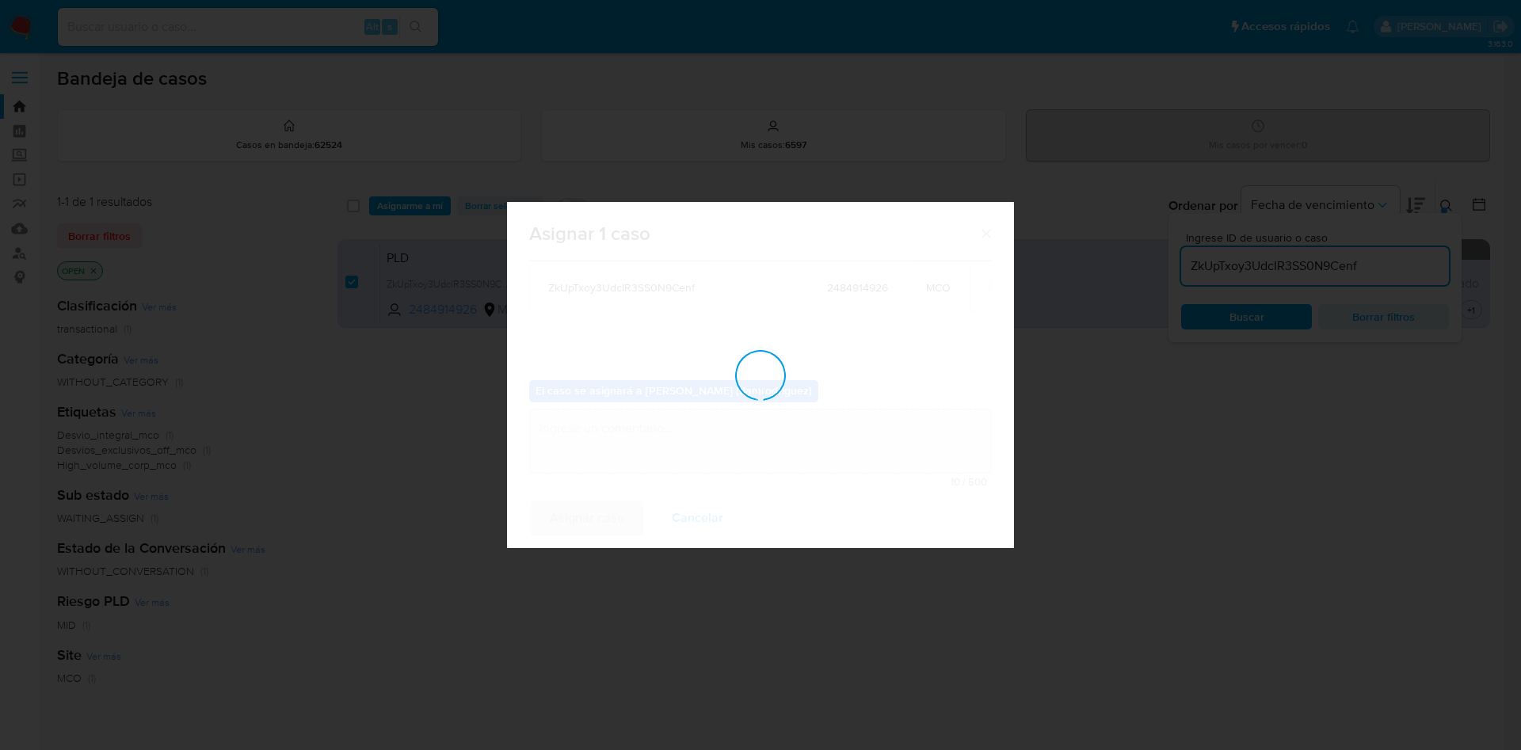
checkbox input "false"
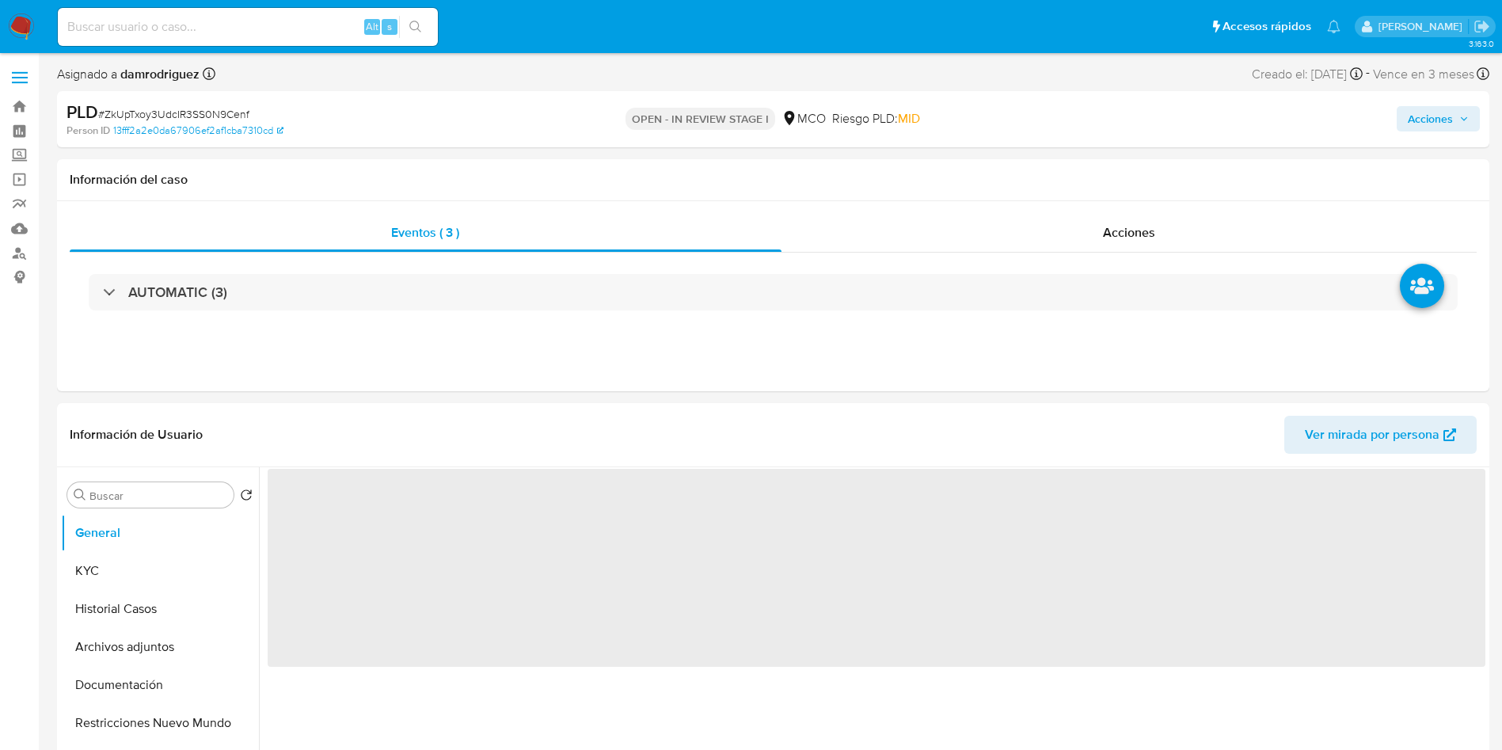
select select "10"
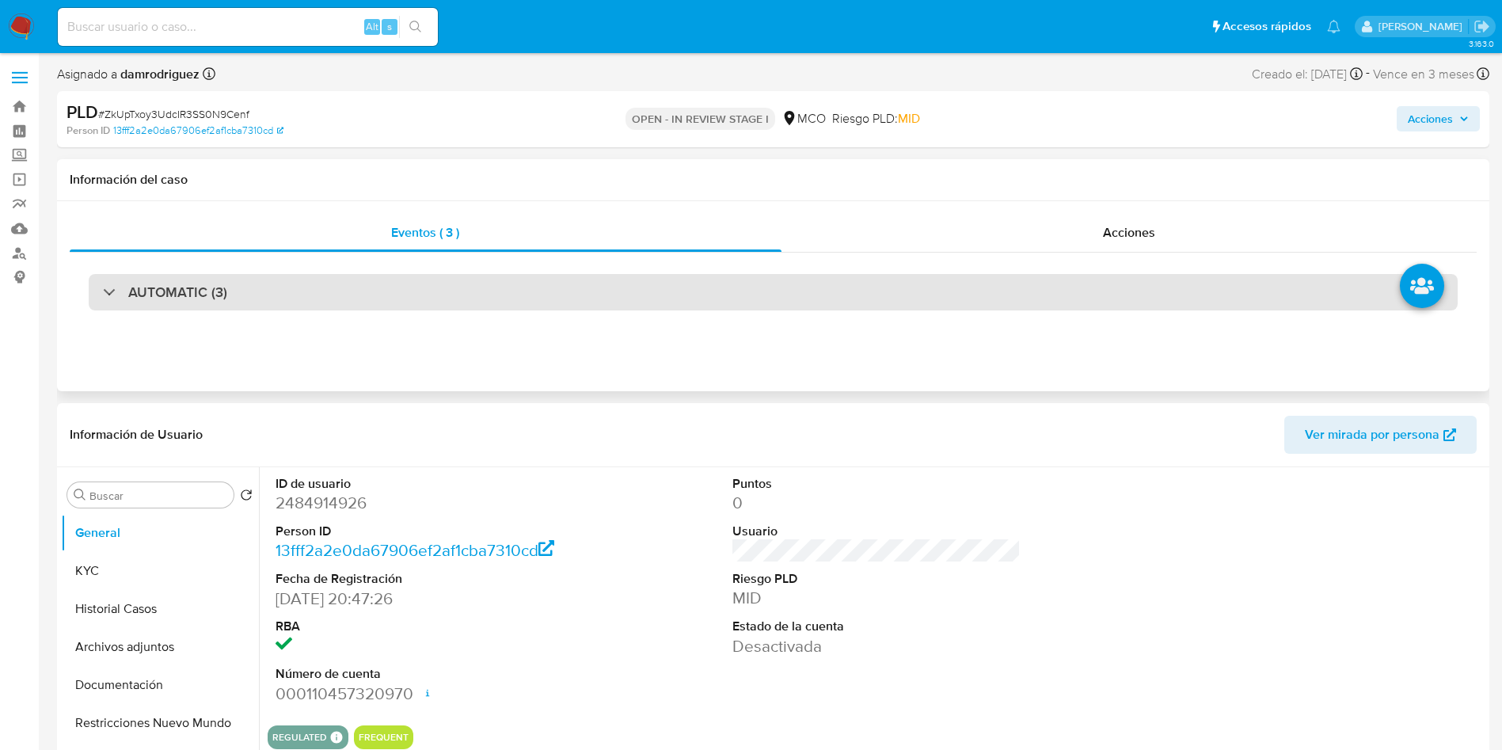
click at [191, 284] on h3 "AUTOMATIC (3)" at bounding box center [177, 292] width 99 height 17
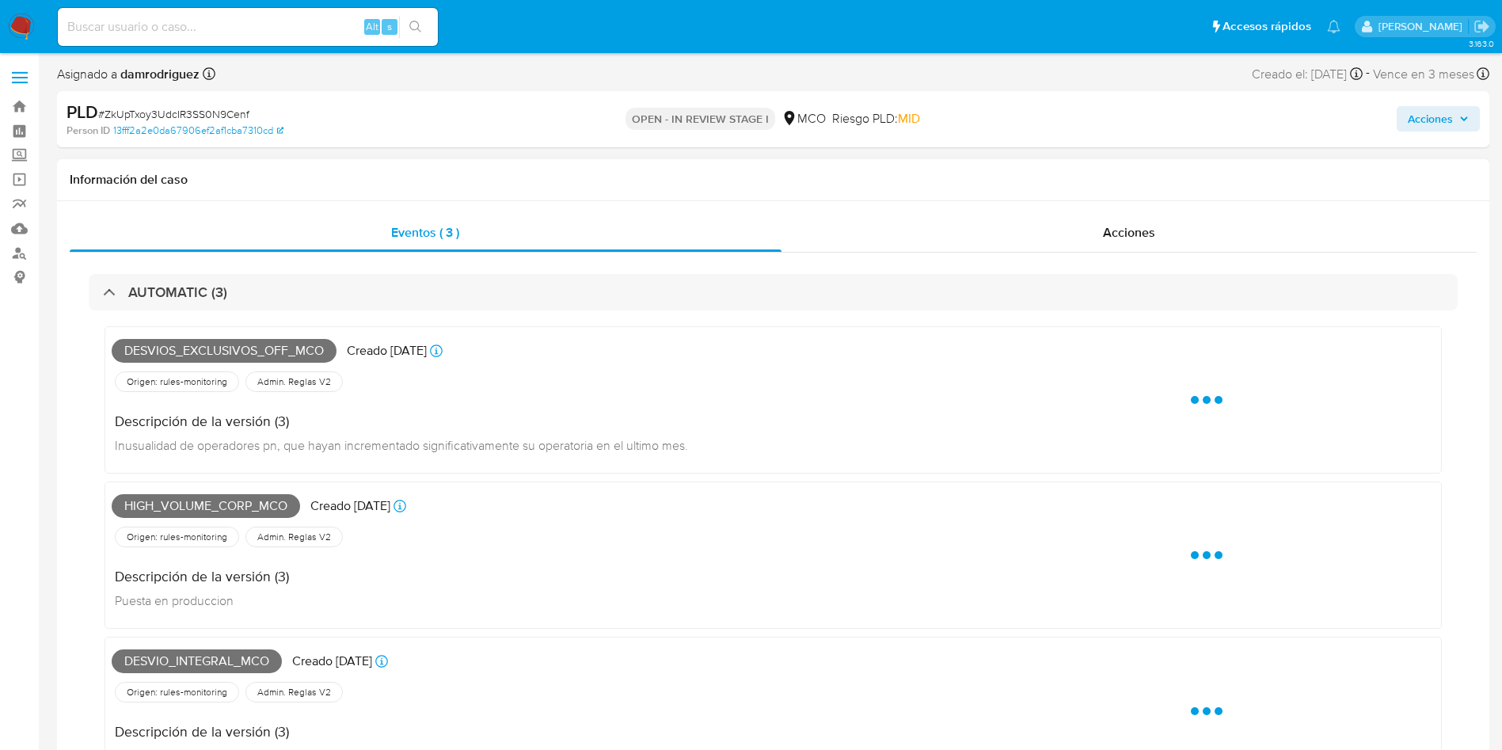
click at [200, 342] on span "Desvios_exclusivos_off_mco" at bounding box center [224, 351] width 225 height 24
copy span "Desvios_exclusivos_off_mco"
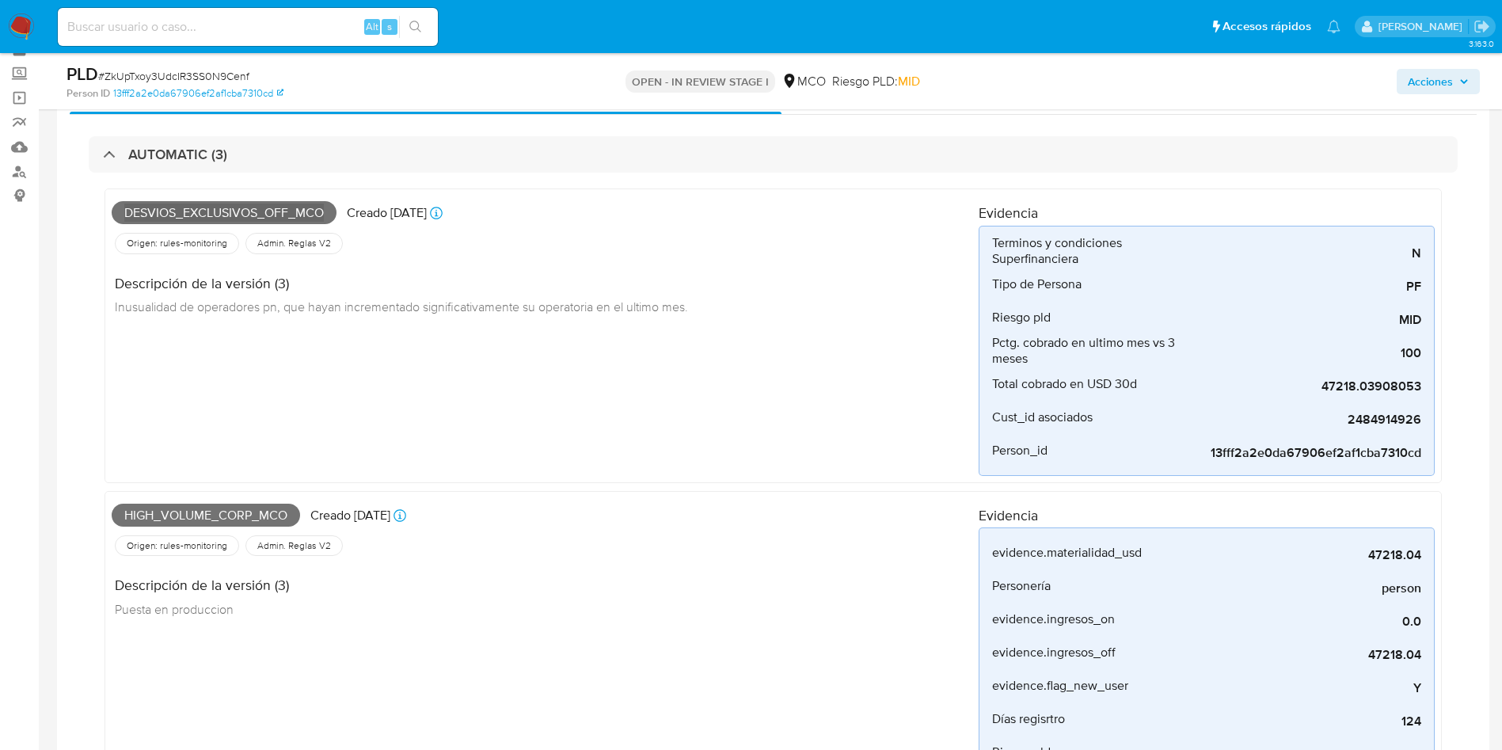
scroll to position [119, 0]
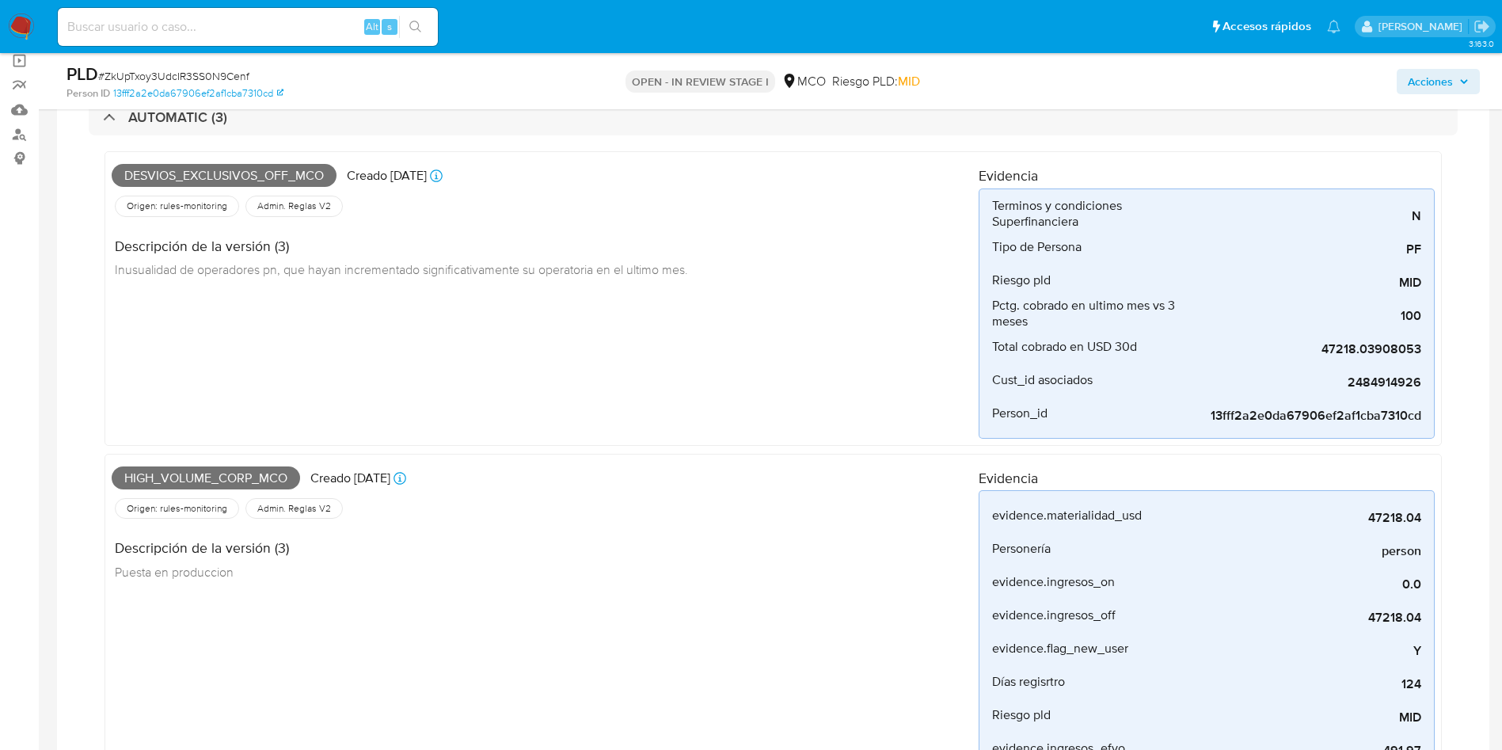
click at [186, 475] on span "High_volume_corp_mco" at bounding box center [206, 479] width 189 height 24
copy span "High_volume_corp_mco"
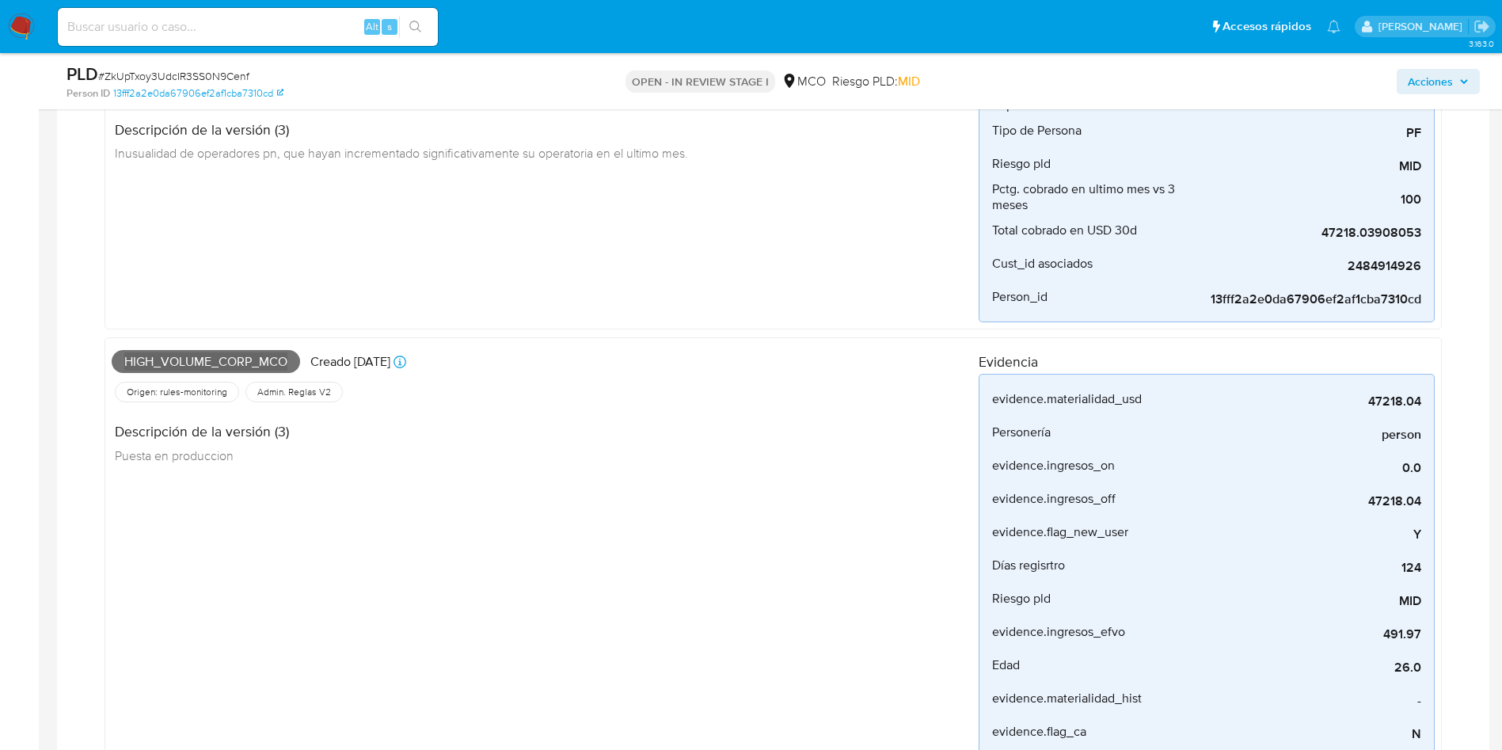
scroll to position [475, 0]
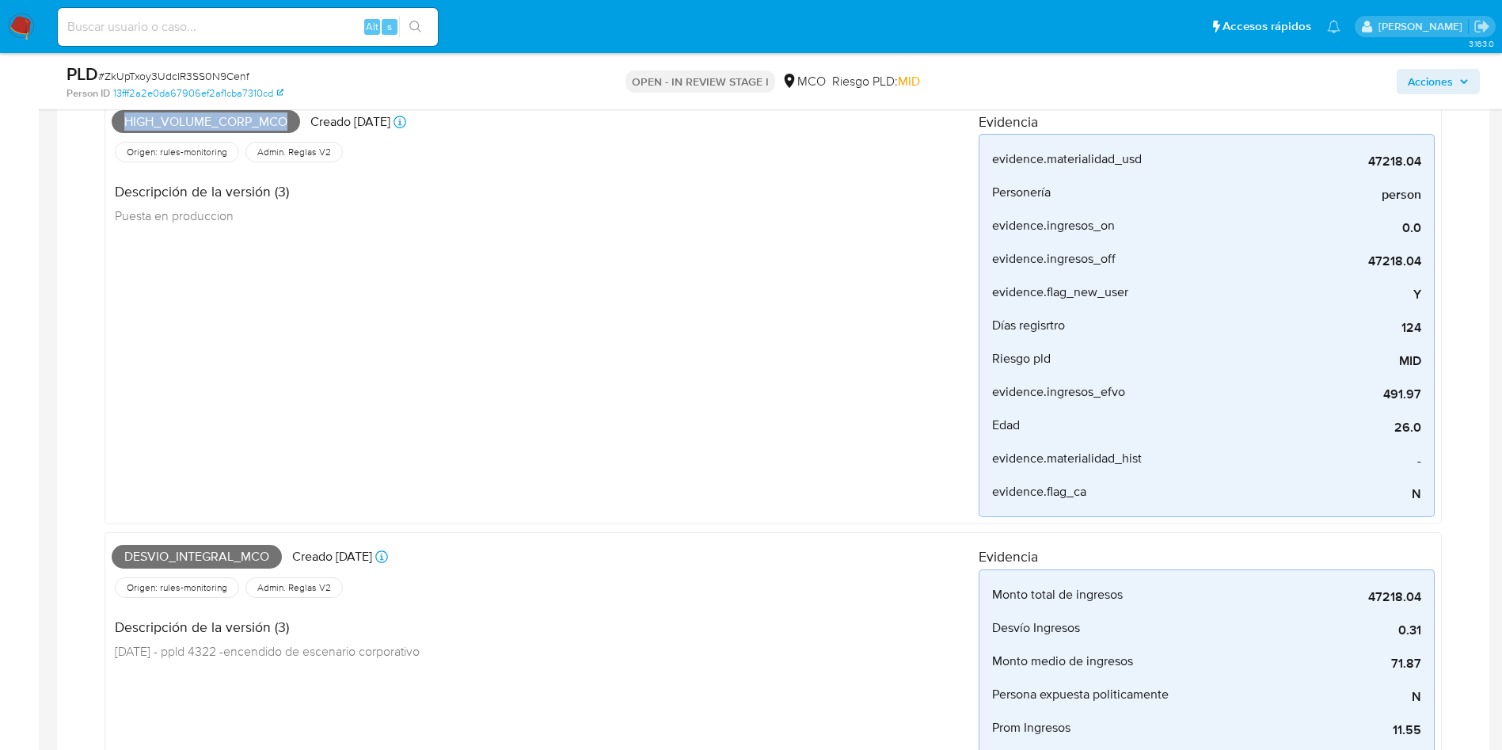
click at [193, 556] on span "Desvio_integral_mco" at bounding box center [197, 557] width 170 height 24
copy span "Desvio_integral_mco"
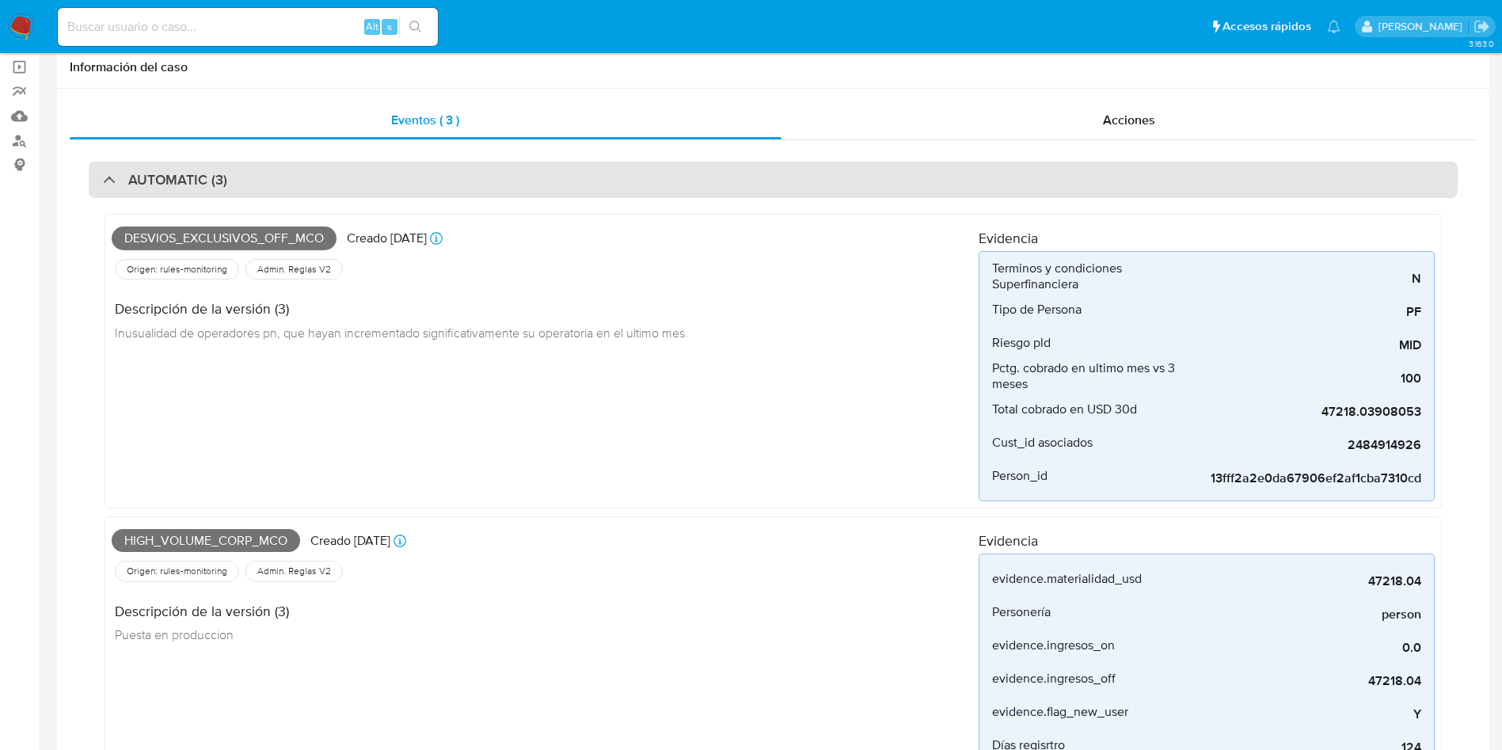
scroll to position [0, 0]
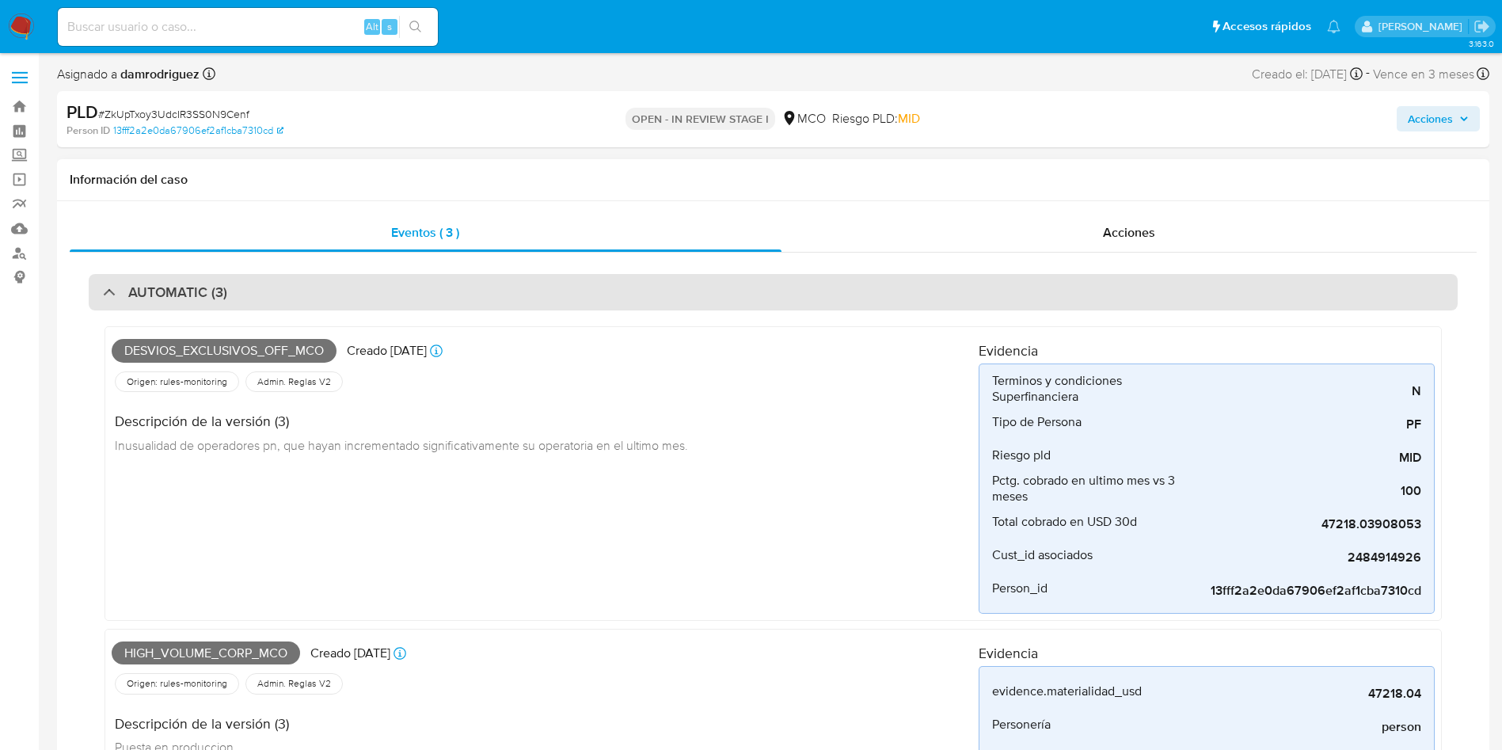
click at [156, 284] on h3 "AUTOMATIC (3)" at bounding box center [177, 292] width 99 height 17
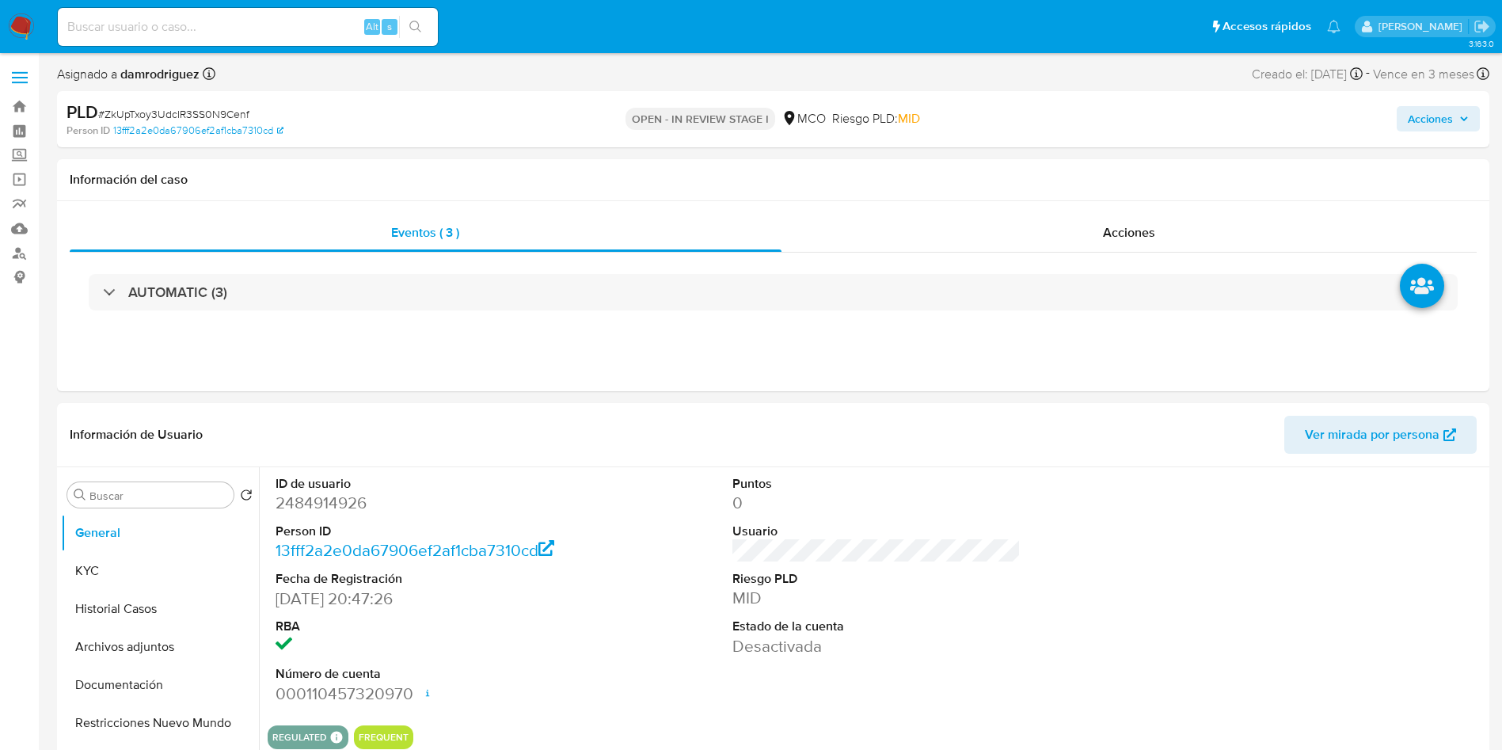
click at [145, 570] on button "KYC" at bounding box center [153, 571] width 185 height 38
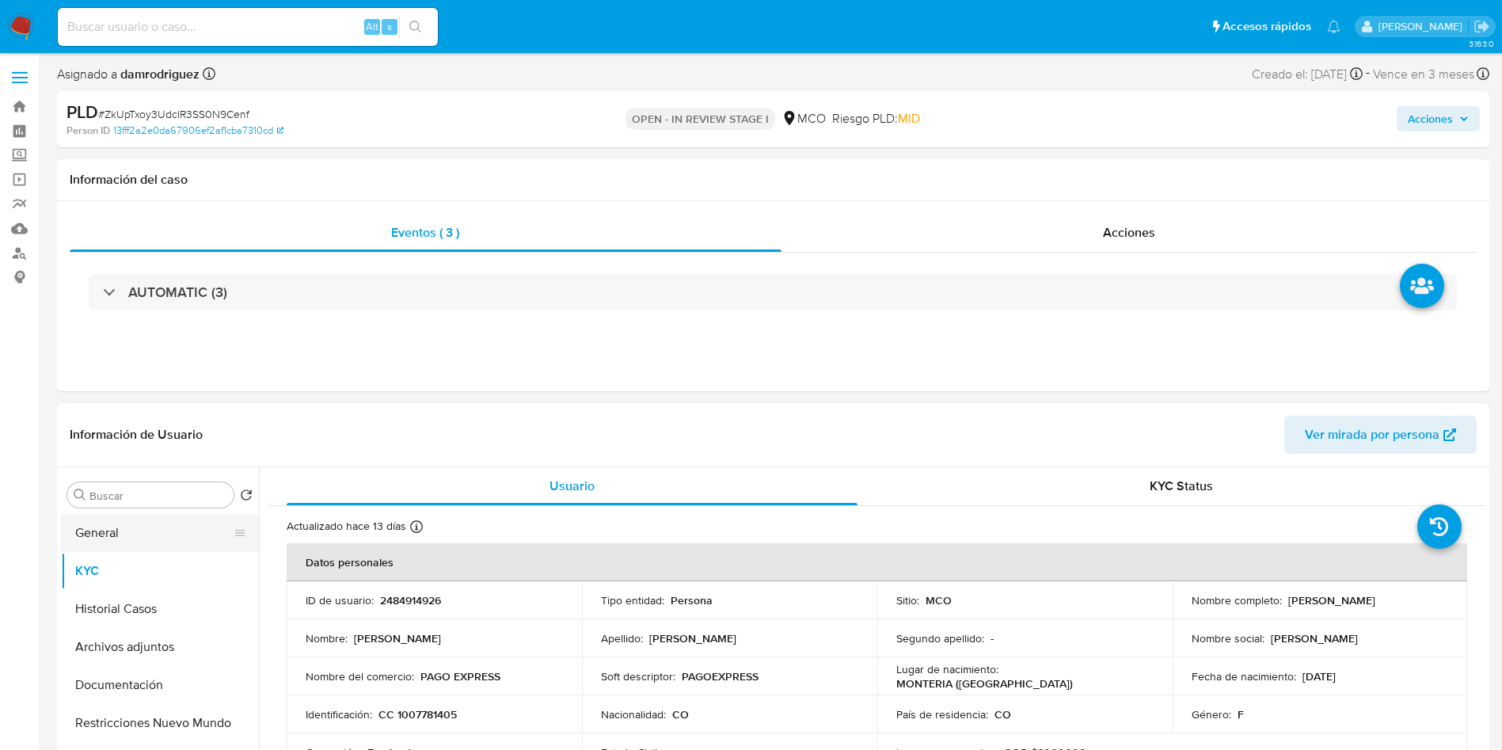
click at [150, 535] on button "General" at bounding box center [153, 533] width 185 height 38
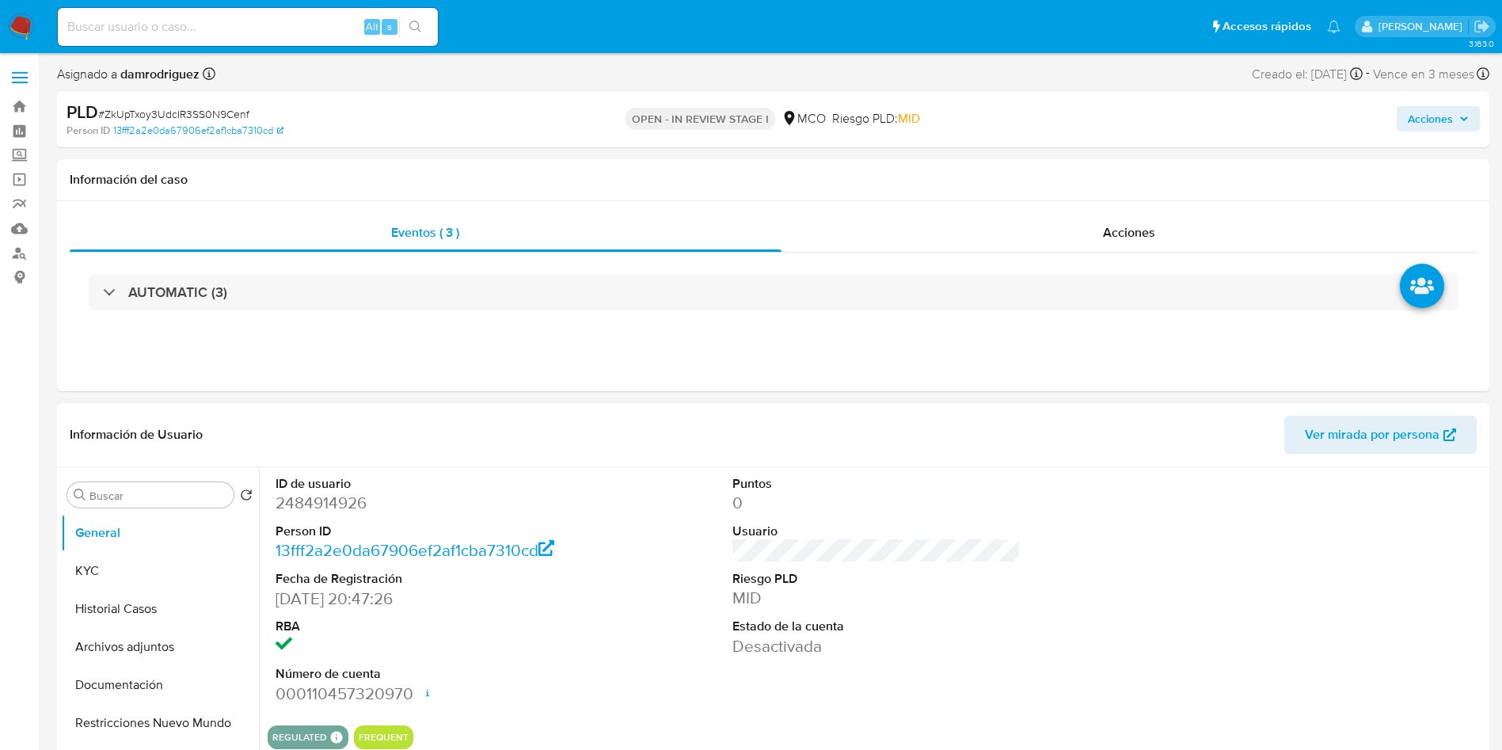
scroll to position [356, 0]
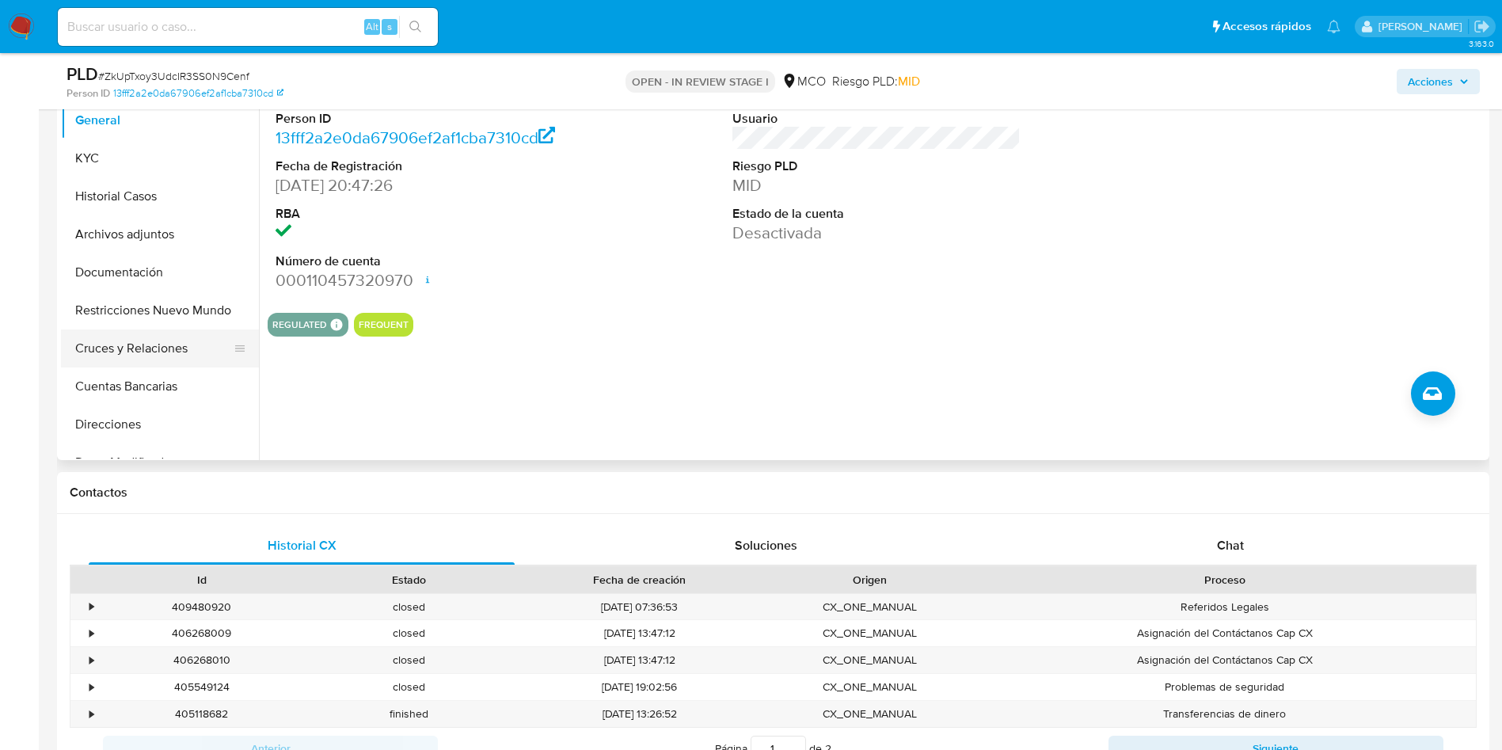
click at [139, 361] on button "Cruces y Relaciones" at bounding box center [153, 348] width 185 height 38
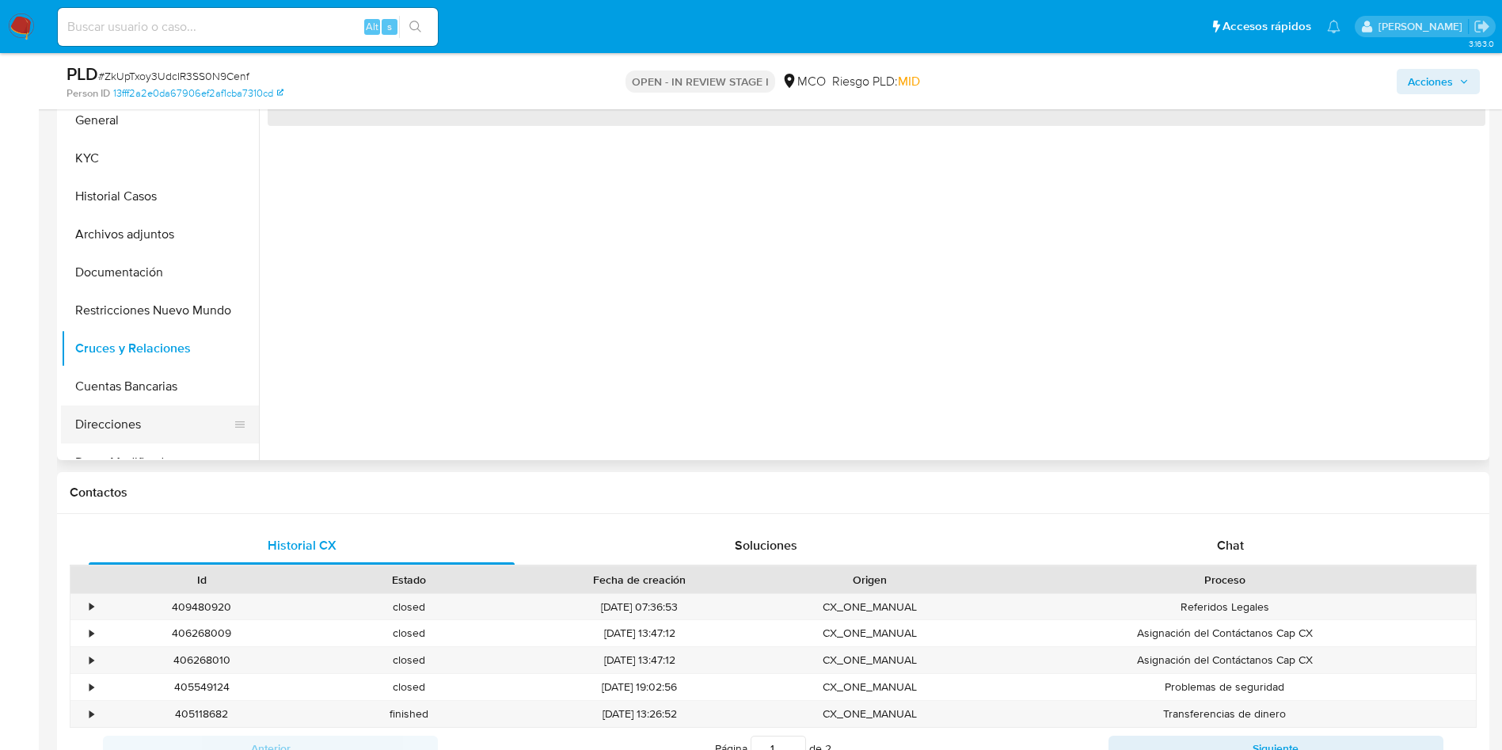
click at [140, 408] on button "Direcciones" at bounding box center [153, 425] width 185 height 38
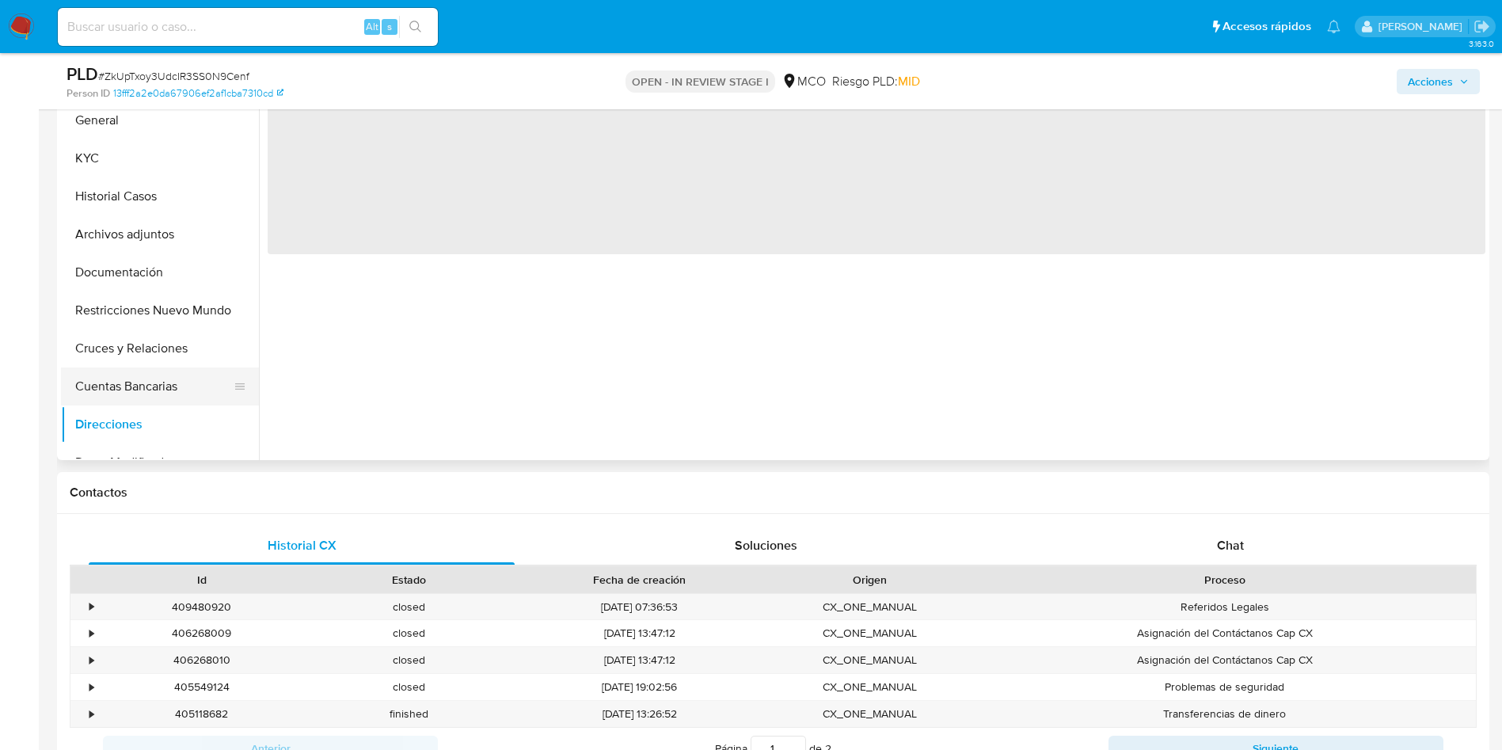
click at [162, 393] on button "Cuentas Bancarias" at bounding box center [153, 386] width 185 height 38
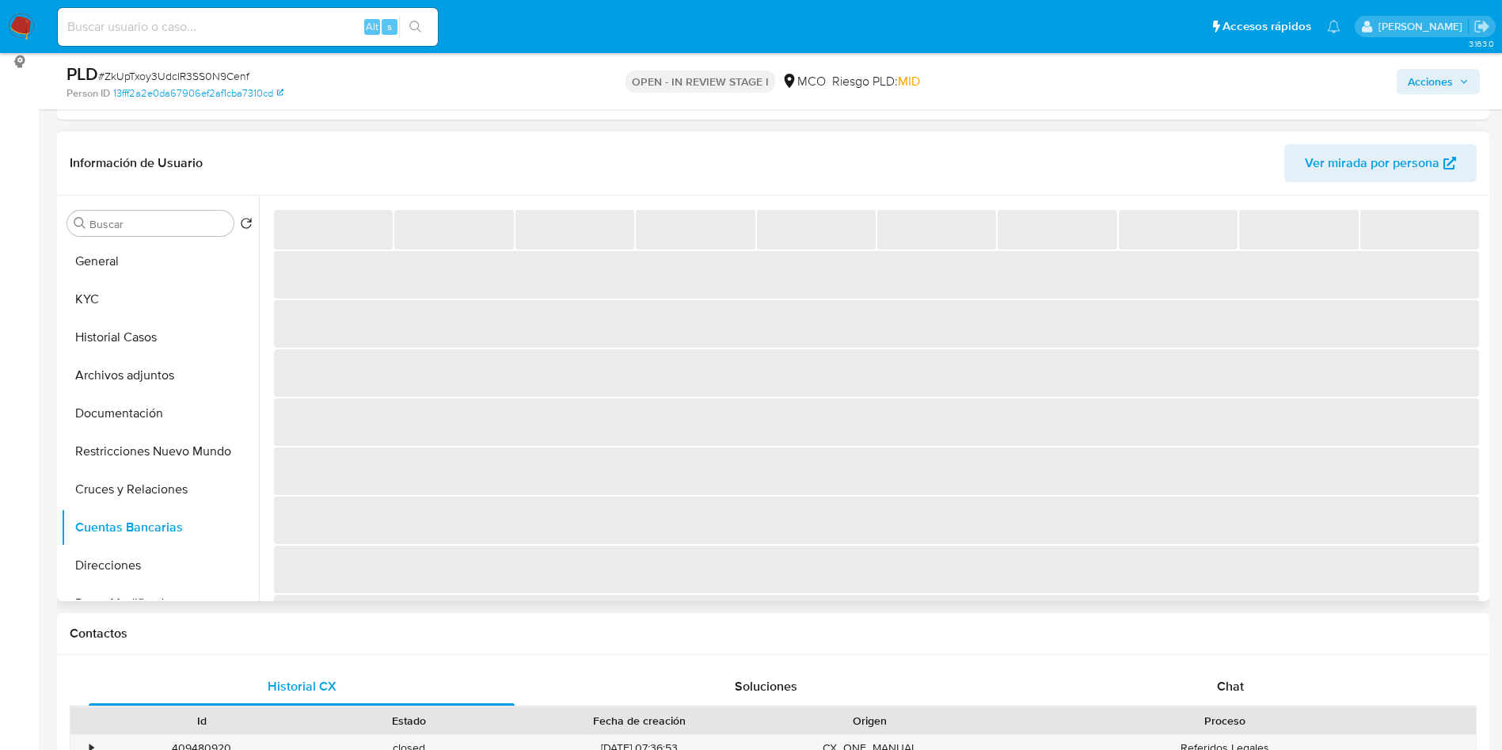
scroll to position [238, 0]
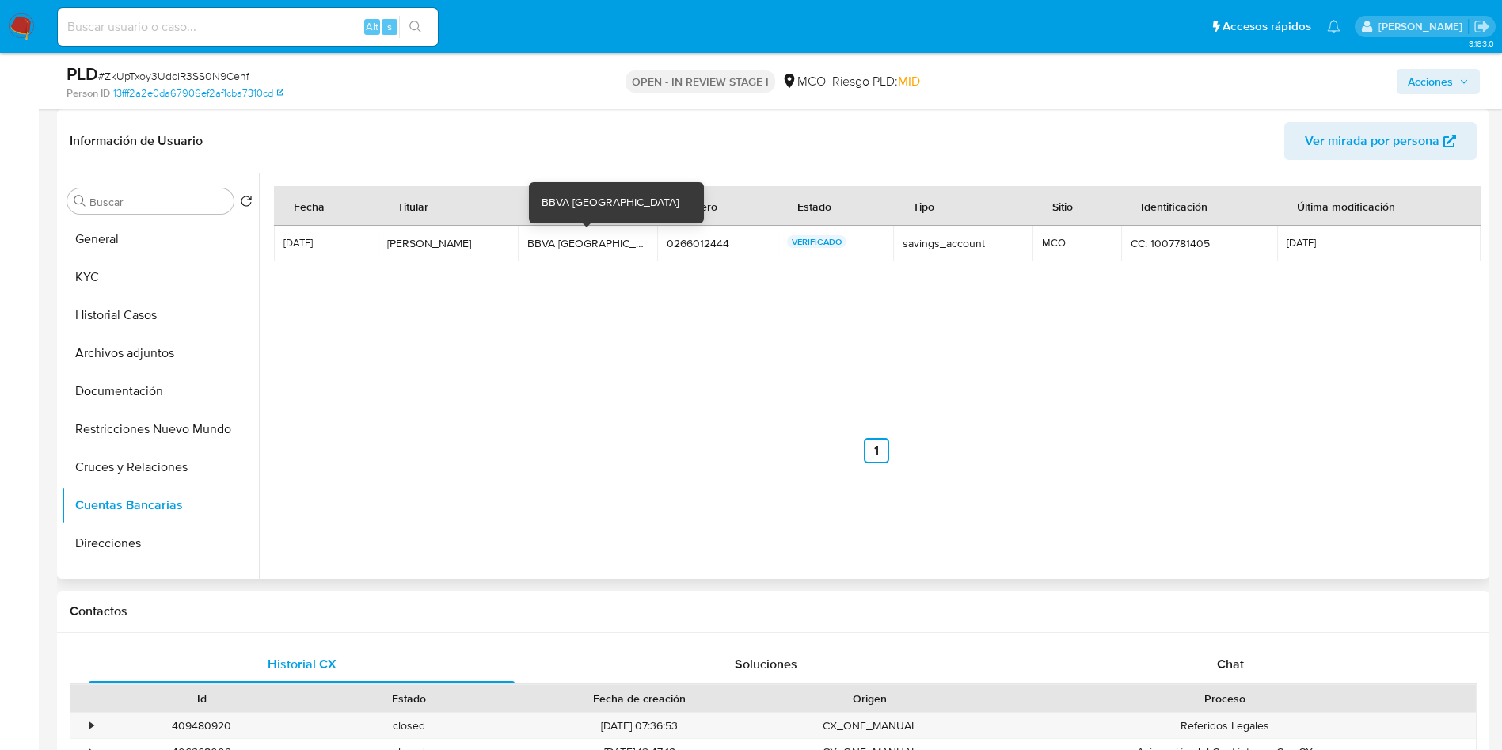
click at [585, 238] on div "BBVA Colombia" at bounding box center [587, 243] width 121 height 14
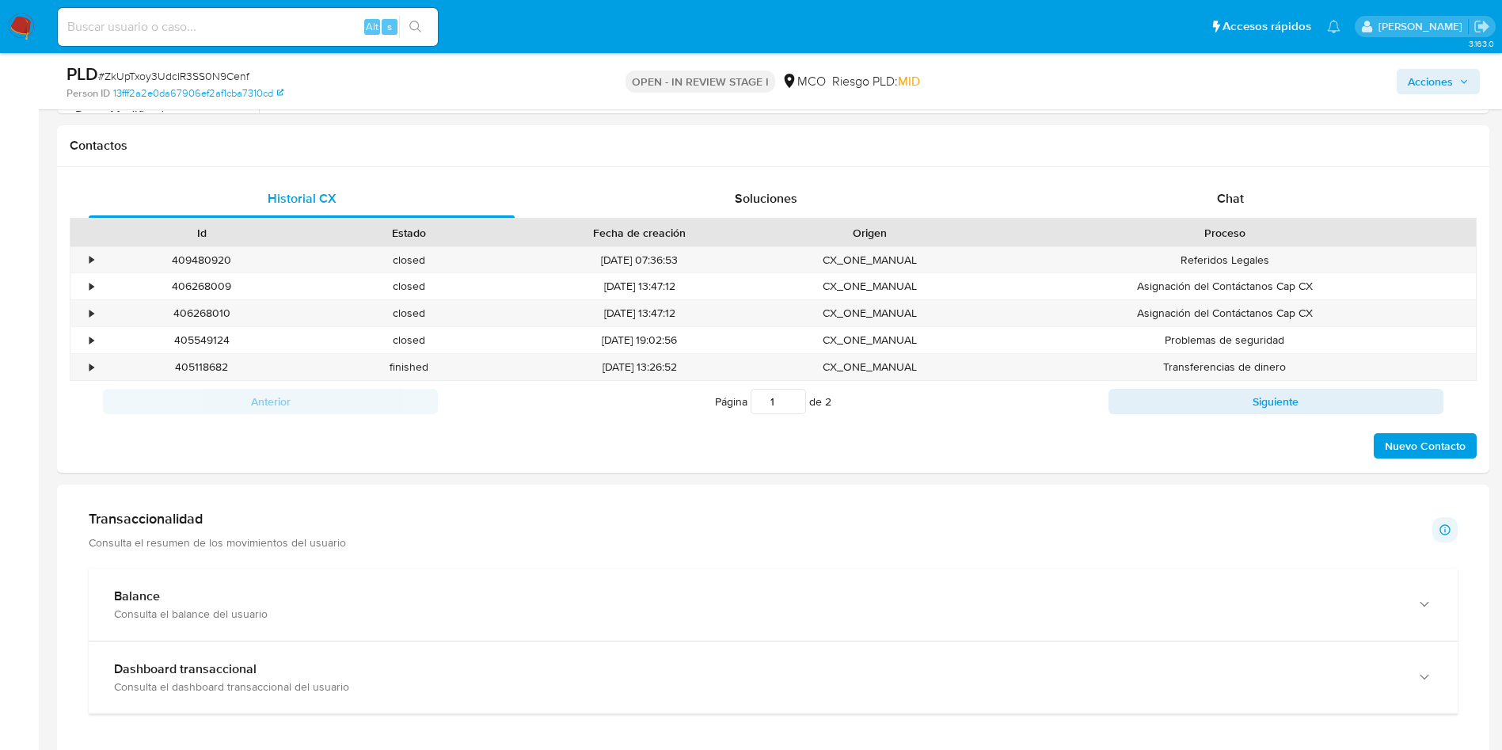
scroll to position [594, 0]
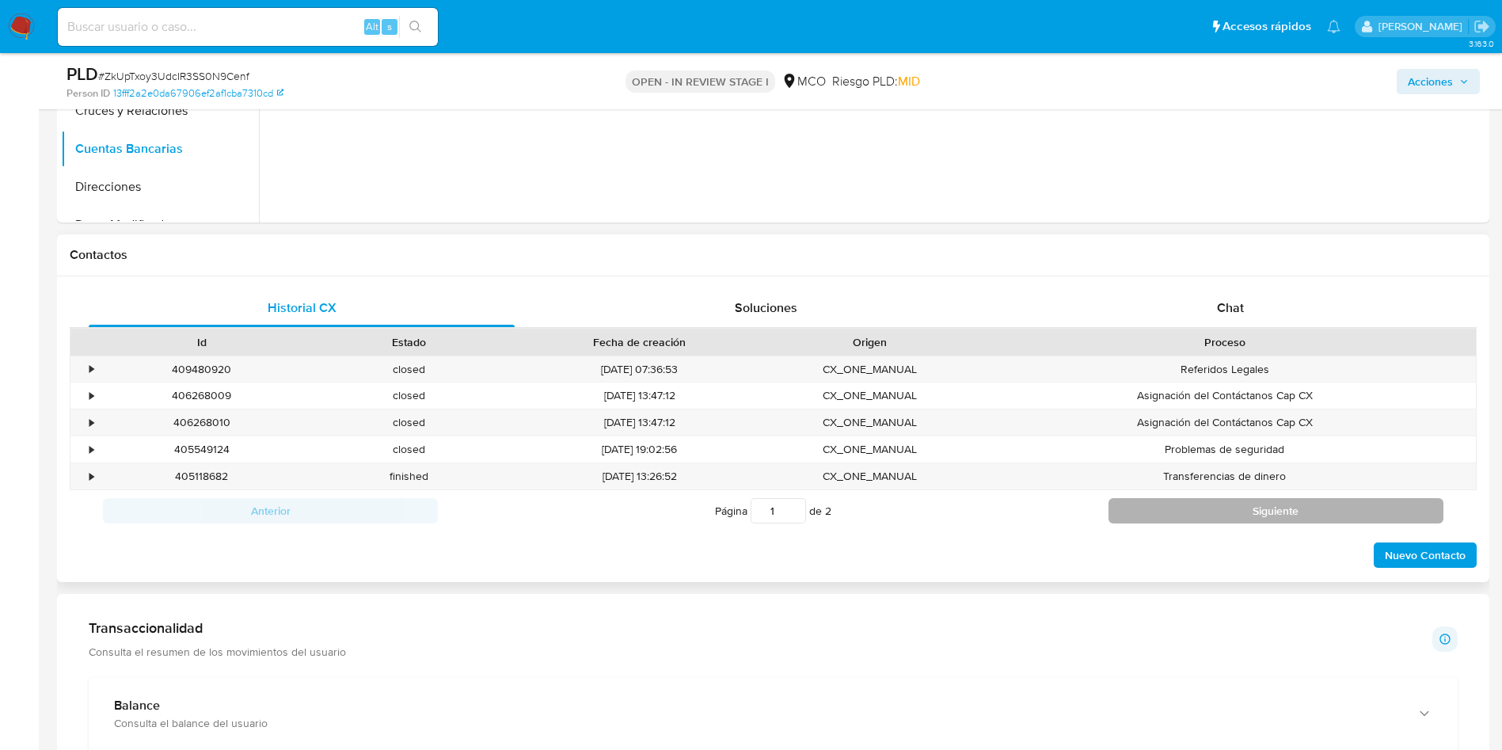
click at [1206, 516] on button "Siguiente" at bounding box center [1276, 510] width 335 height 25
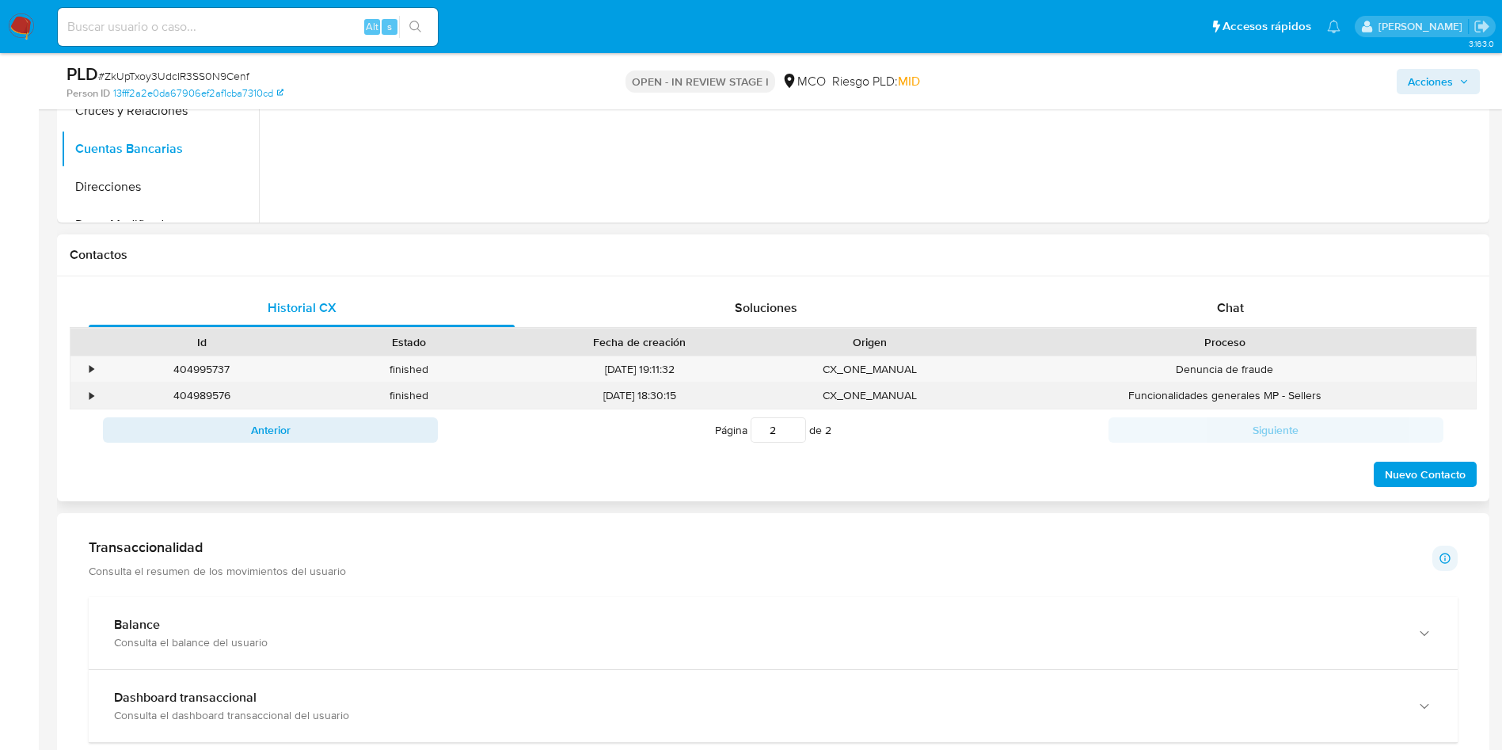
click at [87, 390] on div "•" at bounding box center [84, 396] width 28 height 26
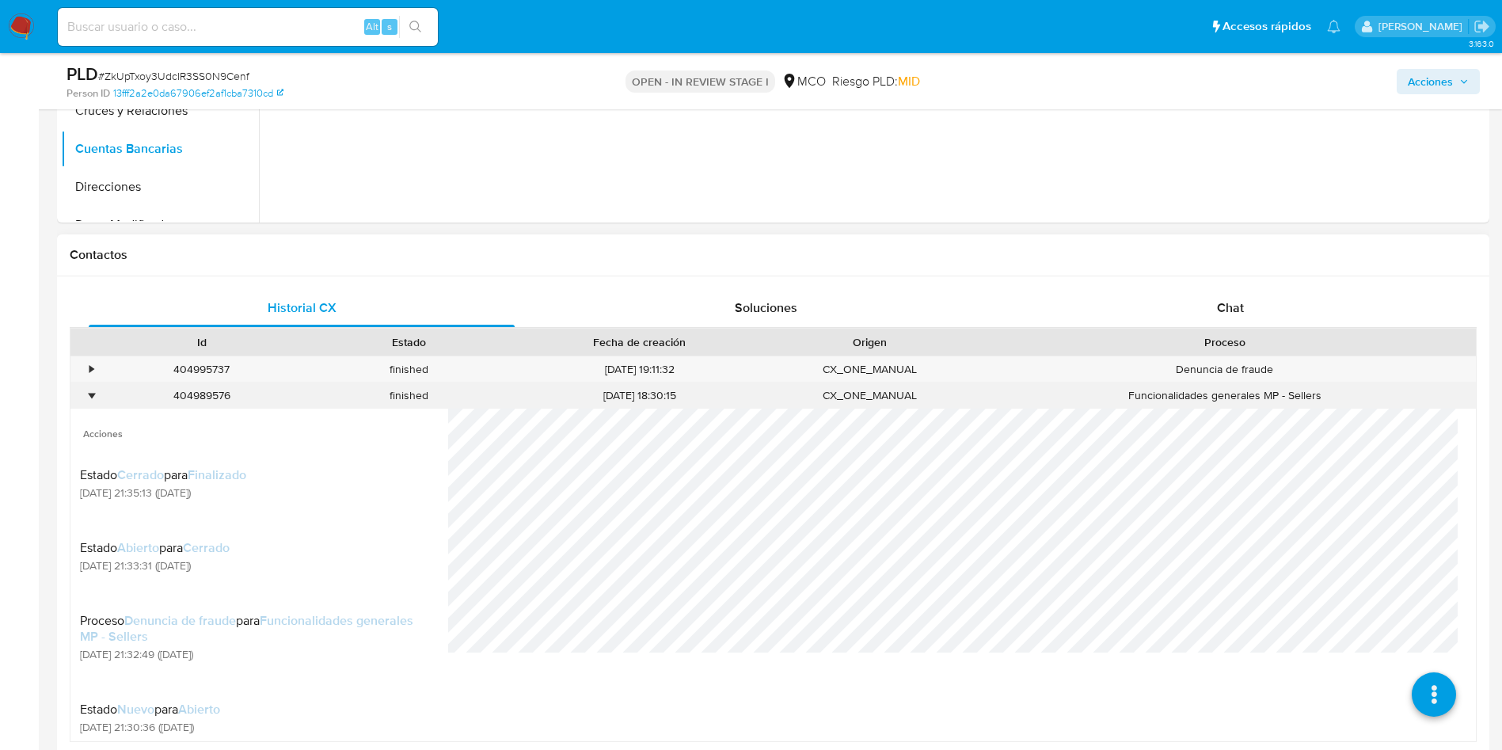
click at [87, 390] on div "•" at bounding box center [84, 396] width 28 height 26
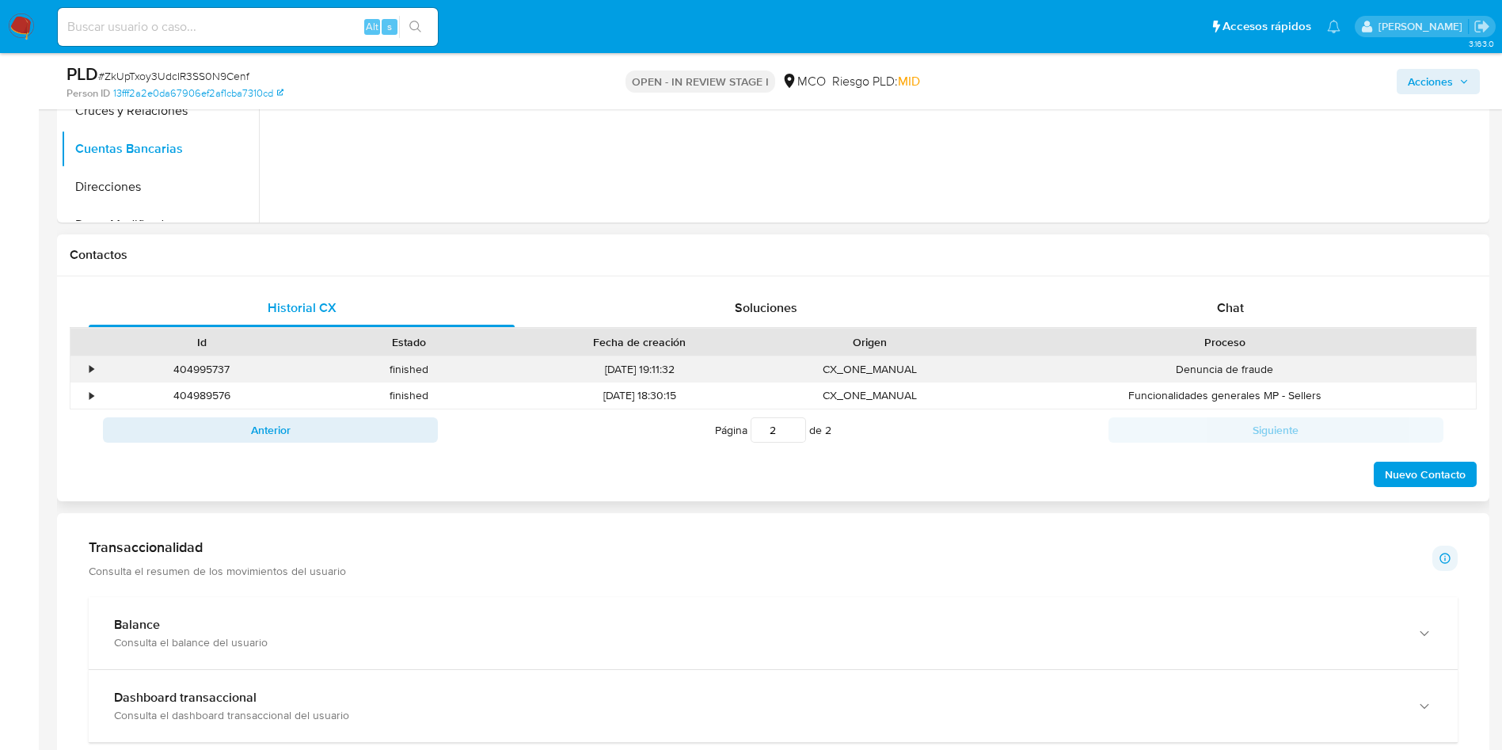
click at [96, 367] on div "•" at bounding box center [84, 369] width 28 height 26
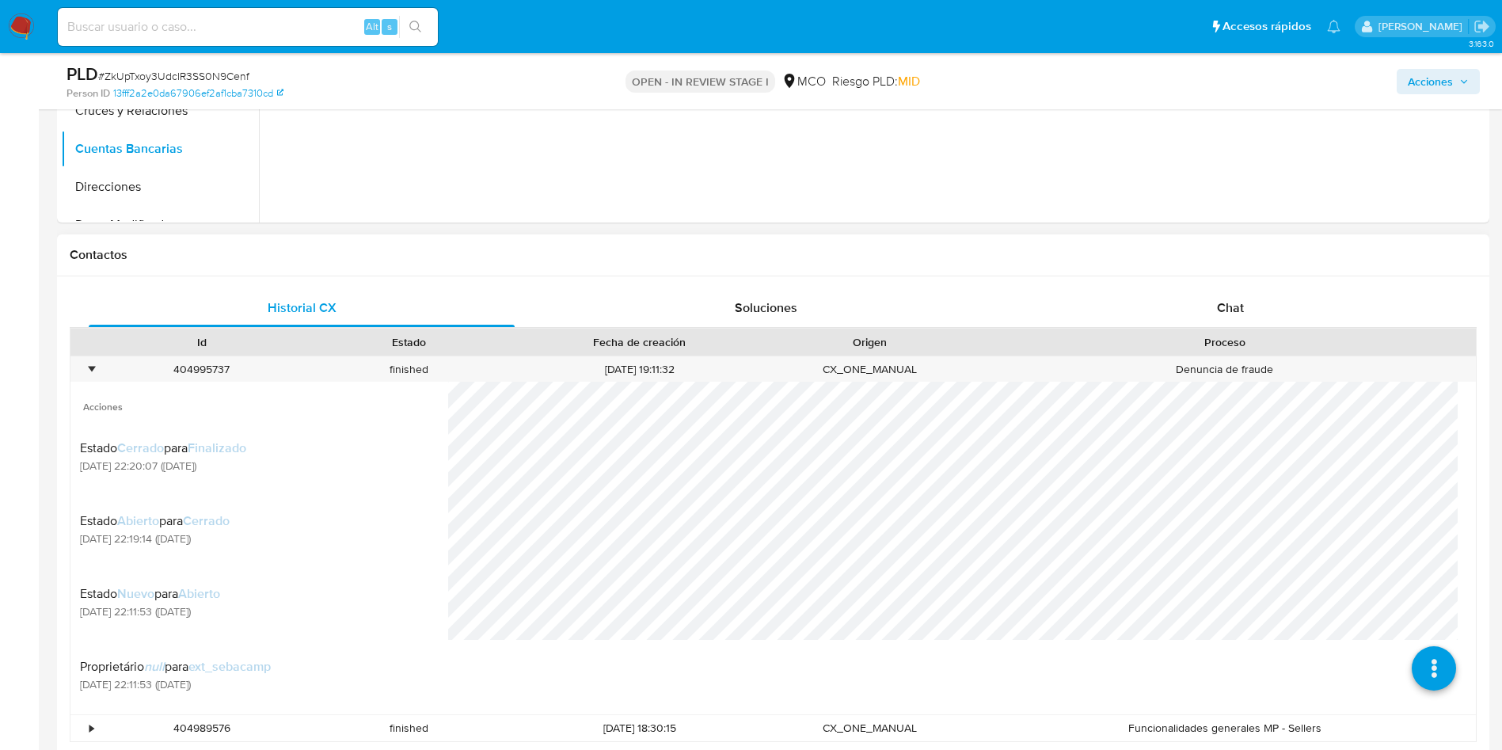
scroll to position [0, 0]
click at [90, 368] on div "•" at bounding box center [91, 369] width 4 height 15
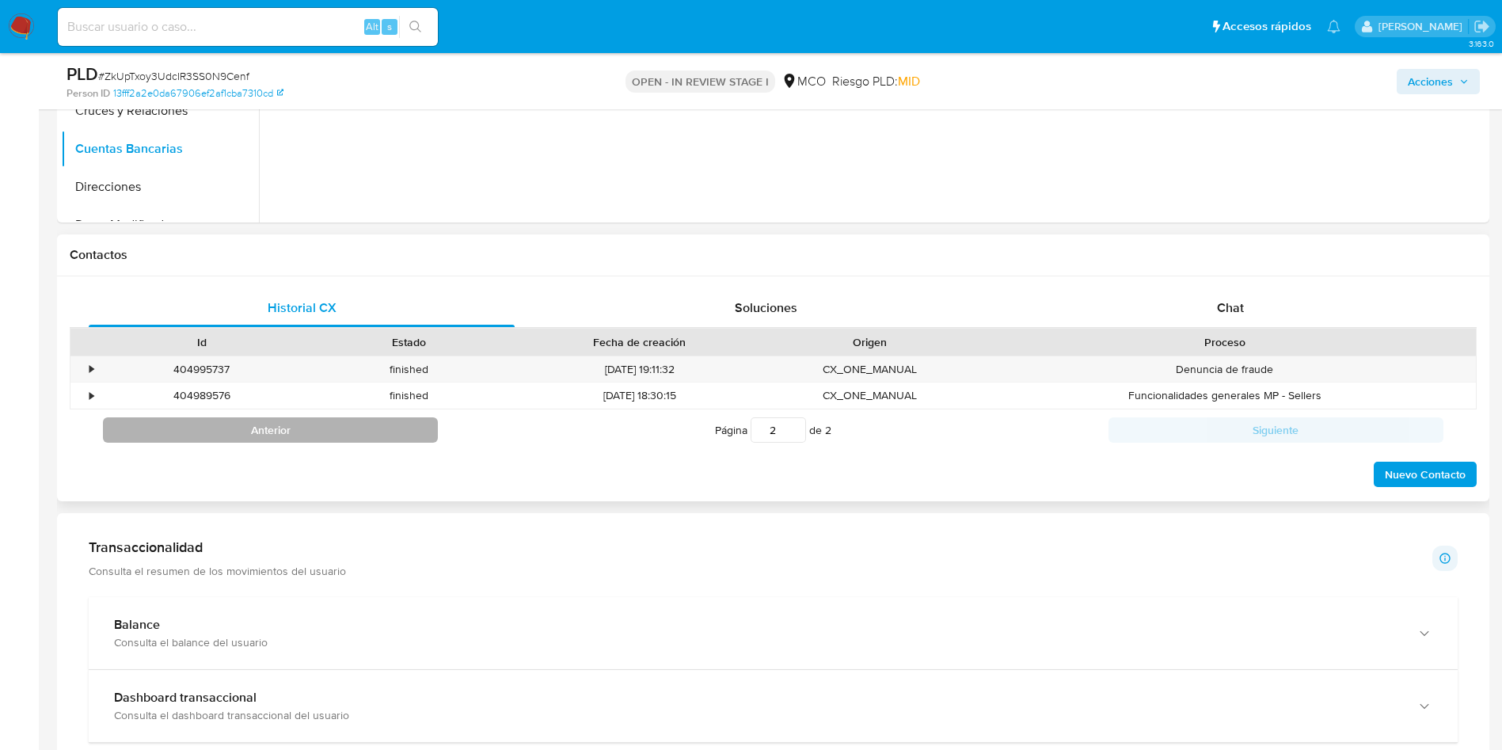
click at [280, 440] on button "Anterior" at bounding box center [270, 429] width 335 height 25
type input "1"
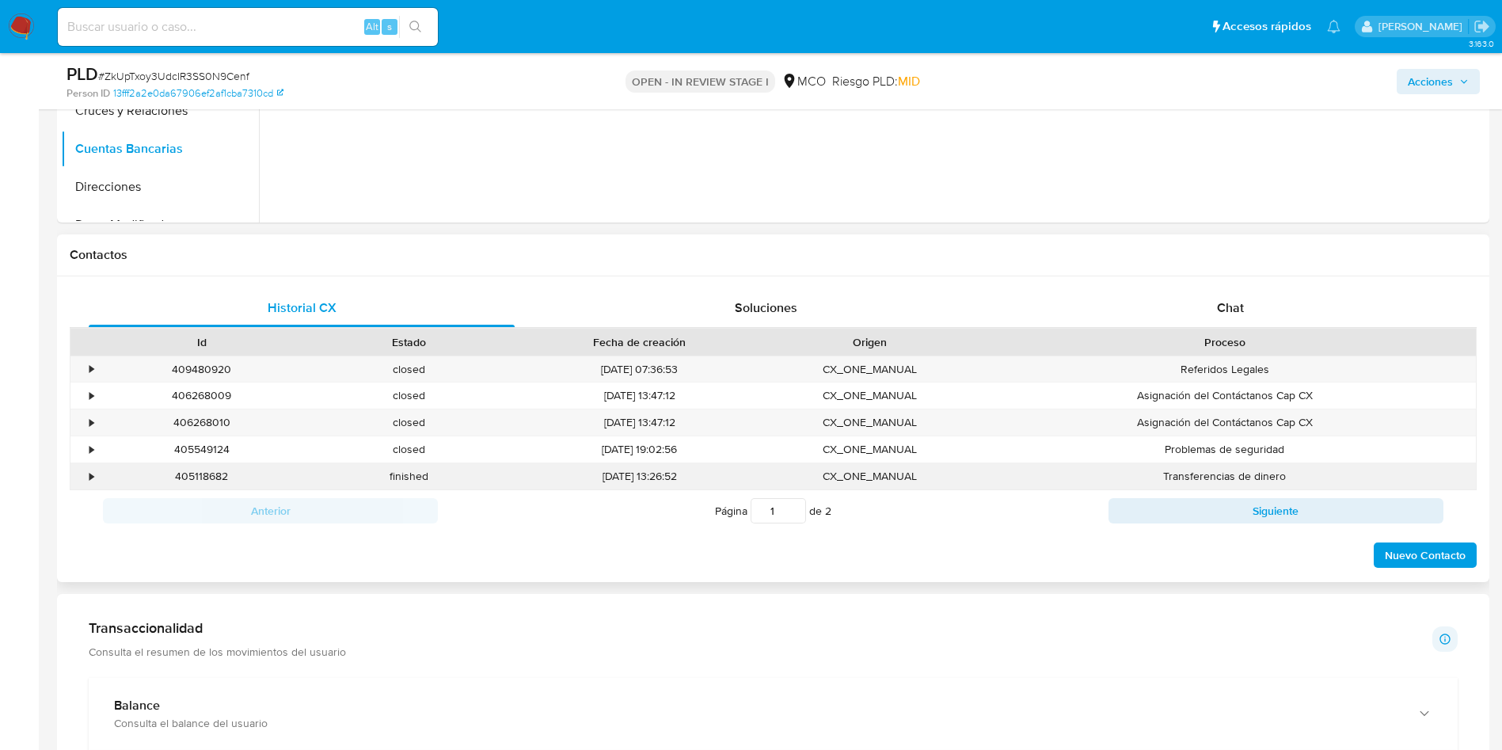
click at [91, 476] on div "•" at bounding box center [91, 476] width 4 height 15
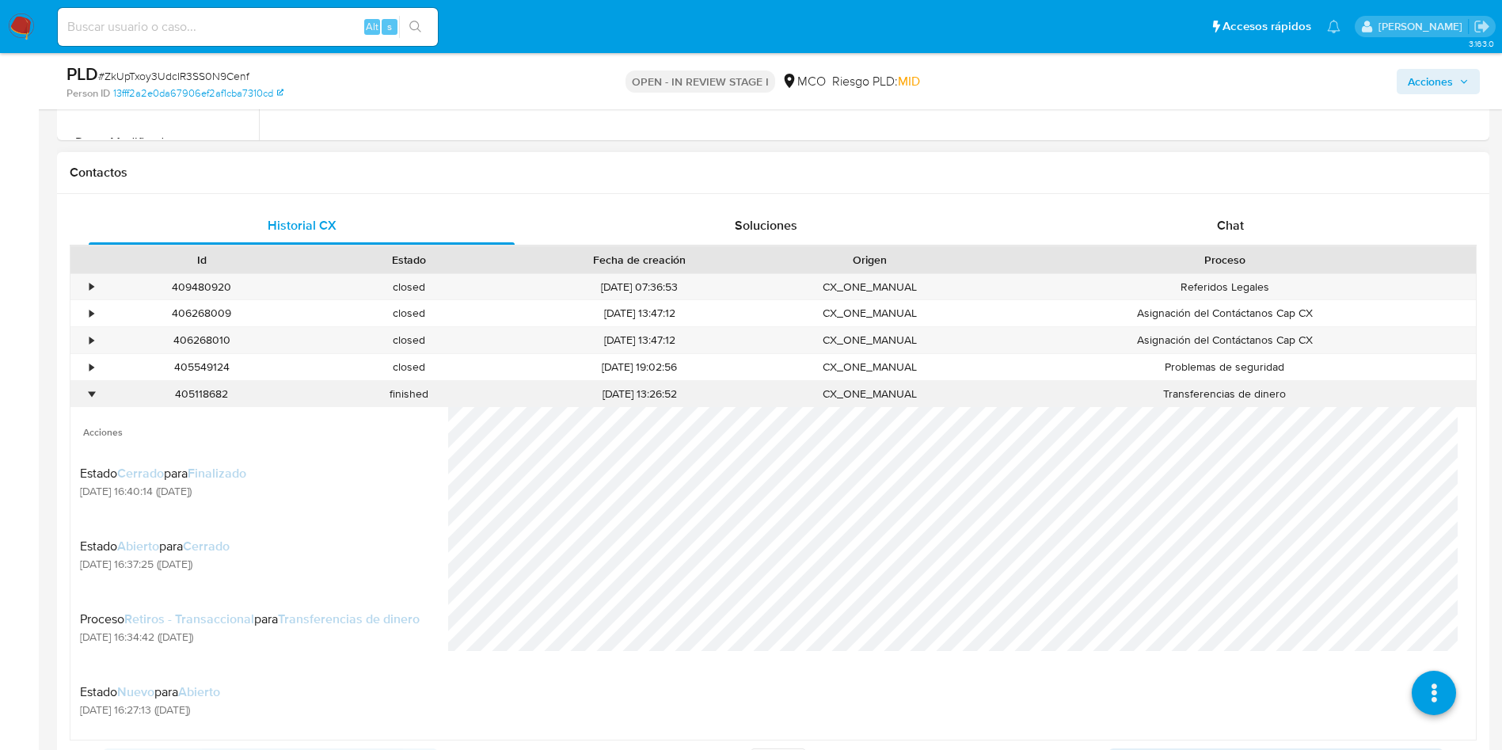
scroll to position [713, 0]
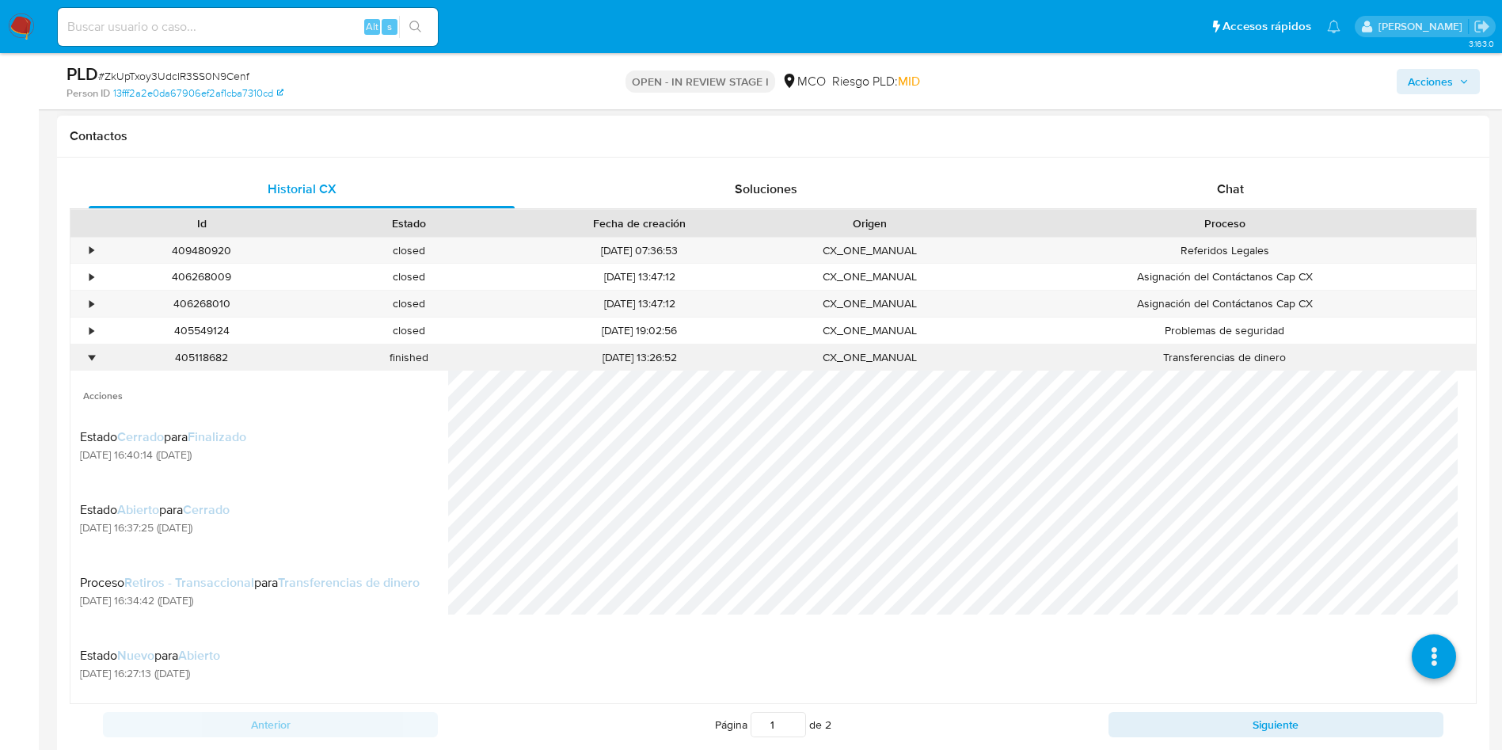
click at [96, 356] on div "•" at bounding box center [84, 358] width 28 height 26
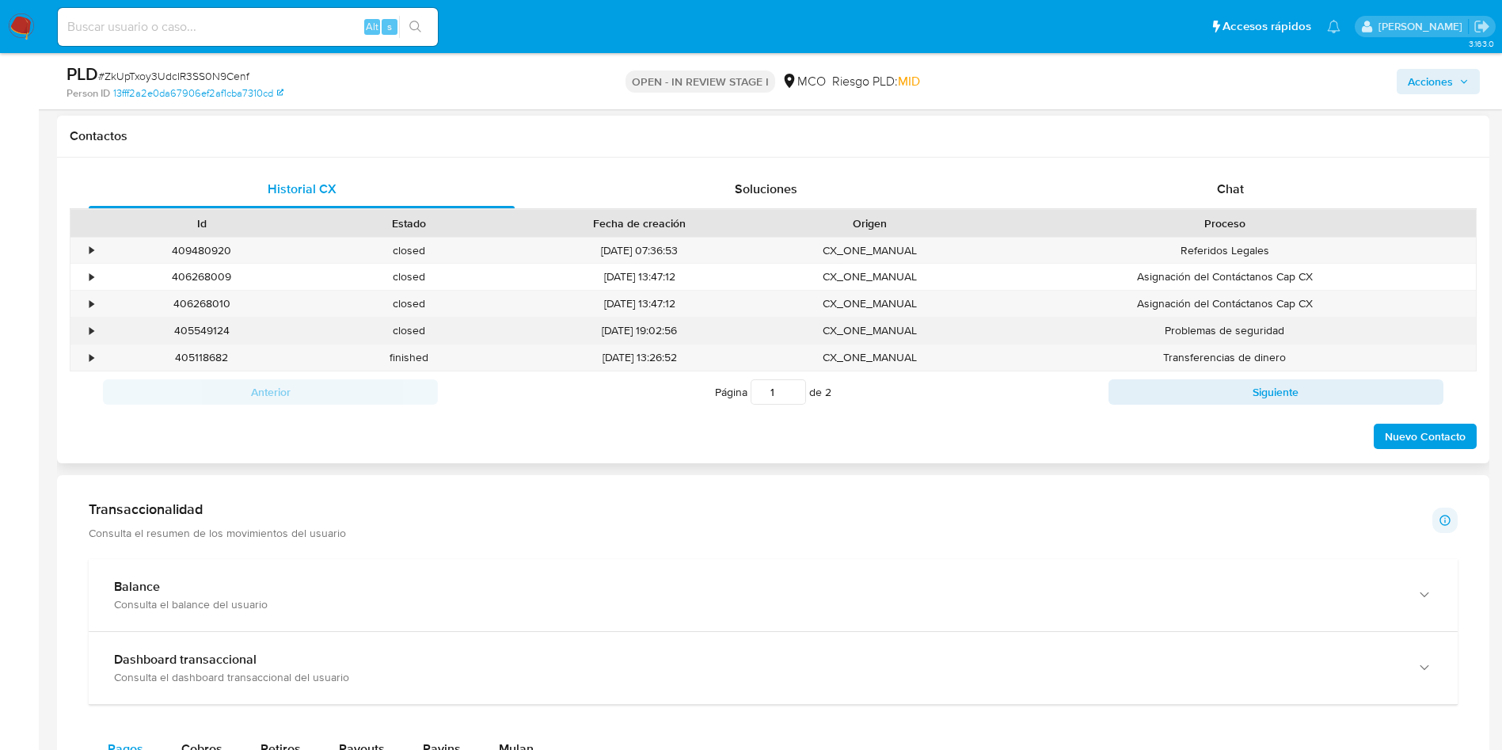
click at [93, 333] on div "•" at bounding box center [91, 330] width 4 height 15
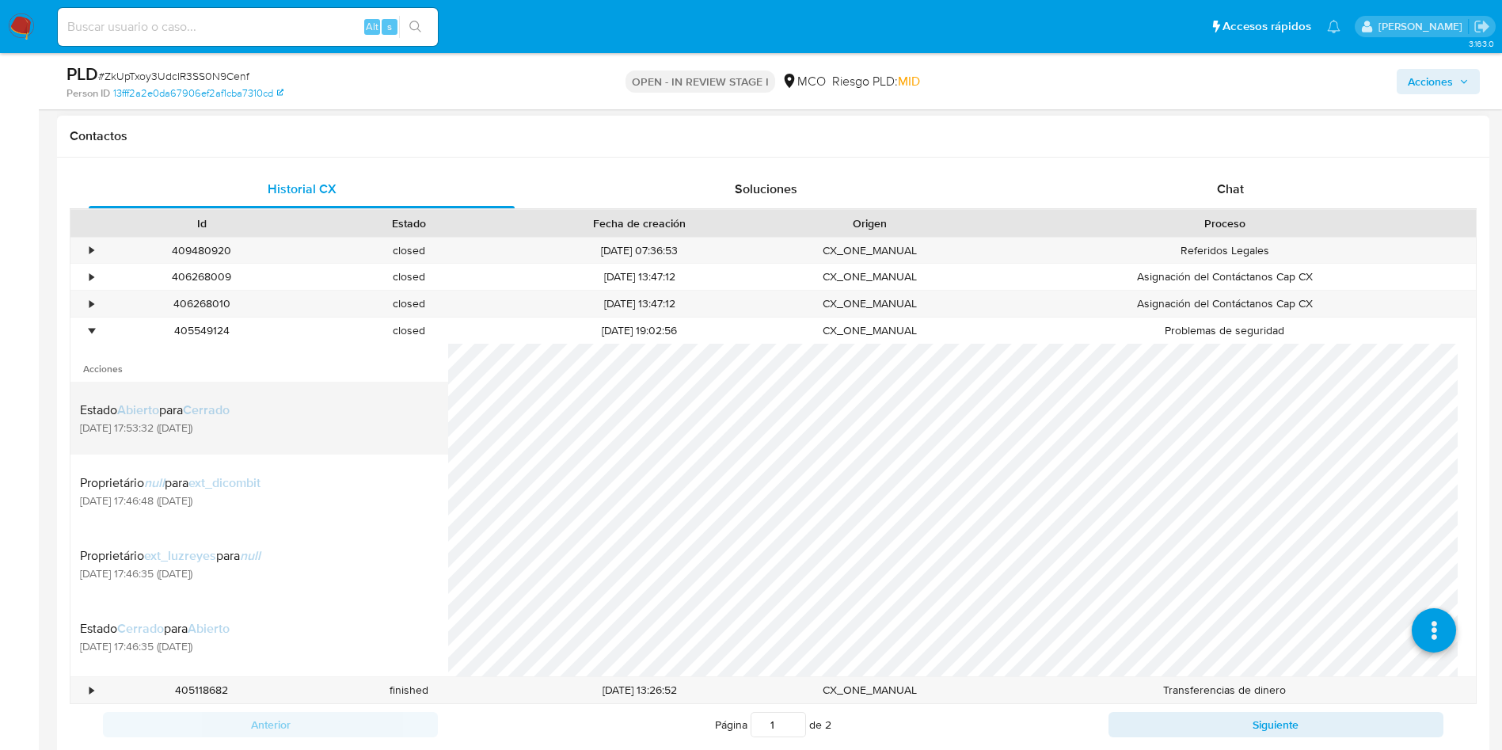
scroll to position [455, 0]
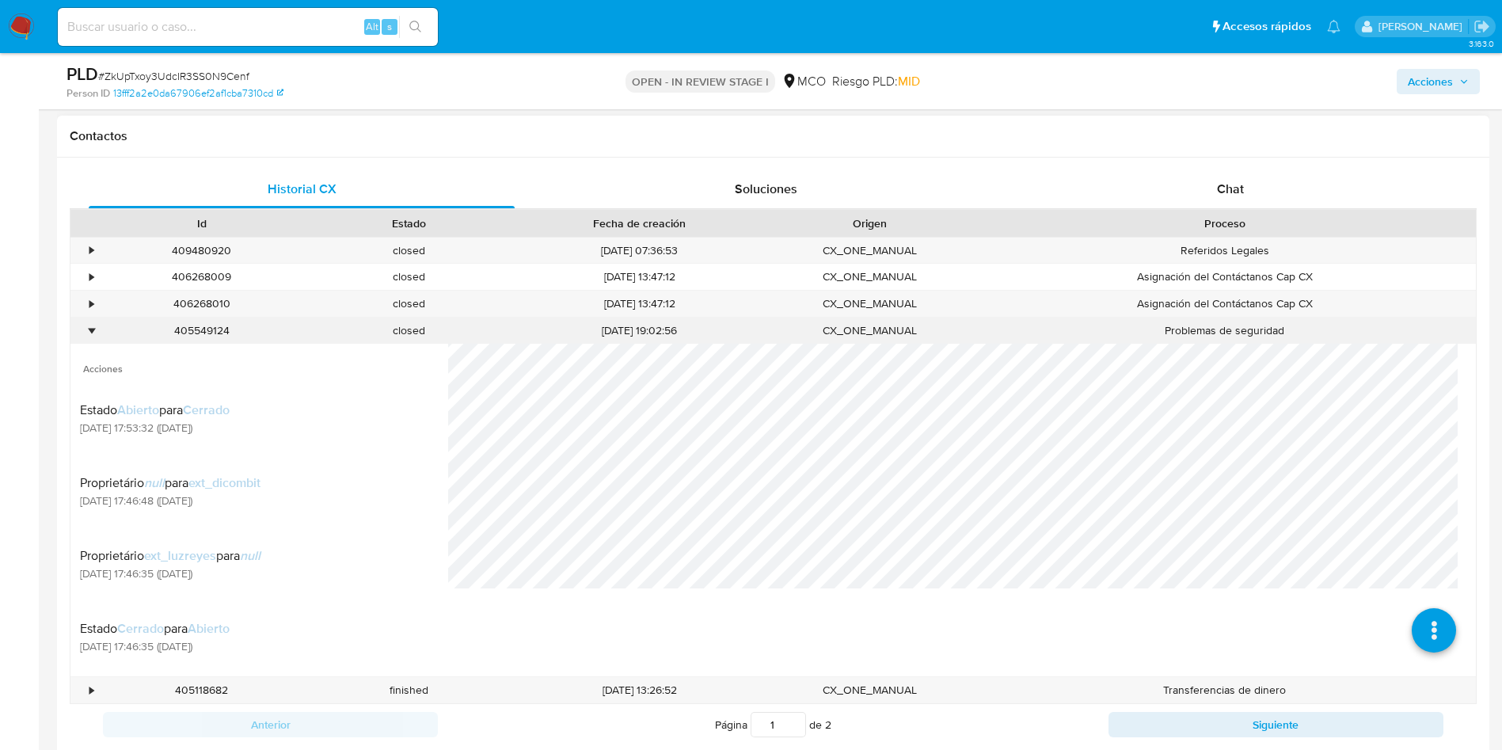
click at [93, 335] on div "•" at bounding box center [91, 330] width 4 height 15
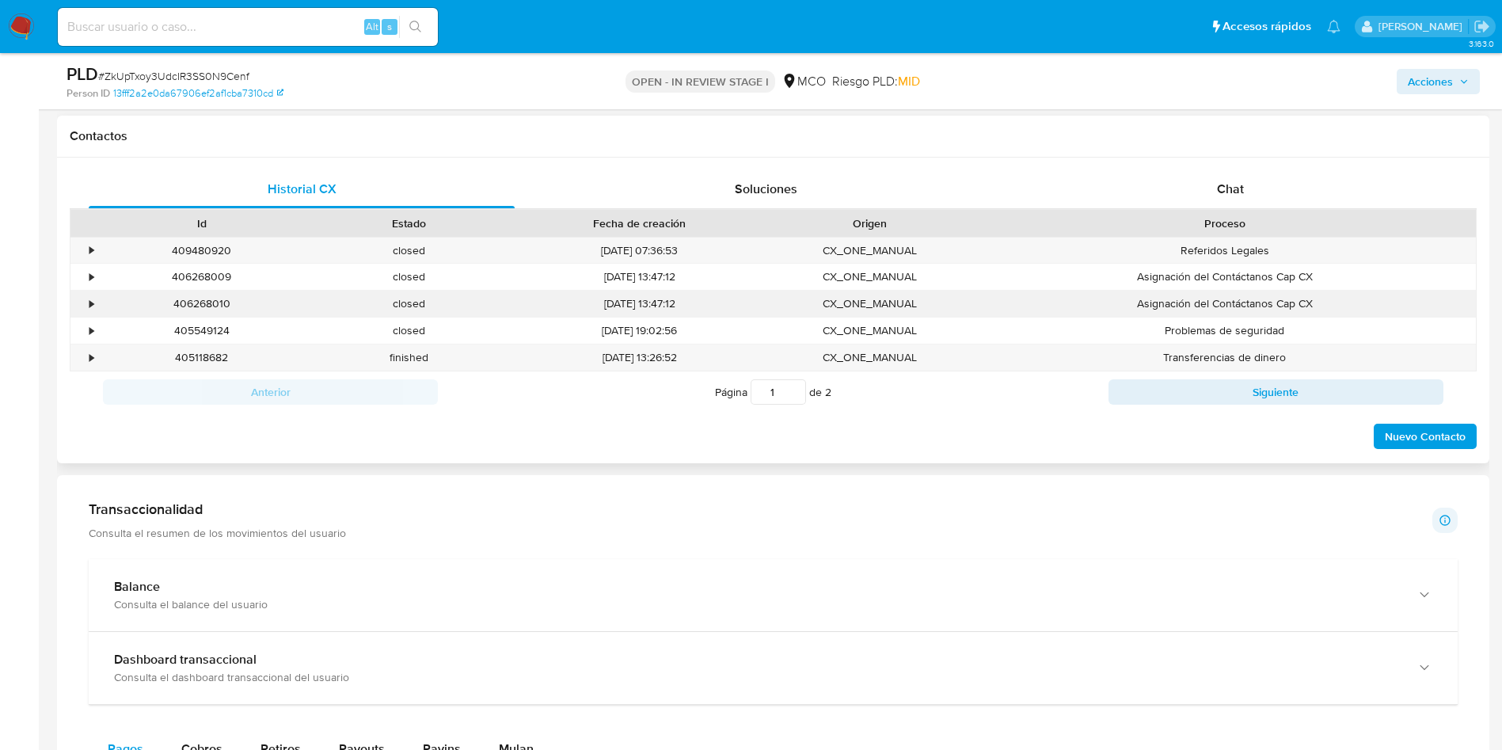
click at [83, 303] on div "•" at bounding box center [84, 304] width 28 height 26
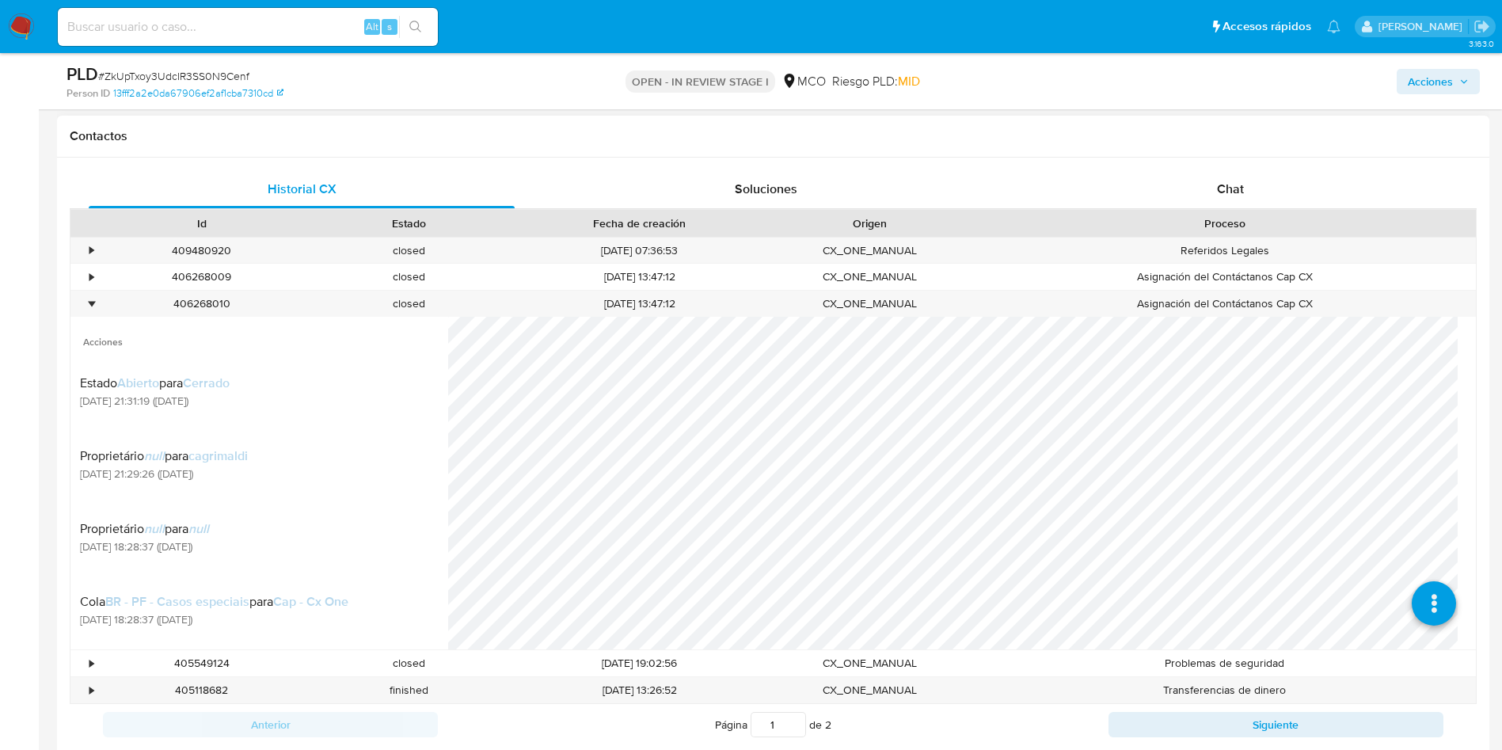
scroll to position [0, 0]
click at [88, 299] on div "•" at bounding box center [84, 304] width 28 height 26
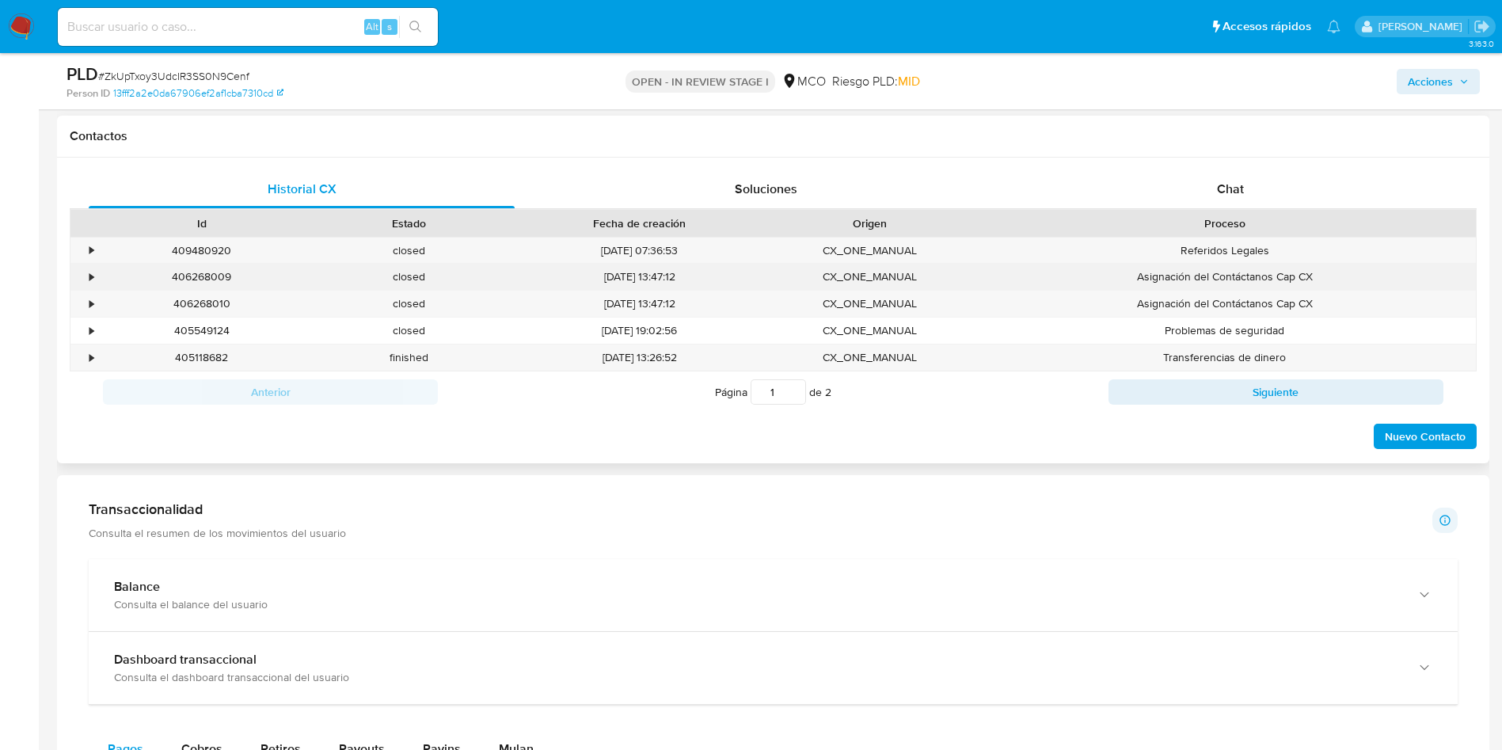
click at [91, 278] on div "•" at bounding box center [91, 276] width 4 height 15
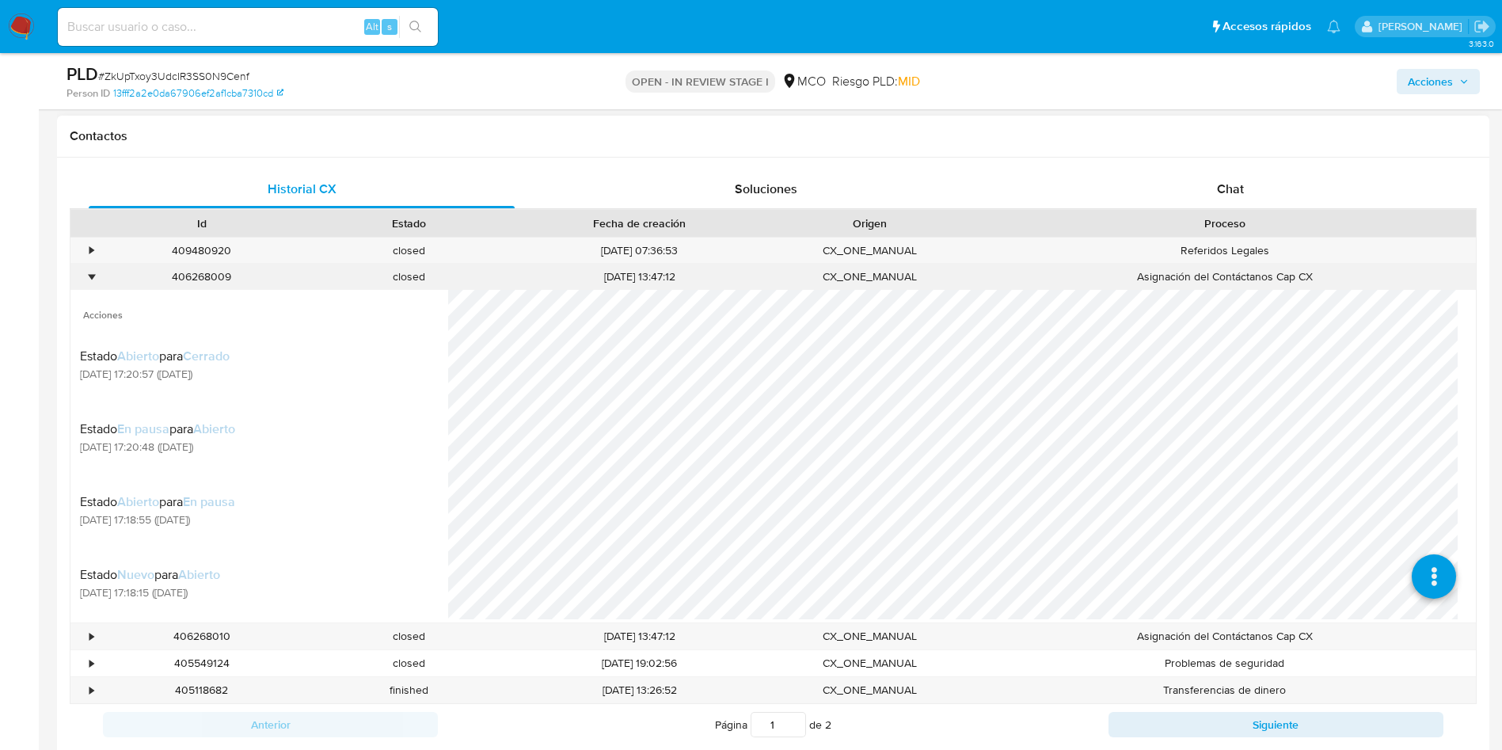
click at [91, 278] on div "•" at bounding box center [91, 276] width 4 height 15
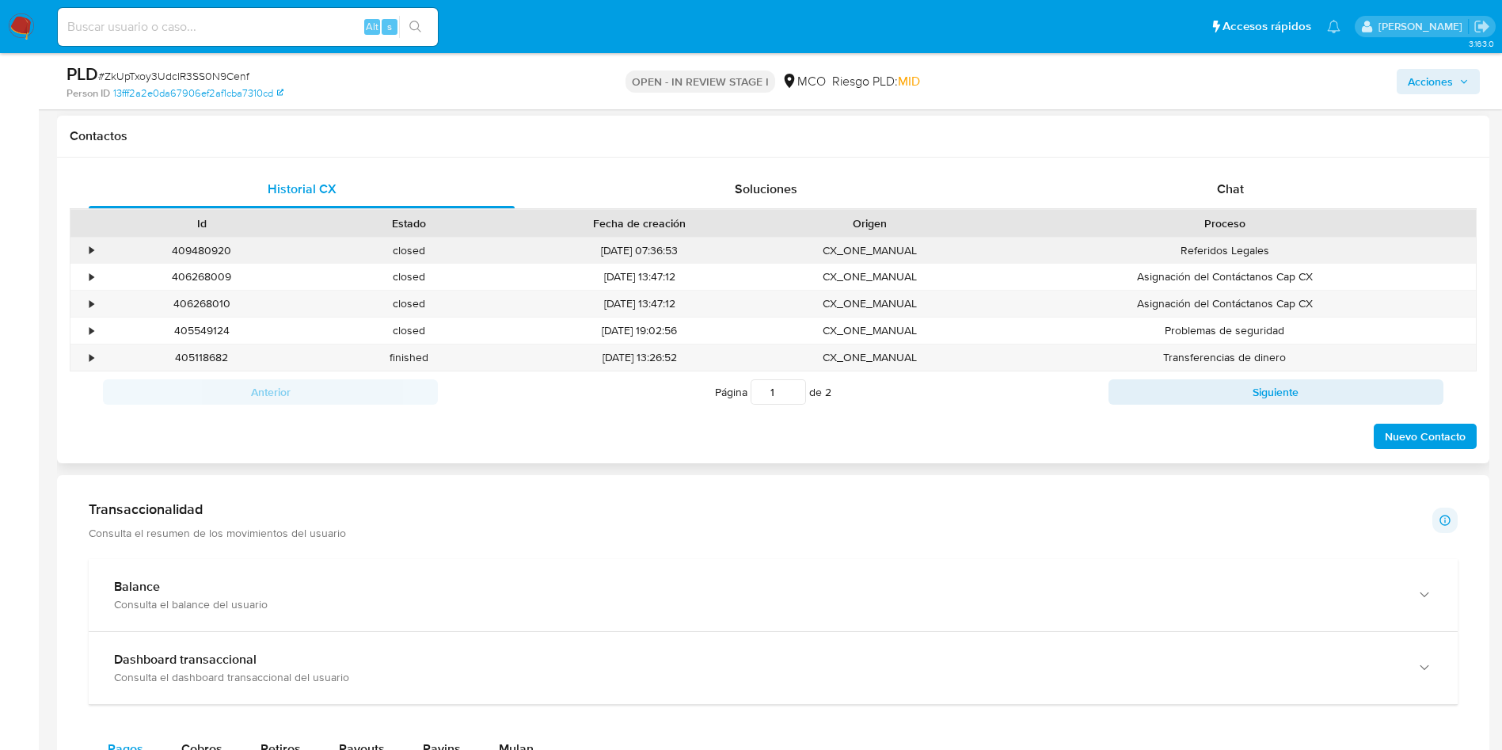
click at [86, 257] on div "•" at bounding box center [84, 251] width 28 height 26
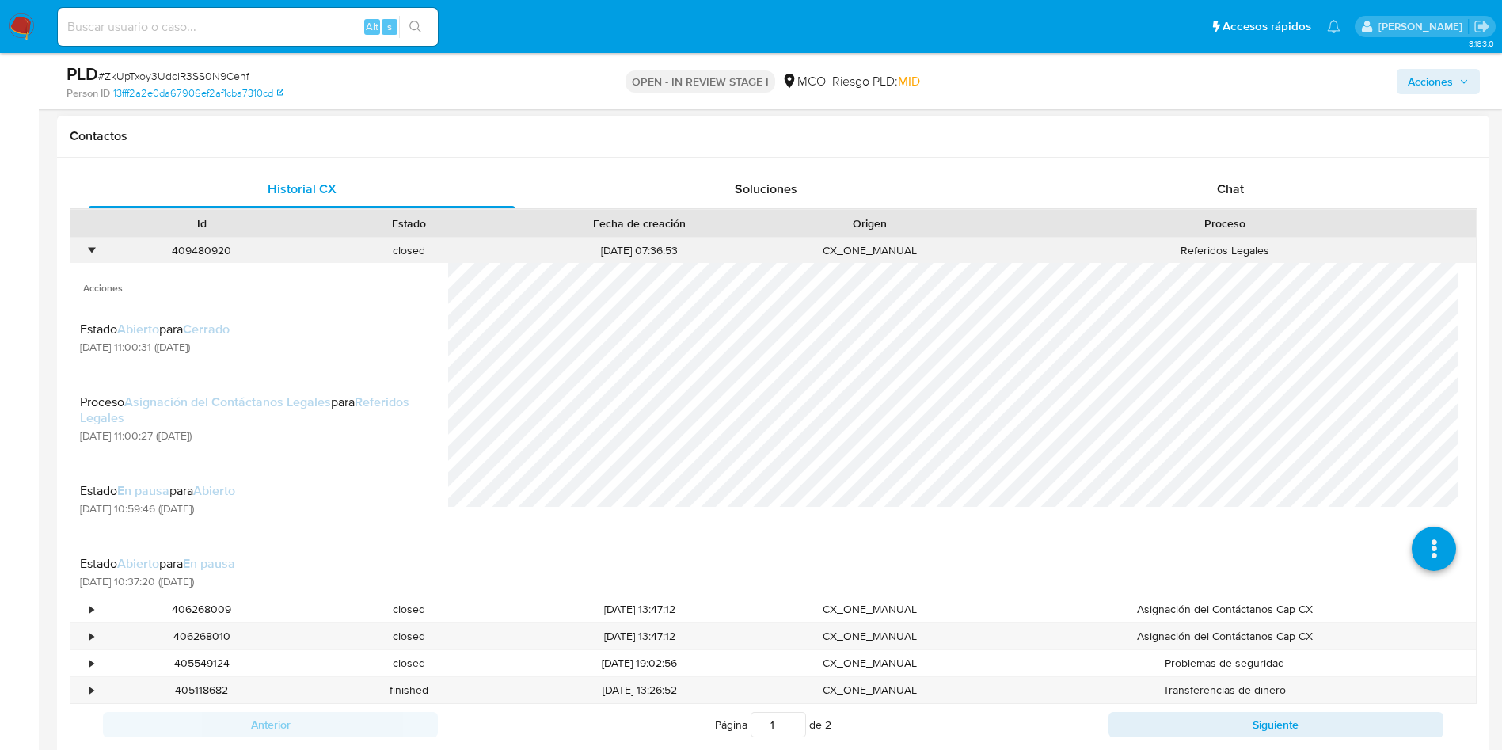
click at [89, 249] on div "•" at bounding box center [91, 250] width 4 height 15
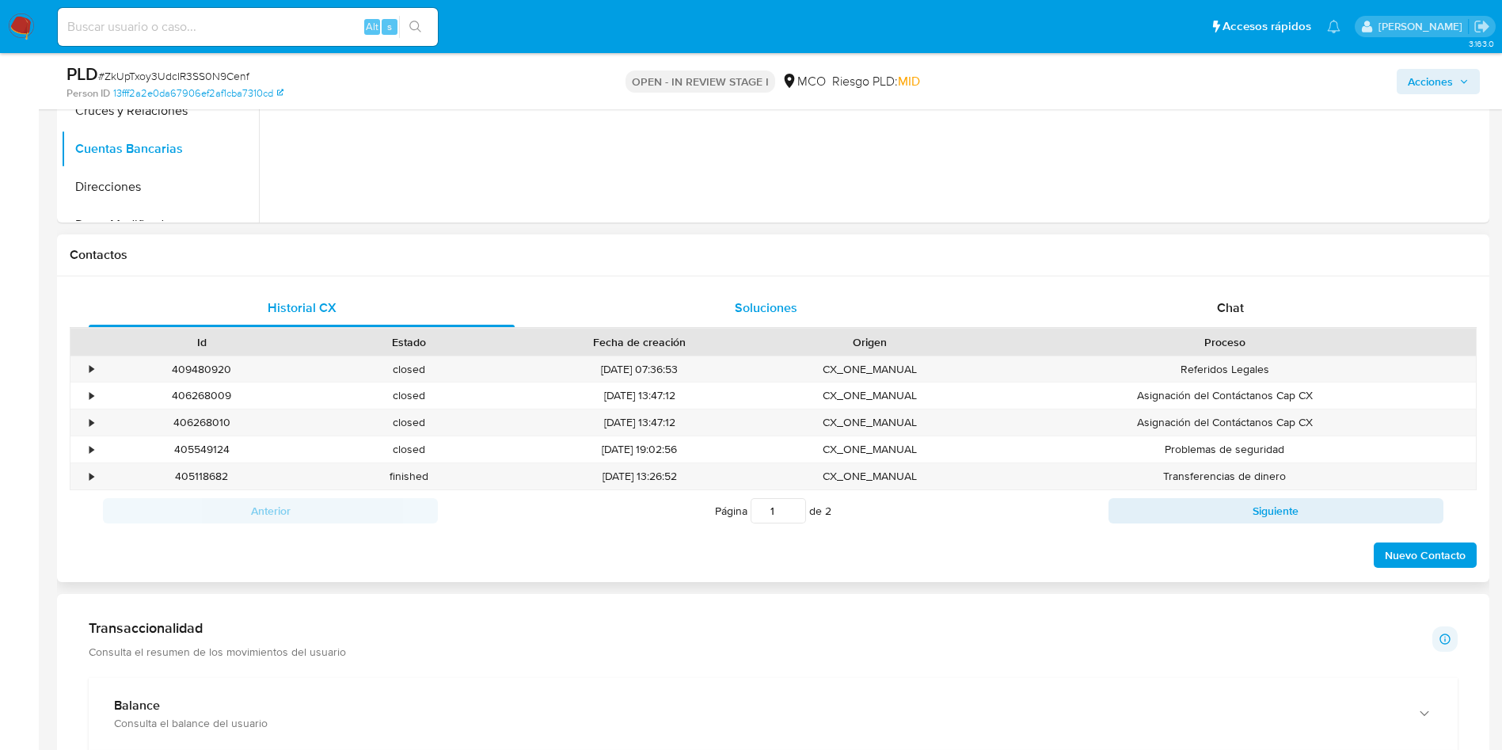
scroll to position [119, 0]
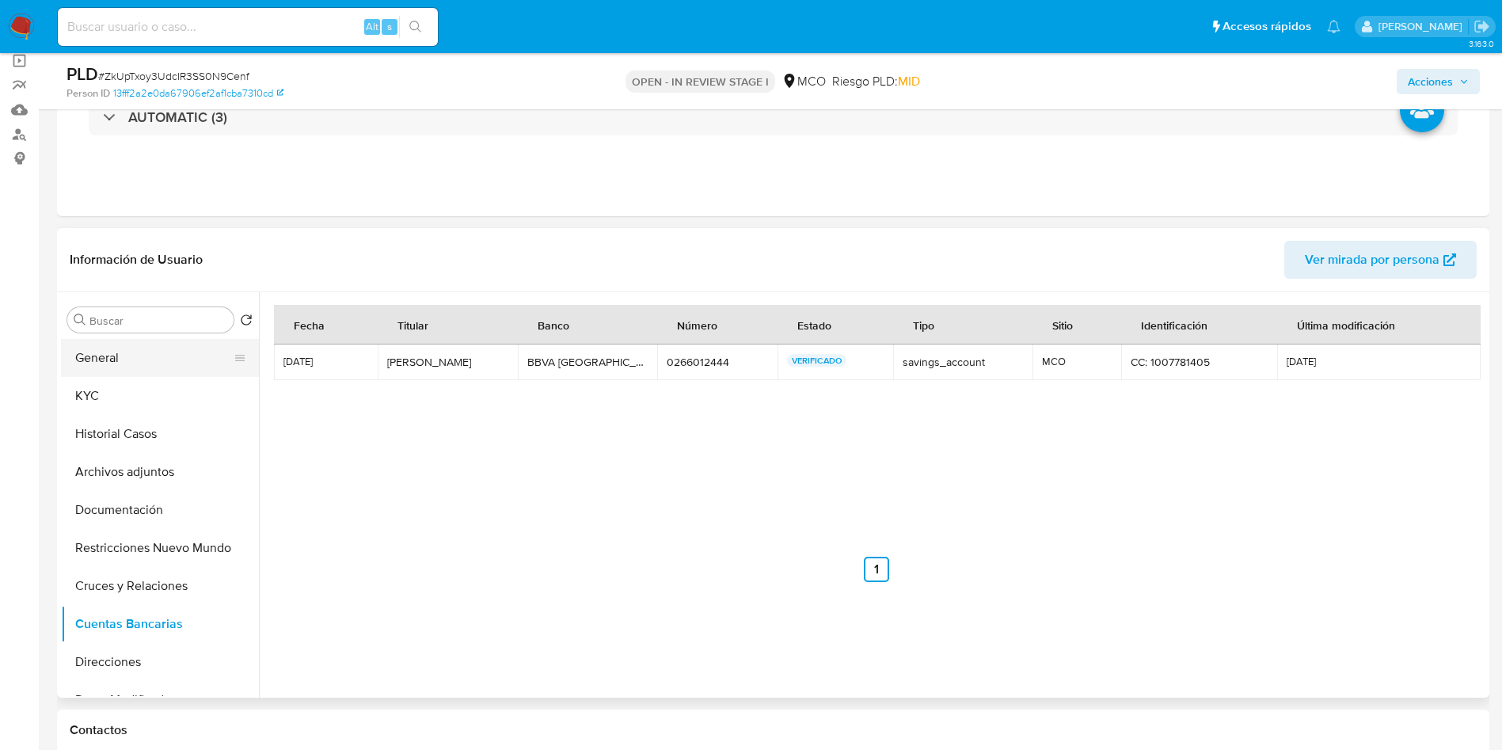
click at [143, 353] on button "General" at bounding box center [153, 358] width 185 height 38
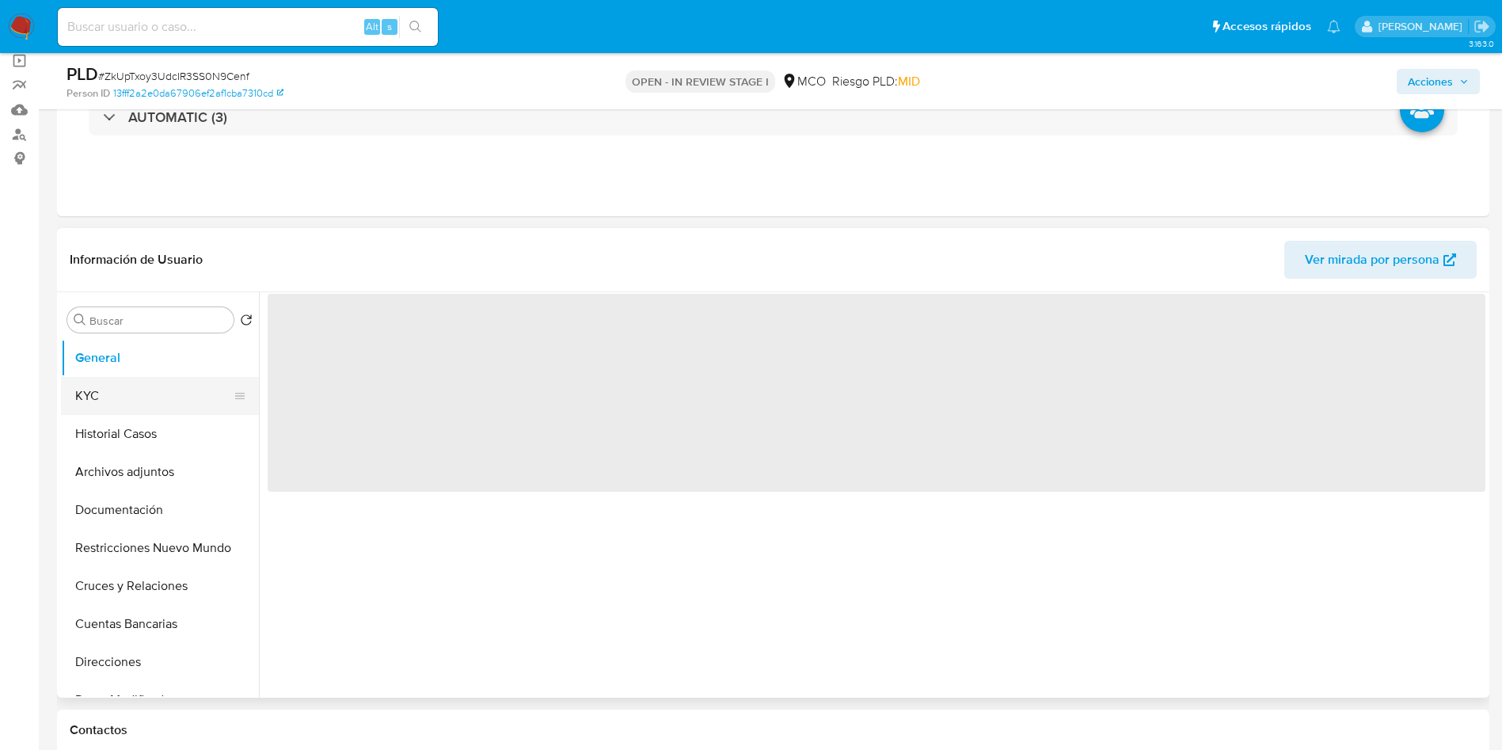
click at [108, 394] on button "KYC" at bounding box center [153, 396] width 185 height 38
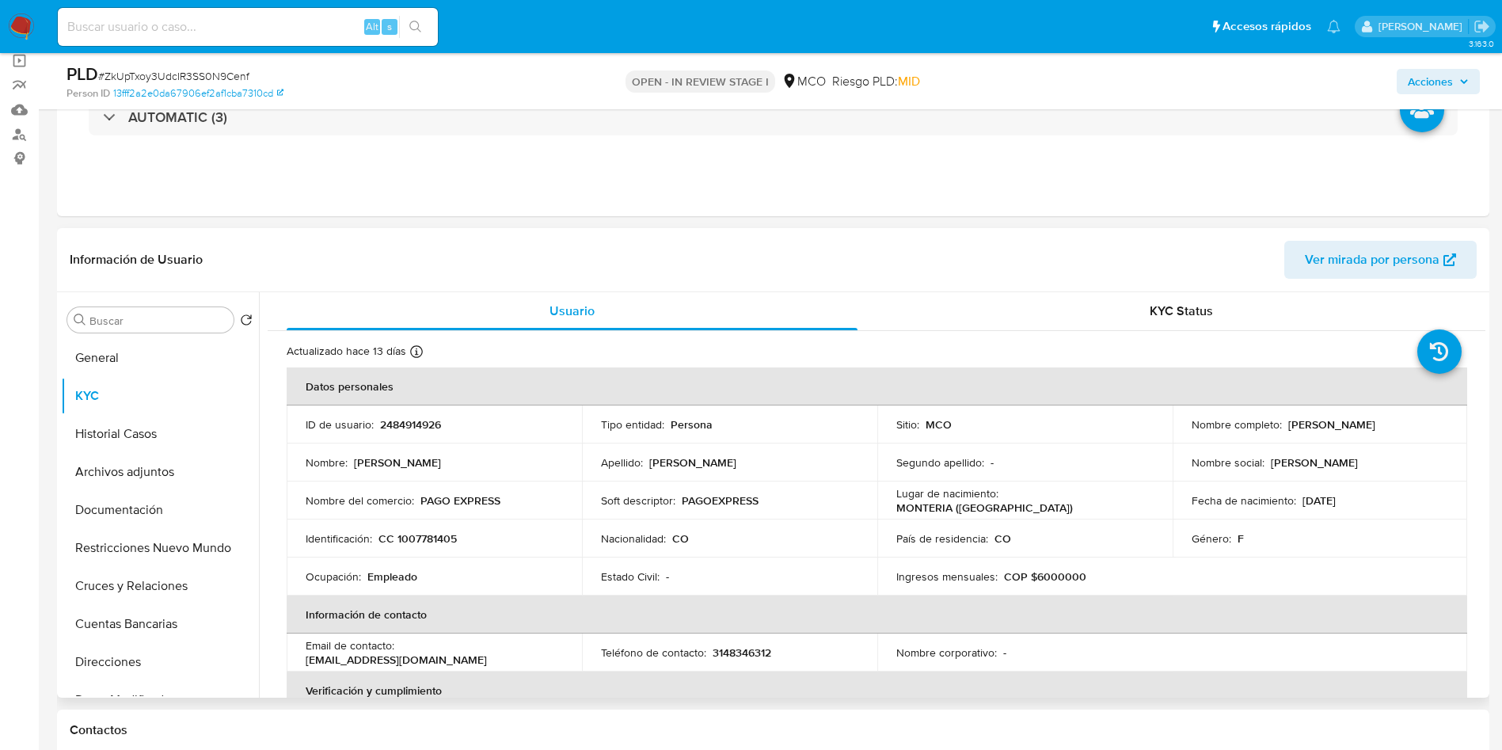
drag, startPoint x: 1357, startPoint y: 428, endPoint x: 1186, endPoint y: 432, distance: 170.3
click at [1192, 432] on div "Nombre completo : Maria Camila Salgado Velasquez" at bounding box center [1320, 424] width 257 height 14
copy p "Maria Camila Salgado Velasquez"
click at [149, 523] on button "Documentación" at bounding box center [153, 510] width 185 height 38
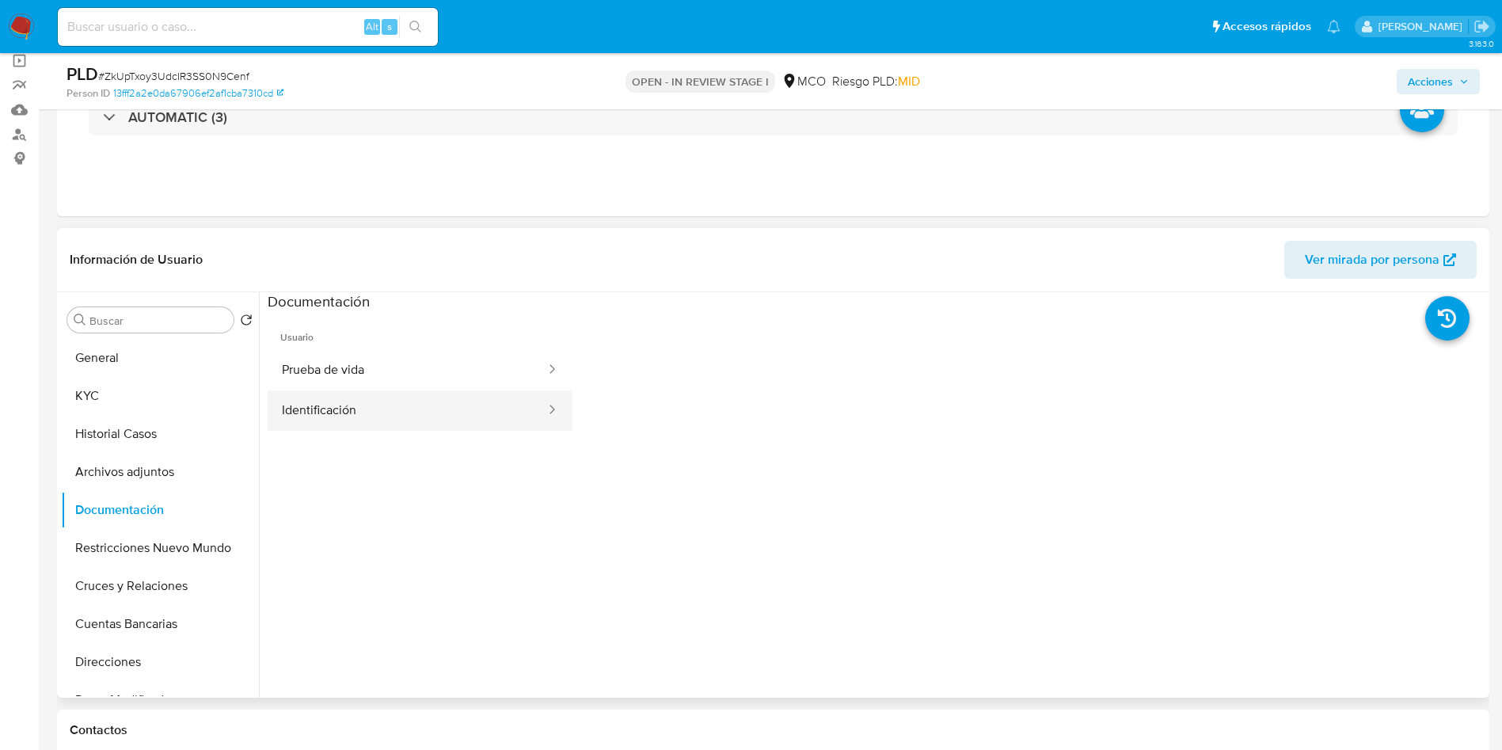
click at [369, 406] on button "Identificación" at bounding box center [408, 410] width 280 height 40
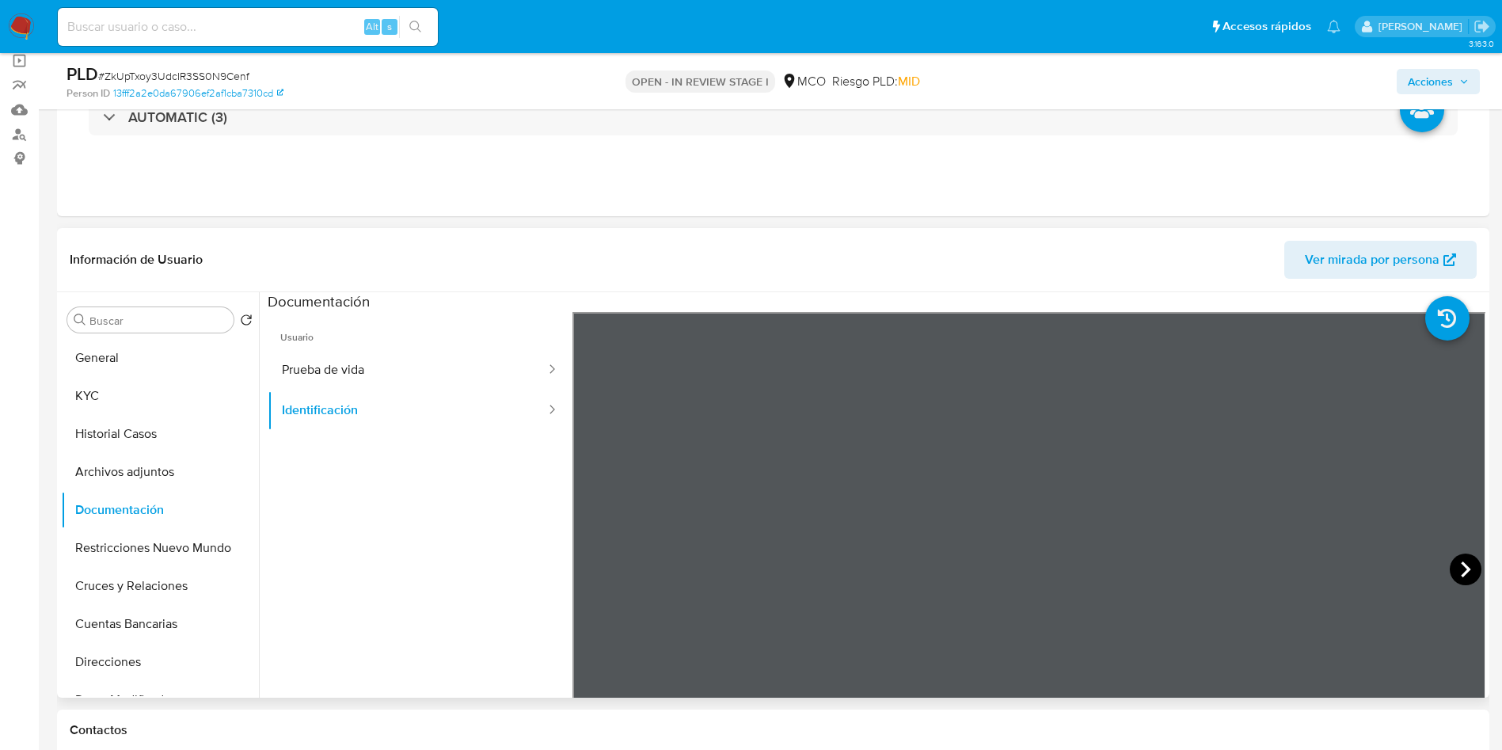
click at [1459, 575] on icon at bounding box center [1466, 570] width 32 height 32
click at [93, 377] on button "KYC" at bounding box center [153, 396] width 185 height 38
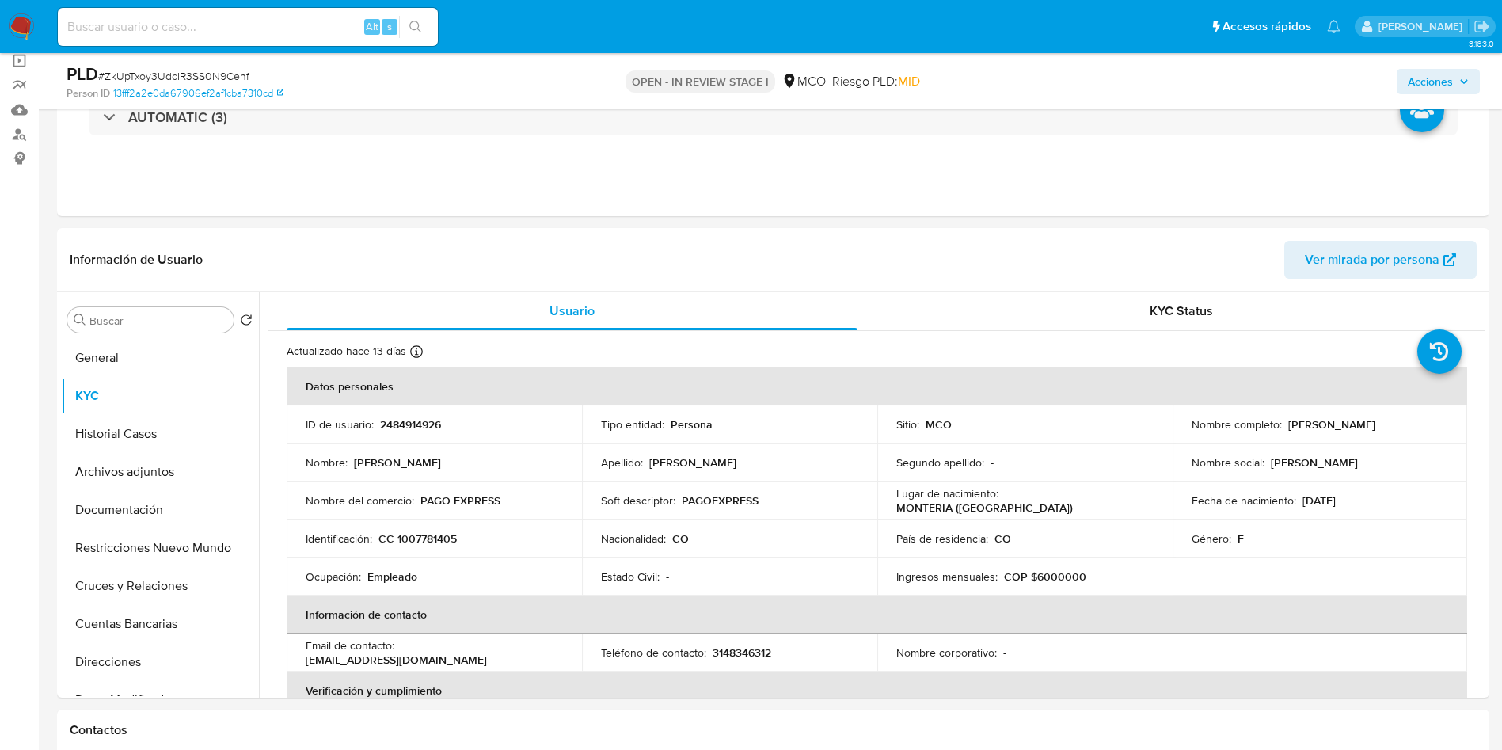
click at [411, 532] on p "CC 1007781405" at bounding box center [418, 538] width 78 height 14
copy p "1007781405"
click at [426, 542] on p "CC 1007781405" at bounding box center [418, 538] width 78 height 14
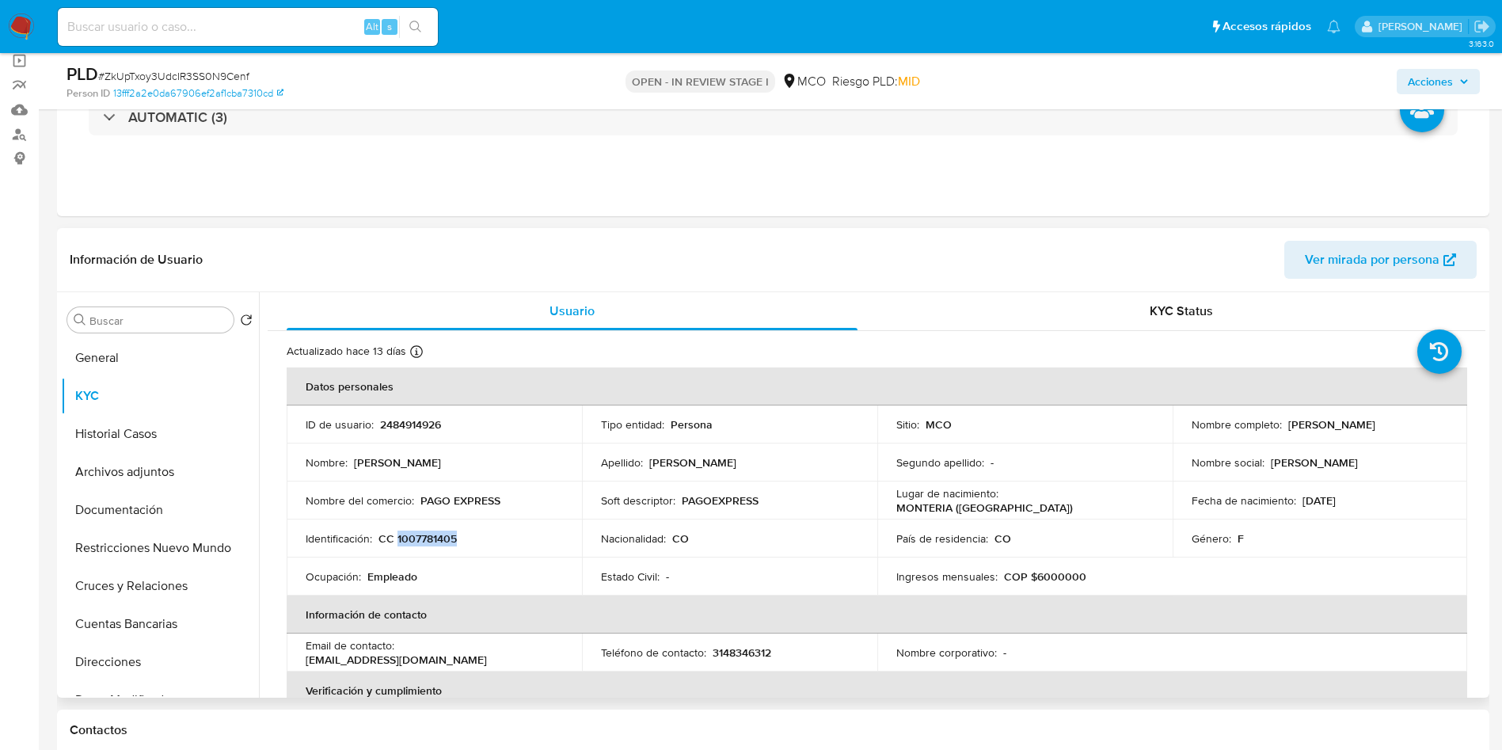
click at [423, 539] on p "CC 1007781405" at bounding box center [418, 538] width 78 height 14
click at [425, 538] on p "CC 1007781405" at bounding box center [418, 538] width 78 height 14
drag, startPoint x: 1365, startPoint y: 434, endPoint x: 1184, endPoint y: 435, distance: 181.4
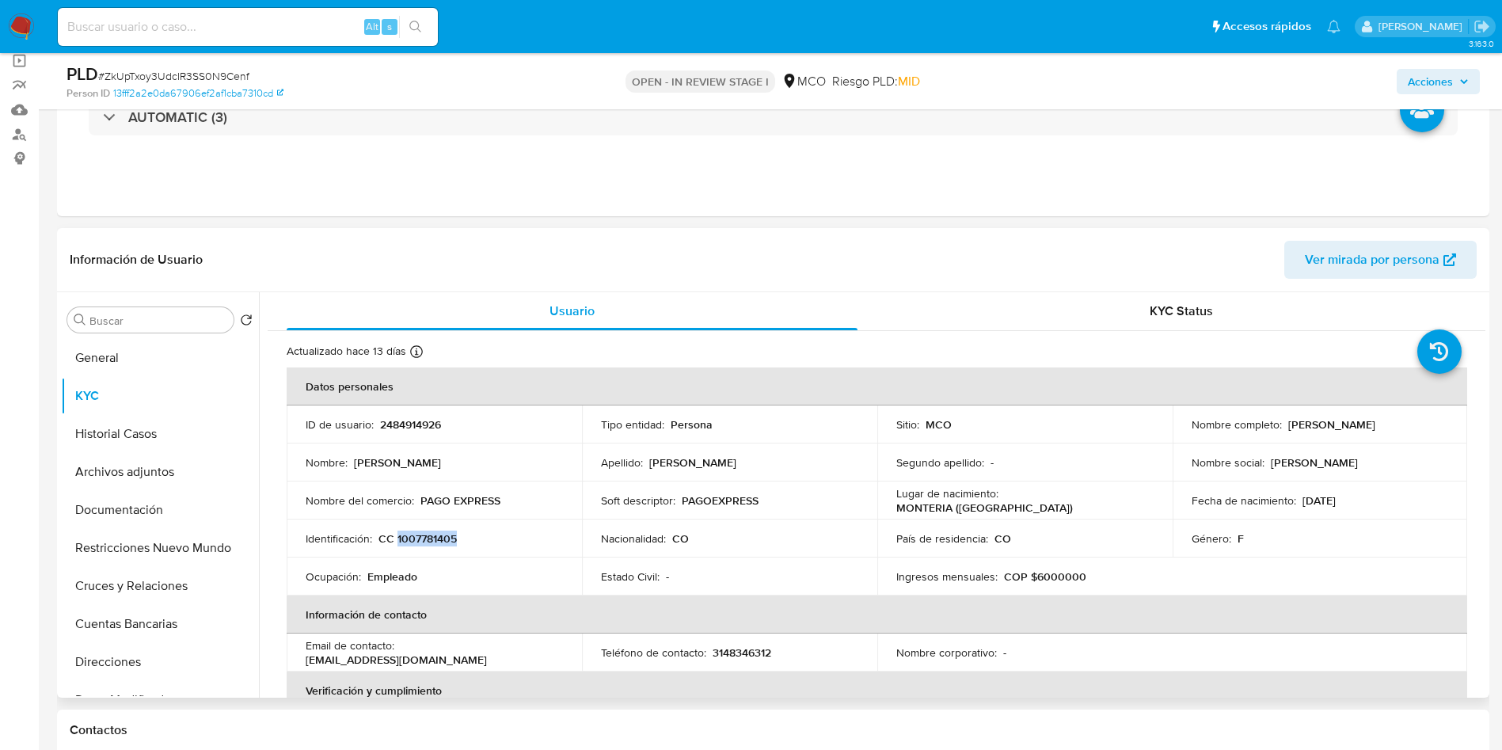
click at [1184, 435] on td "Nombre completo : Maria Camila Salgado Velasquez" at bounding box center [1320, 425] width 295 height 38
copy p "Maria Camila Salgado Velasquez"
click at [432, 528] on td "Identificación : CC 1007781405" at bounding box center [434, 539] width 295 height 38
click at [428, 535] on p "CC 1007781405" at bounding box center [418, 538] width 78 height 14
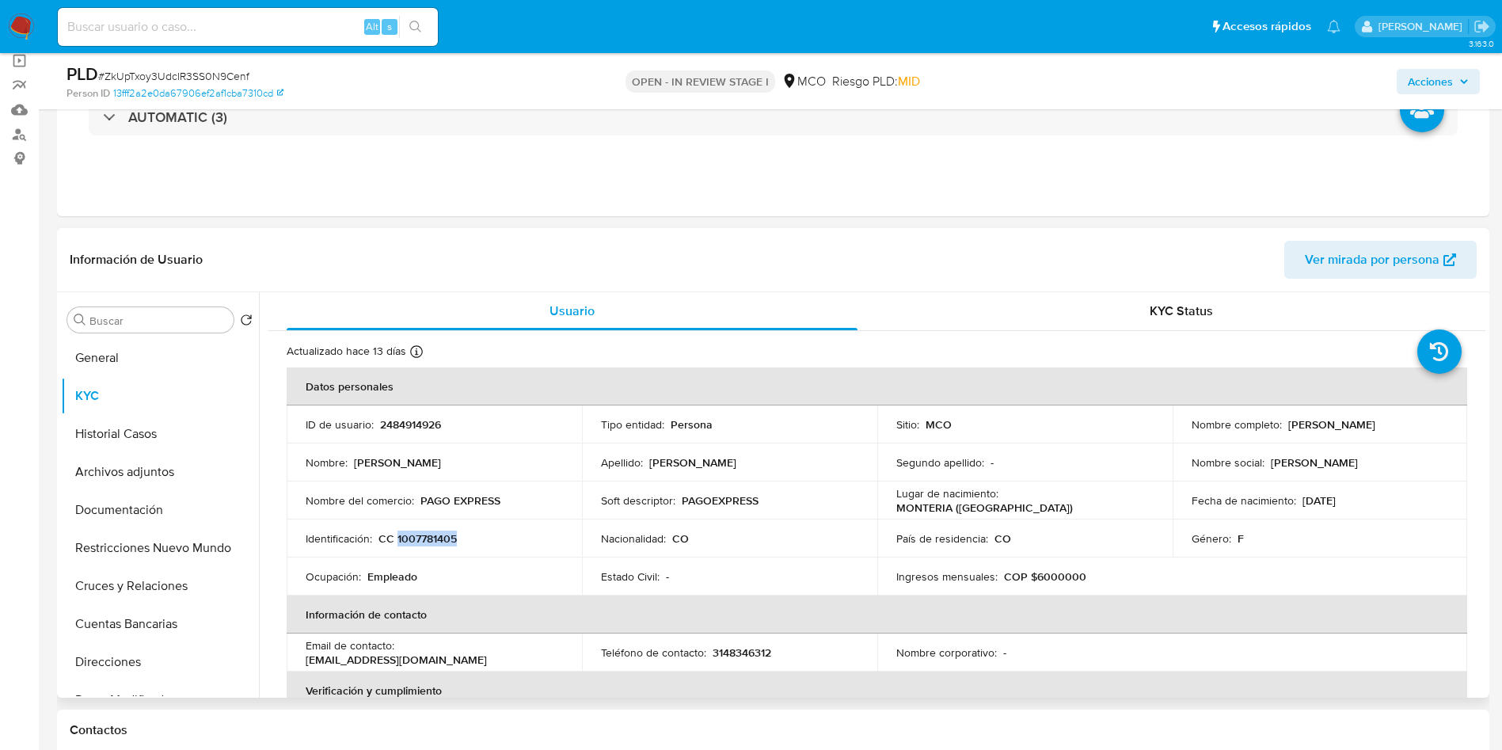
click at [428, 535] on p "CC 1007781405" at bounding box center [418, 538] width 78 height 14
copy p "1007781405"
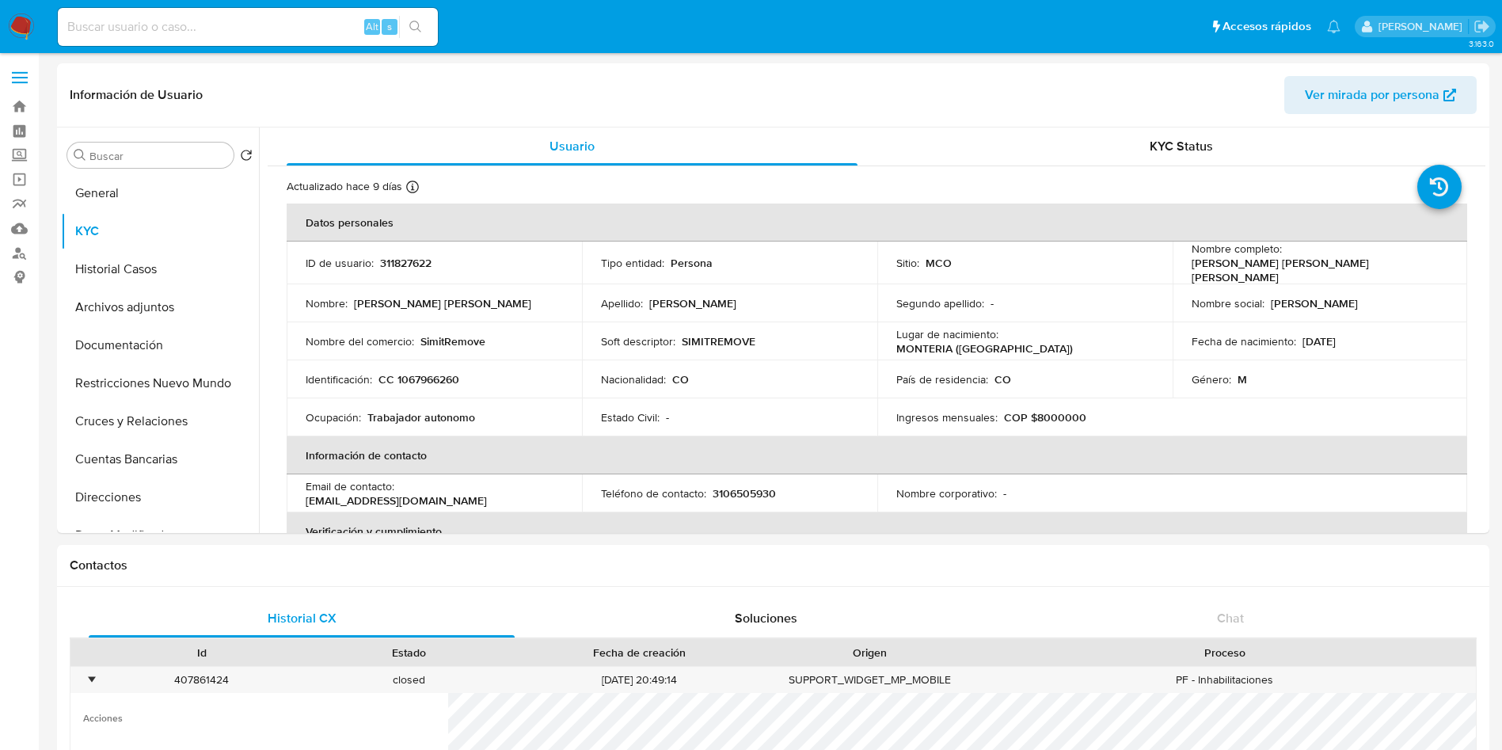
select select "10"
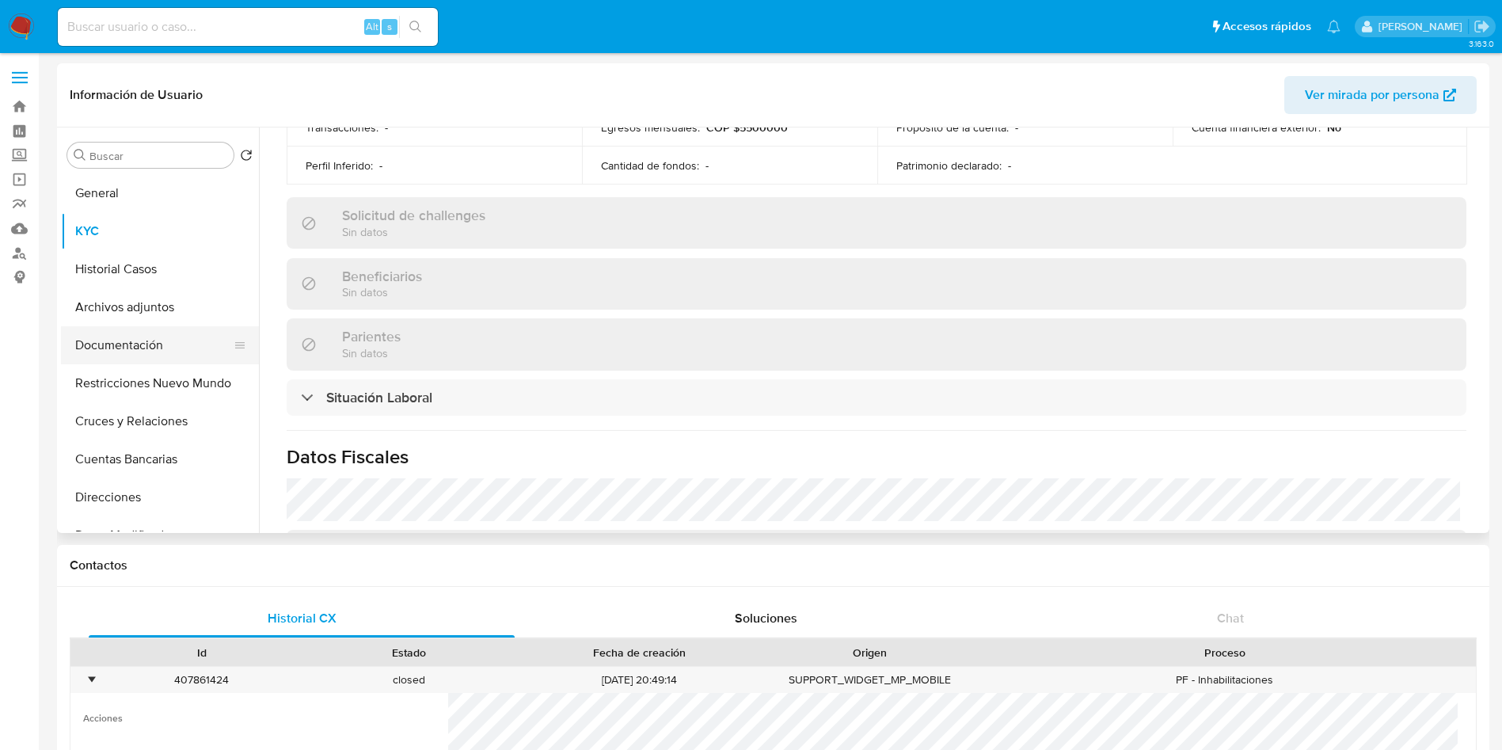
click at [71, 345] on button "Documentación" at bounding box center [153, 345] width 185 height 38
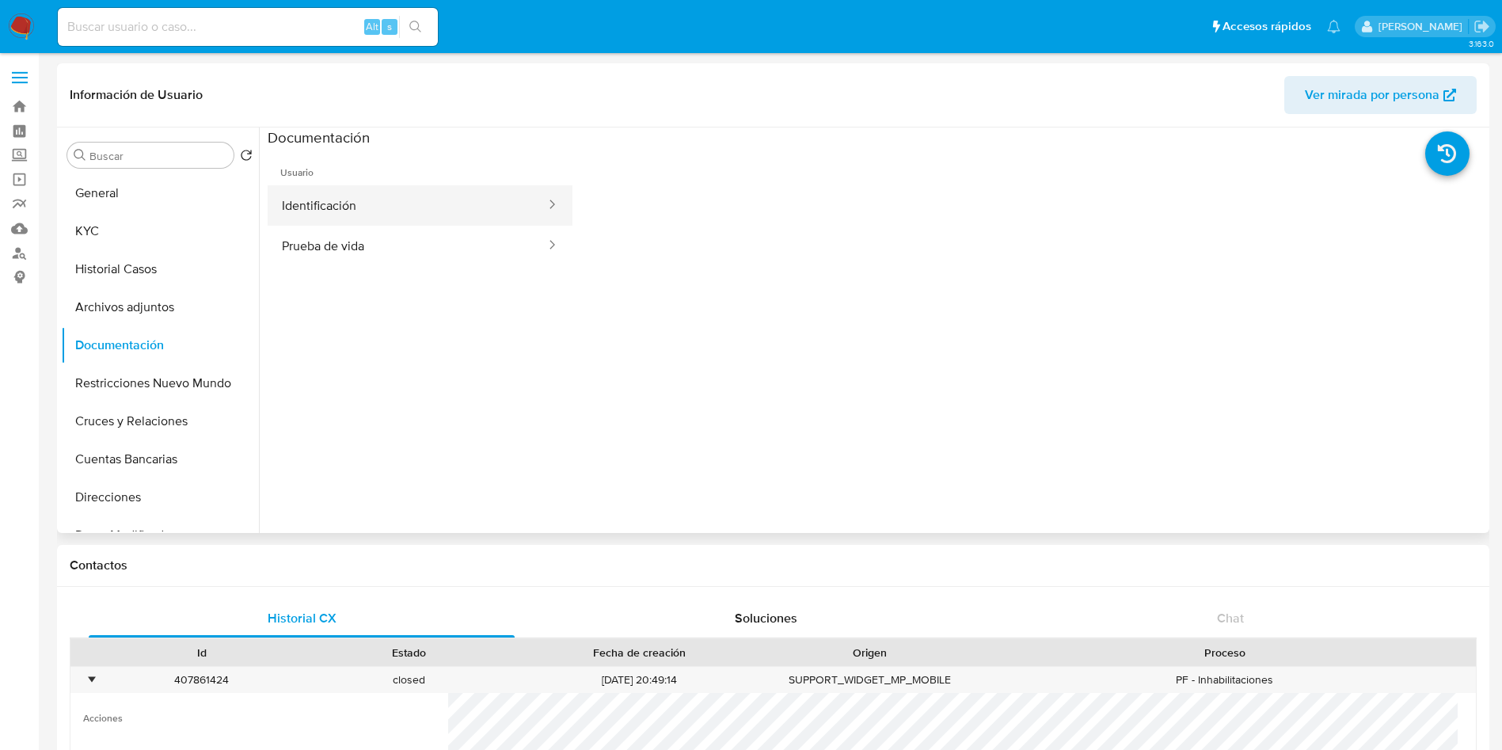
click at [397, 211] on button "Identificación" at bounding box center [408, 205] width 280 height 40
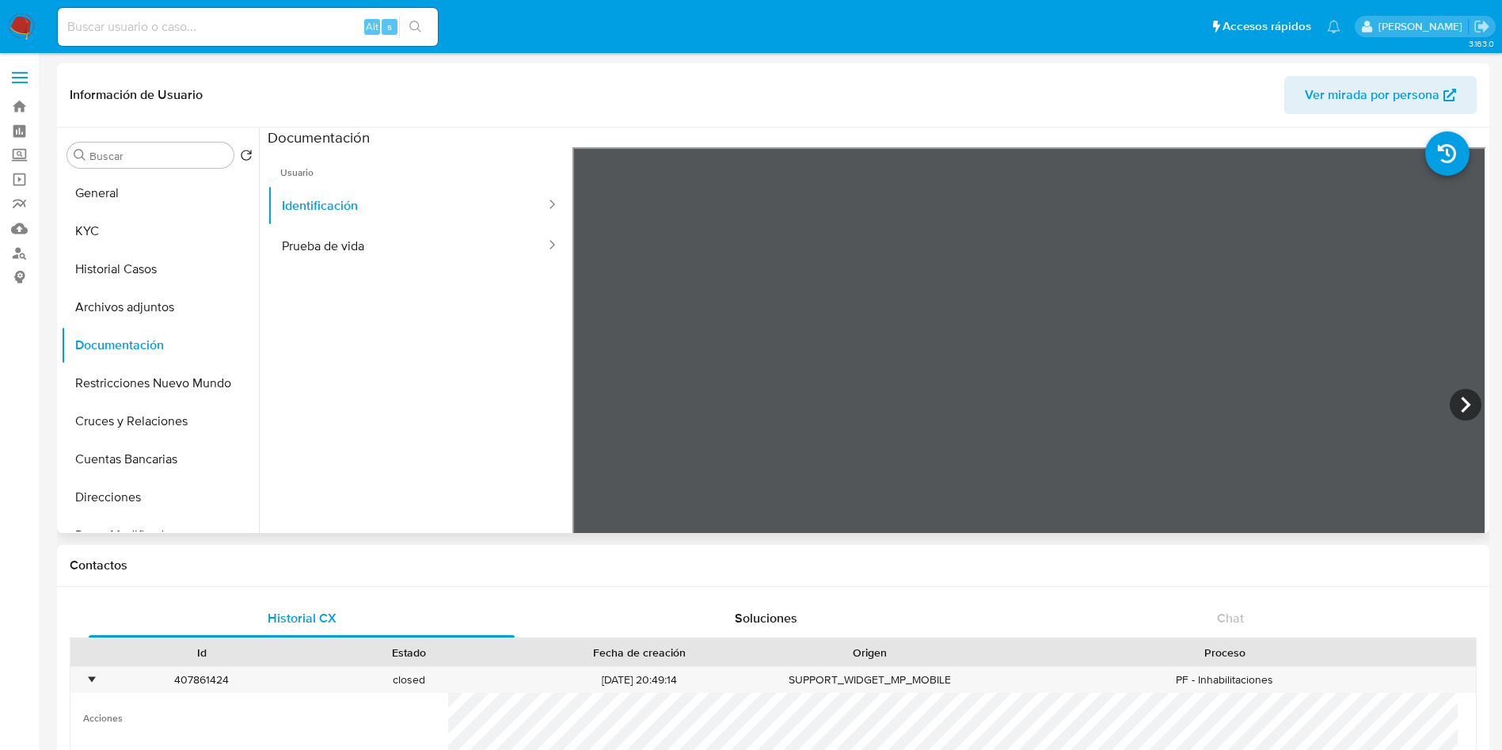
click at [1464, 408] on icon at bounding box center [1466, 405] width 32 height 32
click at [97, 226] on button "KYC" at bounding box center [153, 231] width 185 height 38
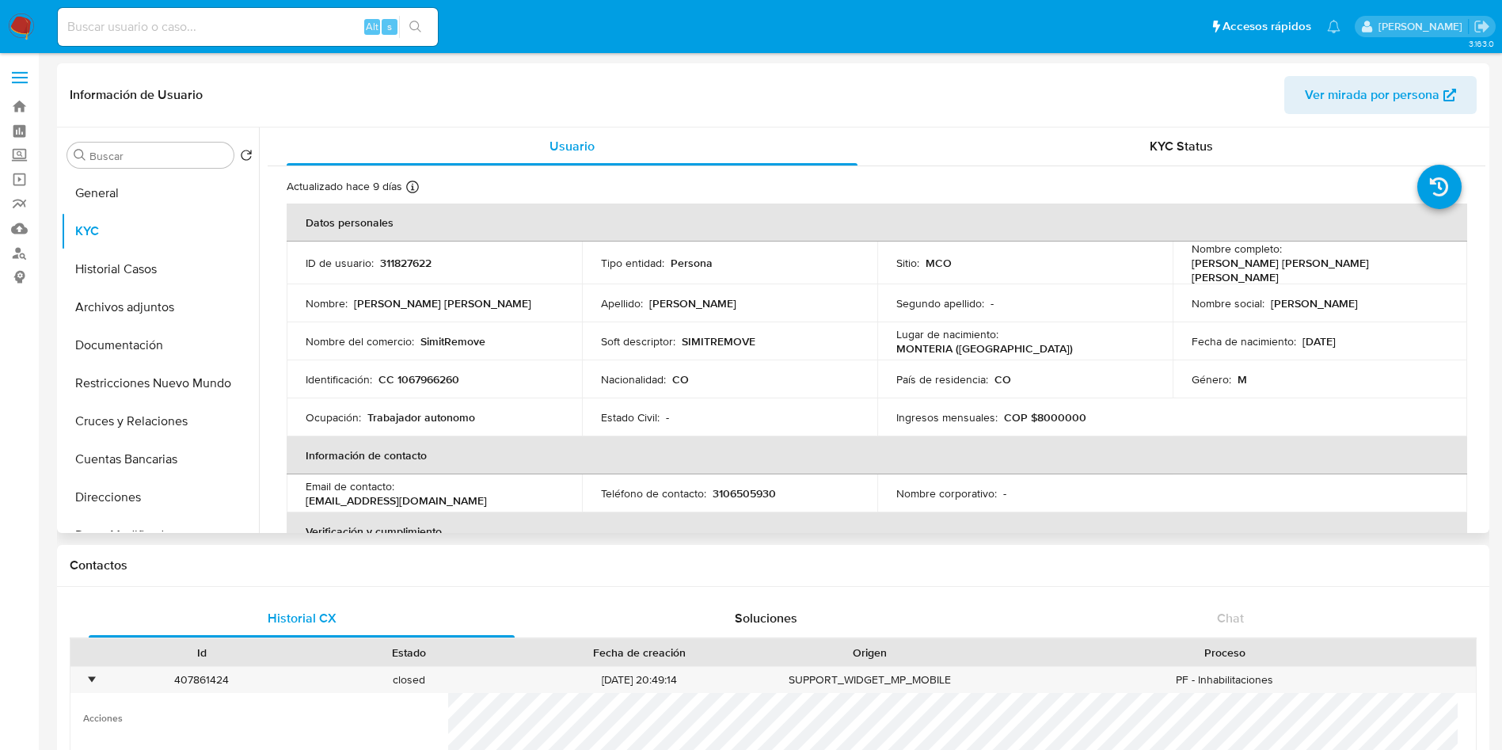
click at [440, 375] on p "CC 1067966260" at bounding box center [419, 379] width 81 height 14
copy p "1067966260"
click at [441, 374] on p "CC 1067966260" at bounding box center [419, 379] width 81 height 14
click at [441, 375] on p "CC 1067966260" at bounding box center [419, 379] width 81 height 14
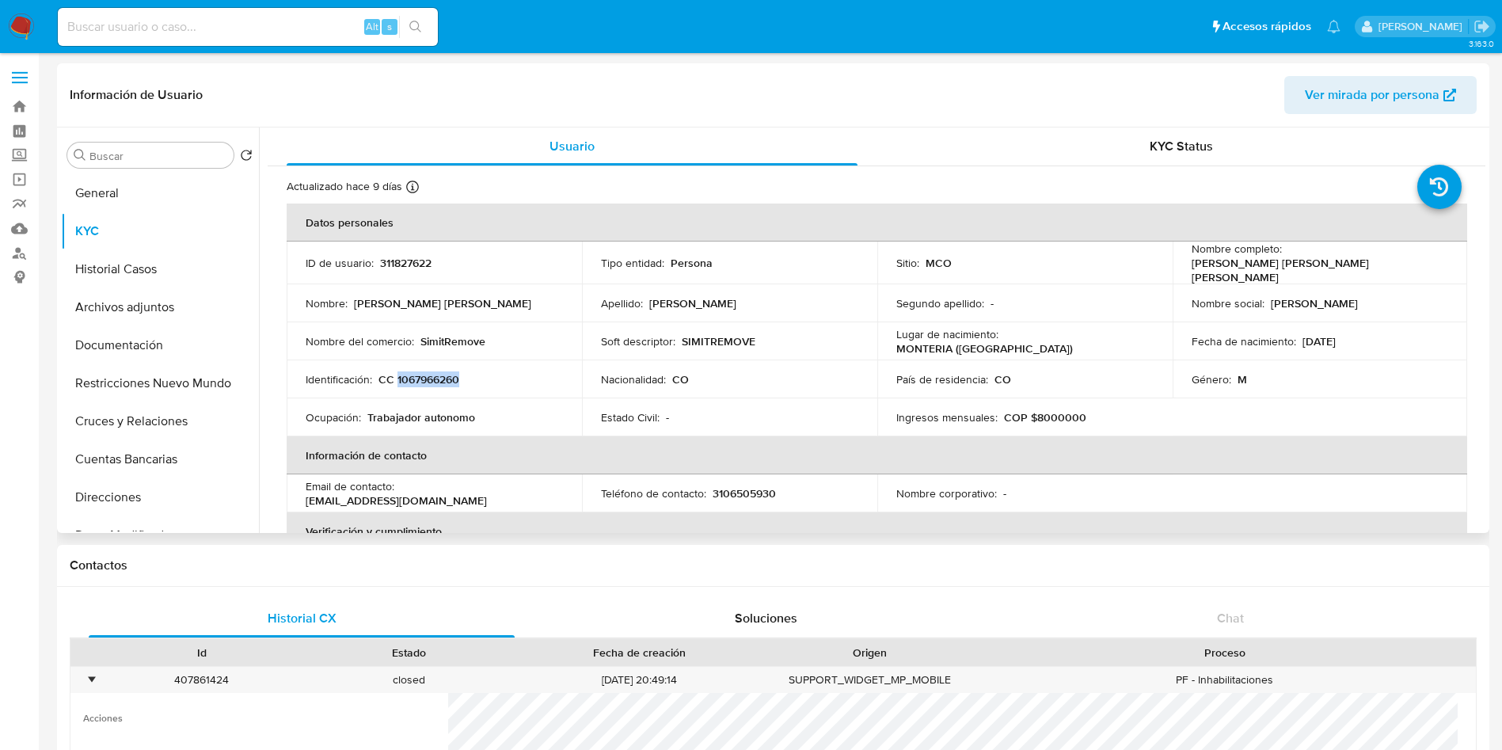
click at [417, 376] on p "CC 1067966260" at bounding box center [419, 379] width 81 height 14
click at [436, 372] on p "CC 1067966260" at bounding box center [419, 379] width 81 height 14
click at [1244, 391] on td "Género : M" at bounding box center [1320, 379] width 295 height 38
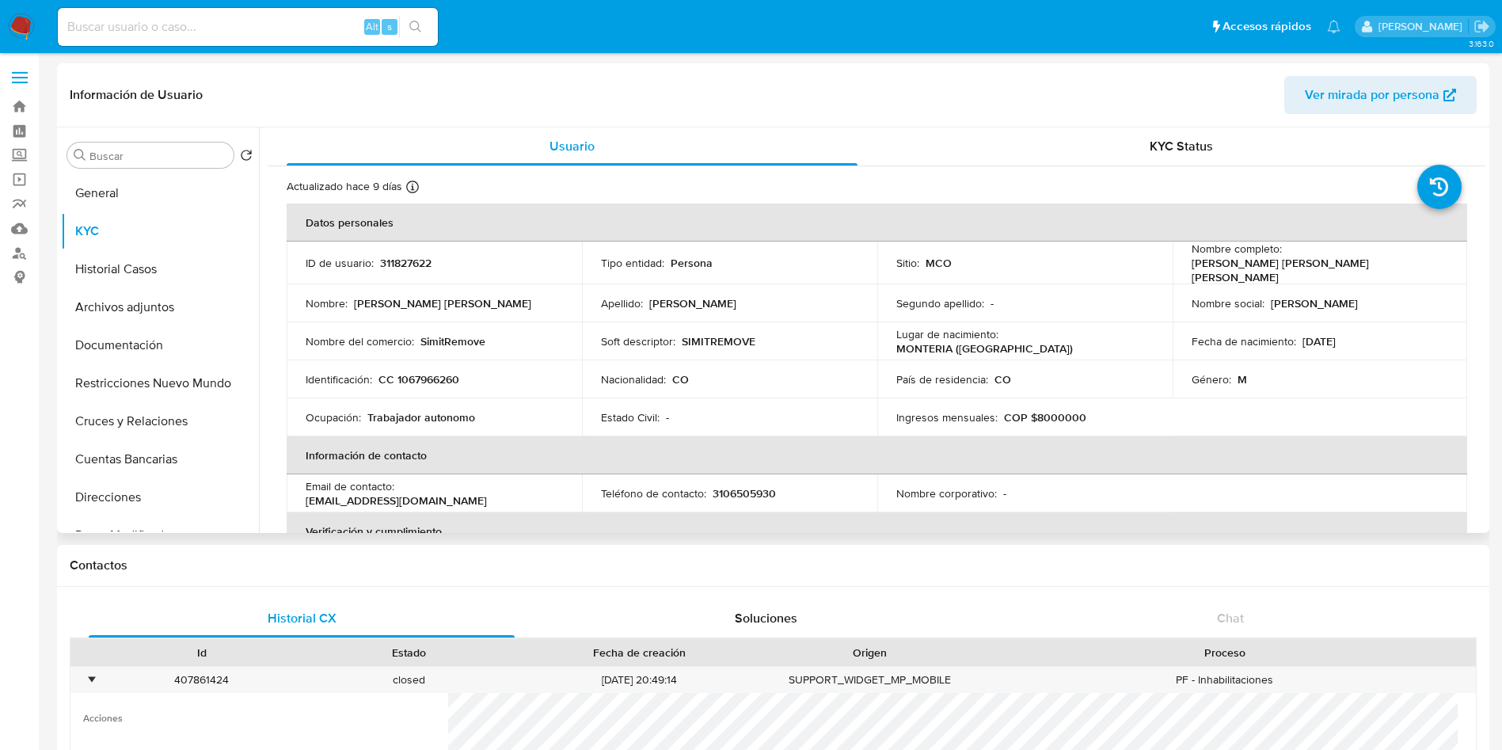
click at [1456, 251] on td "Nombre completo : [PERSON_NAME] [PERSON_NAME] [PERSON_NAME]" at bounding box center [1320, 263] width 295 height 43
drag, startPoint x: 1451, startPoint y: 254, endPoint x: 1288, endPoint y: 265, distance: 163.5
click at [1288, 265] on td "Nombre completo : [PERSON_NAME] [PERSON_NAME] [PERSON_NAME]" at bounding box center [1320, 263] width 295 height 43
click at [1282, 258] on p "[PERSON_NAME] [PERSON_NAME] [PERSON_NAME]" at bounding box center [1317, 270] width 251 height 29
copy p "[PERSON_NAME] [PERSON_NAME] [PERSON_NAME]"
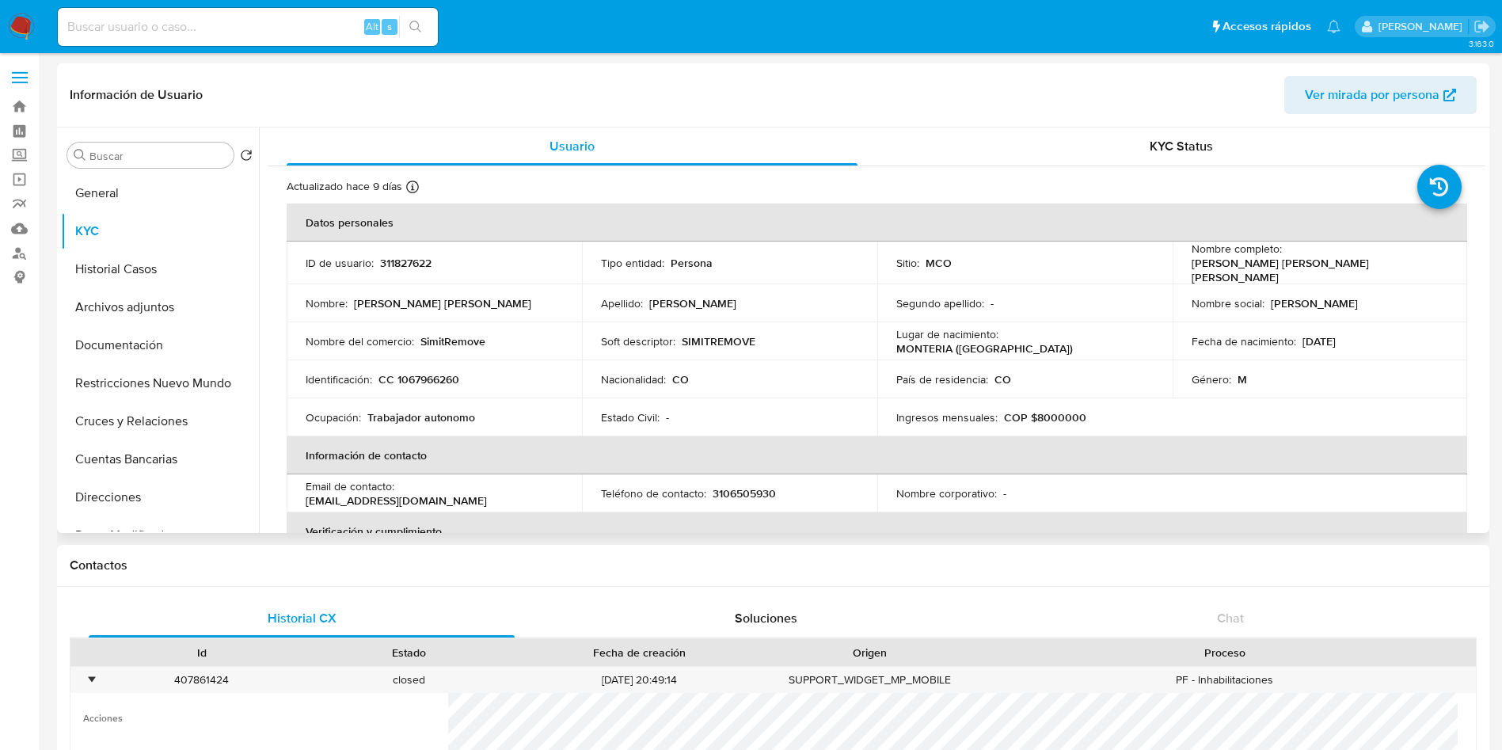
click at [421, 373] on p "CC 1067966260" at bounding box center [419, 379] width 81 height 14
copy p "1067966260"
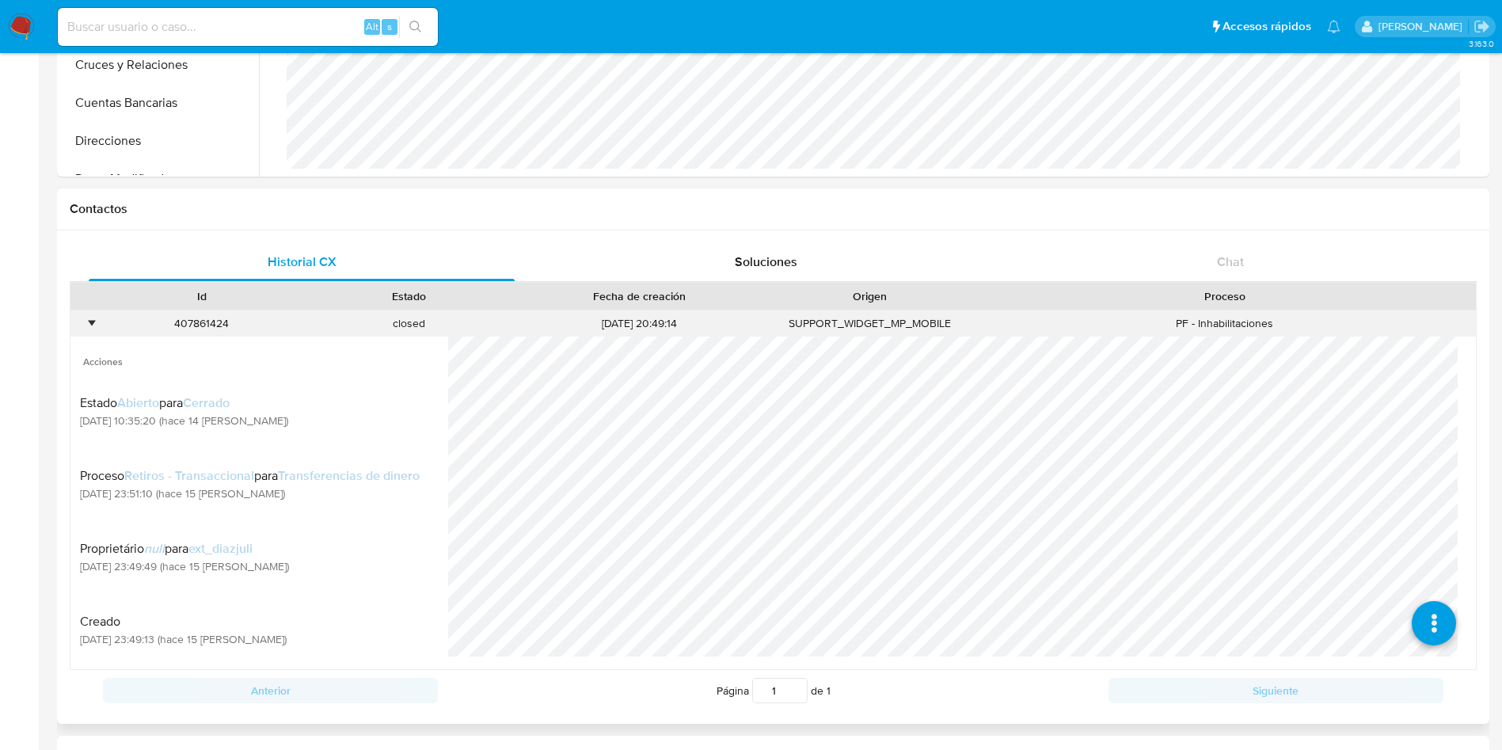
click at [89, 324] on div "•" at bounding box center [91, 323] width 4 height 15
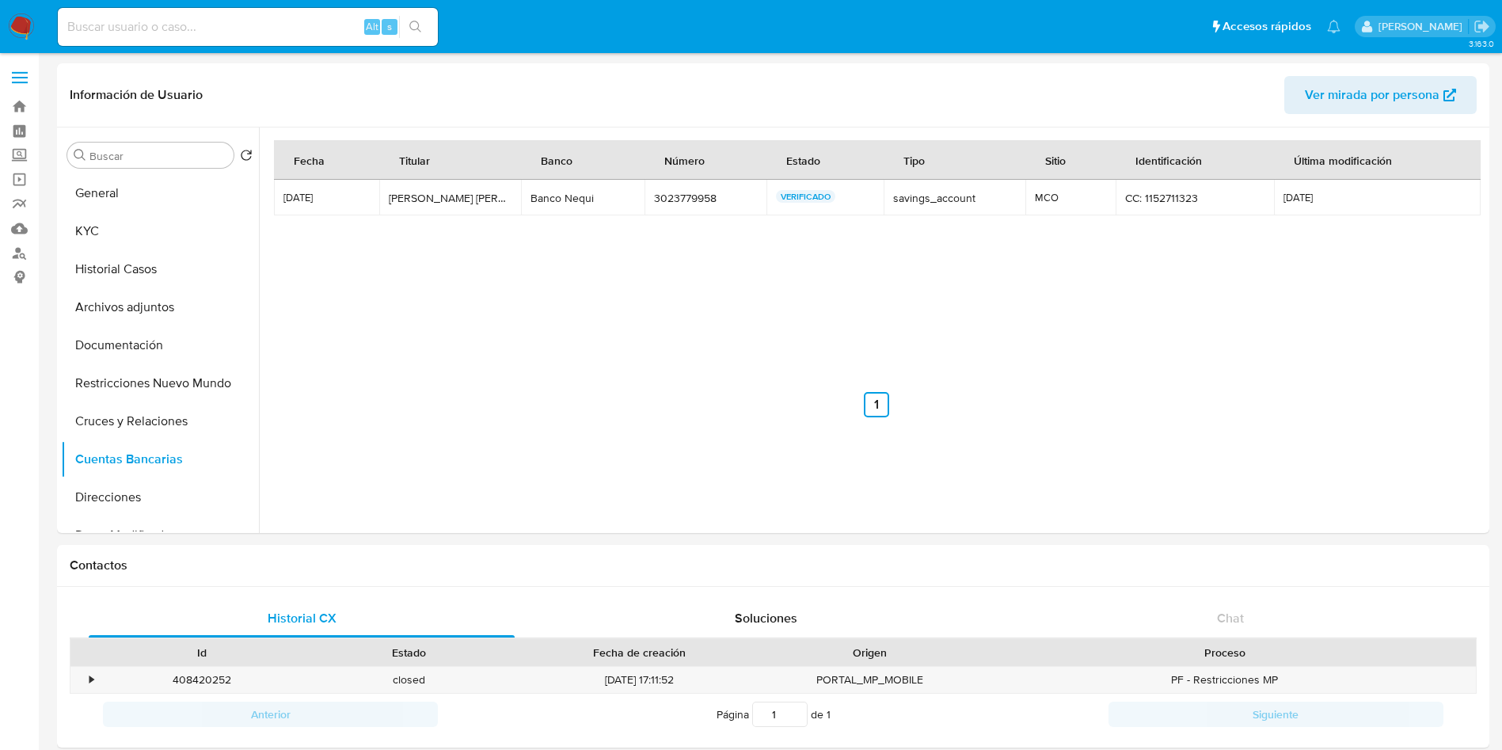
select select "10"
click at [139, 341] on button "Documentación" at bounding box center [153, 345] width 185 height 38
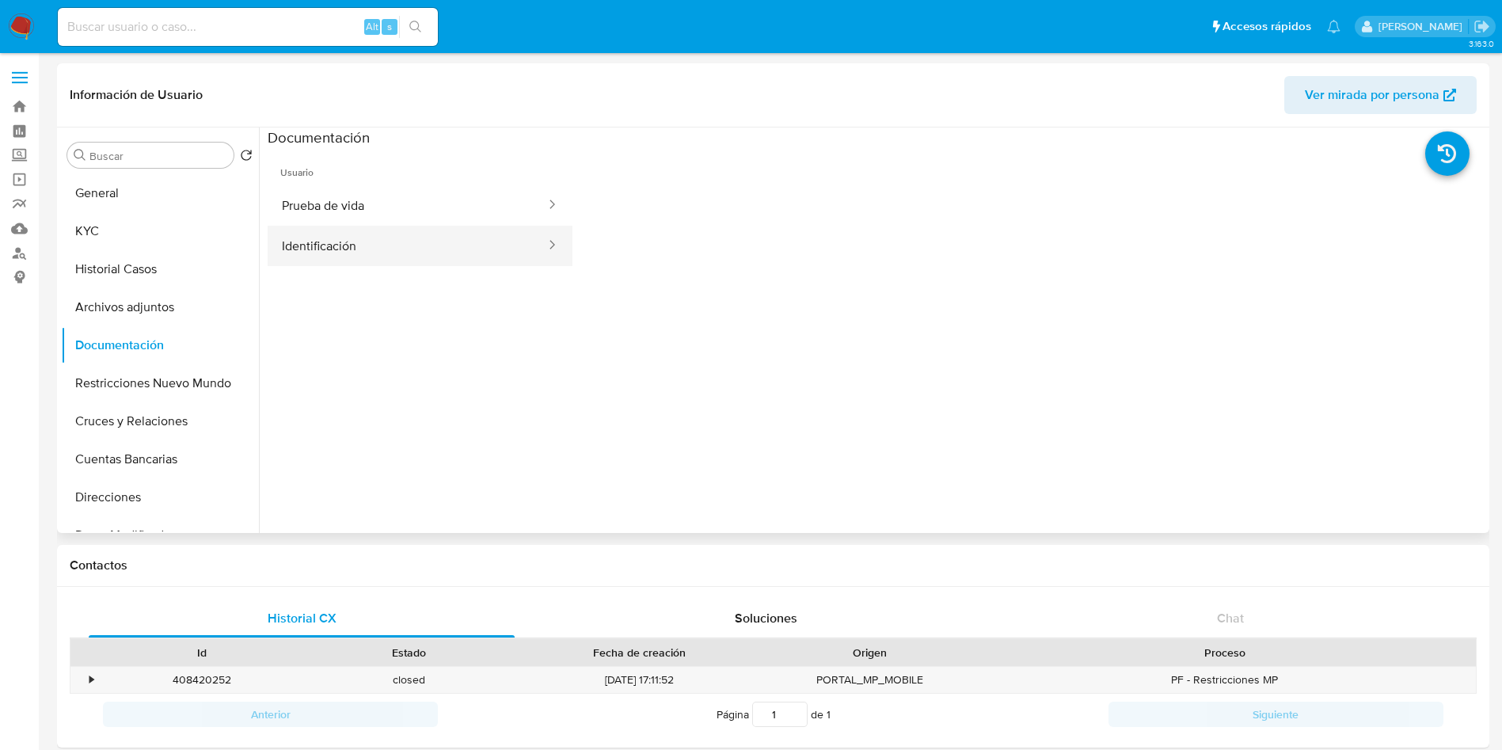
click at [350, 249] on button "Identificación" at bounding box center [408, 246] width 280 height 40
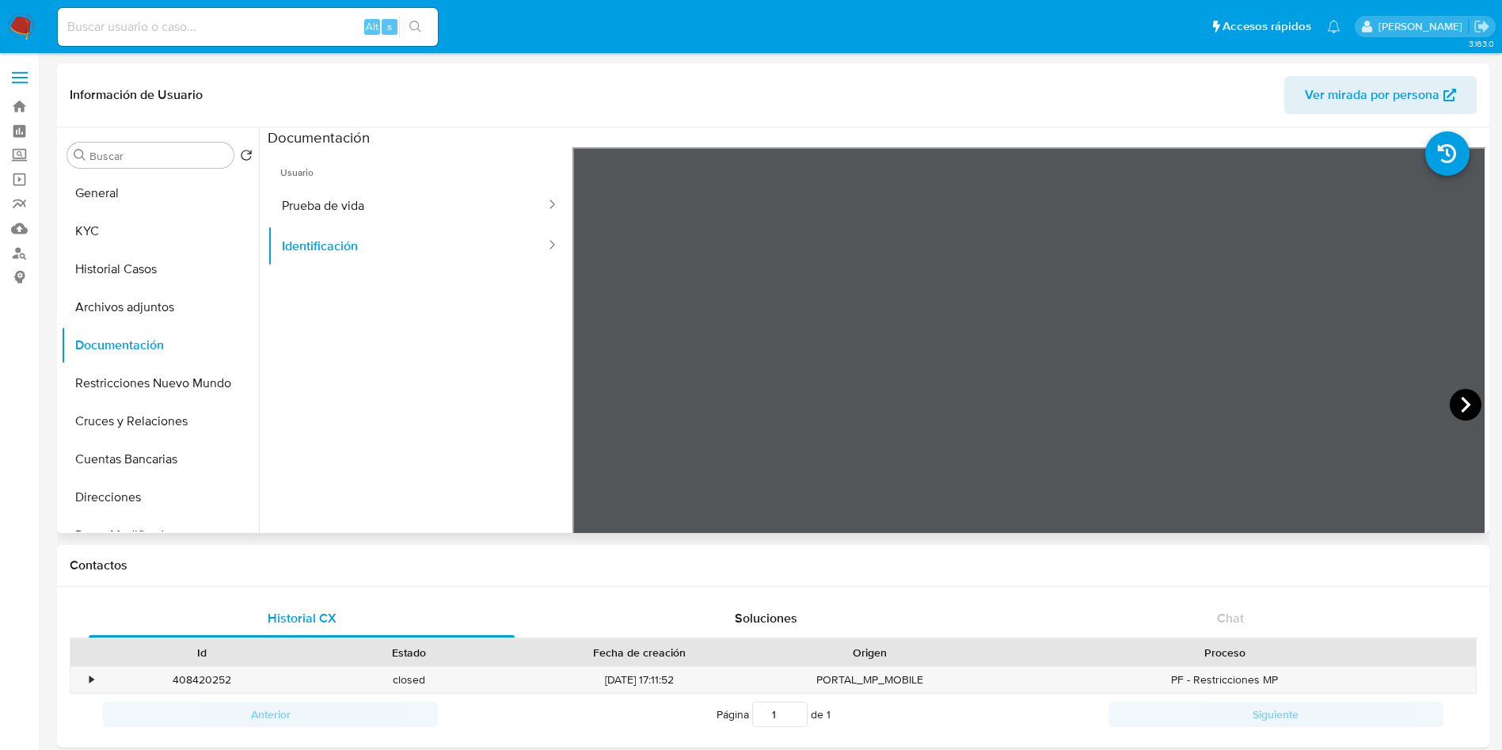
click at [1450, 397] on icon at bounding box center [1466, 405] width 32 height 32
click at [141, 242] on button "KYC" at bounding box center [153, 231] width 185 height 38
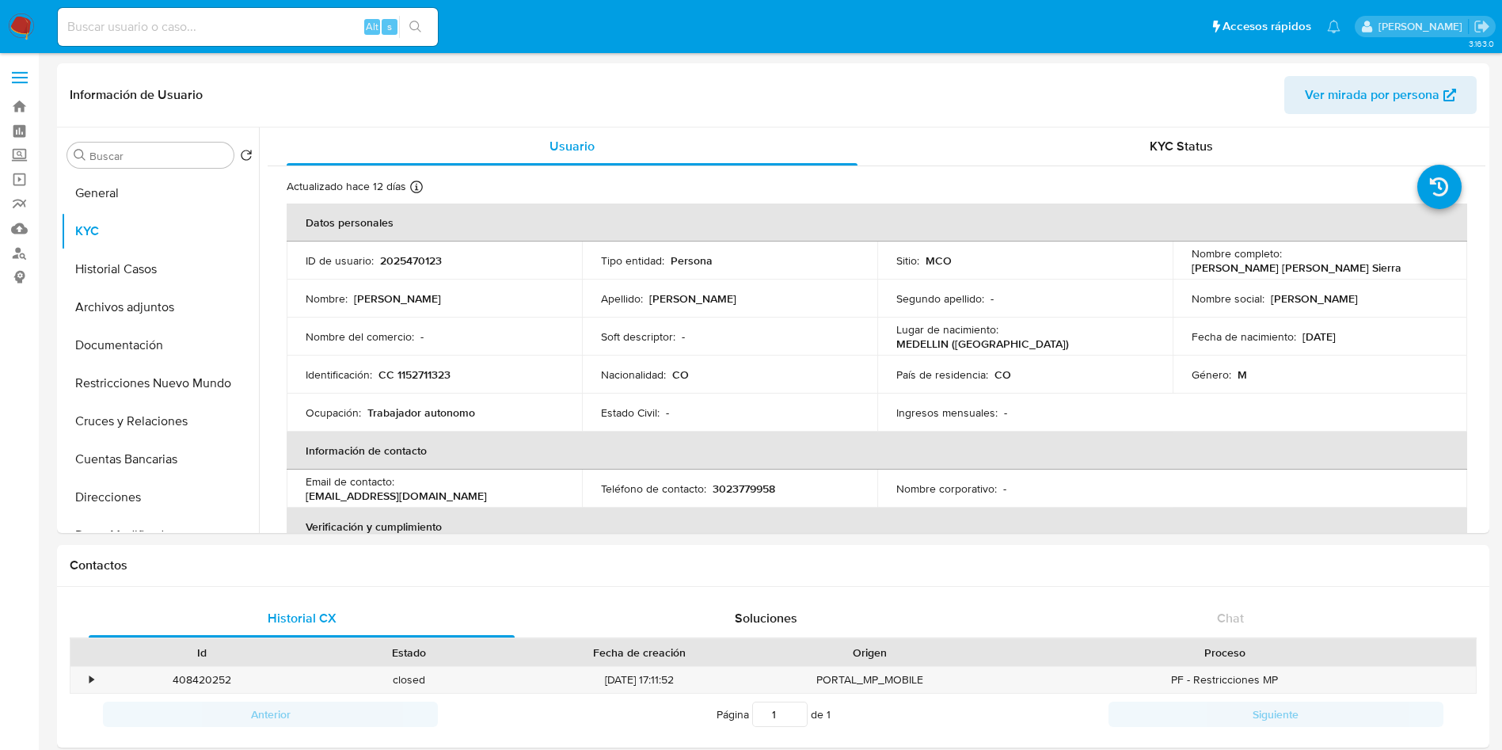
click at [424, 369] on p "CC 1152711323" at bounding box center [415, 374] width 72 height 14
copy p "1152711323"
click at [445, 367] on p "CC 1152711323" at bounding box center [415, 374] width 72 height 14
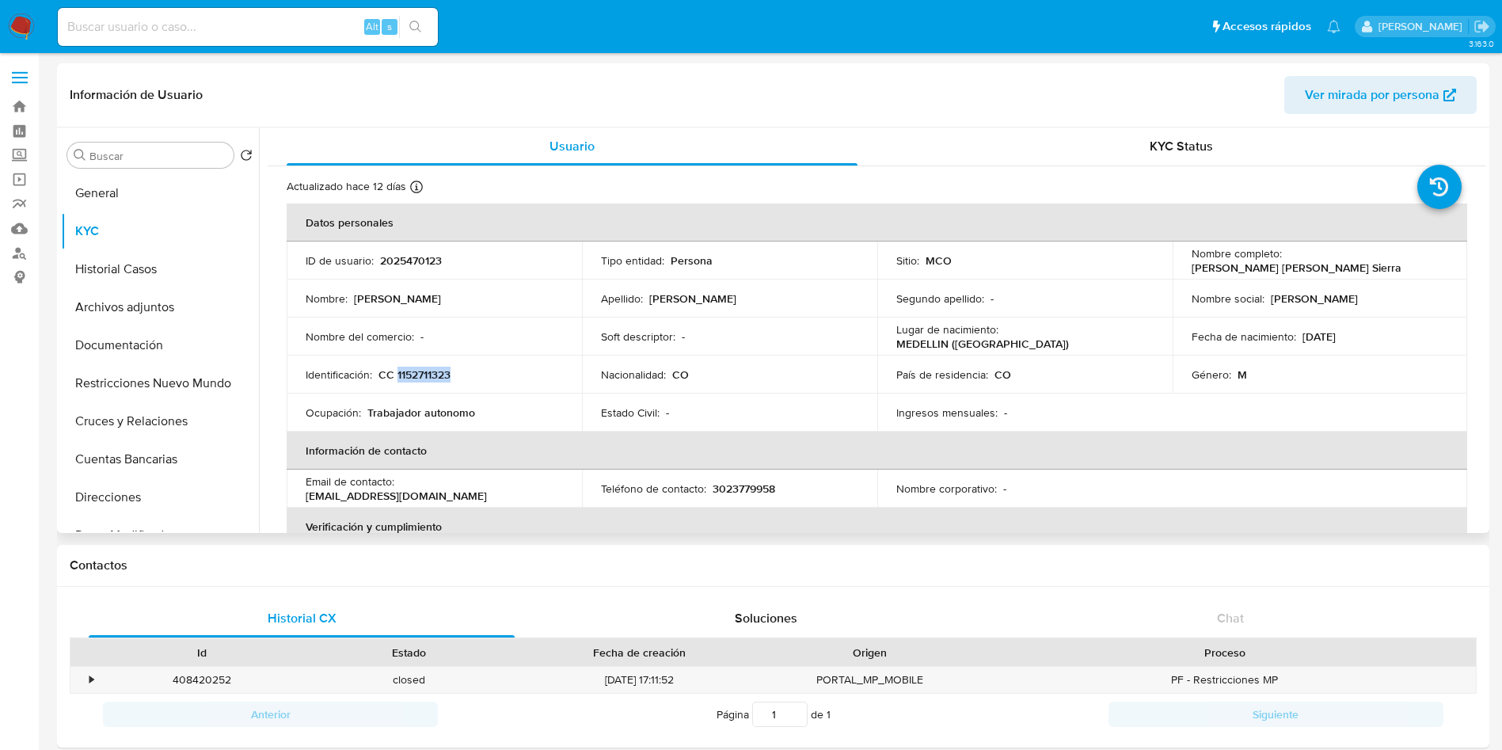
click at [422, 370] on p "CC 1152711323" at bounding box center [415, 374] width 72 height 14
click at [420, 379] on p "CC 1152711323" at bounding box center [415, 374] width 72 height 14
click at [1441, 262] on div "Nombre completo : Richard David Morales Sierra" at bounding box center [1320, 260] width 257 height 29
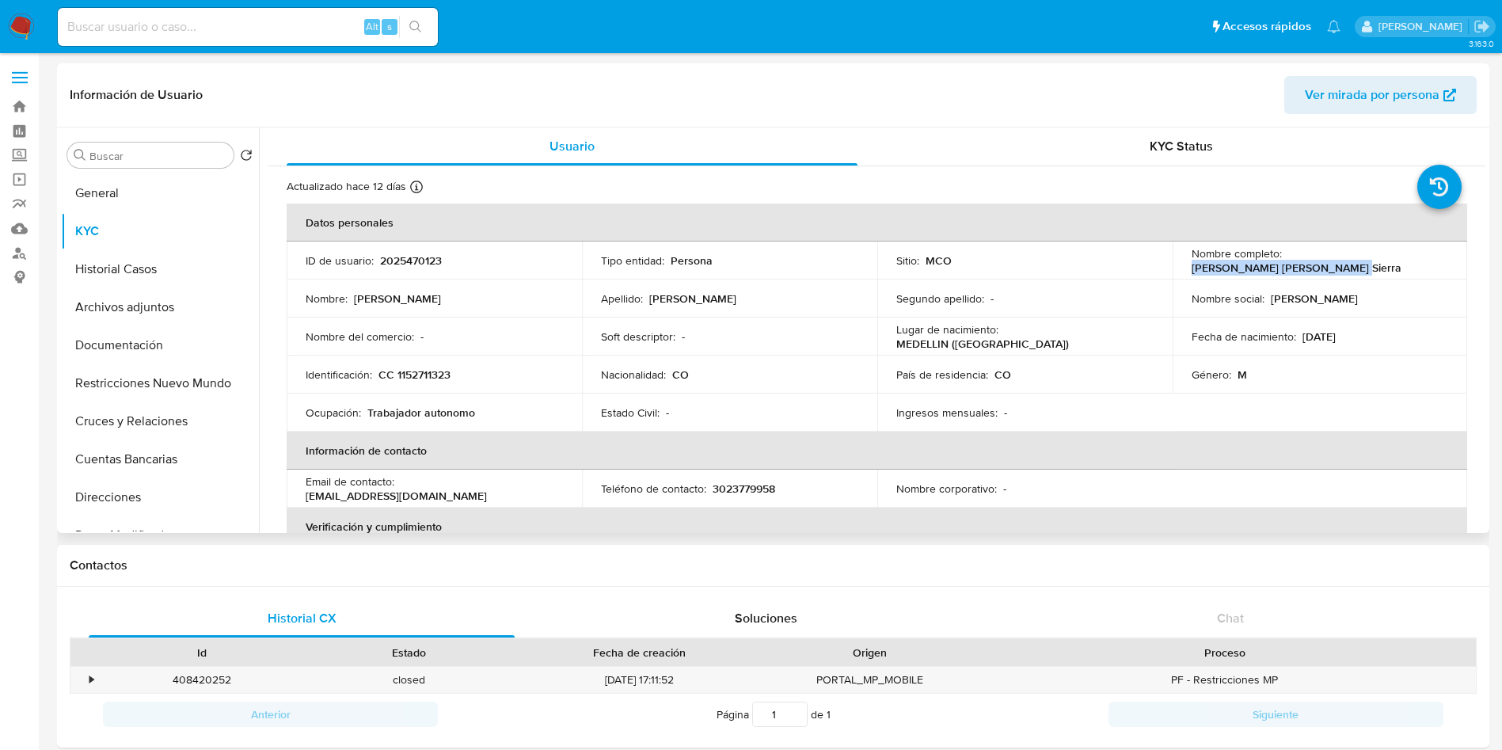
drag, startPoint x: 1437, startPoint y: 257, endPoint x: 1286, endPoint y: 261, distance: 150.5
click at [1286, 261] on div "Nombre completo : Richard David Morales Sierra" at bounding box center [1320, 260] width 257 height 29
copy p "Richard David Morales Sierra"
click at [413, 374] on p "CC 1152711323" at bounding box center [415, 374] width 72 height 14
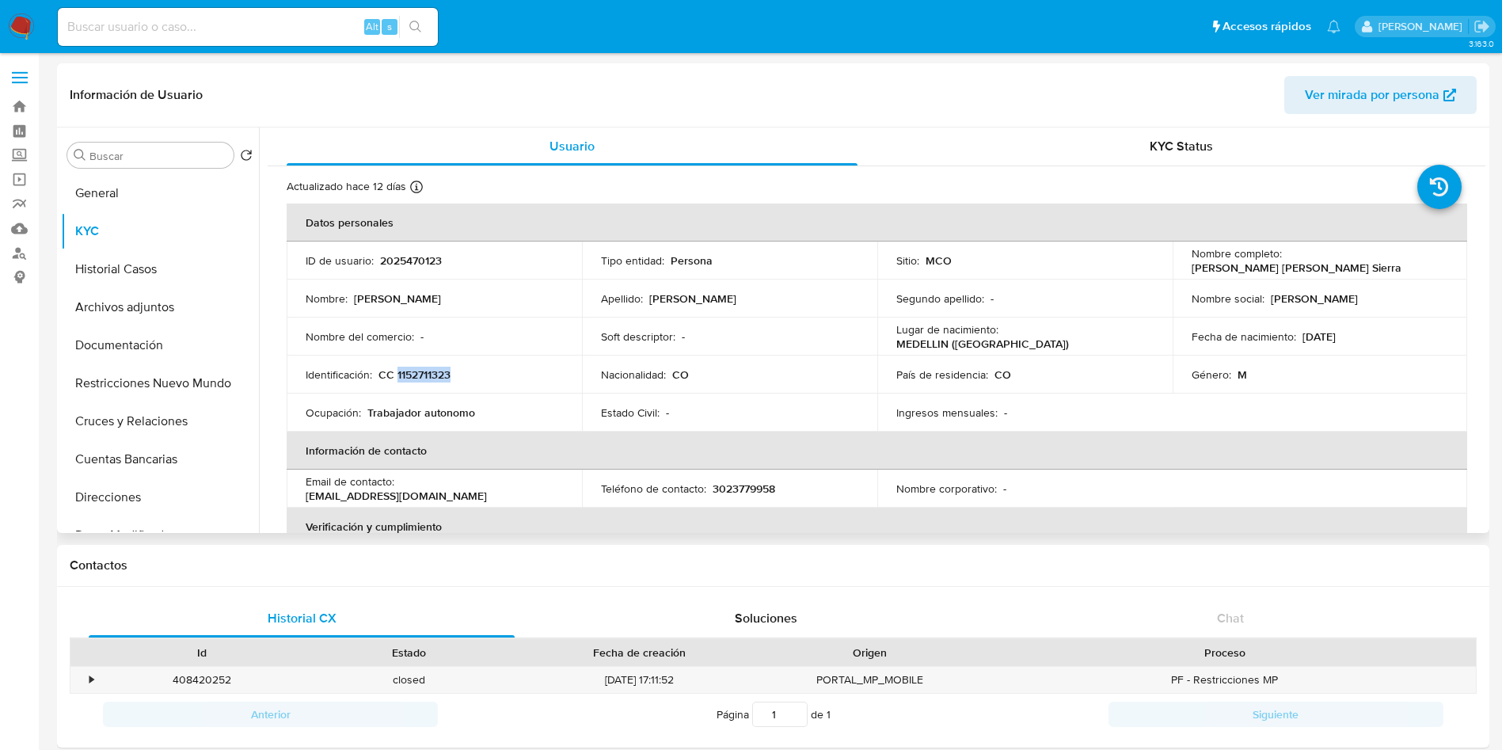
copy p "1152711323"
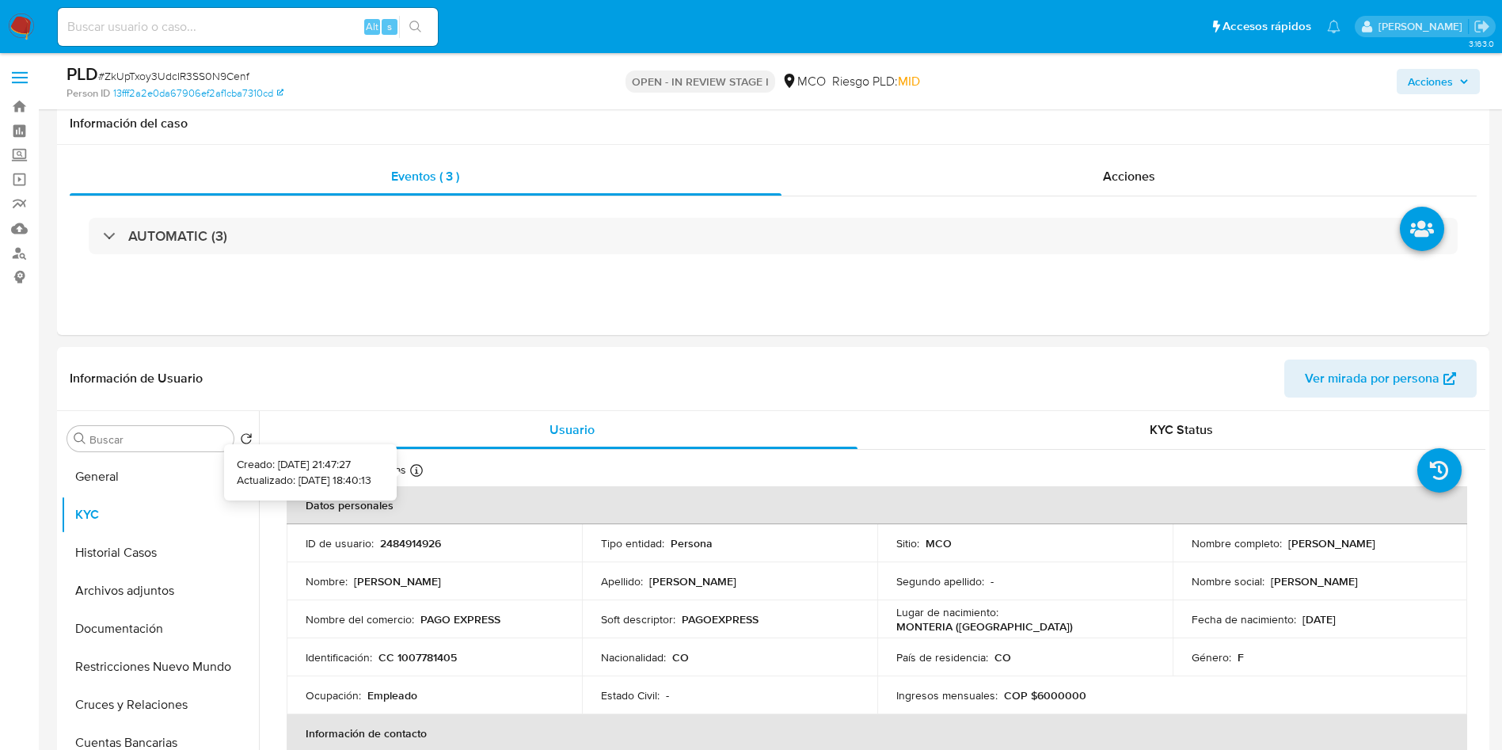
select select "10"
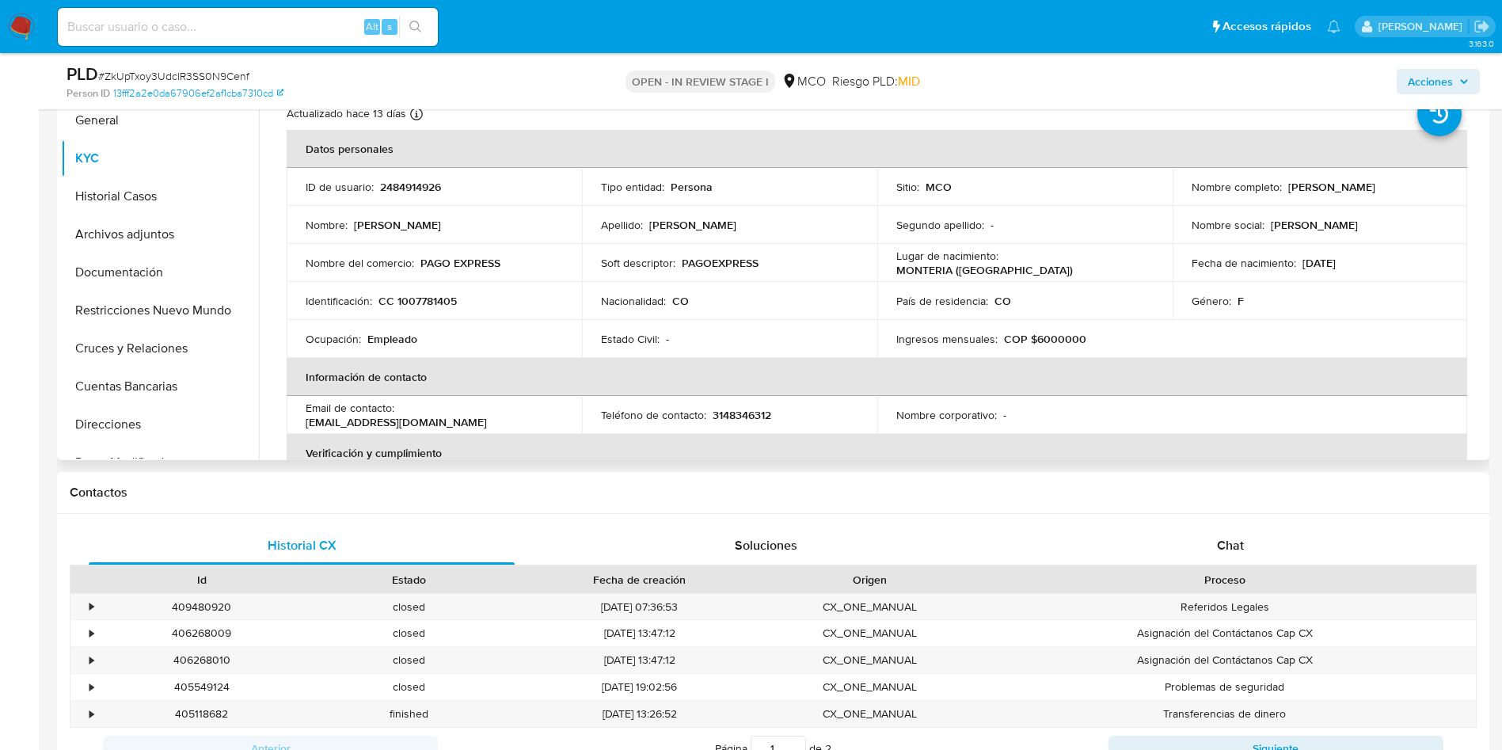
scroll to position [238, 0]
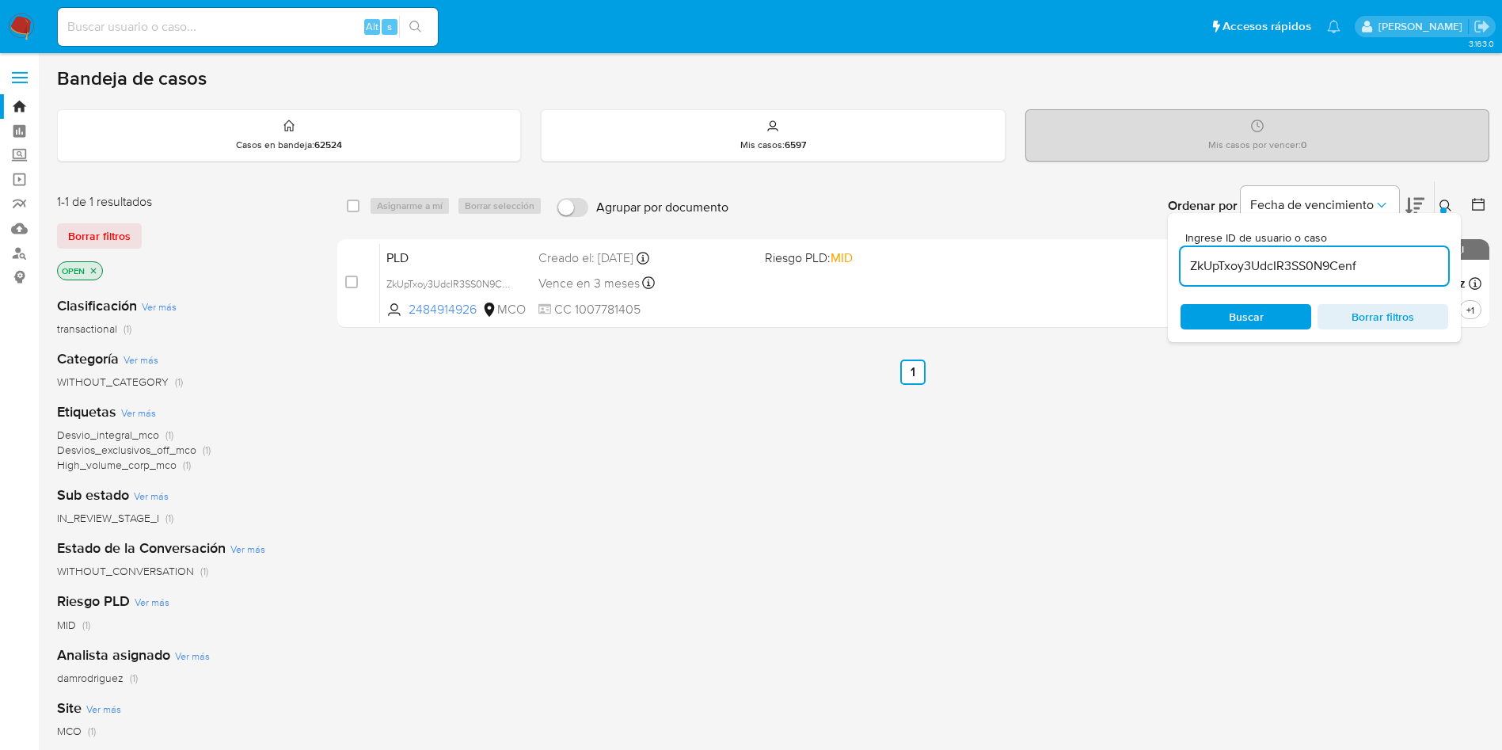
click at [21, 37] on img at bounding box center [21, 26] width 27 height 27
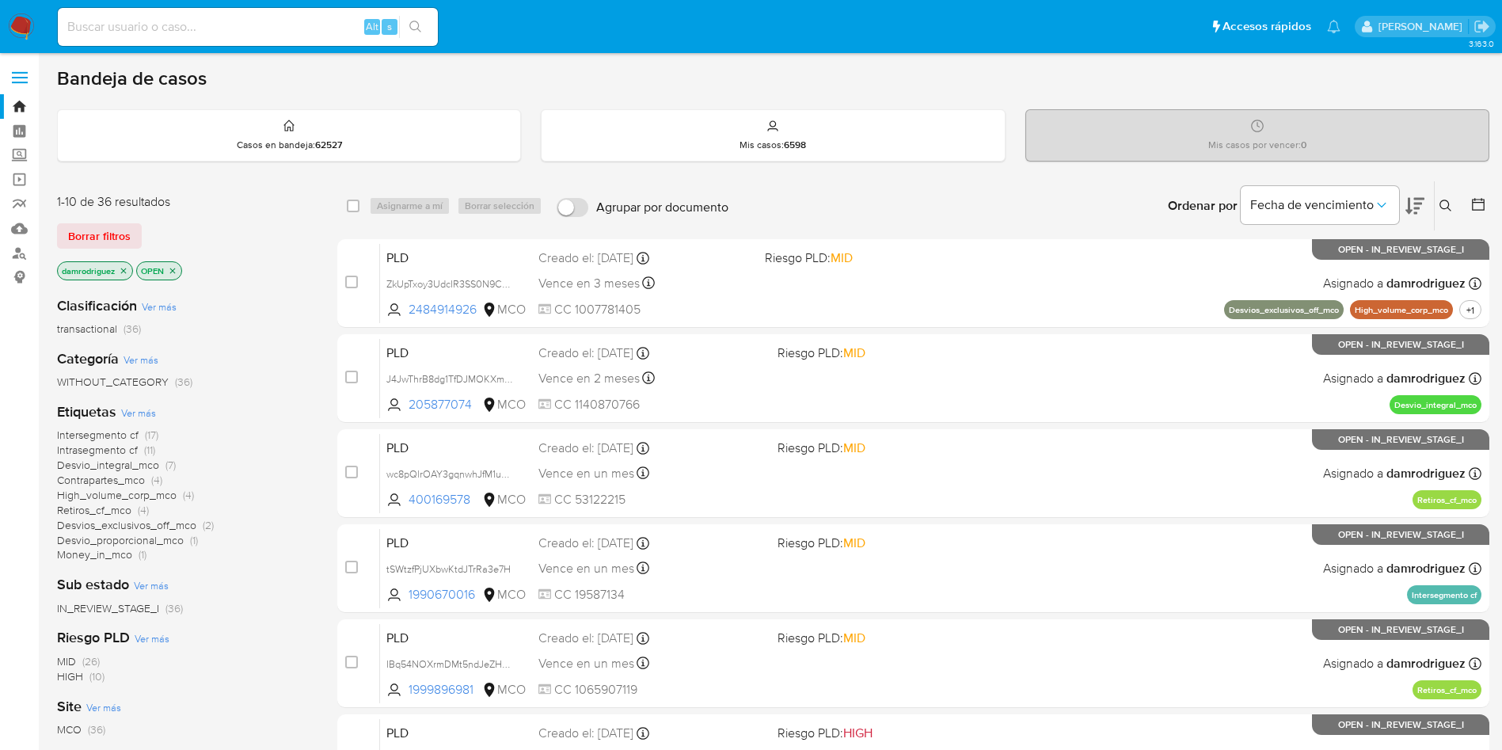
click at [1476, 203] on icon at bounding box center [1479, 204] width 16 height 16
click at [1476, 202] on icon at bounding box center [1478, 204] width 13 height 13
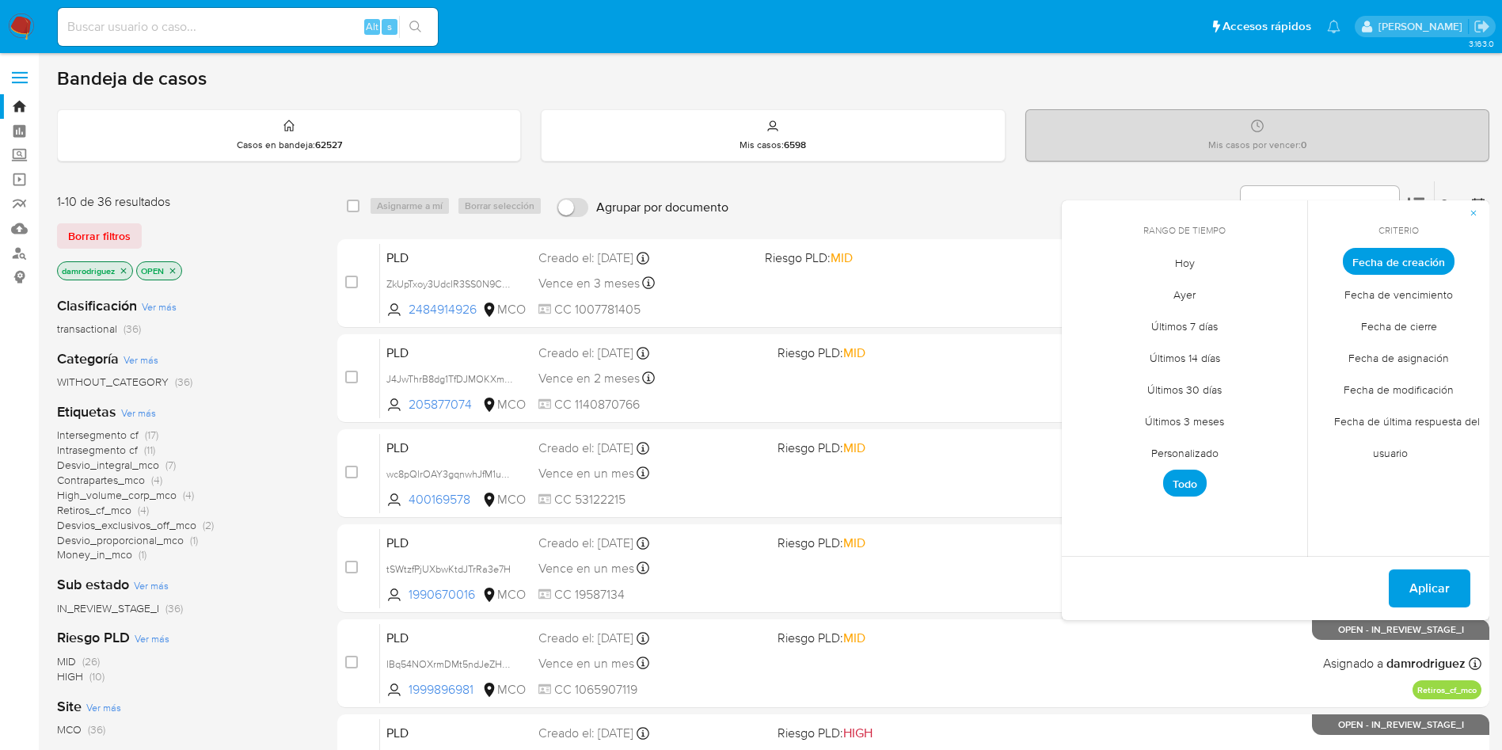
click at [1221, 453] on span "Personalizado" at bounding box center [1185, 452] width 101 height 32
click at [1081, 288] on icon "Mes anterior" at bounding box center [1086, 290] width 19 height 19
click at [1082, 289] on icon "Mes anterior" at bounding box center [1086, 290] width 19 height 19
click at [1245, 376] on button "9" at bounding box center [1248, 380] width 25 height 25
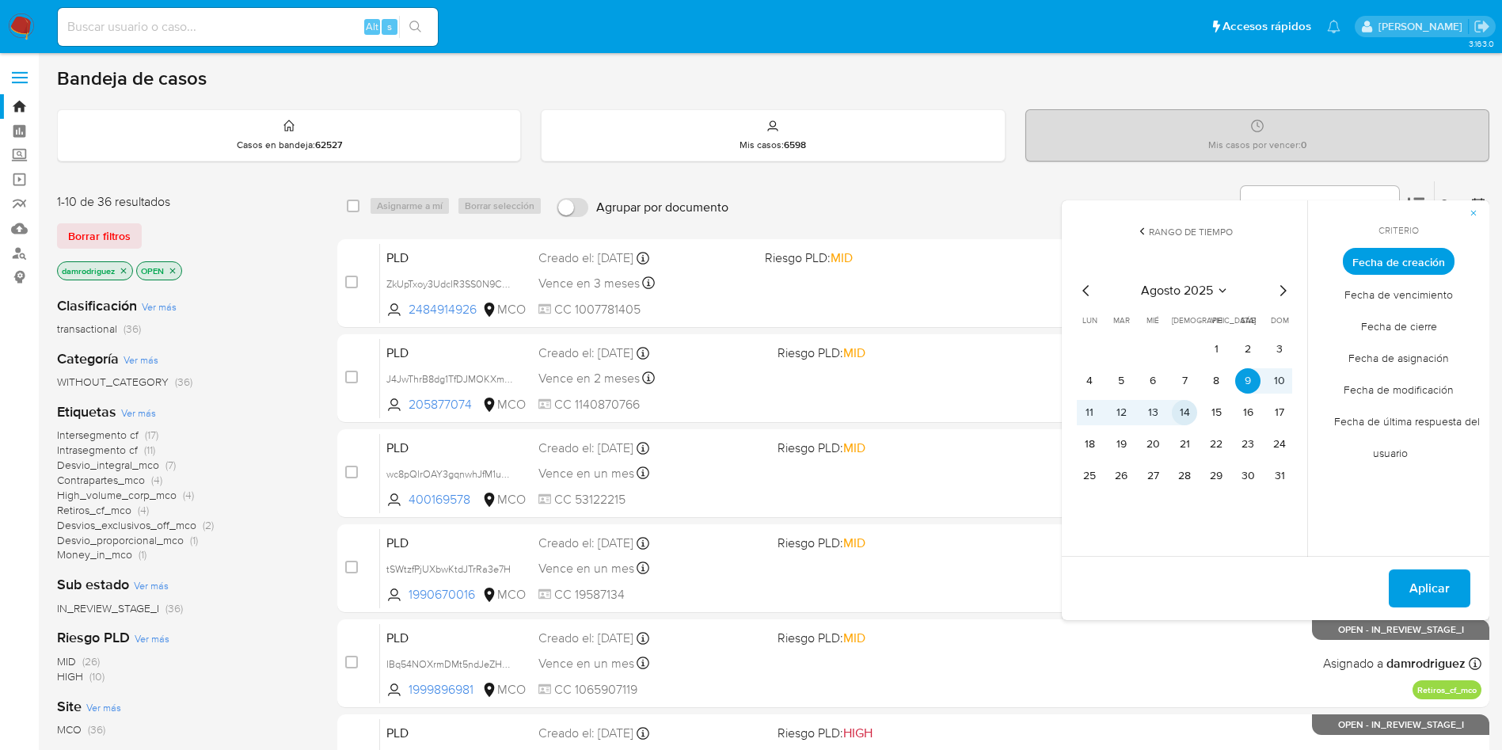
click at [1184, 408] on button "14" at bounding box center [1184, 412] width 25 height 25
click at [1432, 587] on span "Aplicar" at bounding box center [1430, 588] width 40 height 35
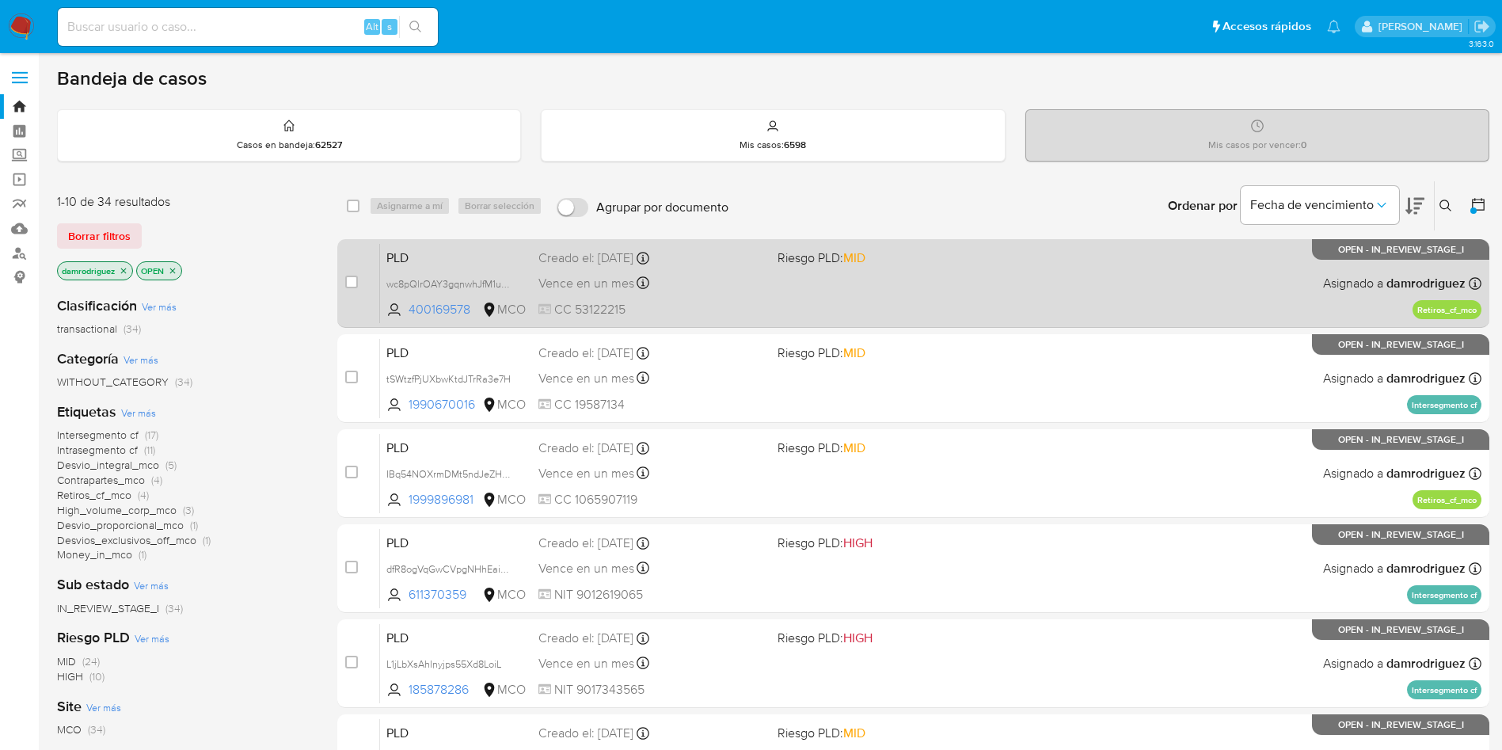
click at [432, 252] on span "PLD" at bounding box center [456, 256] width 139 height 21
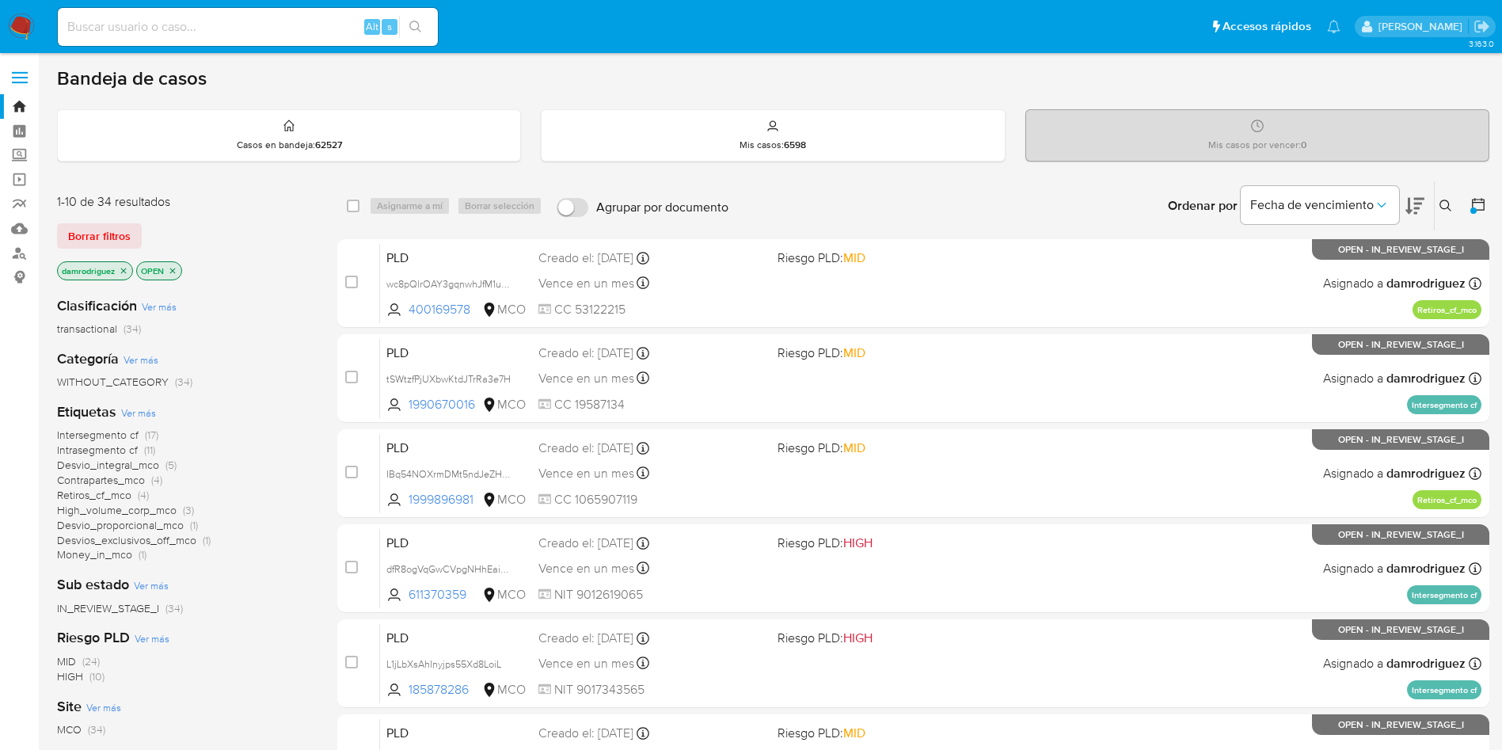
click at [126, 271] on icon "close-filter" at bounding box center [124, 271] width 6 height 6
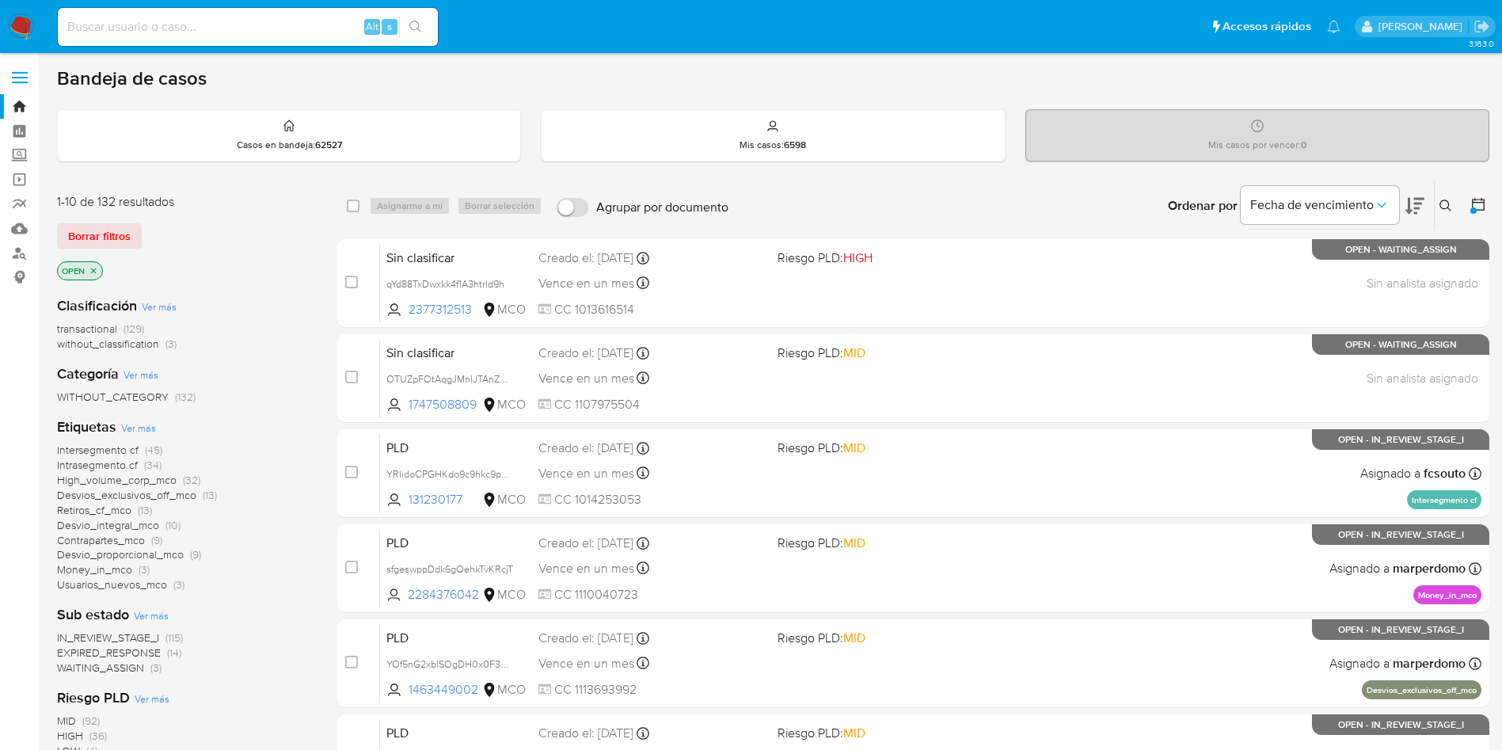
click at [22, 16] on img at bounding box center [21, 26] width 27 height 27
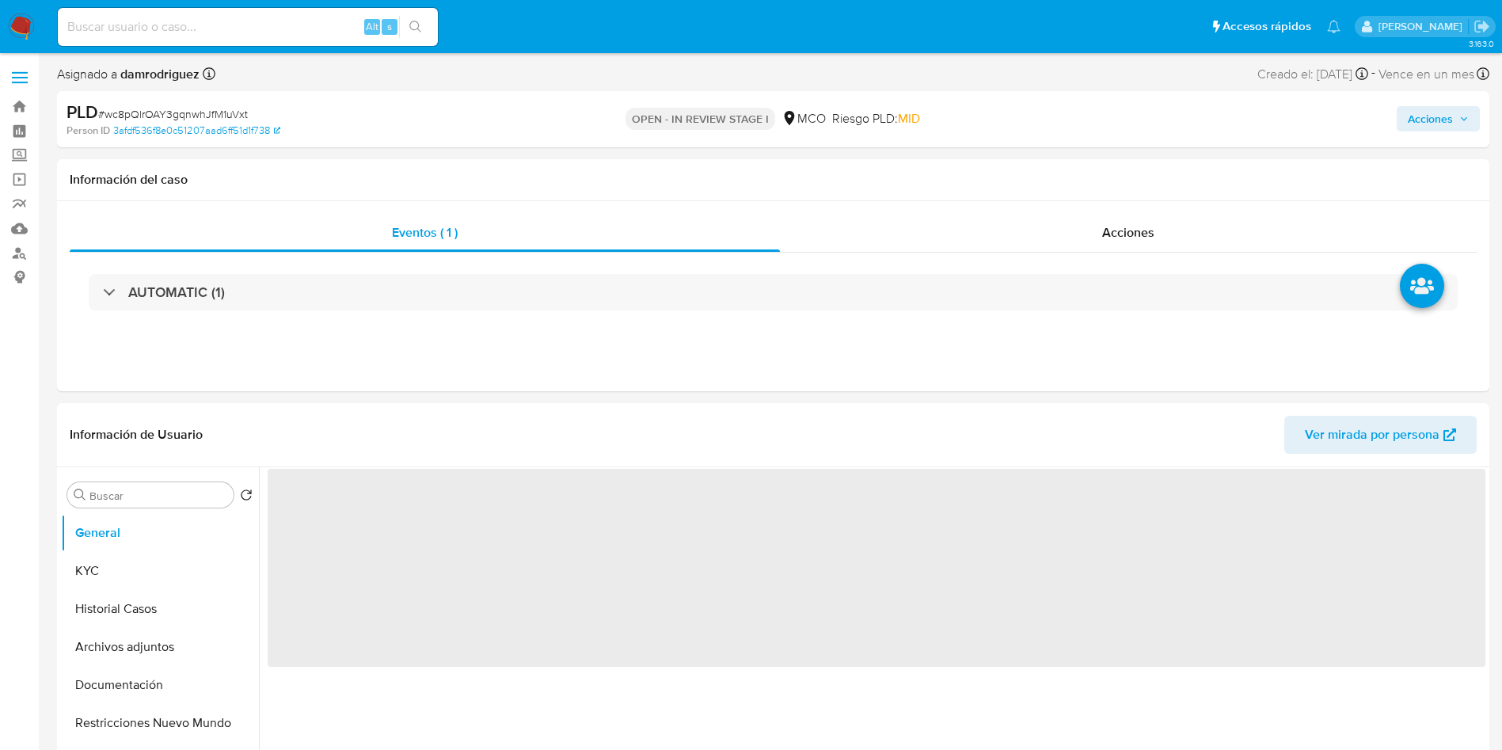
select select "10"
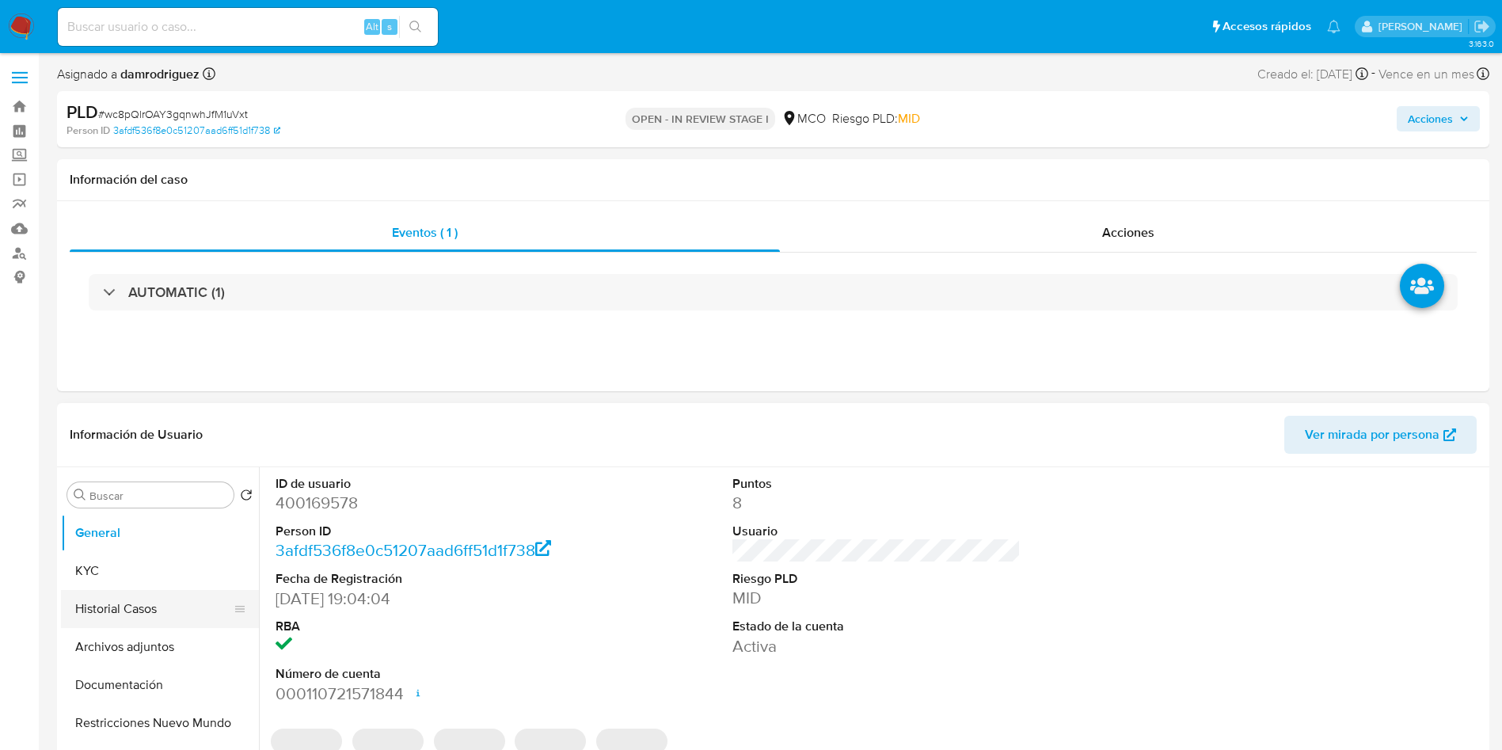
click at [180, 604] on button "Historial Casos" at bounding box center [153, 609] width 185 height 38
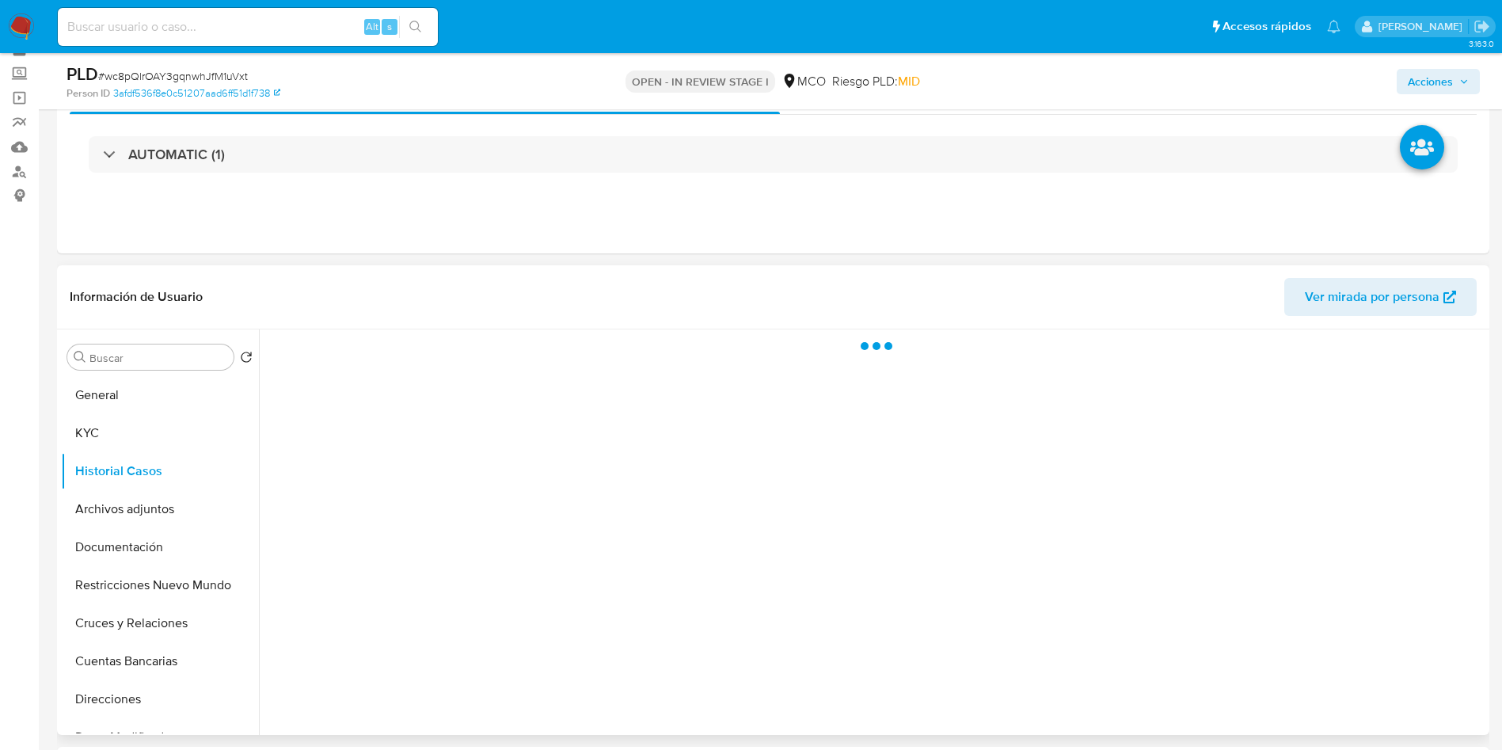
scroll to position [119, 0]
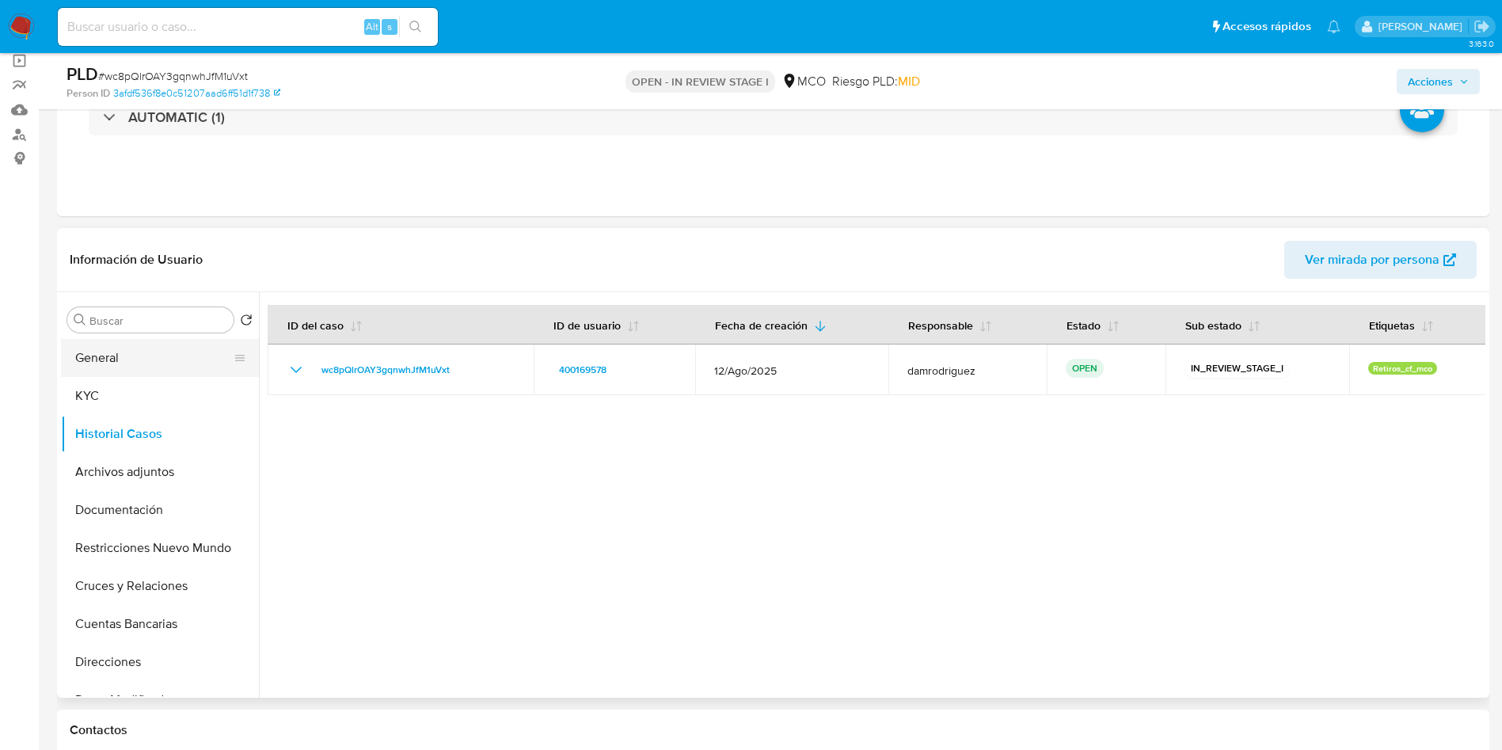
click at [210, 360] on button "General" at bounding box center [153, 358] width 185 height 38
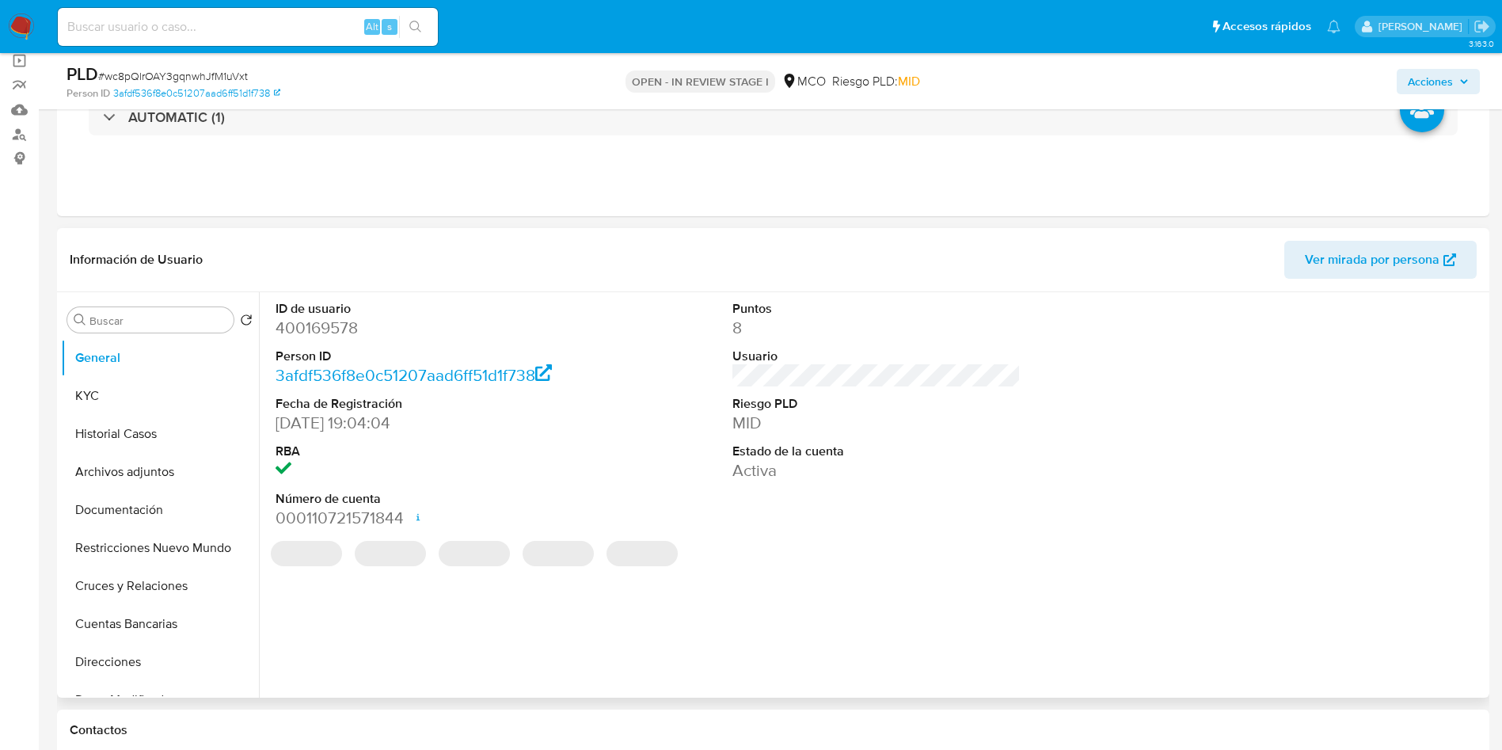
click at [324, 331] on dd "400169578" at bounding box center [420, 328] width 289 height 22
copy dd "400169578"
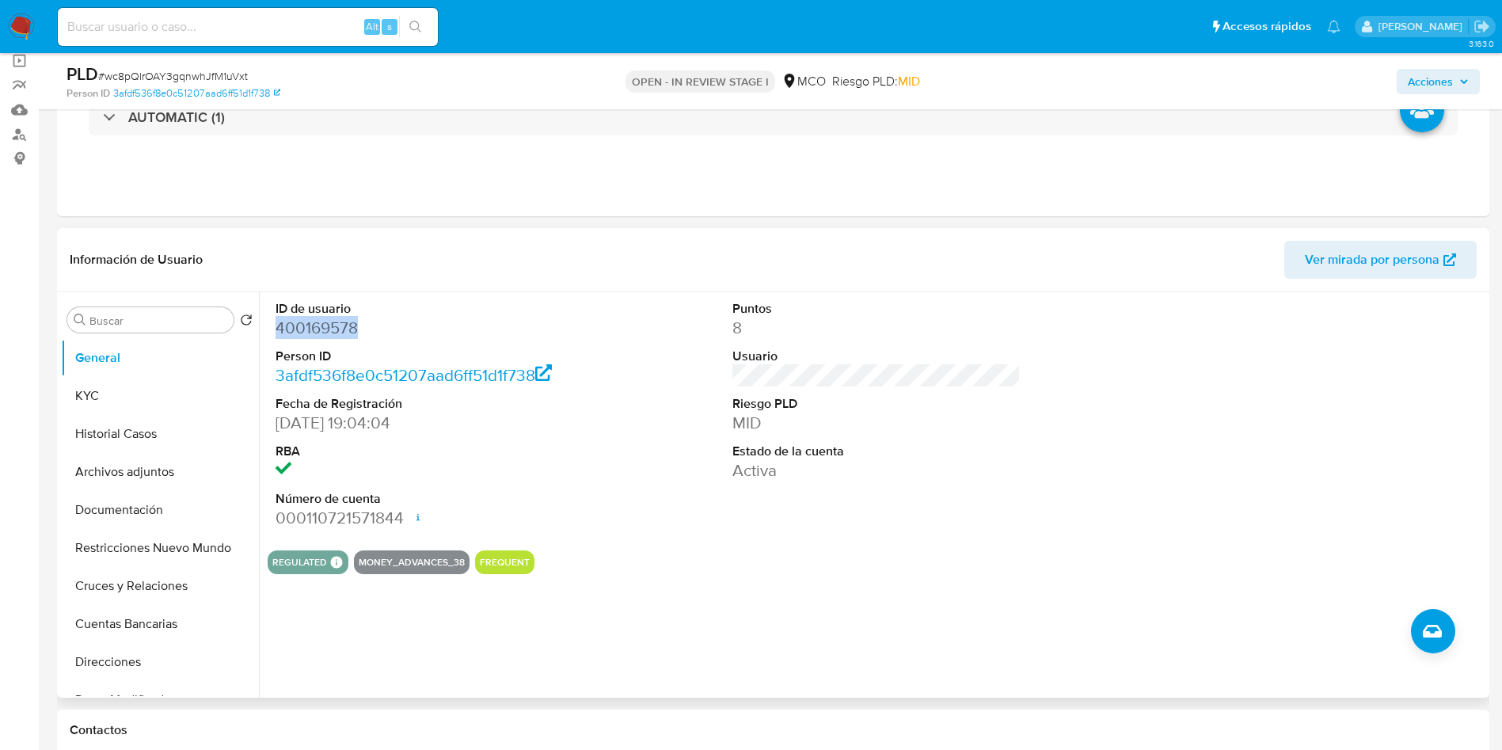
click at [330, 326] on dd "400169578" at bounding box center [420, 328] width 289 height 22
drag, startPoint x: 123, startPoint y: 418, endPoint x: 123, endPoint y: 406, distance: 12.7
click at [123, 418] on button "Historial Casos" at bounding box center [160, 434] width 198 height 38
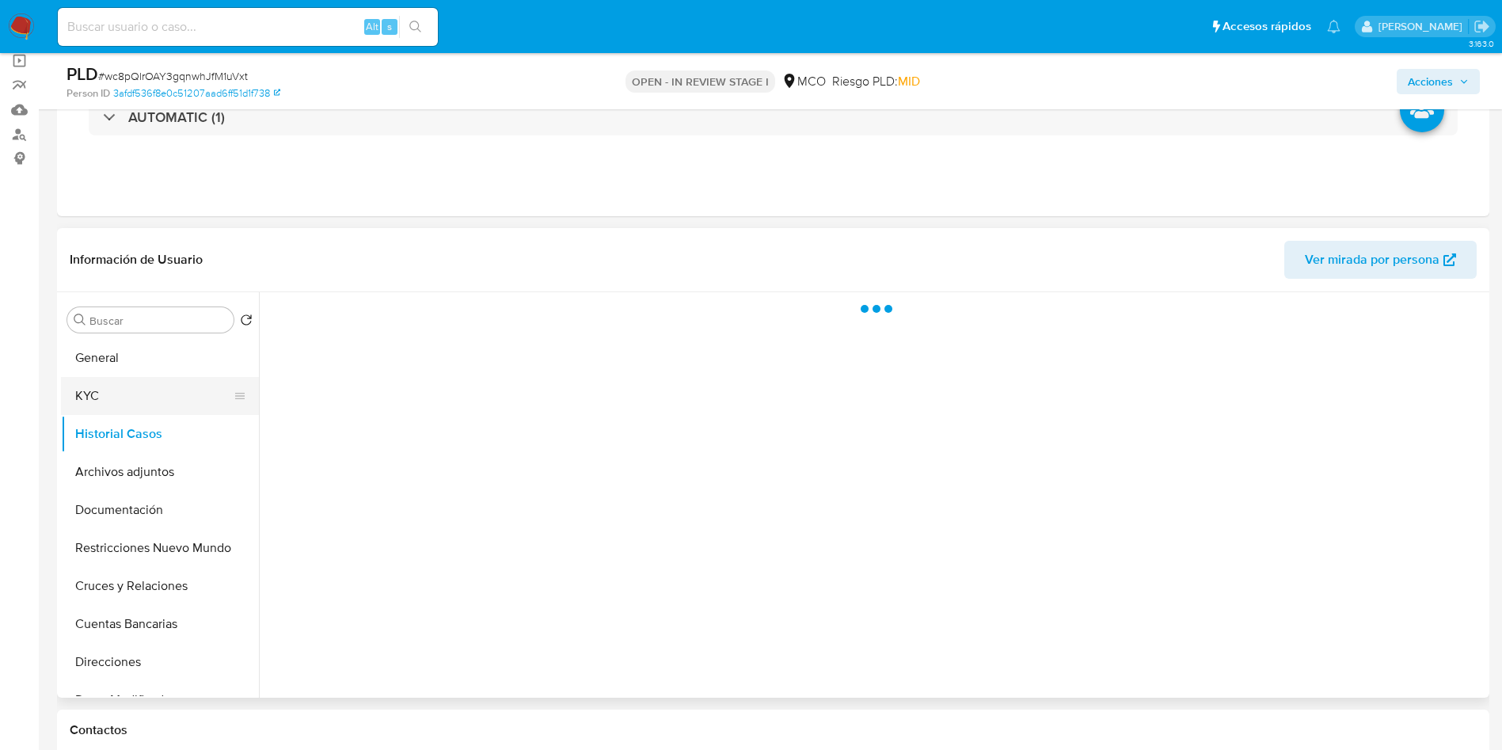
click at [123, 398] on button "KYC" at bounding box center [153, 396] width 185 height 38
click at [517, 307] on div at bounding box center [877, 491] width 1218 height 398
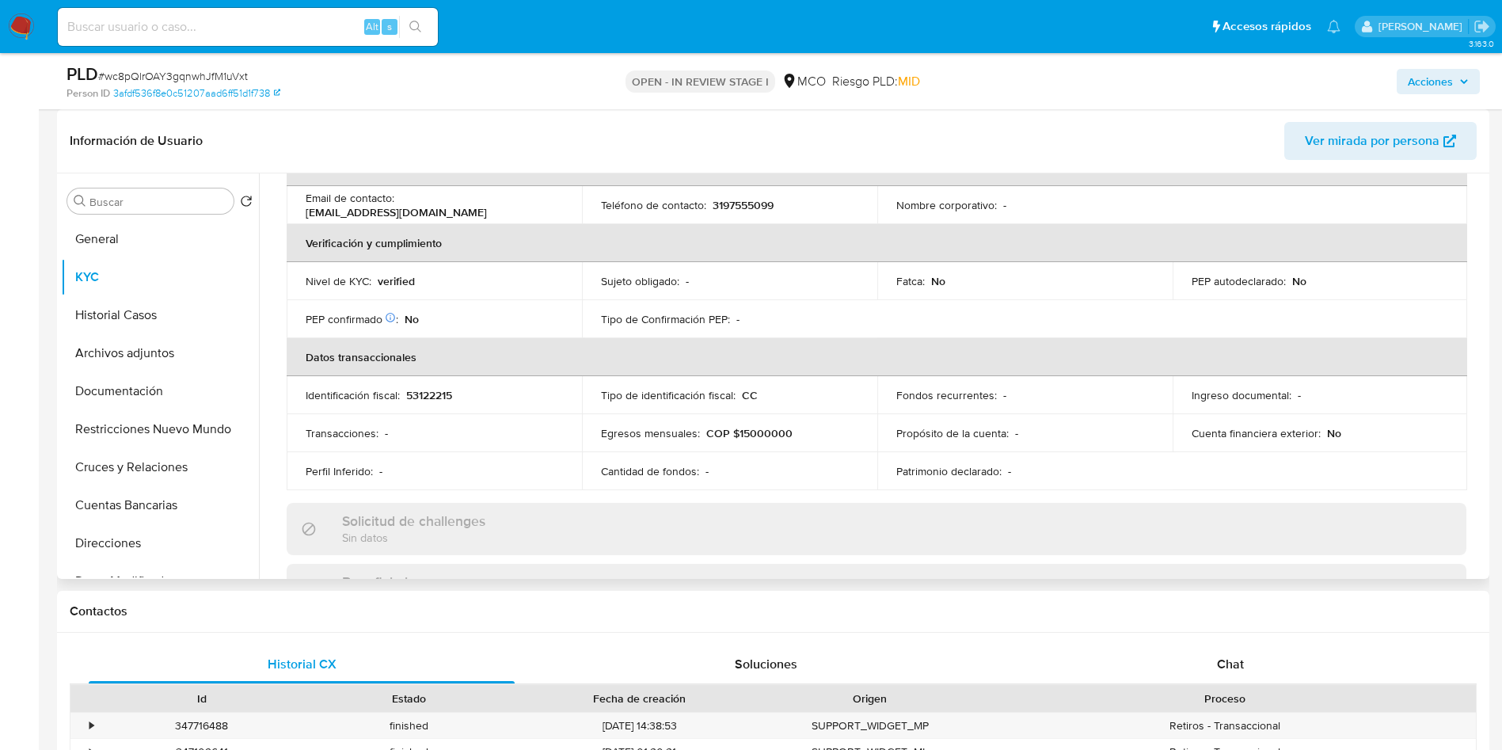
scroll to position [105, 0]
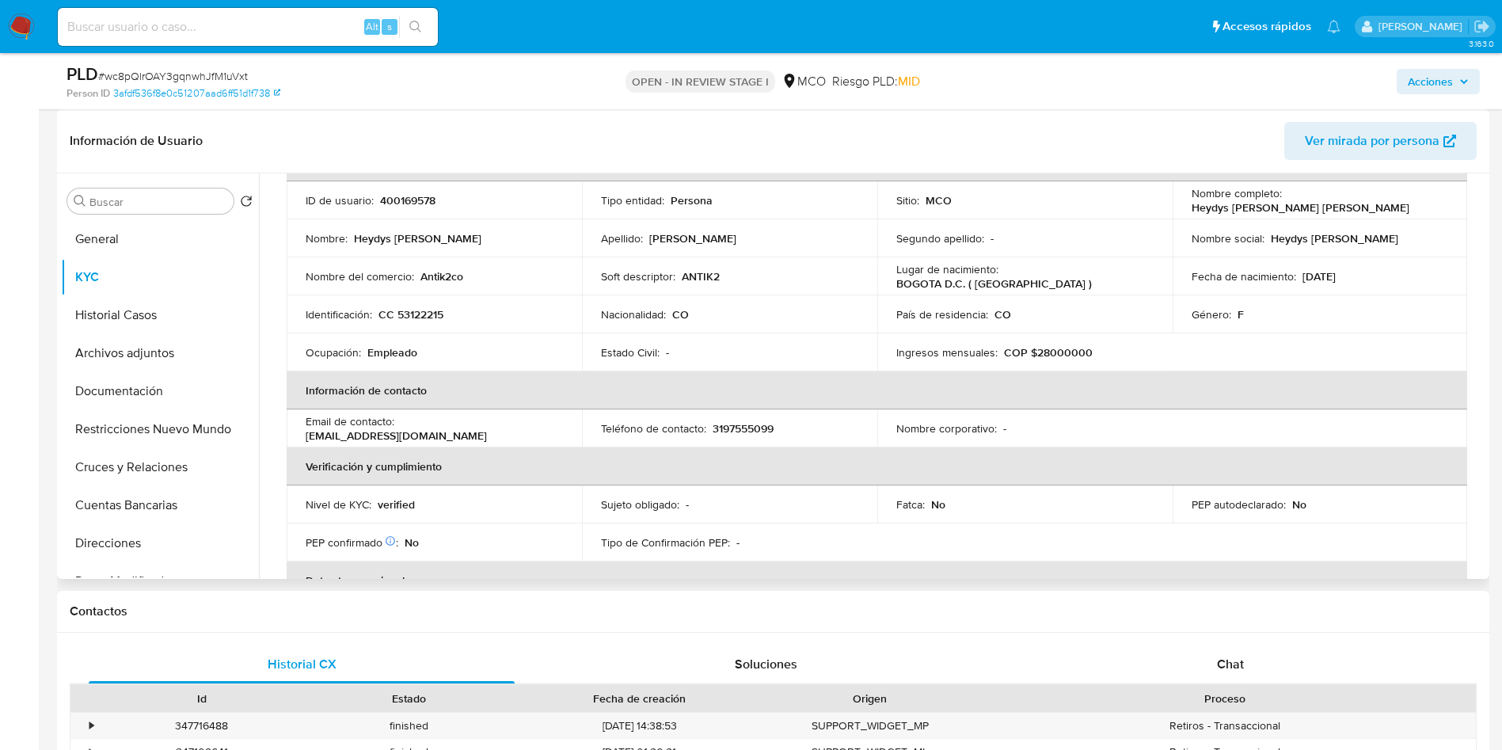
drag, startPoint x: 1087, startPoint y: 345, endPoint x: 1067, endPoint y: 291, distance: 58.1
click at [1080, 345] on div "Ingresos mensuales : COP $28000000" at bounding box center [1025, 352] width 257 height 14
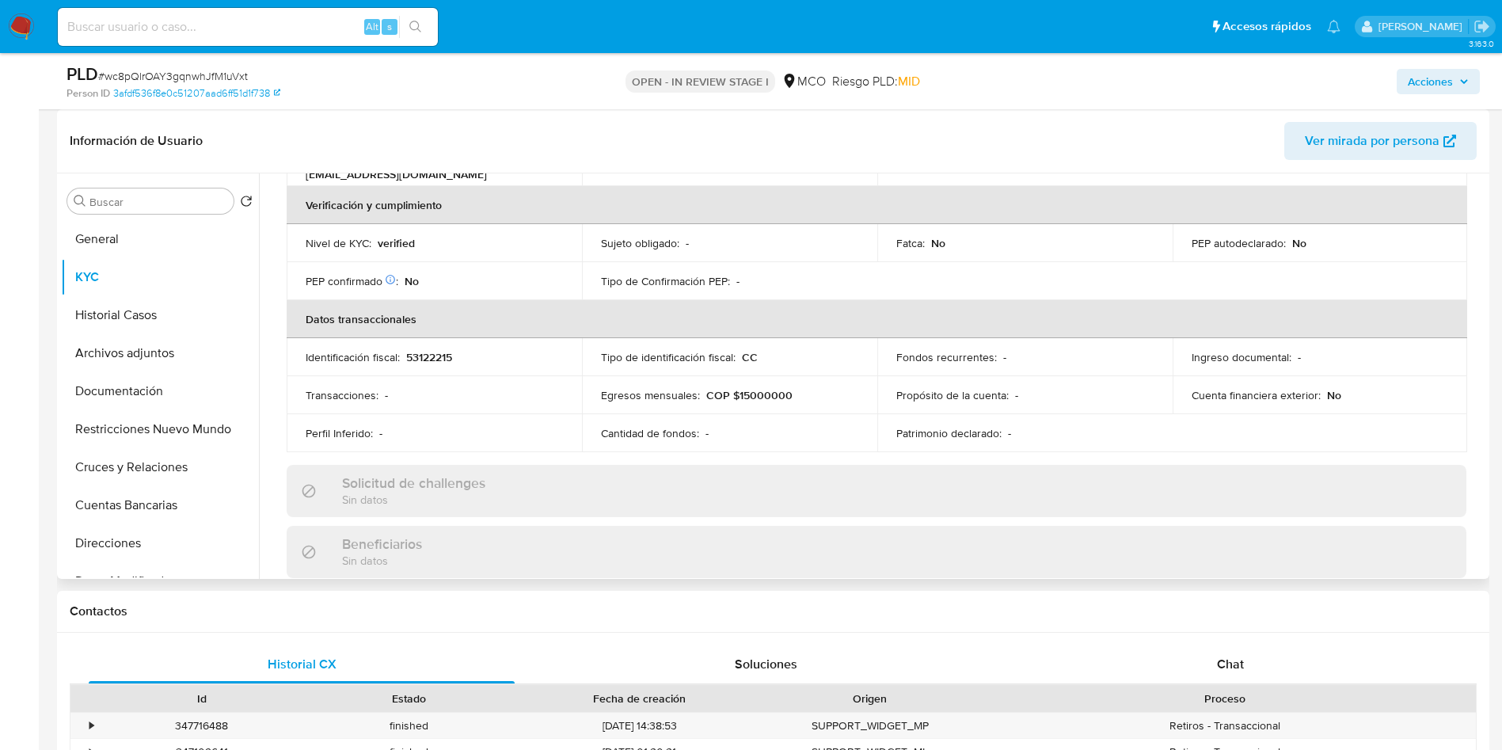
scroll to position [581, 0]
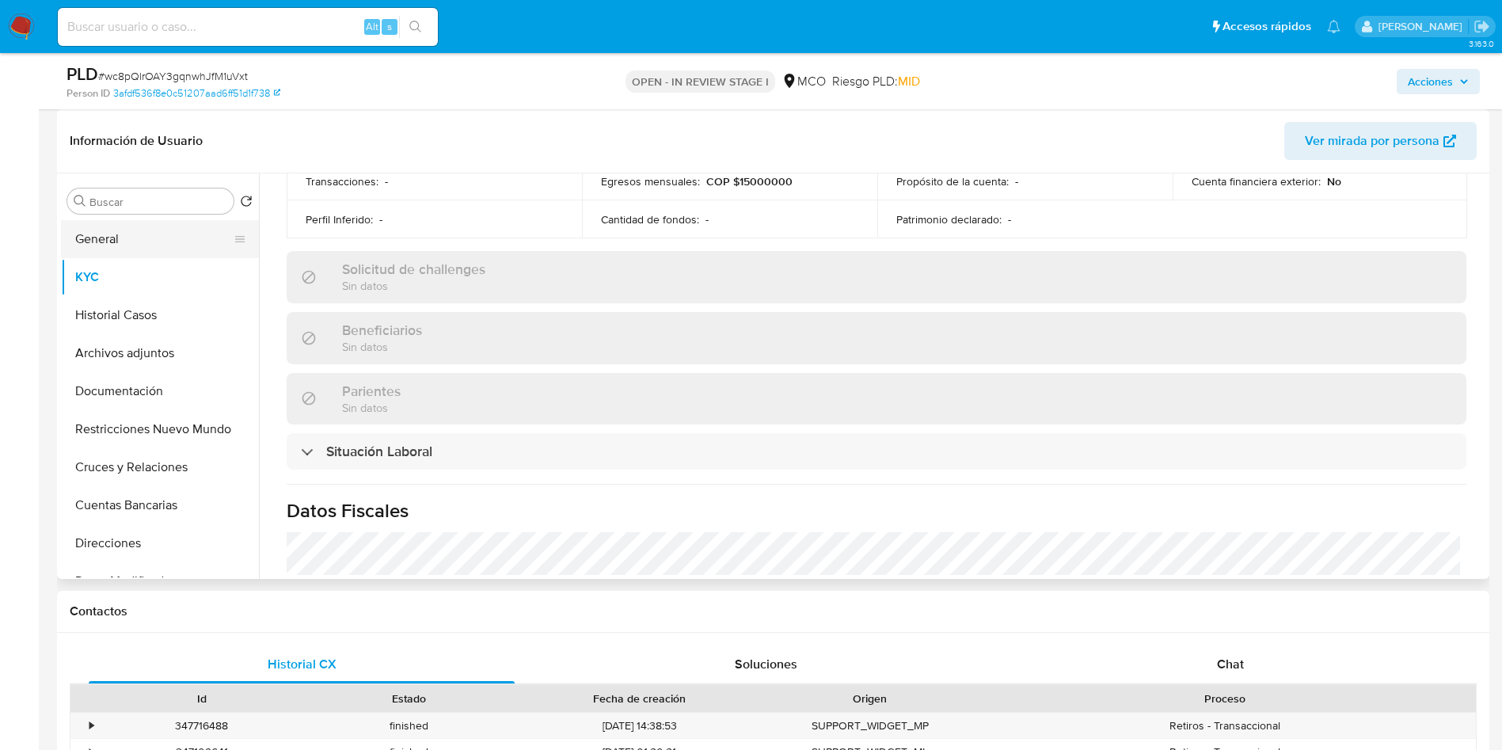
click at [109, 233] on button "General" at bounding box center [153, 239] width 185 height 38
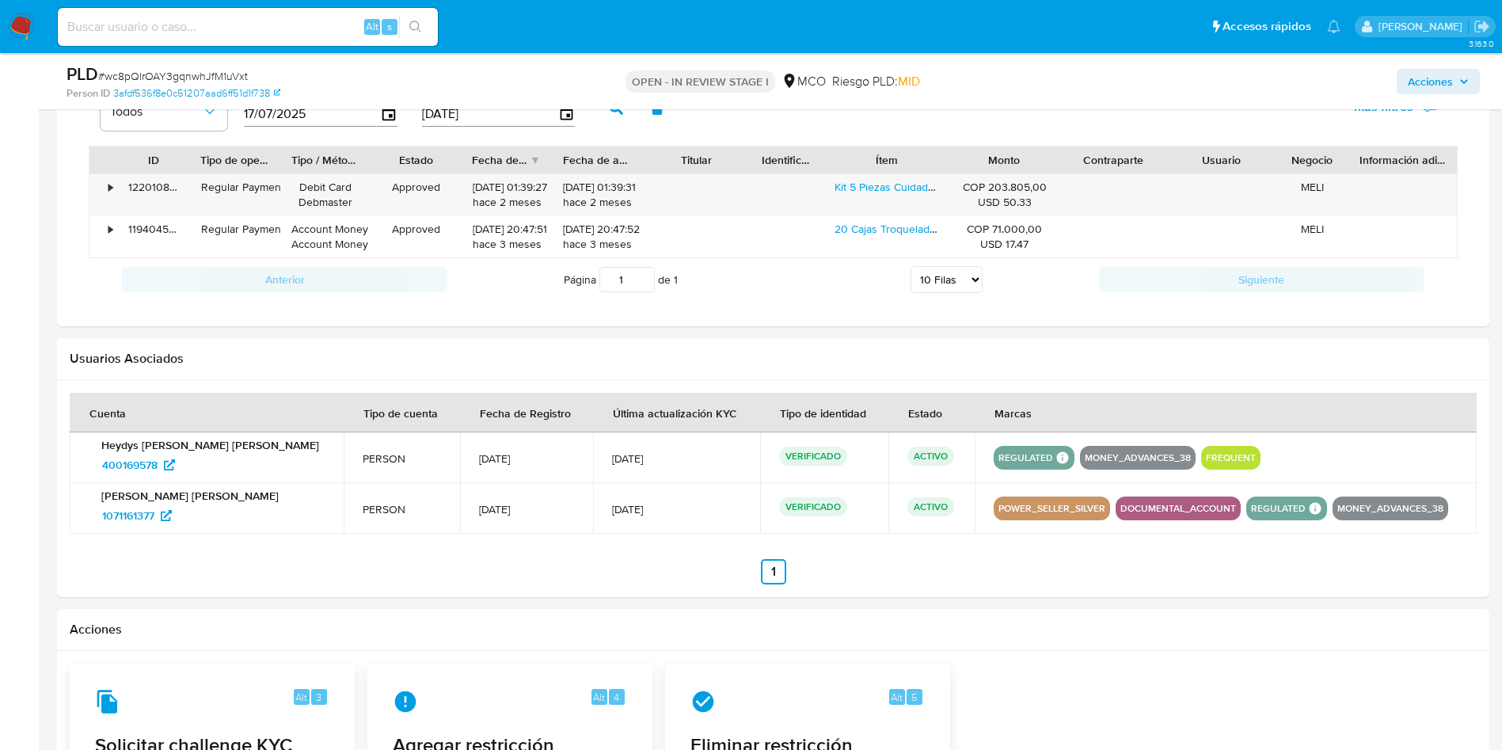
scroll to position [1198, 0]
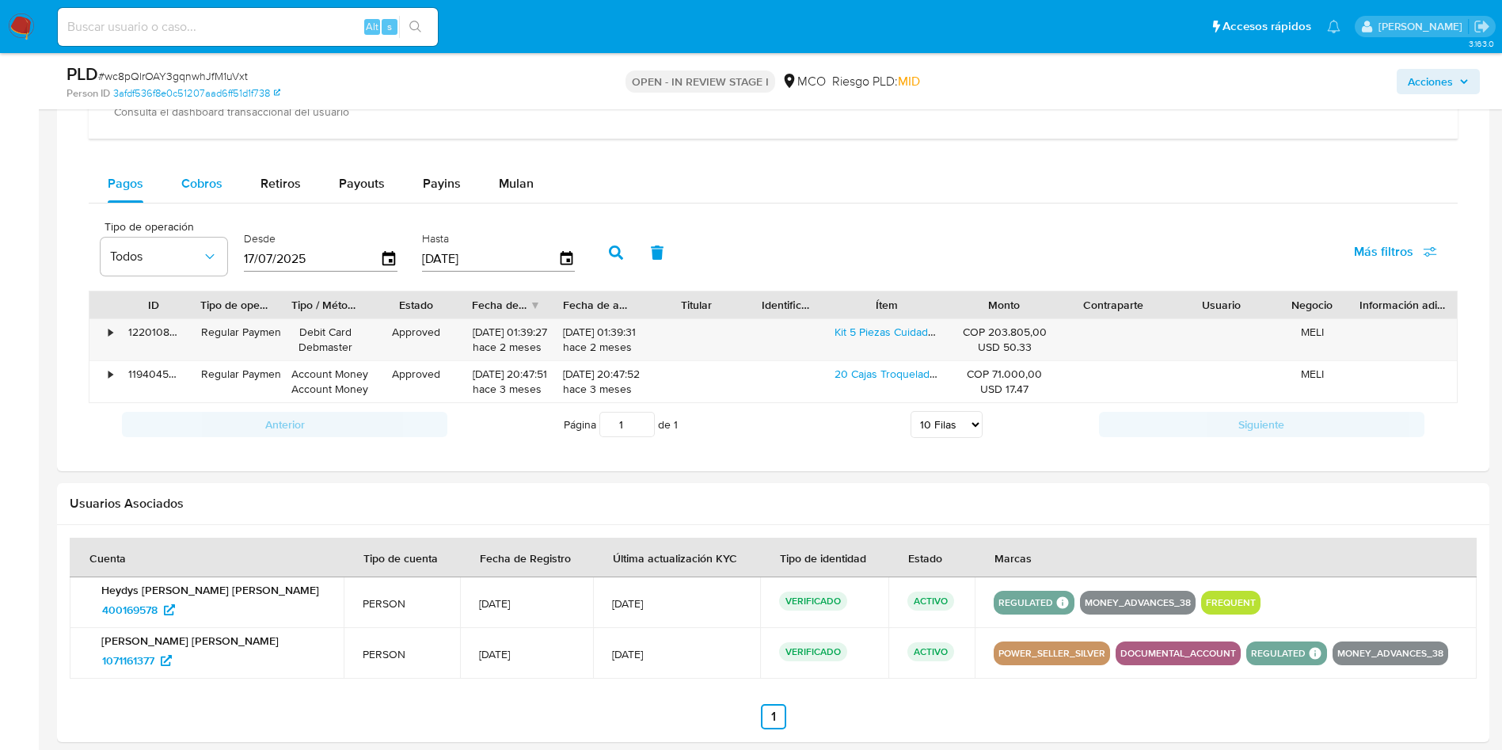
click at [199, 190] on span "Cobros" at bounding box center [201, 183] width 41 height 18
select select "10"
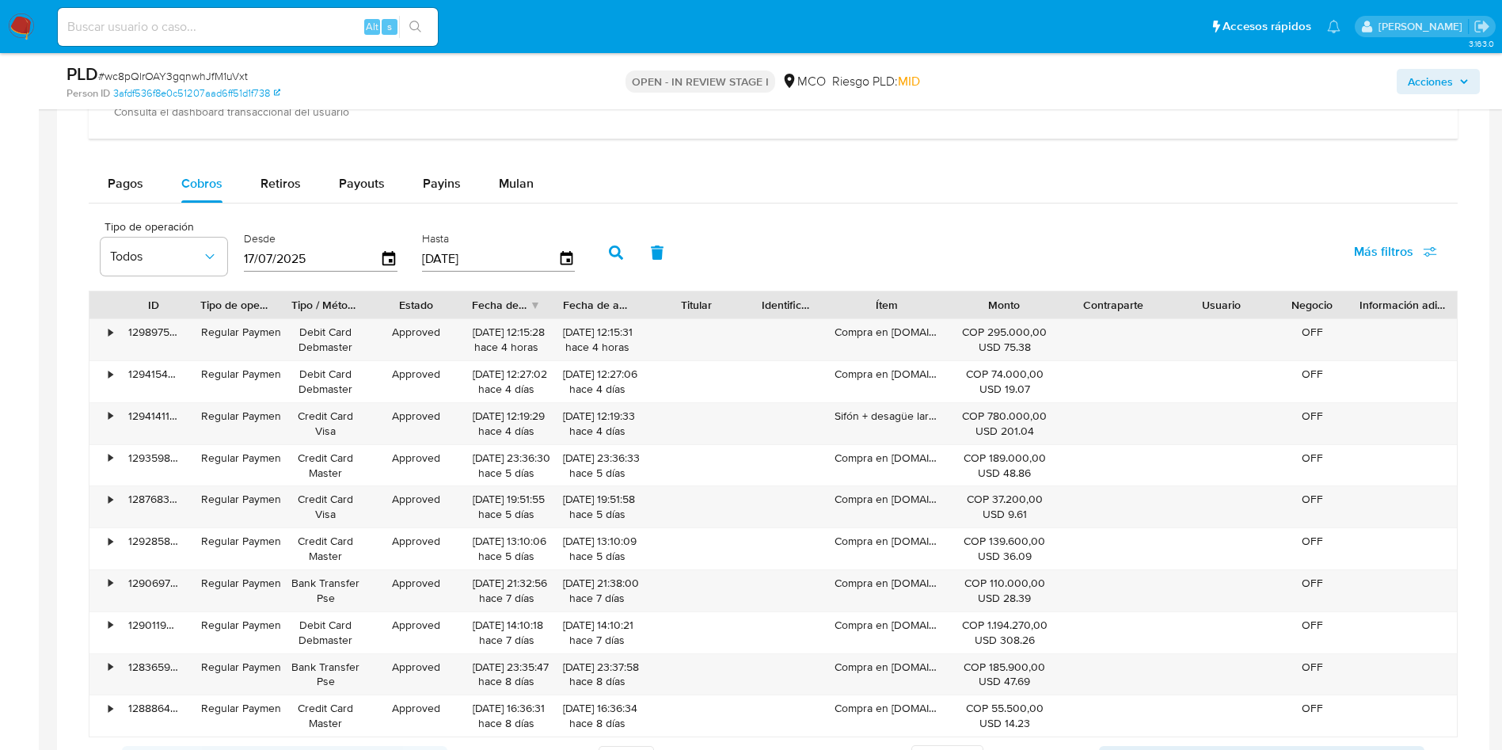
click at [969, 308] on div "Monto" at bounding box center [1005, 305] width 86 height 16
click at [921, 327] on div "Compra en Antik2.co" at bounding box center [887, 339] width 127 height 41
click at [920, 329] on div "Compra en Antik2.co" at bounding box center [887, 339] width 127 height 41
click at [852, 196] on div "Pagos Cobros Retiros Payouts Payins Mulan" at bounding box center [773, 184] width 1369 height 38
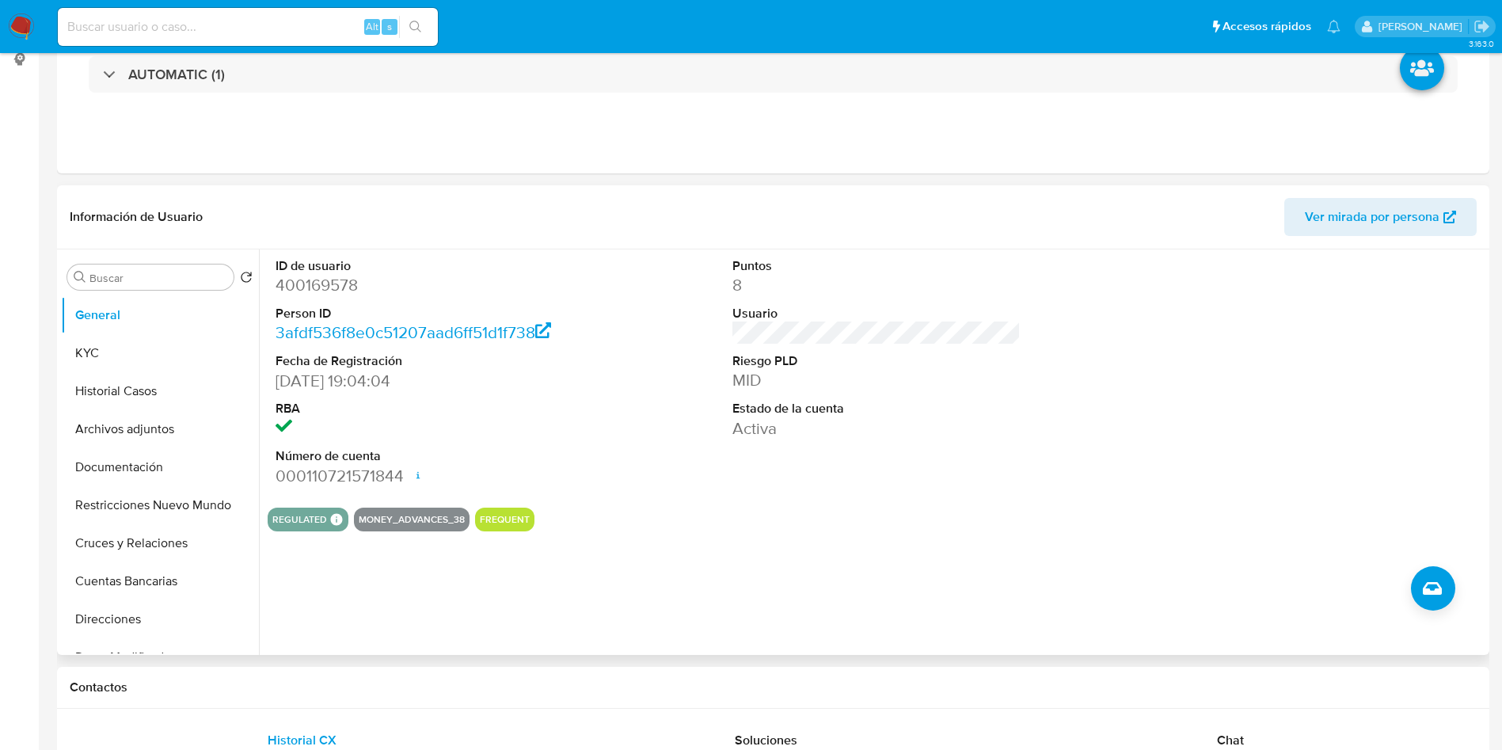
scroll to position [356, 0]
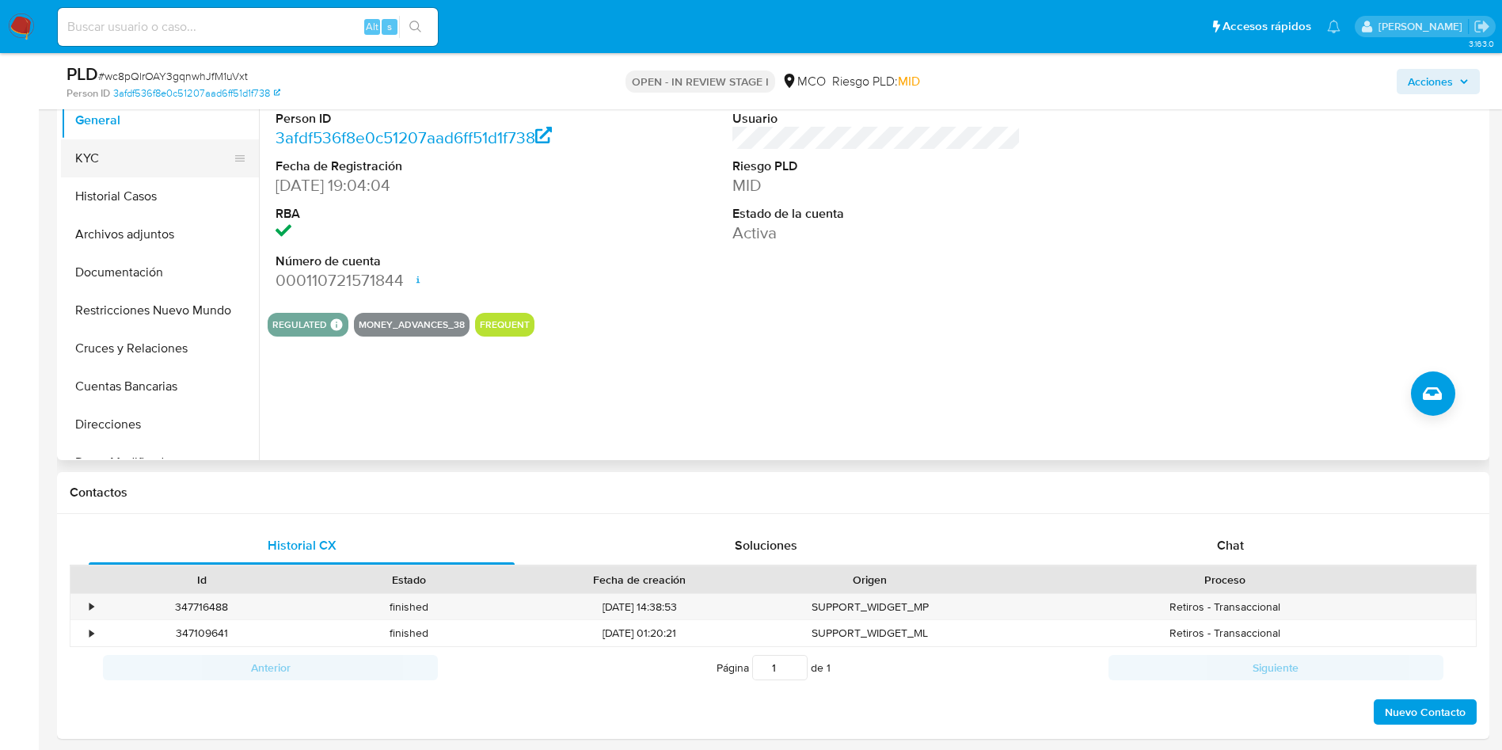
click at [119, 163] on button "KYC" at bounding box center [153, 158] width 185 height 38
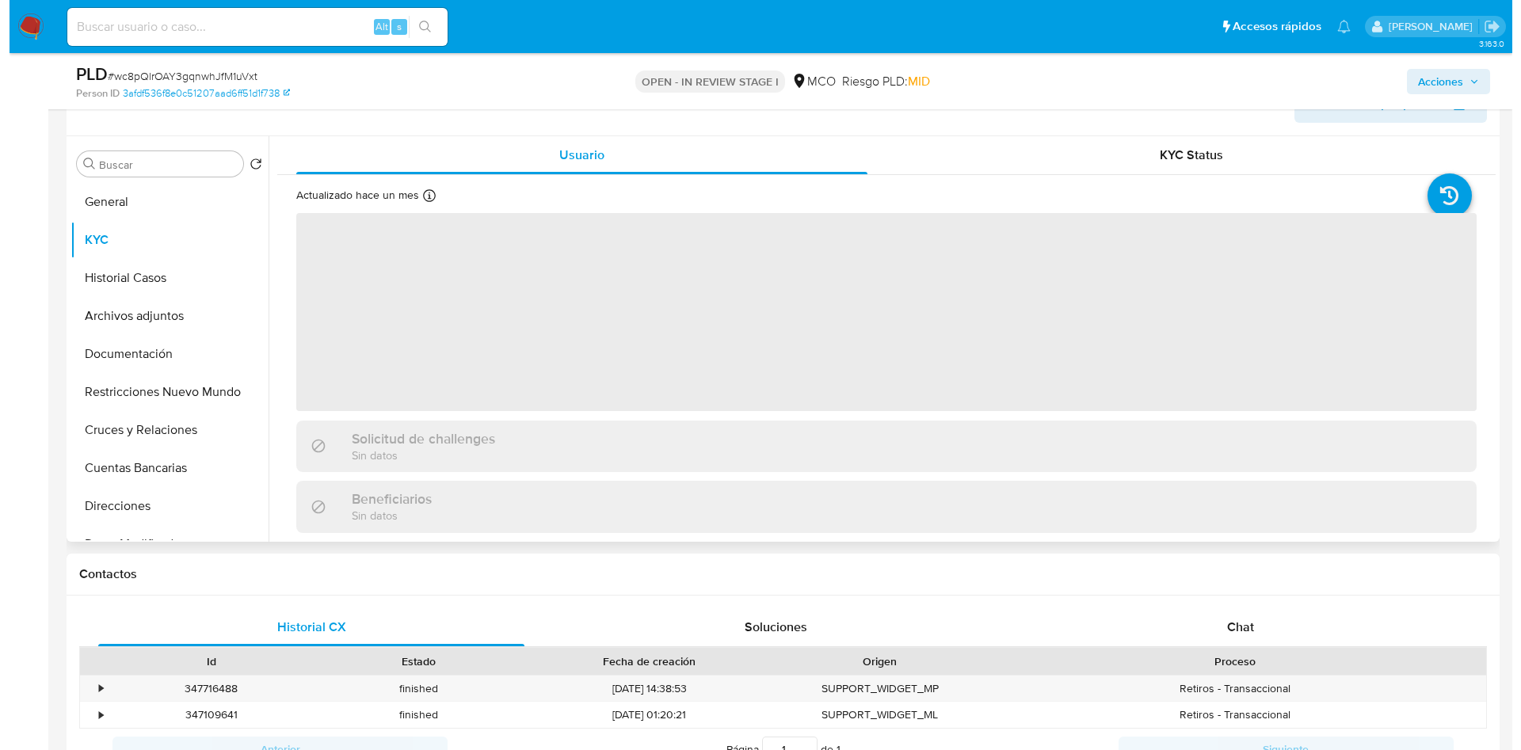
scroll to position [238, 0]
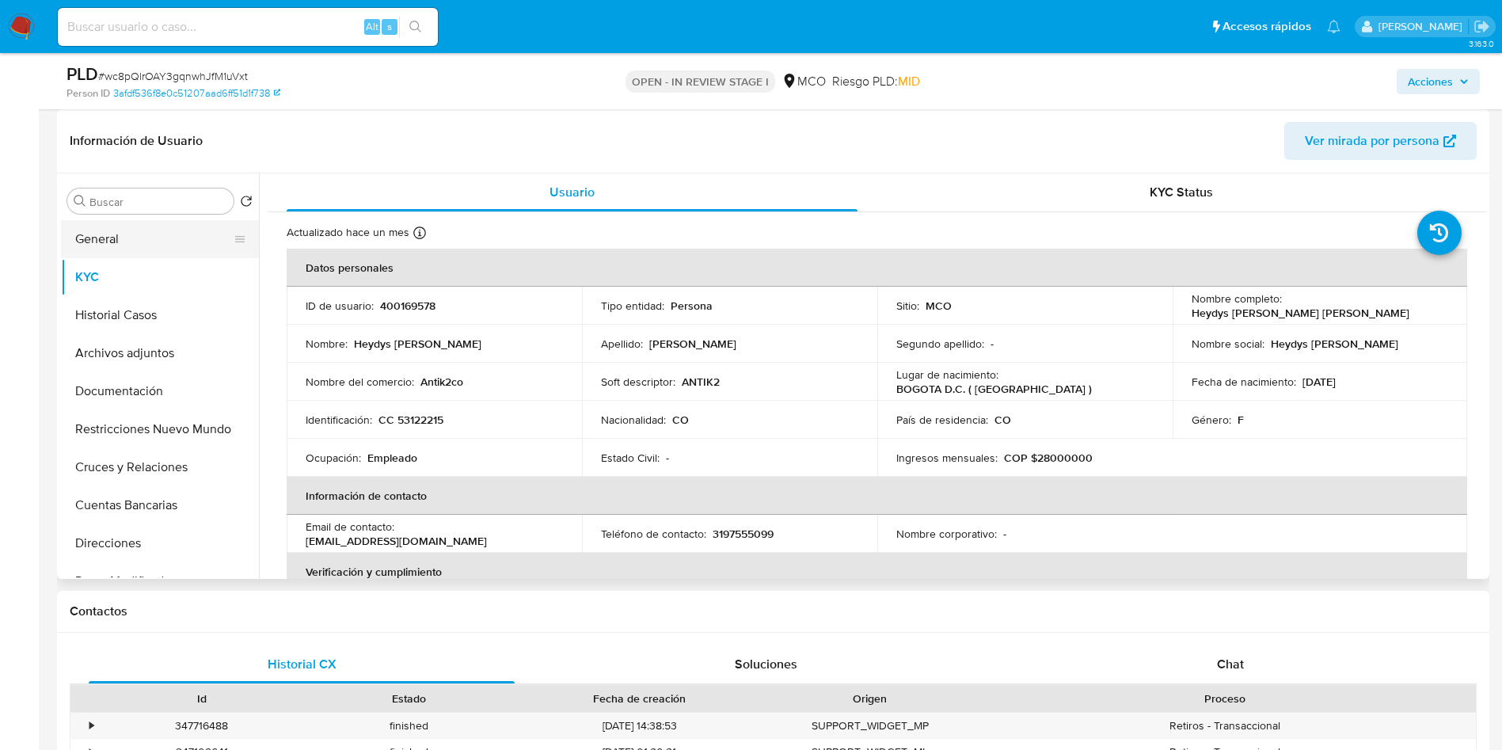
click at [136, 232] on button "General" at bounding box center [153, 239] width 185 height 38
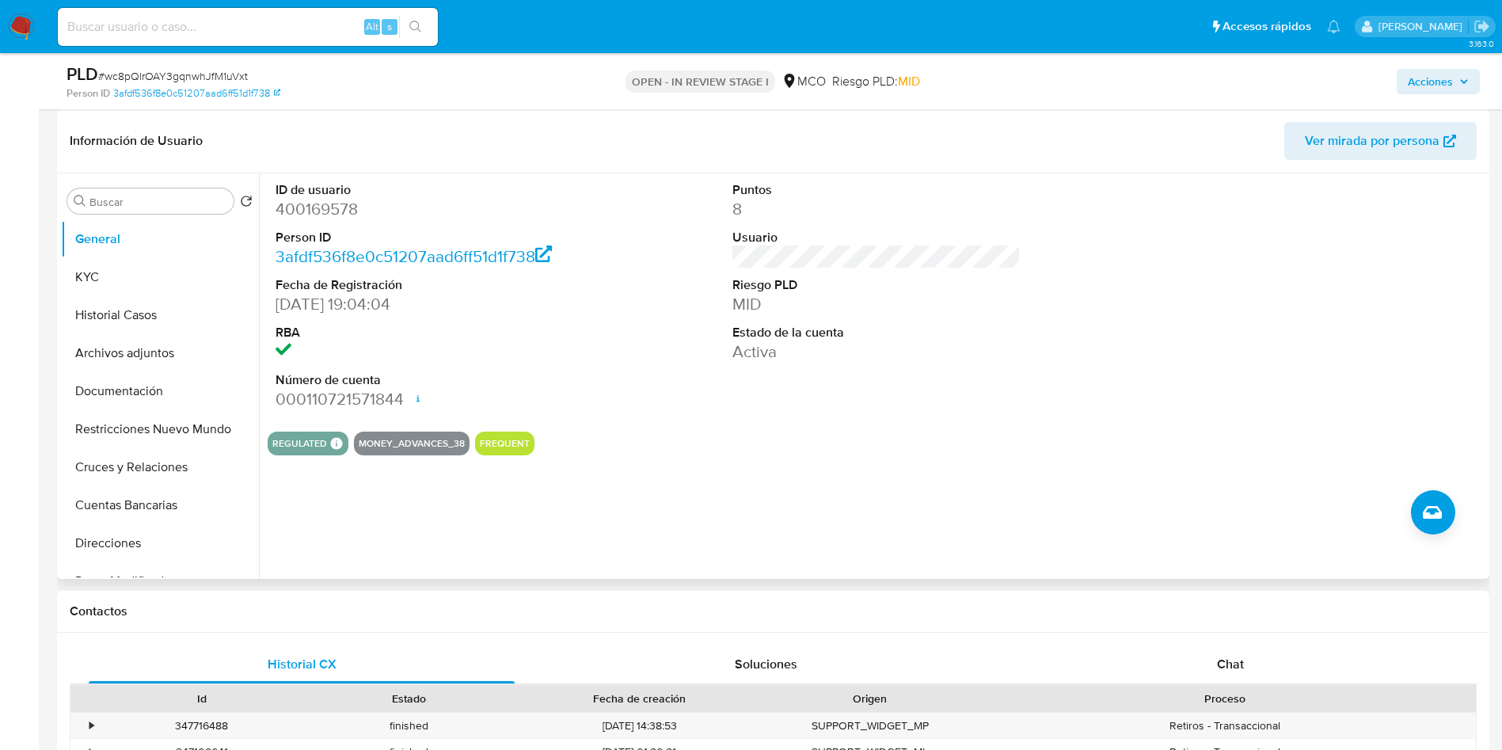
click at [661, 386] on div "ID de usuario 400169578 Person ID 3afdf536f8e0c51207aad6ff51d1f738 Fecha de Reg…" at bounding box center [877, 296] width 1218 height 246
click at [920, 467] on div "ID de usuario 400169578 Person ID 3afdf536f8e0c51207aad6ff51d1f738 Fecha de Reg…" at bounding box center [872, 376] width 1227 height 406
drag, startPoint x: 127, startPoint y: 327, endPoint x: 135, endPoint y: 348, distance: 22.1
click at [128, 332] on button "Historial Casos" at bounding box center [160, 315] width 198 height 38
click at [135, 348] on button "Archivos adjuntos" at bounding box center [153, 353] width 185 height 38
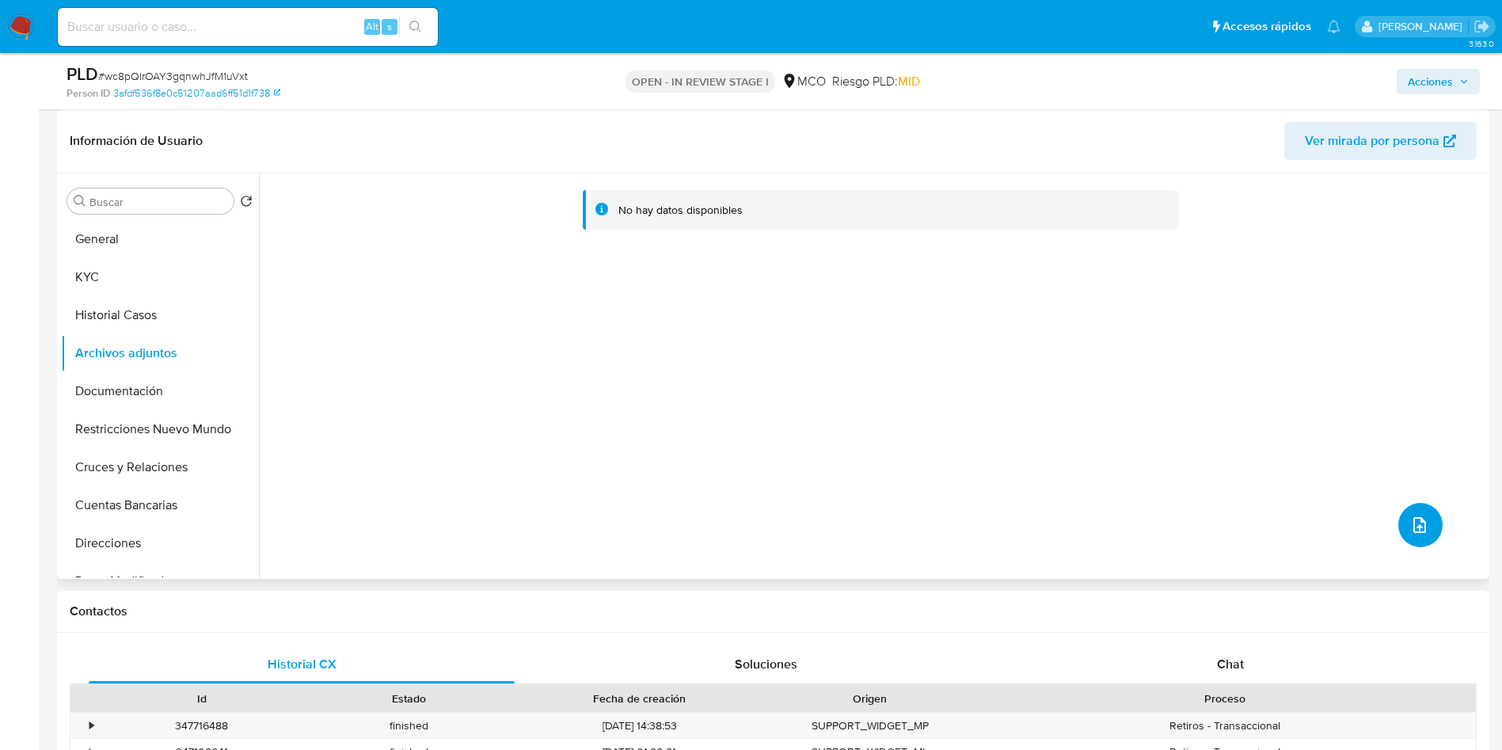
click at [1411, 520] on icon "upload-file" at bounding box center [1420, 525] width 19 height 19
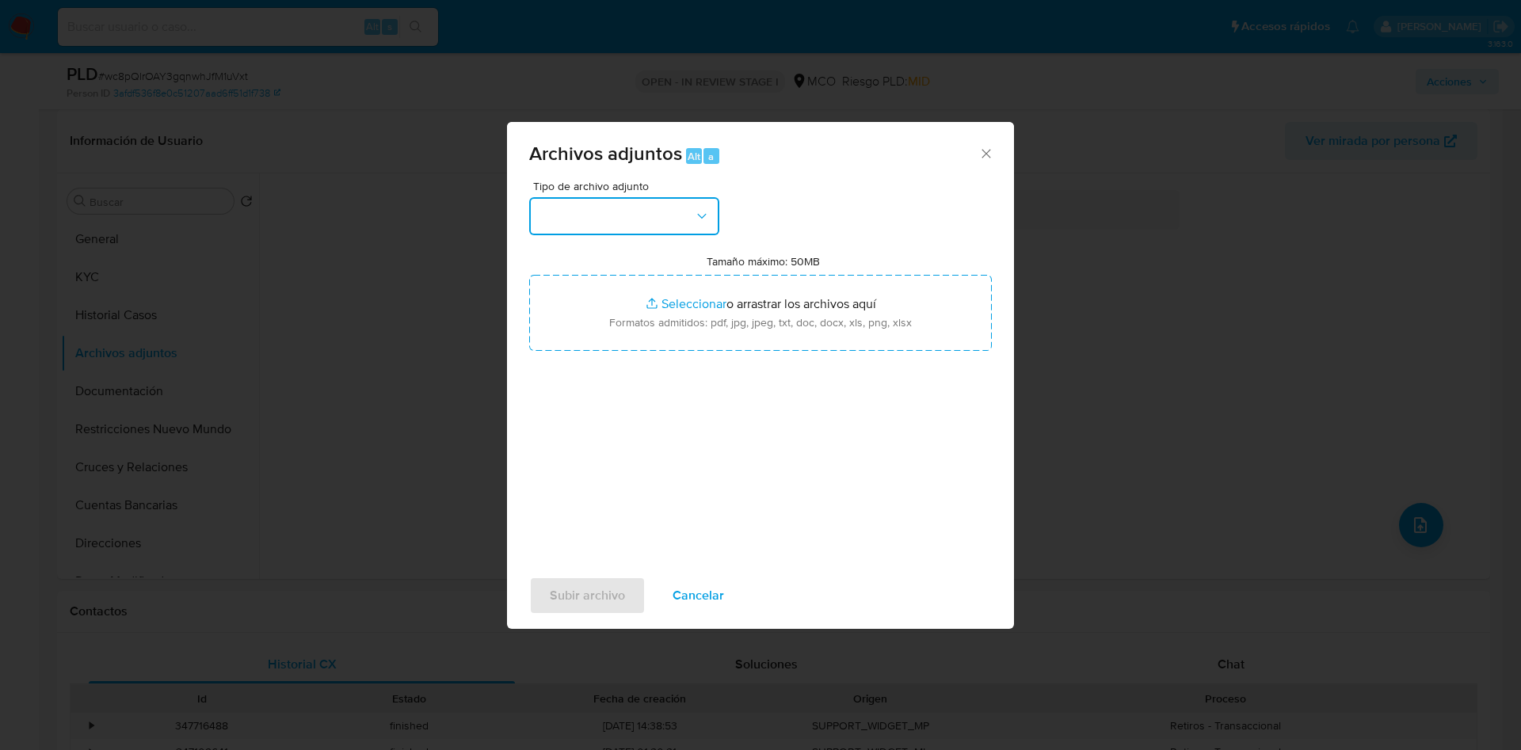
click at [615, 223] on button "button" at bounding box center [624, 216] width 190 height 38
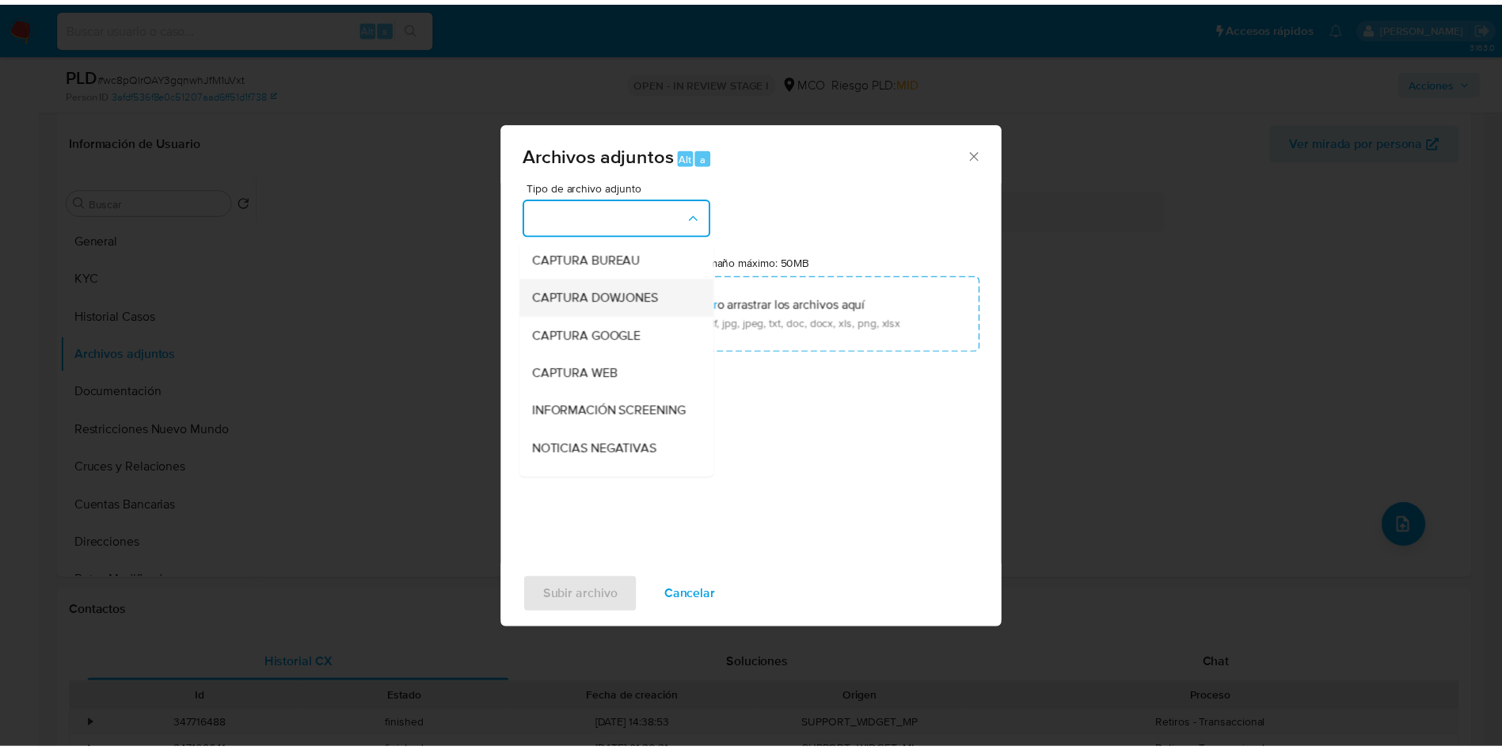
scroll to position [119, 0]
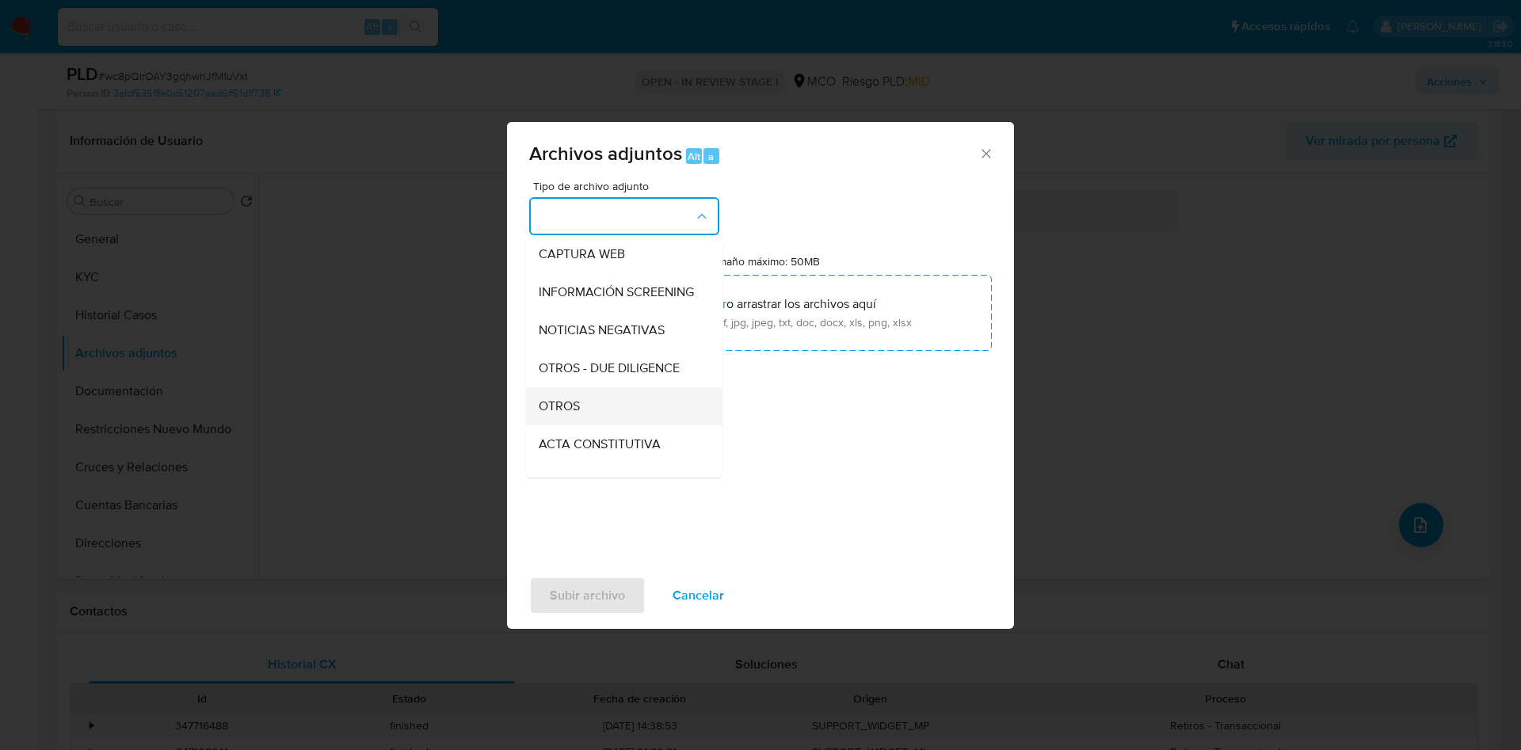
click at [608, 425] on div "OTROS" at bounding box center [620, 406] width 162 height 38
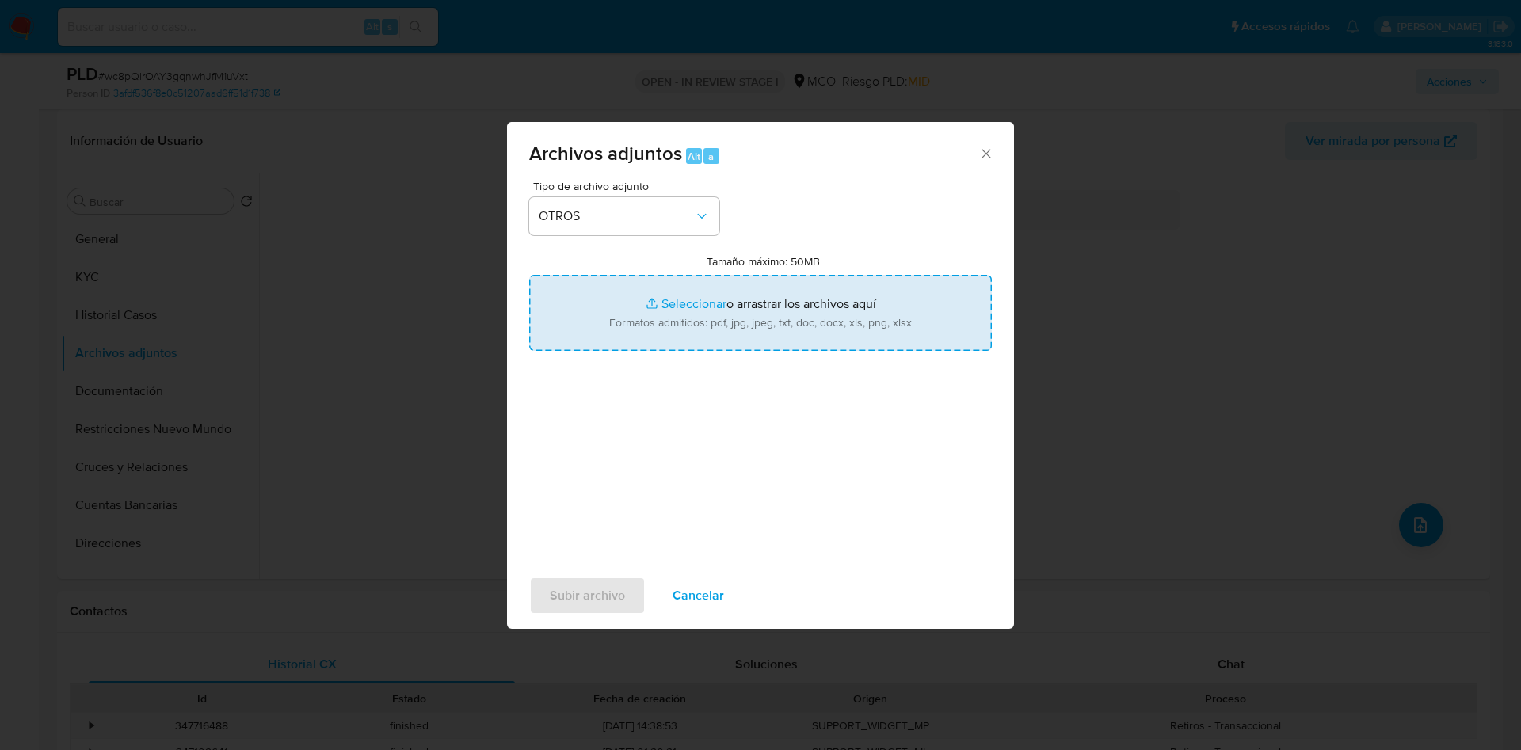
click at [711, 322] on input "Tamaño máximo: 50MB Seleccionar archivos" at bounding box center [760, 313] width 463 height 76
type input "C:\fakepath\400169578 - 14_10_2025.pdf"
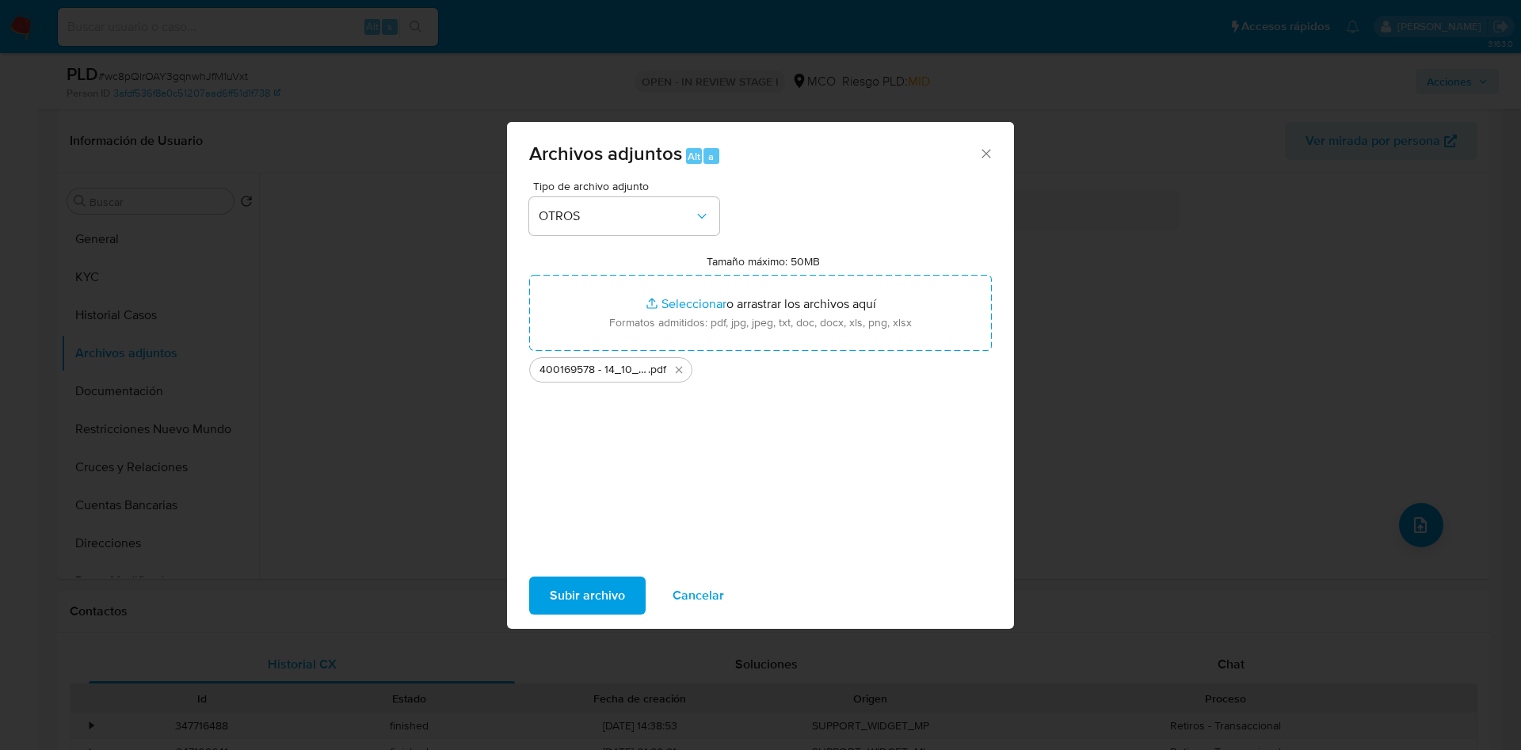
click at [595, 584] on span "Subir archivo" at bounding box center [587, 595] width 75 height 35
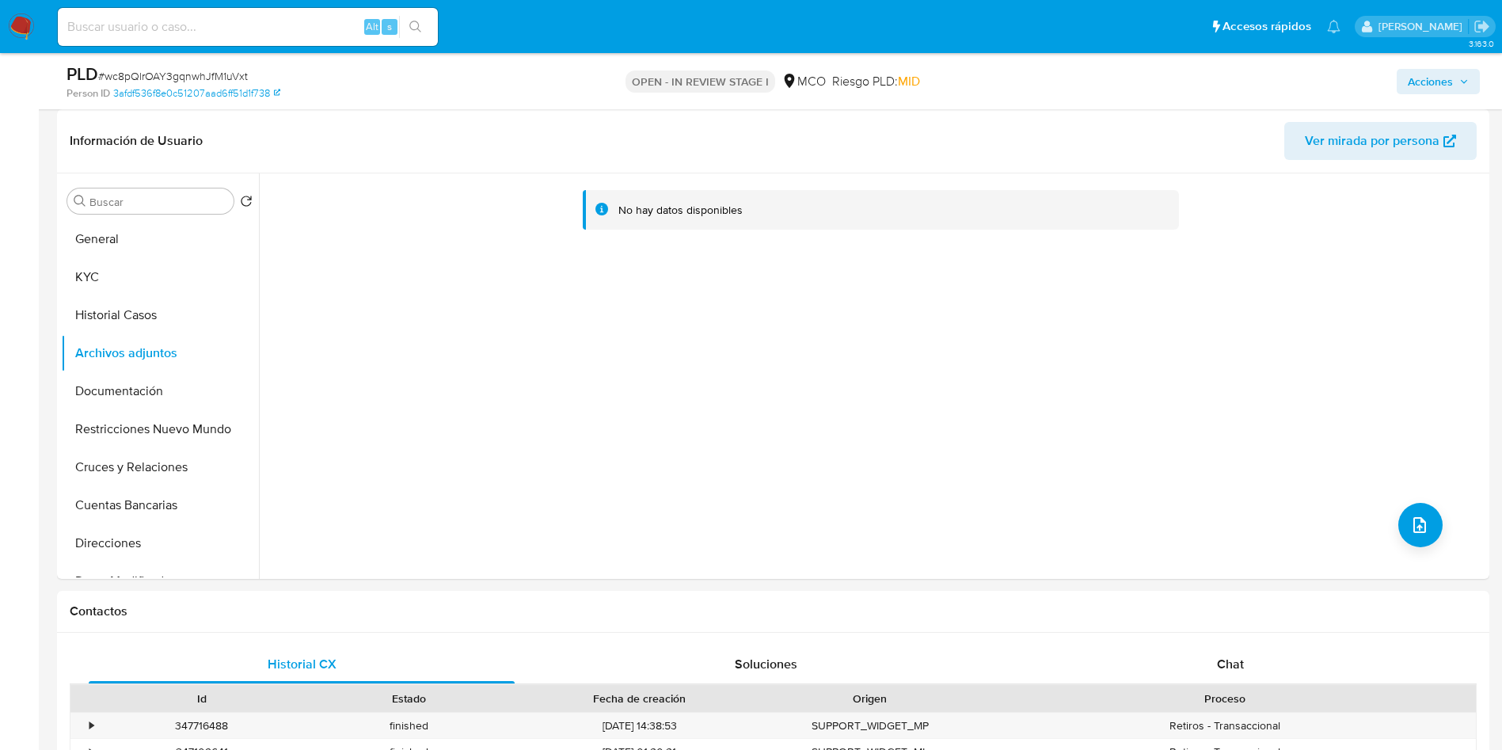
click at [1438, 74] on span "Acciones" at bounding box center [1430, 81] width 45 height 25
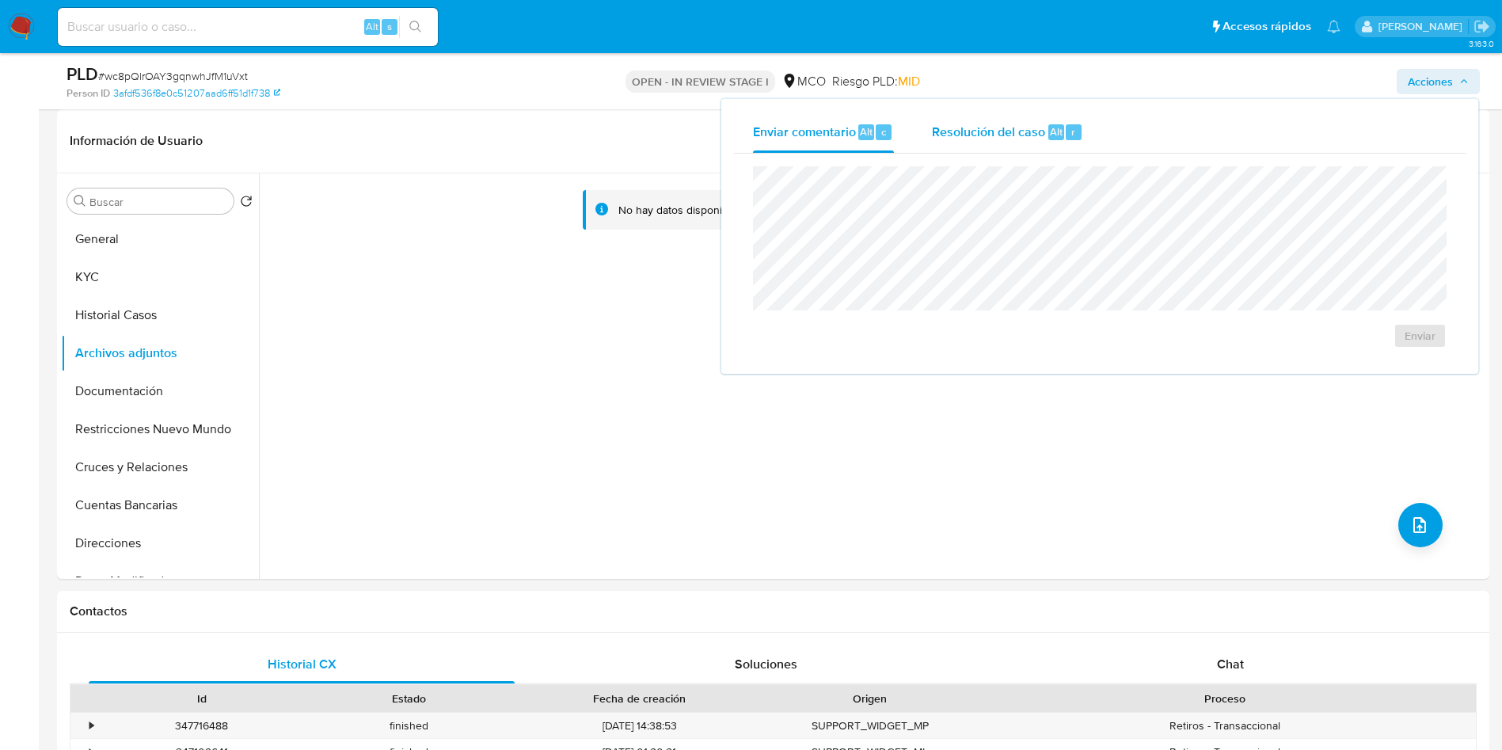
click at [1022, 140] on div "Resolución del caso Alt r" at bounding box center [1007, 132] width 151 height 41
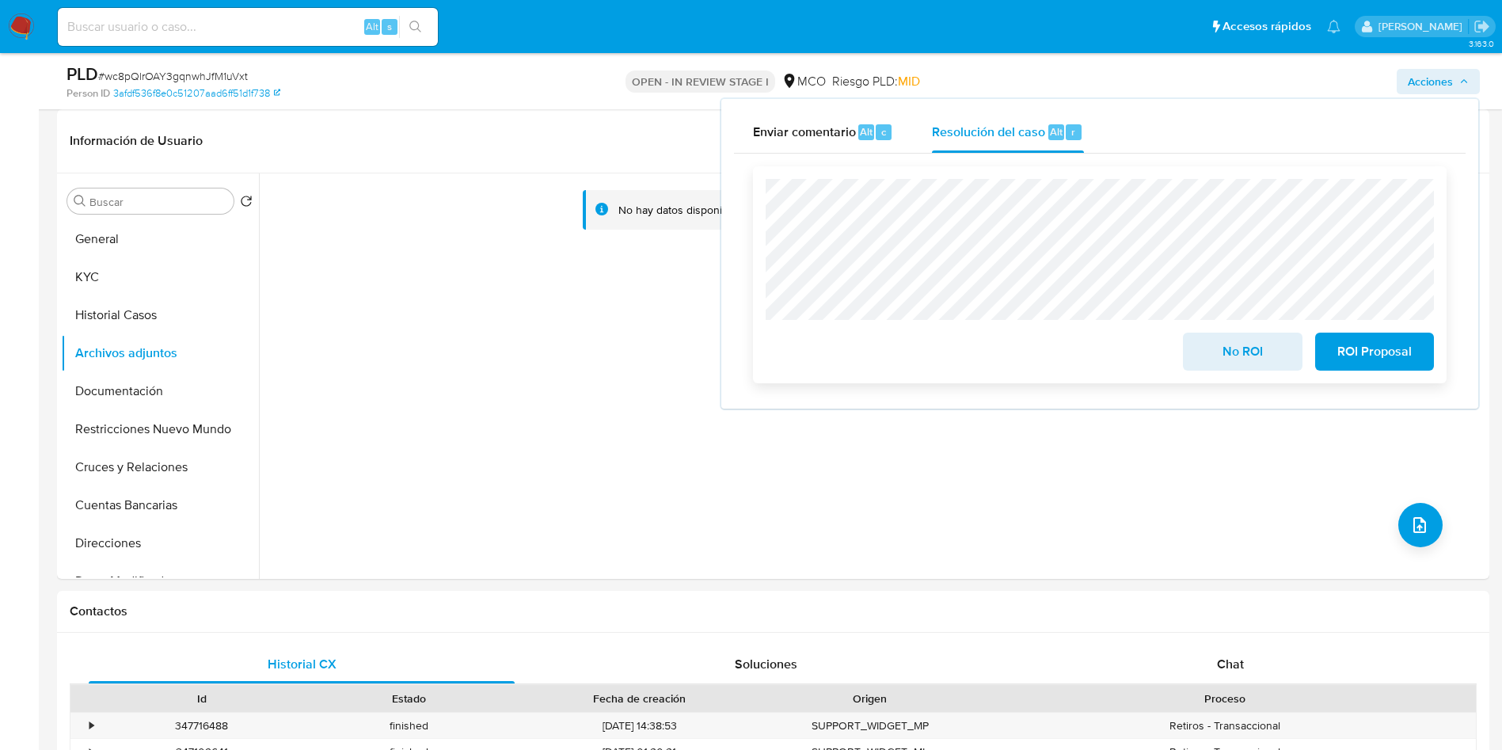
click at [1232, 350] on span "No ROI" at bounding box center [1243, 351] width 78 height 35
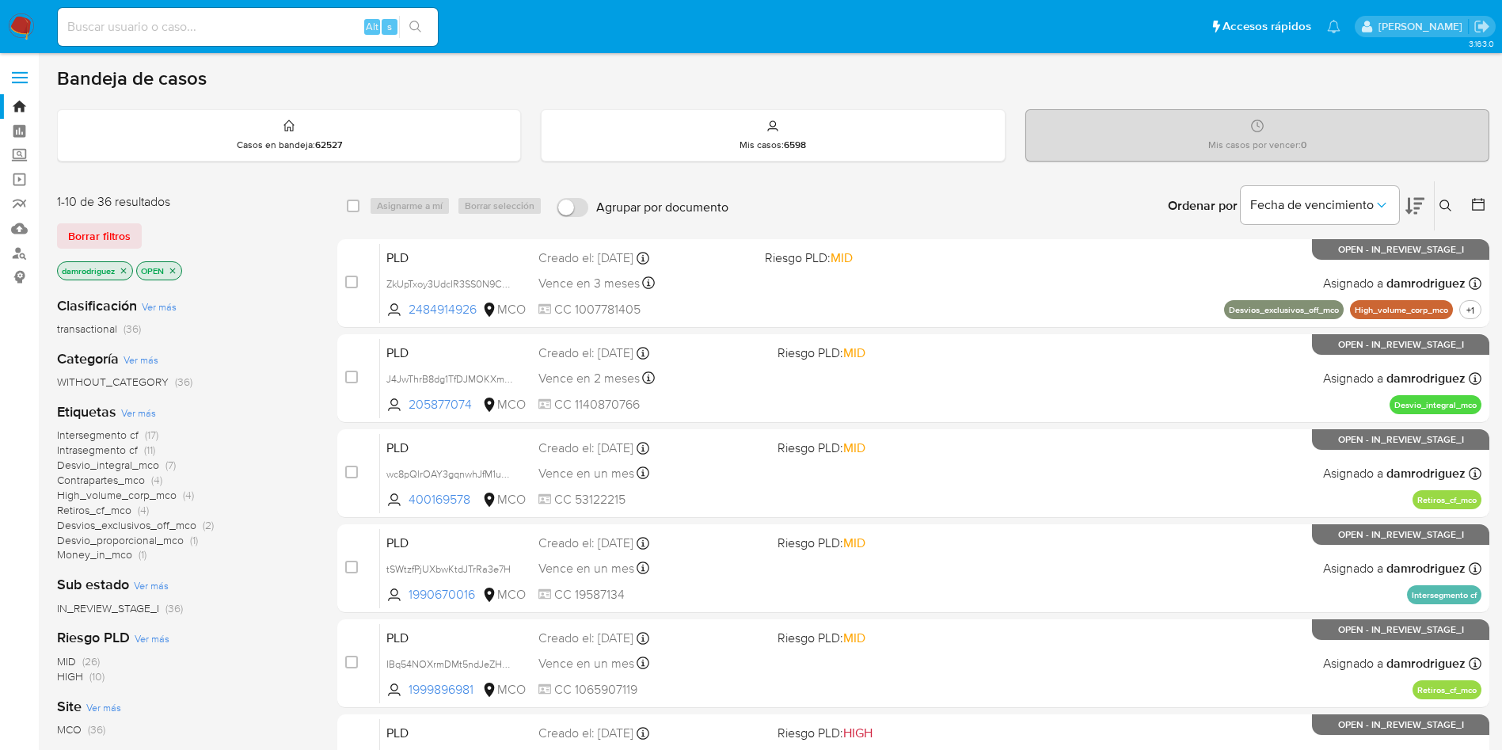
click at [126, 269] on icon "close-filter" at bounding box center [124, 271] width 6 height 6
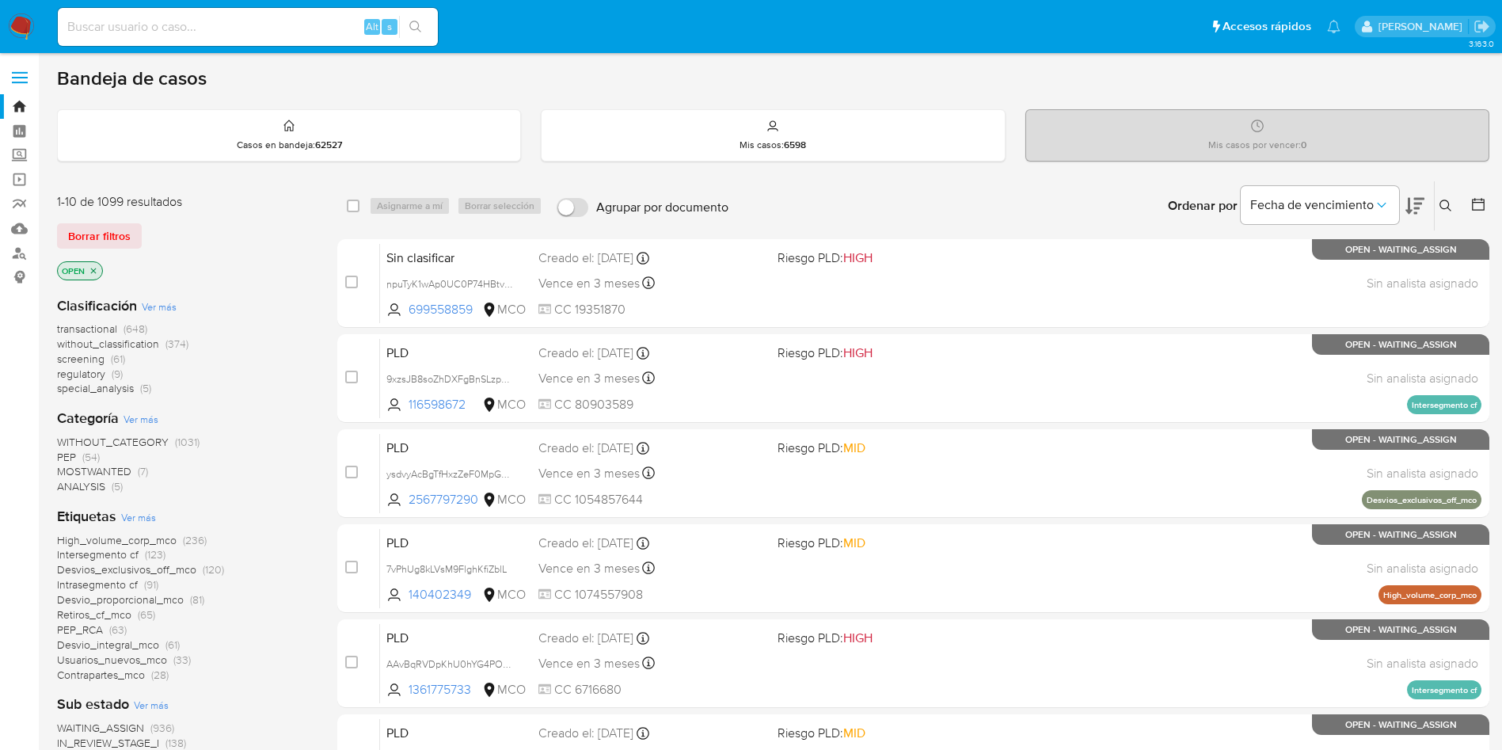
click at [84, 375] on span "regulatory" at bounding box center [81, 374] width 48 height 16
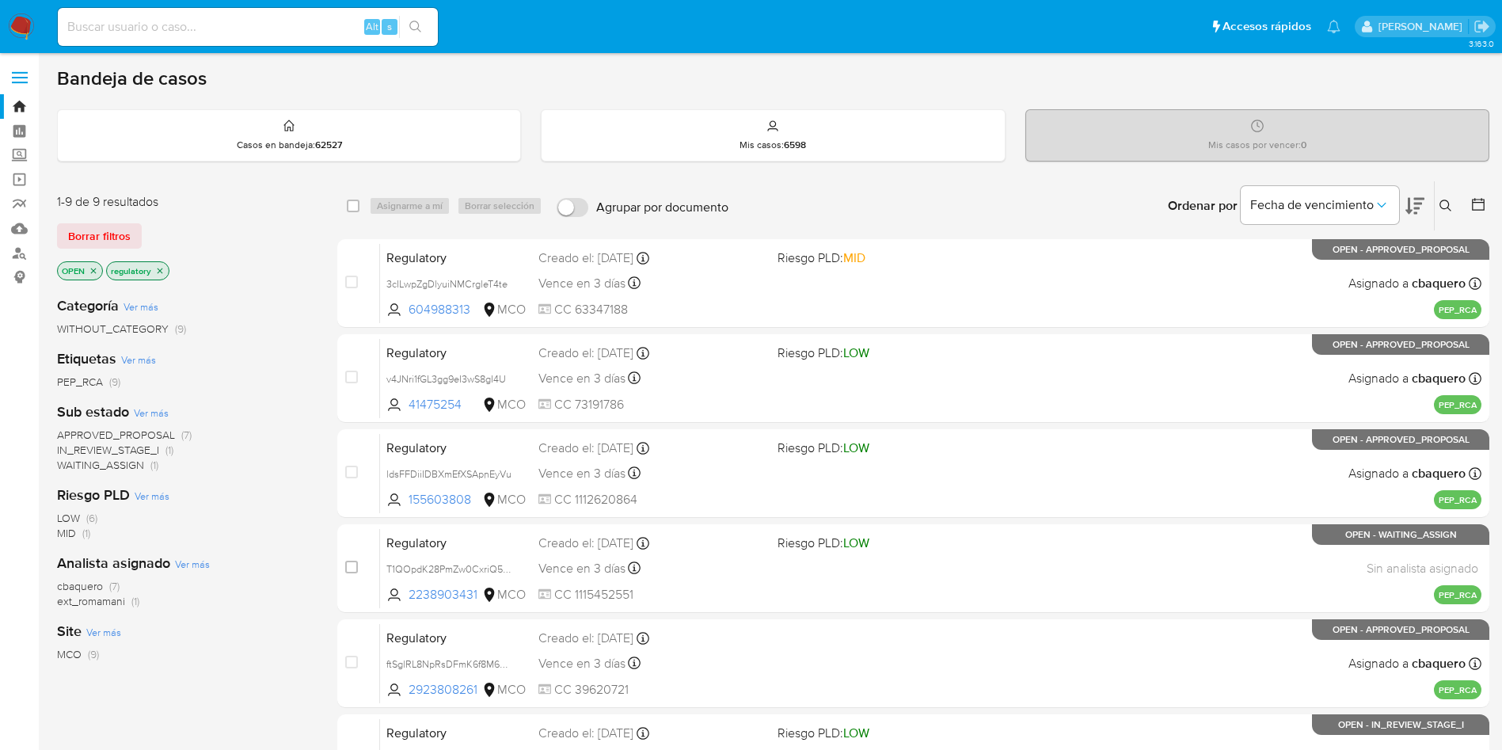
click at [1415, 209] on icon at bounding box center [1415, 205] width 19 height 19
click at [162, 272] on icon "close-filter" at bounding box center [161, 271] width 6 height 6
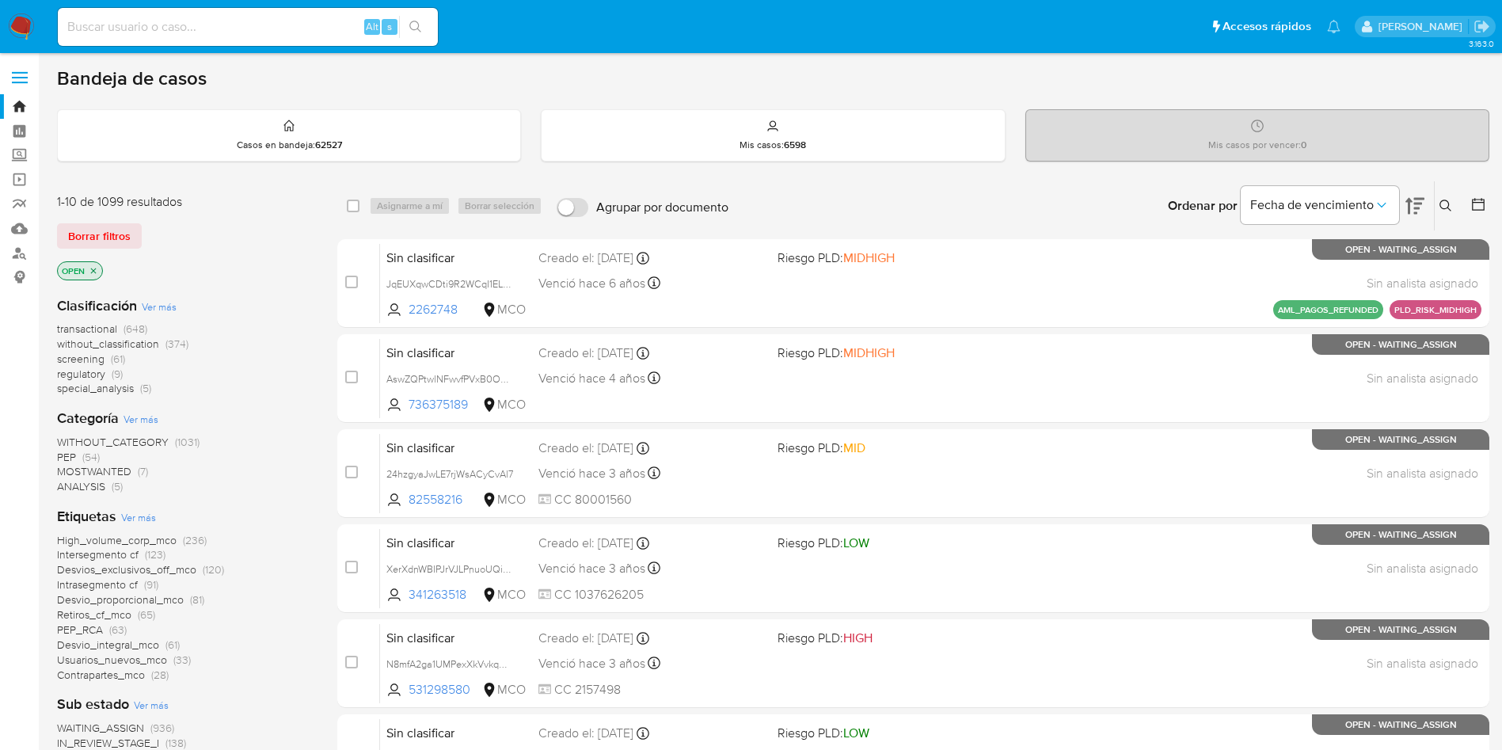
click at [96, 272] on icon "close-filter" at bounding box center [94, 271] width 6 height 6
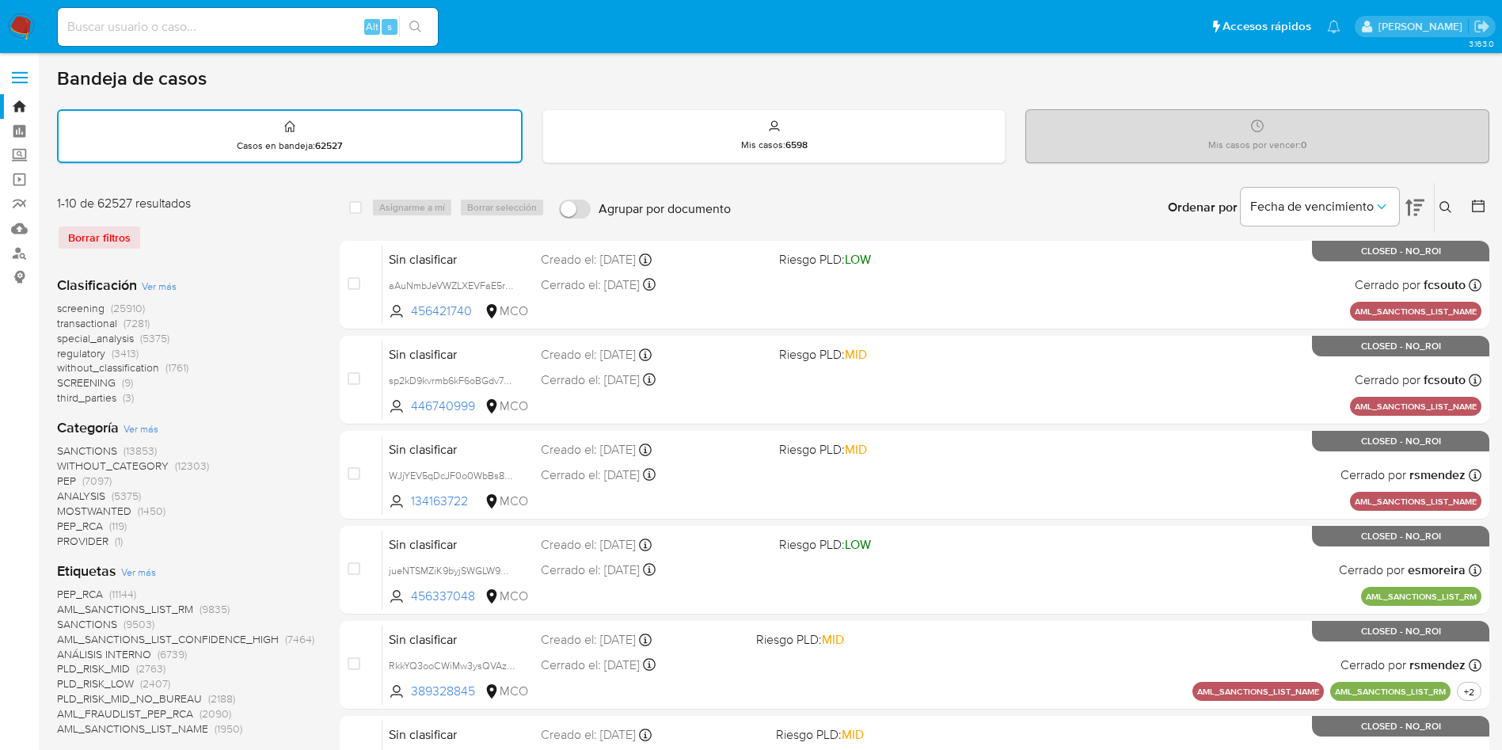
click at [1484, 210] on icon at bounding box center [1478, 206] width 13 height 13
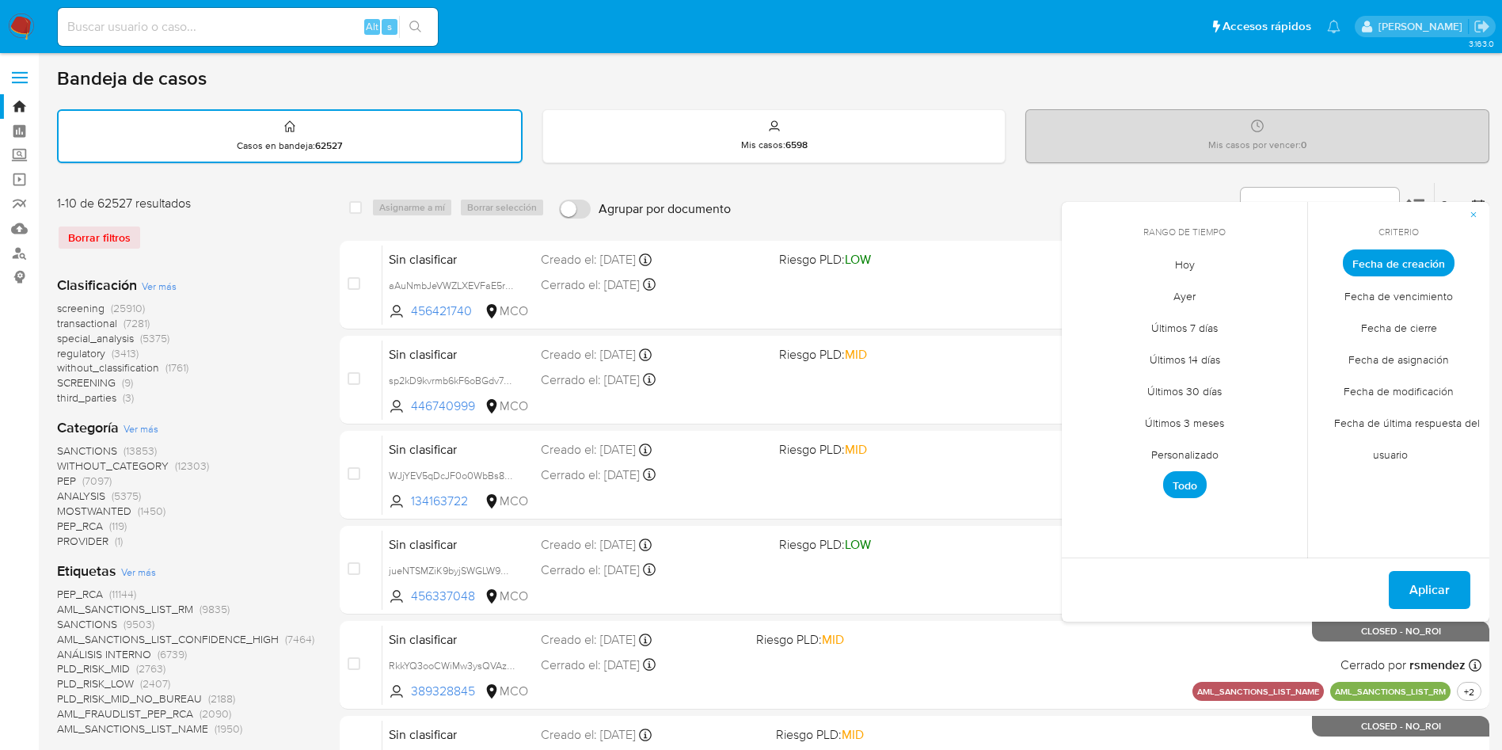
click at [1176, 261] on span "Hoy" at bounding box center [1185, 264] width 53 height 32
click at [1399, 387] on span "Fecha de modificación" at bounding box center [1398, 391] width 143 height 32
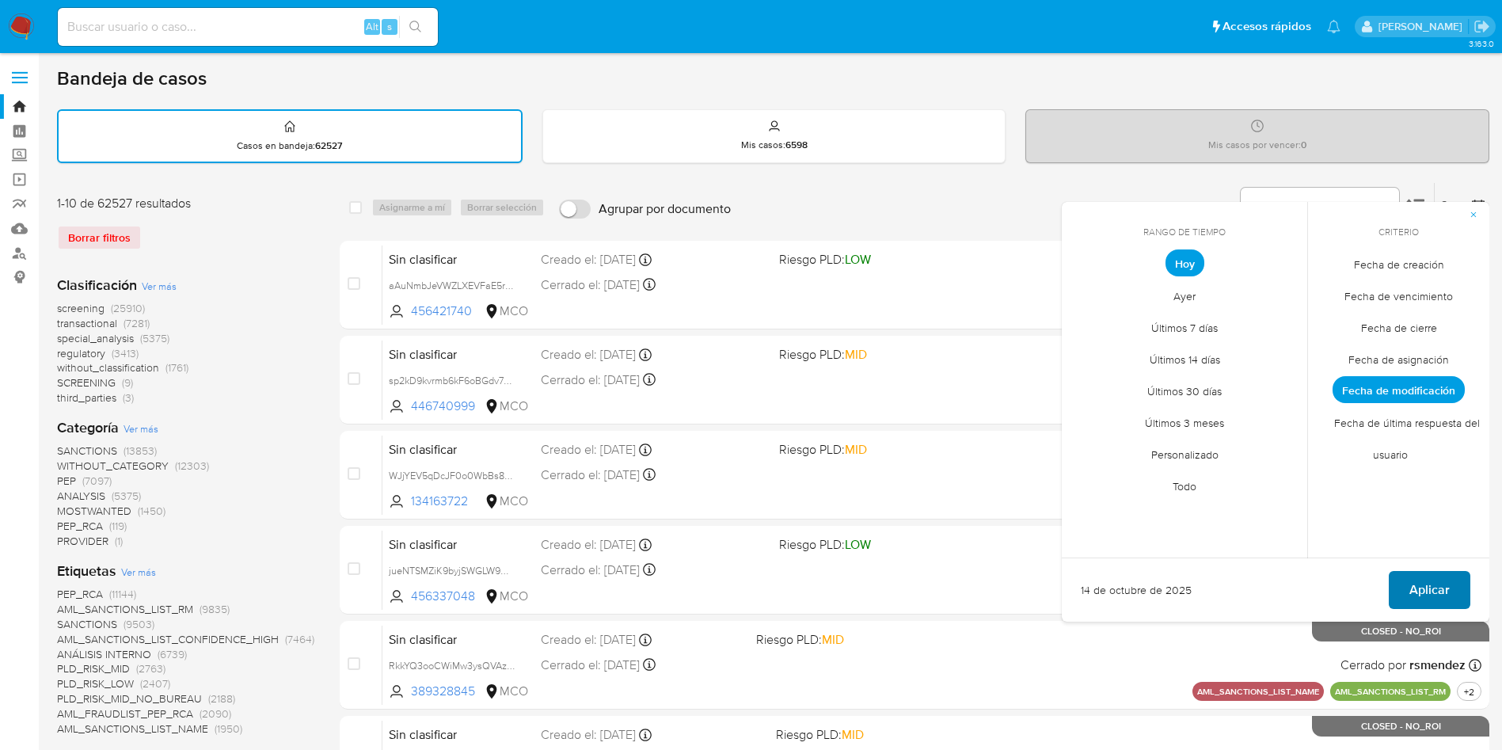
click at [1422, 586] on span "Aplicar" at bounding box center [1430, 590] width 40 height 35
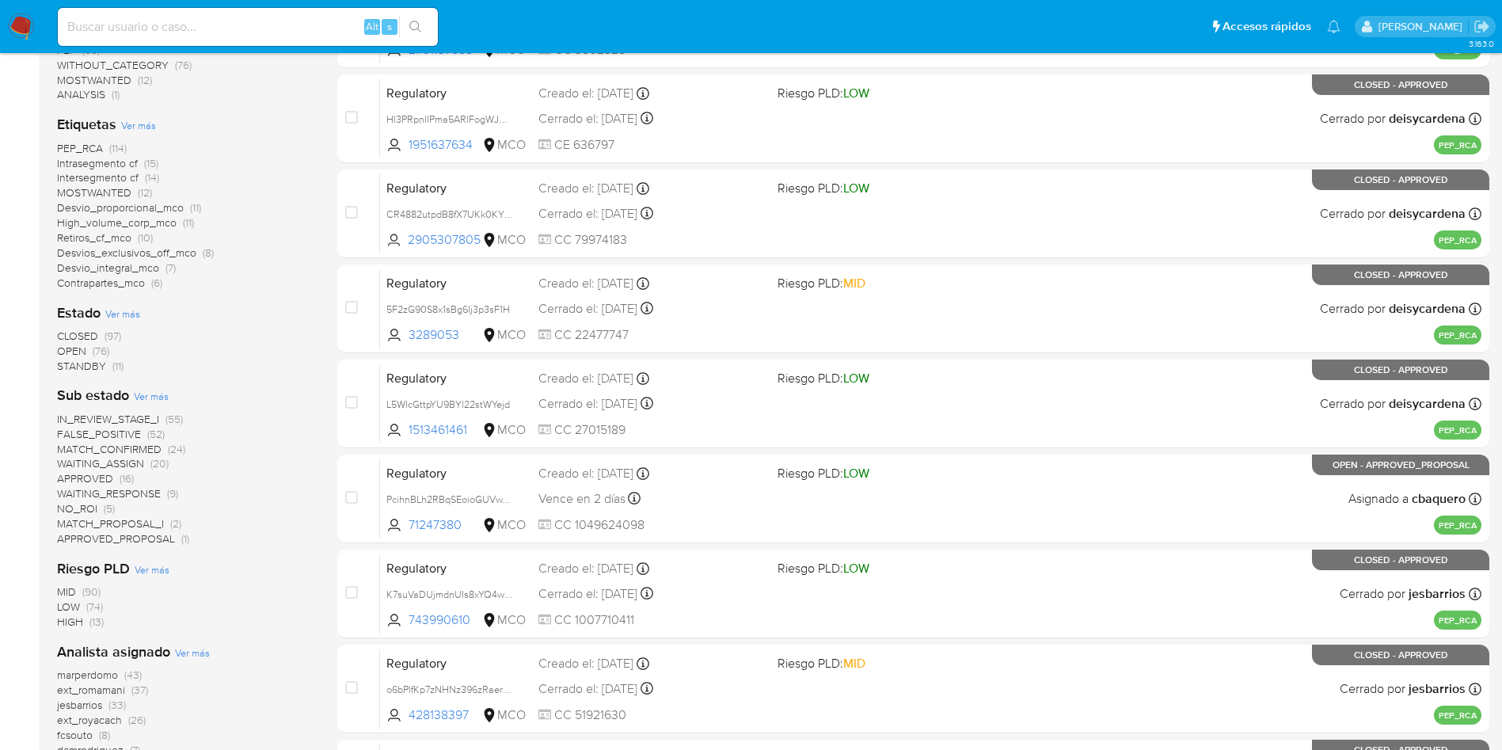
scroll to position [475, 0]
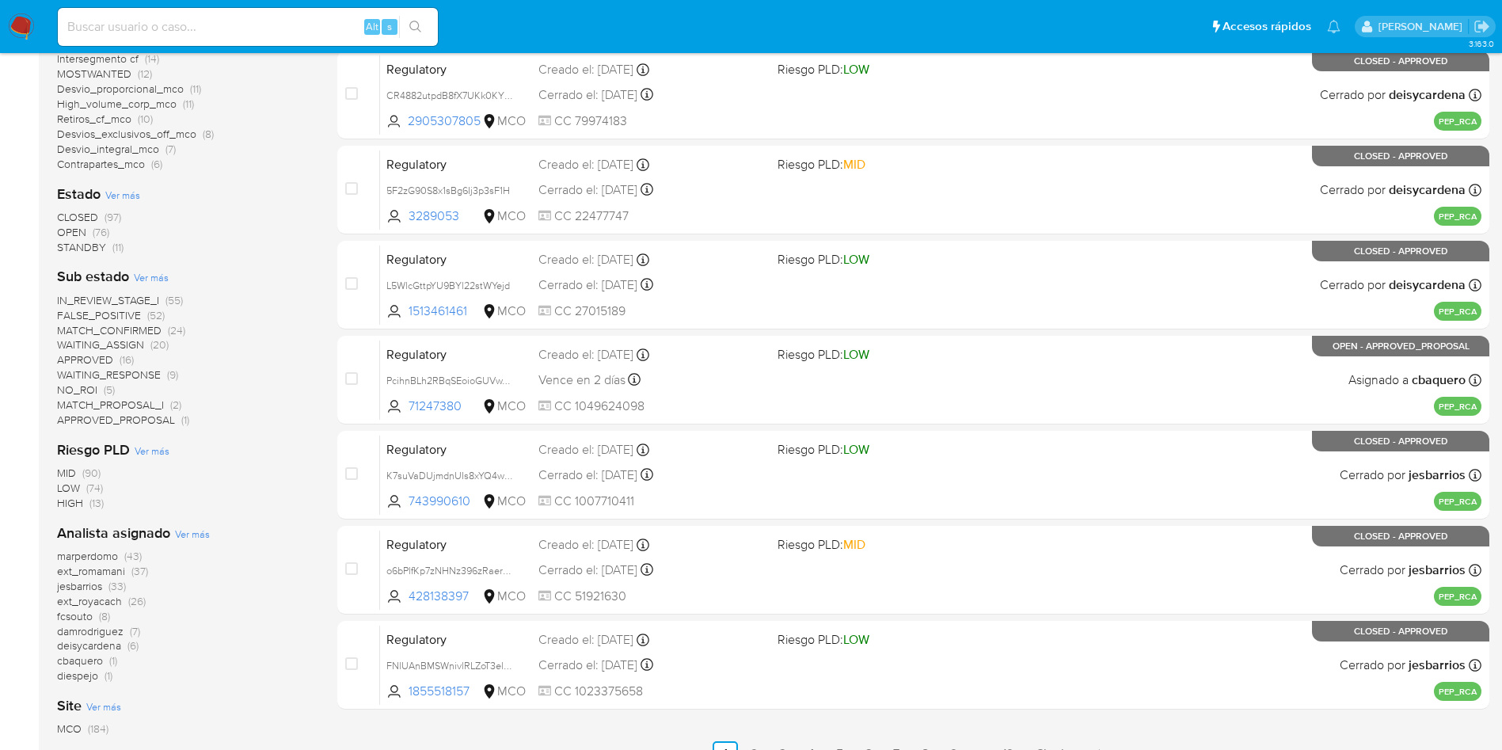
click at [73, 554] on span "marperdomo" at bounding box center [87, 556] width 61 height 16
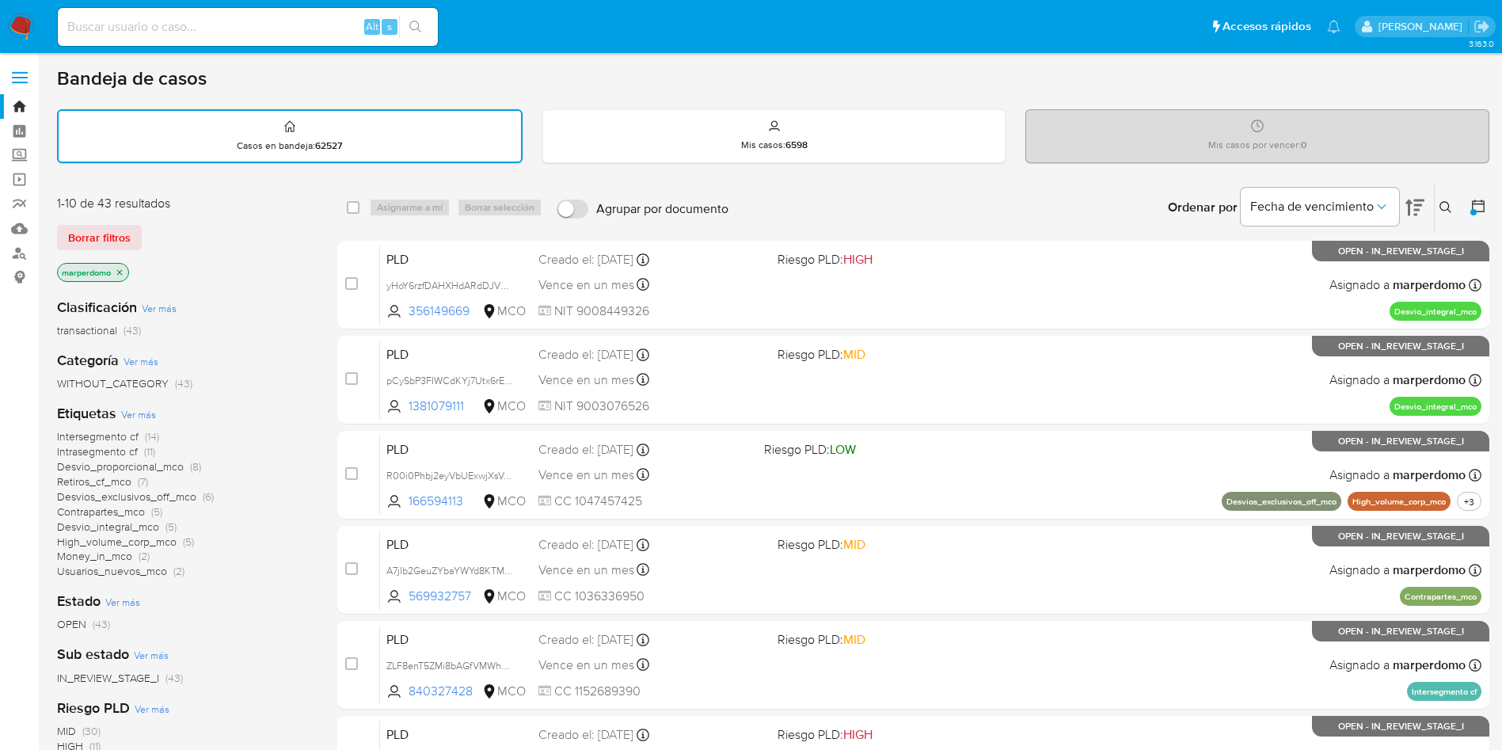
click at [121, 273] on icon "close-filter" at bounding box center [120, 273] width 10 height 10
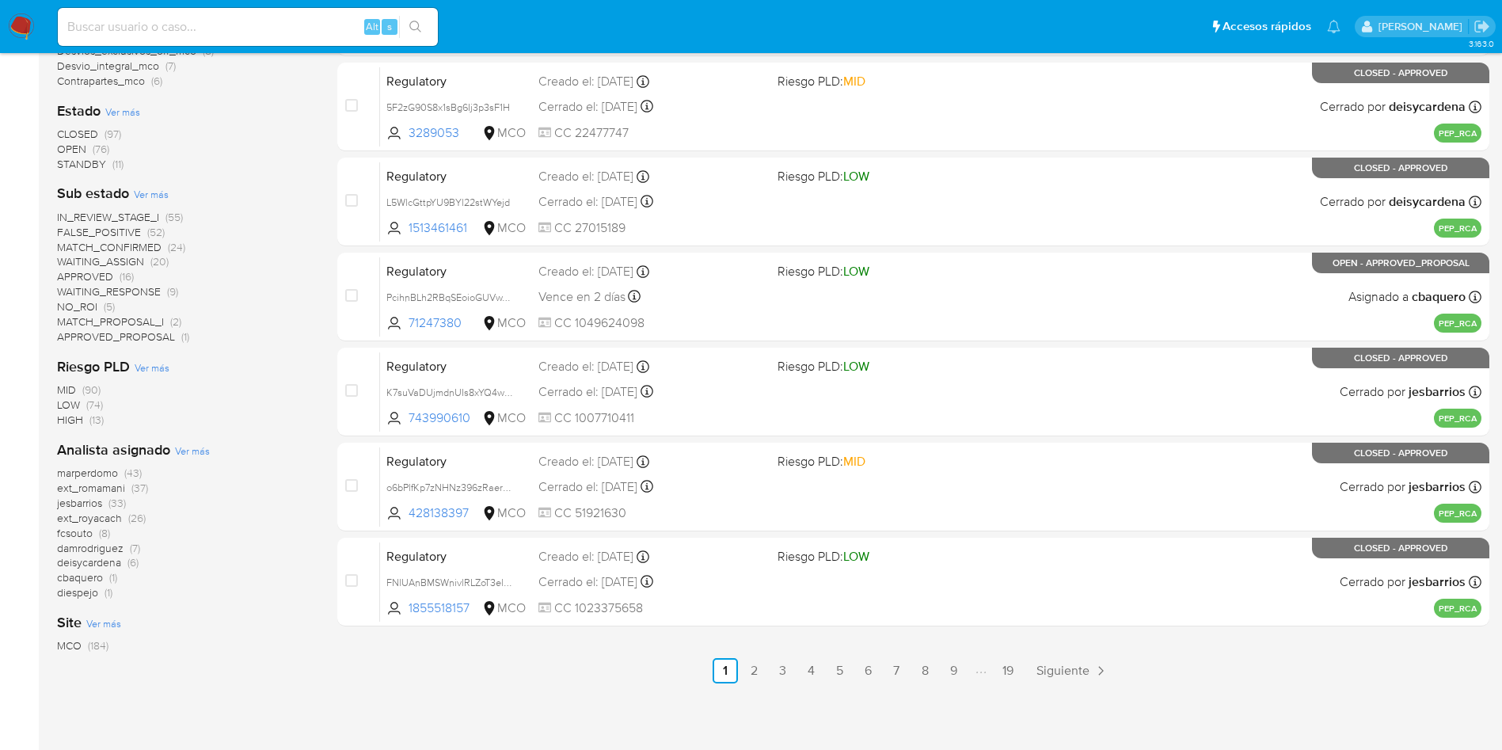
scroll to position [594, 0]
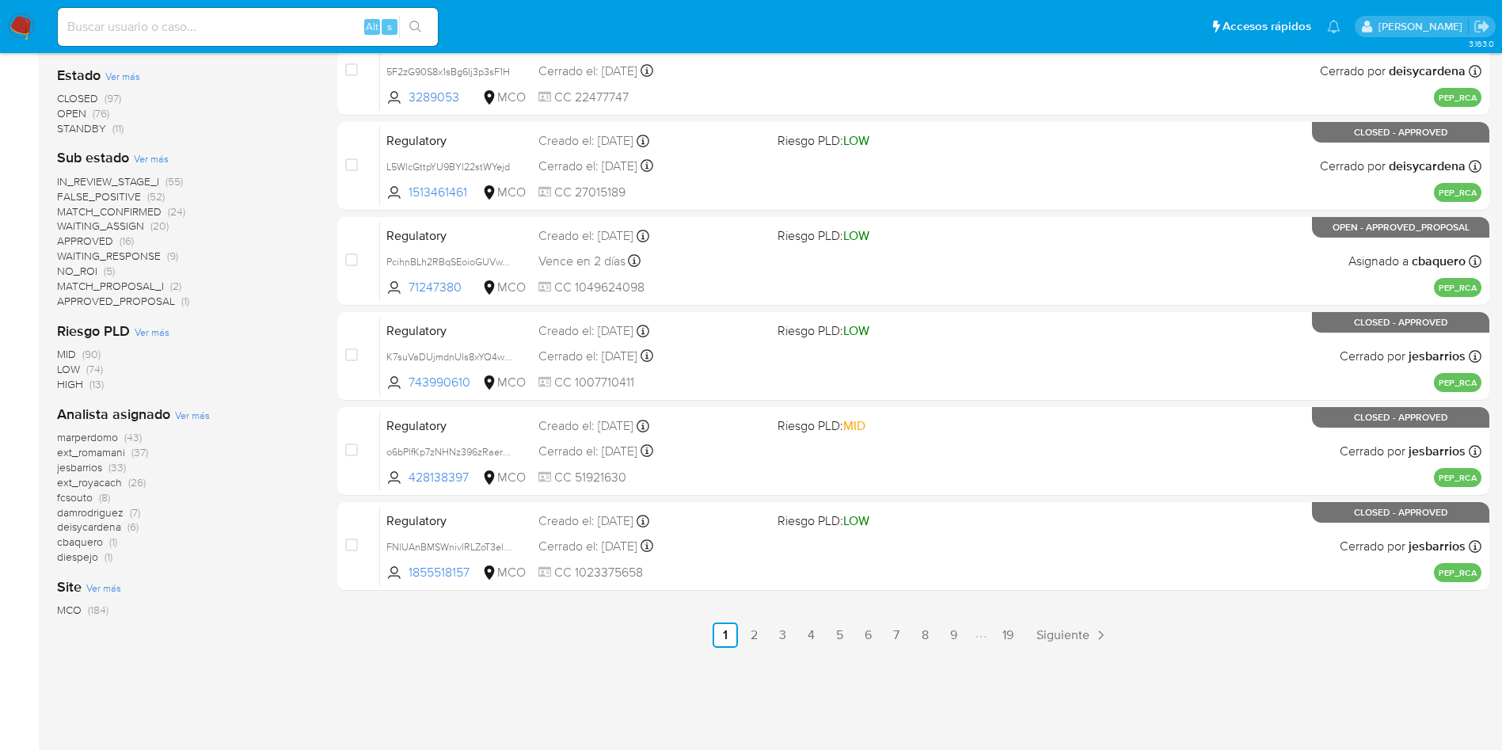
click at [91, 539] on span "cbaquero" at bounding box center [80, 542] width 46 height 16
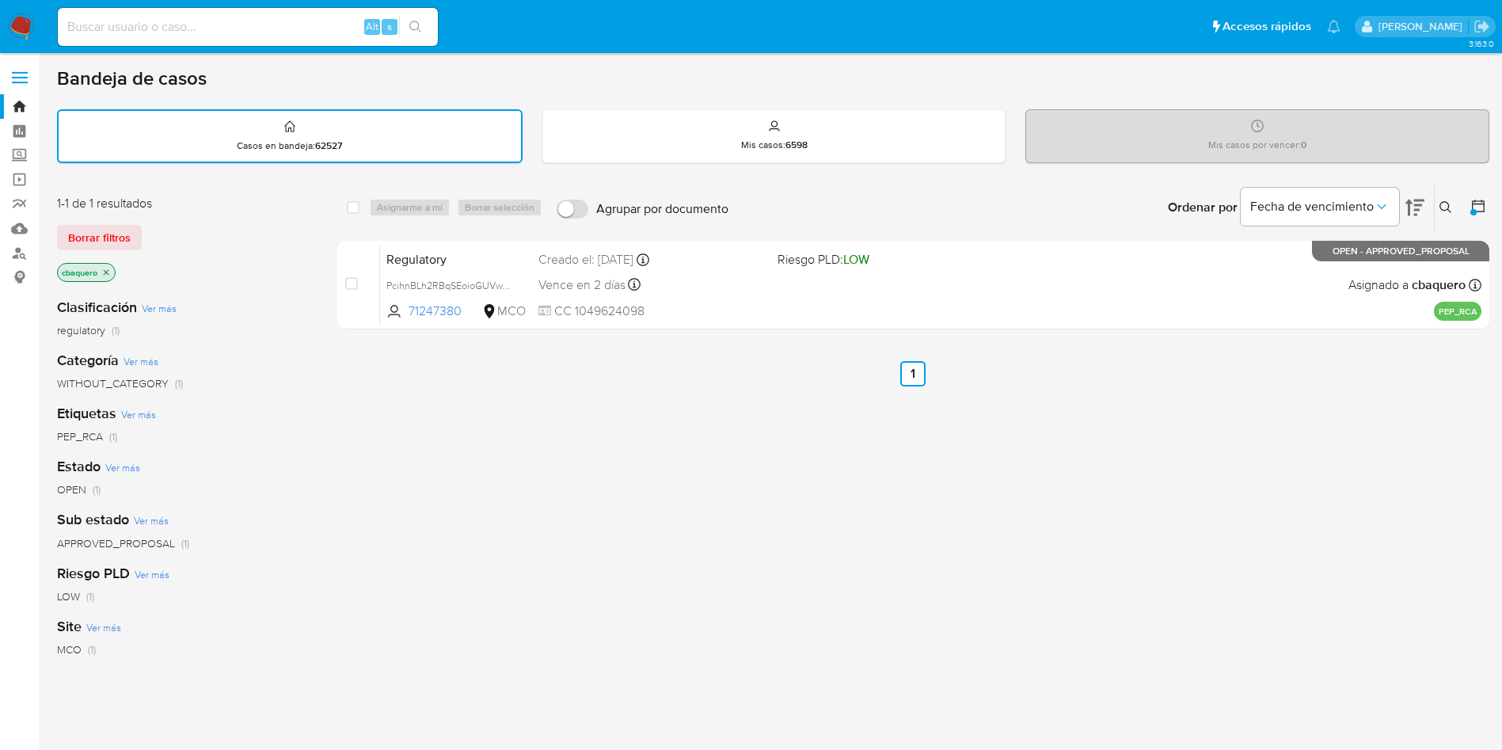
click at [109, 275] on icon "close-filter" at bounding box center [106, 273] width 10 height 10
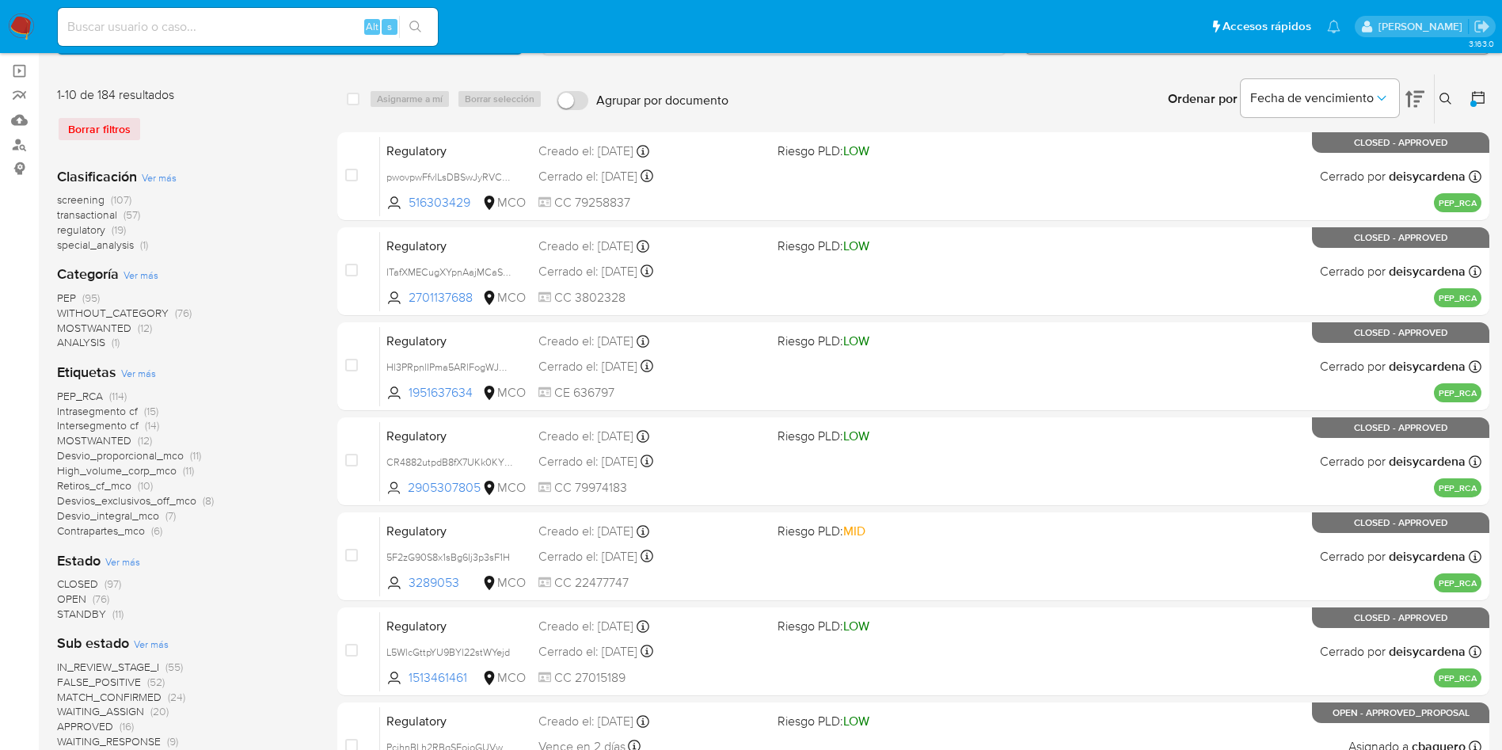
scroll to position [605, 0]
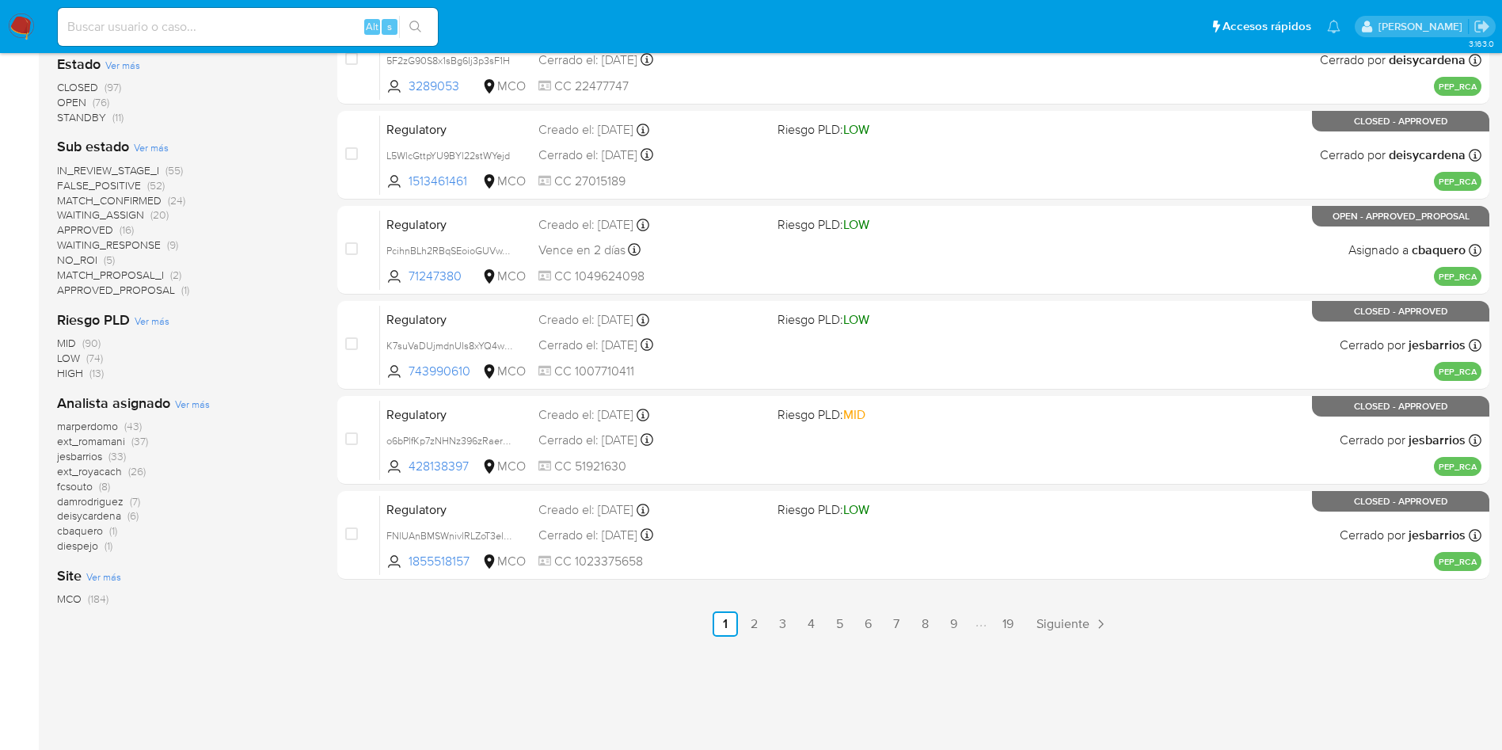
click at [82, 516] on span "deisycardena" at bounding box center [89, 516] width 64 height 16
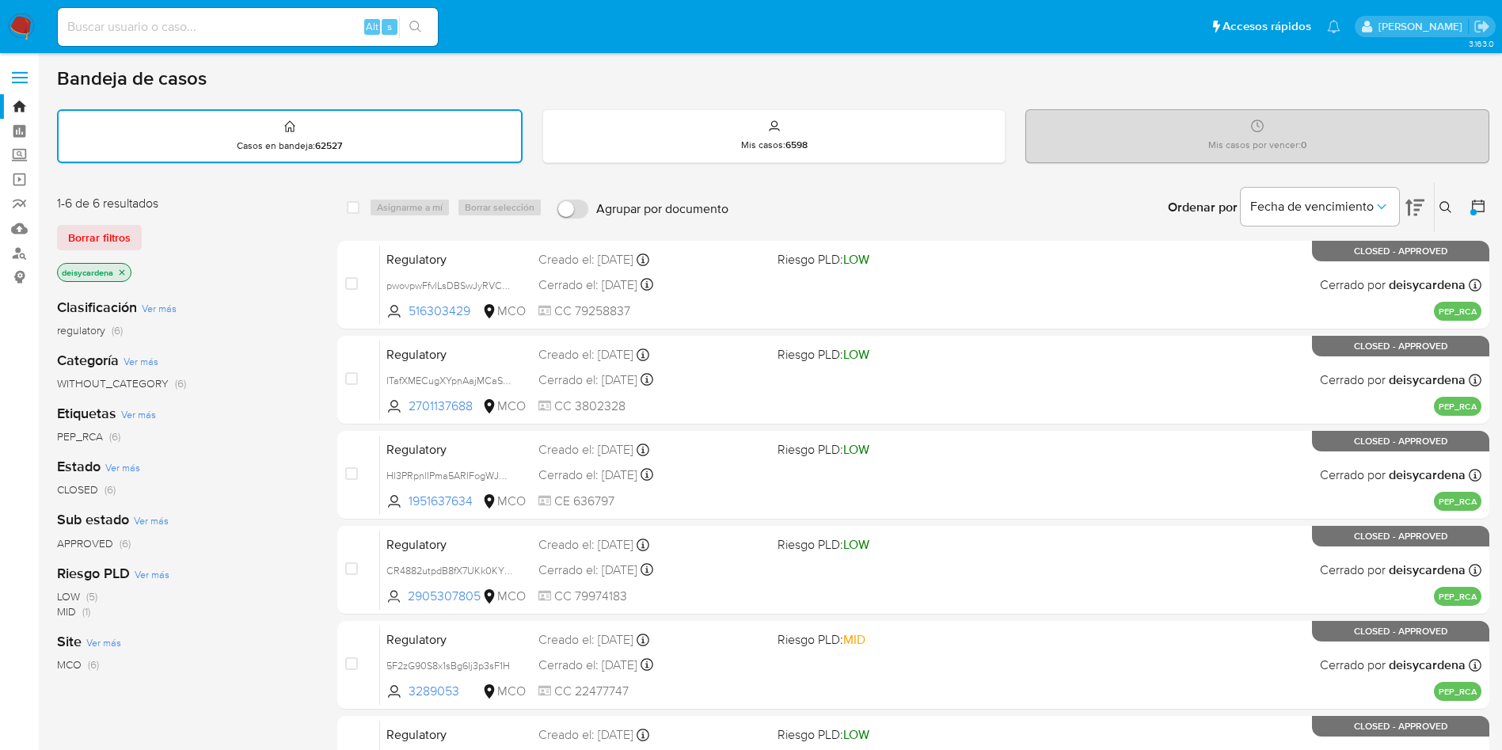
drag, startPoint x: 21, startPoint y: 27, endPoint x: 29, endPoint y: 27, distance: 8.7
click at [21, 27] on img at bounding box center [21, 26] width 27 height 27
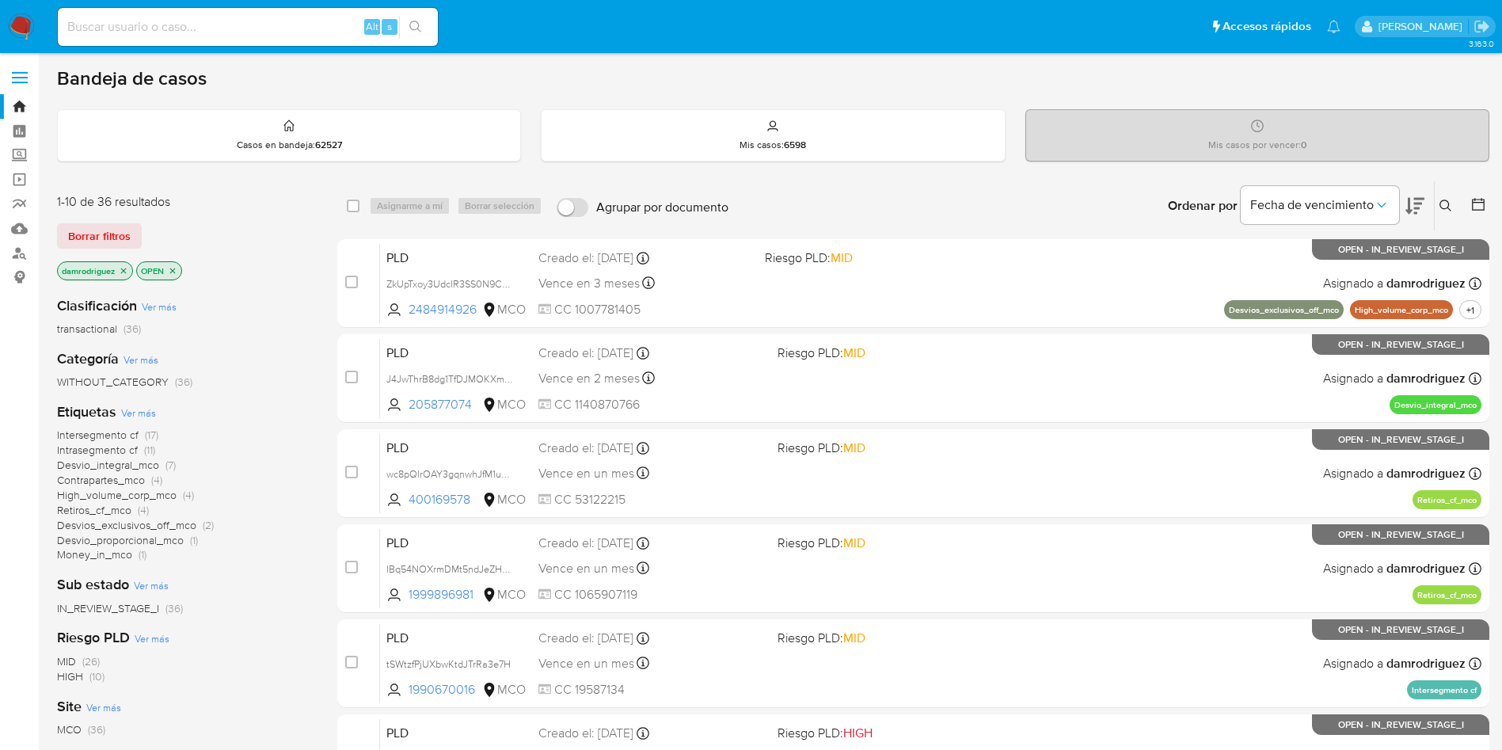
click at [123, 268] on icon "close-filter" at bounding box center [124, 271] width 10 height 10
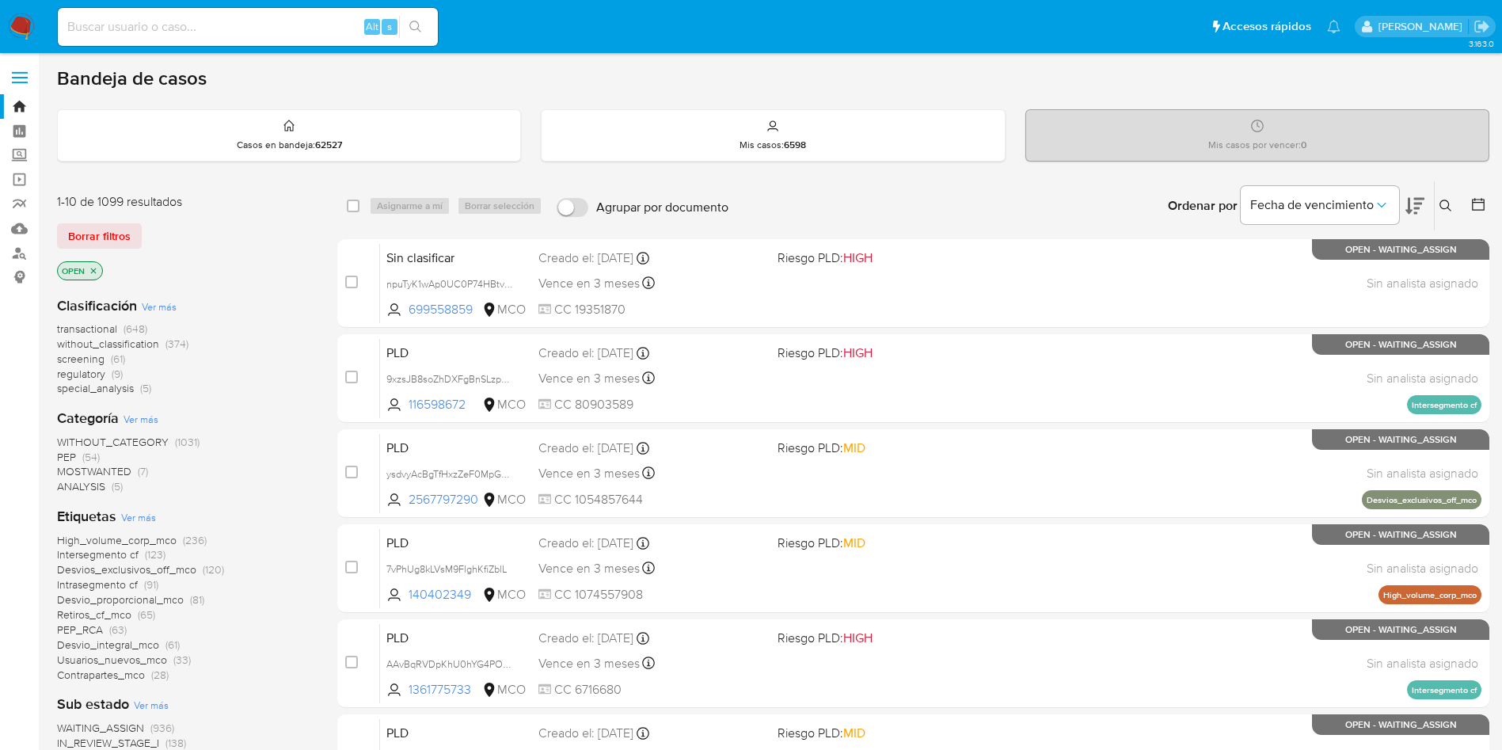
click at [105, 325] on span "transactional" at bounding box center [87, 329] width 60 height 16
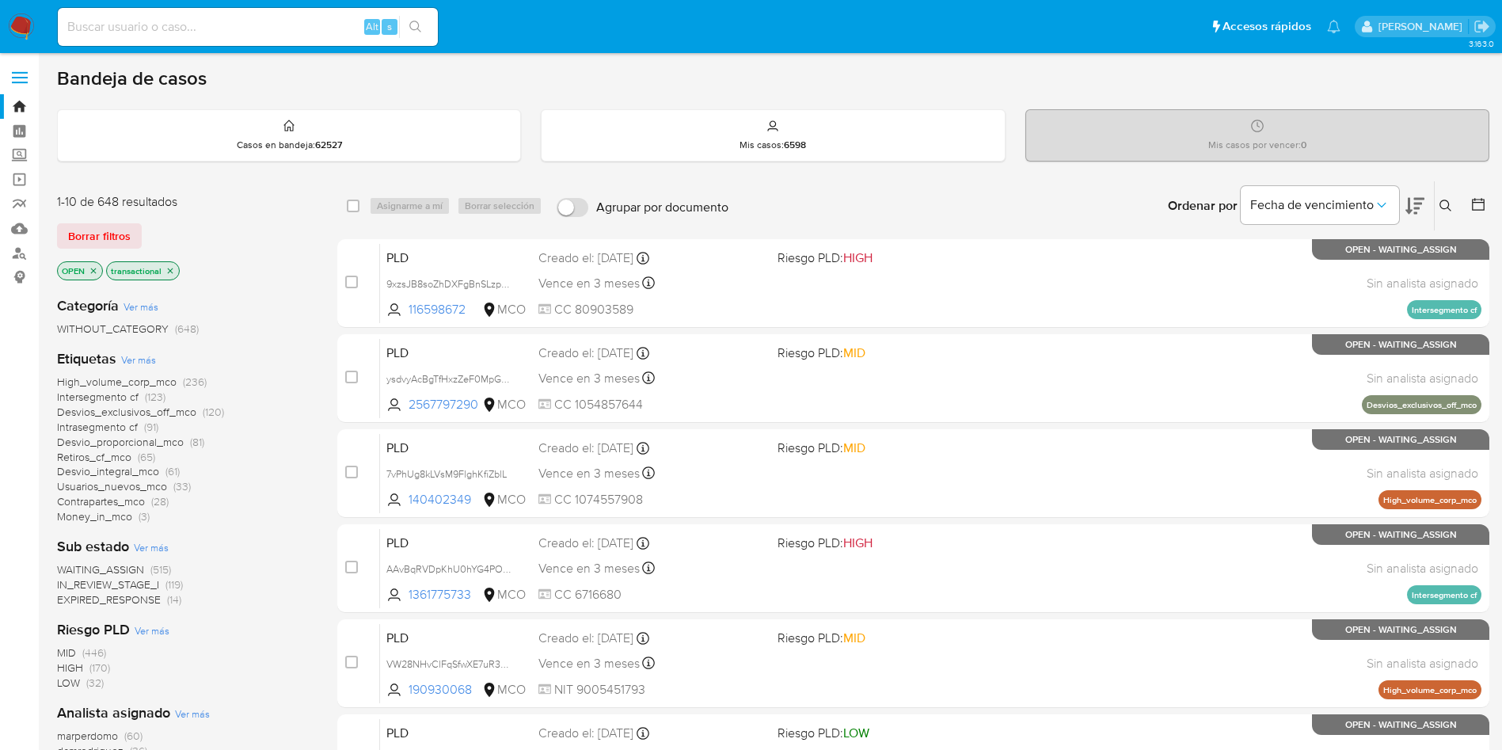
click at [169, 272] on icon "close-filter" at bounding box center [171, 271] width 6 height 6
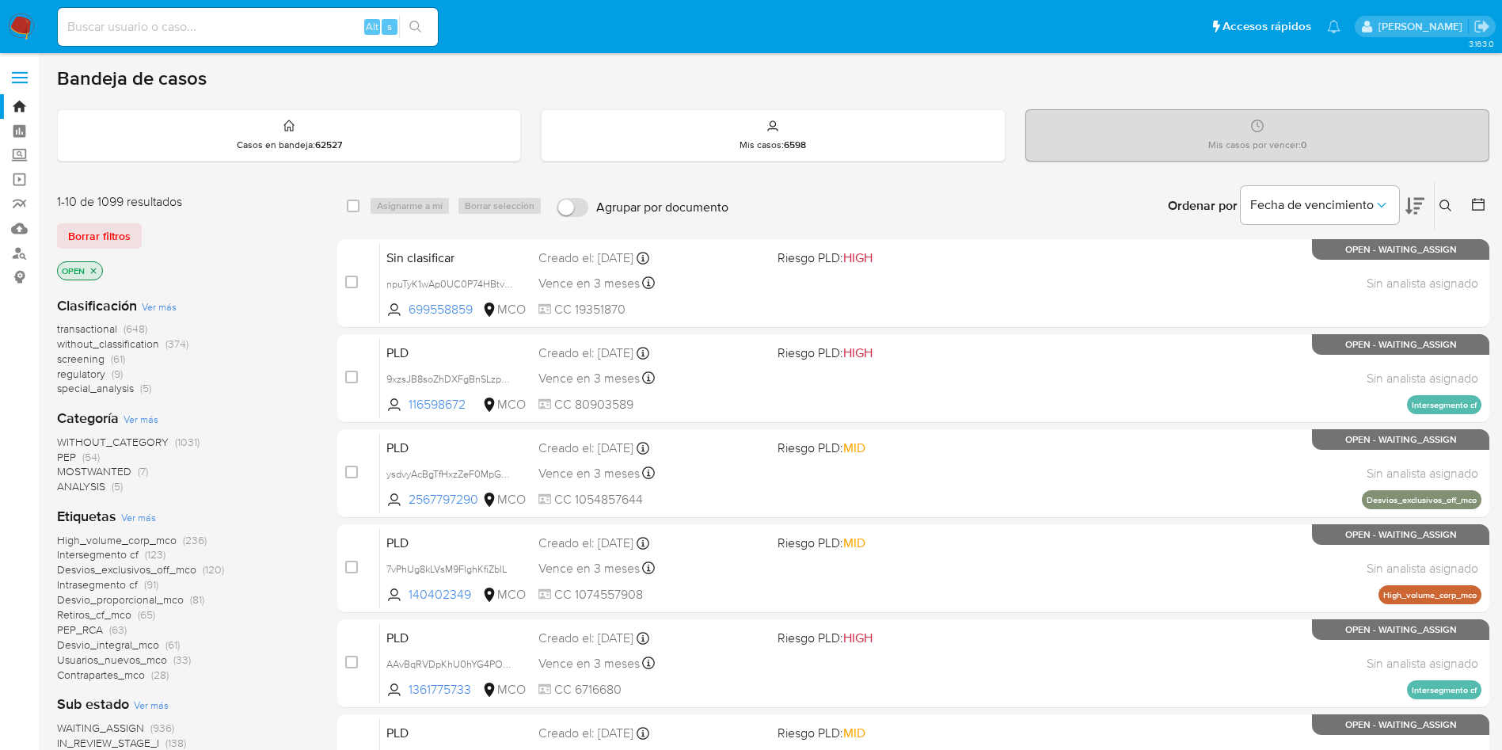
click at [95, 329] on span "transactional" at bounding box center [87, 329] width 60 height 16
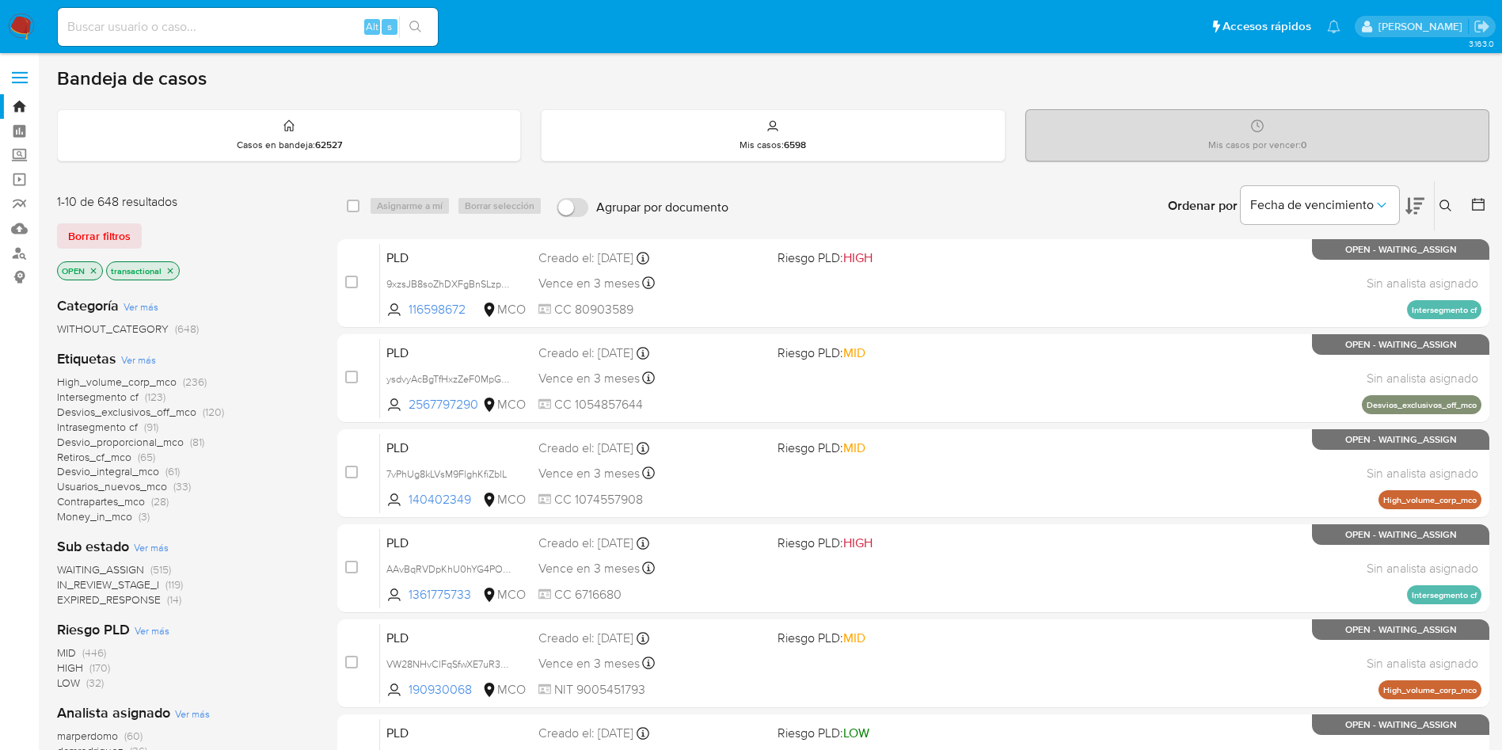
click at [169, 268] on icon "close-filter" at bounding box center [171, 271] width 10 height 10
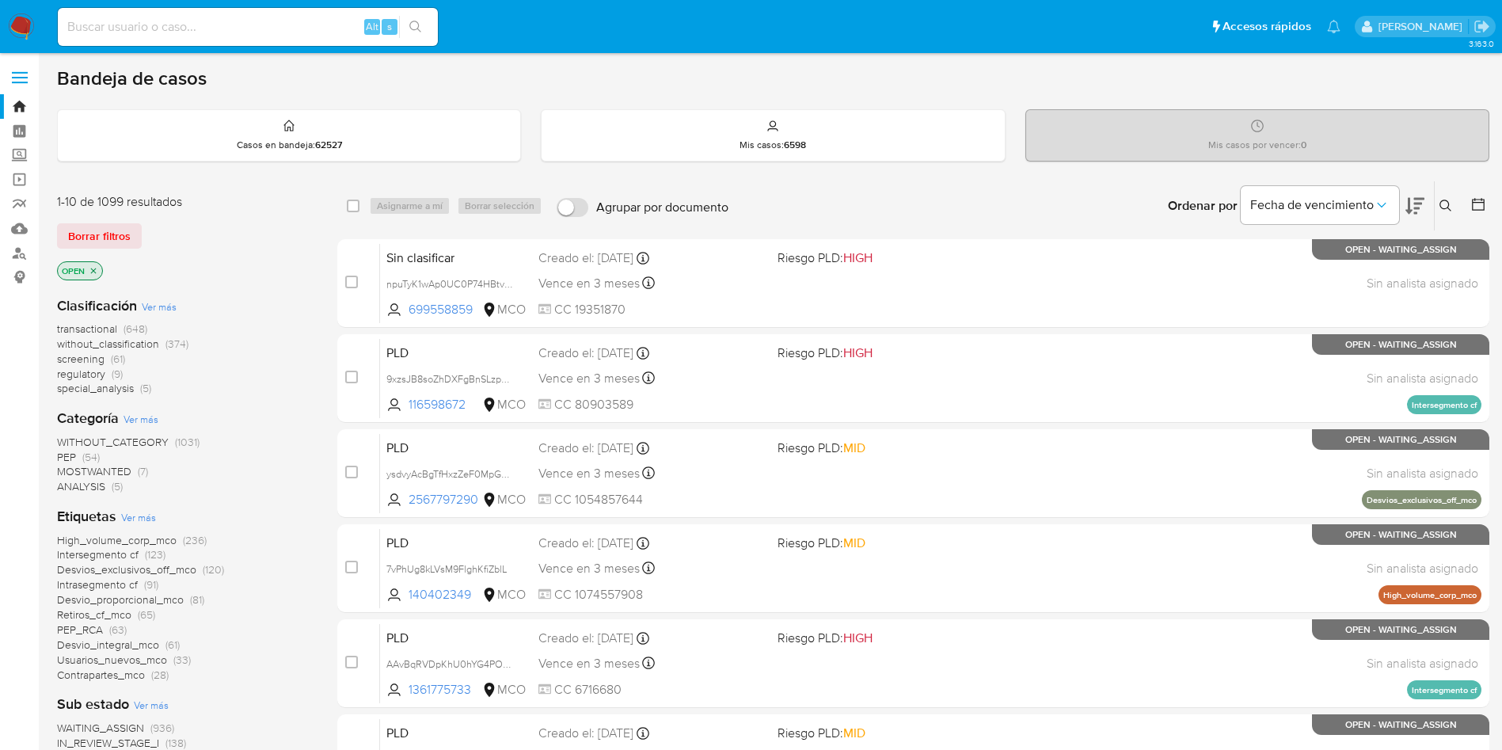
click at [158, 310] on span "Ver más" at bounding box center [159, 306] width 35 height 14
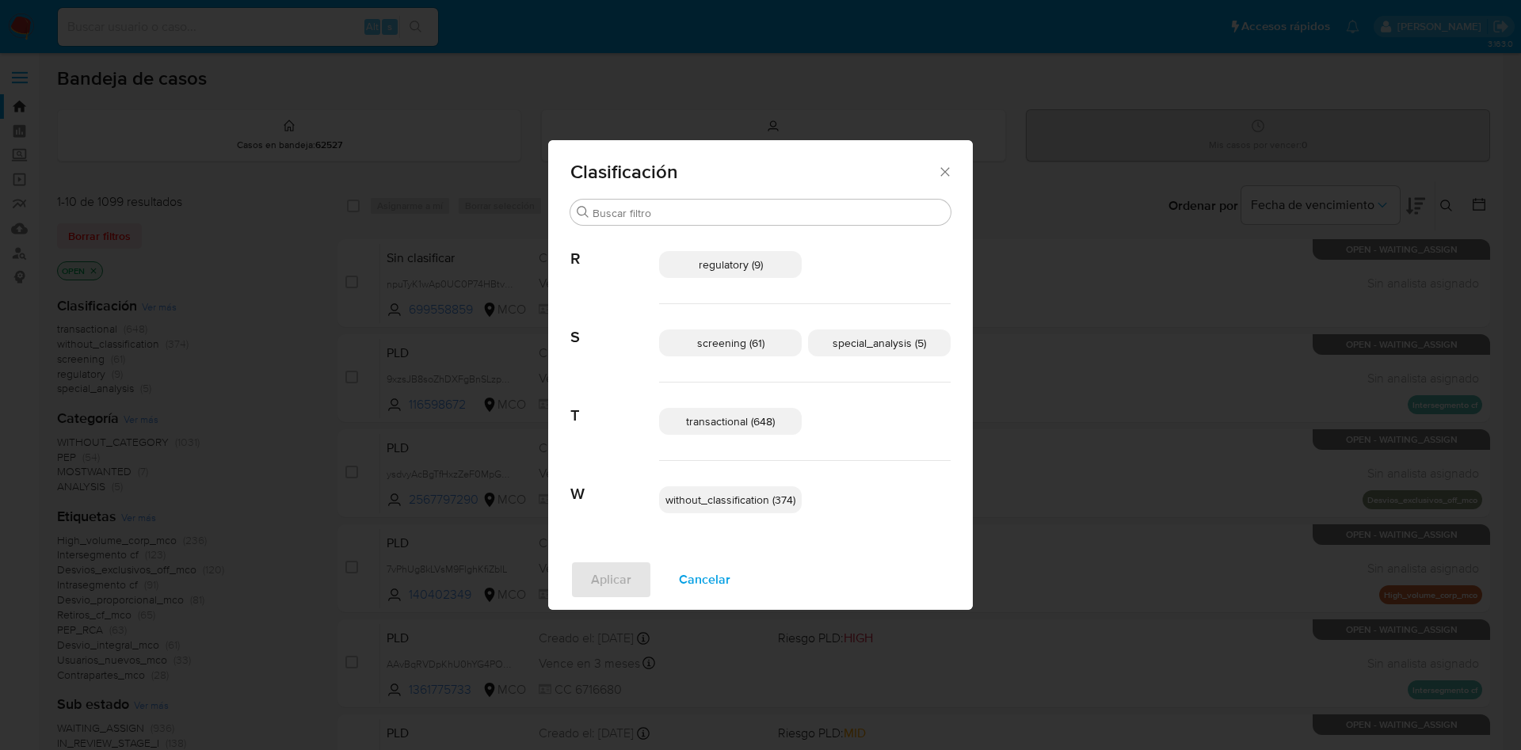
click at [874, 345] on span "special_analysis (5)" at bounding box center [878, 343] width 93 height 16
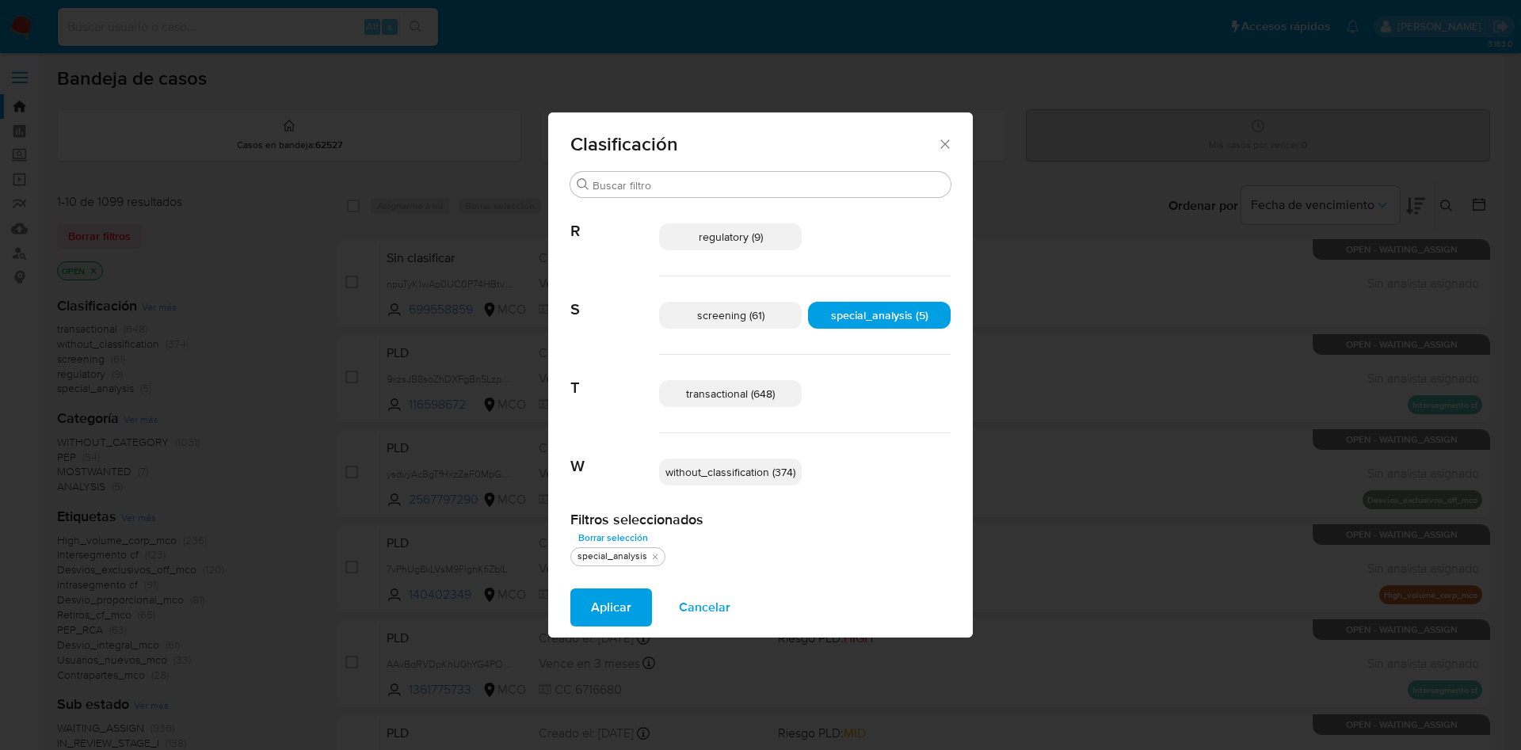
click at [842, 307] on span "special_analysis (5)" at bounding box center [879, 315] width 97 height 16
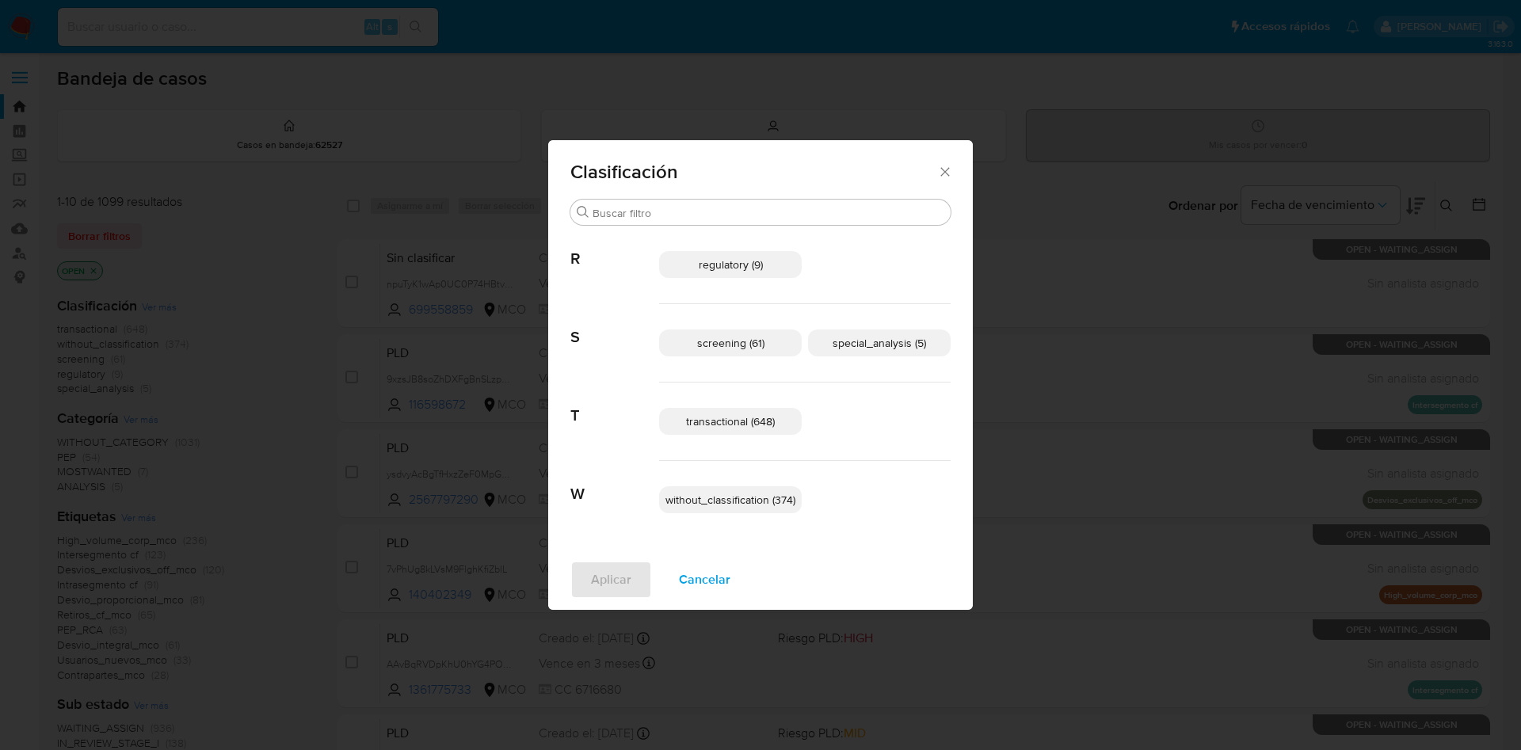
click at [715, 342] on span "screening (61)" at bounding box center [730, 343] width 67 height 16
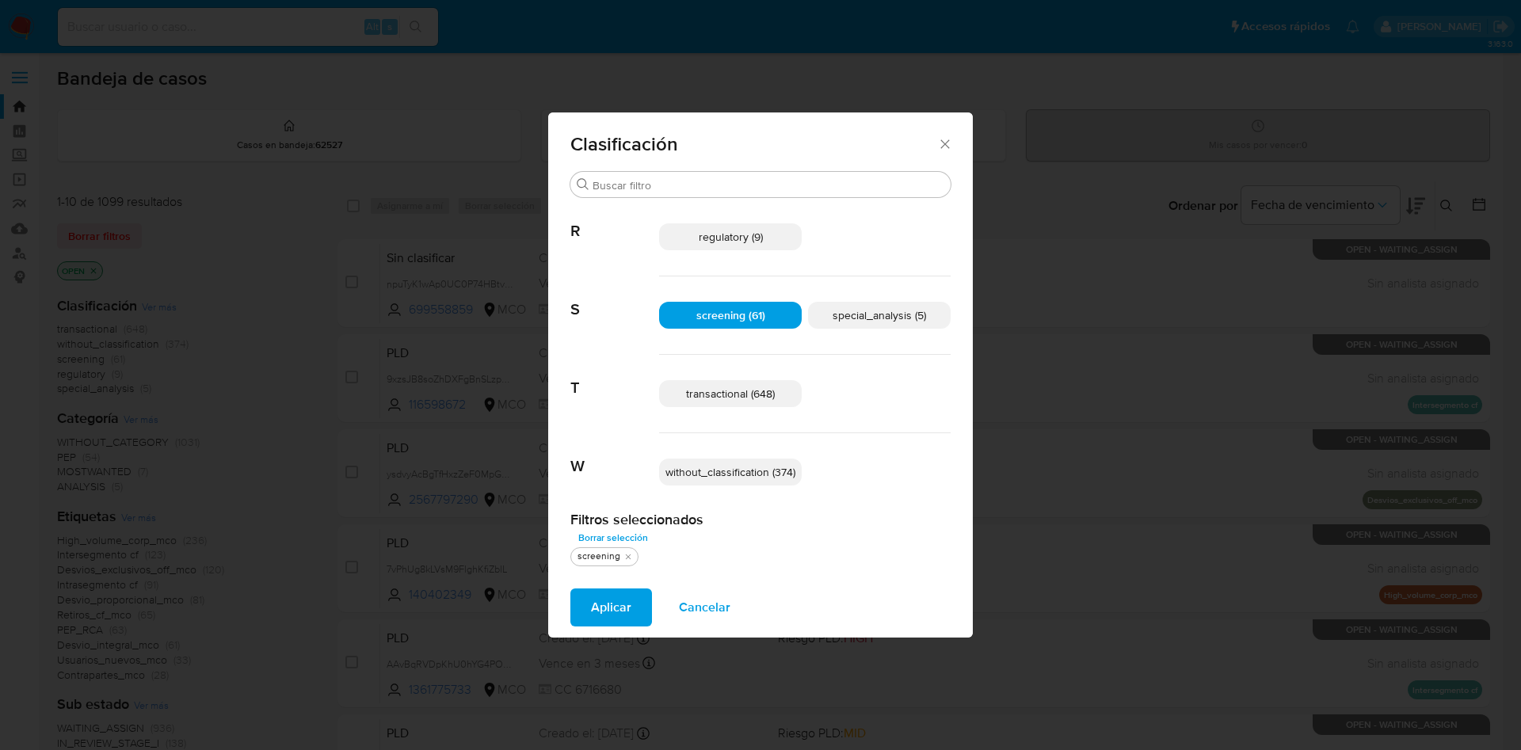
click at [594, 603] on span "Aplicar" at bounding box center [611, 607] width 40 height 35
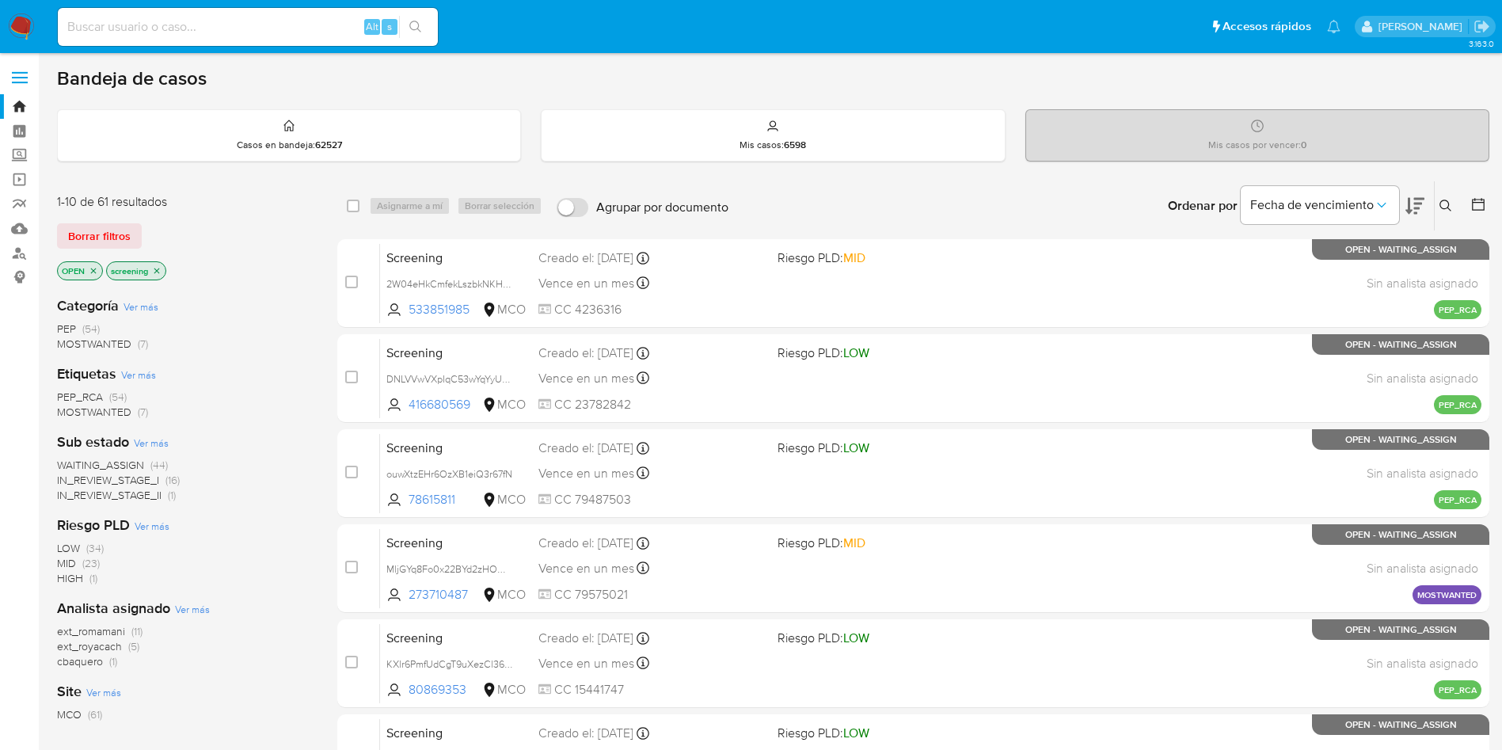
click at [1412, 209] on icon at bounding box center [1415, 206] width 19 height 17
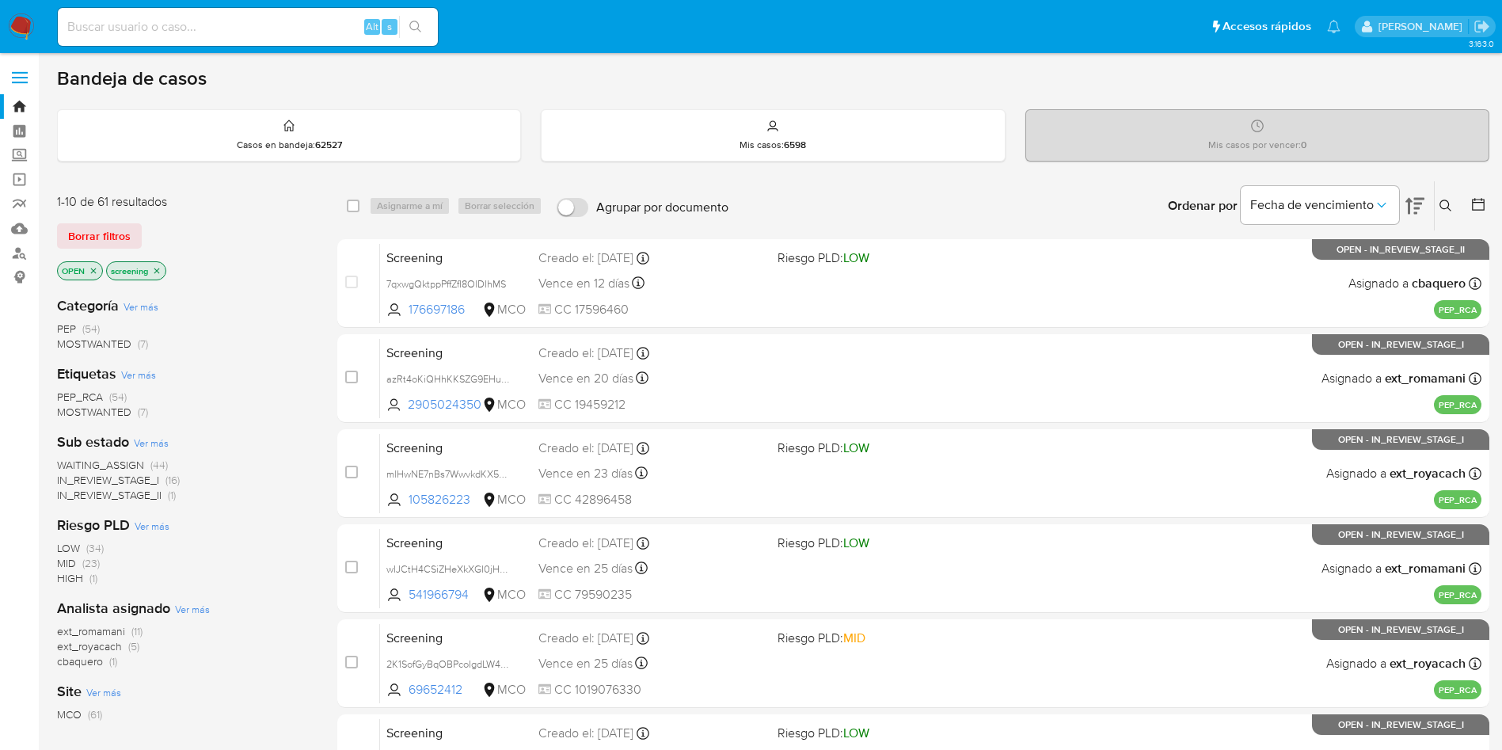
click at [109, 417] on span "MOSTWANTED" at bounding box center [94, 412] width 74 height 16
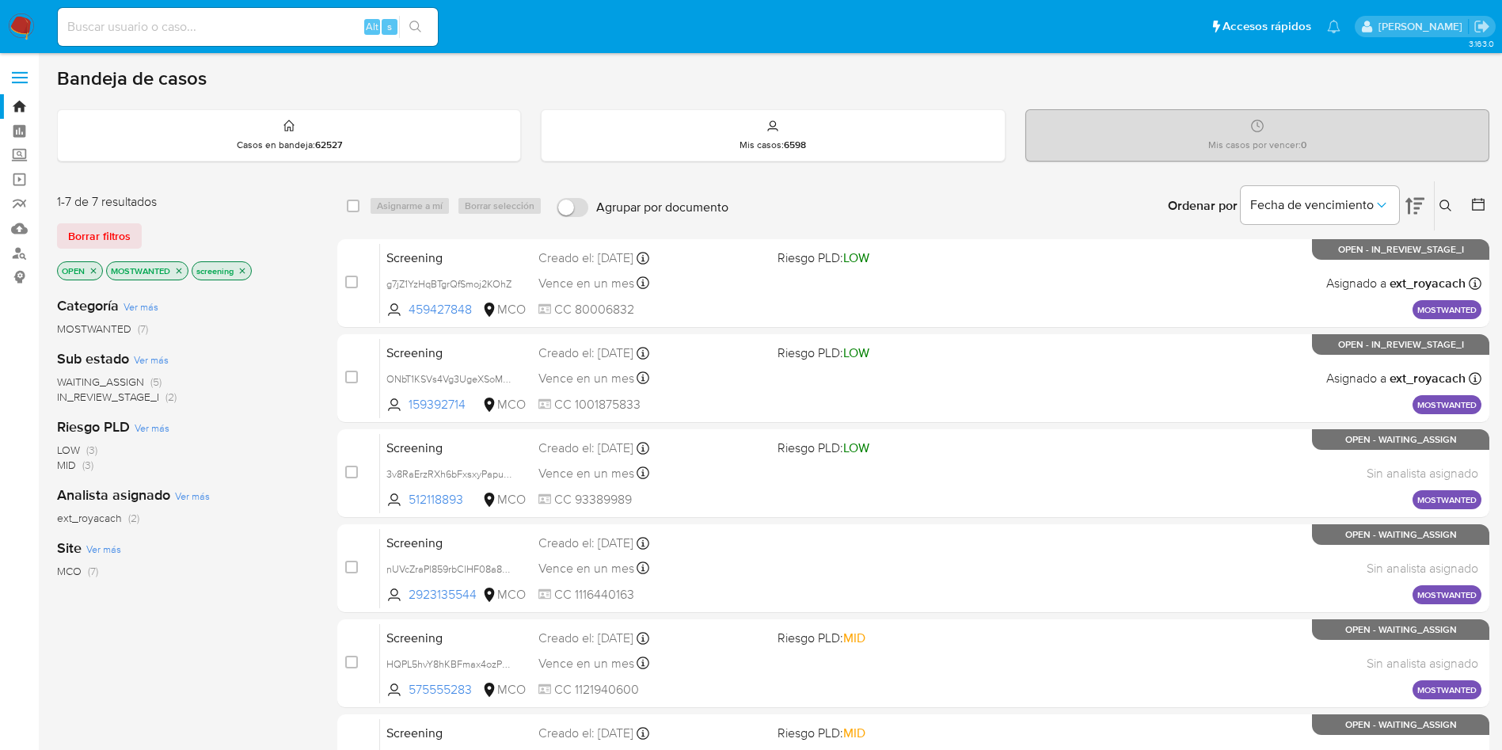
click at [1411, 202] on icon at bounding box center [1415, 206] width 19 height 17
click at [1411, 203] on icon at bounding box center [1415, 205] width 19 height 19
click at [170, 270] on p "MOSTWANTED" at bounding box center [147, 270] width 81 height 17
click at [182, 271] on icon "close-filter" at bounding box center [179, 271] width 10 height 10
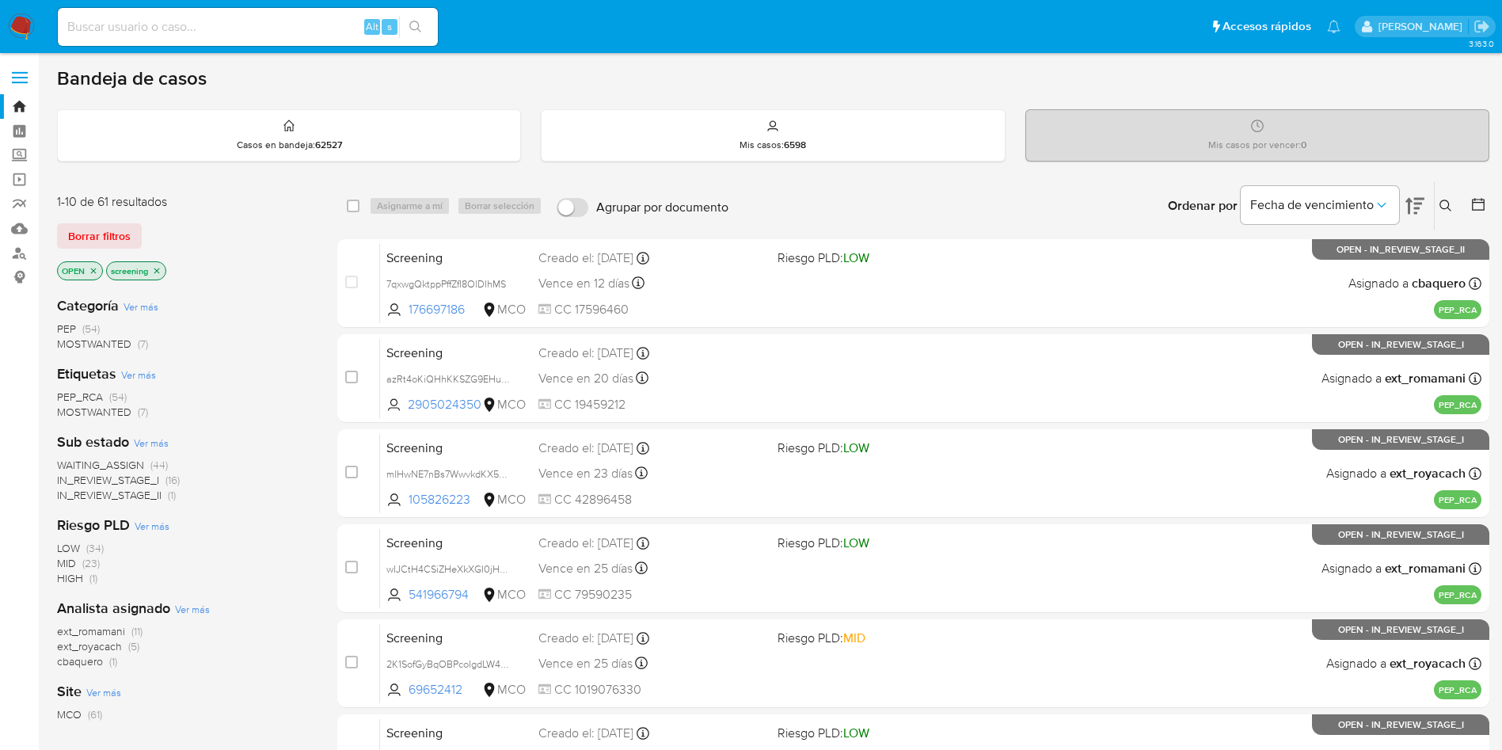
click at [157, 269] on icon "close-filter" at bounding box center [157, 271] width 6 height 6
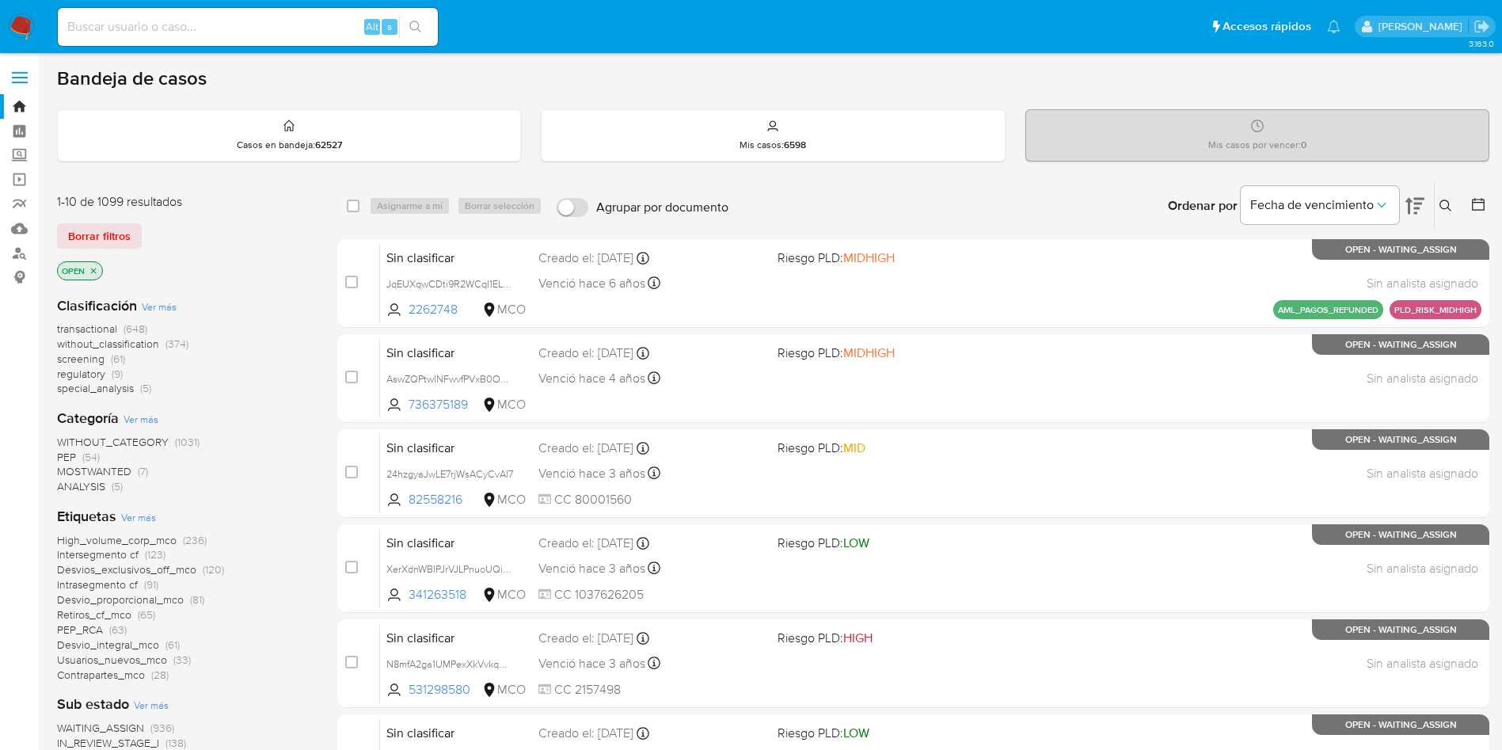
click at [97, 389] on span "special_analysis" at bounding box center [95, 388] width 77 height 16
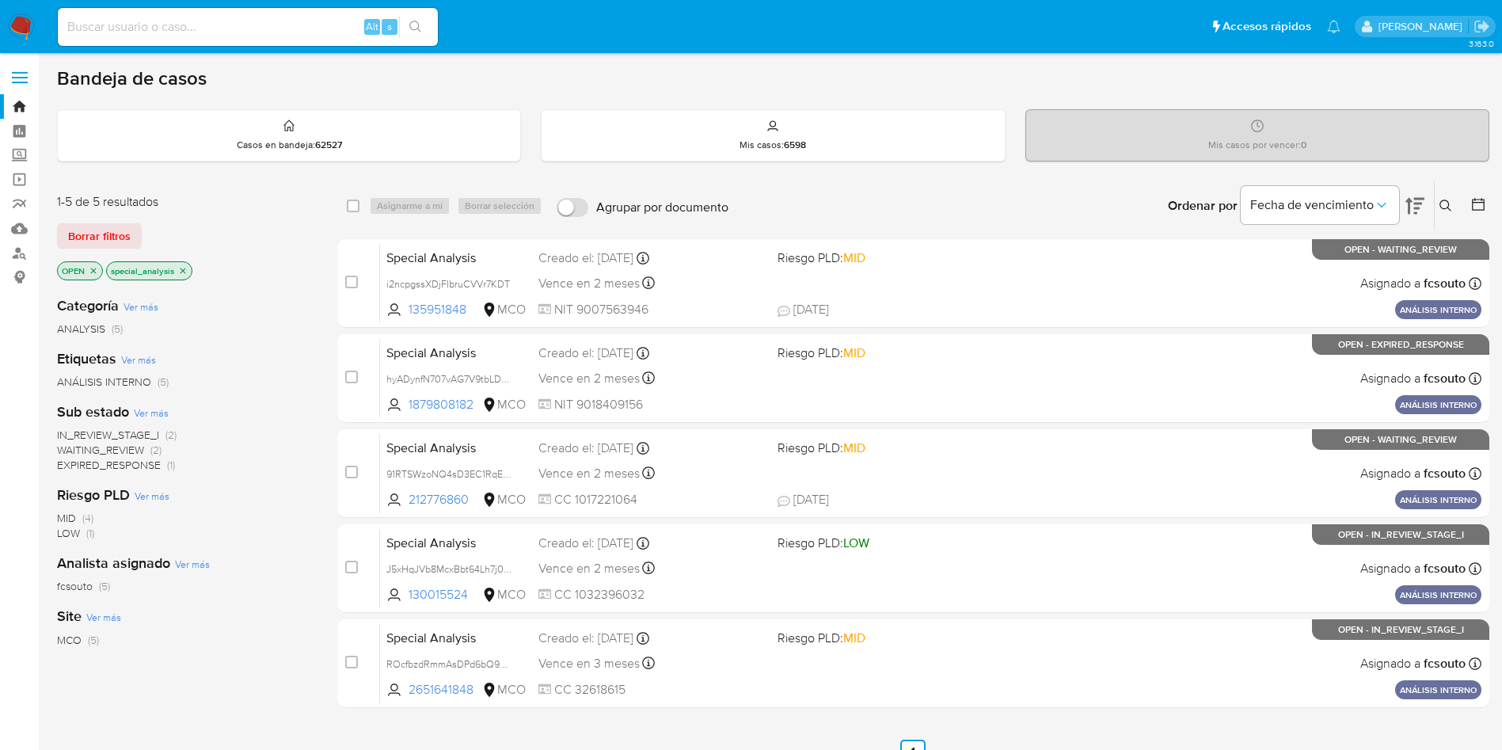
click at [11, 27] on img at bounding box center [21, 26] width 27 height 27
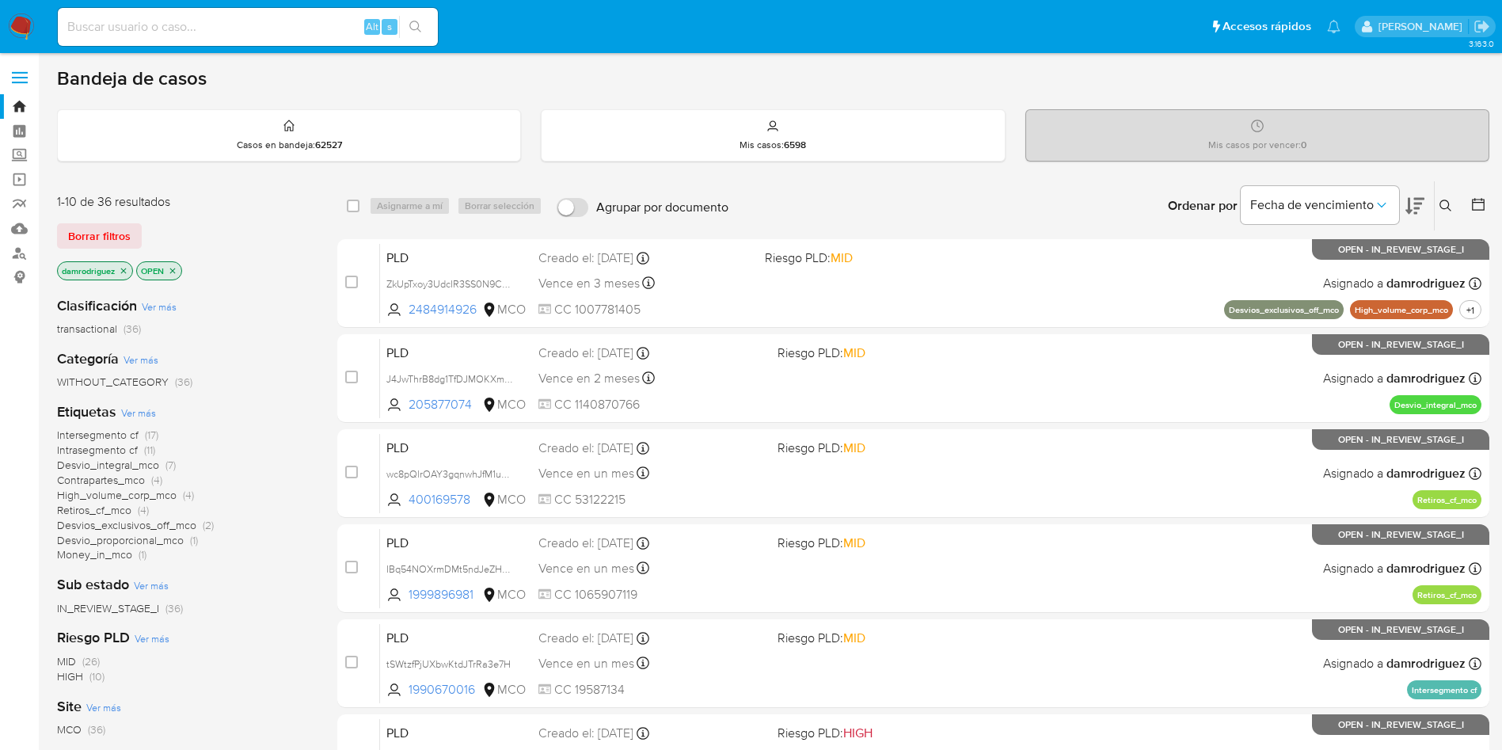
click at [19, 24] on img at bounding box center [21, 26] width 27 height 27
click at [27, 29] on img at bounding box center [21, 26] width 27 height 27
